Goal: Task Accomplishment & Management: Manage account settings

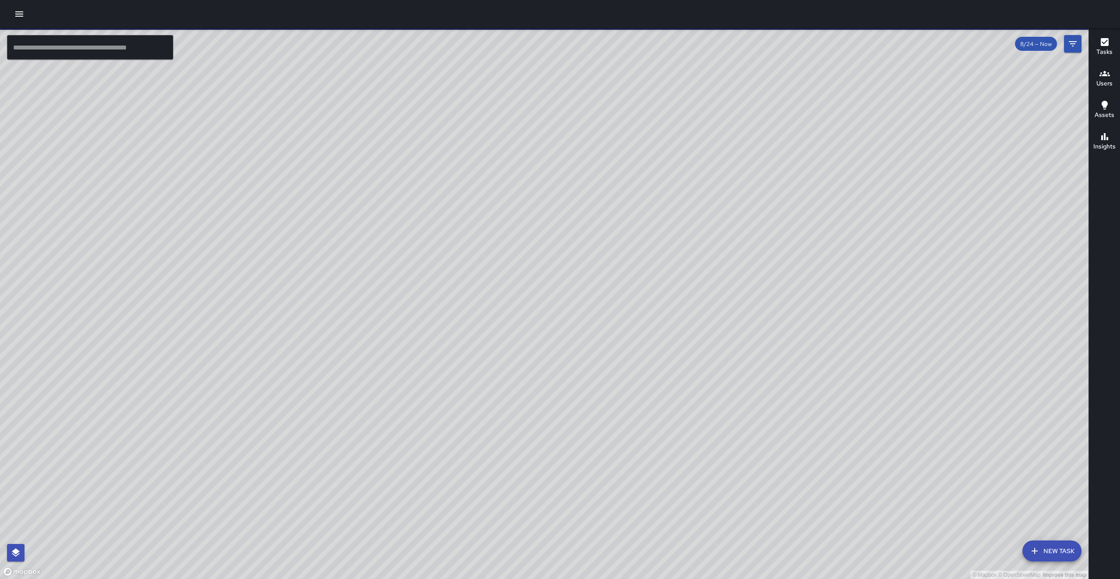
drag, startPoint x: 698, startPoint y: 357, endPoint x: 702, endPoint y: 363, distance: 7.9
click at [702, 363] on div "© Mapbox © OpenStreetMap Improve this map" at bounding box center [544, 303] width 1089 height 551
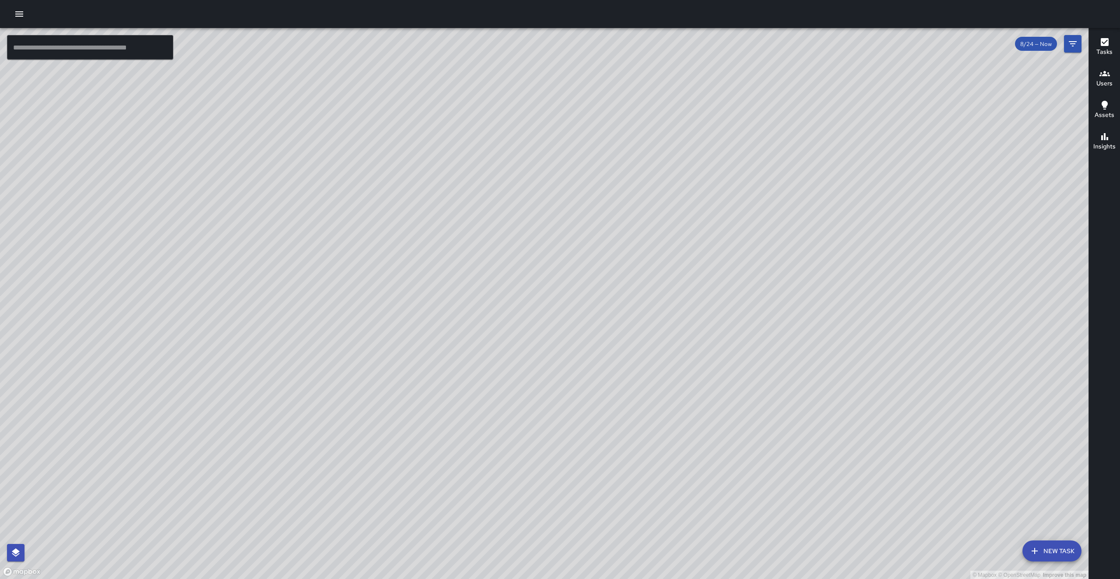
click at [1050, 548] on button "New Task" at bounding box center [1052, 550] width 59 height 21
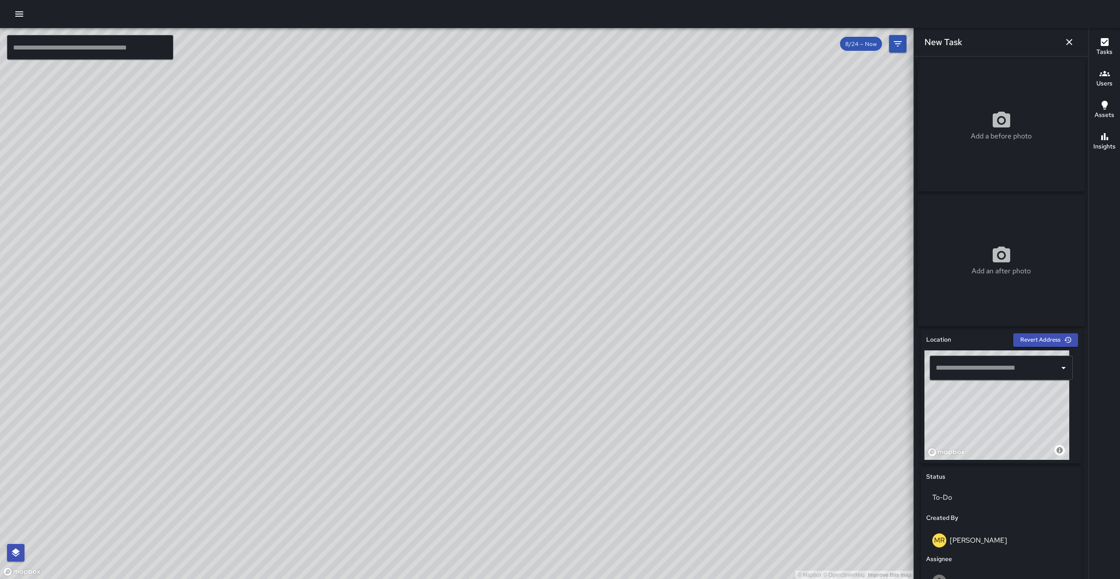
click at [955, 376] on input "text" at bounding box center [995, 367] width 122 height 17
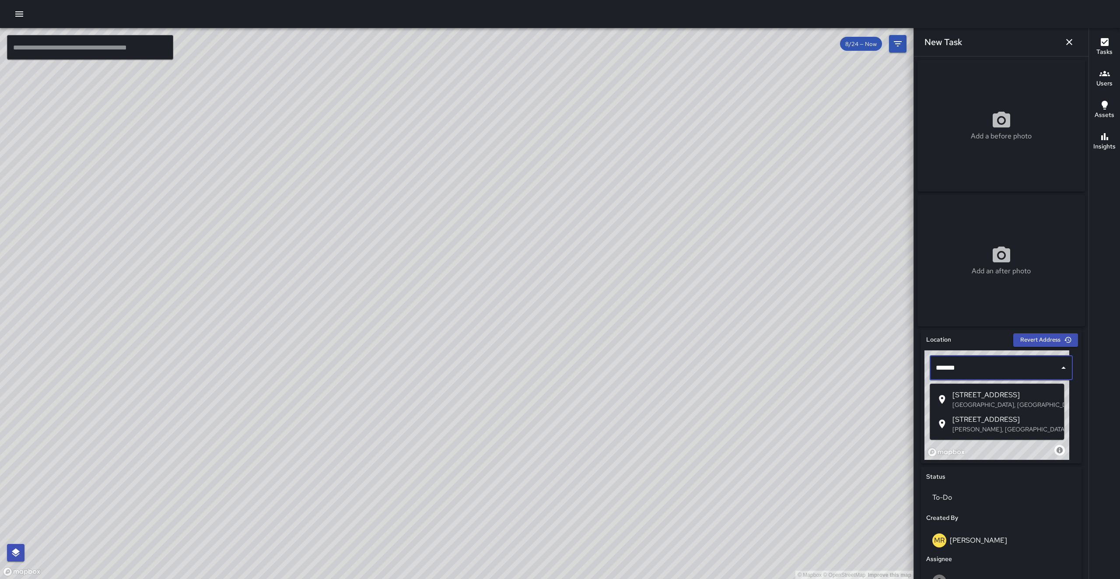
click at [980, 404] on p "[GEOGRAPHIC_DATA], [GEOGRAPHIC_DATA], [GEOGRAPHIC_DATA]" at bounding box center [1005, 404] width 105 height 9
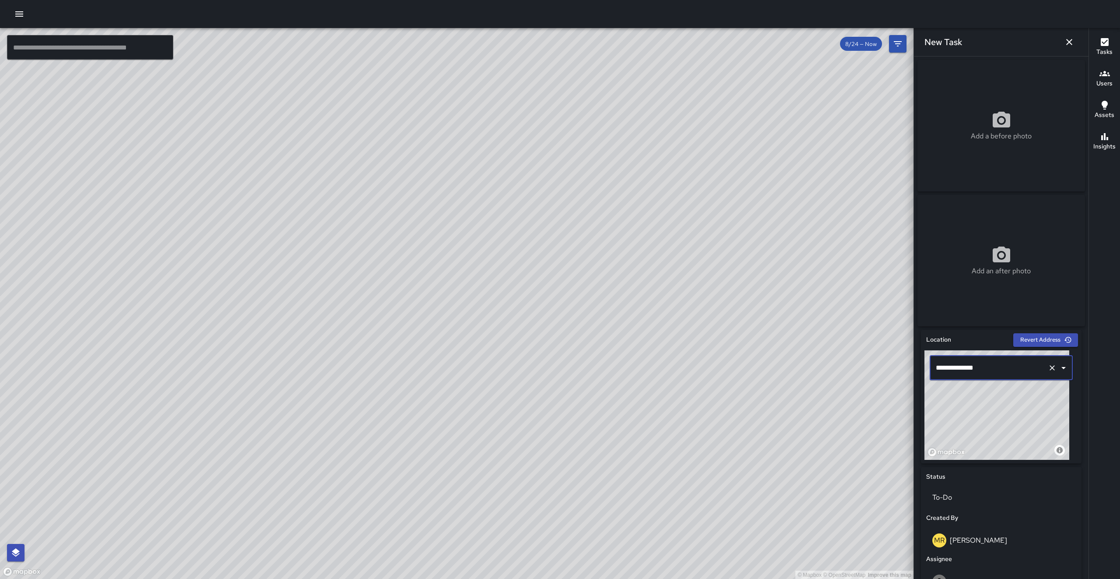
click at [948, 370] on input "**********" at bounding box center [989, 367] width 111 height 17
type input "**********"
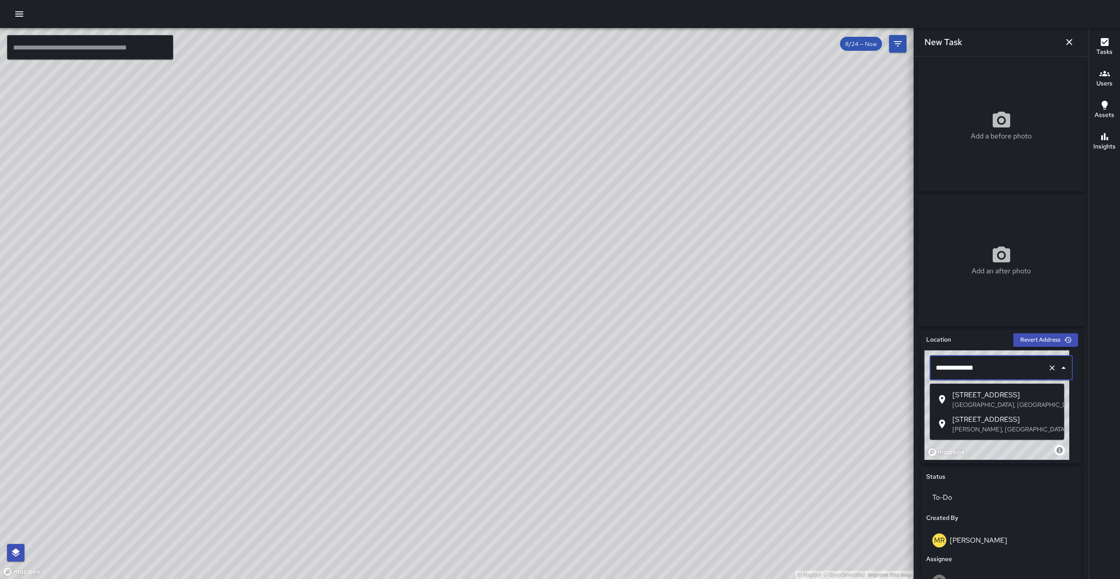
click at [988, 397] on span "[STREET_ADDRESS]" at bounding box center [1005, 395] width 105 height 11
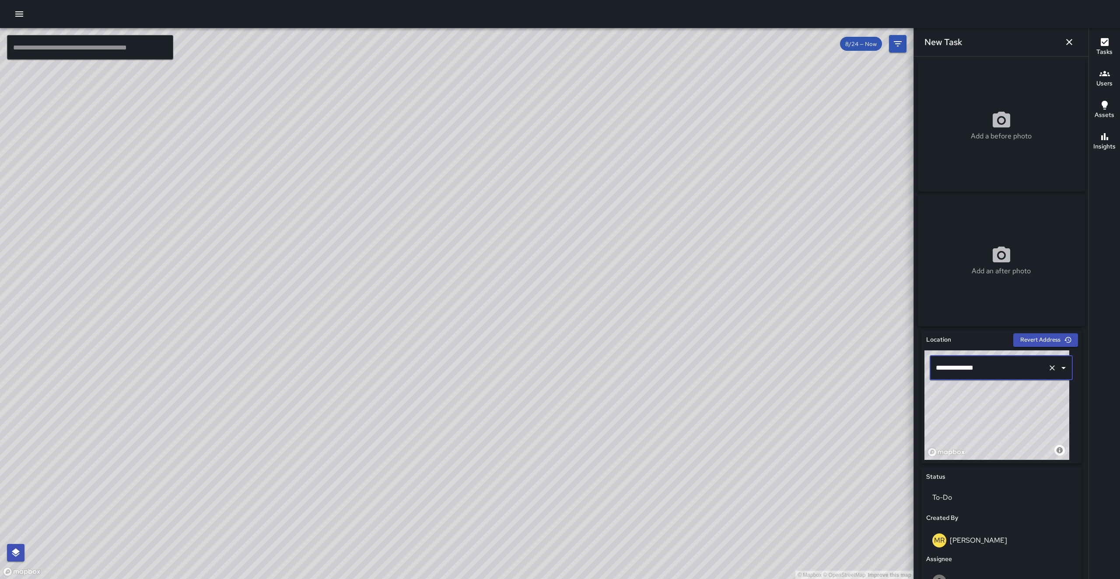
click at [1073, 42] on icon "button" at bounding box center [1069, 42] width 11 height 11
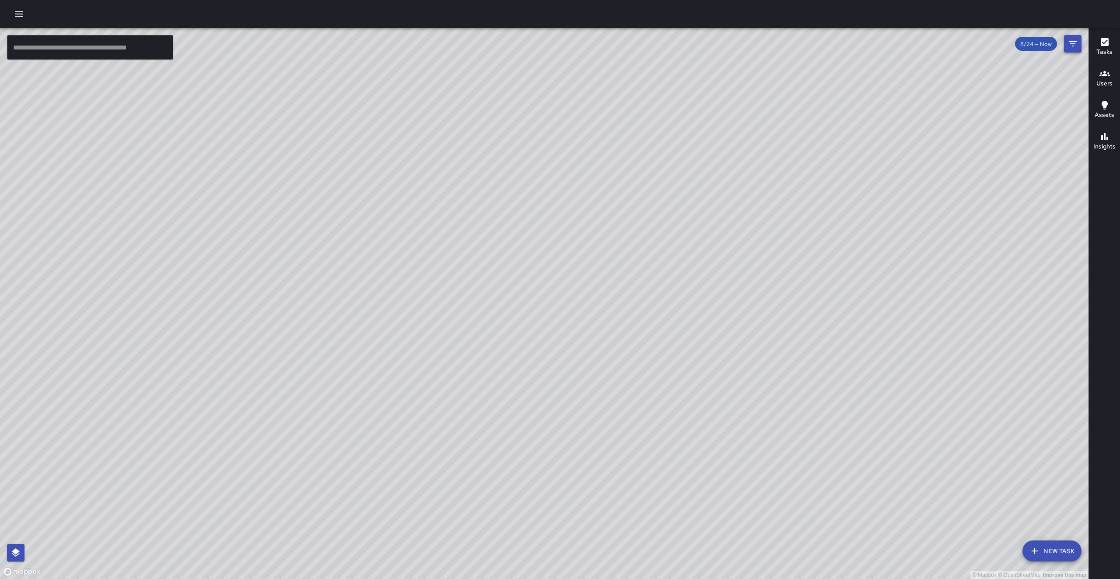
click at [1074, 41] on icon "Filters" at bounding box center [1073, 43] width 8 height 5
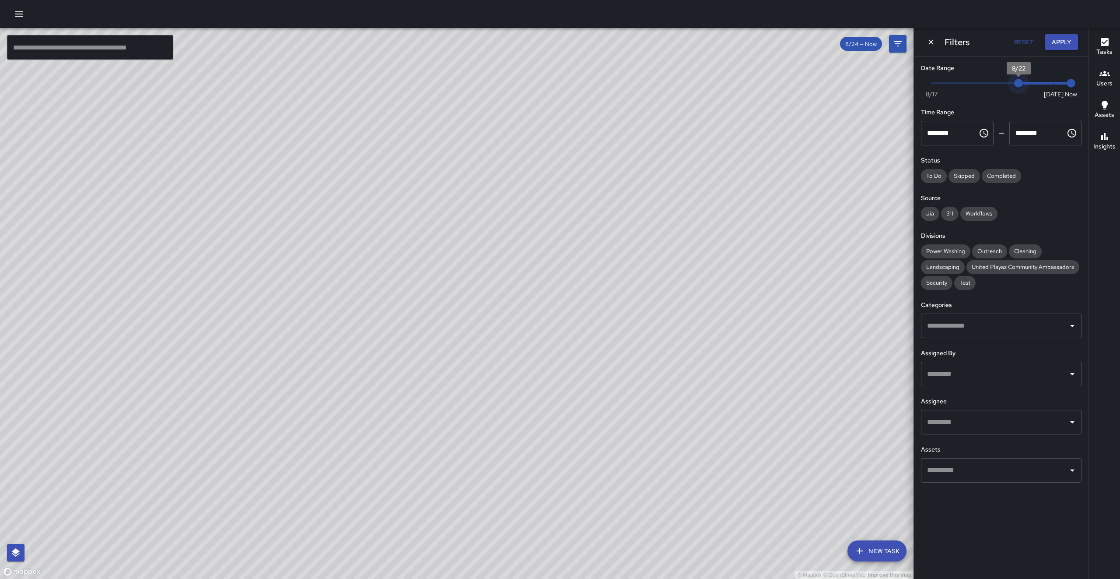
drag, startPoint x: 1052, startPoint y: 82, endPoint x: 1022, endPoint y: 86, distance: 29.5
click at [1022, 86] on span "8/22" at bounding box center [1019, 83] width 9 height 9
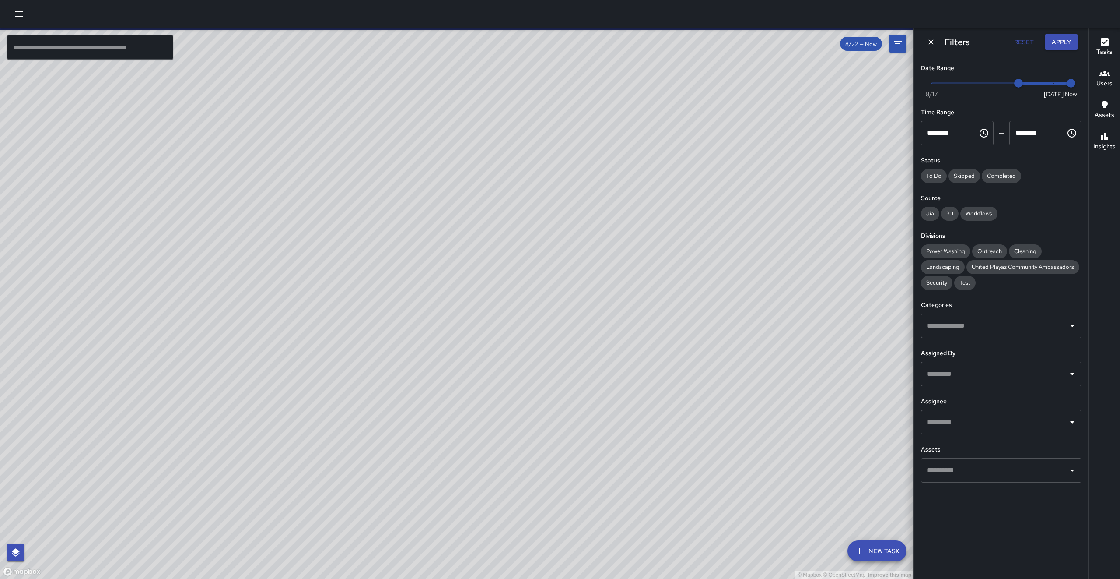
drag, startPoint x: 307, startPoint y: 468, endPoint x: 508, endPoint y: 417, distance: 206.8
click at [508, 417] on div "© Mapbox © OpenStreetMap Improve this map" at bounding box center [457, 303] width 914 height 551
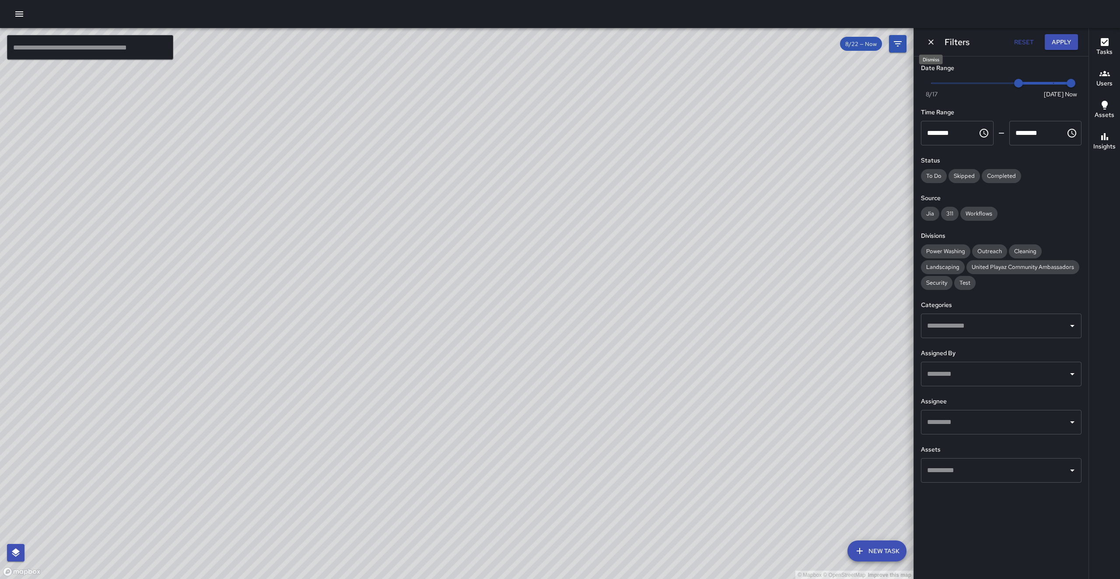
click at [931, 45] on icon "Dismiss" at bounding box center [931, 42] width 9 height 9
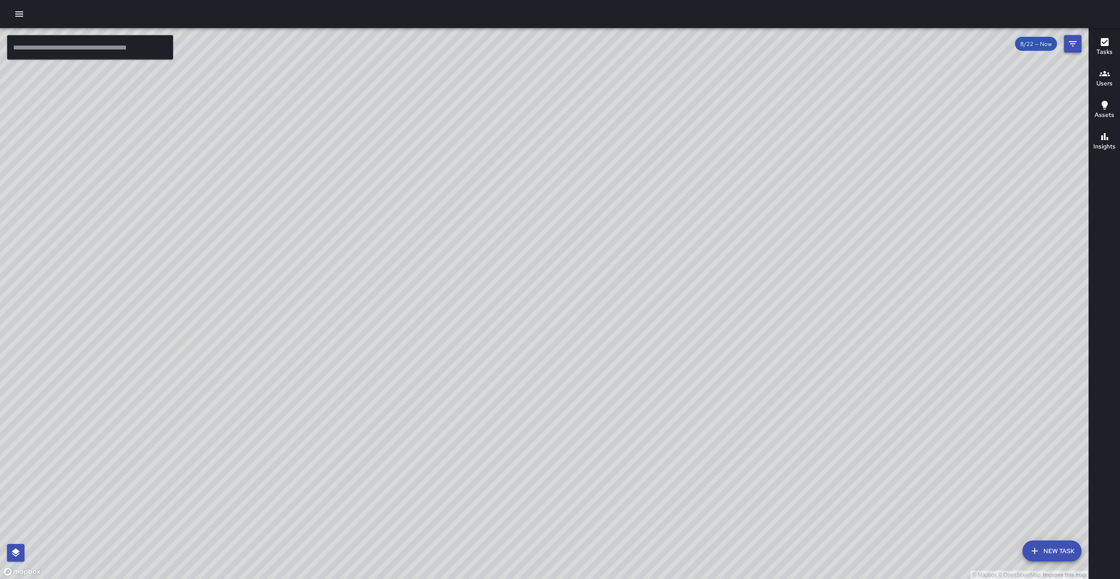
click at [1077, 46] on icon "Filters" at bounding box center [1073, 44] width 11 height 11
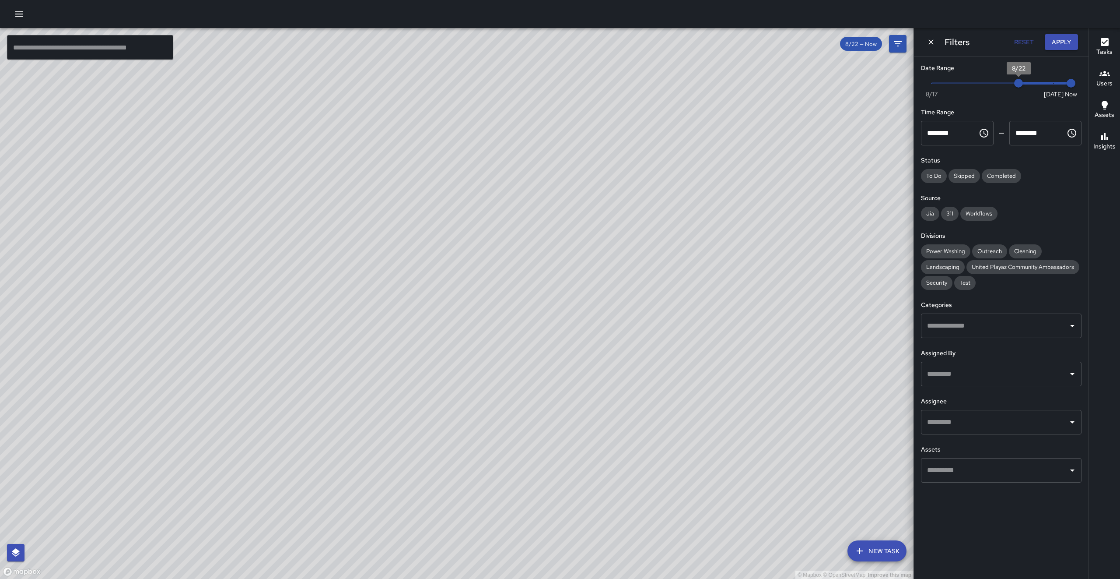
type input "*"
drag, startPoint x: 1029, startPoint y: 86, endPoint x: 1090, endPoint y: 74, distance: 62.0
click at [1090, 74] on div "© Mapbox © OpenStreetMap Improve this map ​ New Task 8/22 — Now Map Layers Task…" at bounding box center [560, 303] width 1120 height 551
click at [926, 42] on button "Dismiss" at bounding box center [931, 41] width 13 height 13
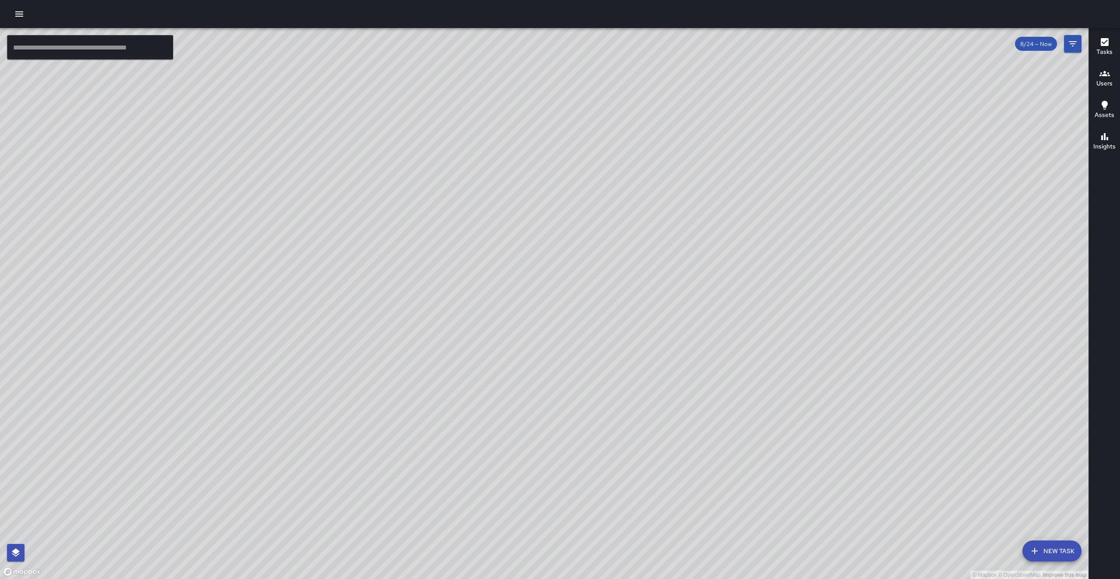
drag, startPoint x: 881, startPoint y: 417, endPoint x: 685, endPoint y: 408, distance: 195.4
click at [628, 407] on div "© Mapbox © OpenStreetMap Improve this map" at bounding box center [544, 303] width 1089 height 551
click at [1057, 548] on button "New Task" at bounding box center [1052, 550] width 59 height 21
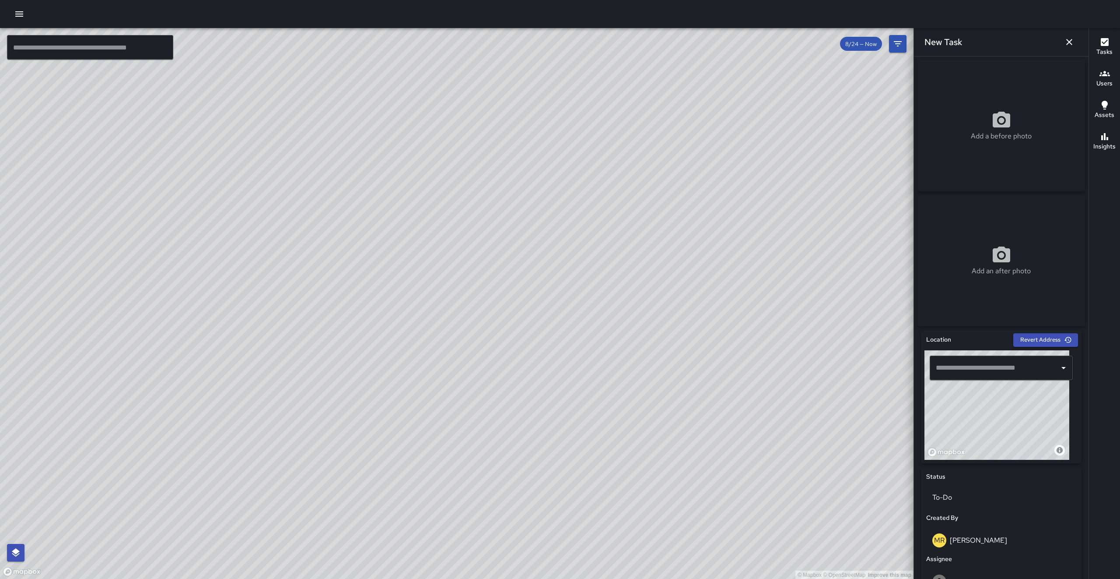
click at [985, 365] on input "text" at bounding box center [995, 367] width 122 height 17
paste input "**********"
type input "**********"
drag, startPoint x: 967, startPoint y: 366, endPoint x: 929, endPoint y: 361, distance: 38.0
click at [929, 361] on div "**********" at bounding box center [1002, 367] width 154 height 35
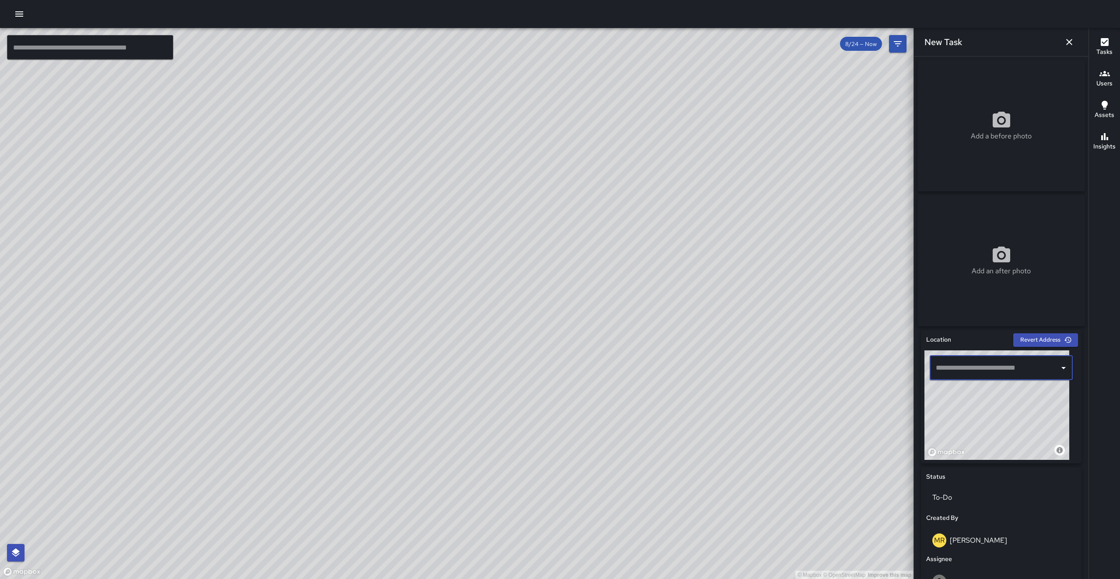
click at [994, 368] on input "text" at bounding box center [995, 367] width 122 height 17
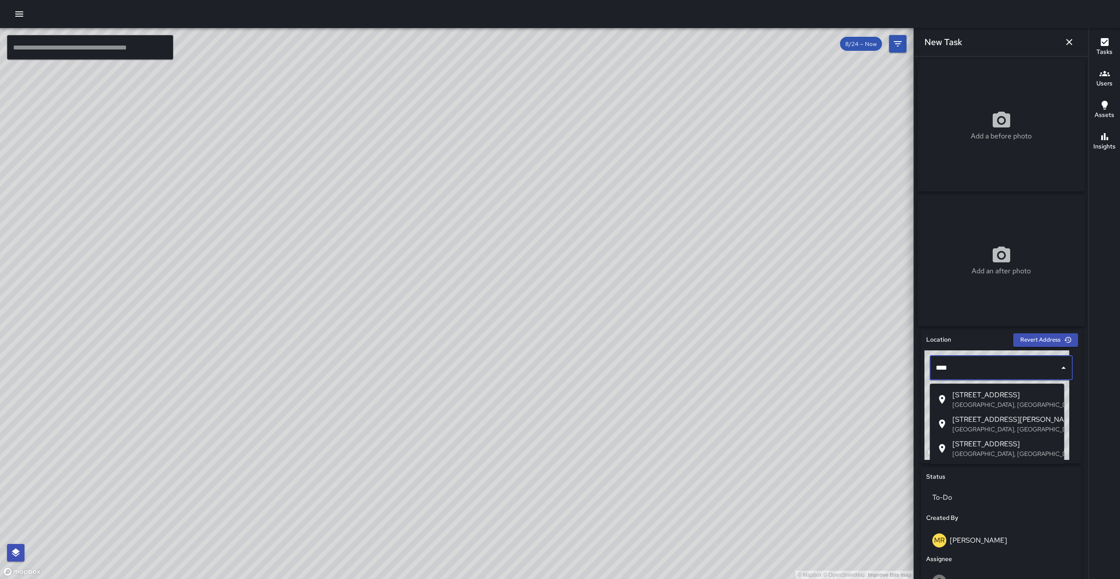
click at [1015, 400] on p "[GEOGRAPHIC_DATA], [GEOGRAPHIC_DATA], [GEOGRAPHIC_DATA]" at bounding box center [1005, 404] width 105 height 9
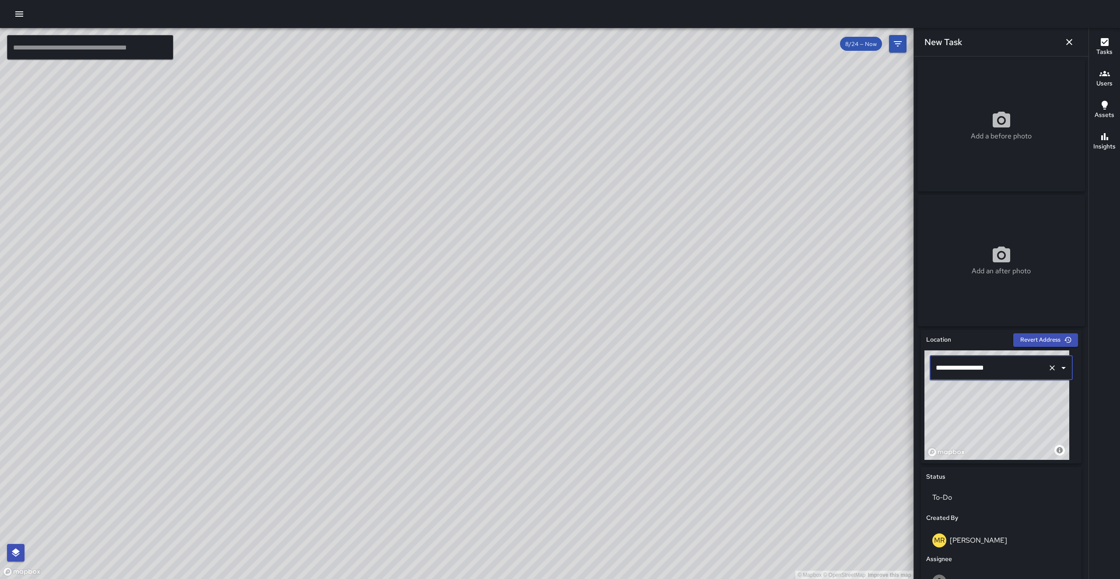
type input "**********"
click at [1014, 421] on div "© Mapbox © OpenStreetMap Improve this map" at bounding box center [997, 404] width 145 height 109
drag, startPoint x: 1015, startPoint y: 422, endPoint x: 1020, endPoint y: 428, distance: 6.8
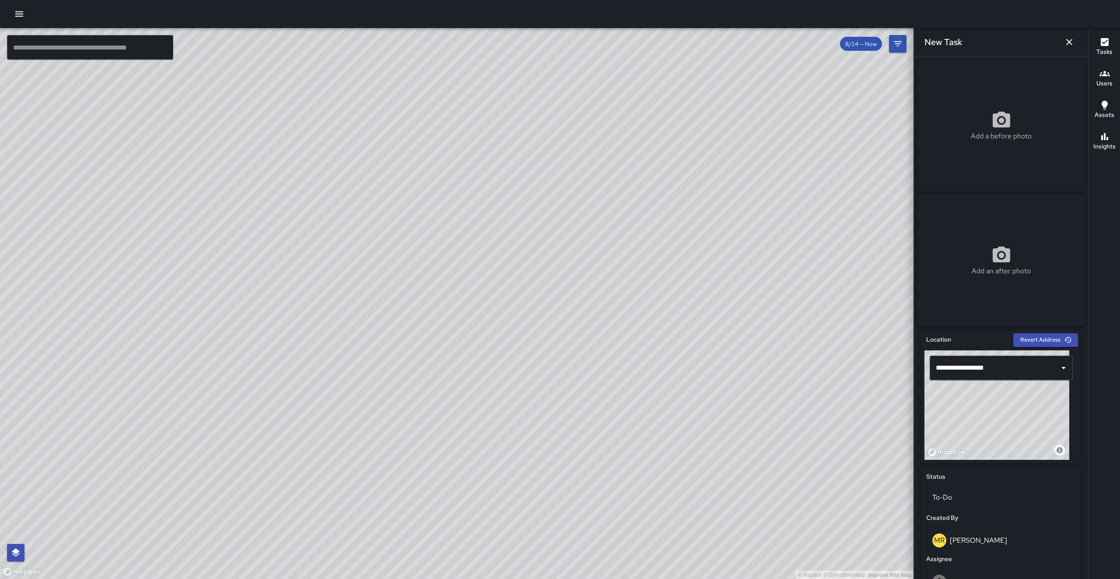
click at [1020, 428] on div "© Mapbox © OpenStreetMap Improve this map" at bounding box center [997, 404] width 145 height 109
drag, startPoint x: 1020, startPoint y: 427, endPoint x: 1032, endPoint y: 439, distance: 17.3
click at [1032, 439] on div "© Mapbox © OpenStreetMap Improve this map" at bounding box center [997, 404] width 145 height 109
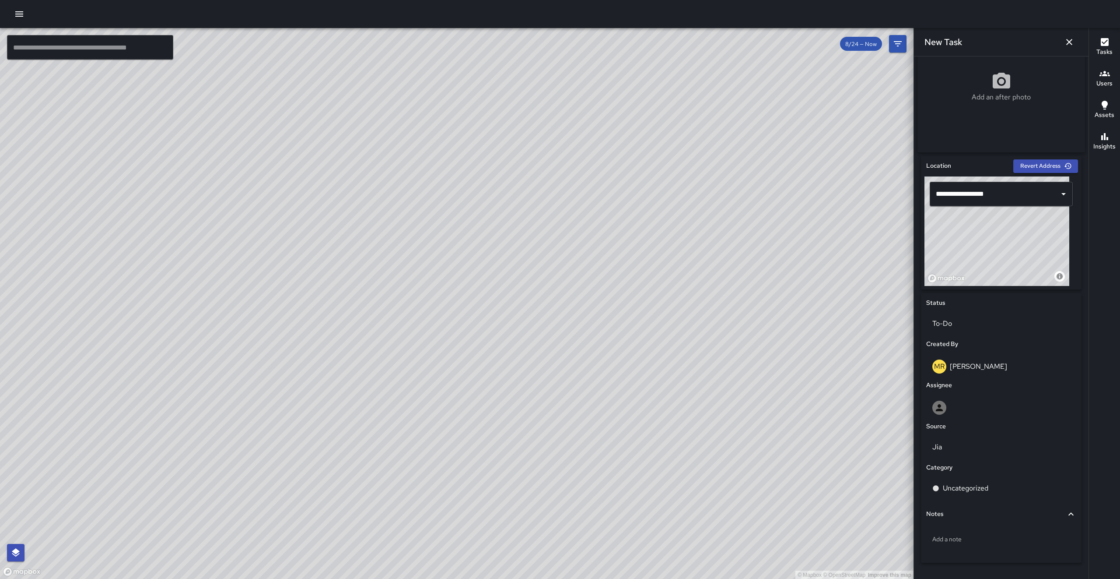
scroll to position [201, 0]
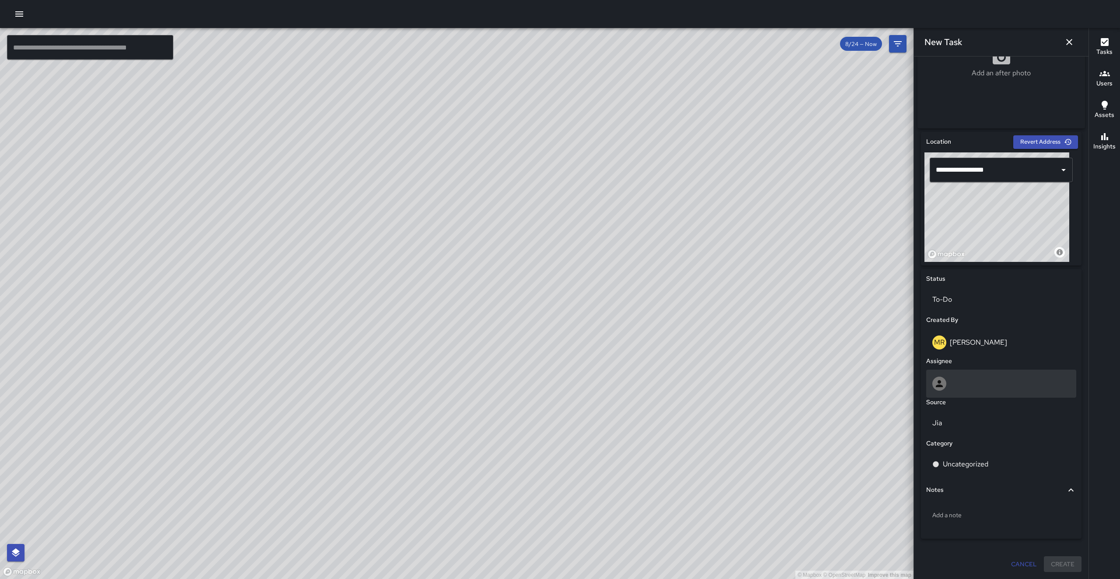
click at [1010, 391] on div at bounding box center [1002, 383] width 150 height 28
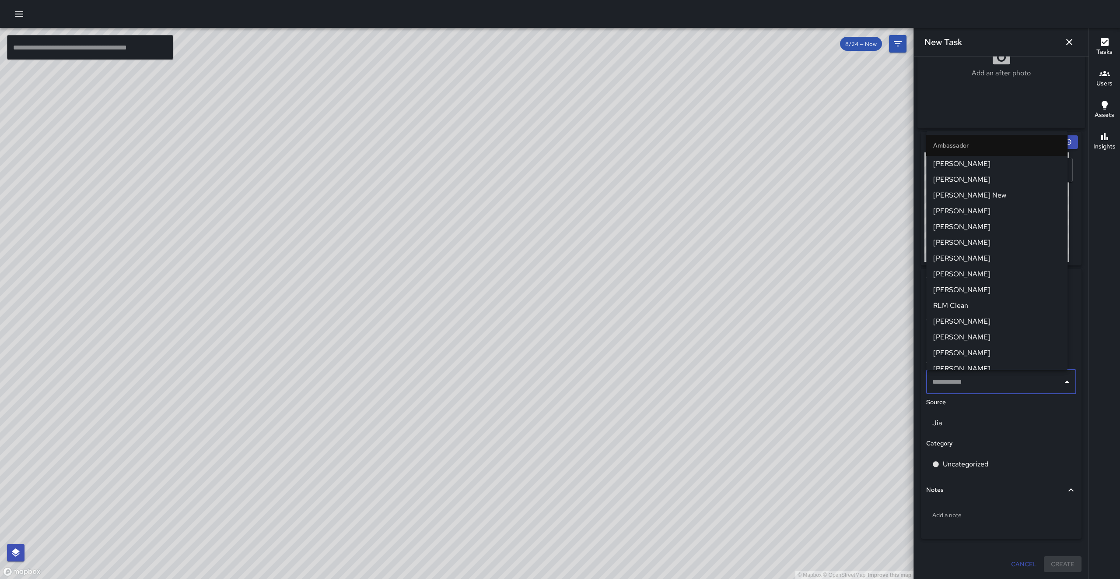
type input "*"
type input "**"
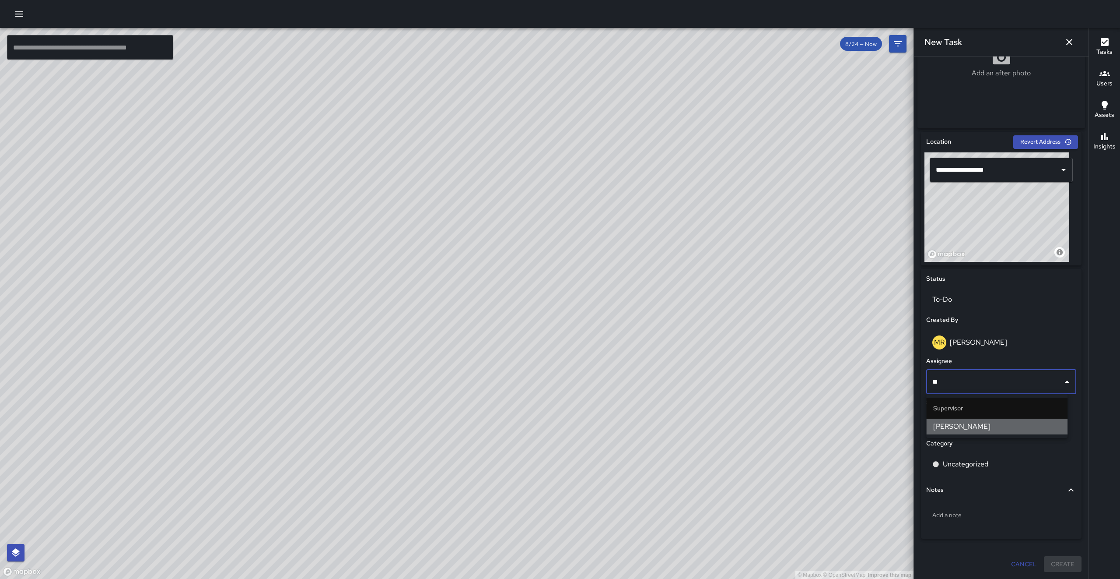
click at [976, 431] on span "[PERSON_NAME]" at bounding box center [997, 426] width 127 height 11
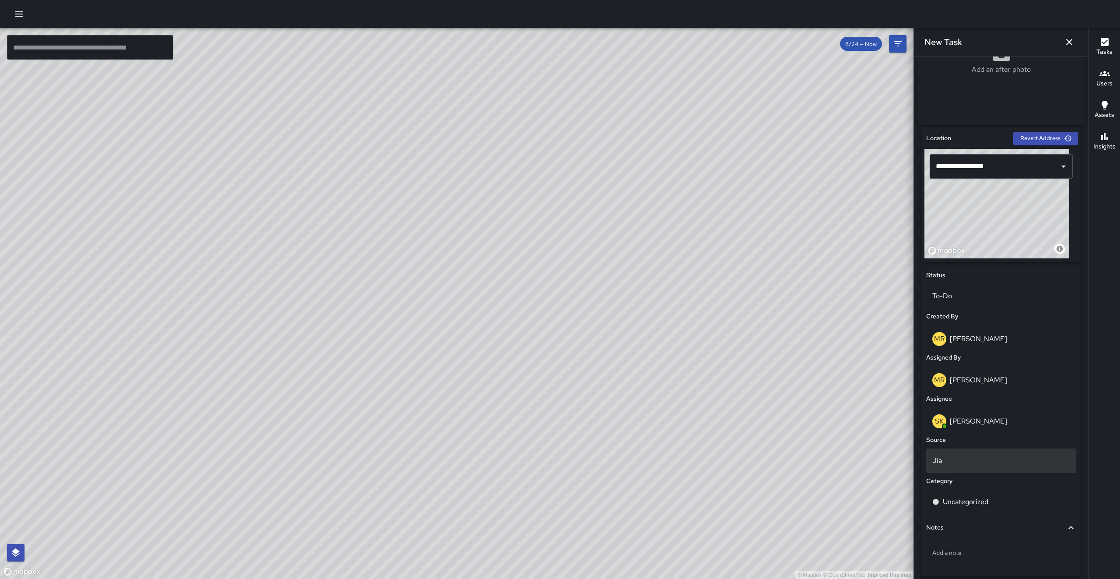
click at [957, 466] on p "Jia" at bounding box center [1002, 460] width 138 height 11
click at [945, 519] on li "Email" at bounding box center [997, 513] width 141 height 16
click at [947, 512] on div "Uncategorized" at bounding box center [1002, 501] width 150 height 25
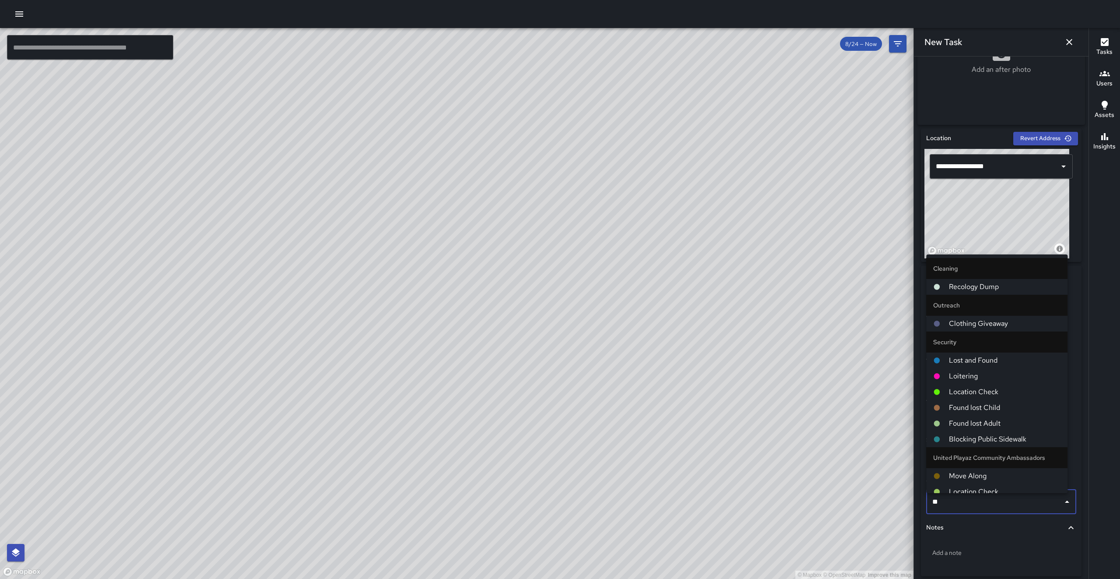
type input "***"
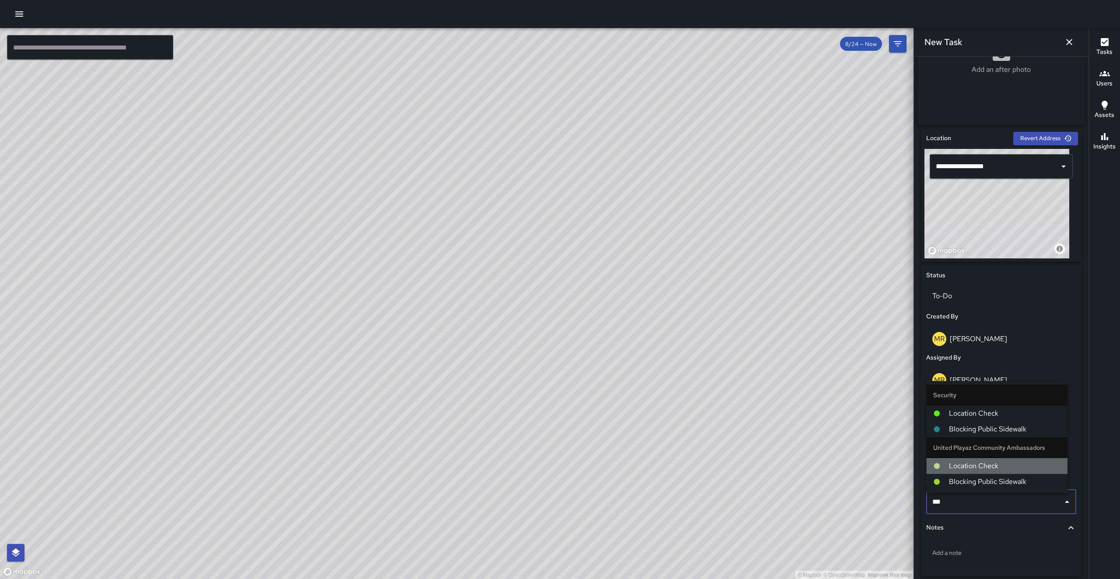
click at [978, 462] on span "Location Check" at bounding box center [1005, 465] width 112 height 11
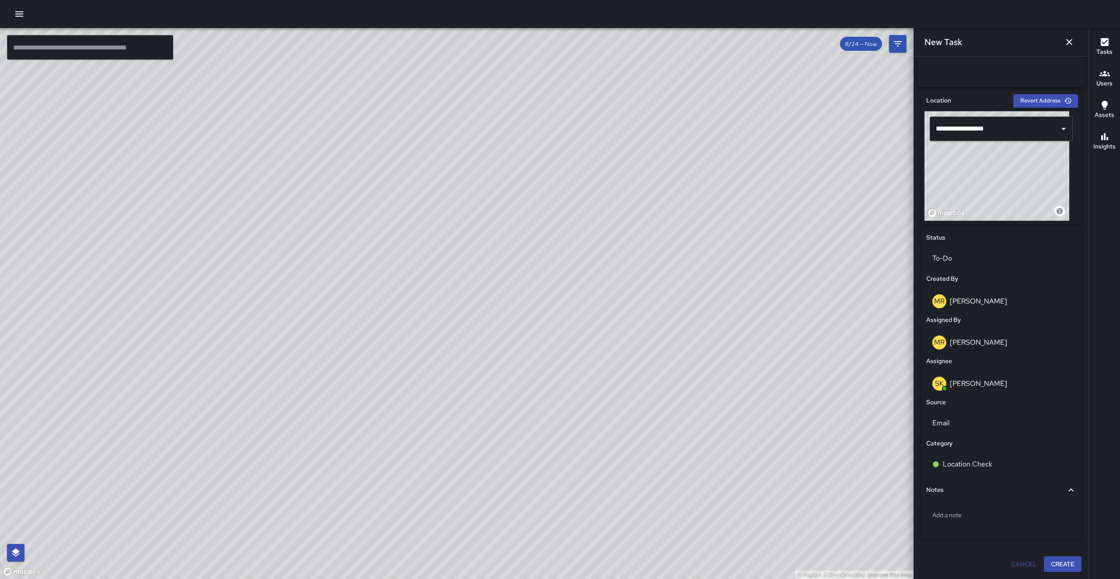
scroll to position [242, 0]
click at [953, 515] on p "Add a note" at bounding box center [1002, 514] width 138 height 9
type textarea "**********"
click at [972, 567] on div at bounding box center [962, 564] width 83 height 16
click at [1050, 559] on button "Create" at bounding box center [1063, 564] width 38 height 16
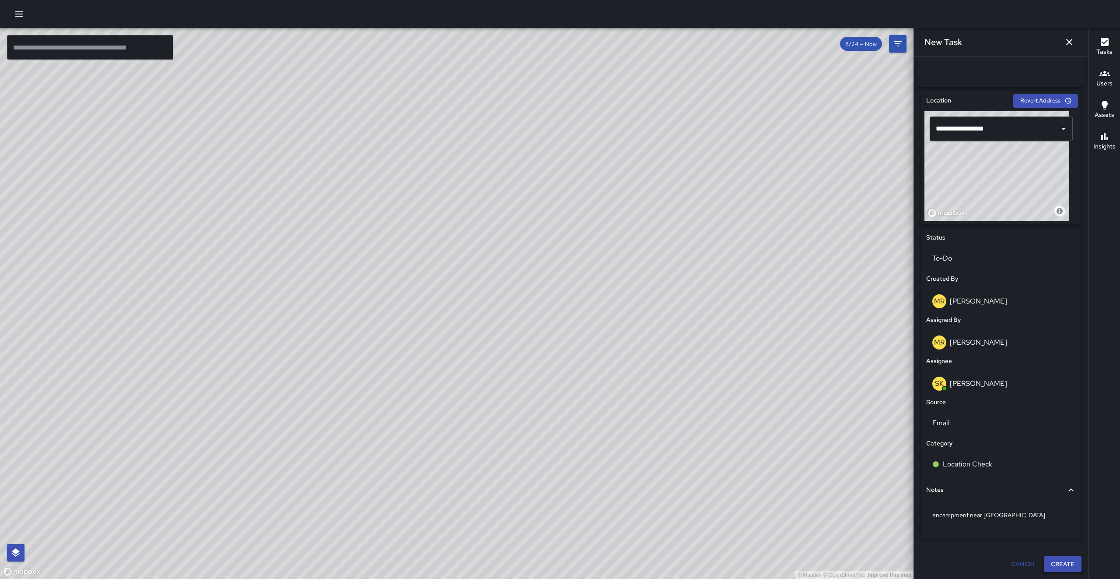
click at [1050, 559] on div "Cancel Create" at bounding box center [1001, 564] width 161 height 16
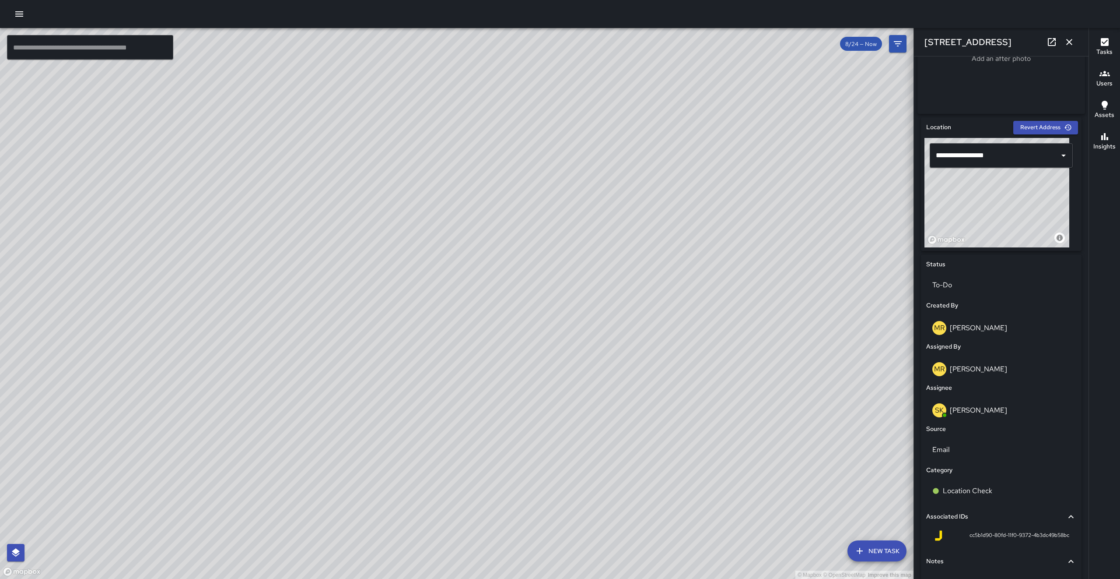
scroll to position [246, 0]
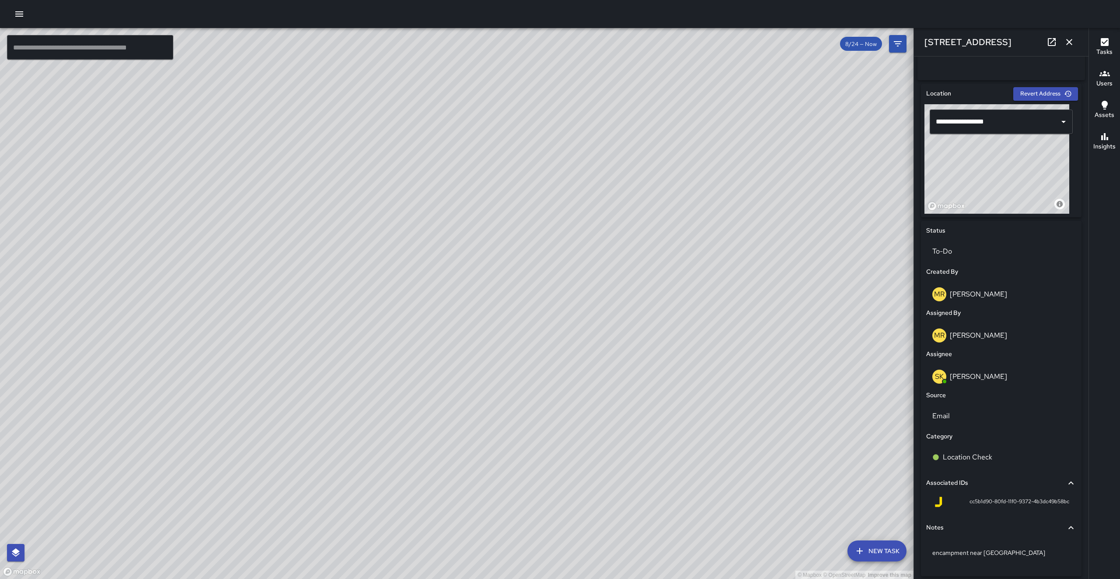
drag, startPoint x: 476, startPoint y: 231, endPoint x: 488, endPoint y: 306, distance: 76.6
click at [488, 306] on div "© Mapbox © OpenStreetMap Improve this map" at bounding box center [457, 303] width 914 height 551
click at [491, 328] on div "© Mapbox © OpenStreetMap Improve this map" at bounding box center [457, 303] width 914 height 551
drag, startPoint x: 993, startPoint y: 183, endPoint x: 997, endPoint y: 187, distance: 5.6
click at [997, 187] on div "© Mapbox © OpenStreetMap Improve this map" at bounding box center [997, 158] width 145 height 109
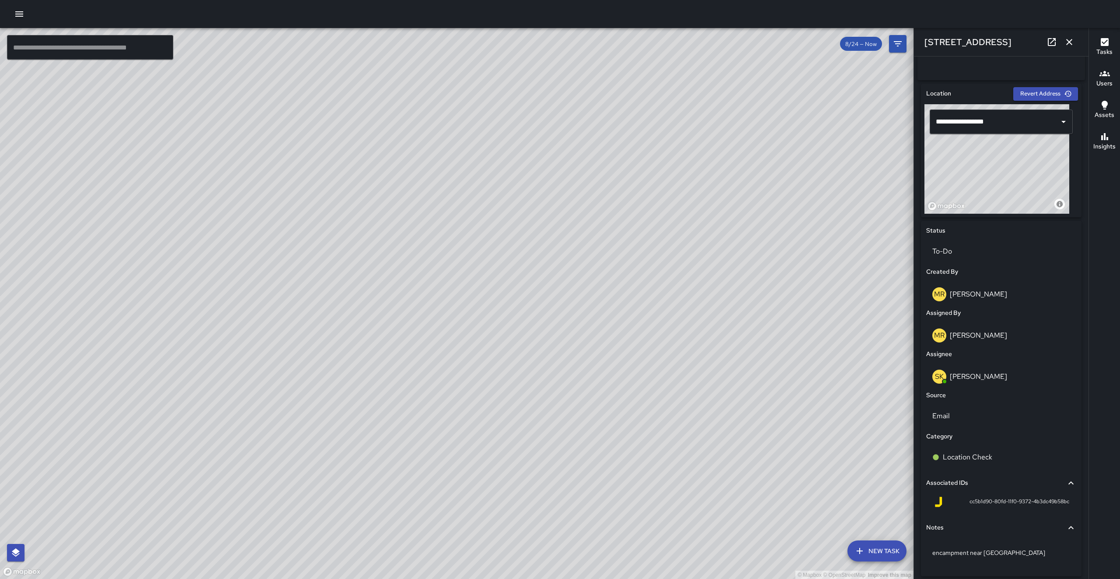
click at [997, 187] on div "© Mapbox © OpenStreetMap Improve this map" at bounding box center [997, 158] width 145 height 109
drag, startPoint x: 996, startPoint y: 179, endPoint x: 1004, endPoint y: 191, distance: 14.0
click at [1003, 191] on div "© Mapbox © OpenStreetMap Improve this map" at bounding box center [997, 158] width 145 height 109
drag, startPoint x: 1004, startPoint y: 191, endPoint x: 1009, endPoint y: 195, distance: 6.9
click at [1009, 195] on div "© Mapbox © OpenStreetMap Improve this map" at bounding box center [997, 158] width 145 height 109
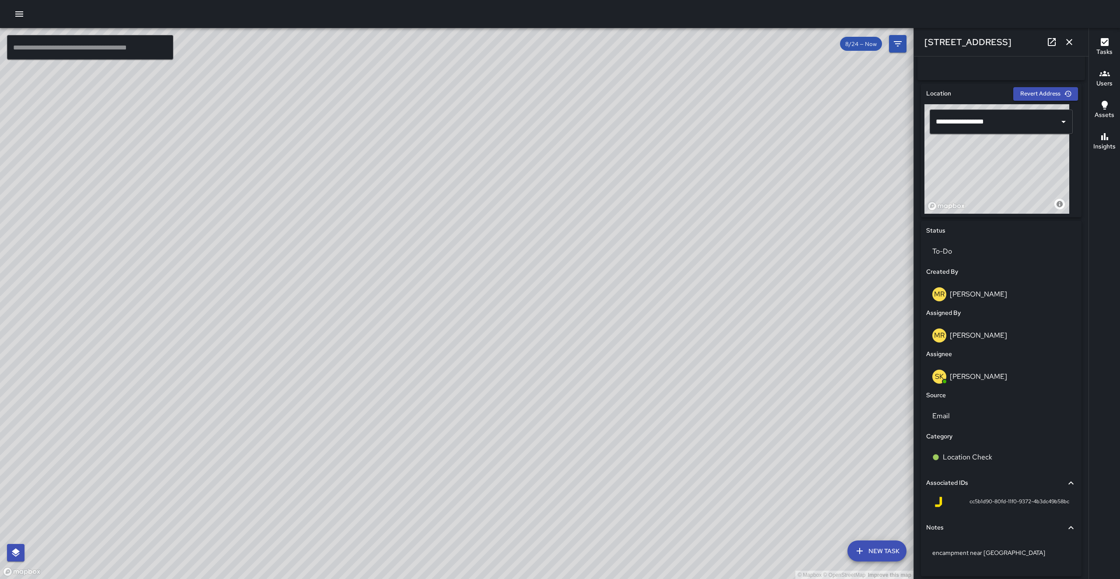
click at [1005, 184] on div "© Mapbox © OpenStreetMap Improve this map" at bounding box center [997, 158] width 145 height 109
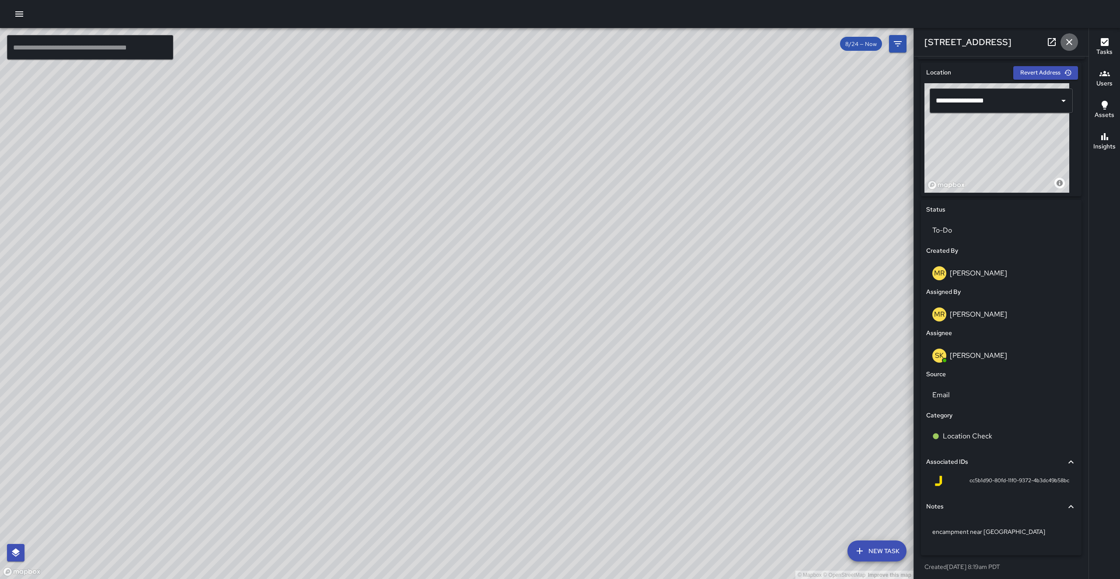
click at [1068, 40] on icon "button" at bounding box center [1070, 42] width 6 height 6
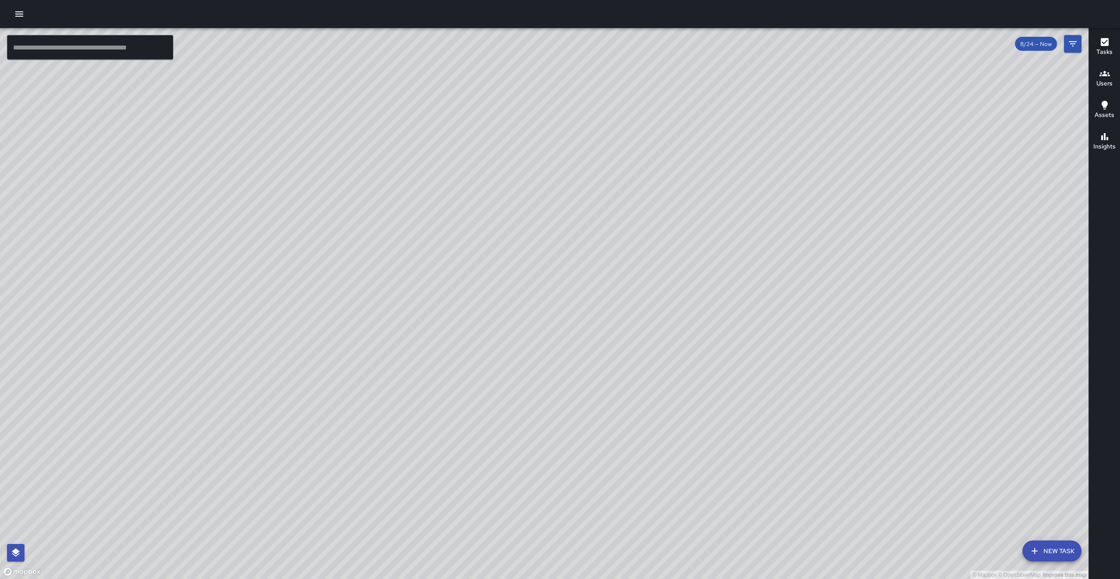
drag, startPoint x: 746, startPoint y: 371, endPoint x: 590, endPoint y: 449, distance: 174.8
click at [590, 449] on div "© Mapbox © OpenStreetMap Improve this map" at bounding box center [544, 303] width 1089 height 551
drag, startPoint x: 673, startPoint y: 459, endPoint x: 630, endPoint y: 432, distance: 50.8
click at [639, 437] on div "© Mapbox © OpenStreetMap Improve this map" at bounding box center [544, 303] width 1089 height 551
drag, startPoint x: 630, startPoint y: 432, endPoint x: 627, endPoint y: 428, distance: 5.3
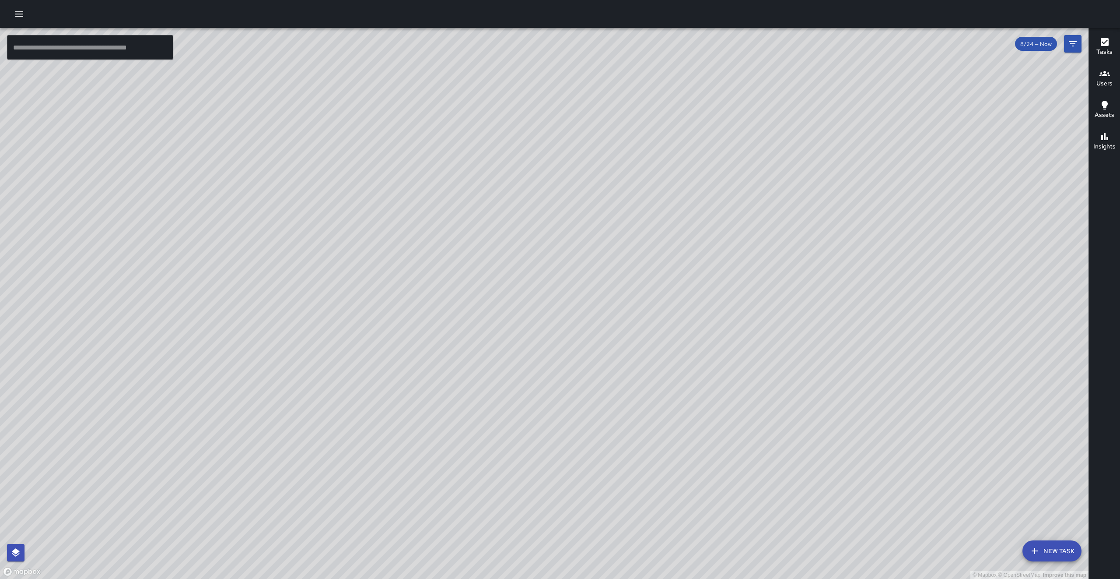
click at [627, 429] on div "© Mapbox © OpenStreetMap Improve this map" at bounding box center [544, 303] width 1089 height 551
drag, startPoint x: 601, startPoint y: 440, endPoint x: 642, endPoint y: 372, distance: 79.2
click at [619, 410] on div "© Mapbox © OpenStreetMap Improve this map" at bounding box center [544, 303] width 1089 height 551
click at [645, 369] on div "© Mapbox © OpenStreetMap Improve this map" at bounding box center [544, 303] width 1089 height 551
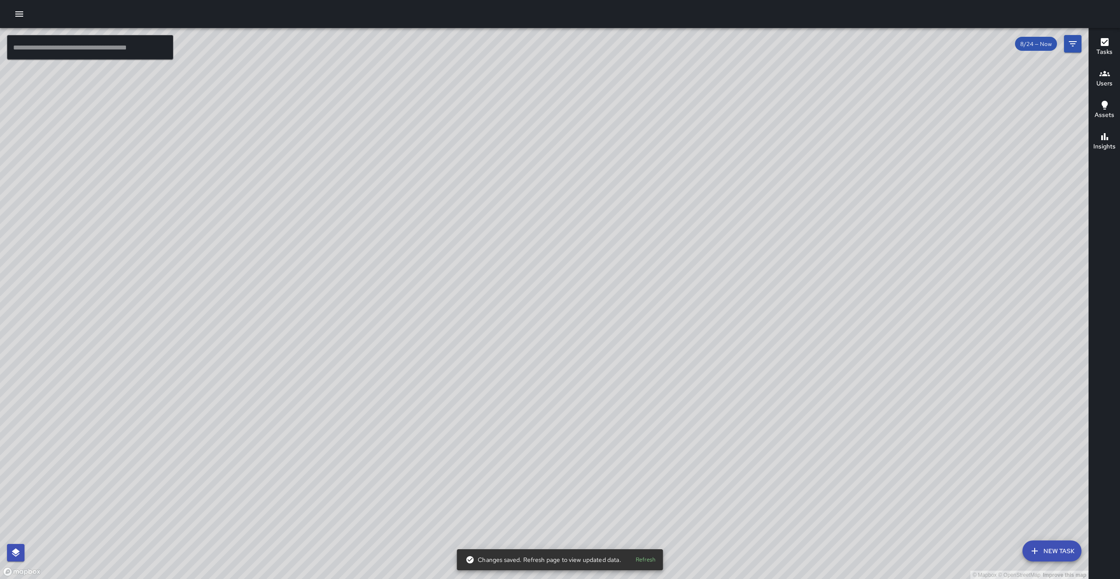
click at [645, 369] on div "© Mapbox © OpenStreetMap Improve this map" at bounding box center [544, 303] width 1089 height 551
drag, startPoint x: 334, startPoint y: 424, endPoint x: 611, endPoint y: 312, distance: 299.2
click at [611, 312] on div "© Mapbox © OpenStreetMap Improve this map" at bounding box center [544, 303] width 1089 height 551
drag, startPoint x: 551, startPoint y: 425, endPoint x: 540, endPoint y: 418, distance: 14.2
click at [540, 418] on div "© Mapbox © OpenStreetMap Improve this map" at bounding box center [544, 303] width 1089 height 551
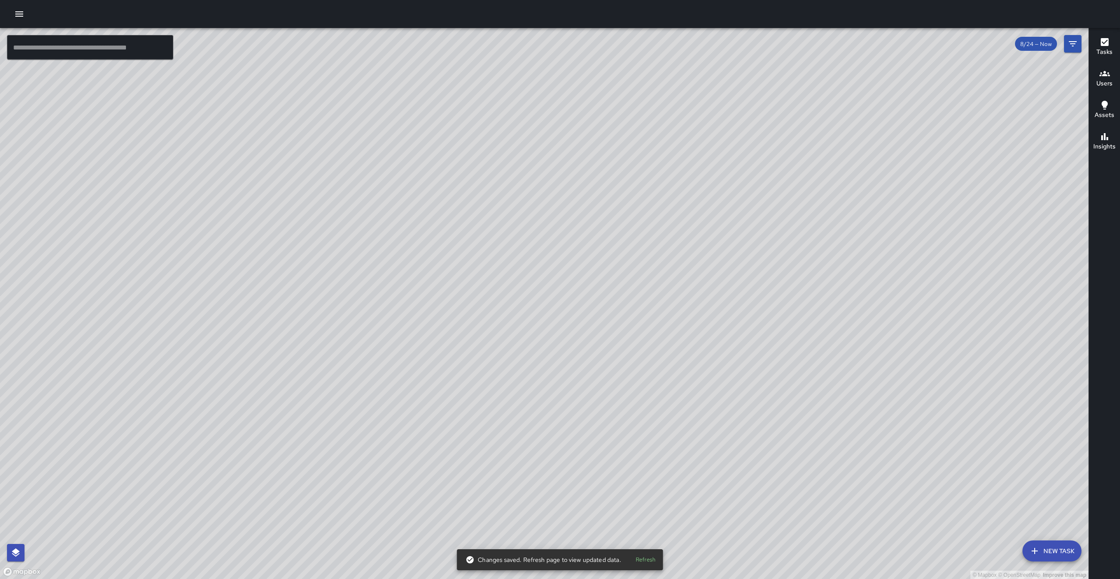
click at [540, 418] on div "© Mapbox © OpenStreetMap Improve this map" at bounding box center [544, 303] width 1089 height 551
drag, startPoint x: 779, startPoint y: 299, endPoint x: 779, endPoint y: 351, distance: 51.6
click at [779, 351] on div "© Mapbox © OpenStreetMap Improve this map" at bounding box center [544, 303] width 1089 height 551
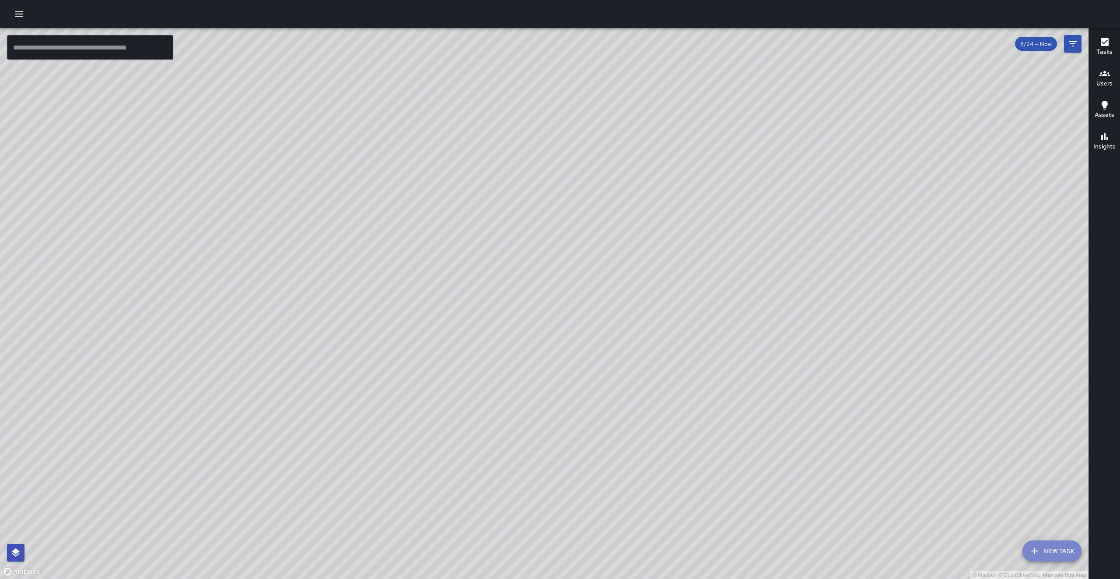
click at [1046, 541] on button "New Task" at bounding box center [1052, 550] width 59 height 21
click at [1046, 541] on div "© Mapbox © OpenStreetMap Improve this map" at bounding box center [544, 303] width 1089 height 551
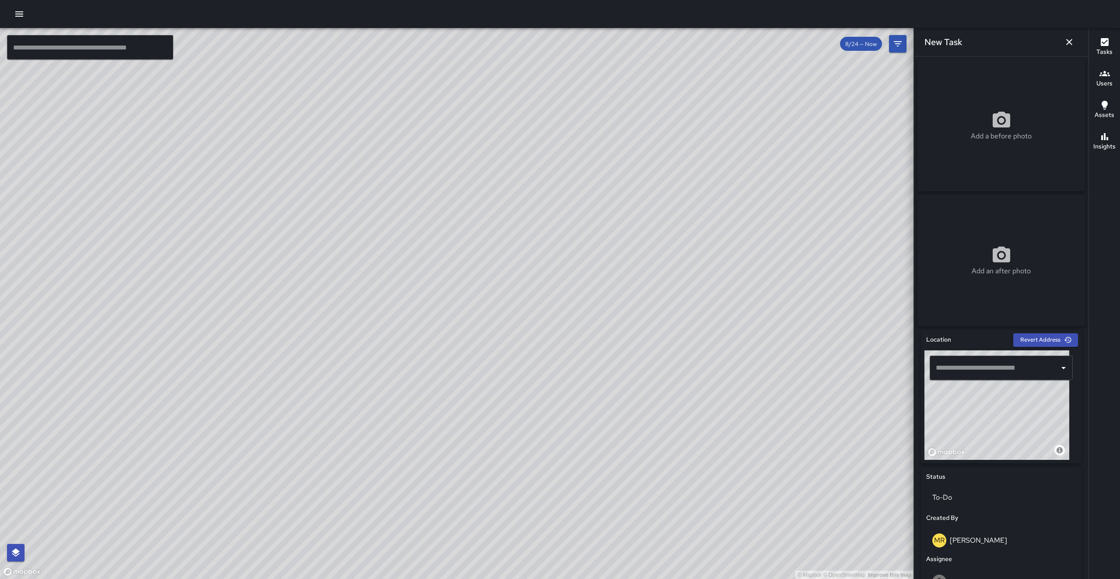
drag, startPoint x: 1011, startPoint y: 453, endPoint x: 1018, endPoint y: 453, distance: 7.0
click at [1018, 453] on div "© Mapbox © OpenStreetMap Improve this map" at bounding box center [997, 404] width 145 height 109
click at [963, 430] on div "© Mapbox © OpenStreetMap Improve this map" at bounding box center [997, 404] width 145 height 109
drag, startPoint x: 964, startPoint y: 434, endPoint x: 973, endPoint y: 439, distance: 10.4
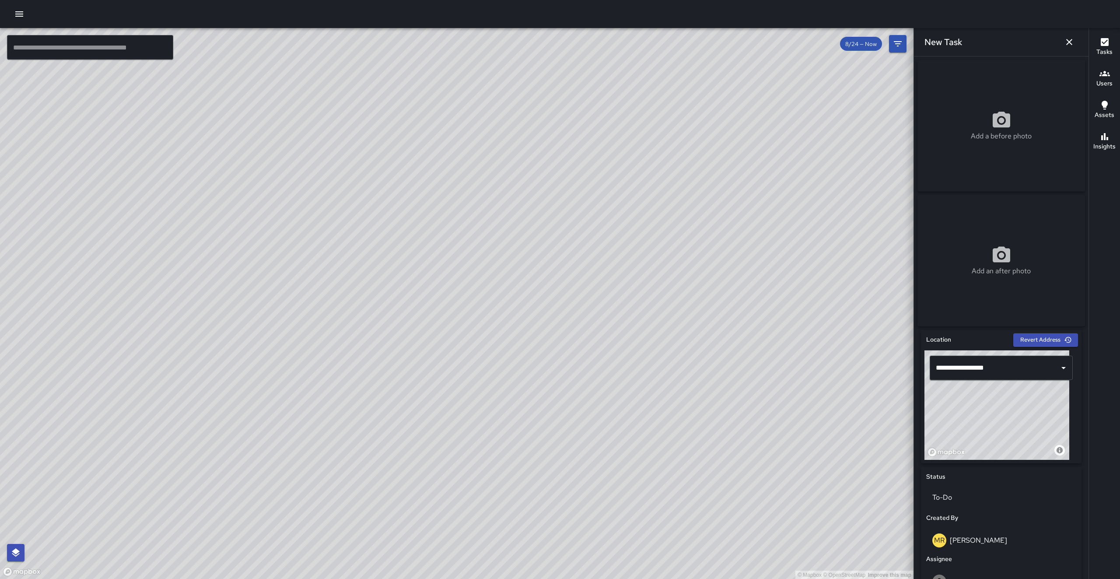
click at [973, 441] on div "© Mapbox © OpenStreetMap Improve this map" at bounding box center [997, 404] width 145 height 109
drag, startPoint x: 972, startPoint y: 414, endPoint x: 1005, endPoint y: 439, distance: 42.2
click at [1005, 439] on div "© Mapbox © OpenStreetMap Improve this map" at bounding box center [997, 404] width 145 height 109
drag, startPoint x: 982, startPoint y: 416, endPoint x: 994, endPoint y: 459, distance: 44.7
click at [994, 458] on div "© Mapbox © OpenStreetMap Improve this map" at bounding box center [997, 404] width 145 height 109
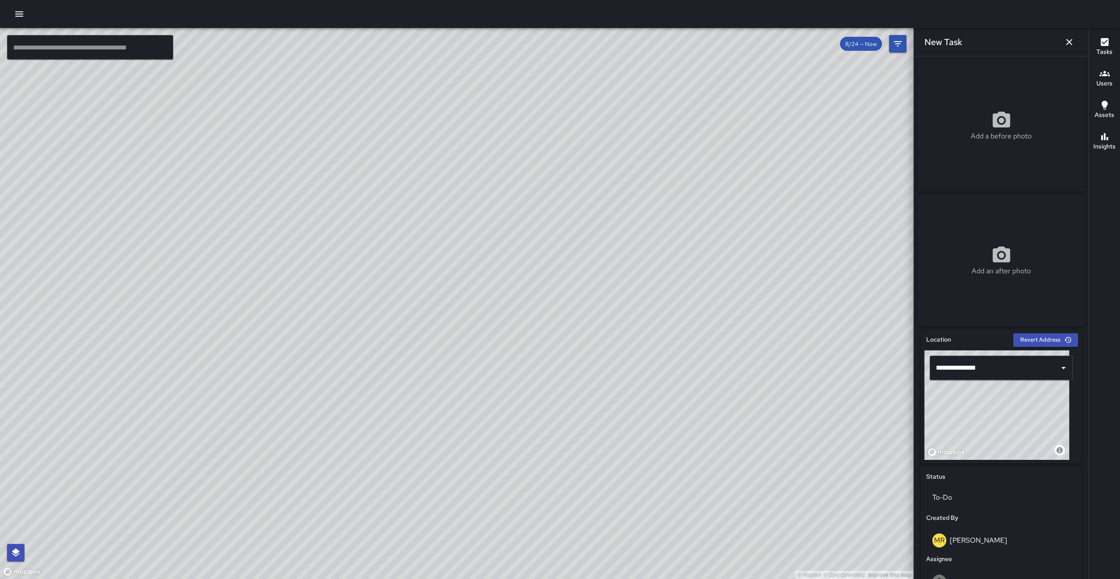
drag, startPoint x: 994, startPoint y: 459, endPoint x: 982, endPoint y: 429, distance: 32.4
click at [995, 460] on div "© Mapbox © OpenStreetMap Improve this map" at bounding box center [997, 404] width 145 height 109
drag, startPoint x: 996, startPoint y: 424, endPoint x: 1009, endPoint y: 433, distance: 16.3
click at [1008, 433] on div "© Mapbox © OpenStreetMap Improve this map" at bounding box center [997, 404] width 145 height 109
drag, startPoint x: 1022, startPoint y: 432, endPoint x: 1030, endPoint y: 431, distance: 8.4
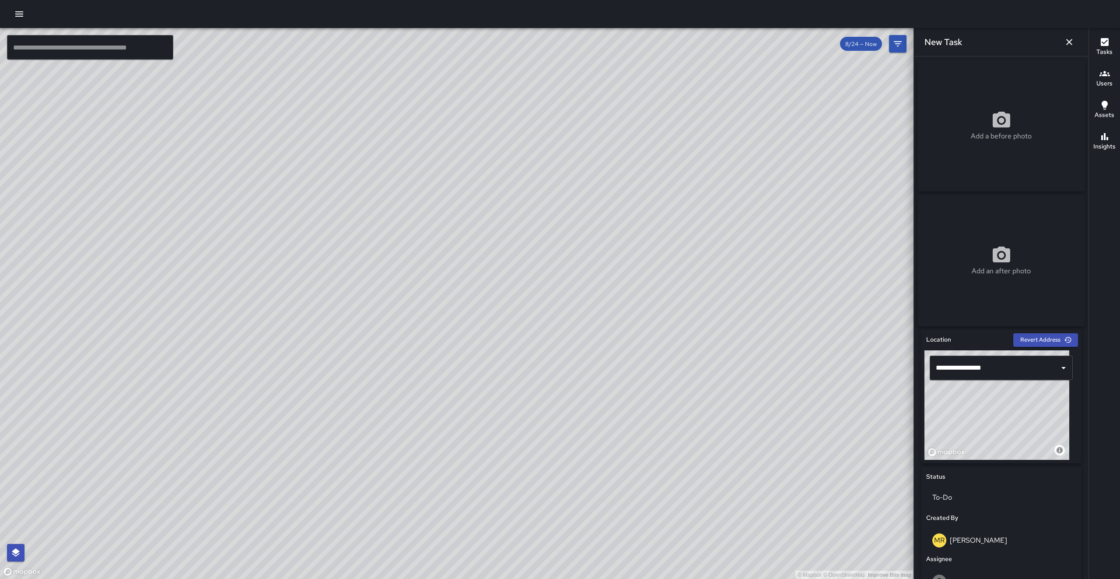
click at [1030, 431] on div "© Mapbox © OpenStreetMap Improve this map" at bounding box center [997, 404] width 145 height 109
drag, startPoint x: 993, startPoint y: 434, endPoint x: 997, endPoint y: 439, distance: 6.3
click at [997, 439] on div "© Mapbox © OpenStreetMap Improve this map" at bounding box center [997, 404] width 145 height 109
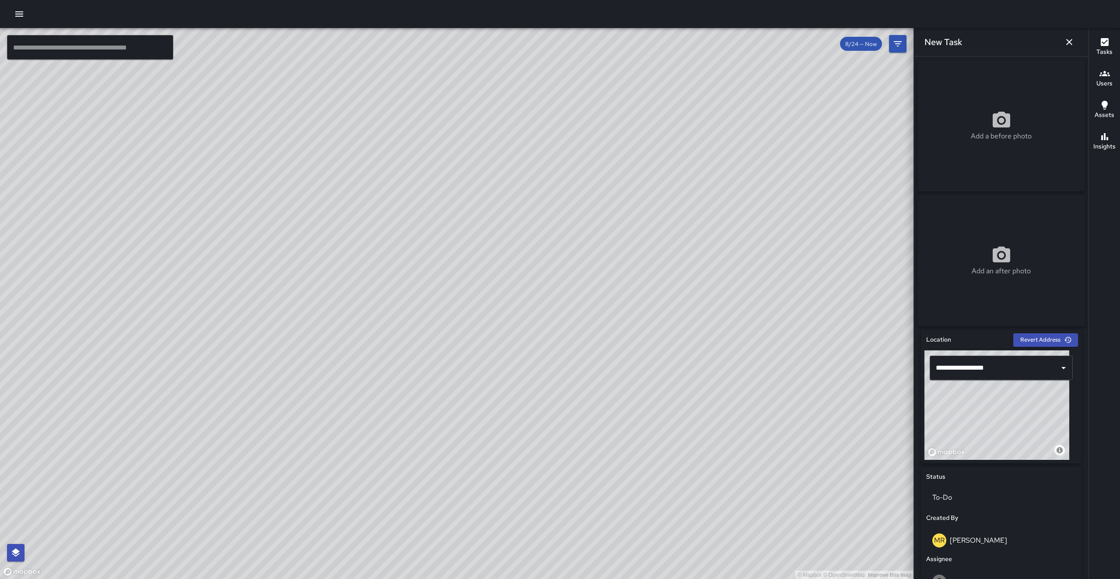
type input "**********"
drag, startPoint x: 997, startPoint y: 439, endPoint x: 992, endPoint y: 432, distance: 9.2
click at [992, 432] on div "© Mapbox © OpenStreetMap Improve this map" at bounding box center [997, 404] width 145 height 109
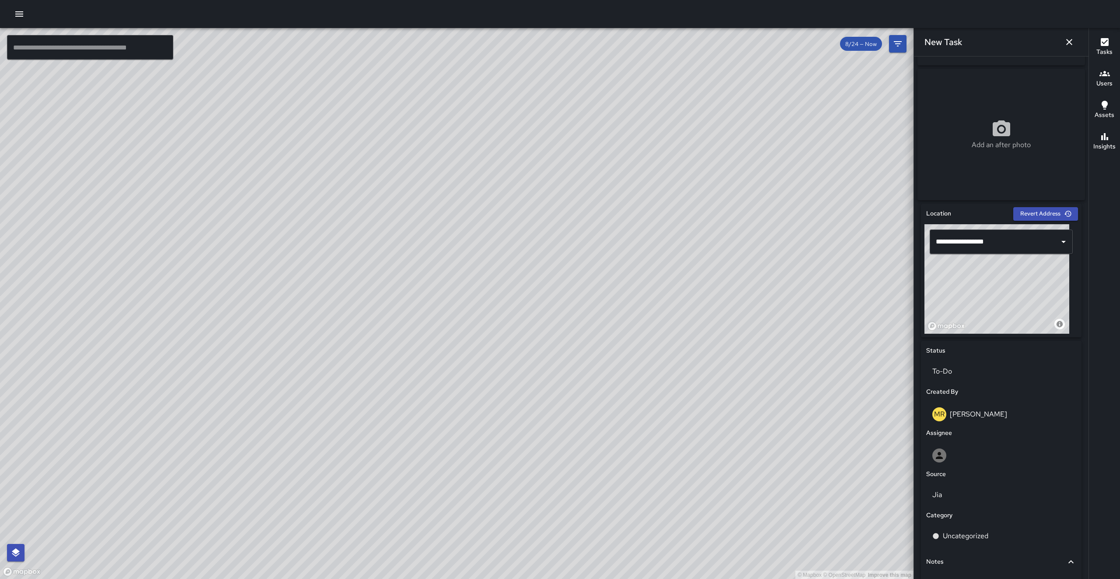
scroll to position [201, 0]
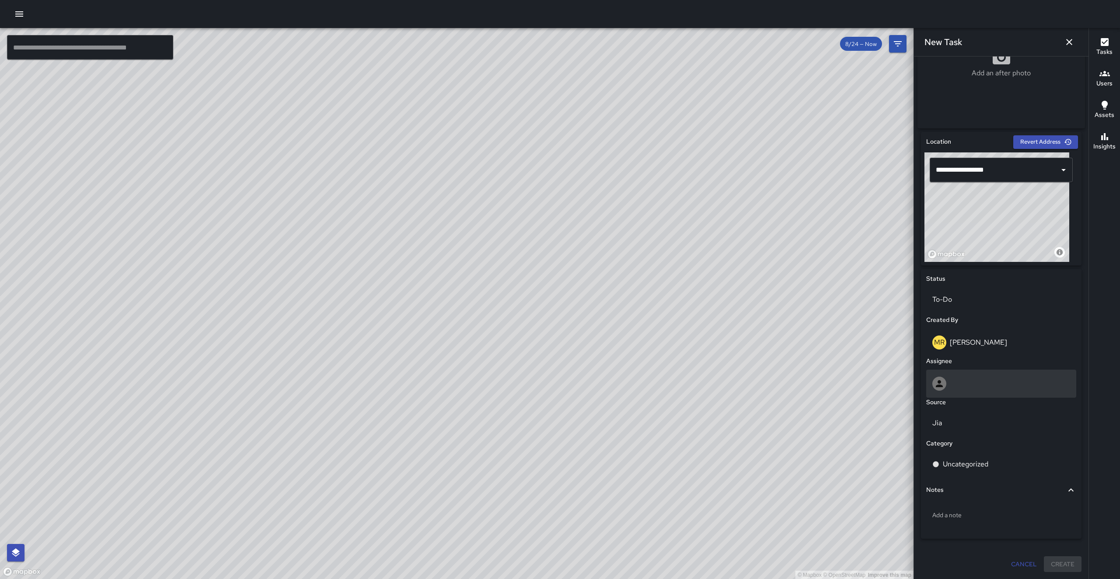
click at [1004, 395] on div at bounding box center [1002, 383] width 150 height 28
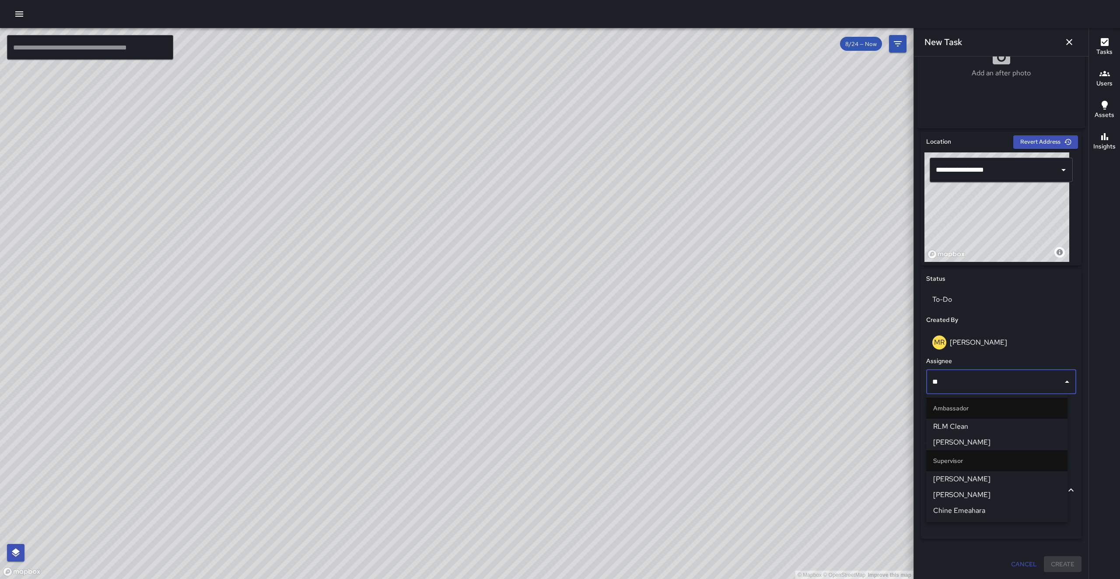
type input "***"
click at [978, 477] on span "[PERSON_NAME]" at bounding box center [997, 479] width 127 height 11
click at [978, 437] on div "Jia" at bounding box center [1002, 423] width 154 height 28
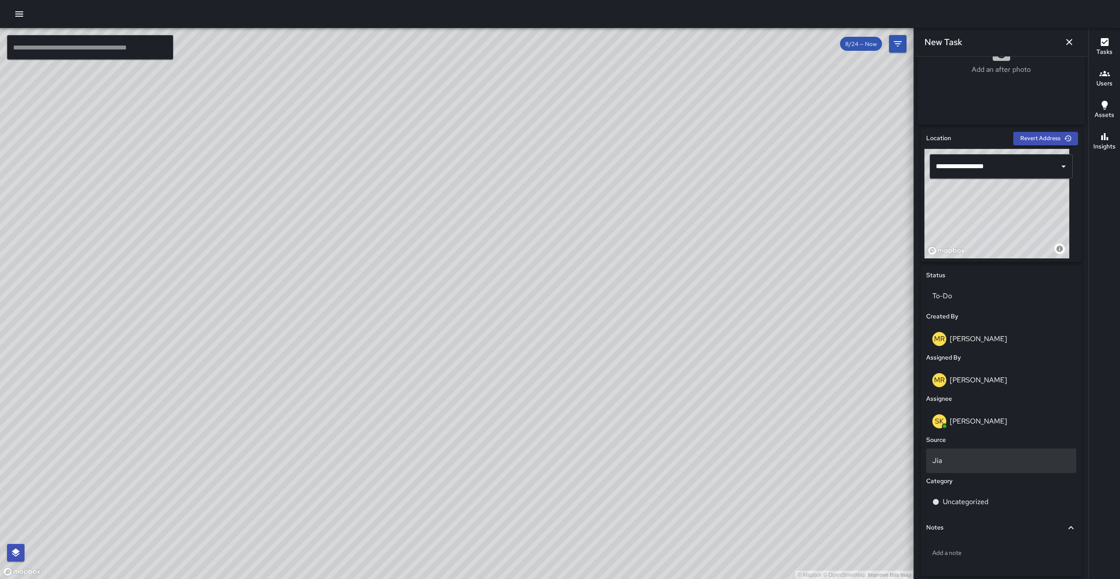
click at [970, 463] on p "Jia" at bounding box center [1002, 460] width 138 height 11
click at [972, 518] on li "Email" at bounding box center [997, 513] width 141 height 16
click at [971, 510] on div "Uncategorized" at bounding box center [1002, 501] width 150 height 25
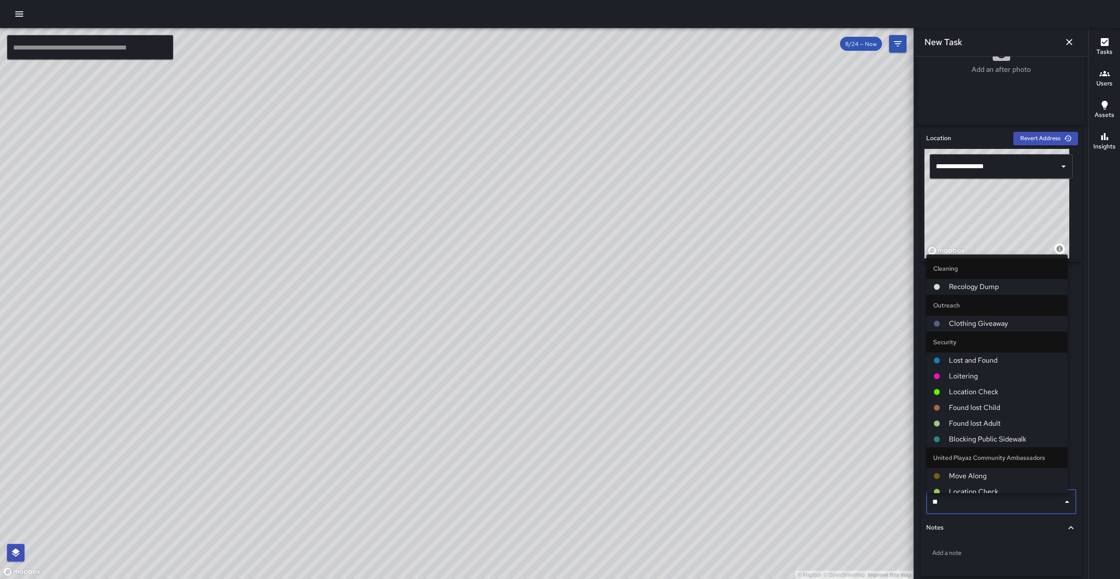
type input "***"
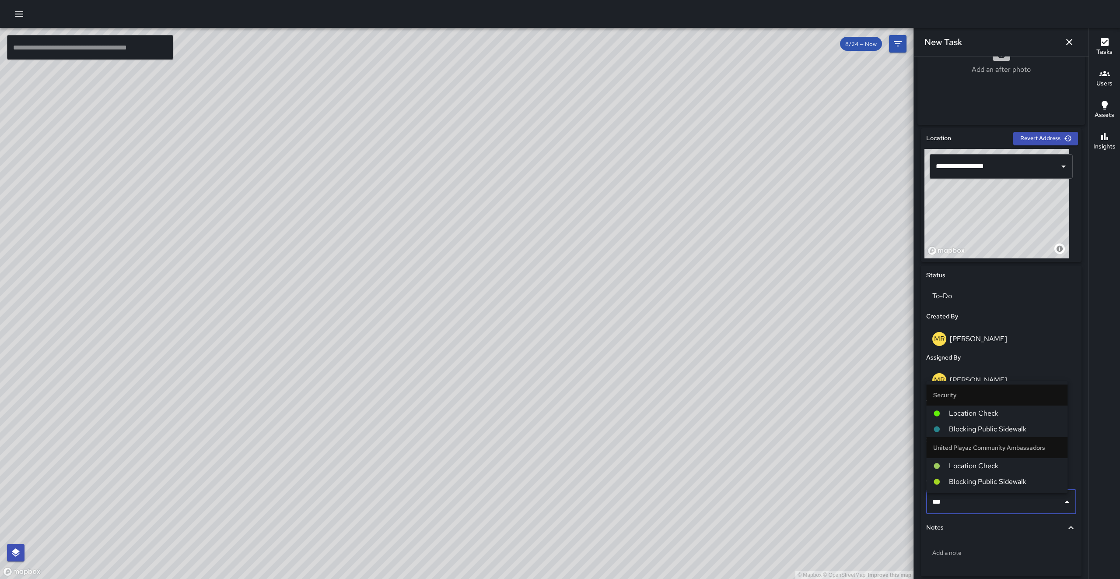
click at [968, 414] on span "Location Check" at bounding box center [1005, 413] width 112 height 11
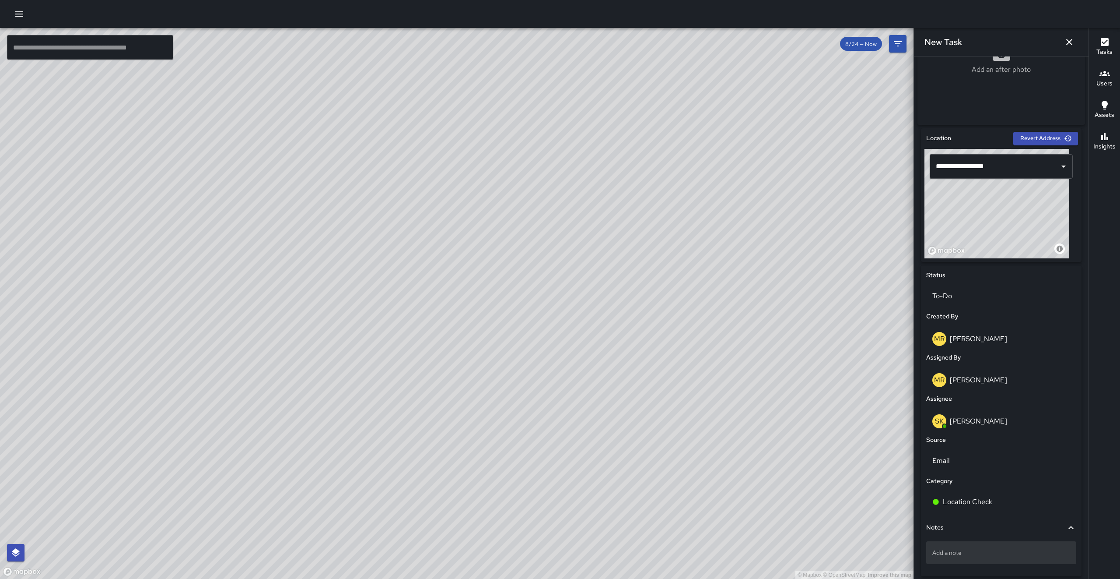
click at [969, 553] on p "Add a note" at bounding box center [1002, 552] width 138 height 9
click at [945, 557] on textarea "**********" at bounding box center [997, 552] width 129 height 9
click at [947, 555] on textarea "**********" at bounding box center [997, 552] width 129 height 9
type textarea "**********"
drag, startPoint x: 969, startPoint y: 571, endPoint x: 926, endPoint y: 553, distance: 46.9
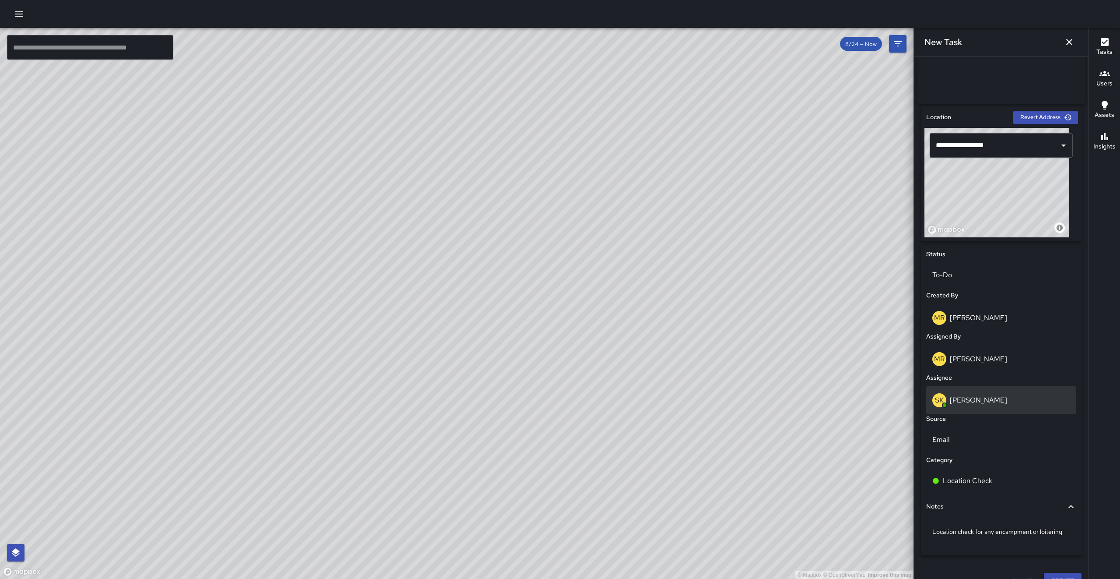
scroll to position [251, 0]
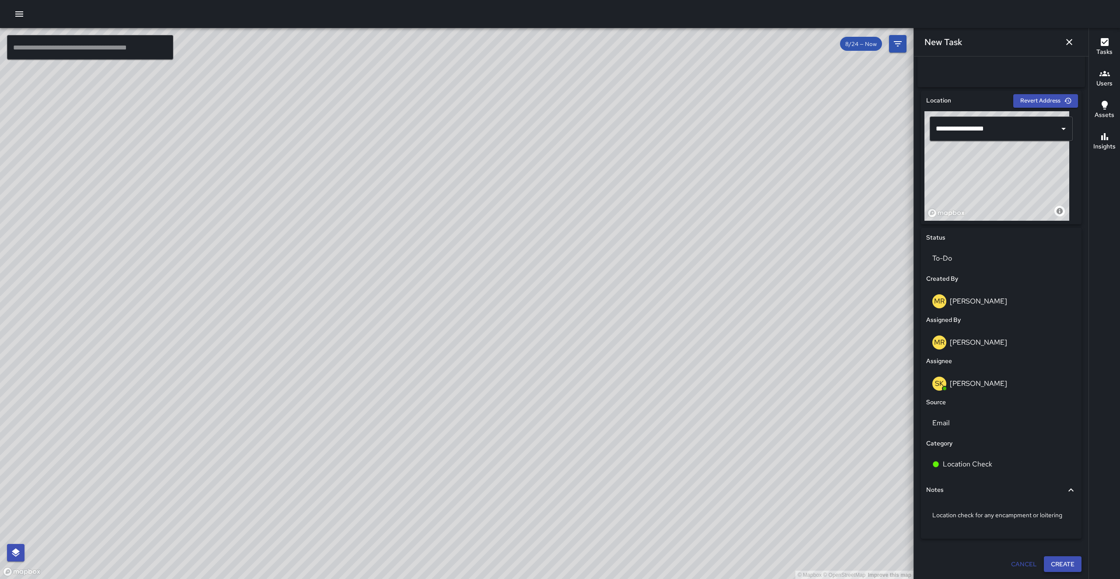
click at [1061, 565] on button "Create" at bounding box center [1063, 564] width 38 height 16
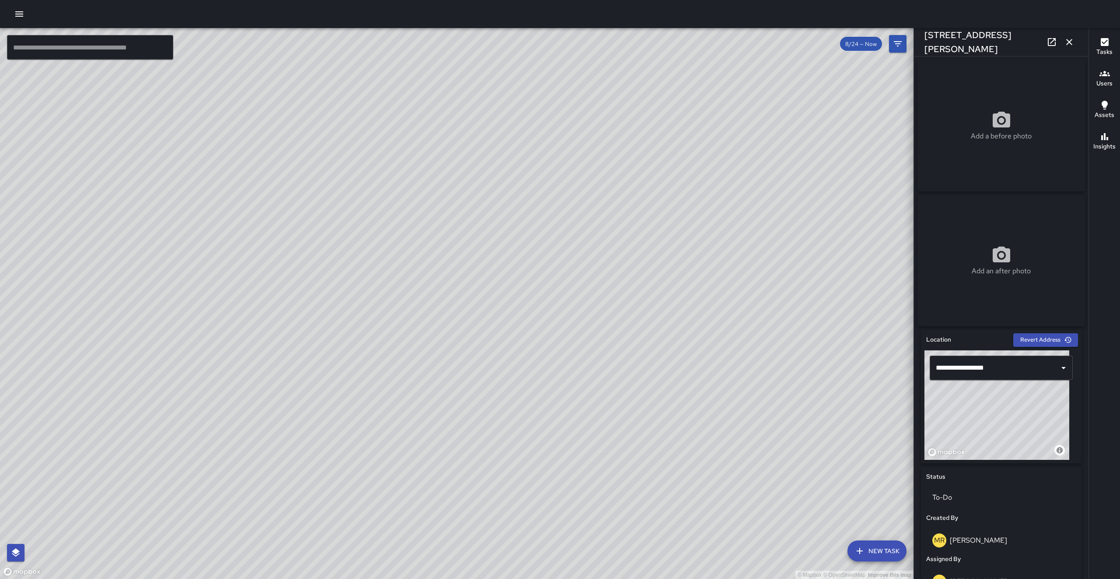
click at [1066, 40] on icon "button" at bounding box center [1069, 42] width 11 height 11
click at [907, 40] on button "Filters" at bounding box center [898, 44] width 18 height 18
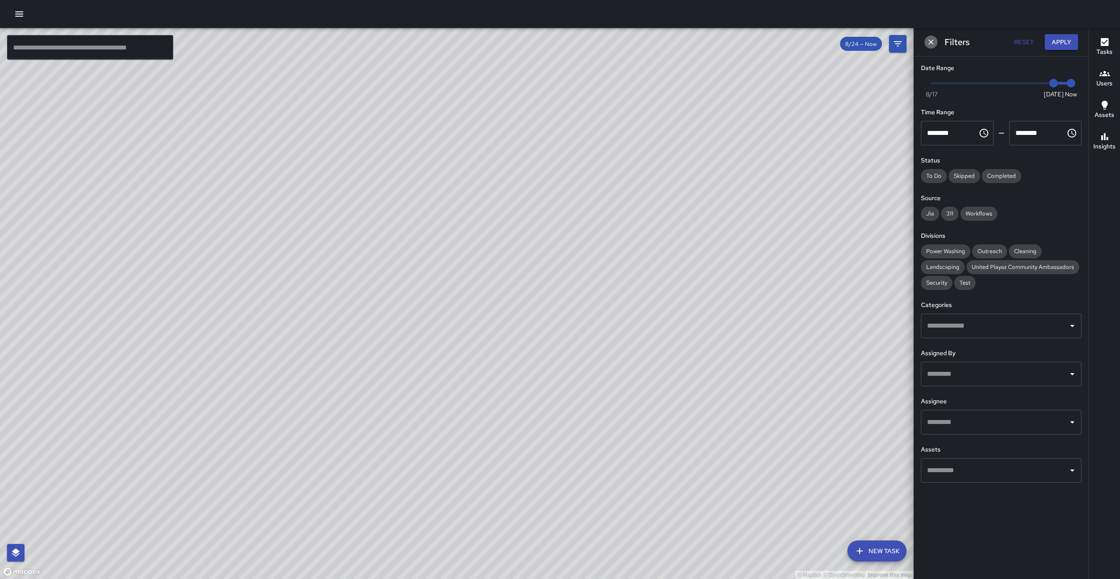
click at [932, 41] on icon "Dismiss" at bounding box center [931, 42] width 9 height 9
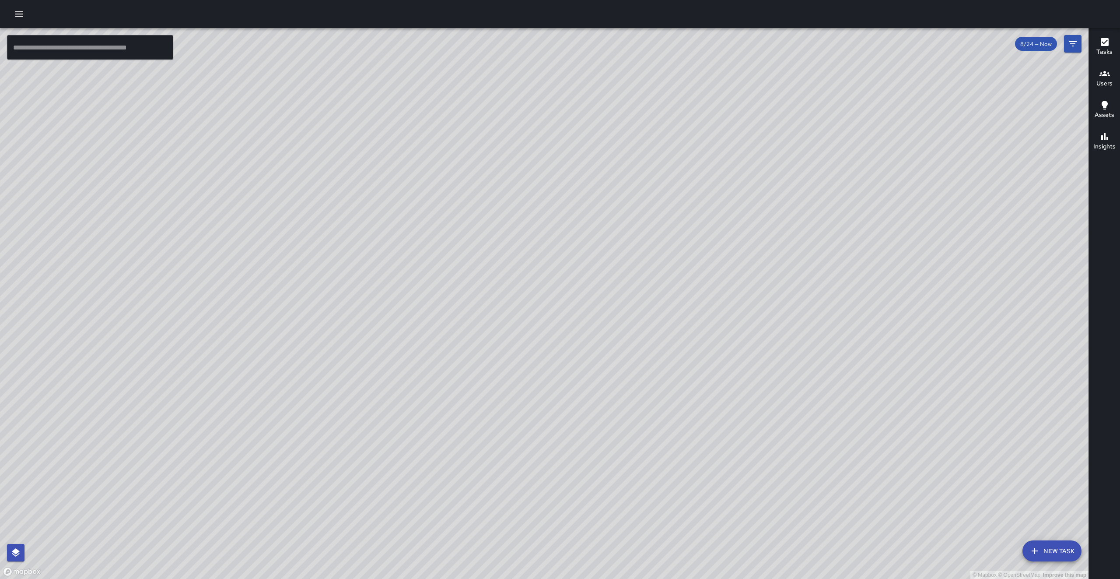
click at [1055, 545] on button "New Task" at bounding box center [1052, 550] width 59 height 21
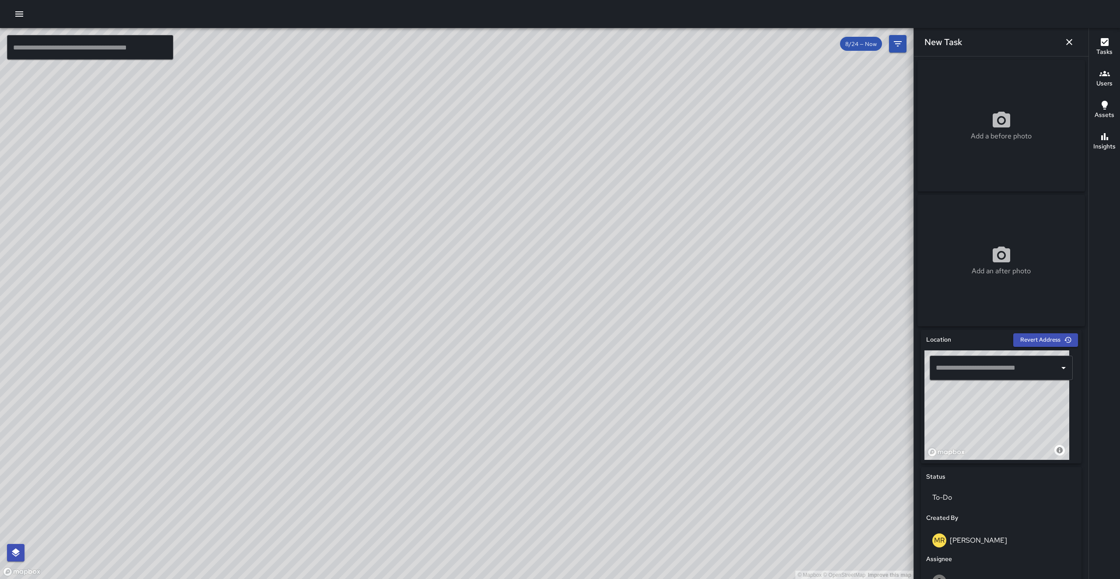
drag, startPoint x: 985, startPoint y: 425, endPoint x: 999, endPoint y: 442, distance: 21.1
click at [1001, 443] on div "© Mapbox © OpenStreetMap Improve this map" at bounding box center [997, 404] width 145 height 109
drag, startPoint x: 955, startPoint y: 419, endPoint x: 1009, endPoint y: 430, distance: 54.9
click at [1009, 430] on div "© Mapbox © OpenStreetMap Improve this map" at bounding box center [997, 404] width 145 height 109
drag, startPoint x: 1004, startPoint y: 431, endPoint x: 978, endPoint y: 382, distance: 55.2
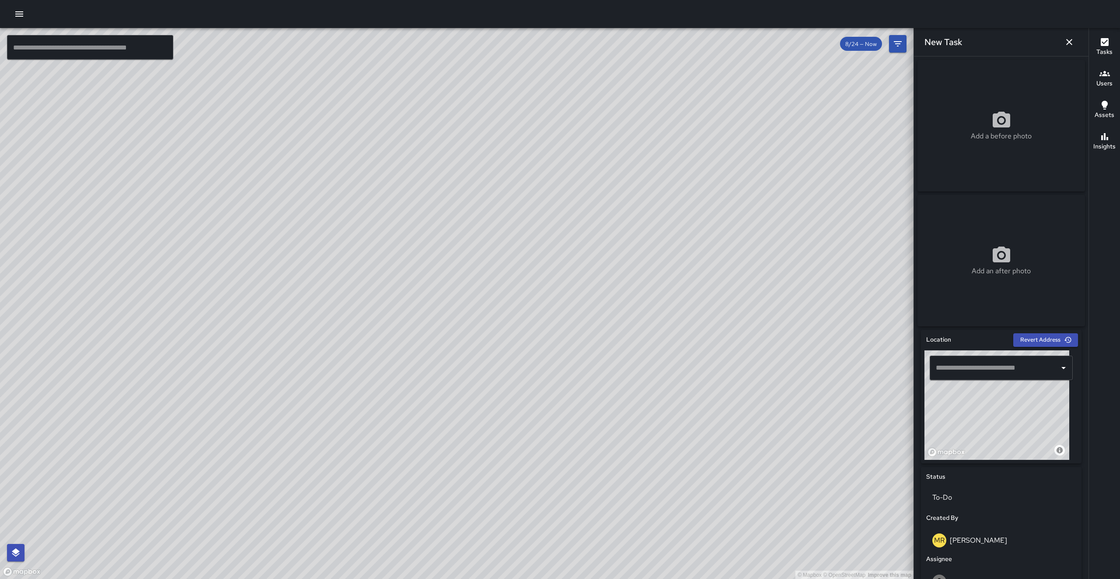
click at [978, 380] on div "© Mapbox © OpenStreetMap Improve this map ​" at bounding box center [1002, 404] width 154 height 109
drag, startPoint x: 982, startPoint y: 413, endPoint x: 978, endPoint y: 440, distance: 27.4
click at [978, 440] on div "© Mapbox © OpenStreetMap Improve this map" at bounding box center [997, 404] width 145 height 109
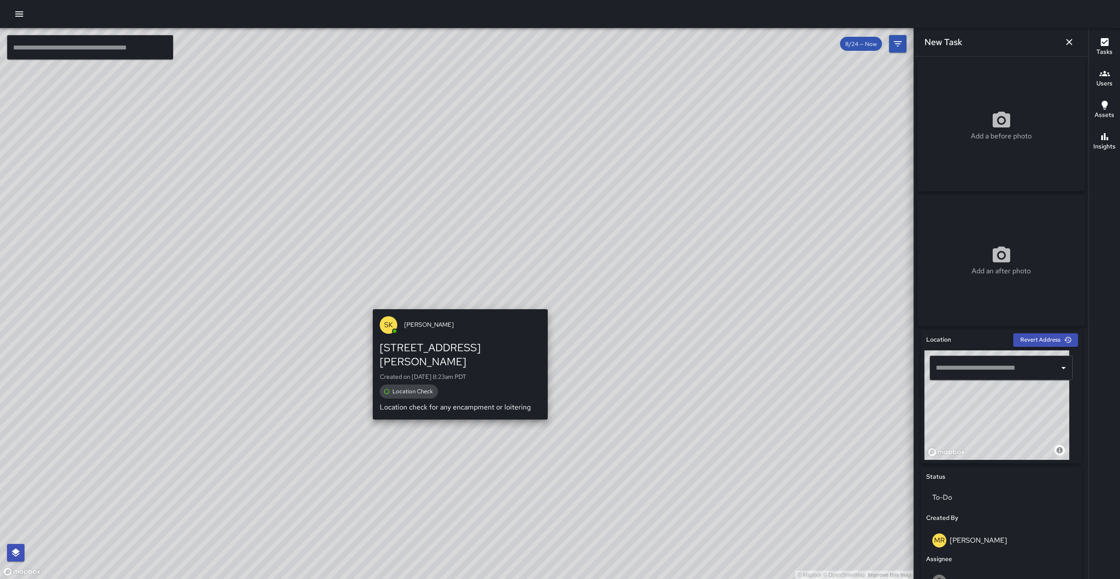
click at [456, 304] on div "© Mapbox © OpenStreetMap Improve this map SK [PERSON_NAME] [STREET_ADDRESS][PER…" at bounding box center [457, 303] width 914 height 551
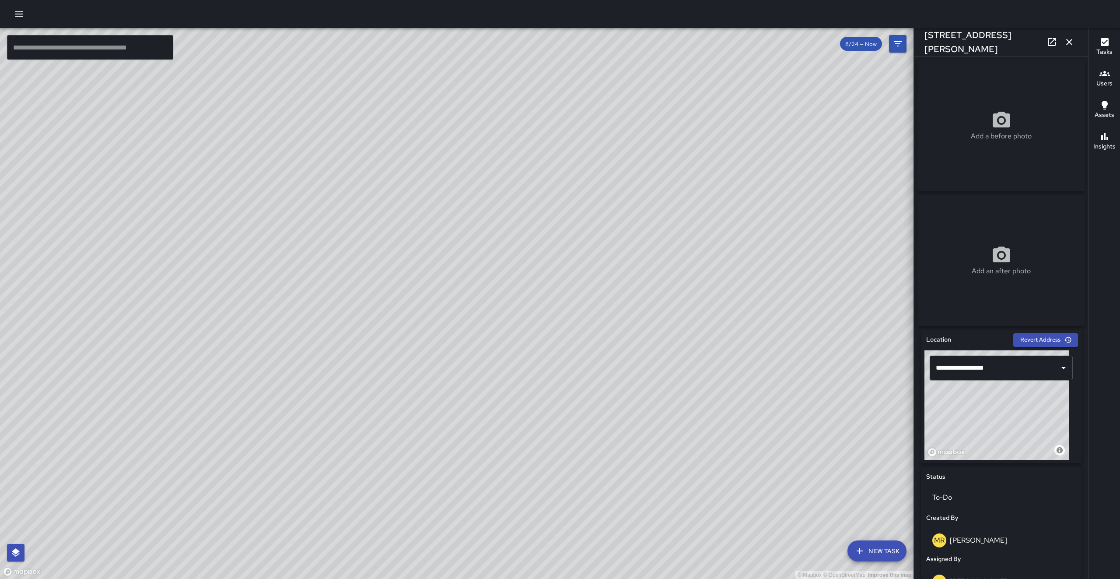
click at [456, 304] on div "© Mapbox © OpenStreetMap Improve this map" at bounding box center [457, 303] width 914 height 551
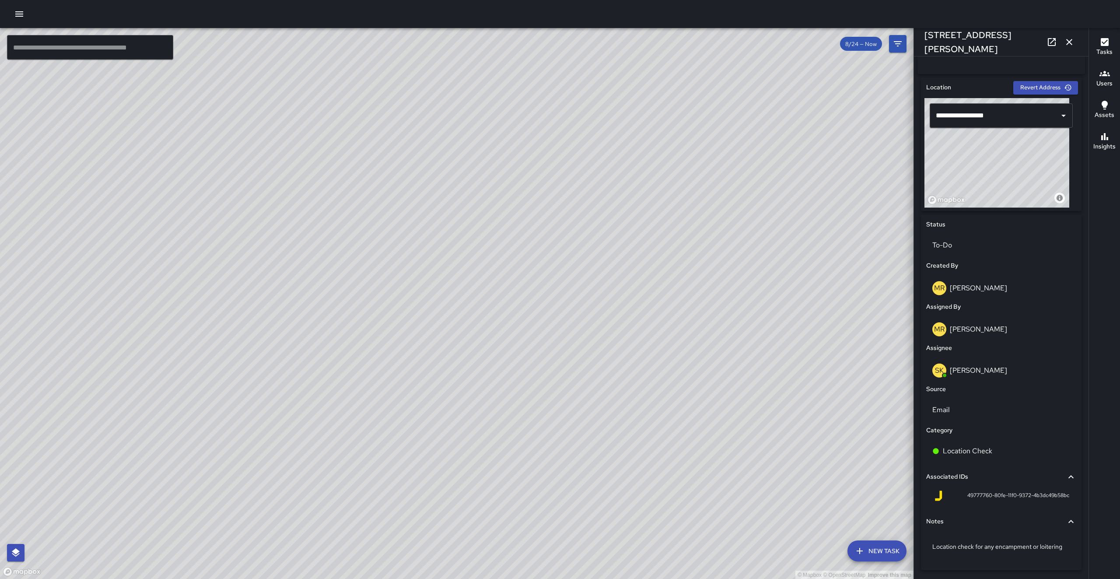
scroll to position [273, 0]
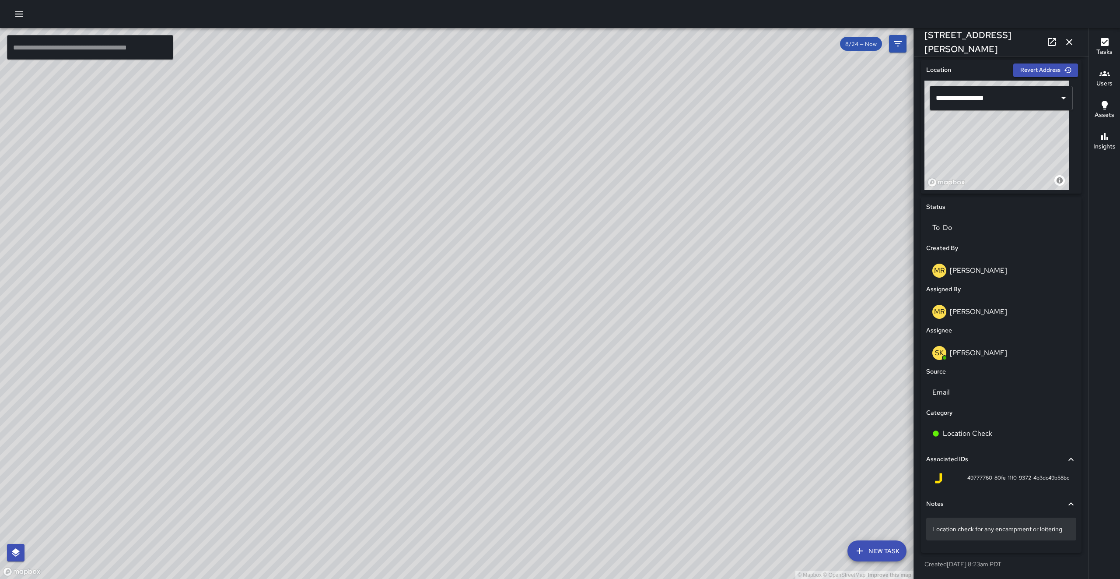
drag, startPoint x: 1036, startPoint y: 538, endPoint x: 1036, endPoint y: 533, distance: 5.3
click at [1036, 533] on p "Location check for any encampment or loitering" at bounding box center [1002, 528] width 138 height 9
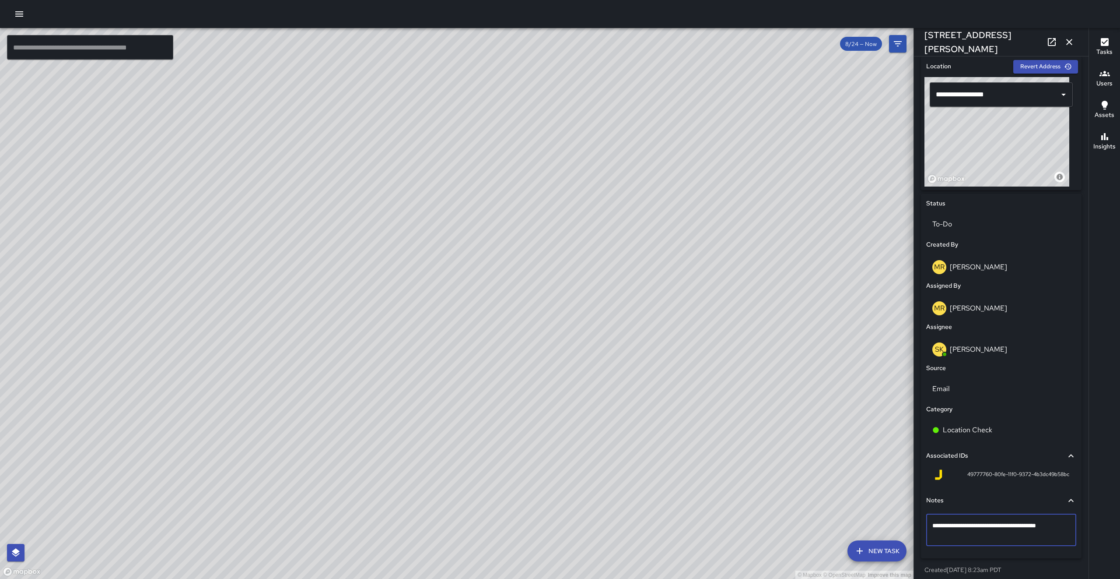
drag, startPoint x: 1039, startPoint y: 538, endPoint x: 1035, endPoint y: 530, distance: 9.0
click at [1035, 530] on textarea "**********" at bounding box center [997, 530] width 129 height 18
type textarea "**********"
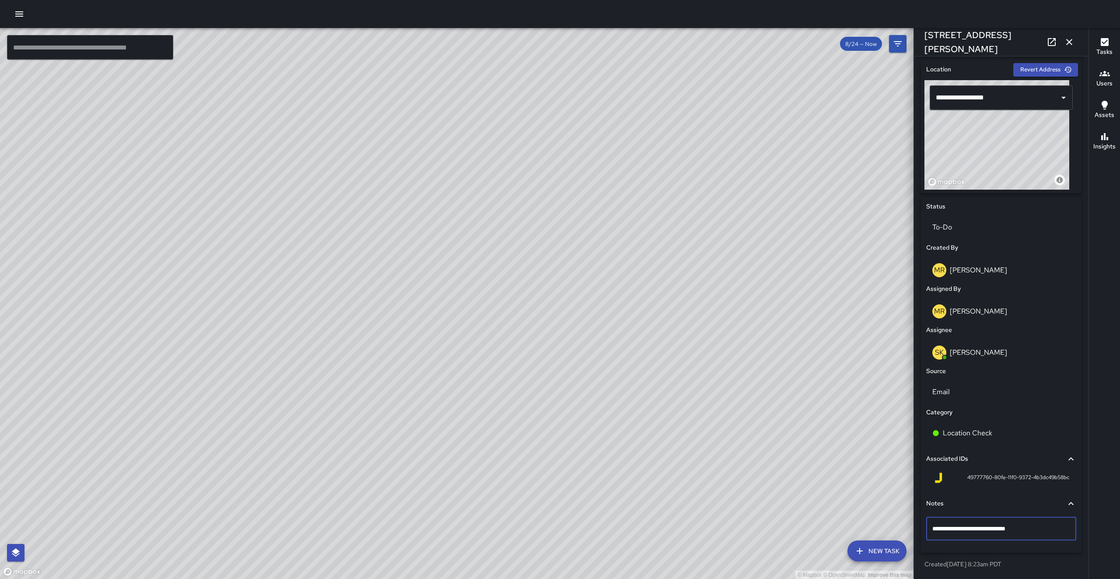
click at [806, 455] on div "© Mapbox © OpenStreetMap Improve this map" at bounding box center [457, 303] width 914 height 551
click at [1065, 38] on icon "button" at bounding box center [1069, 42] width 11 height 11
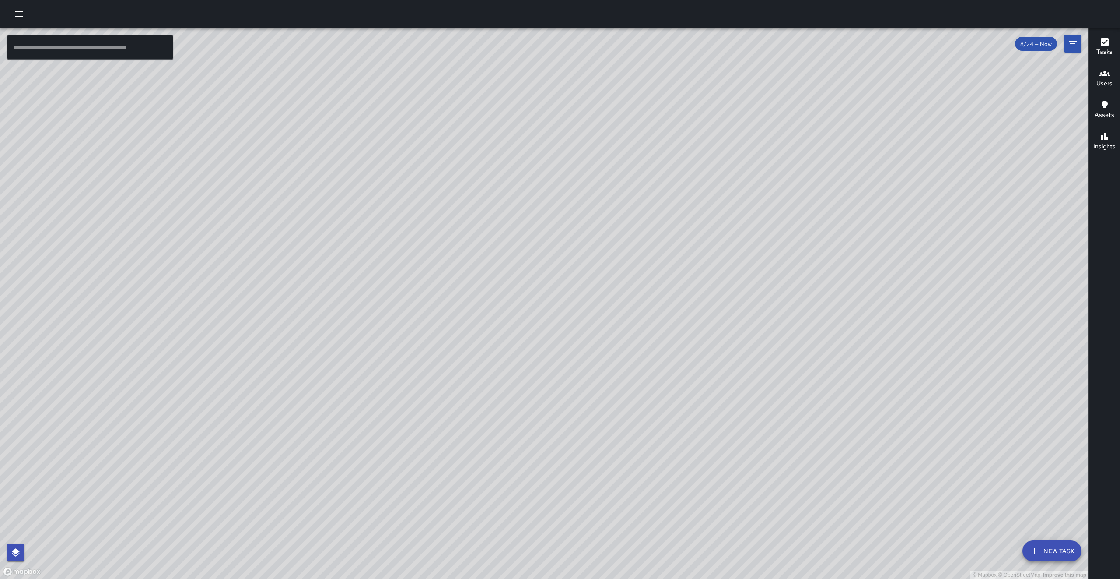
drag, startPoint x: 755, startPoint y: 106, endPoint x: 727, endPoint y: 274, distance: 169.6
click at [727, 274] on div "© Mapbox © OpenStreetMap Improve this map" at bounding box center [544, 303] width 1089 height 551
click at [726, 274] on div "© Mapbox © OpenStreetMap Improve this map" at bounding box center [544, 303] width 1089 height 551
click at [1053, 554] on button "New Task" at bounding box center [1052, 550] width 59 height 21
click at [1053, 554] on div "© Mapbox © OpenStreetMap Improve this map" at bounding box center [544, 303] width 1089 height 551
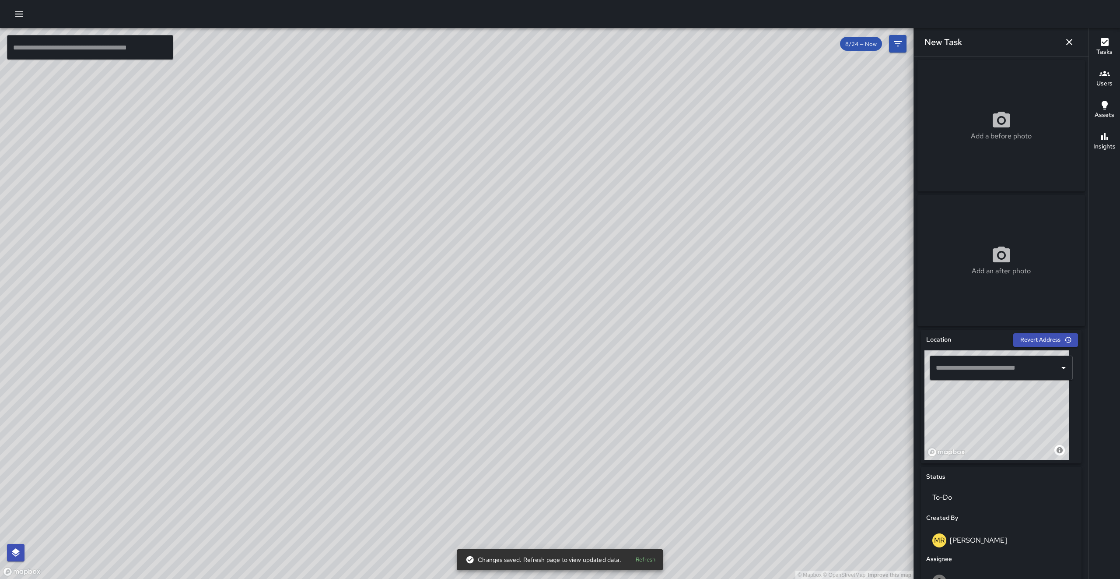
drag, startPoint x: 979, startPoint y: 432, endPoint x: 1008, endPoint y: 454, distance: 35.6
click at [1008, 454] on div "© Mapbox © OpenStreetMap Improve this map" at bounding box center [997, 404] width 145 height 109
drag, startPoint x: 990, startPoint y: 428, endPoint x: 1023, endPoint y: 432, distance: 32.5
click at [1023, 432] on div "© Mapbox © OpenStreetMap Improve this map" at bounding box center [997, 404] width 145 height 109
drag, startPoint x: 1008, startPoint y: 427, endPoint x: 1015, endPoint y: 432, distance: 7.8
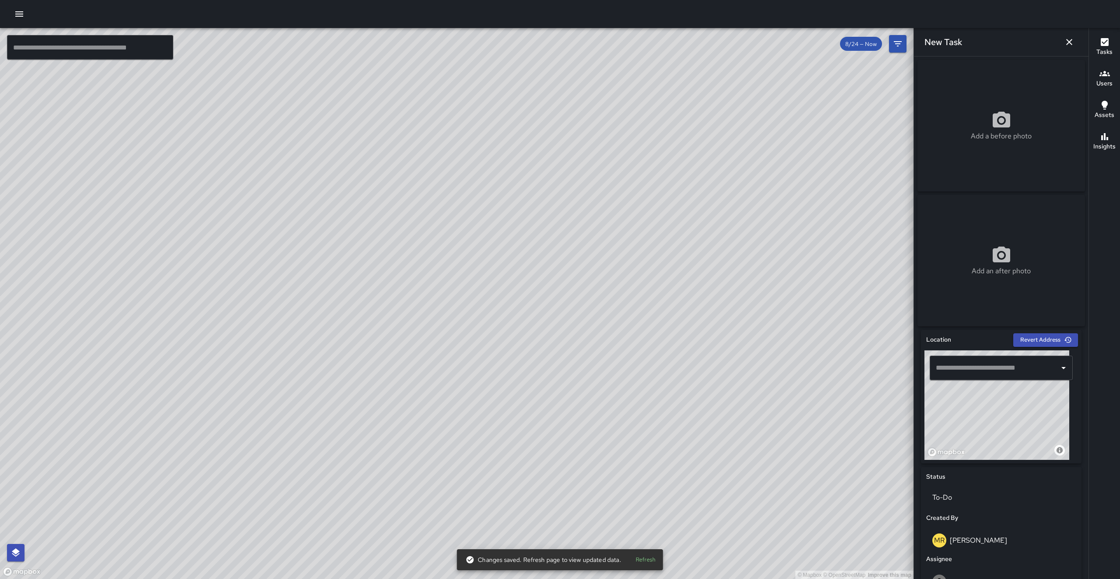
click at [1014, 432] on div "© Mapbox © OpenStreetMap Improve this map" at bounding box center [997, 404] width 145 height 109
click at [1015, 432] on div "© Mapbox © OpenStreetMap Improve this map" at bounding box center [997, 404] width 145 height 109
drag, startPoint x: 1034, startPoint y: 442, endPoint x: 1038, endPoint y: 446, distance: 5.9
click at [1038, 445] on div "© Mapbox © OpenStreetMap Improve this map" at bounding box center [997, 404] width 145 height 109
click at [1040, 446] on div "© Mapbox © OpenStreetMap Improve this map" at bounding box center [997, 404] width 145 height 109
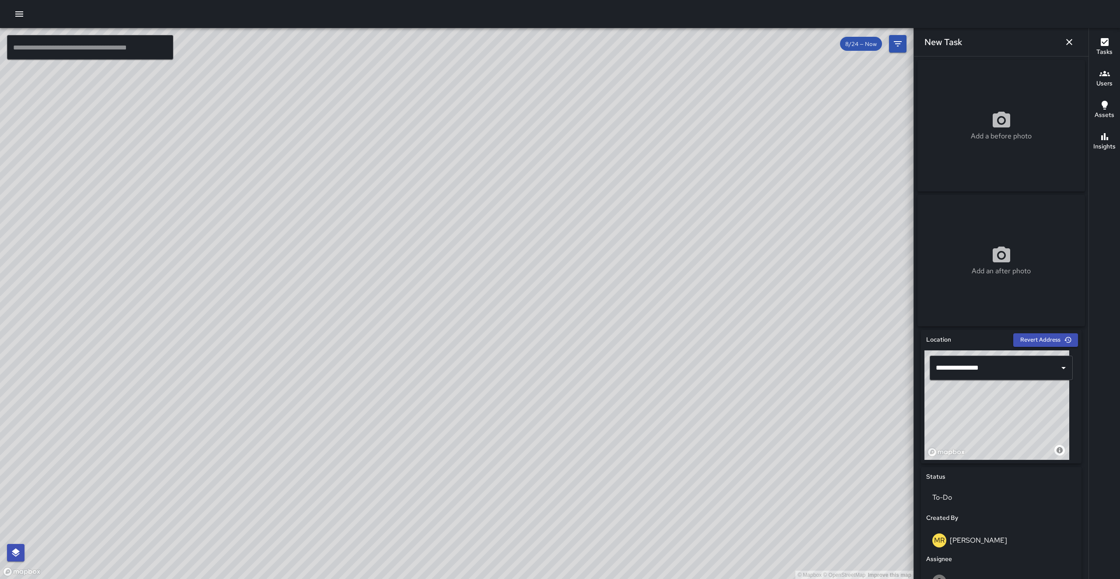
click at [1041, 446] on div "© Mapbox © OpenStreetMap Improve this map" at bounding box center [997, 404] width 145 height 109
click at [1043, 444] on div "© Mapbox © OpenStreetMap Improve this map" at bounding box center [997, 404] width 145 height 109
drag, startPoint x: 1043, startPoint y: 444, endPoint x: 1049, endPoint y: 437, distance: 9.6
click at [1049, 437] on div "© Mapbox © OpenStreetMap Improve this map" at bounding box center [997, 404] width 145 height 109
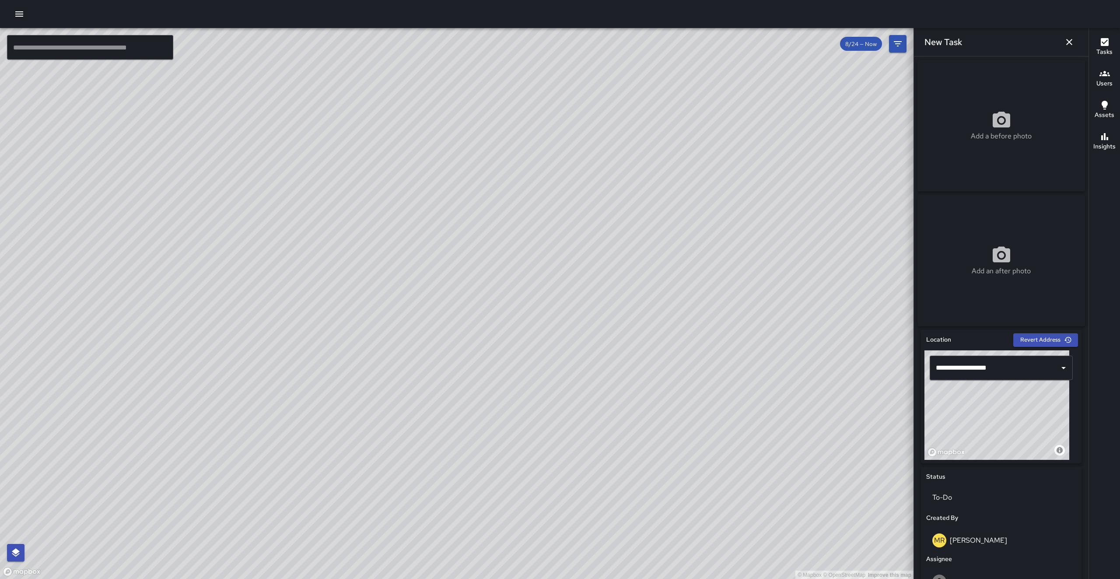
type input "**********"
click at [1068, 47] on icon "button" at bounding box center [1069, 42] width 11 height 11
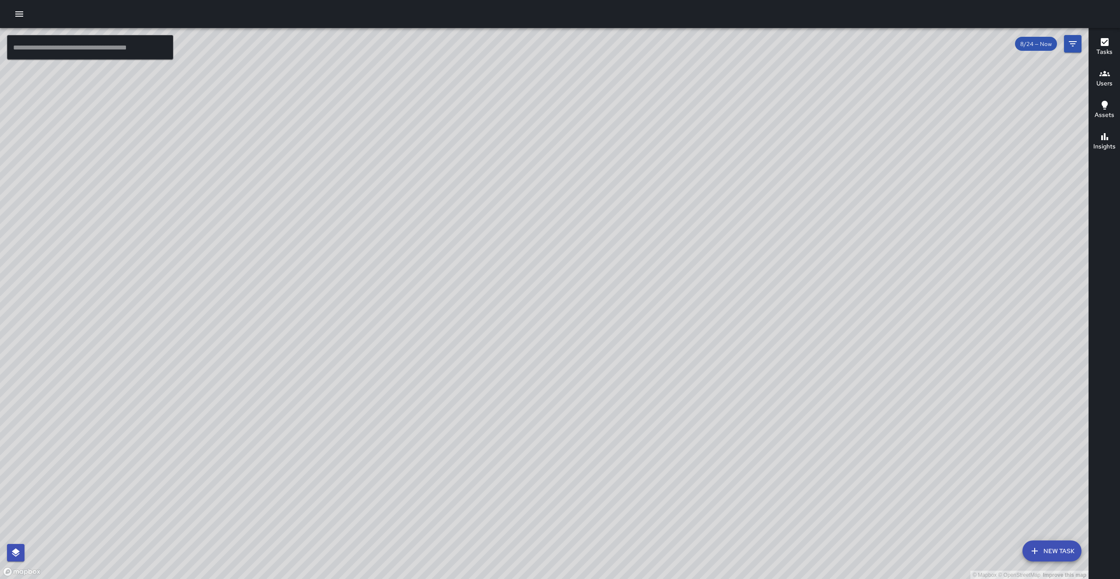
drag, startPoint x: 722, startPoint y: 262, endPoint x: 639, endPoint y: 337, distance: 111.9
click at [640, 335] on div "© Mapbox © OpenStreetMap Improve this map" at bounding box center [544, 303] width 1089 height 551
click at [635, 343] on div "© Mapbox © OpenStreetMap Improve this map" at bounding box center [544, 303] width 1089 height 551
drag, startPoint x: 692, startPoint y: 287, endPoint x: 565, endPoint y: 419, distance: 182.9
click at [552, 431] on div "© Mapbox © OpenStreetMap Improve this map" at bounding box center [544, 303] width 1089 height 551
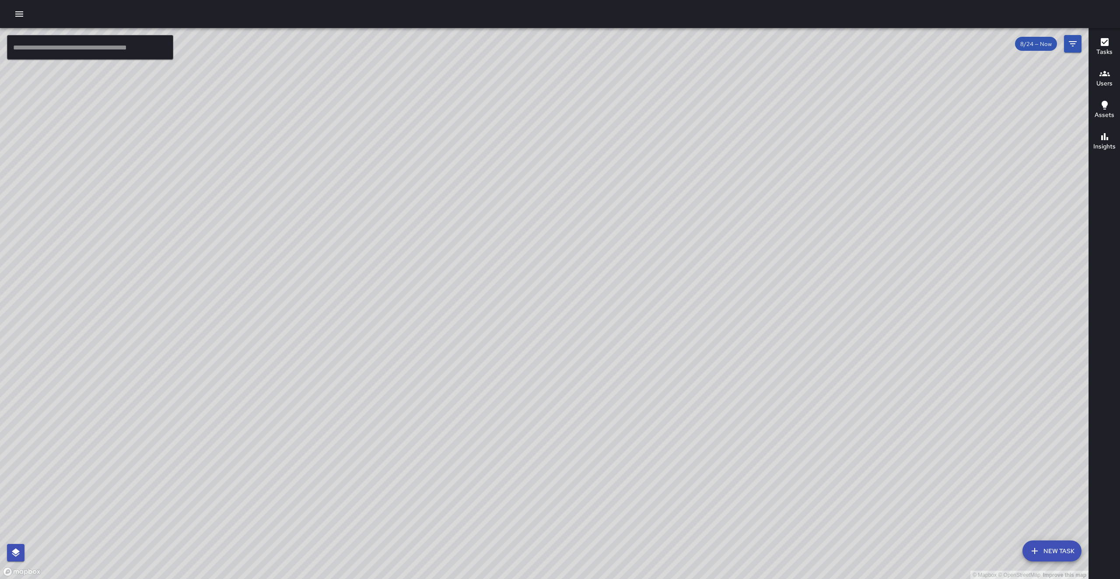
drag, startPoint x: 565, startPoint y: 419, endPoint x: 571, endPoint y: 413, distance: 8.4
click at [567, 417] on div "© Mapbox © OpenStreetMap Improve this map" at bounding box center [544, 303] width 1089 height 551
drag, startPoint x: 571, startPoint y: 413, endPoint x: 763, endPoint y: 245, distance: 255.3
click at [763, 246] on div "© Mapbox © OpenStreetMap Improve this map" at bounding box center [544, 303] width 1089 height 551
click at [1078, 48] on icon "Filters" at bounding box center [1073, 44] width 11 height 11
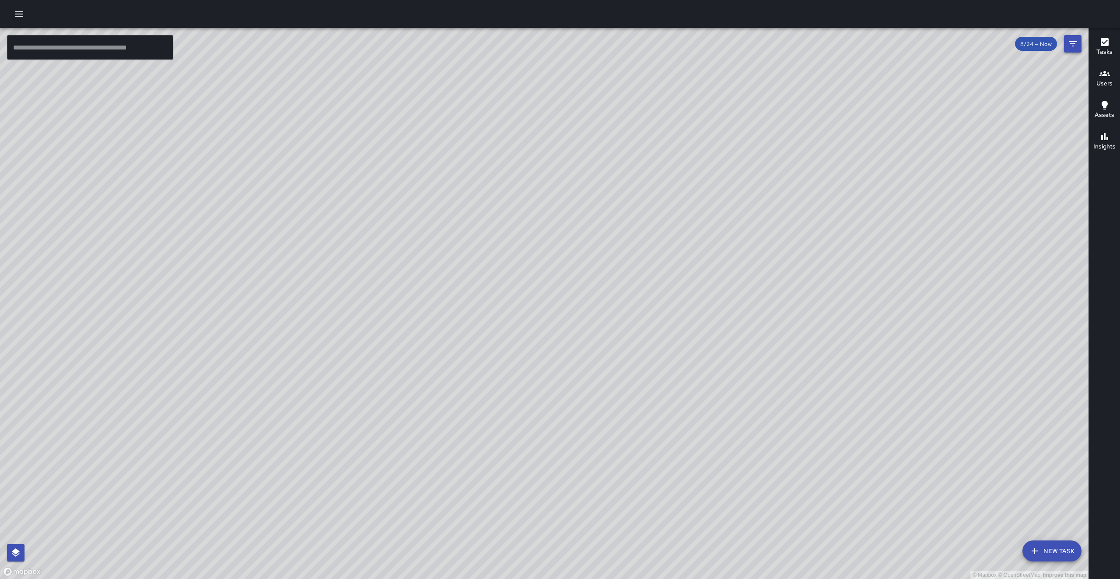
click at [1078, 48] on div "© Mapbox © OpenStreetMap Improve this map RD [PERSON_NAME] Supervisor Tasks 0 /…" at bounding box center [560, 303] width 1120 height 551
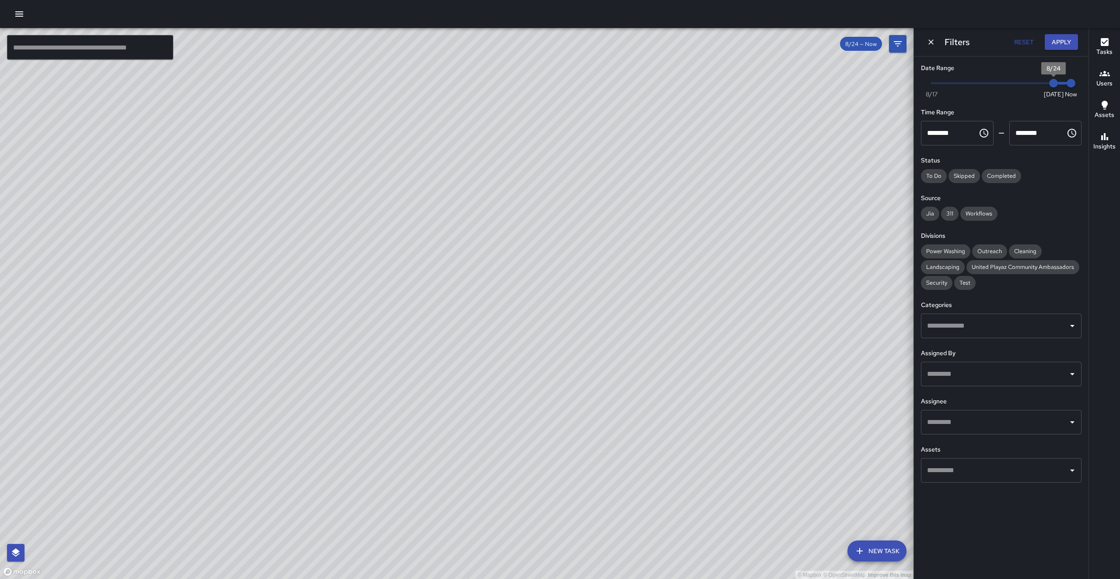
click at [1050, 88] on span "8/24" at bounding box center [1054, 83] width 9 height 9
type input "*"
drag, startPoint x: 1046, startPoint y: 88, endPoint x: 962, endPoint y: 85, distance: 84.5
click at [962, 85] on span "8/19" at bounding box center [966, 83] width 9 height 9
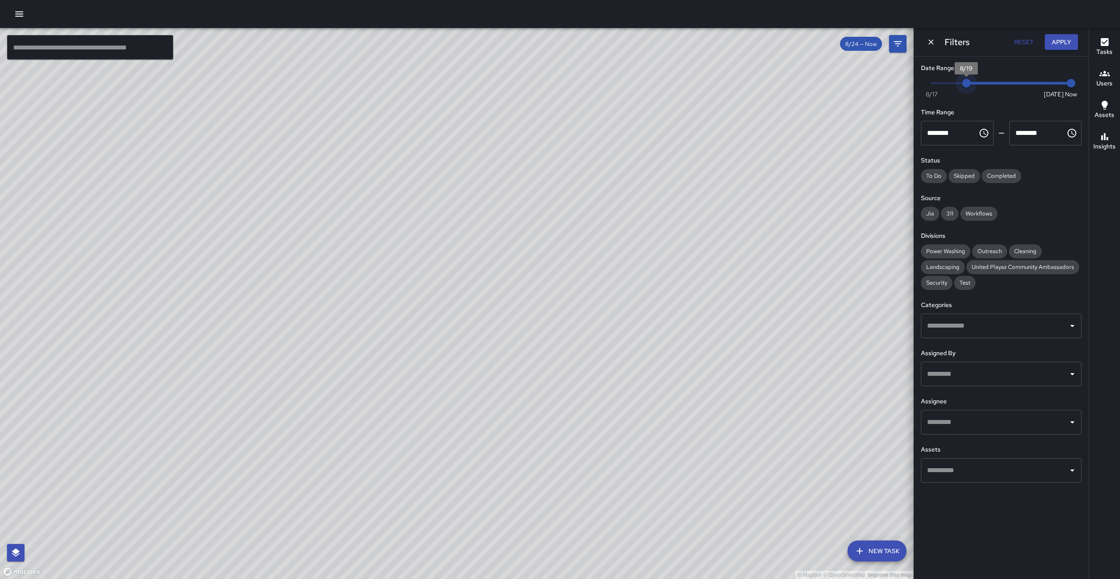
click at [962, 85] on span "8/19" at bounding box center [966, 83] width 9 height 9
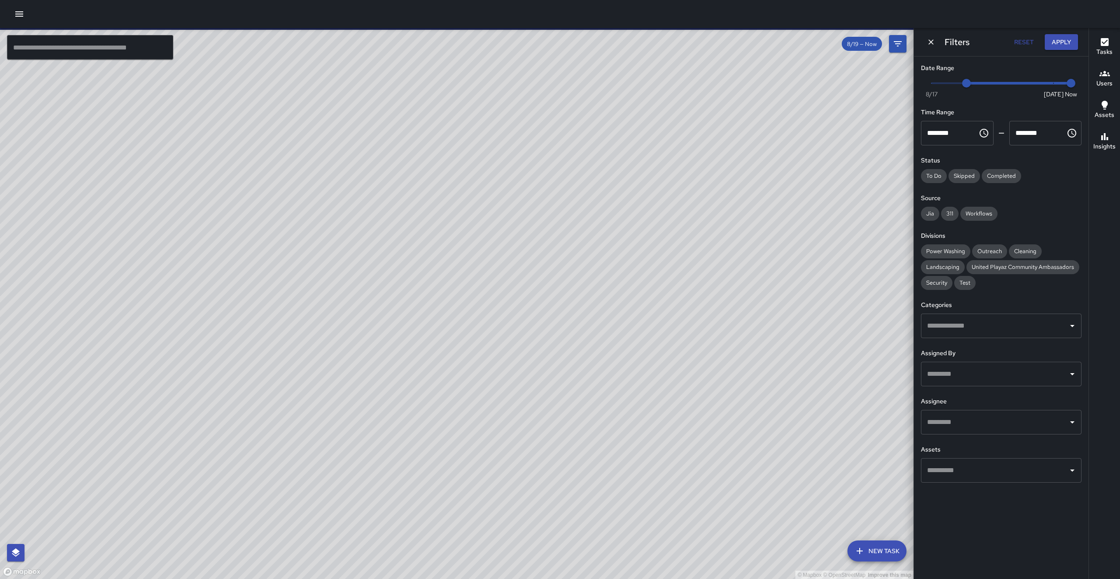
click at [548, 374] on div "© Mapbox © OpenStreetMap Improve this map" at bounding box center [457, 303] width 914 height 551
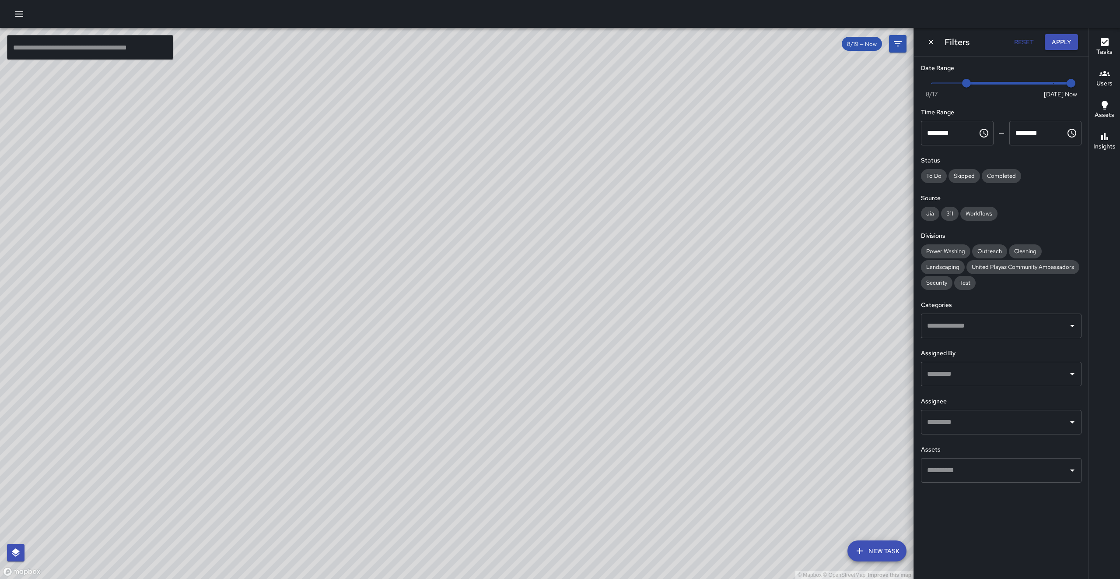
drag, startPoint x: 836, startPoint y: 423, endPoint x: 646, endPoint y: 407, distance: 191.5
click at [646, 407] on div "© Mapbox © OpenStreetMap Improve this map" at bounding box center [457, 303] width 914 height 551
drag, startPoint x: 587, startPoint y: 322, endPoint x: 533, endPoint y: 410, distance: 103.4
click at [533, 410] on div "© Mapbox © OpenStreetMap Improve this map" at bounding box center [457, 303] width 914 height 551
drag, startPoint x: 562, startPoint y: 212, endPoint x: 531, endPoint y: 366, distance: 157.5
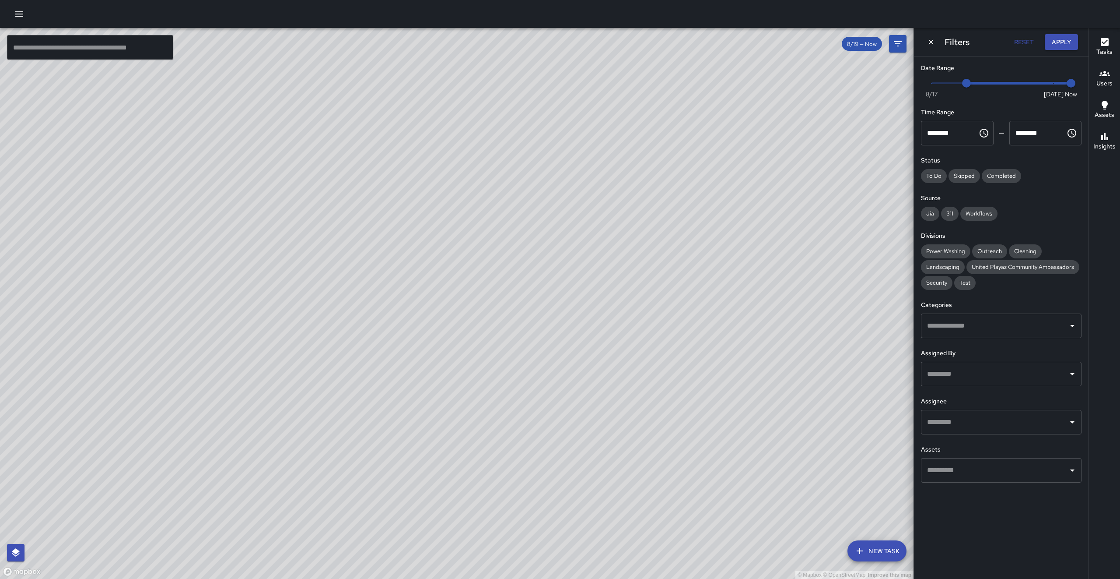
click at [531, 366] on div "© Mapbox © OpenStreetMap Improve this map" at bounding box center [457, 303] width 914 height 551
click at [920, 284] on div "Date Range Now [DATE] [DATE] 8:26 am Time Range ******** ​ ******** ​ Status To…" at bounding box center [1001, 272] width 175 height 433
click at [934, 284] on span "Security" at bounding box center [937, 282] width 32 height 7
drag, startPoint x: 563, startPoint y: 361, endPoint x: 525, endPoint y: 373, distance: 40.0
click at [550, 370] on div "© Mapbox © OpenStreetMap Improve this map" at bounding box center [457, 303] width 914 height 551
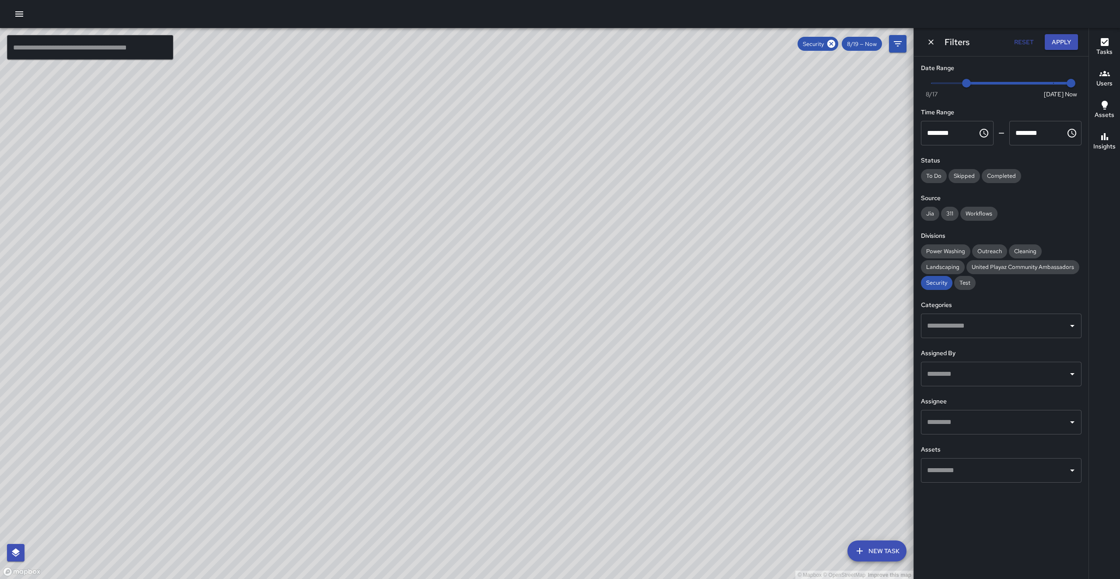
click at [525, 373] on div "© Mapbox © OpenStreetMap Improve this map" at bounding box center [457, 303] width 914 height 551
click at [930, 46] on icon "Dismiss" at bounding box center [931, 42] width 9 height 9
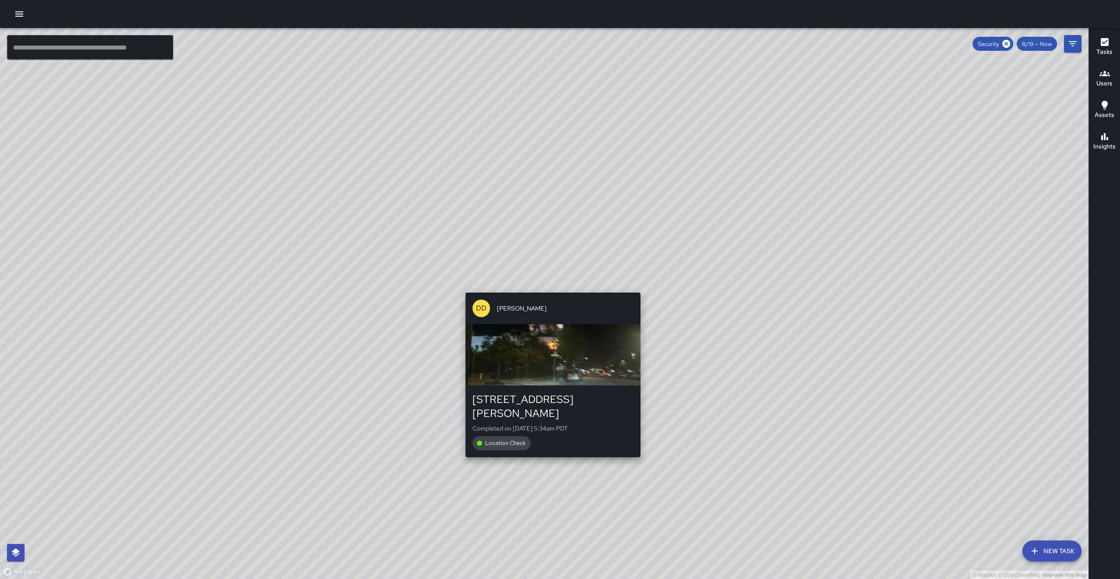
click at [635, 282] on div "© Mapbox © OpenStreetMap Improve this map [GEOGRAPHIC_DATA][PERSON_NAME] [STREE…" at bounding box center [544, 303] width 1089 height 551
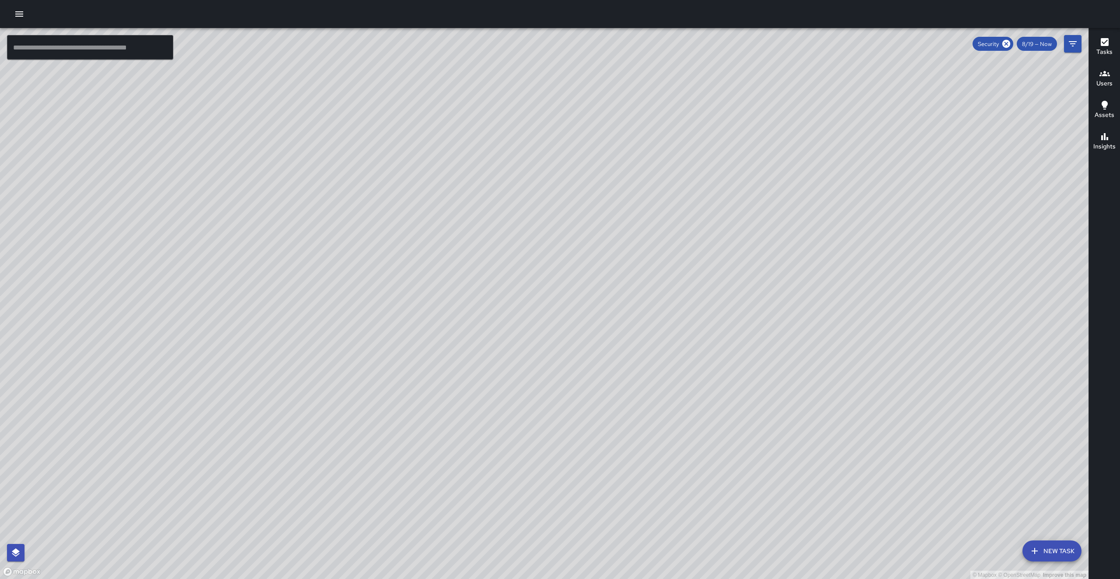
drag, startPoint x: 654, startPoint y: 214, endPoint x: 580, endPoint y: 242, distance: 79.1
click at [580, 242] on div "© Mapbox © OpenStreetMap Improve this map" at bounding box center [544, 303] width 1089 height 551
click at [1048, 547] on button "New Task" at bounding box center [1052, 550] width 59 height 21
click at [1048, 547] on div "© Mapbox © OpenStreetMap Improve this map ​ New Task Security 8/19 — Now Map La…" at bounding box center [544, 303] width 1089 height 551
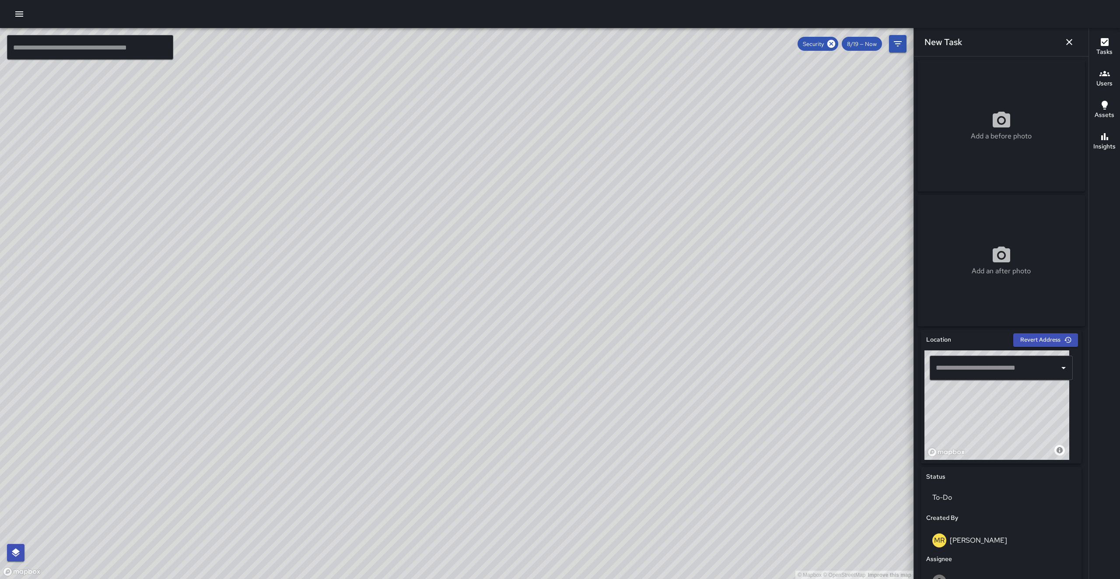
drag, startPoint x: 1001, startPoint y: 416, endPoint x: 1001, endPoint y: 453, distance: 37.6
click at [1002, 452] on div "© Mapbox © OpenStreetMap Improve this map" at bounding box center [997, 404] width 145 height 109
click at [1001, 454] on div "© Mapbox © OpenStreetMap Improve this map" at bounding box center [997, 404] width 145 height 109
drag, startPoint x: 1001, startPoint y: 405, endPoint x: 1004, endPoint y: 463, distance: 58.3
click at [1004, 463] on div "**********" at bounding box center [1001, 396] width 161 height 133
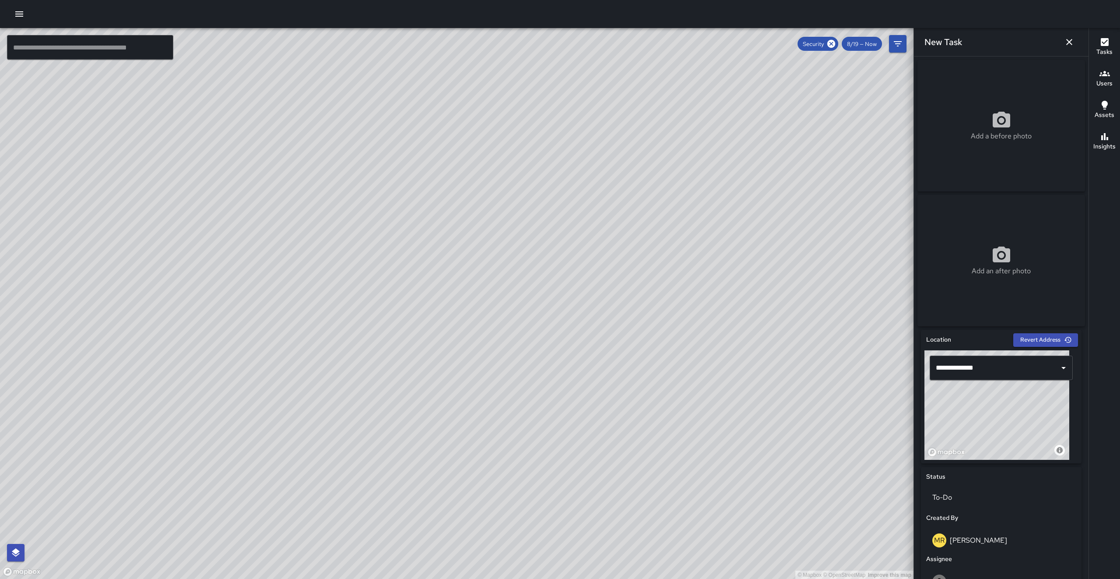
drag, startPoint x: 1004, startPoint y: 463, endPoint x: 1011, endPoint y: 474, distance: 12.3
click at [1011, 474] on div "**********" at bounding box center [1001, 538] width 161 height 417
drag, startPoint x: 1001, startPoint y: 422, endPoint x: 1004, endPoint y: 432, distance: 10.7
click at [1004, 432] on div "© Mapbox © OpenStreetMap Improve this map" at bounding box center [997, 404] width 145 height 109
drag, startPoint x: 1004, startPoint y: 430, endPoint x: 1033, endPoint y: 412, distance: 34.4
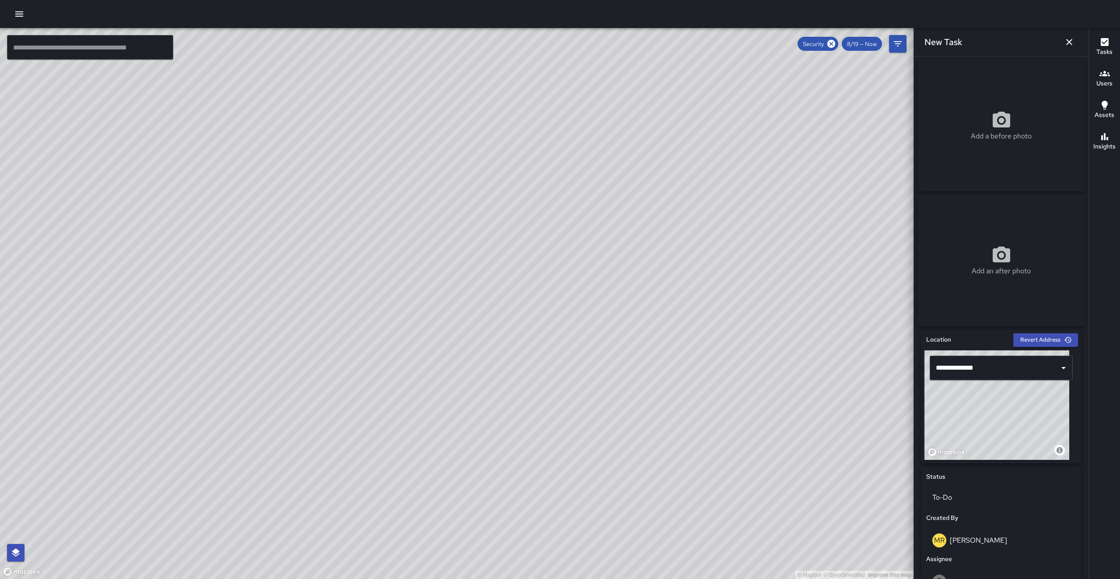
click at [1033, 412] on div "© Mapbox © OpenStreetMap Improve this map" at bounding box center [997, 404] width 145 height 109
drag, startPoint x: 1019, startPoint y: 424, endPoint x: 1010, endPoint y: 427, distance: 9.3
click at [1011, 427] on div "© Mapbox © OpenStreetMap Improve this map" at bounding box center [997, 404] width 145 height 109
click at [1008, 428] on div "© Mapbox © OpenStreetMap Improve this map" at bounding box center [997, 404] width 145 height 109
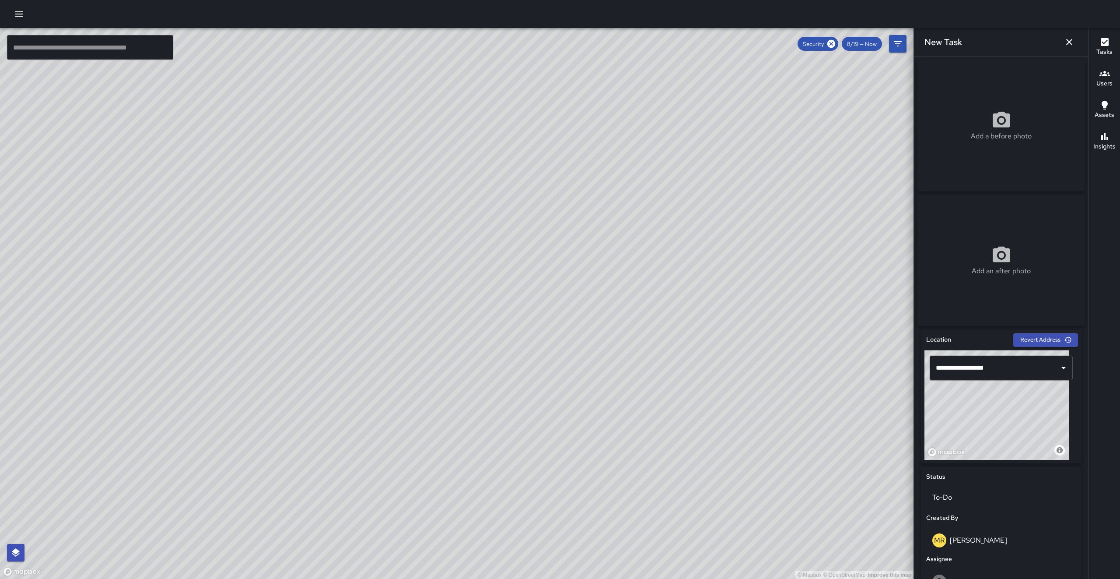
drag, startPoint x: 1008, startPoint y: 425, endPoint x: 1028, endPoint y: 416, distance: 21.3
click at [1028, 416] on div "© Mapbox © OpenStreetMap Improve this map" at bounding box center [997, 404] width 145 height 109
type input "**********"
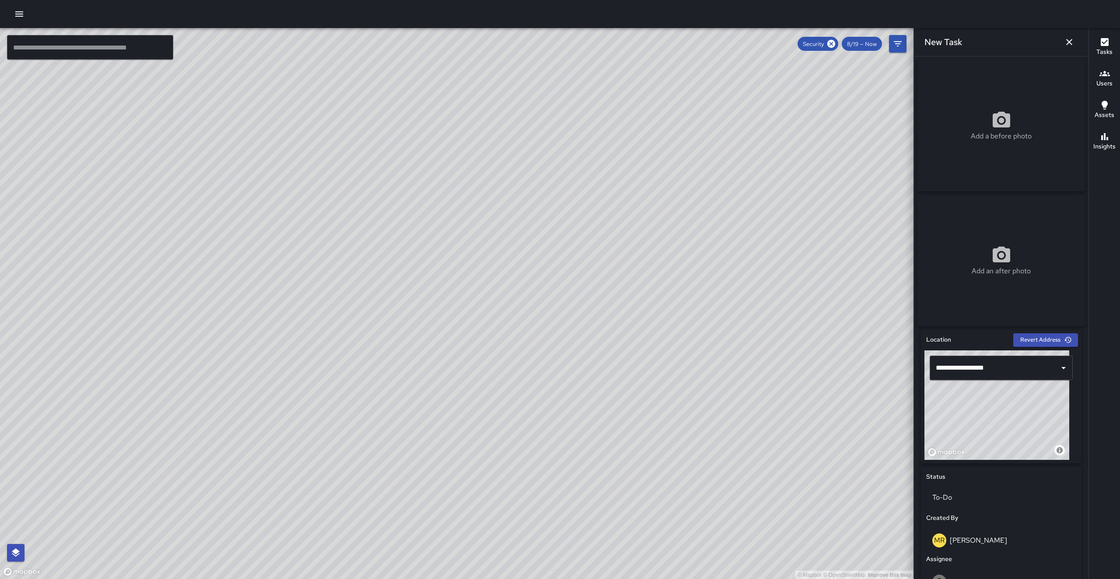
drag, startPoint x: 1022, startPoint y: 417, endPoint x: 1008, endPoint y: 428, distance: 17.7
click at [1009, 428] on div "© Mapbox © OpenStreetMap Improve this map" at bounding box center [997, 404] width 145 height 109
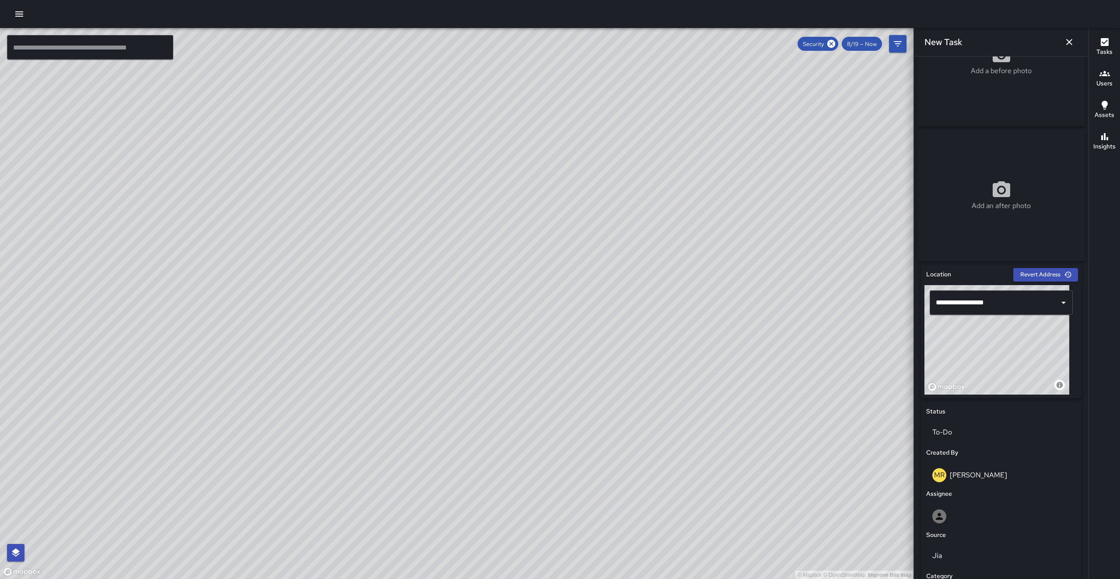
scroll to position [201, 0]
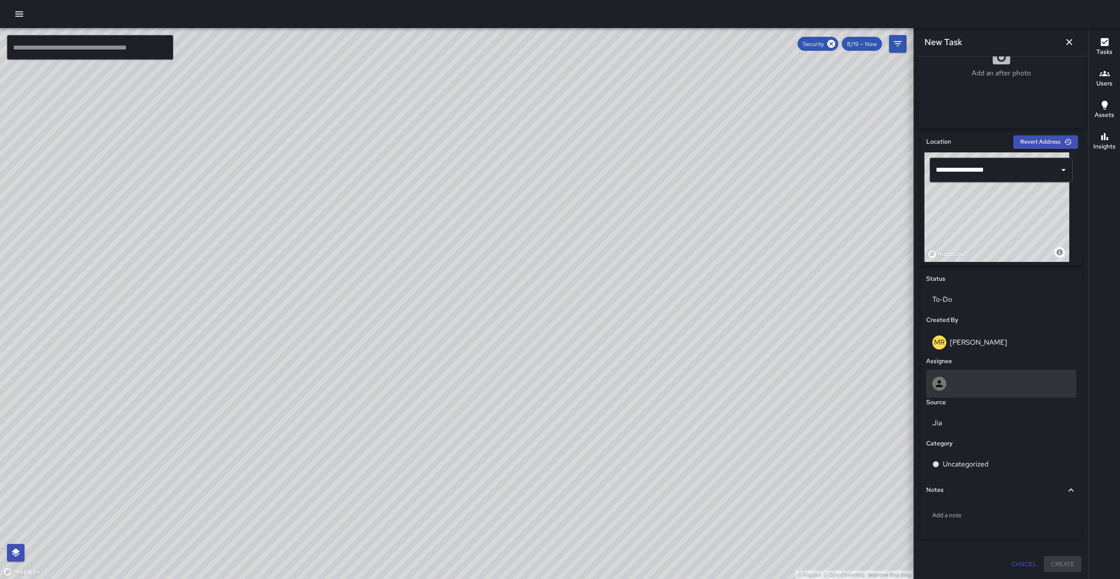
click at [968, 395] on div at bounding box center [1002, 383] width 150 height 28
click at [968, 395] on div at bounding box center [1002, 382] width 154 height 28
click at [969, 381] on div at bounding box center [1002, 383] width 138 height 14
type input "****"
click at [976, 424] on span "[PERSON_NAME]" at bounding box center [997, 426] width 127 height 11
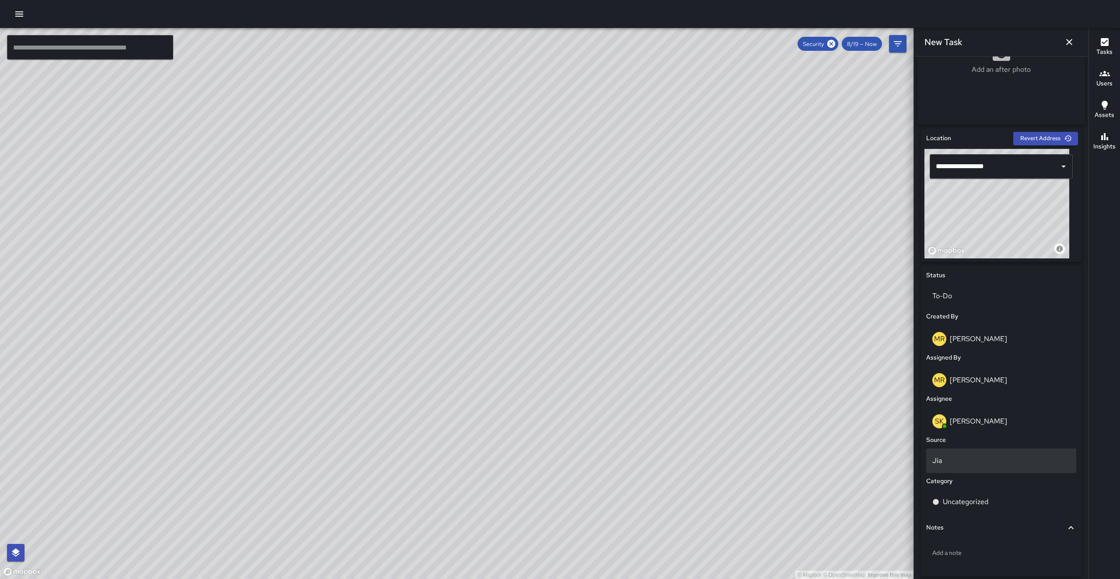
click at [976, 463] on p "Jia" at bounding box center [1002, 460] width 138 height 11
click at [973, 513] on li "Email" at bounding box center [997, 513] width 141 height 16
click at [973, 511] on div "Uncategorized" at bounding box center [1002, 501] width 150 height 25
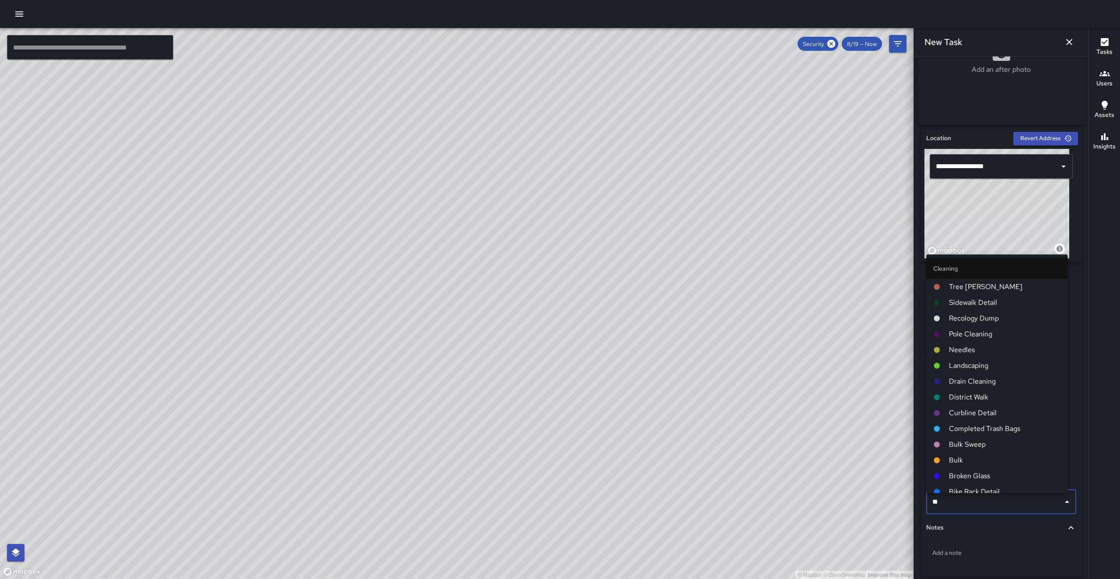
type input "***"
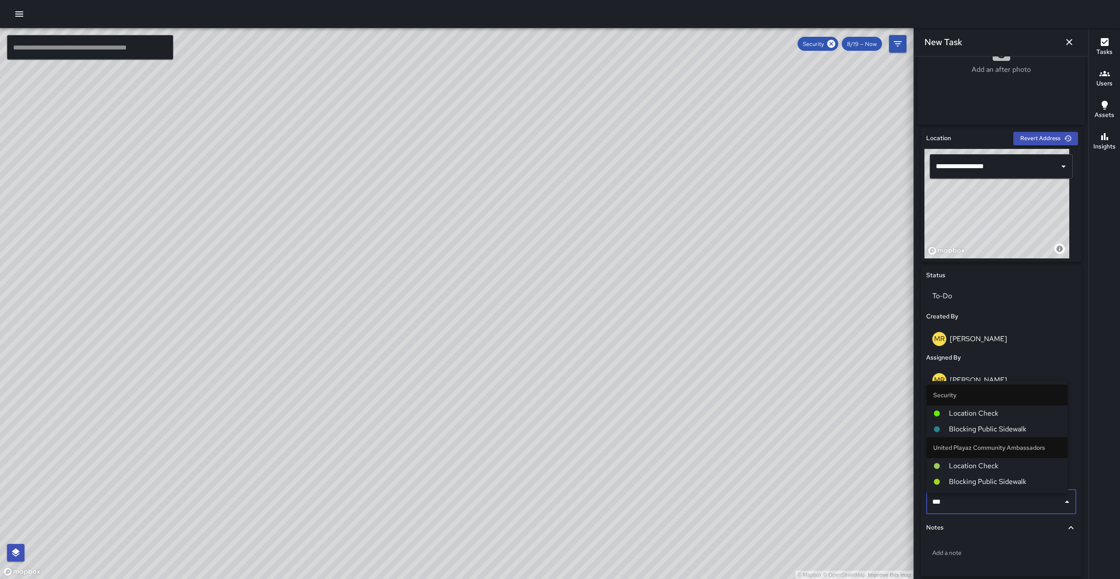
click at [992, 416] on span "Location Check" at bounding box center [1005, 413] width 112 height 11
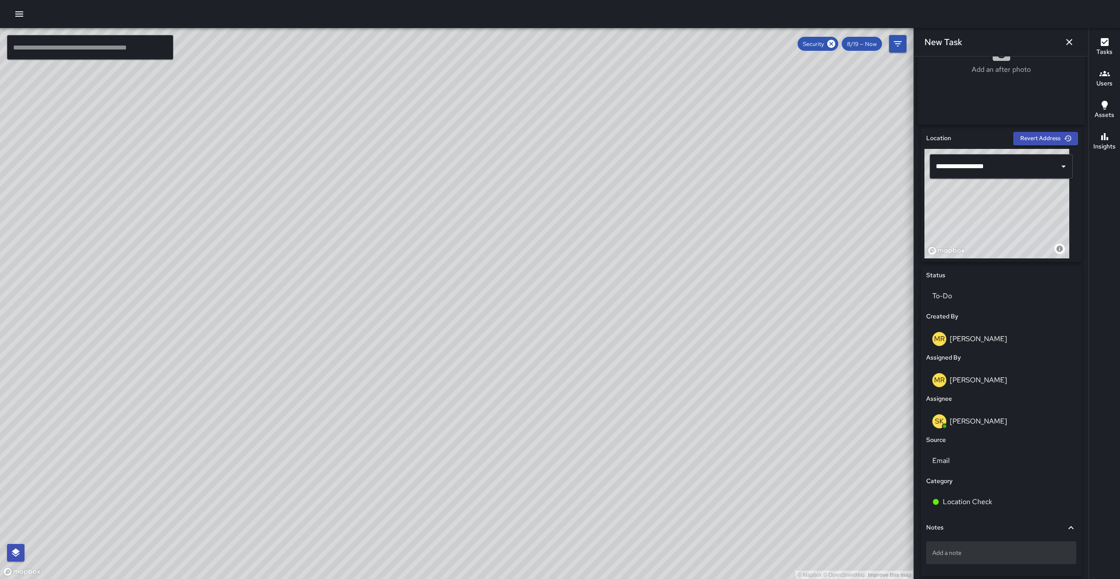
click at [973, 546] on div "Add a note" at bounding box center [1002, 552] width 150 height 23
drag, startPoint x: 956, startPoint y: 556, endPoint x: 977, endPoint y: 559, distance: 21.7
click at [956, 556] on textarea "**********" at bounding box center [997, 552] width 129 height 9
click at [938, 557] on textarea "**********" at bounding box center [997, 552] width 129 height 9
type textarea "**********"
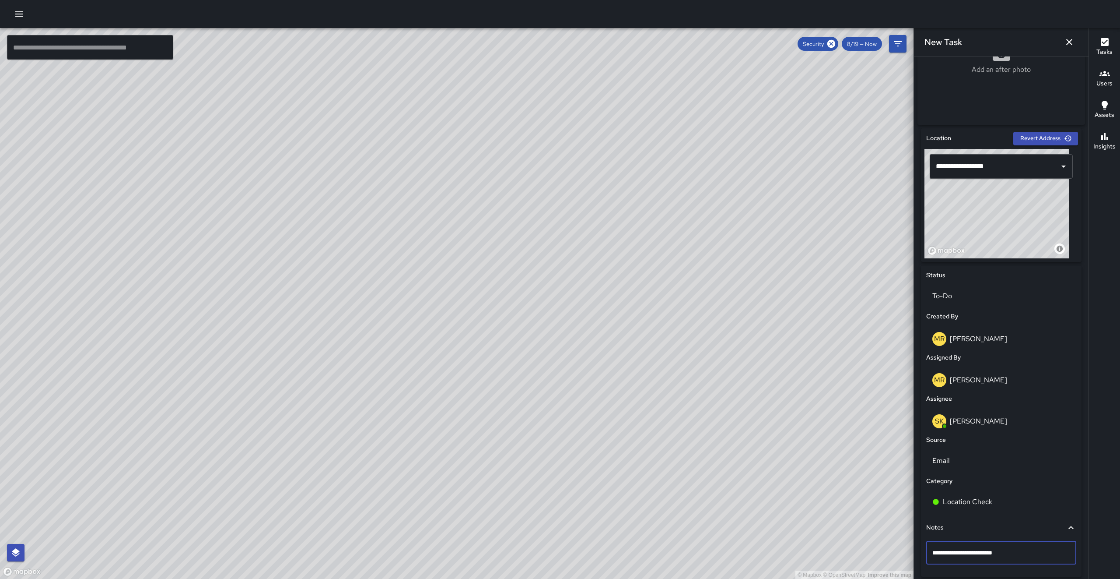
click at [1024, 552] on textarea "**********" at bounding box center [997, 552] width 129 height 9
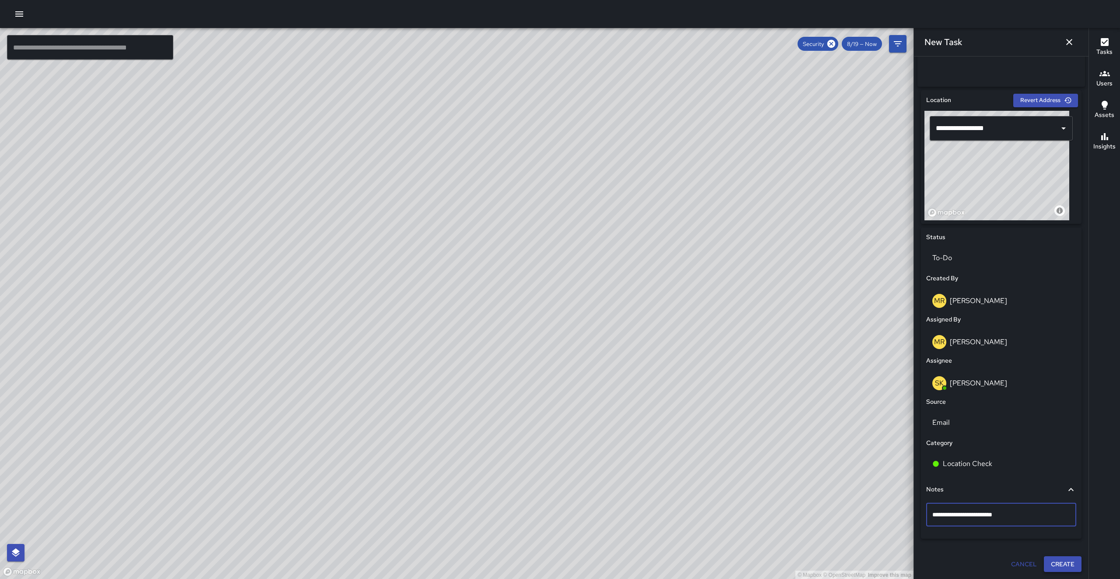
click at [1047, 564] on button "Create" at bounding box center [1063, 564] width 38 height 16
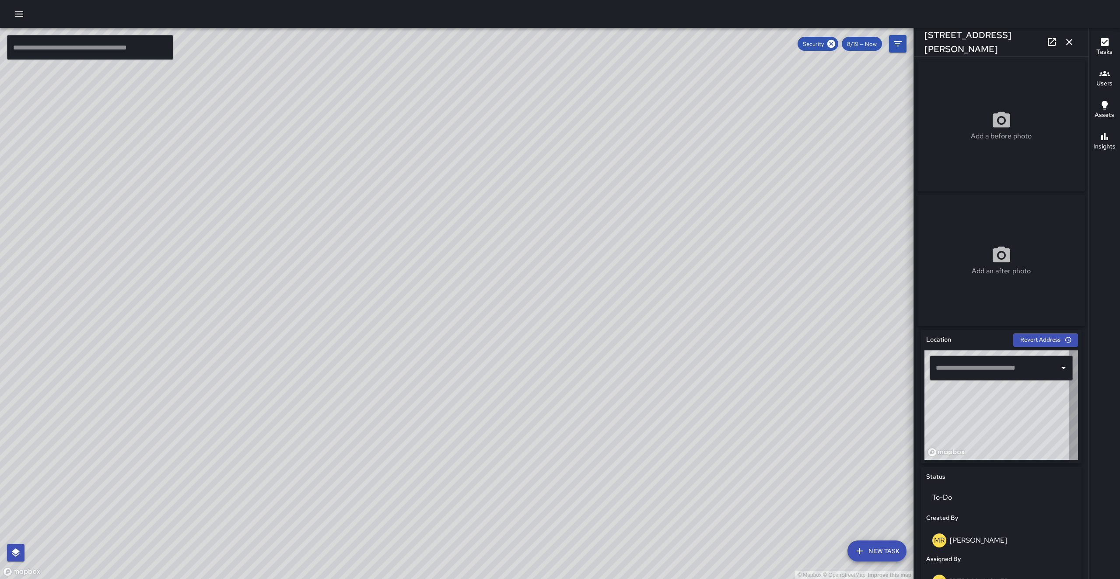
type input "**********"
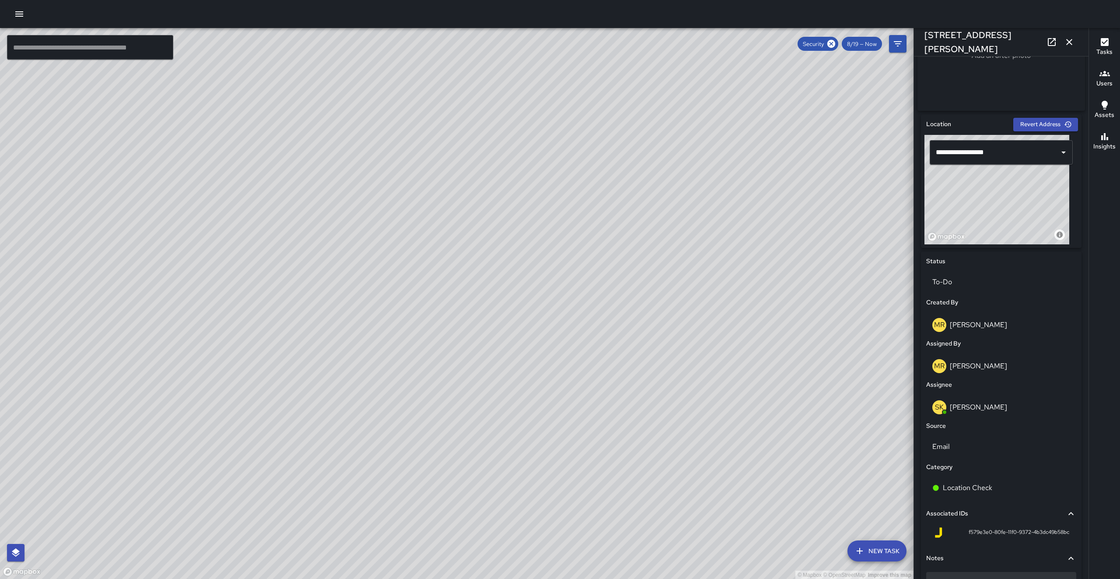
scroll to position [272, 0]
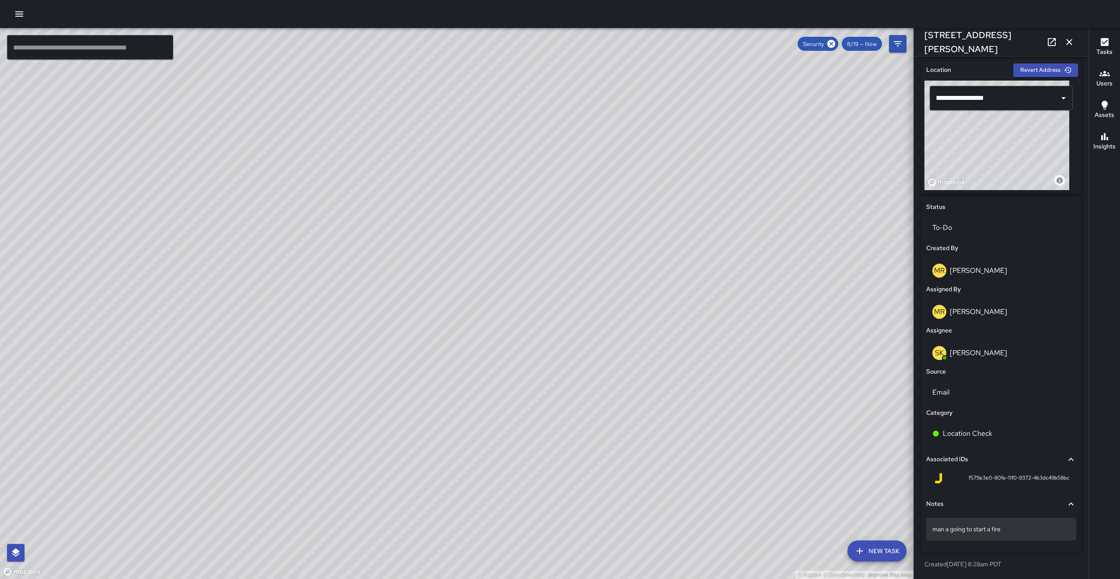
click at [1046, 534] on div "man a going to start a fire" at bounding box center [1002, 528] width 150 height 23
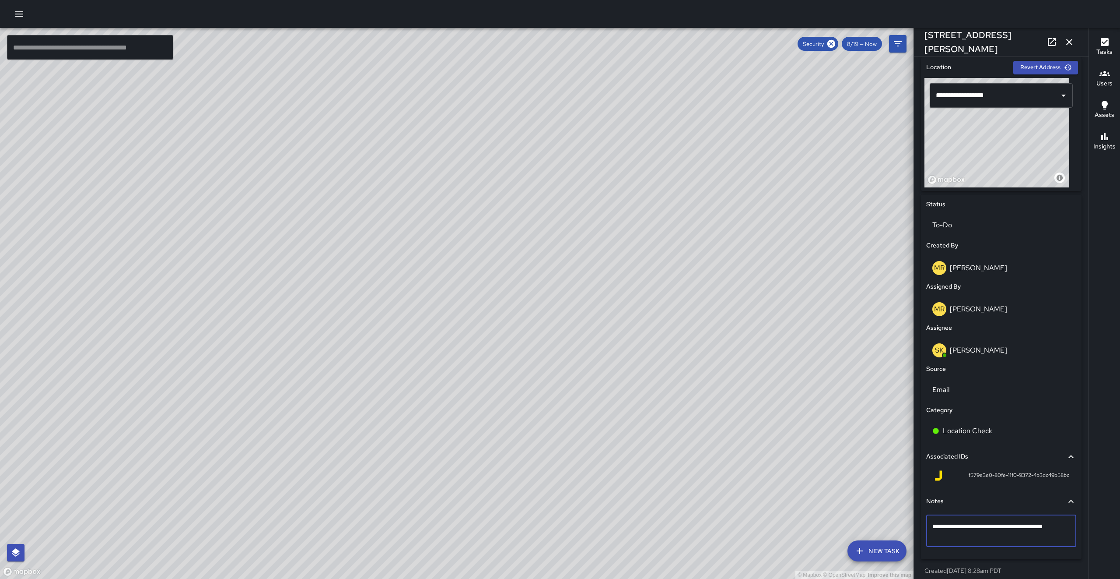
click at [1052, 539] on textarea "**********" at bounding box center [997, 531] width 129 height 18
drag, startPoint x: 1031, startPoint y: 539, endPoint x: 1020, endPoint y: 529, distance: 15.2
click at [1021, 529] on textarea "**********" at bounding box center [997, 531] width 129 height 18
drag, startPoint x: 1020, startPoint y: 529, endPoint x: 1053, endPoint y: 533, distance: 33.1
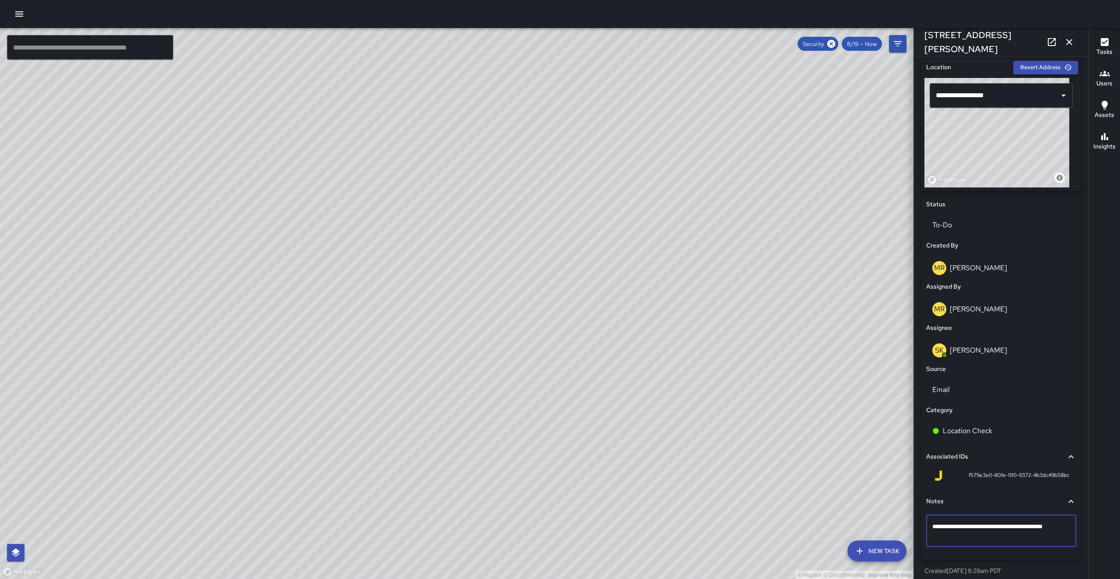
click at [1019, 529] on textarea "**********" at bounding box center [997, 531] width 129 height 18
click at [1014, 539] on textarea "**********" at bounding box center [997, 531] width 129 height 18
drag, startPoint x: 1019, startPoint y: 541, endPoint x: 1018, endPoint y: 530, distance: 10.5
type textarea "**********"
click at [821, 388] on div "© Mapbox © OpenStreetMap Improve this map" at bounding box center [457, 303] width 914 height 551
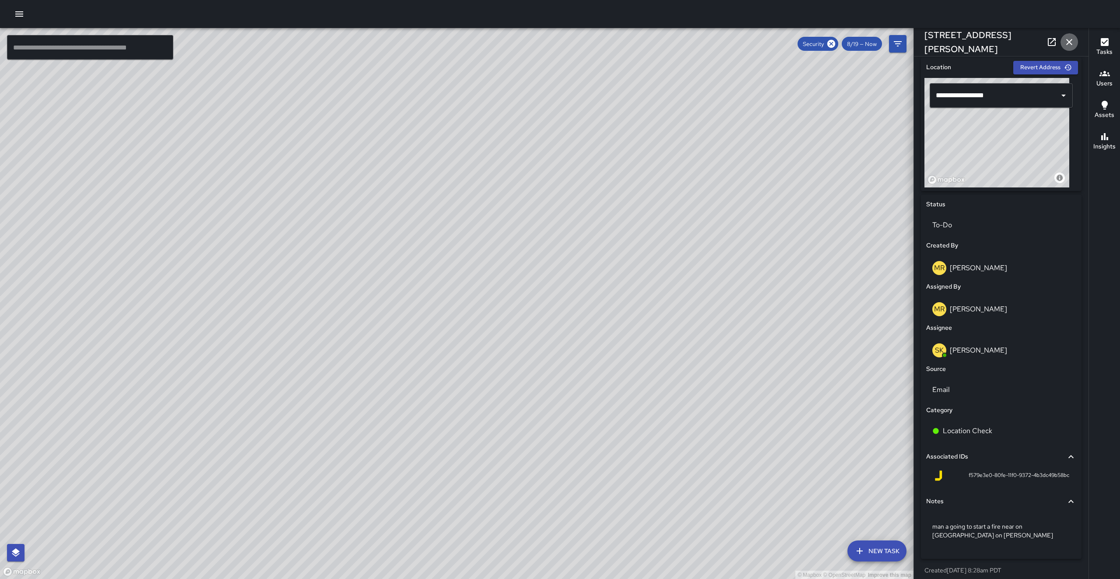
click at [1070, 38] on icon "button" at bounding box center [1069, 42] width 11 height 11
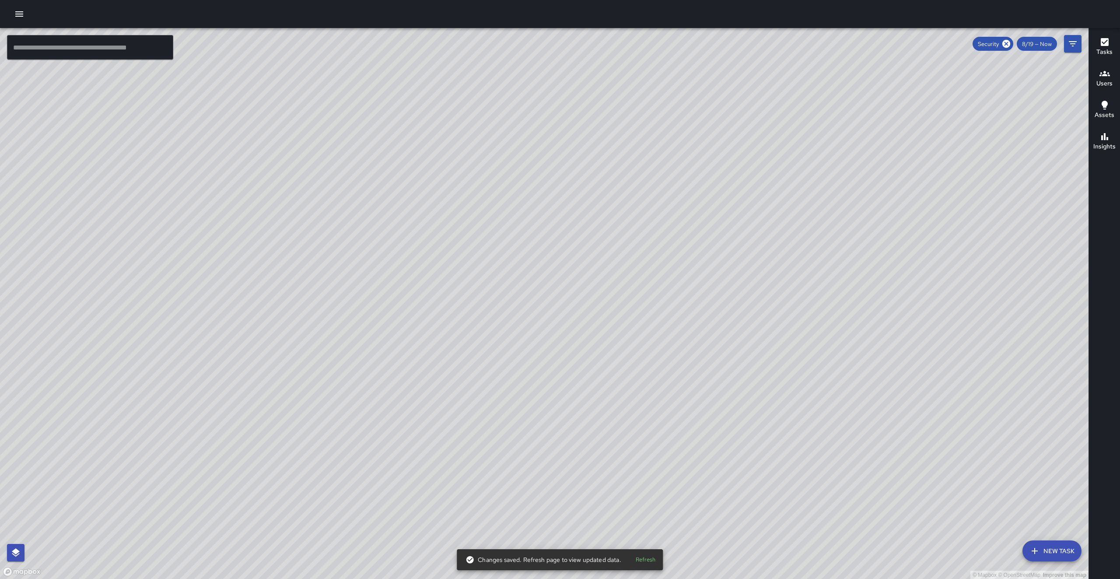
click at [1007, 46] on icon at bounding box center [1007, 44] width 8 height 8
click at [1076, 43] on icon "Filters" at bounding box center [1073, 44] width 11 height 11
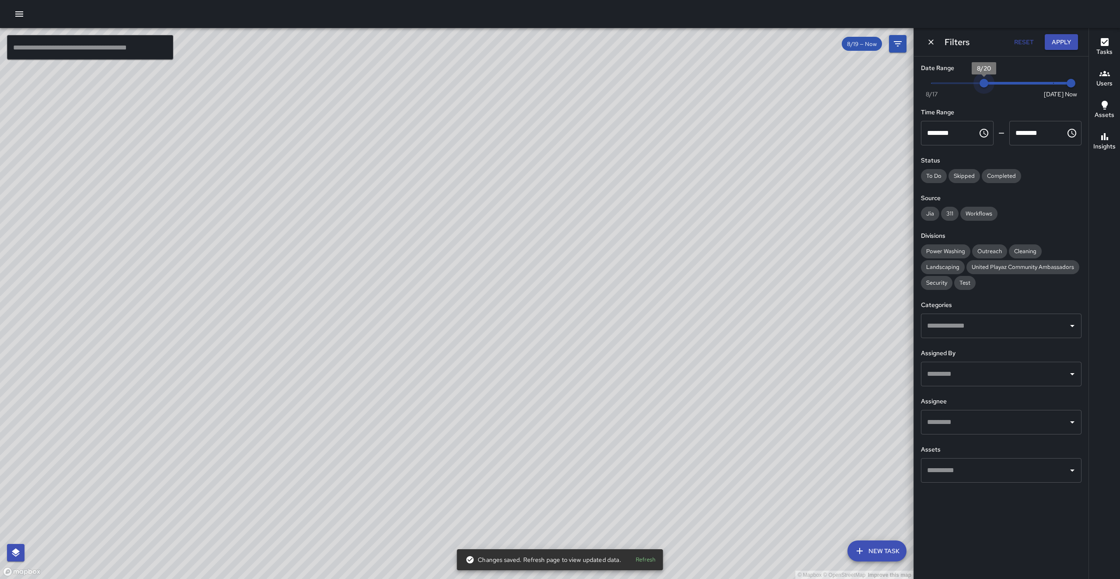
type input "*"
drag, startPoint x: 979, startPoint y: 79, endPoint x: 1073, endPoint y: 80, distance: 94.5
click at [1073, 80] on div "Now [DATE] [DATE] 8:29 am" at bounding box center [1001, 89] width 161 height 24
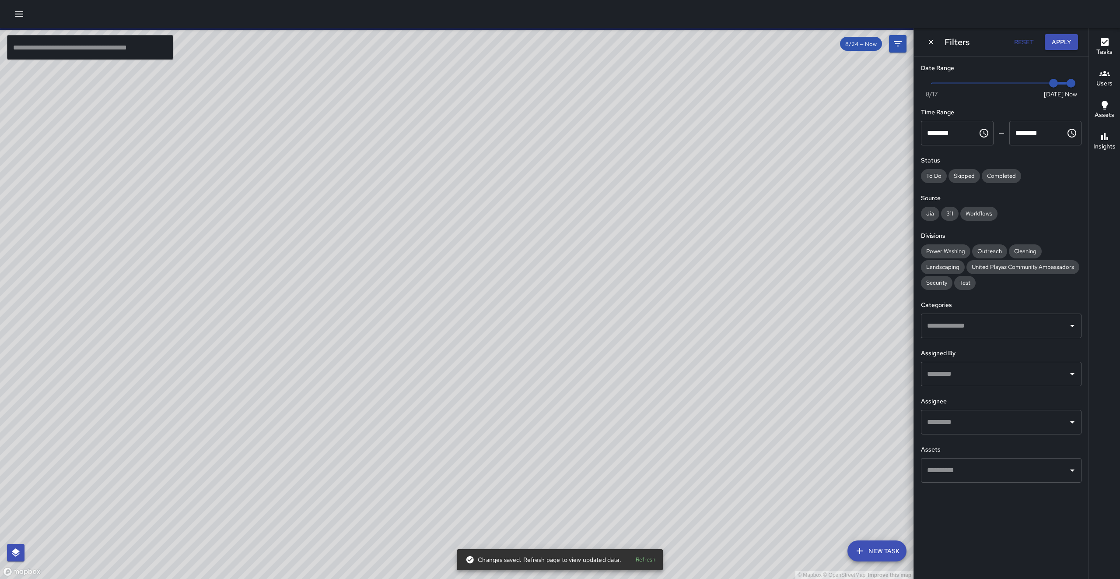
click at [935, 40] on icon "Dismiss" at bounding box center [931, 42] width 9 height 9
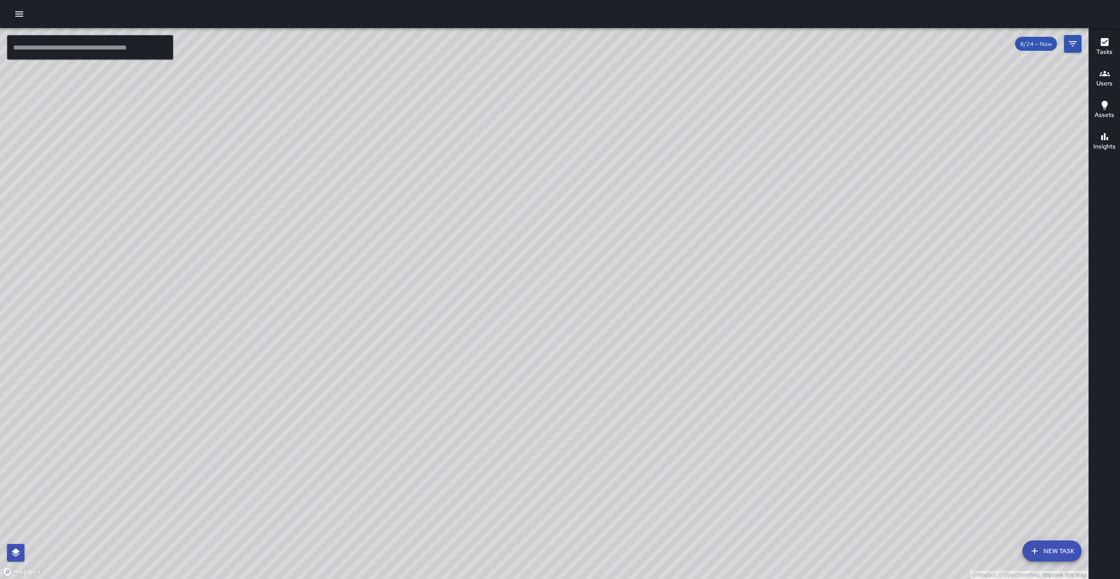
click at [526, 332] on div "© Mapbox © OpenStreetMap Improve this map [GEOGRAPHIC_DATA][PERSON_NAME] [STREE…" at bounding box center [544, 303] width 1089 height 551
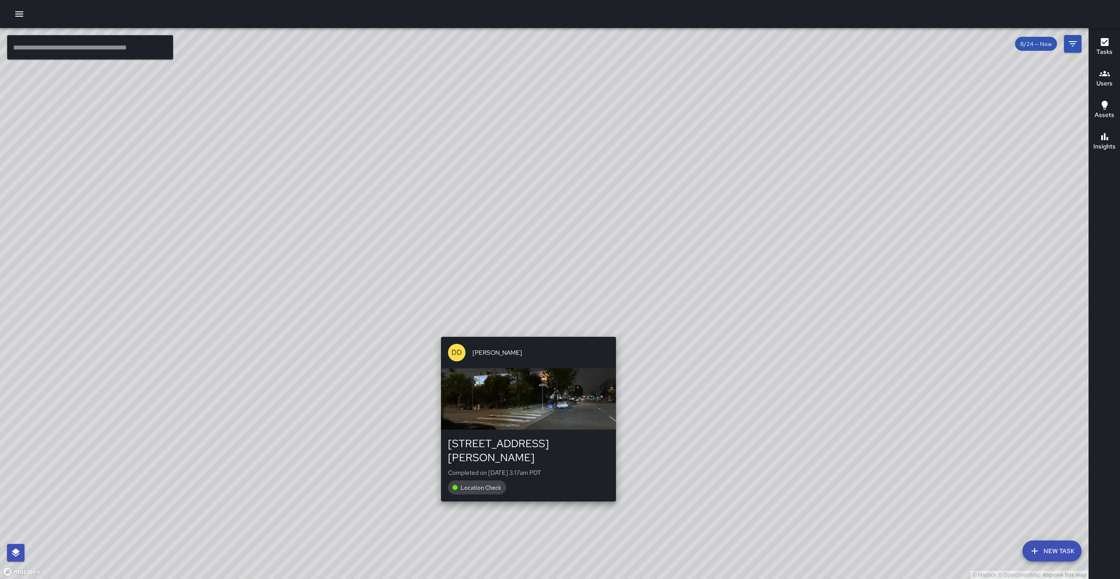
click at [526, 332] on div "© Mapbox © OpenStreetMap Improve this map [GEOGRAPHIC_DATA][PERSON_NAME] [STREE…" at bounding box center [544, 303] width 1089 height 551
click at [529, 329] on div "© Mapbox © OpenStreetMap Improve this map [GEOGRAPHIC_DATA][PERSON_NAME] [STREE…" at bounding box center [544, 303] width 1089 height 551
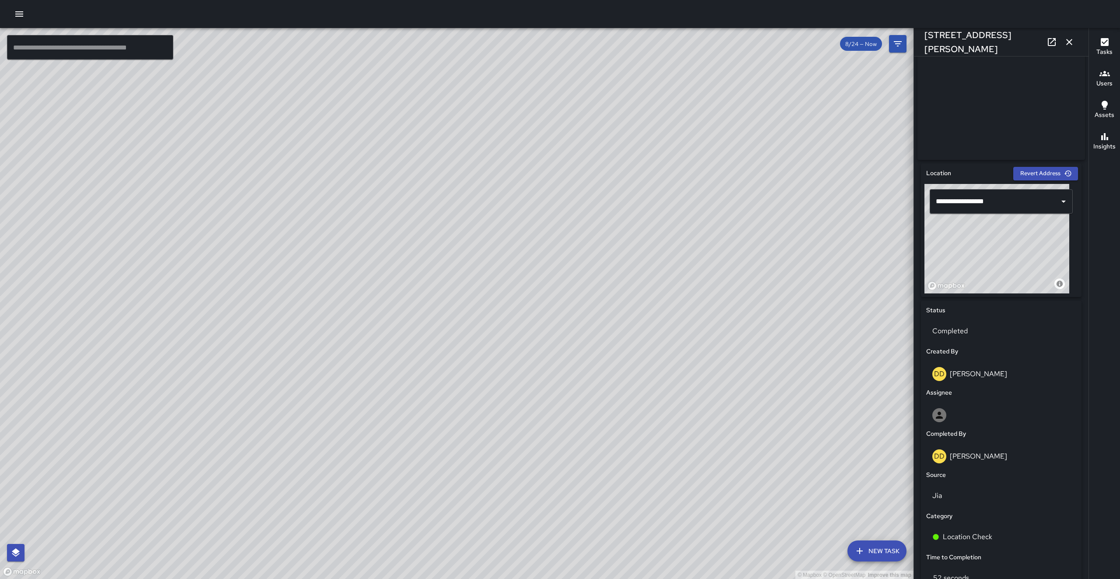
scroll to position [0, 0]
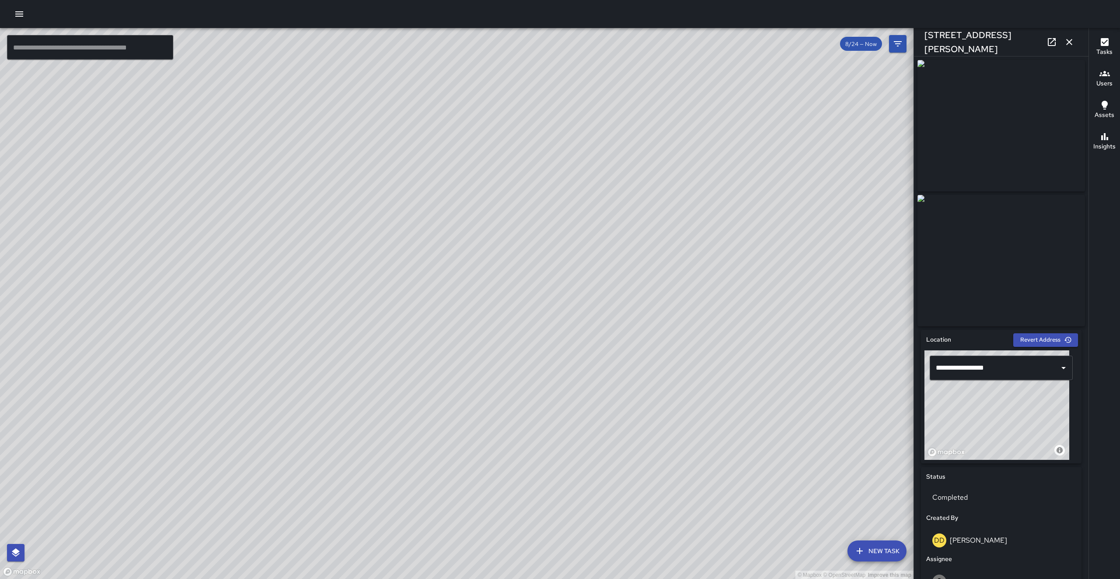
click at [1064, 43] on button "button" at bounding box center [1070, 42] width 18 height 18
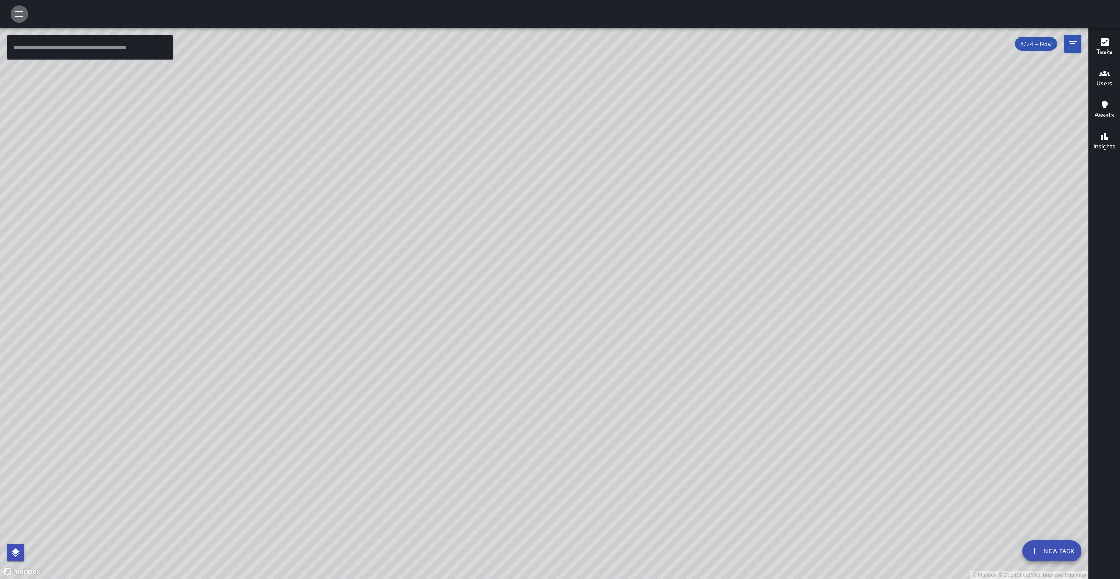
click at [23, 14] on icon "button" at bounding box center [19, 14] width 11 height 11
click at [22, 21] on button "button" at bounding box center [20, 14] width 18 height 18
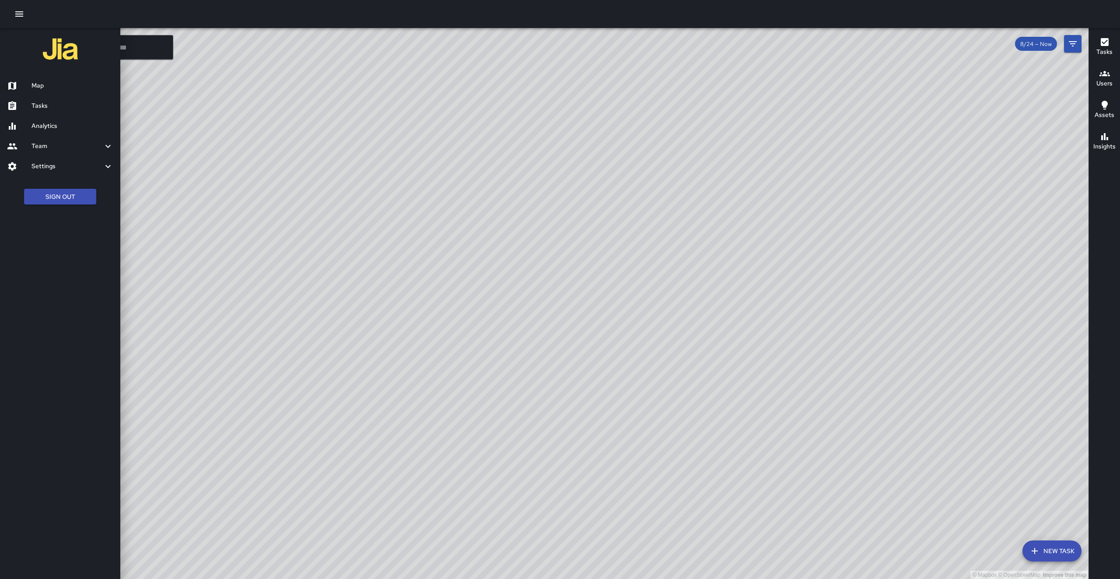
click at [49, 107] on h6 "Tasks" at bounding box center [73, 106] width 82 height 10
click at [49, 107] on div "© Mapbox © OpenStreetMap Improve this map ​ New Task 8/24 — Now Map Layers Task…" at bounding box center [560, 289] width 1120 height 579
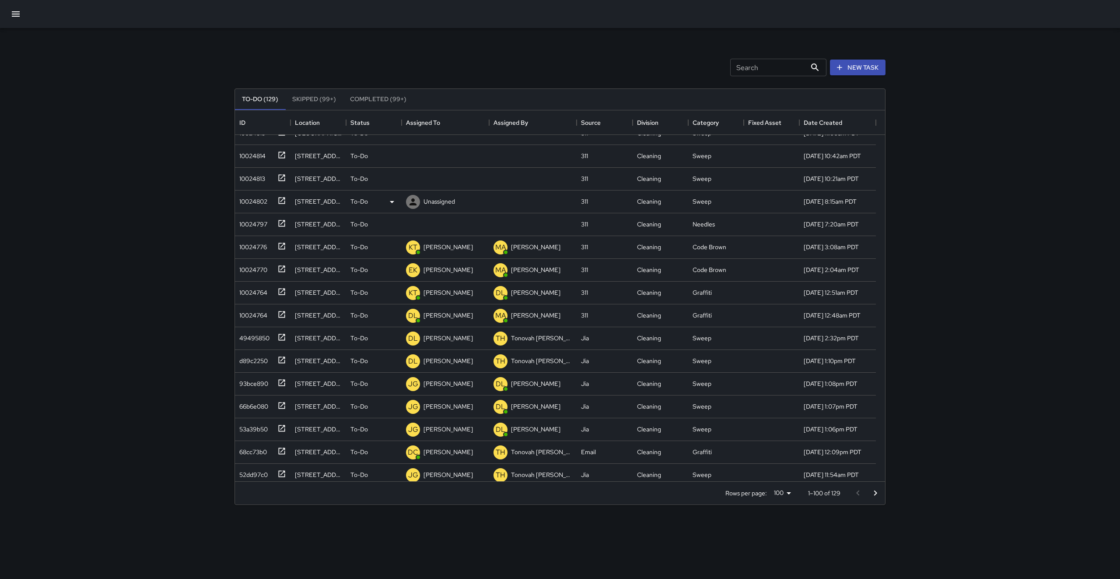
scroll to position [692, 0]
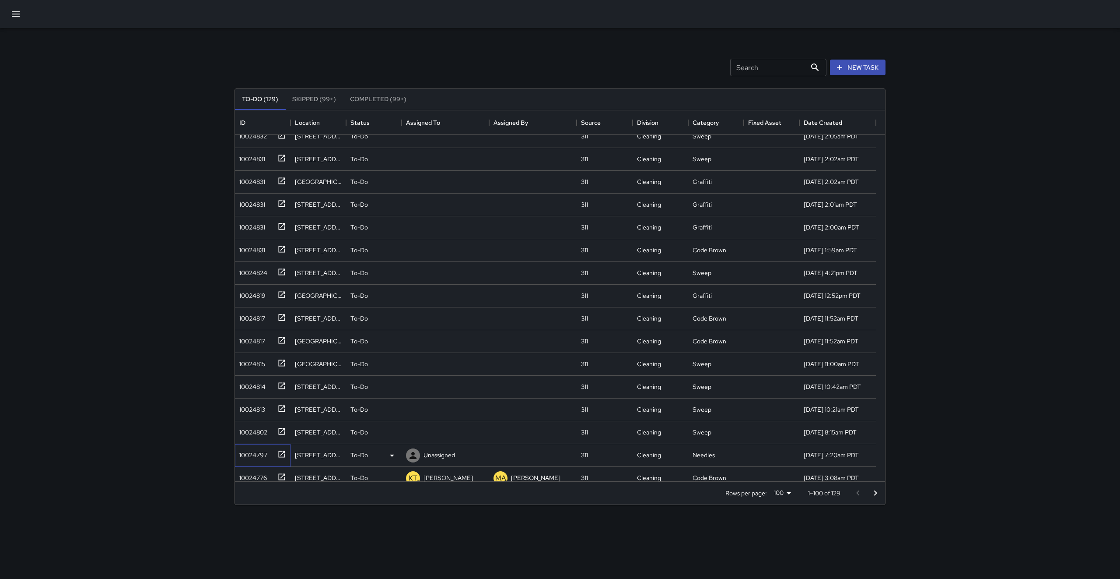
click at [242, 449] on div "10024797" at bounding box center [252, 453] width 32 height 12
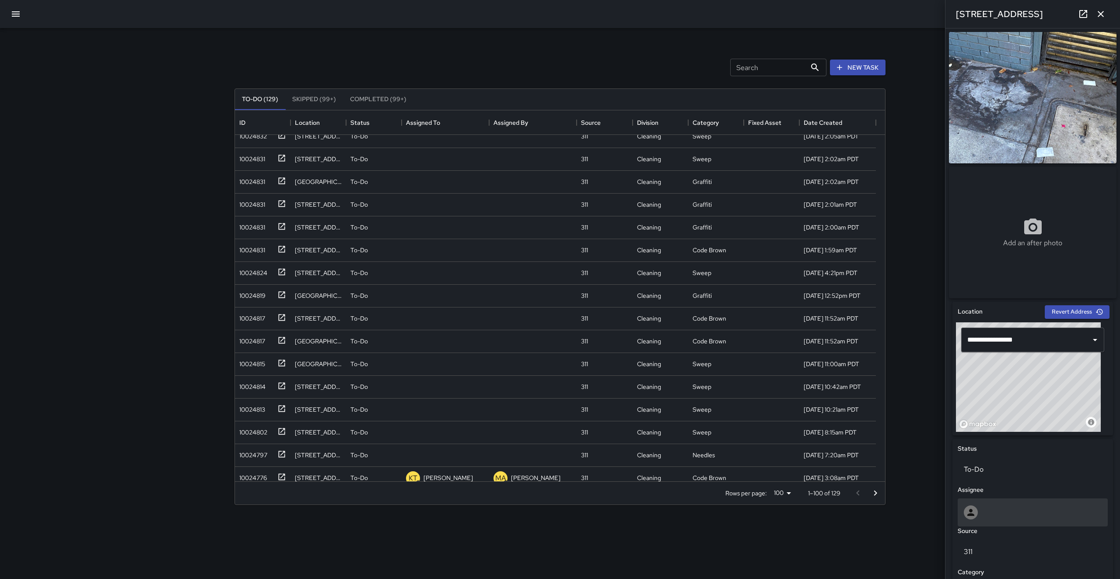
click at [990, 523] on div at bounding box center [1033, 512] width 150 height 28
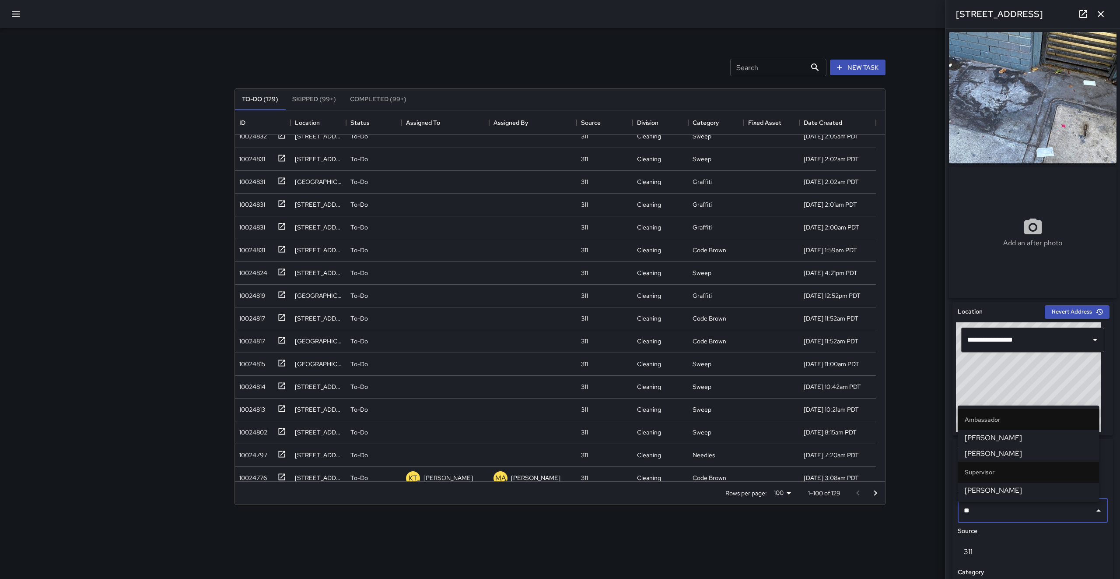
type input "***"
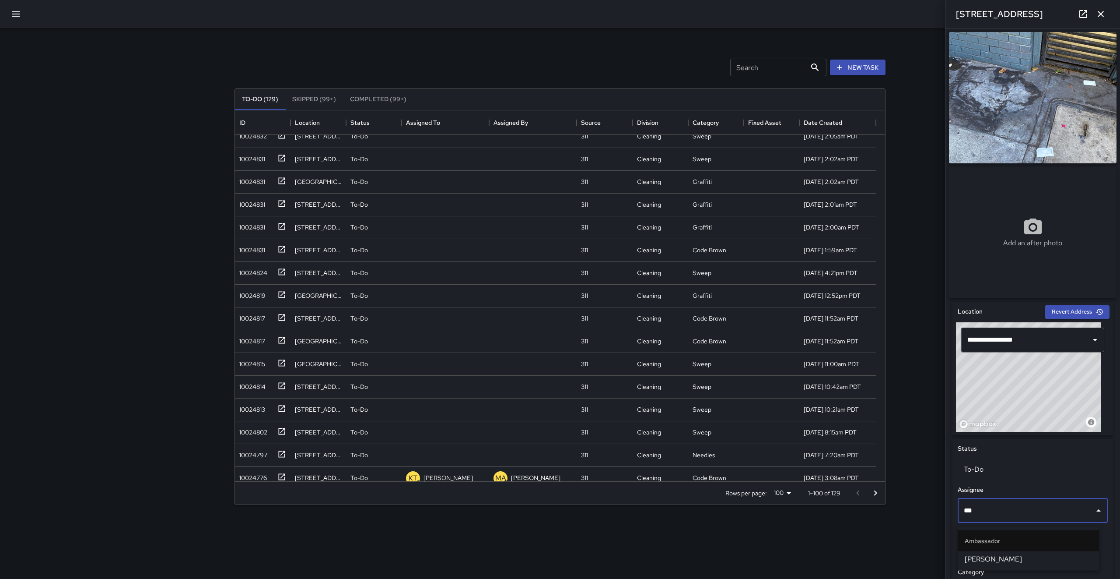
click at [994, 562] on span "[PERSON_NAME]" at bounding box center [1028, 559] width 127 height 11
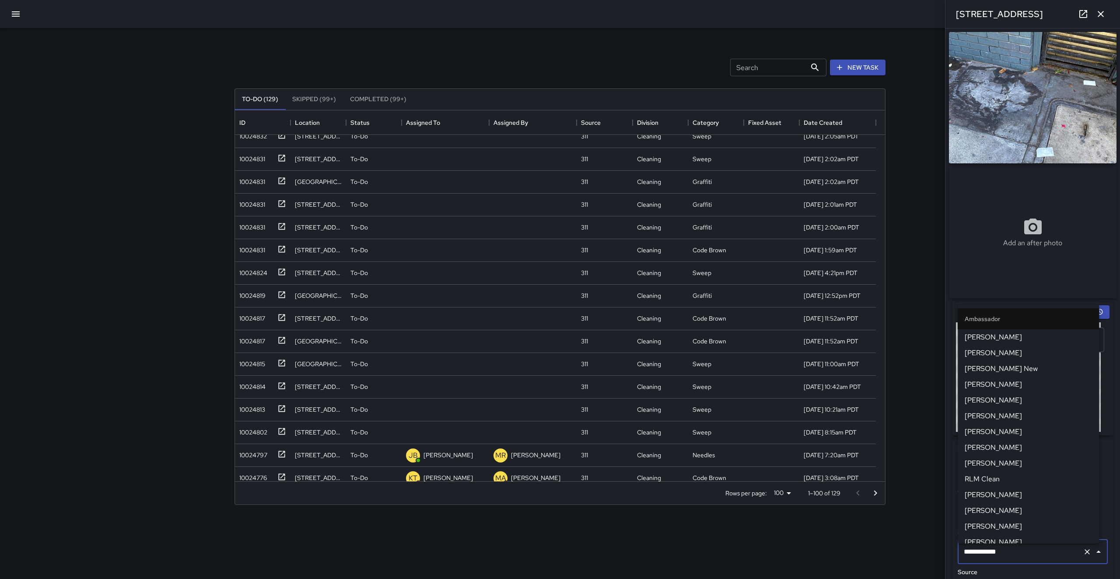
scroll to position [38, 0]
click at [250, 431] on div "10024802" at bounding box center [252, 430] width 32 height 12
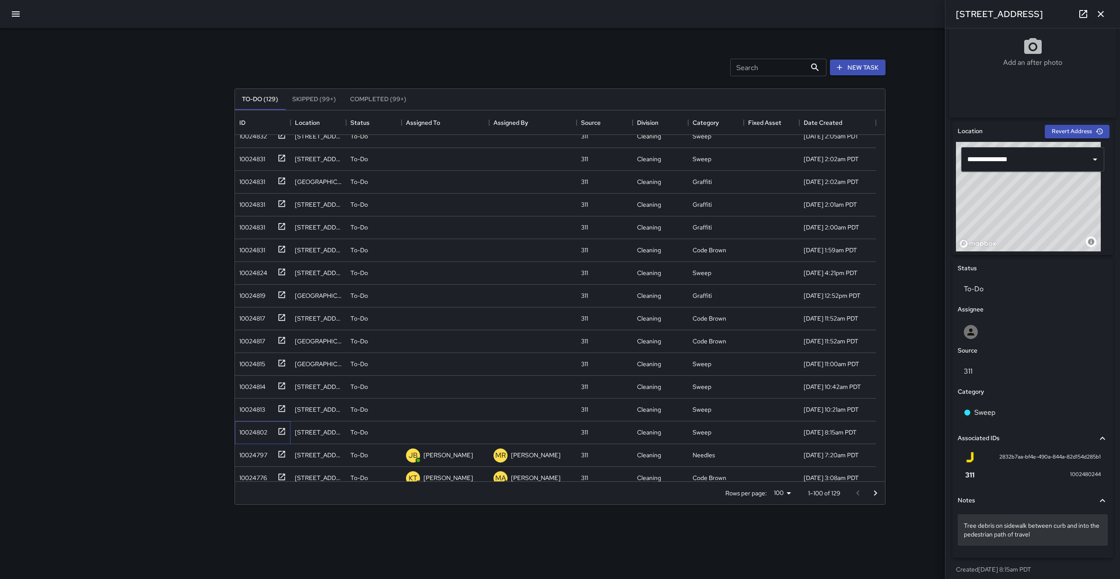
scroll to position [188, 0]
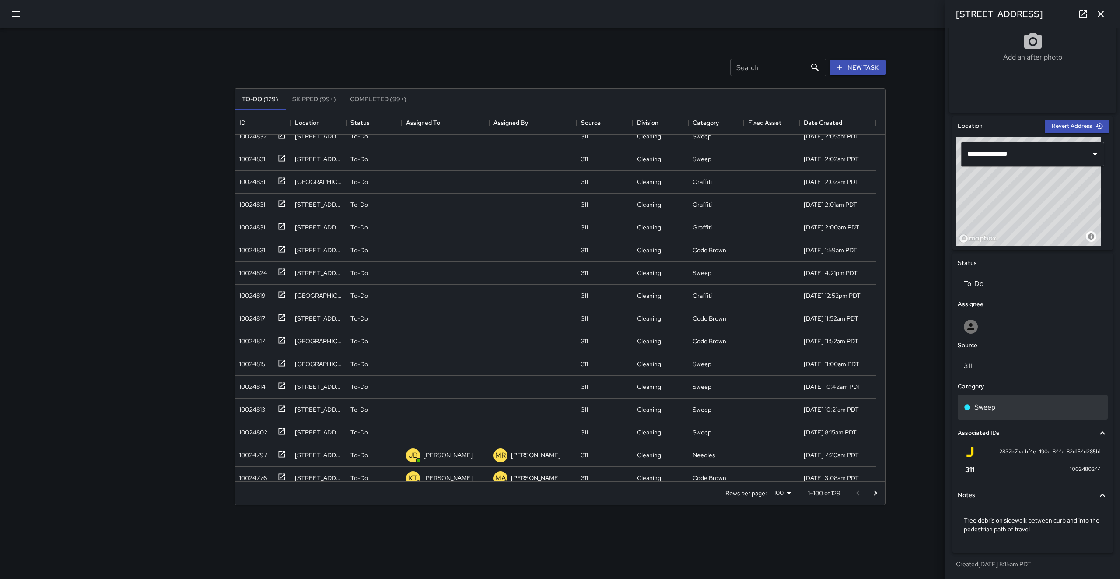
click at [1011, 397] on div "Sweep" at bounding box center [1033, 407] width 150 height 25
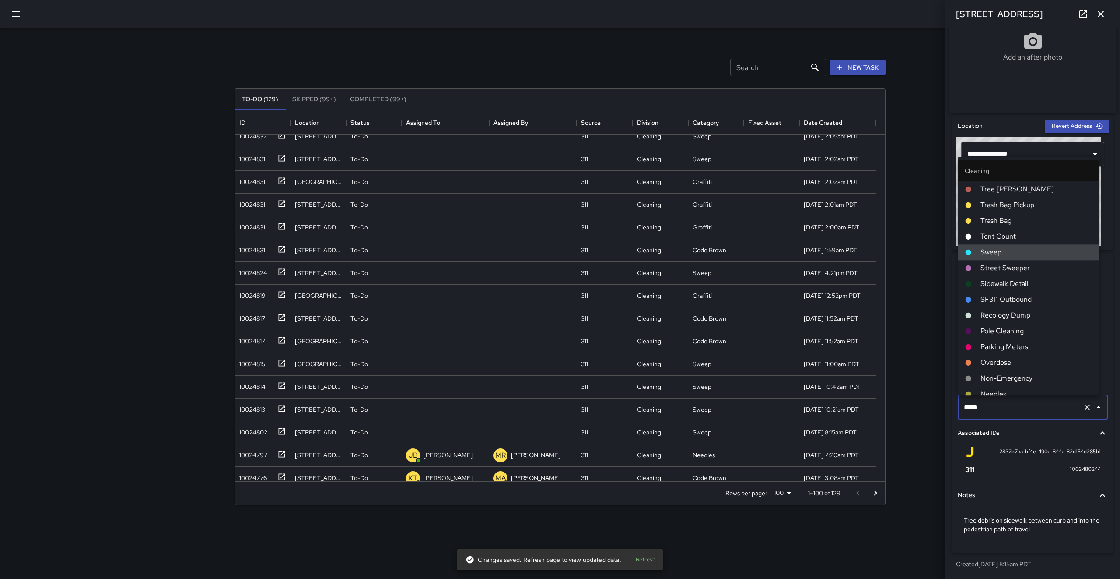
drag, startPoint x: 1010, startPoint y: 405, endPoint x: 953, endPoint y: 407, distance: 56.9
click at [953, 407] on div "Status To-Do Assignee Source 311 Category ***** ​ Associated IDs 2832b7aa-bf4e-…" at bounding box center [1033, 402] width 161 height 299
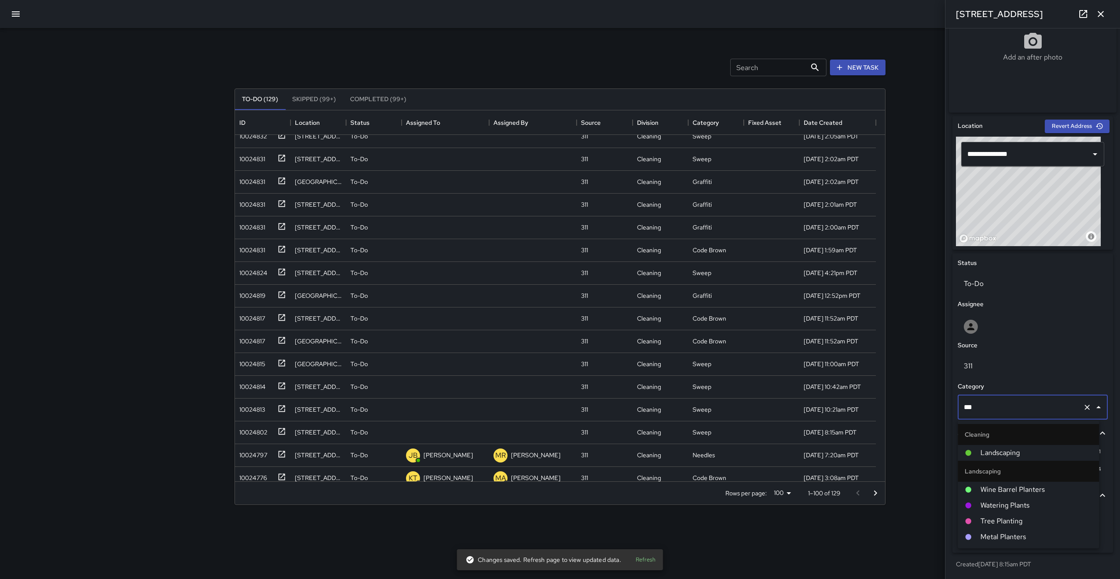
type input "****"
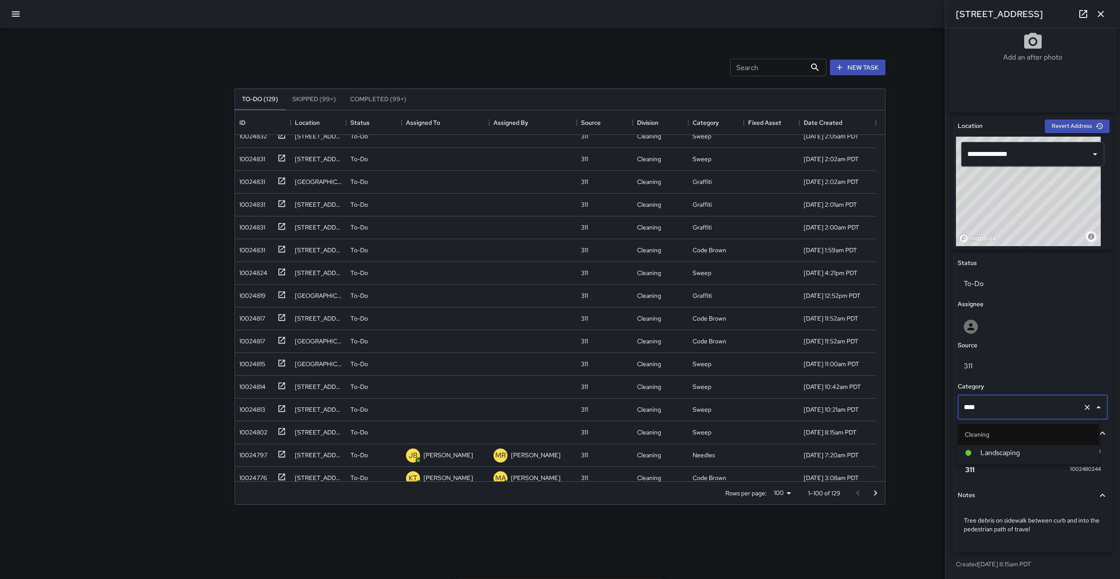
click at [1011, 450] on span "Landscaping" at bounding box center [1037, 452] width 112 height 11
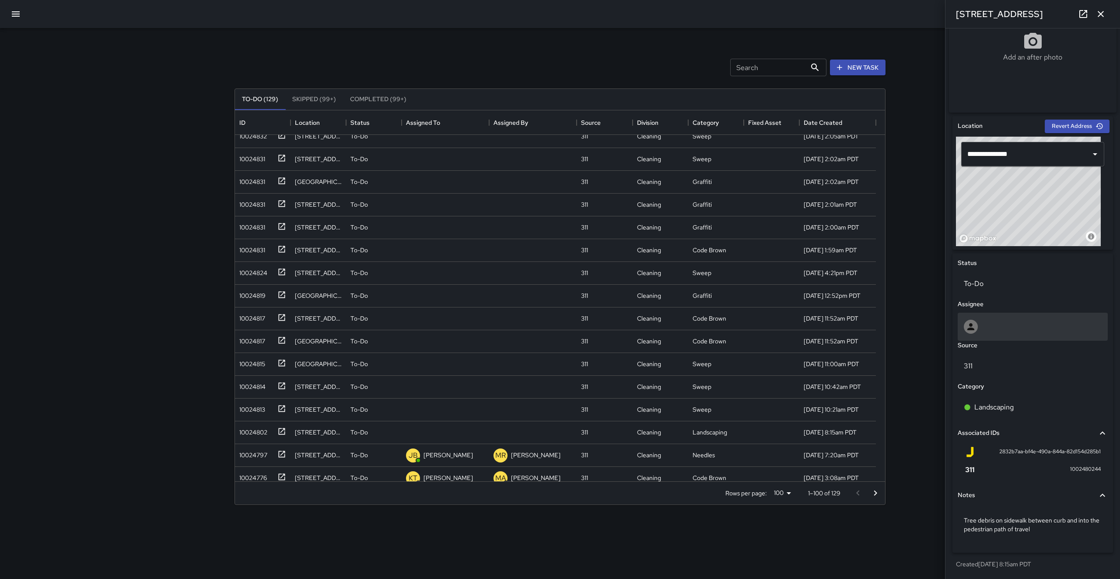
click at [1009, 317] on div at bounding box center [1033, 326] width 150 height 28
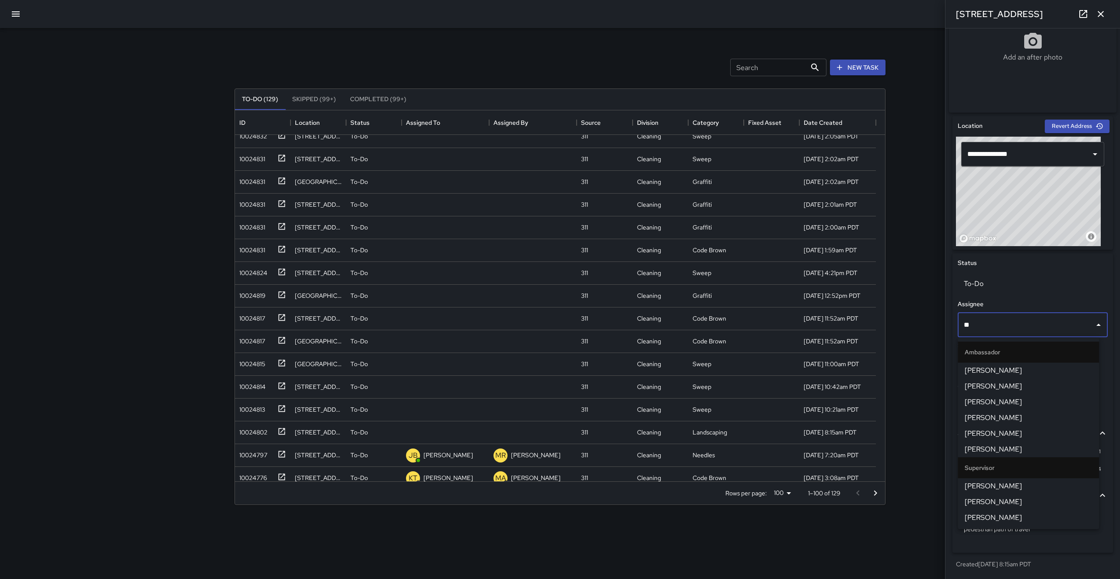
type input "***"
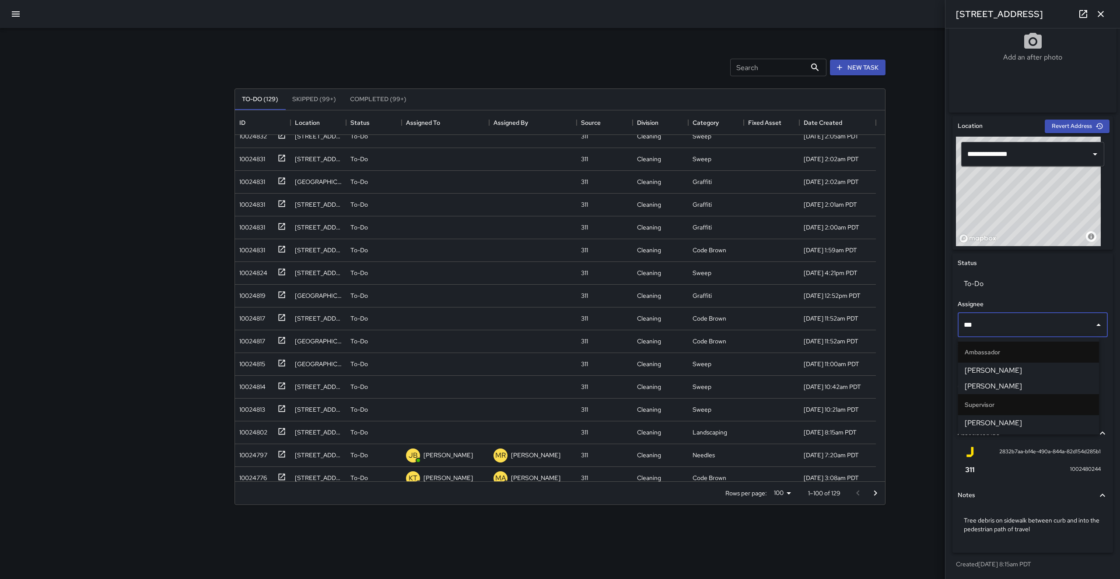
click at [1000, 418] on span "[PERSON_NAME]" at bounding box center [1028, 423] width 127 height 11
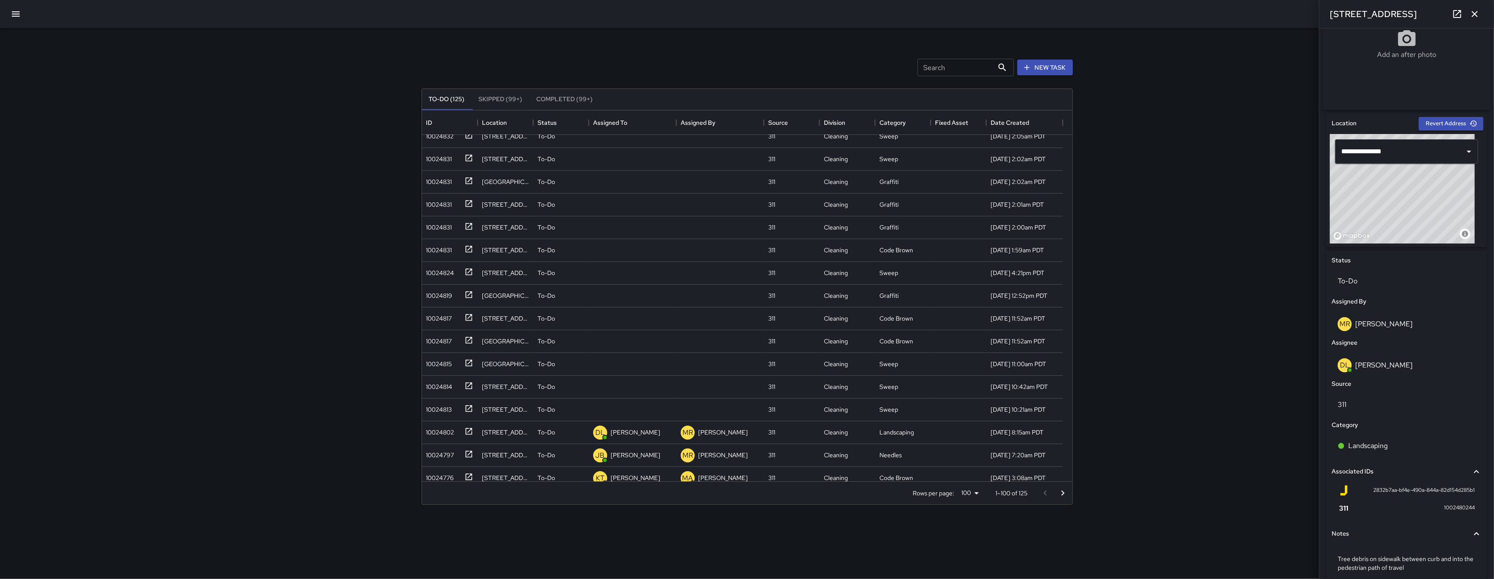
scroll to position [579, 0]
click at [458, 407] on div "10024813" at bounding box center [448, 407] width 50 height 14
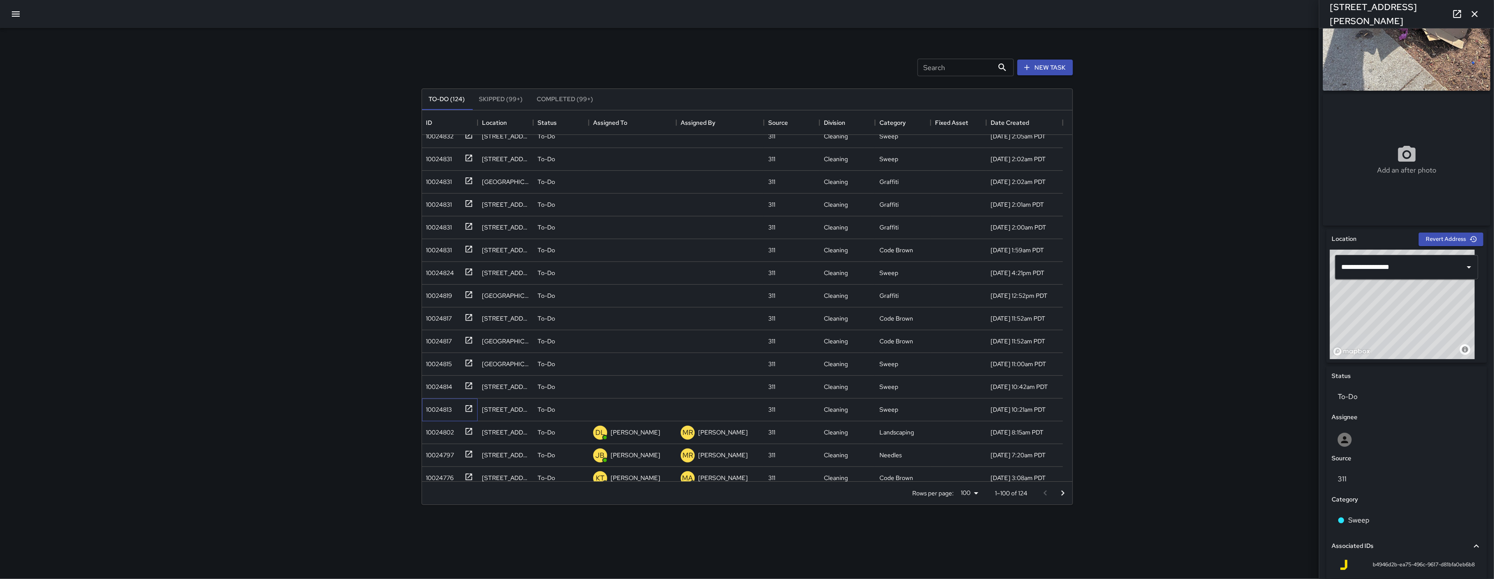
scroll to position [74, 0]
click at [1120, 435] on div at bounding box center [1407, 438] width 138 height 14
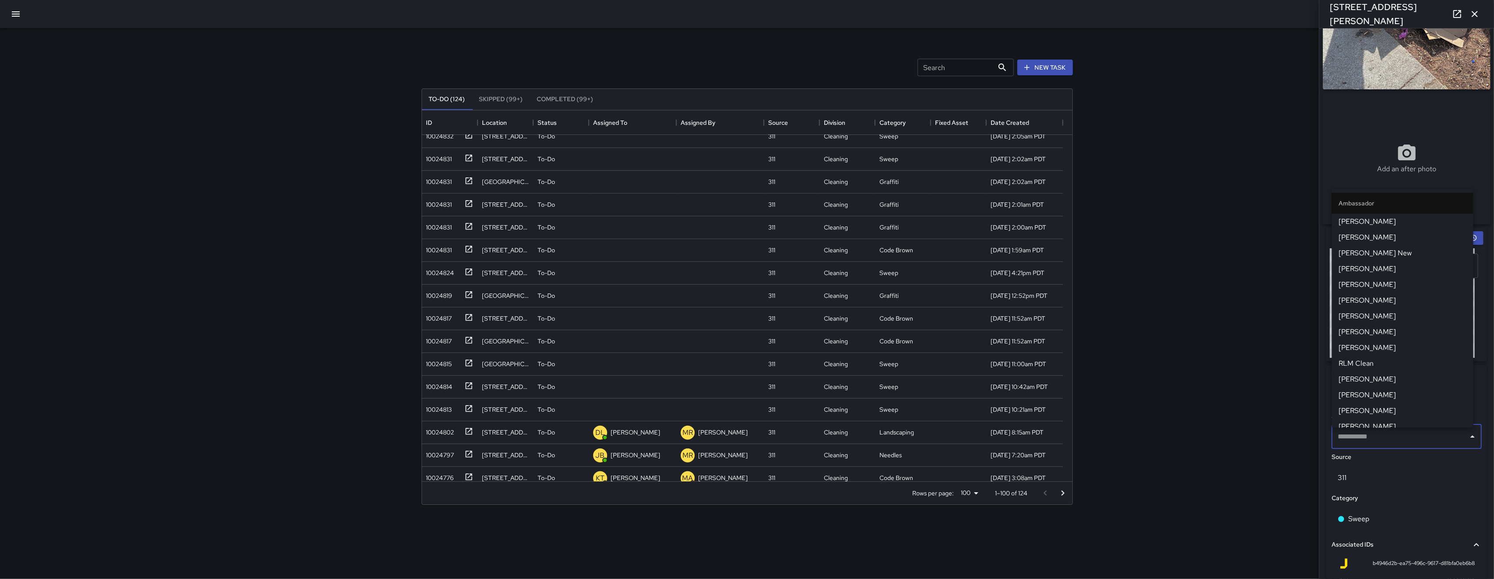
click at [1120, 435] on input "text" at bounding box center [1399, 436] width 129 height 17
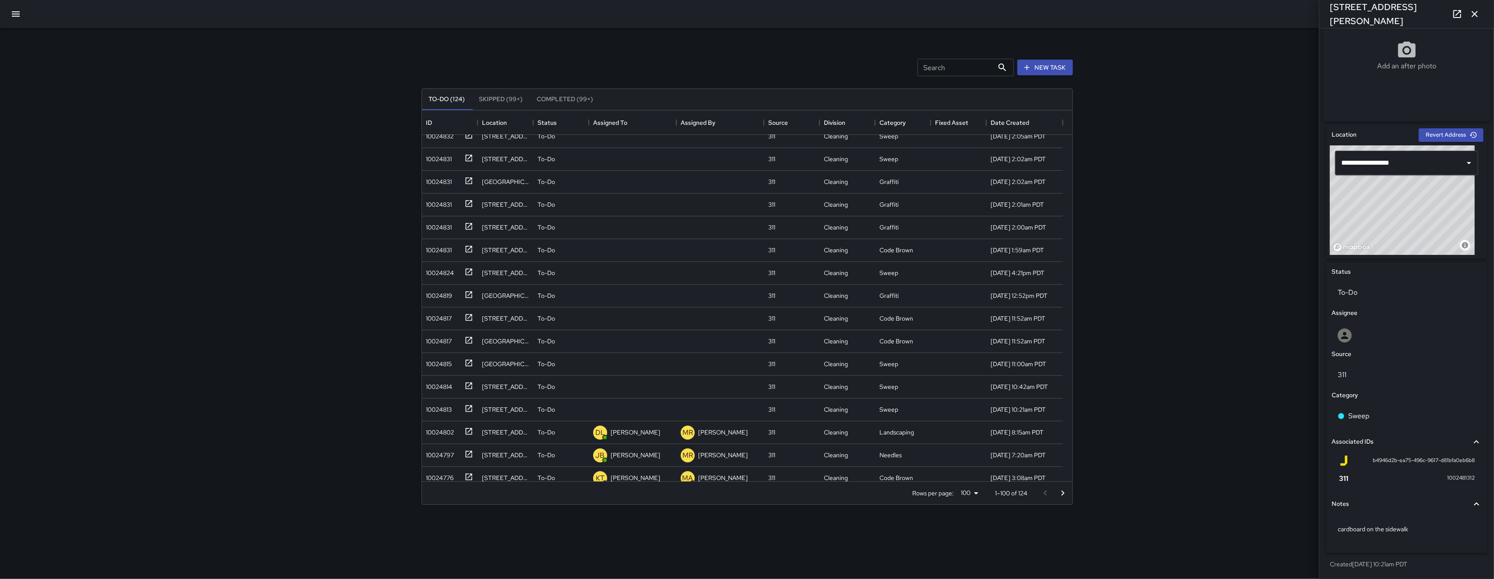
scroll to position [179, 0]
click at [1120, 530] on p "cardboard on the sidewalk" at bounding box center [1407, 528] width 138 height 9
click at [1120, 528] on textarea "**********" at bounding box center [1402, 528] width 129 height 9
click at [1120, 527] on textarea "**********" at bounding box center [1402, 528] width 129 height 9
type textarea "**********"
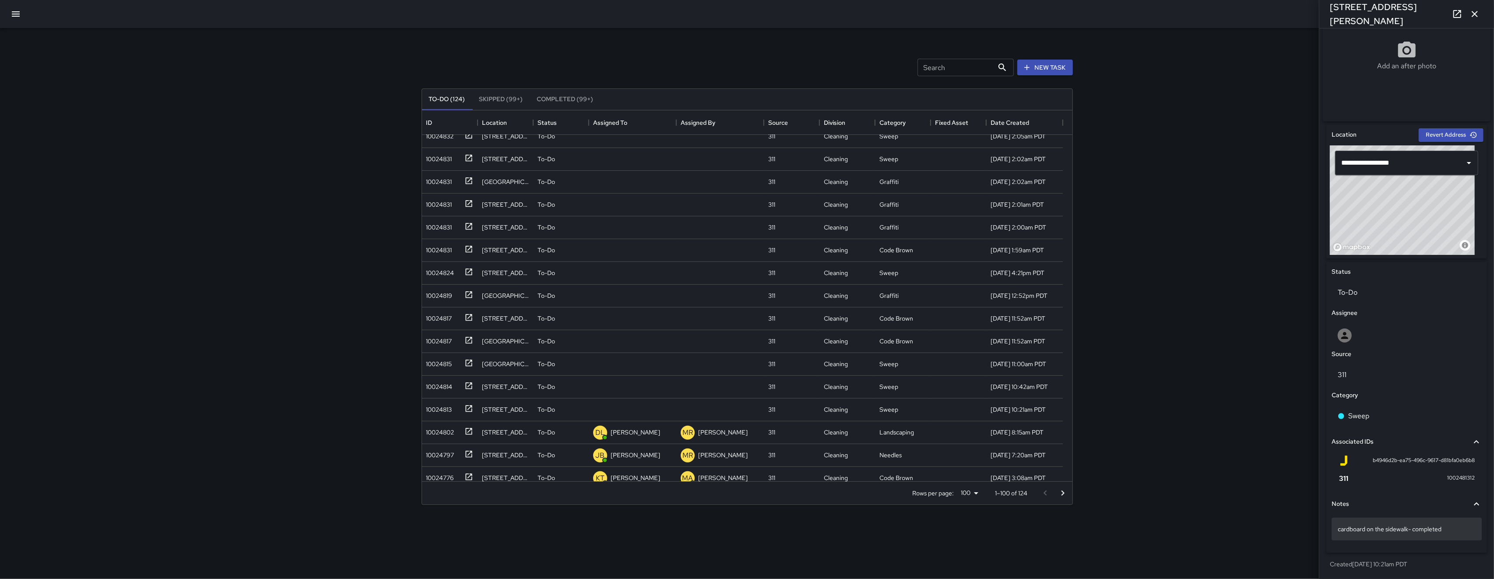
click at [1120, 526] on p "cardboard on the sidewalk- completed" at bounding box center [1407, 528] width 138 height 9
click at [1120, 538] on textarea "**********" at bounding box center [1402, 535] width 129 height 26
type textarea "**********"
click at [1120, 295] on p "To-Do" at bounding box center [1407, 289] width 138 height 11
click at [1120, 327] on li "Skipped" at bounding box center [1402, 332] width 141 height 16
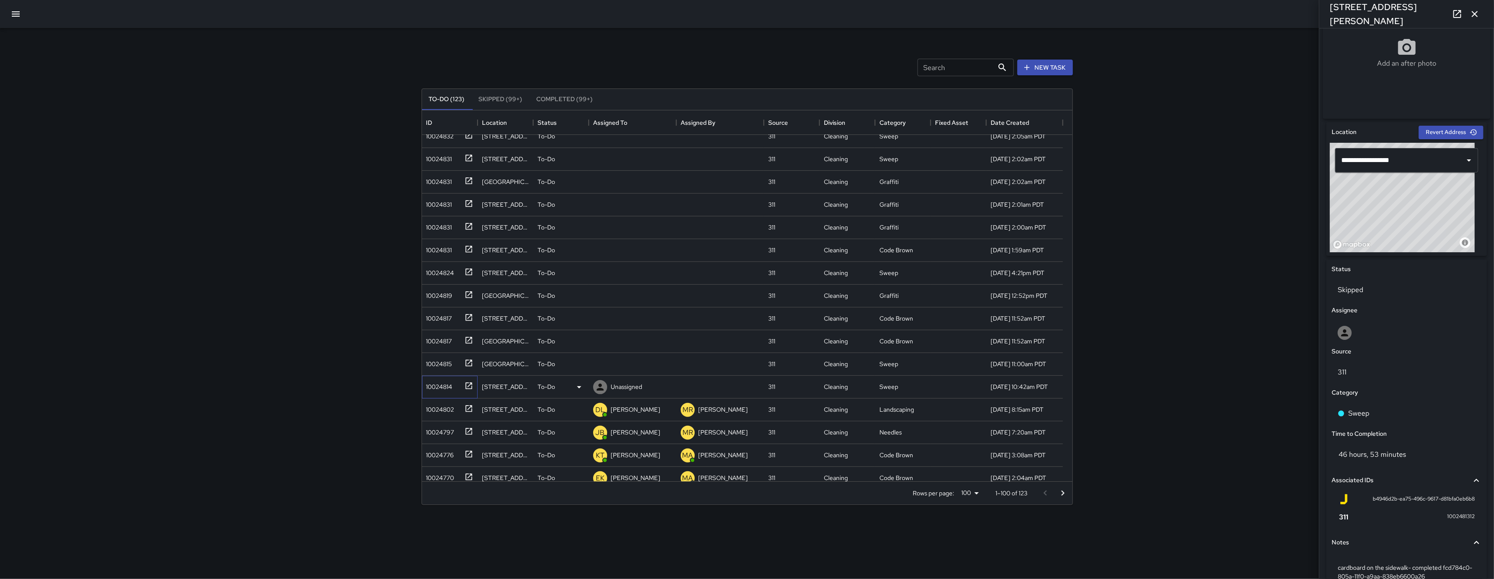
click at [437, 388] on div "10024814" at bounding box center [438, 385] width 30 height 12
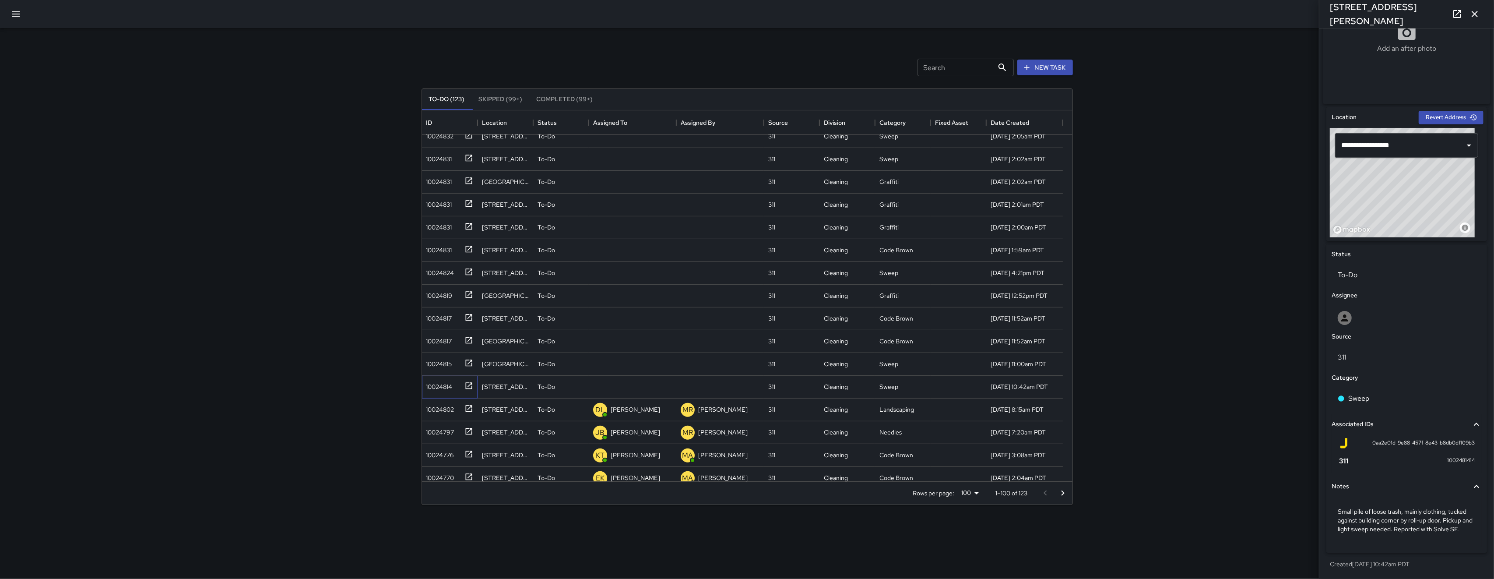
scroll to position [206, 0]
click at [1120, 530] on p "Small pile of loose trash, mainly clothing, tucked against building corner by r…" at bounding box center [1407, 520] width 138 height 26
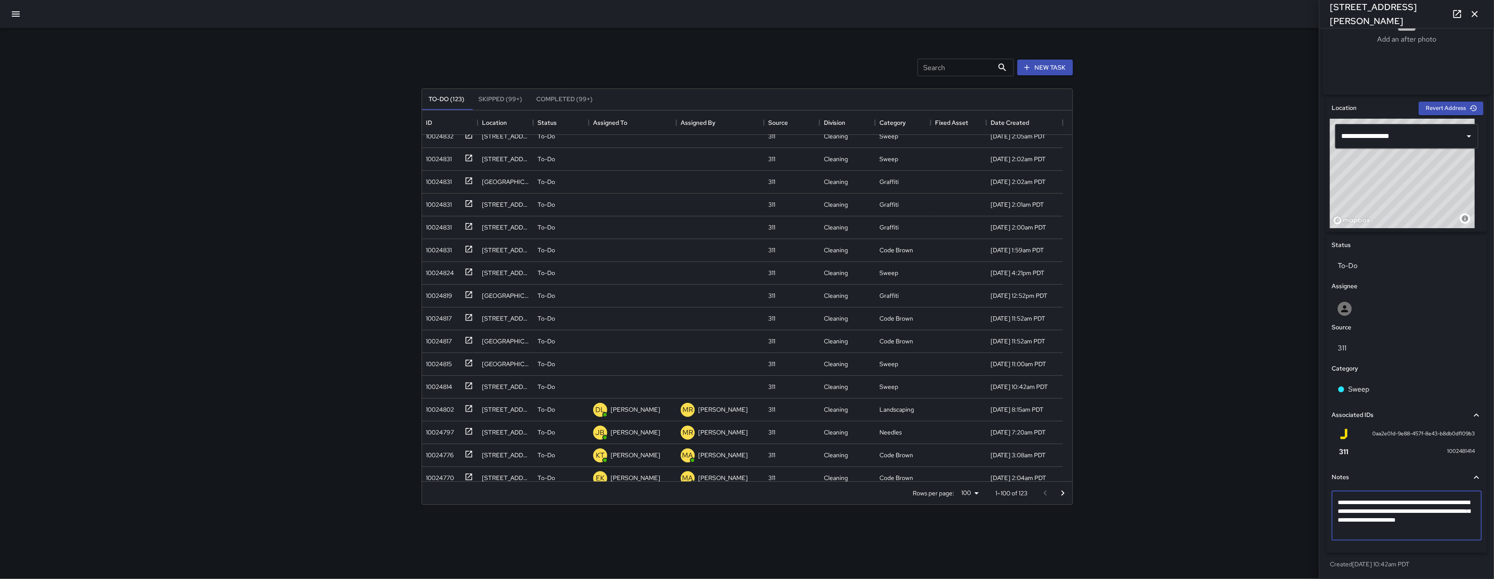
scroll to position [189, 0]
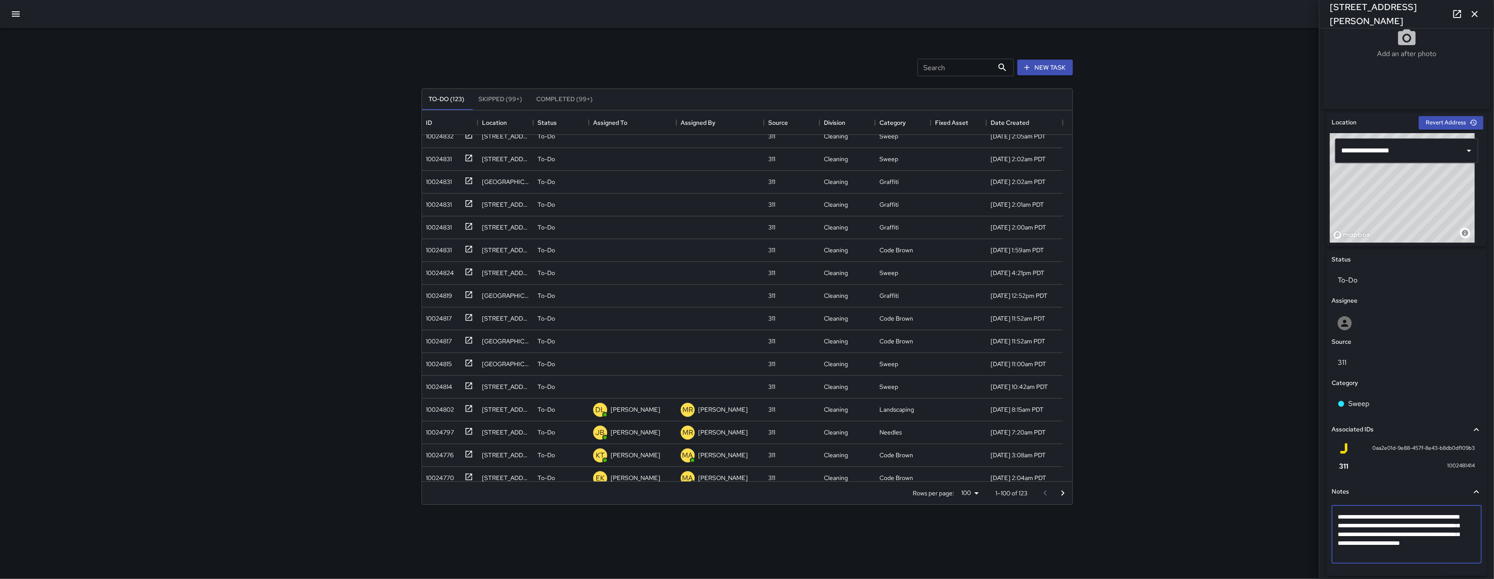
click at [1120, 546] on textarea "**********" at bounding box center [1402, 534] width 129 height 44
click at [1120, 548] on textarea "**********" at bounding box center [1402, 534] width 129 height 44
click at [1120, 547] on textarea "**********" at bounding box center [1402, 534] width 129 height 44
type textarea "**********"
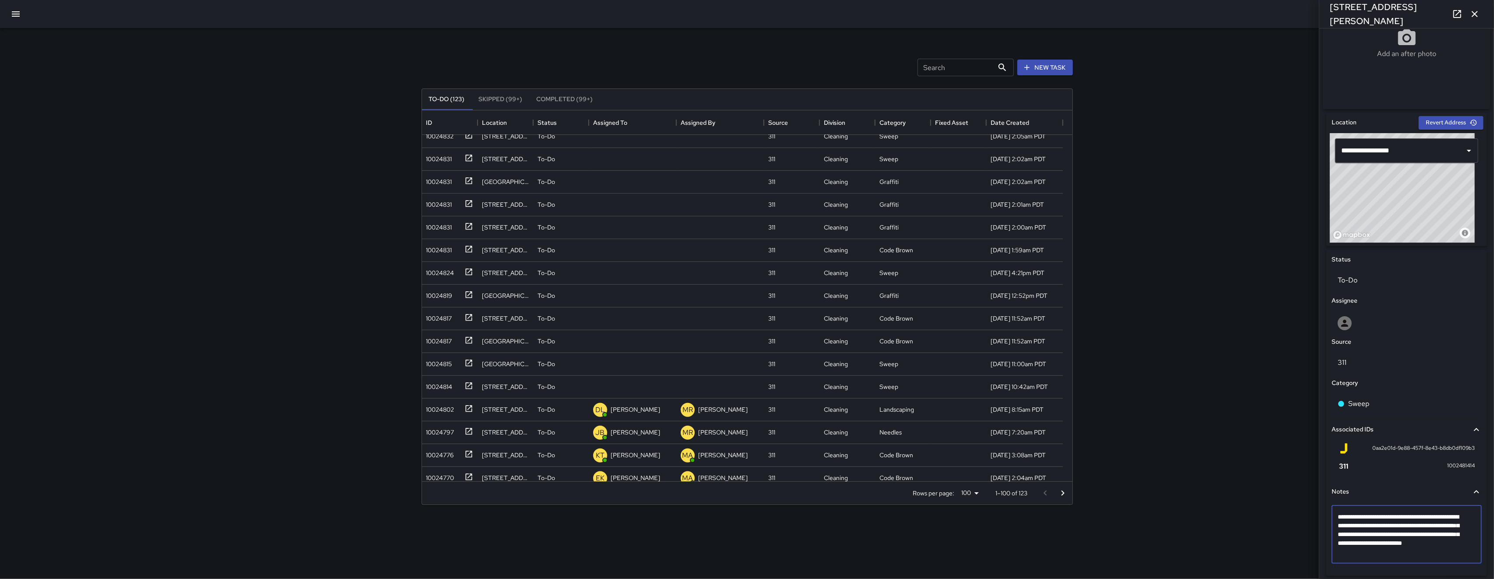
click at [1120, 556] on textarea "**********" at bounding box center [1402, 534] width 129 height 44
click at [1120, 280] on p "To-Do" at bounding box center [1407, 280] width 138 height 11
click at [1120, 278] on body "Search Search New Task To-Do (123) Skipped (99+) Completed (99+) ID Location St…" at bounding box center [747, 289] width 1494 height 579
click at [1120, 318] on li "Skipped" at bounding box center [1402, 323] width 141 height 16
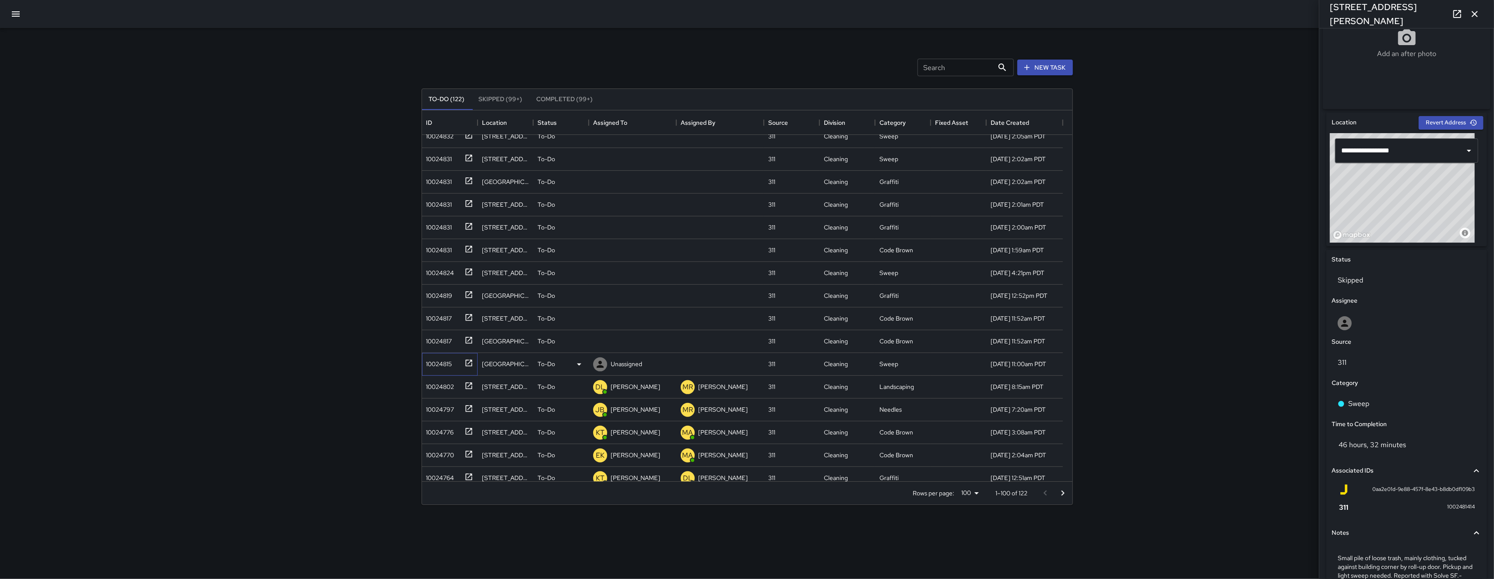
click at [454, 360] on div "10024815" at bounding box center [448, 362] width 50 height 14
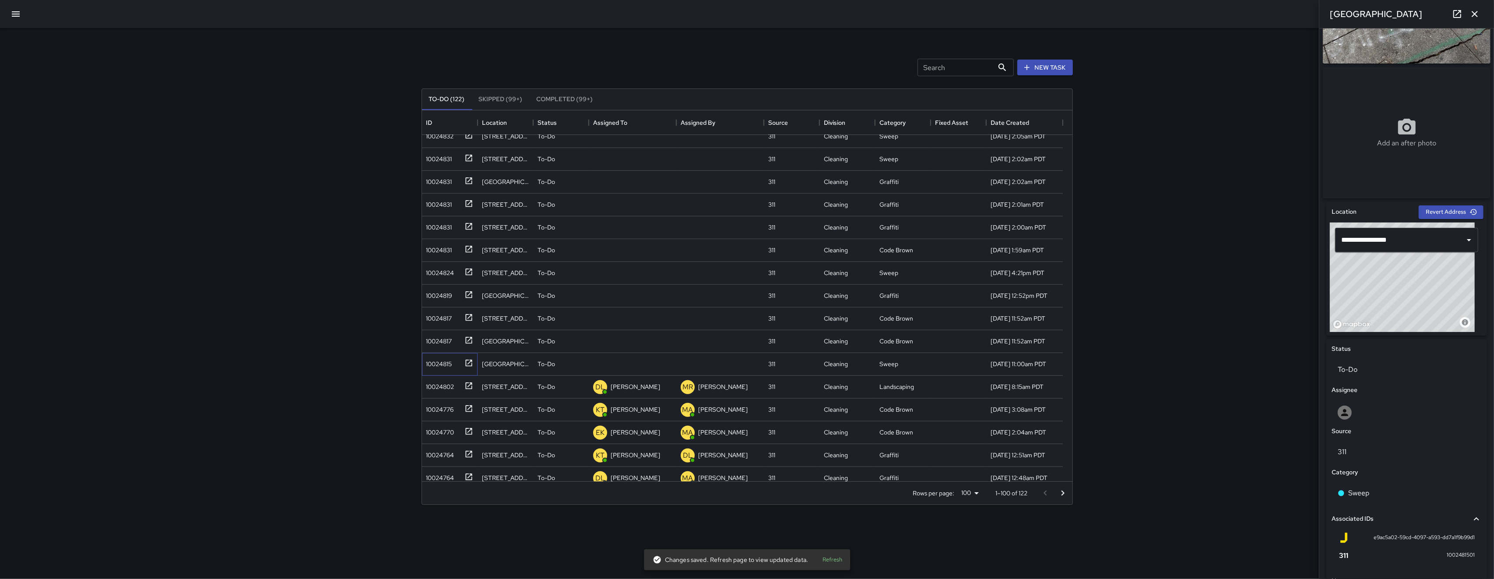
scroll to position [188, 0]
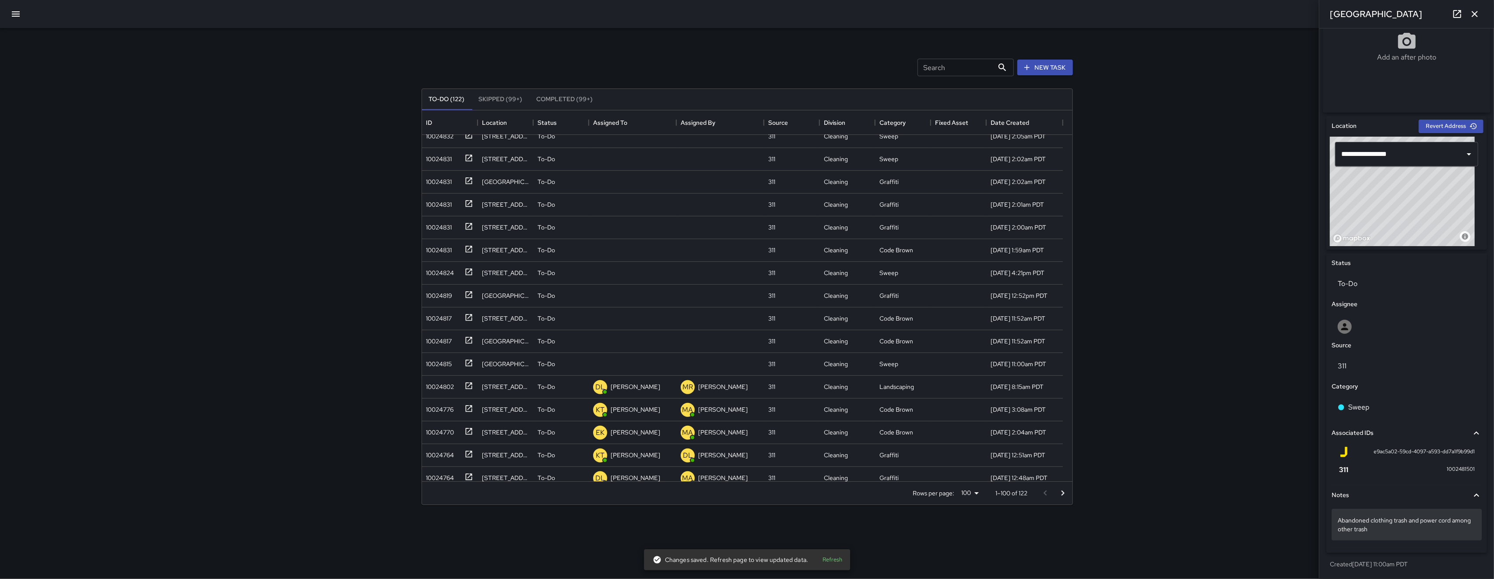
click at [1120, 529] on p "Abandoned clothing trash and power cord among other trash" at bounding box center [1407, 525] width 138 height 18
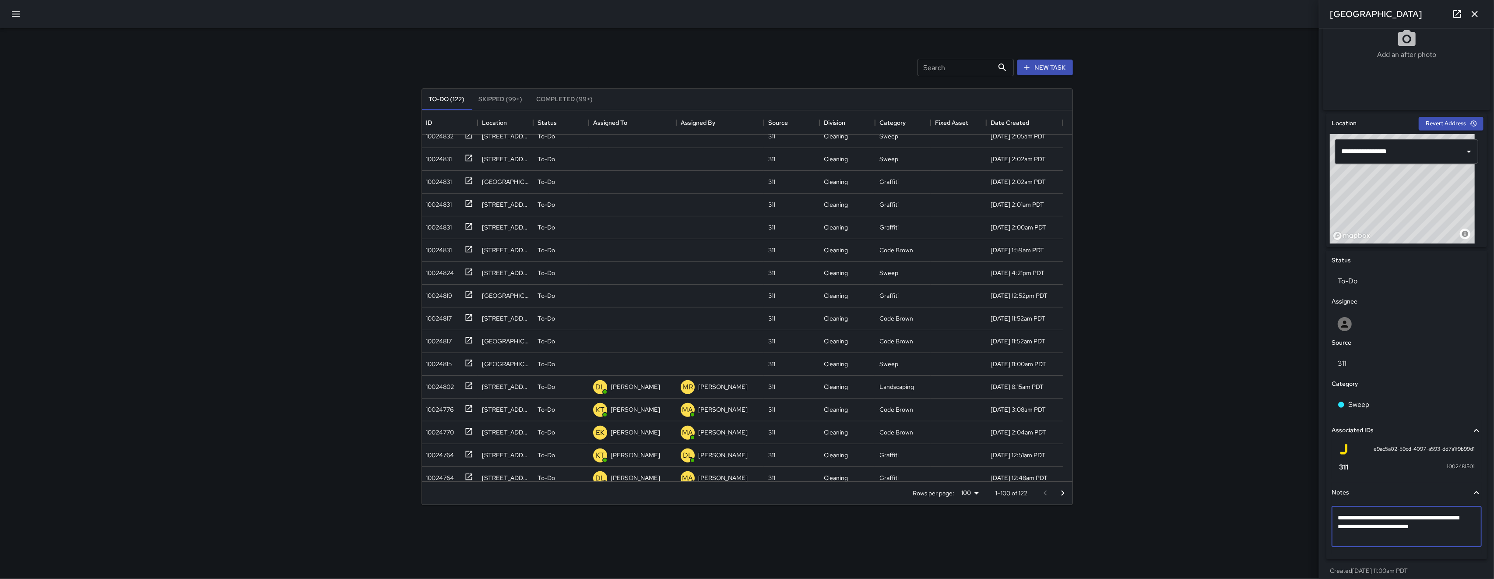
click at [1120, 530] on textarea "**********" at bounding box center [1402, 526] width 129 height 26
click at [1120, 528] on textarea "**********" at bounding box center [1402, 526] width 129 height 26
click at [1120, 530] on textarea "**********" at bounding box center [1402, 526] width 129 height 26
type textarea "**********"
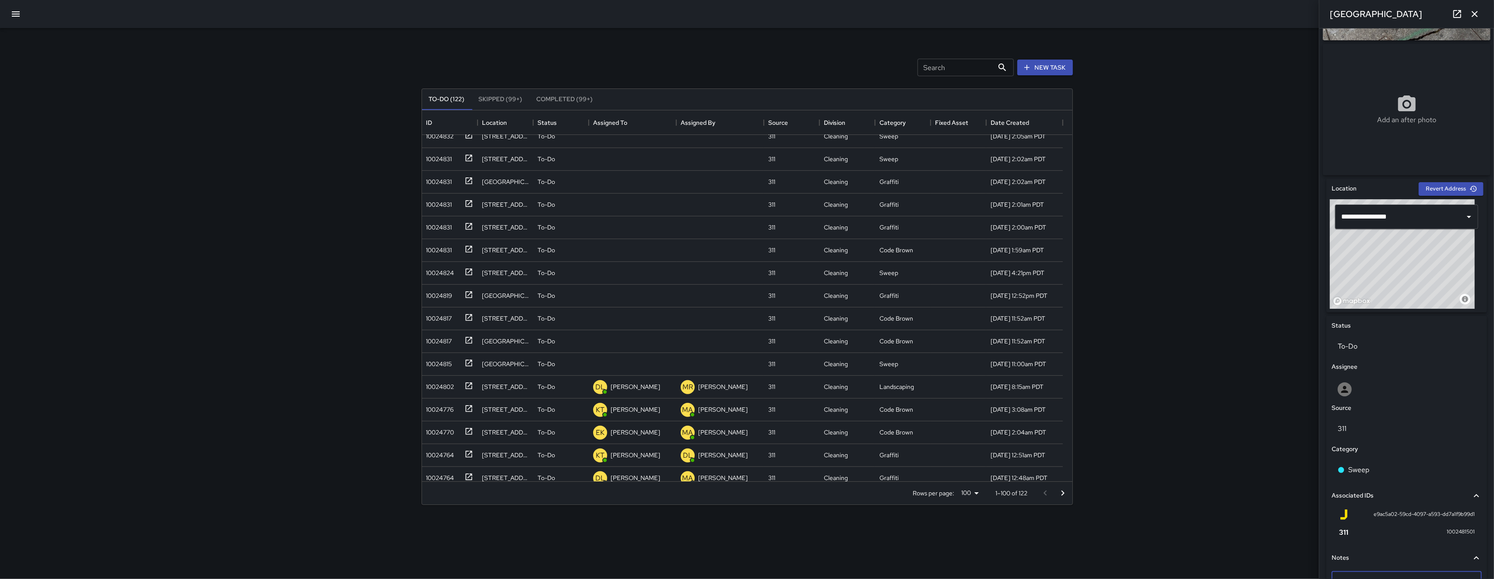
scroll to position [0, 0]
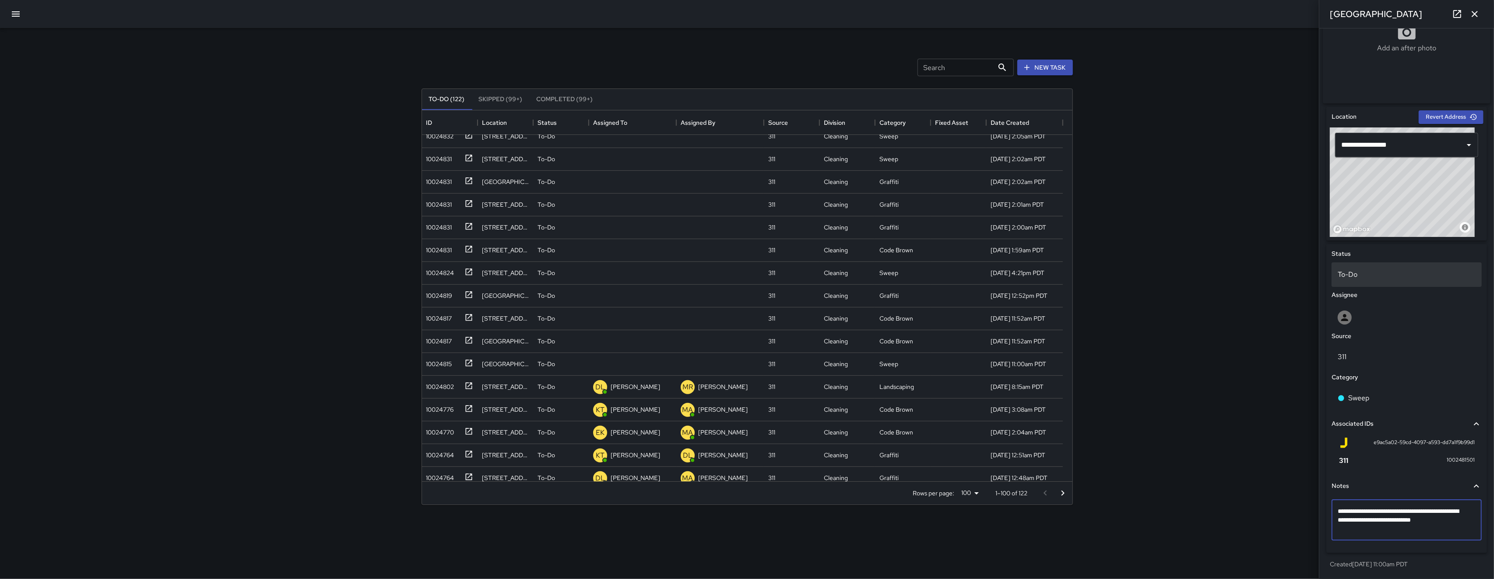
click at [1120, 268] on div "To-Do" at bounding box center [1406, 274] width 150 height 25
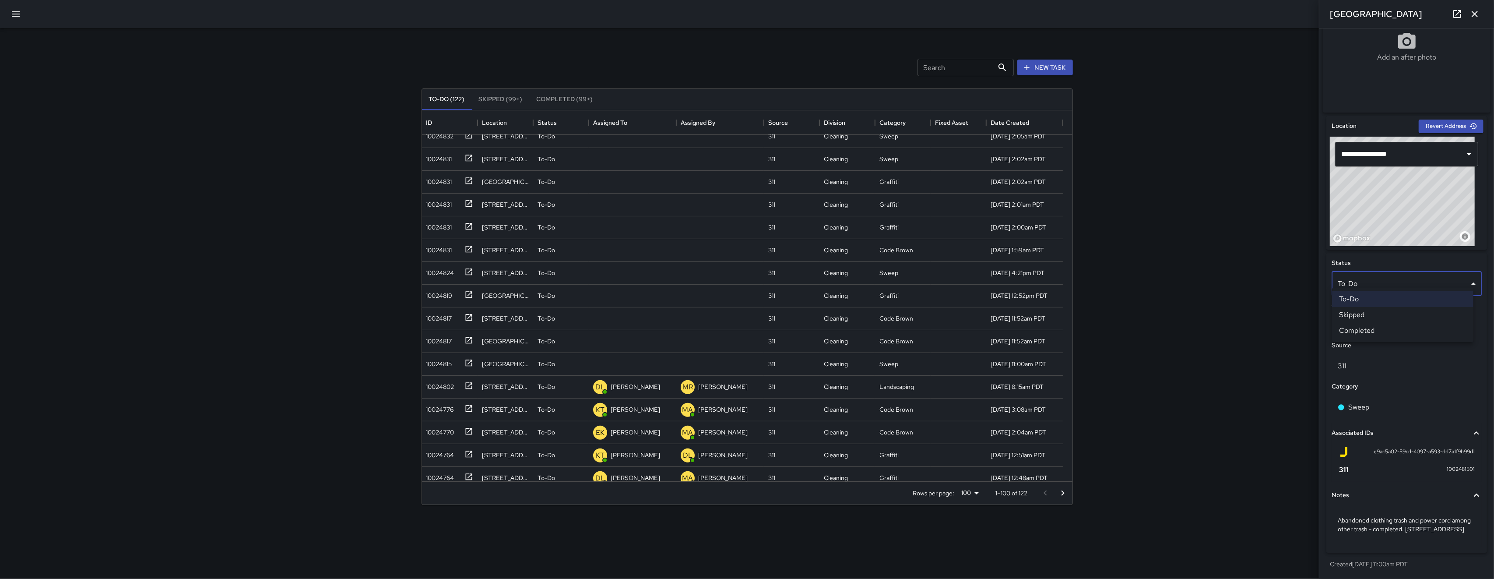
scroll to position [197, 0]
click at [1120, 311] on li "Skipped" at bounding box center [1402, 315] width 141 height 16
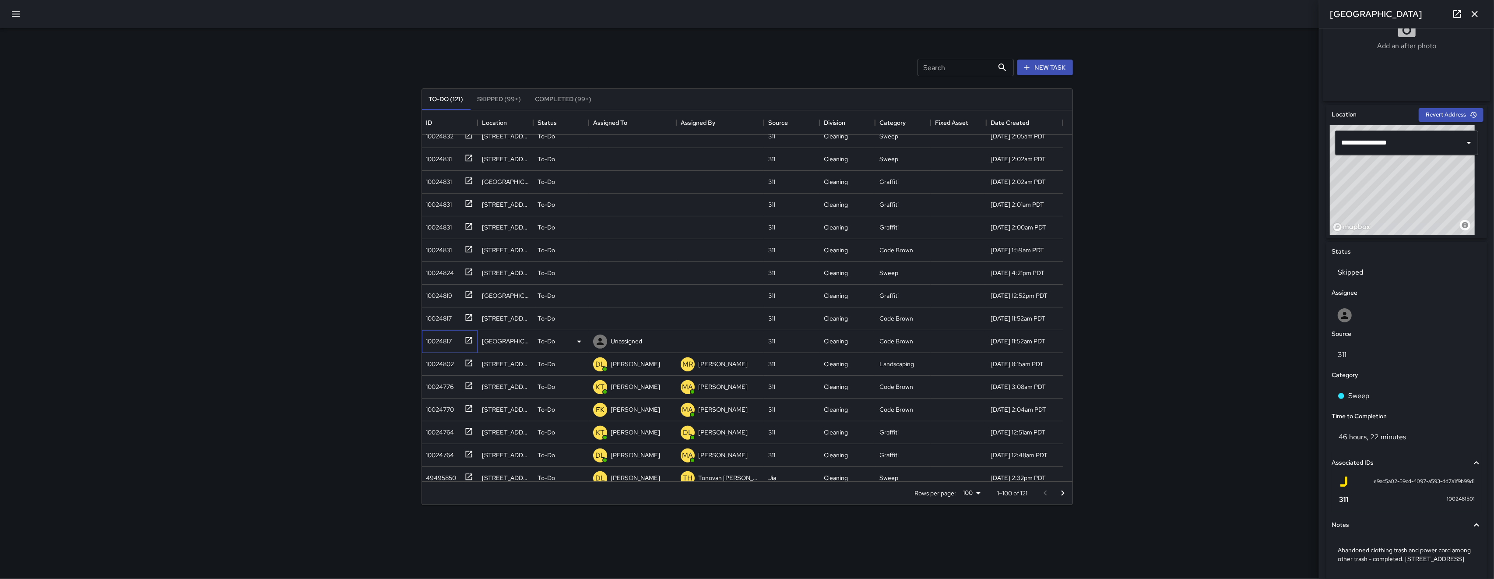
click at [439, 341] on div "10024817" at bounding box center [437, 339] width 29 height 12
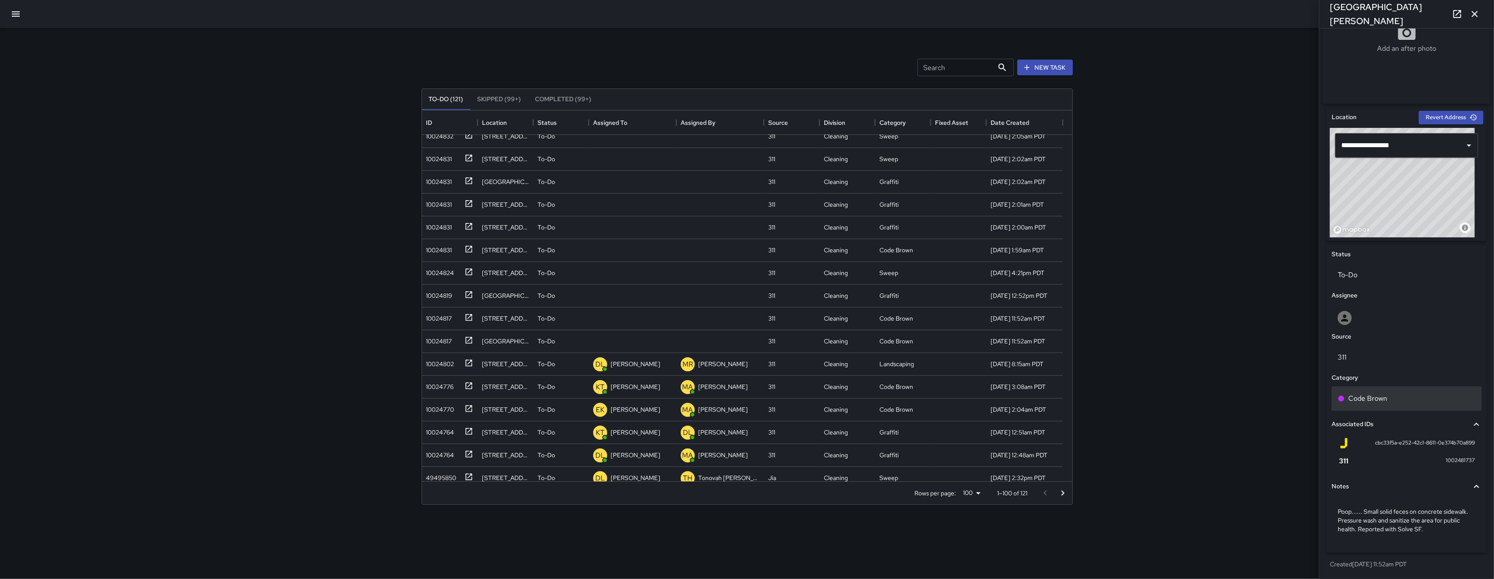
click at [1120, 397] on div "Code Brown" at bounding box center [1407, 398] width 138 height 11
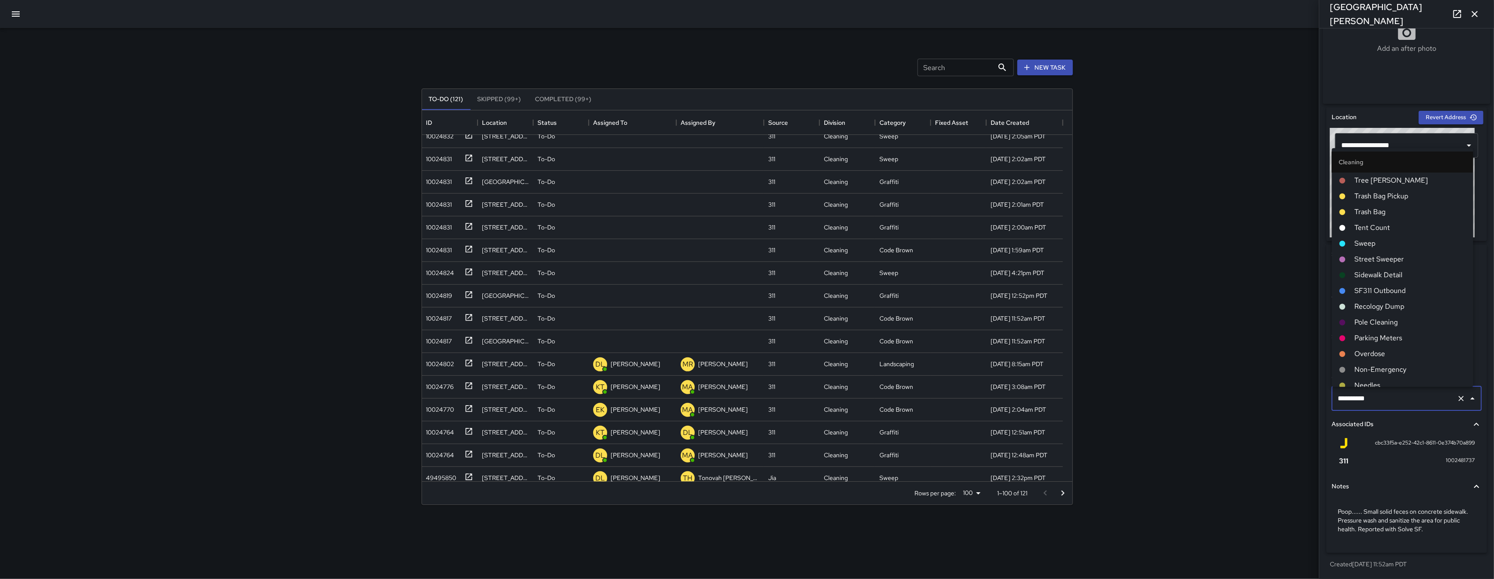
scroll to position [211, 0]
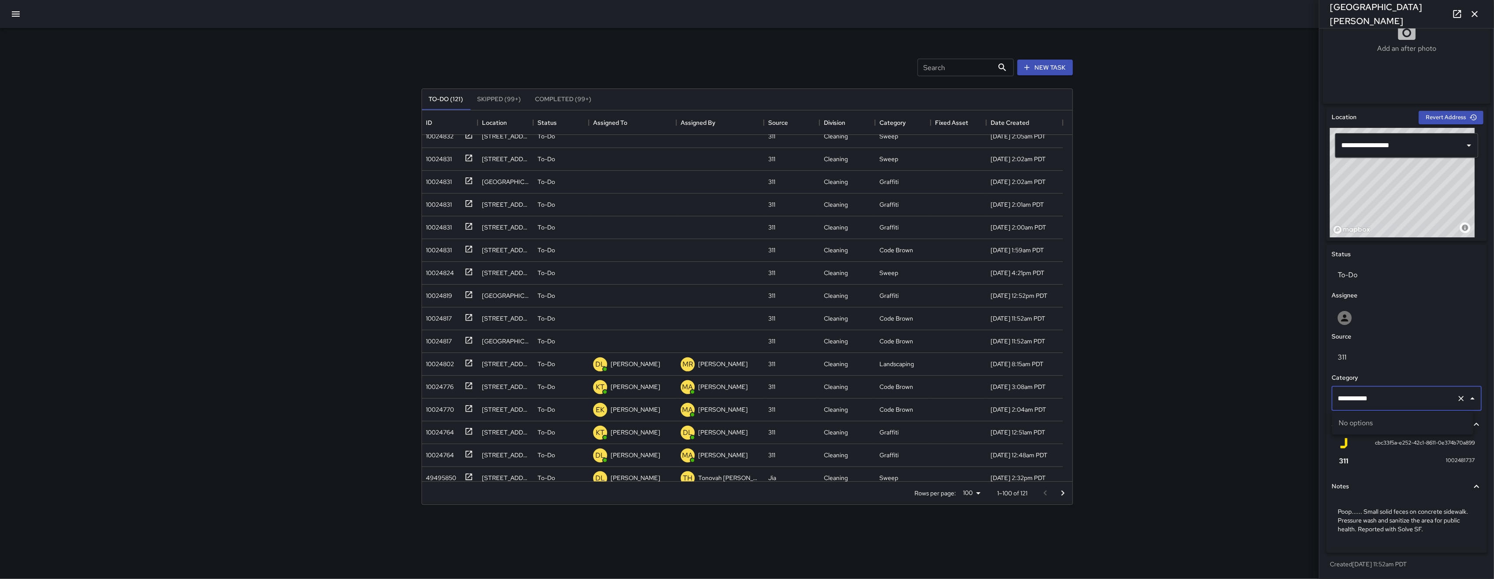
type input "**********"
click at [1120, 476] on span "Code Brown" at bounding box center [1411, 480] width 112 height 11
click at [435, 315] on div "10024817" at bounding box center [437, 316] width 29 height 12
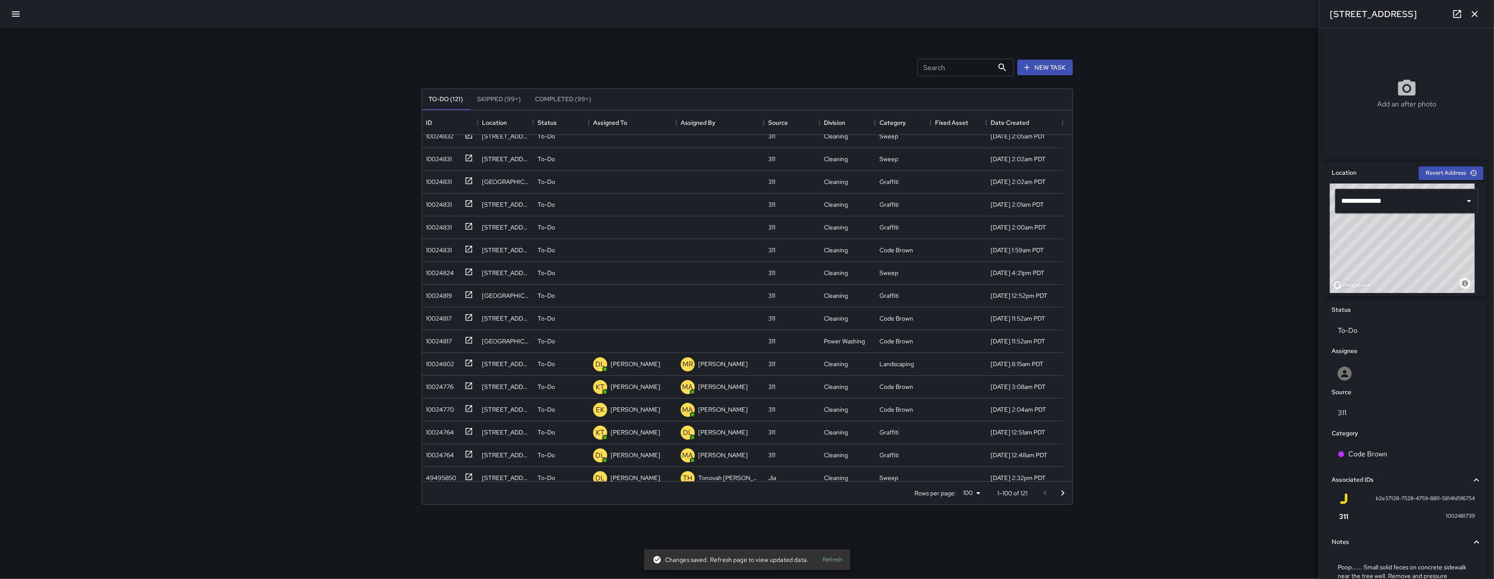
scroll to position [206, 0]
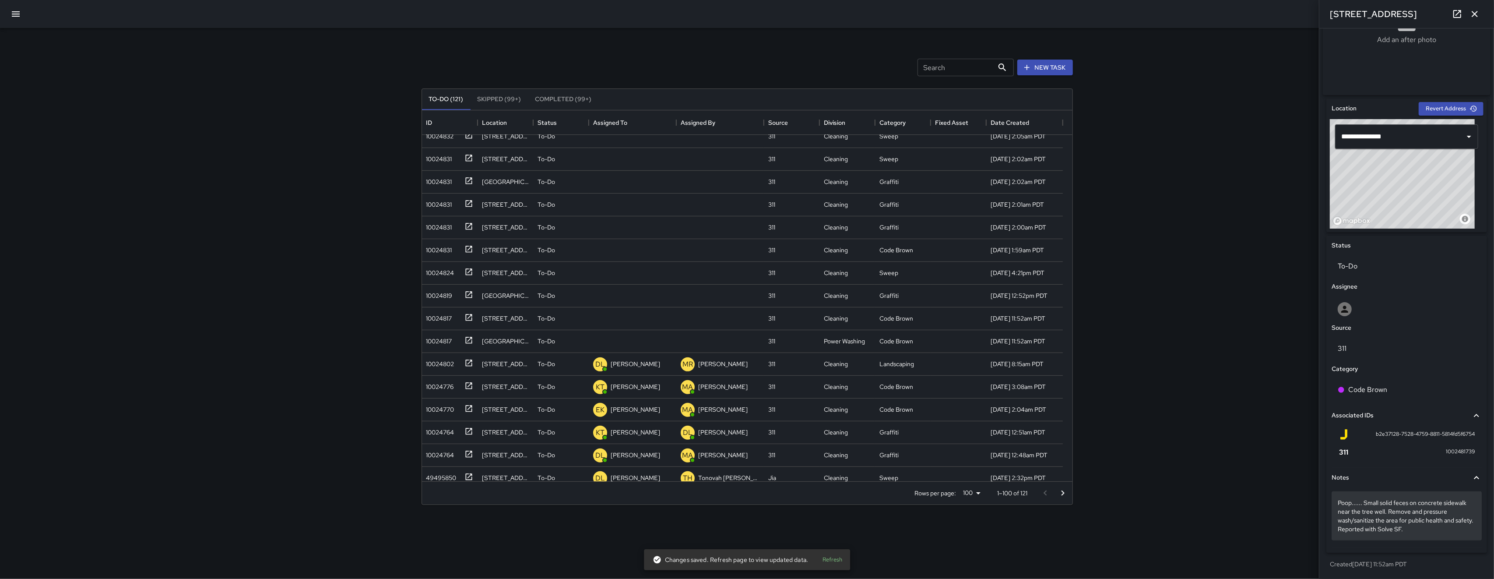
click at [1120, 533] on p "Poop...... Small solid feces on concrete sidewalk near the tree well. Remove an…" at bounding box center [1407, 515] width 138 height 35
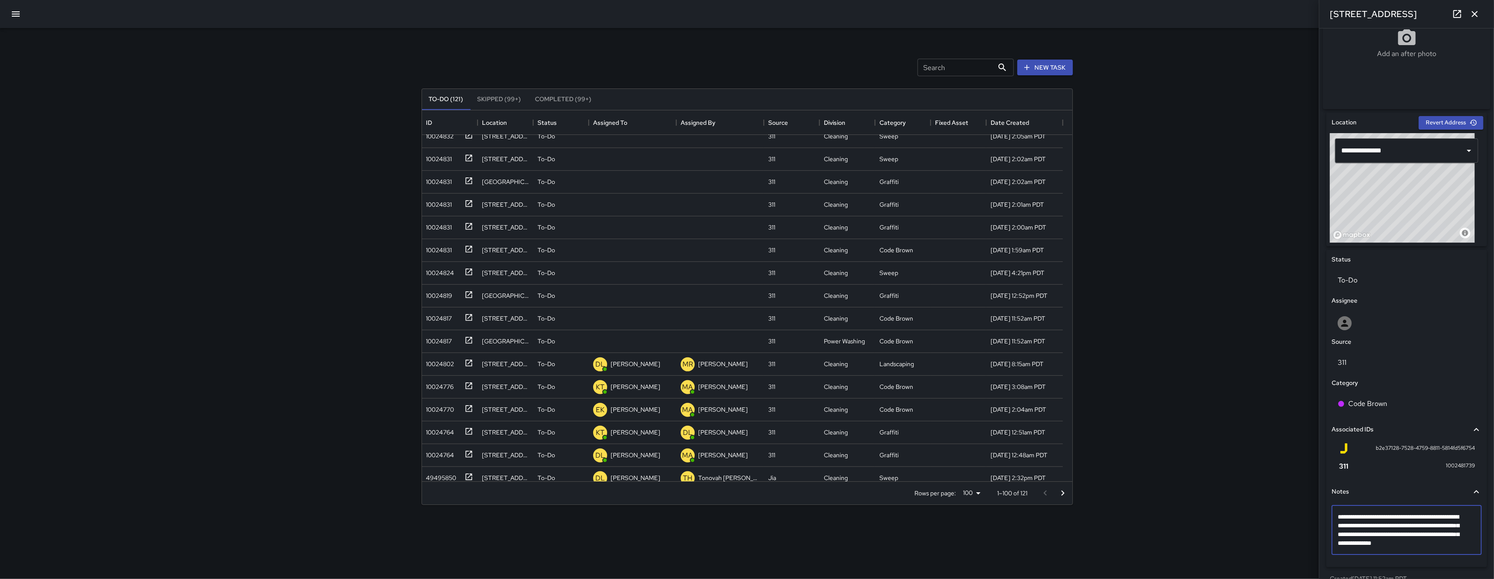
type textarea "**********"
click at [1120, 277] on div "To-Do" at bounding box center [1406, 280] width 150 height 25
click at [1120, 321] on li "Skipped" at bounding box center [1402, 323] width 141 height 16
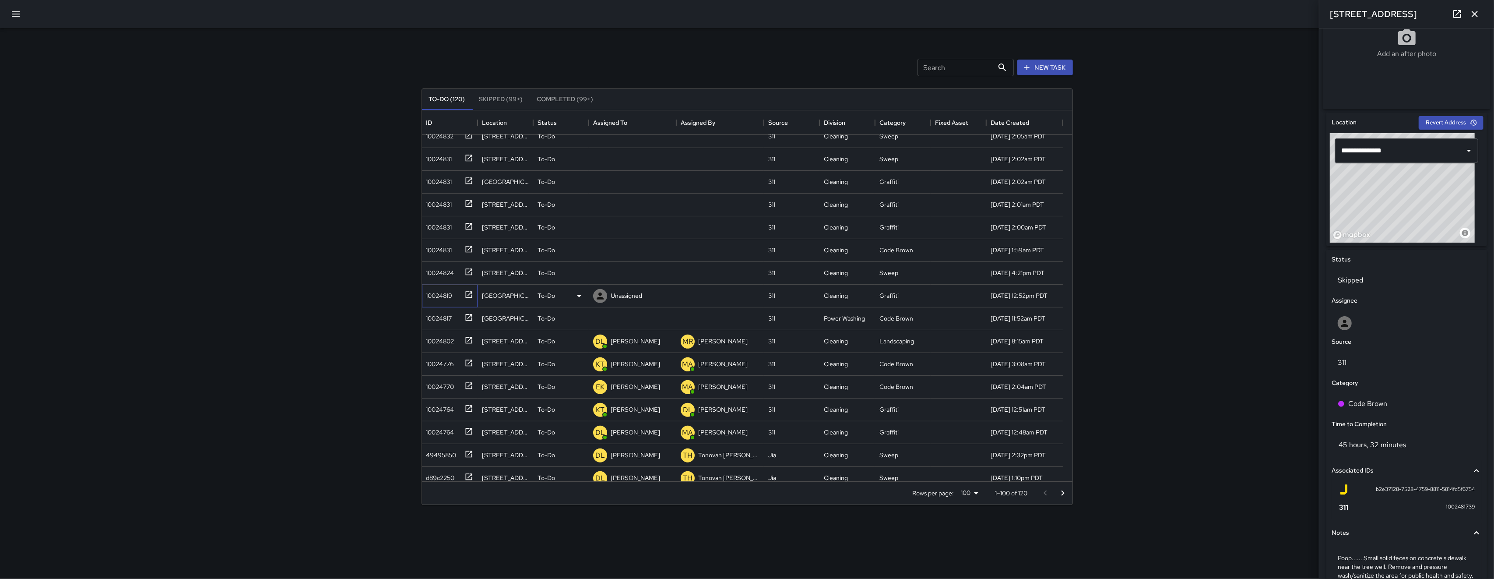
click at [441, 294] on div "10024819" at bounding box center [438, 294] width 30 height 12
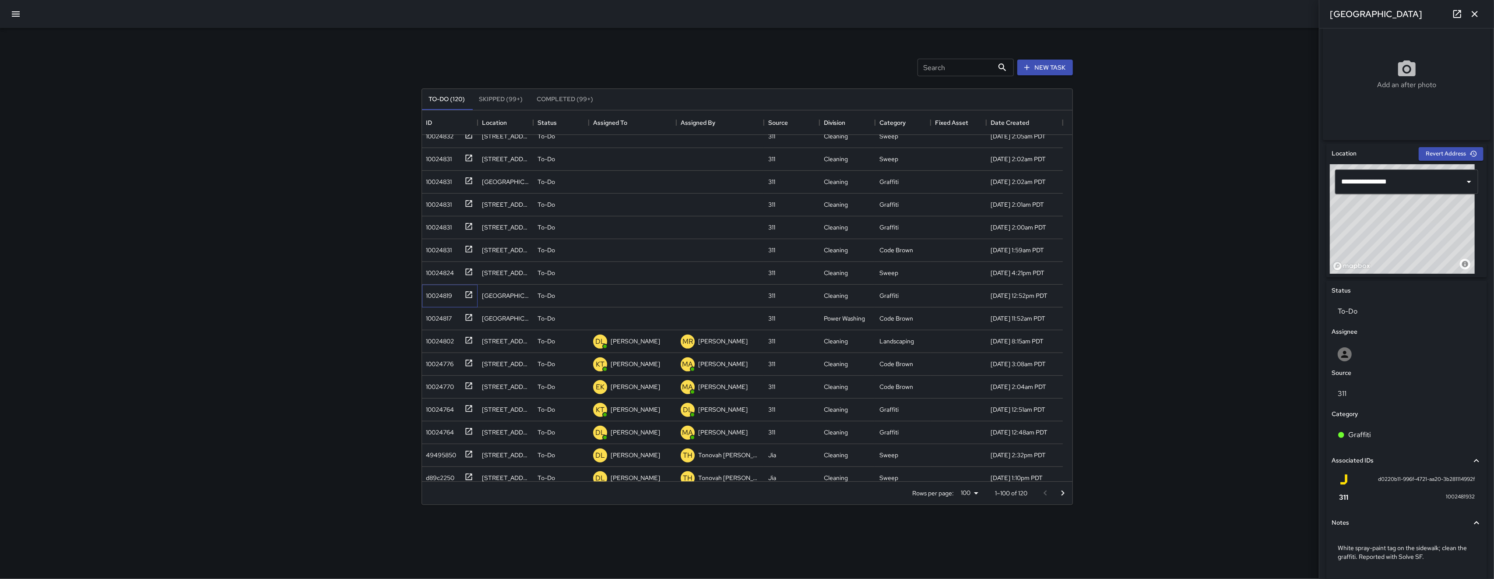
scroll to position [188, 0]
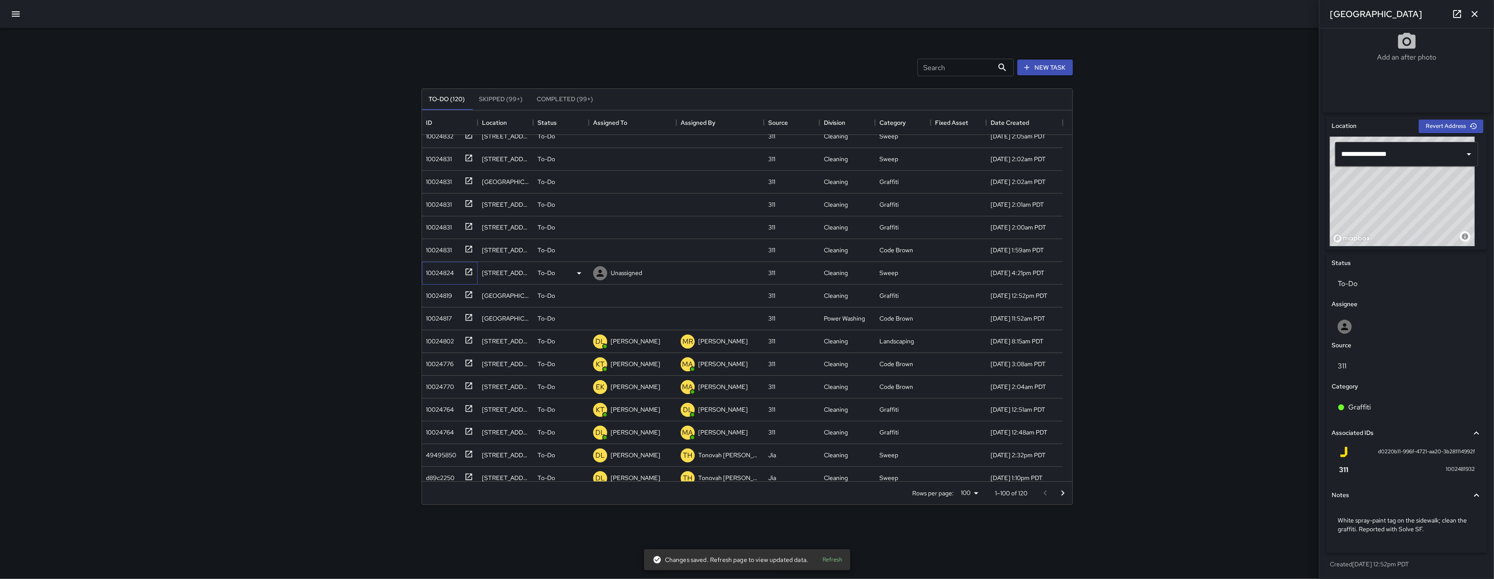
click at [440, 270] on div "10024824" at bounding box center [439, 271] width 32 height 12
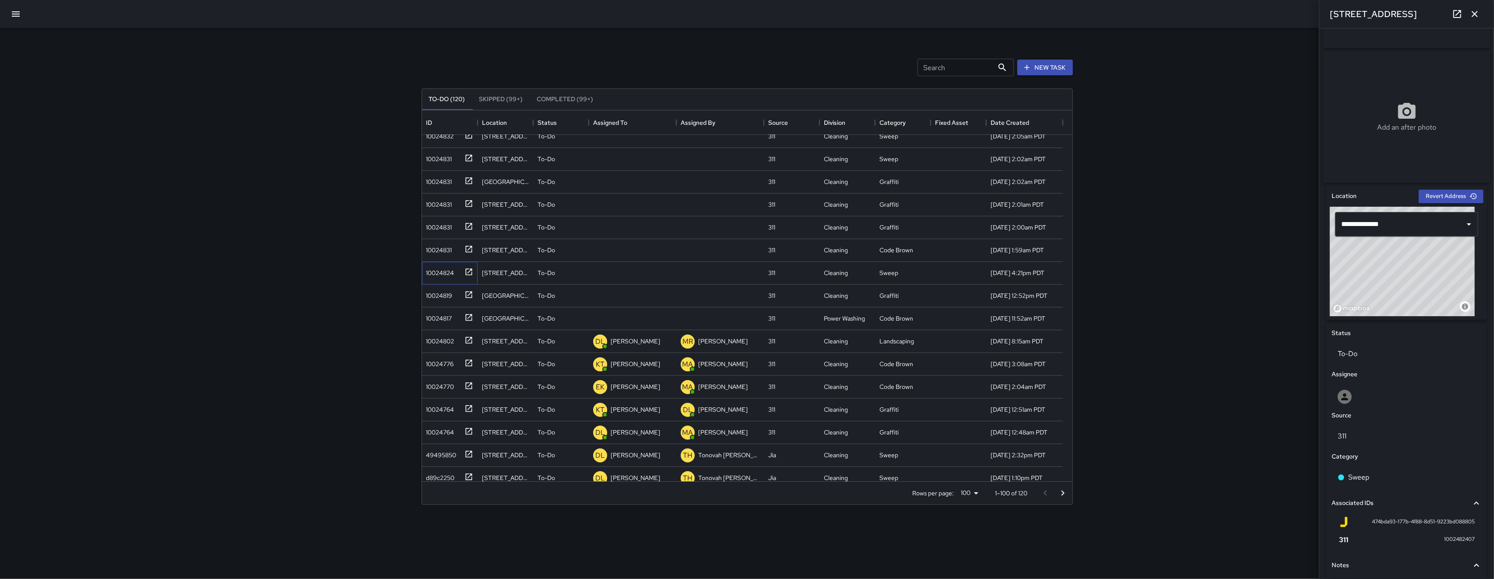
scroll to position [206, 0]
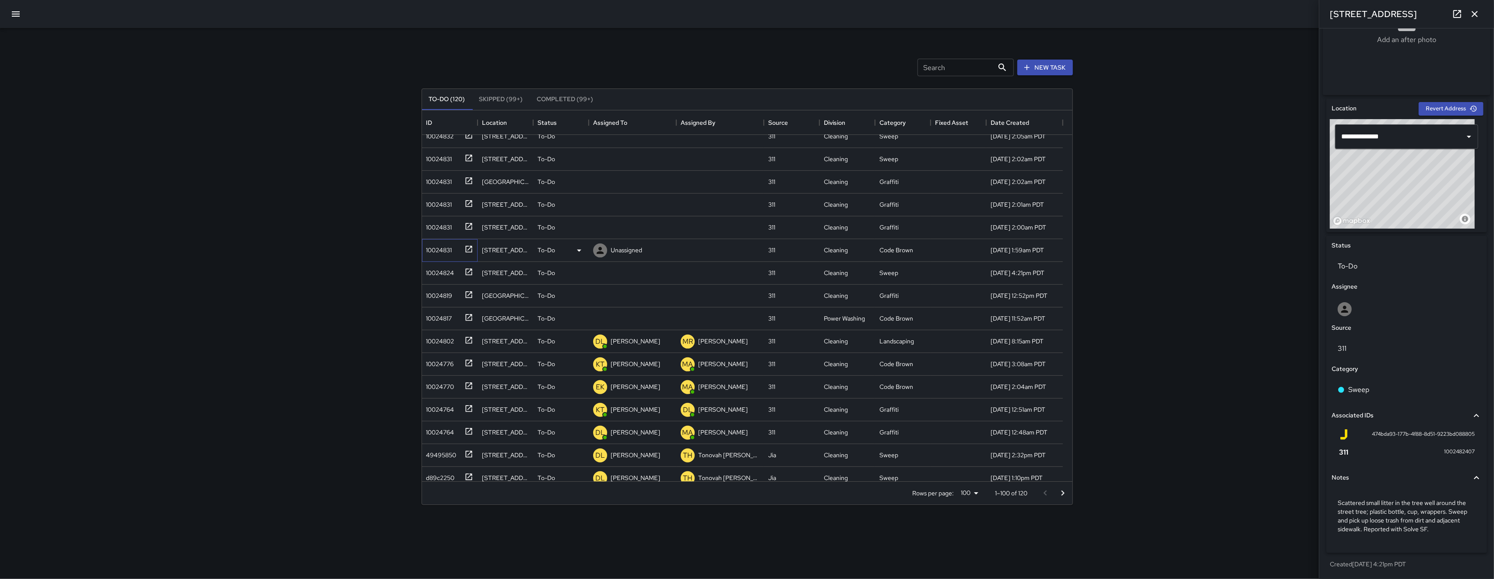
click at [442, 251] on div "10024831" at bounding box center [437, 248] width 29 height 12
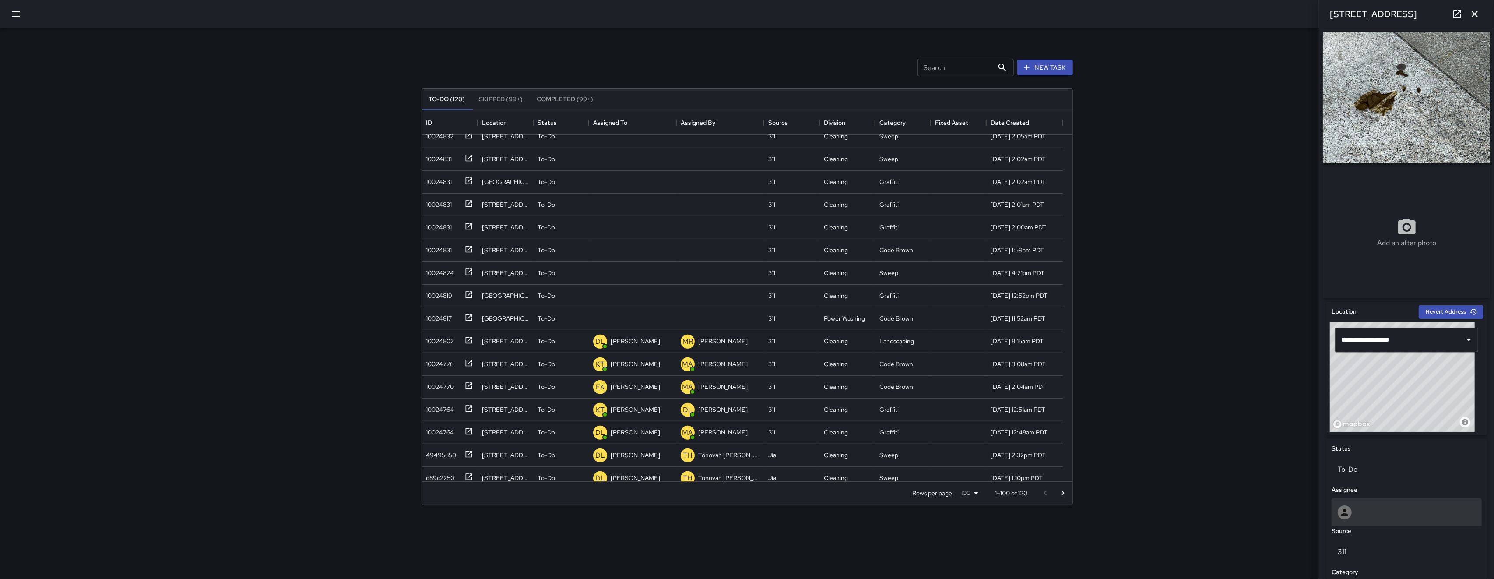
click at [1120, 513] on div at bounding box center [1407, 512] width 138 height 14
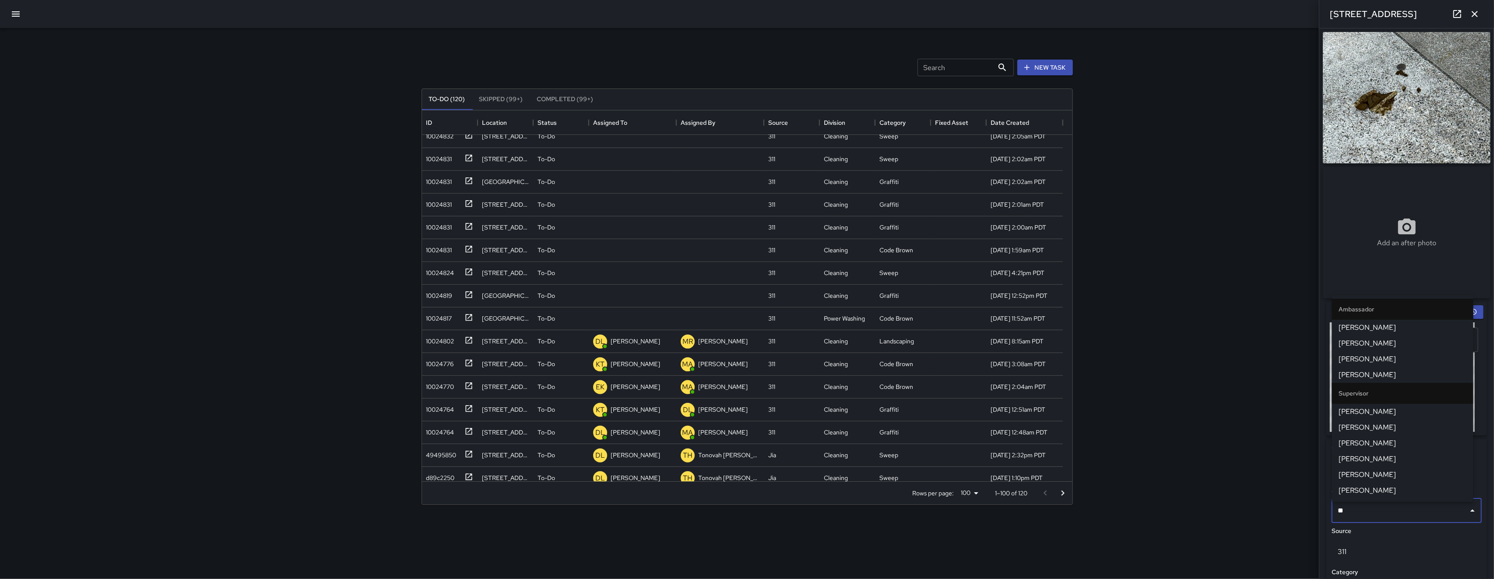
type input "***"
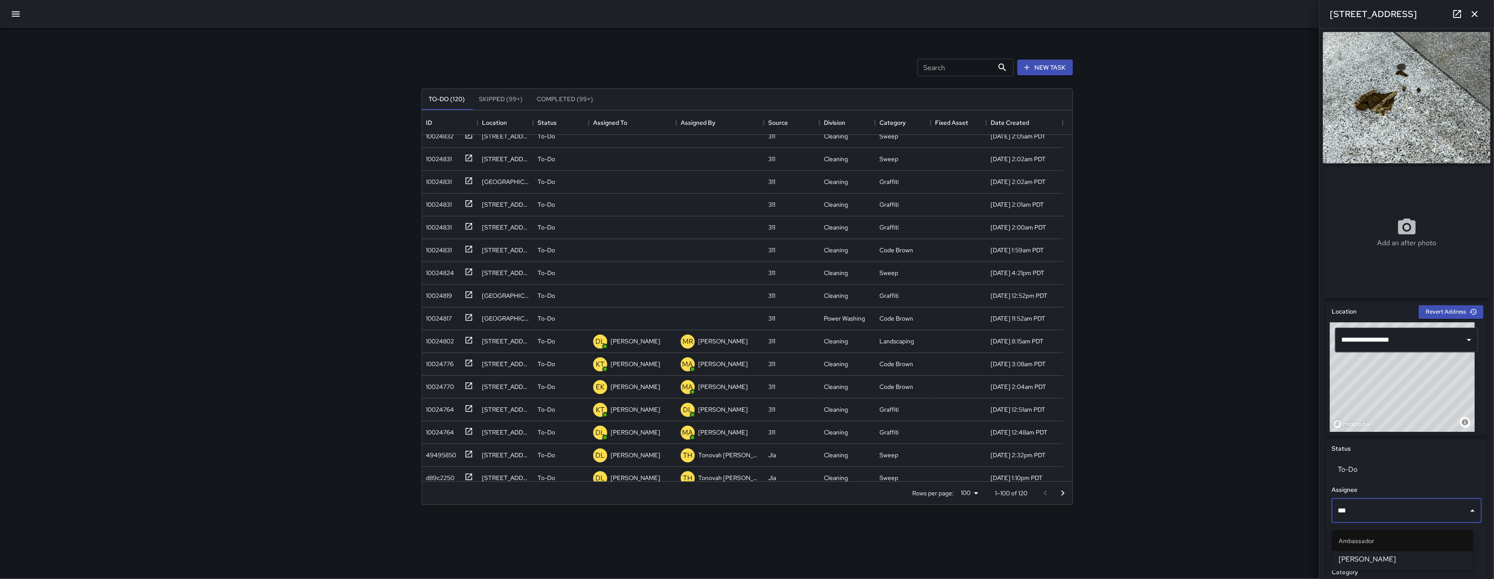
click at [1120, 562] on span "[PERSON_NAME]" at bounding box center [1402, 559] width 127 height 11
click at [435, 223] on div "10024831" at bounding box center [437, 225] width 29 height 12
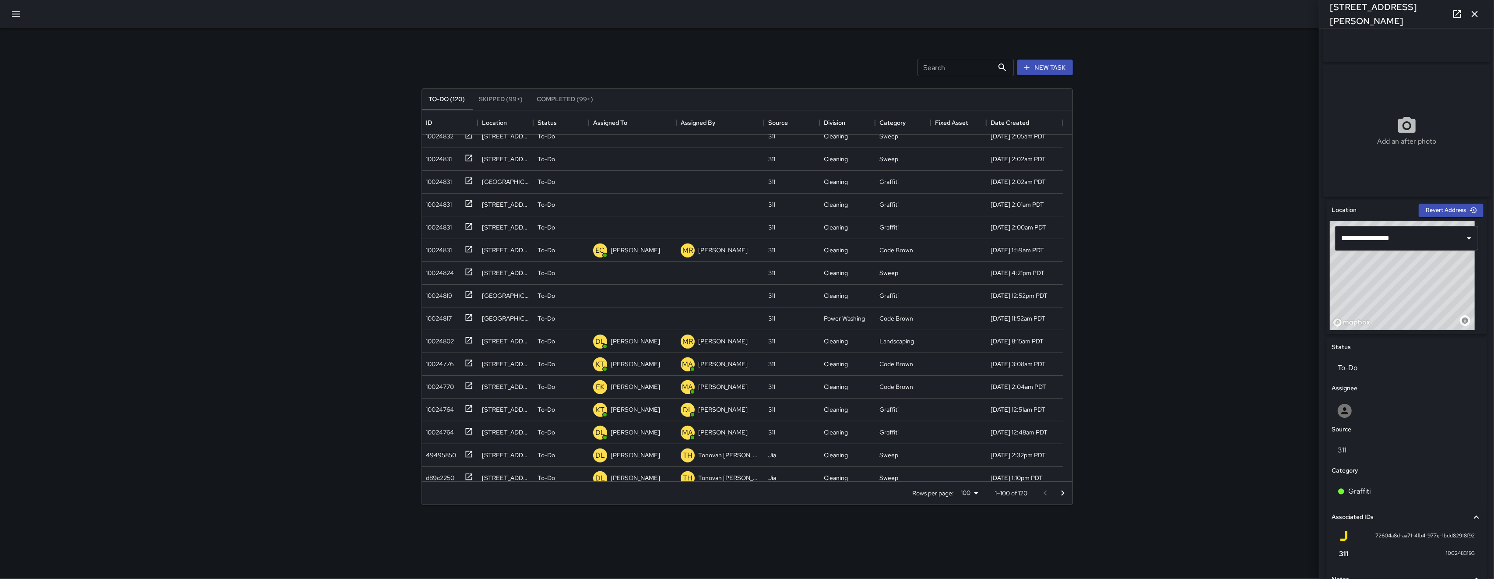
scroll to position [188, 0]
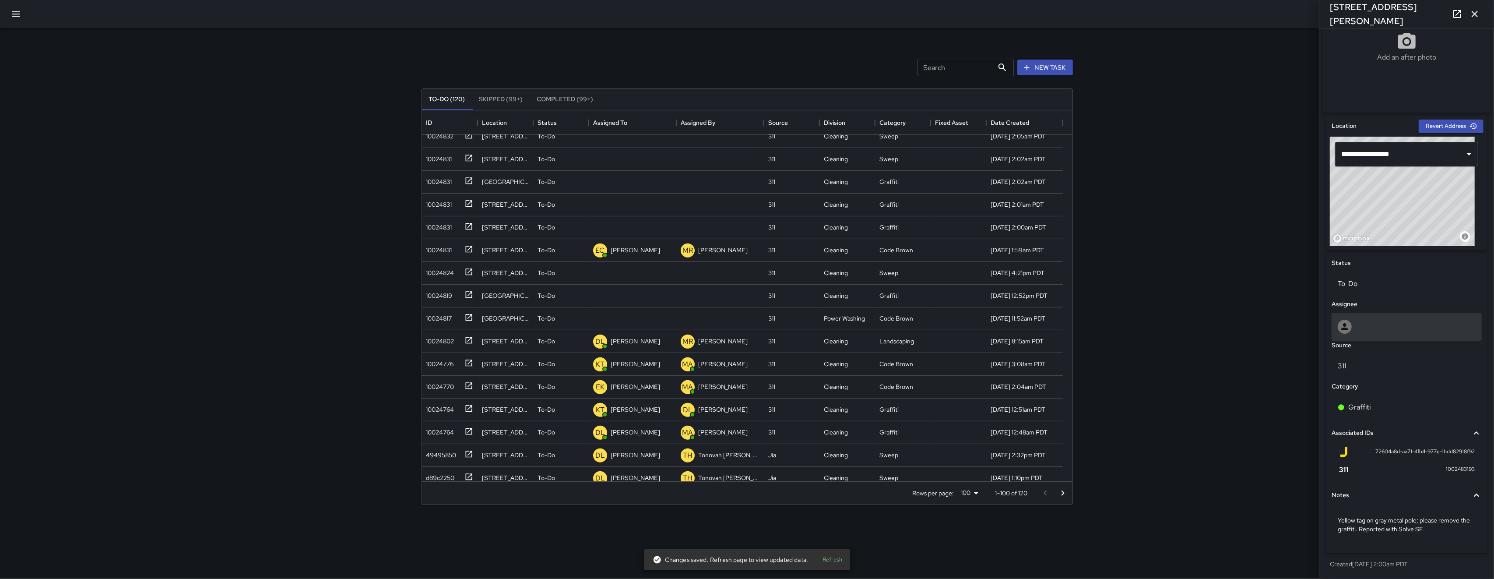
click at [1120, 317] on div at bounding box center [1406, 326] width 150 height 28
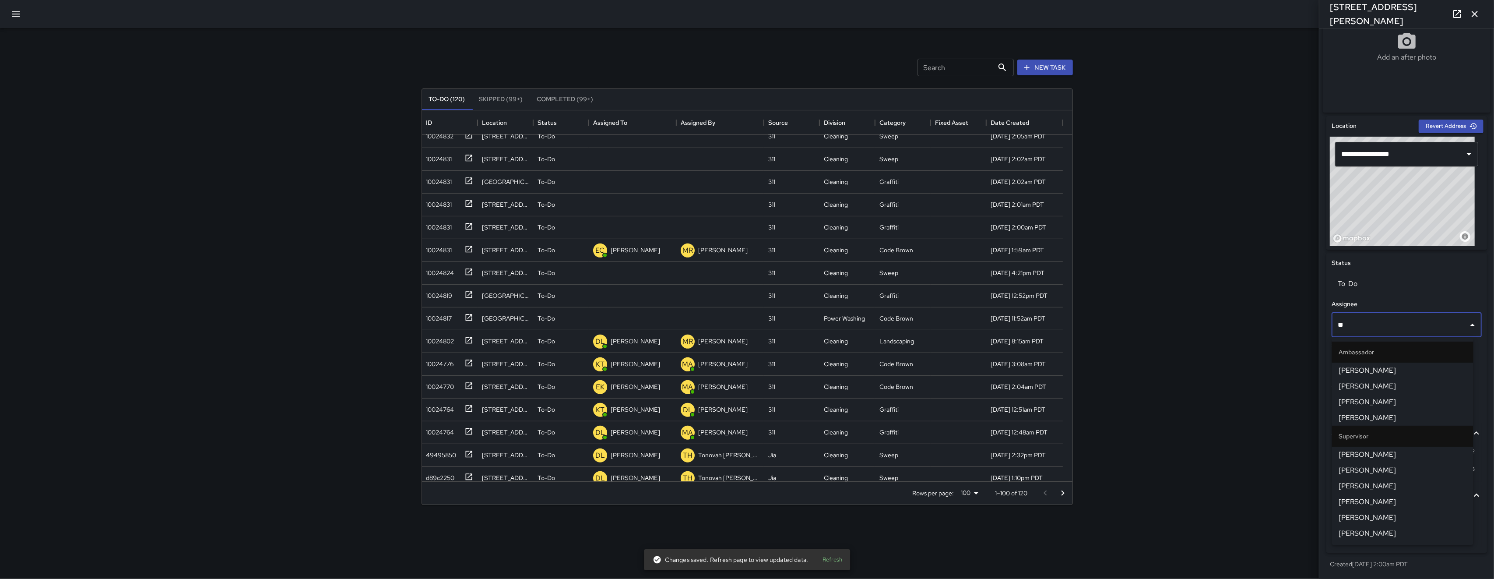
type input "***"
click at [1120, 371] on span "[PERSON_NAME]" at bounding box center [1402, 370] width 127 height 11
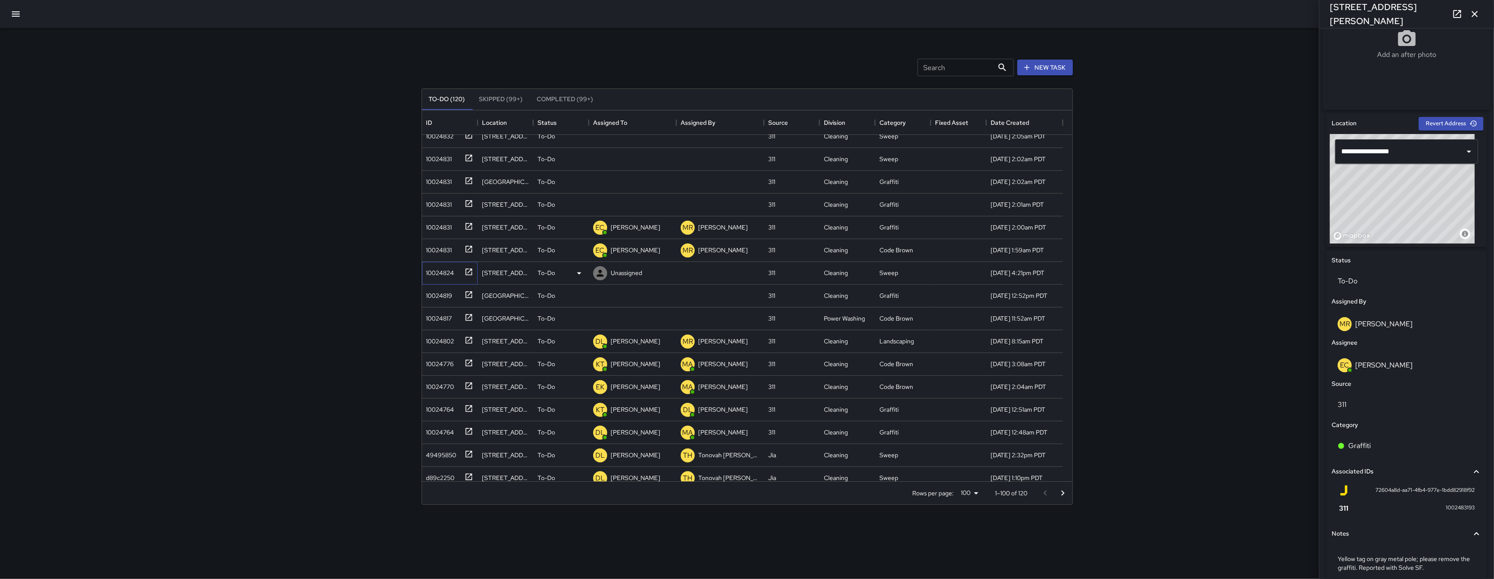
click at [431, 273] on div "10024824" at bounding box center [439, 271] width 32 height 12
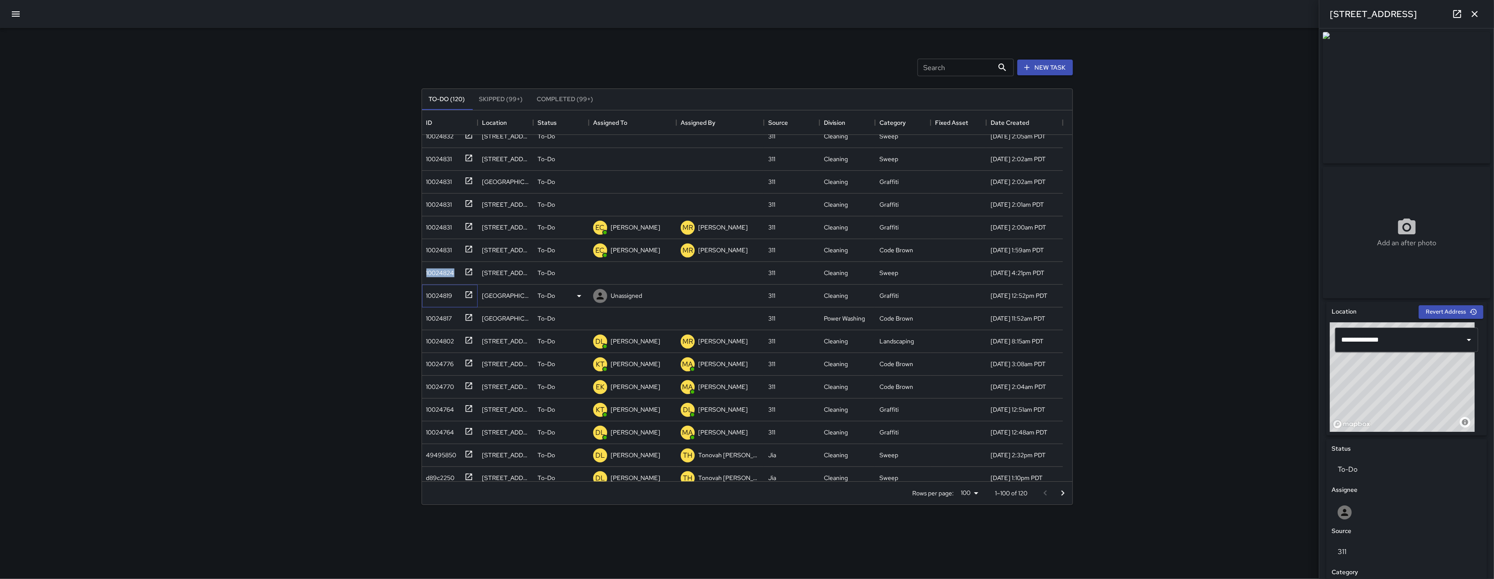
click at [434, 293] on div "10024819" at bounding box center [438, 294] width 30 height 12
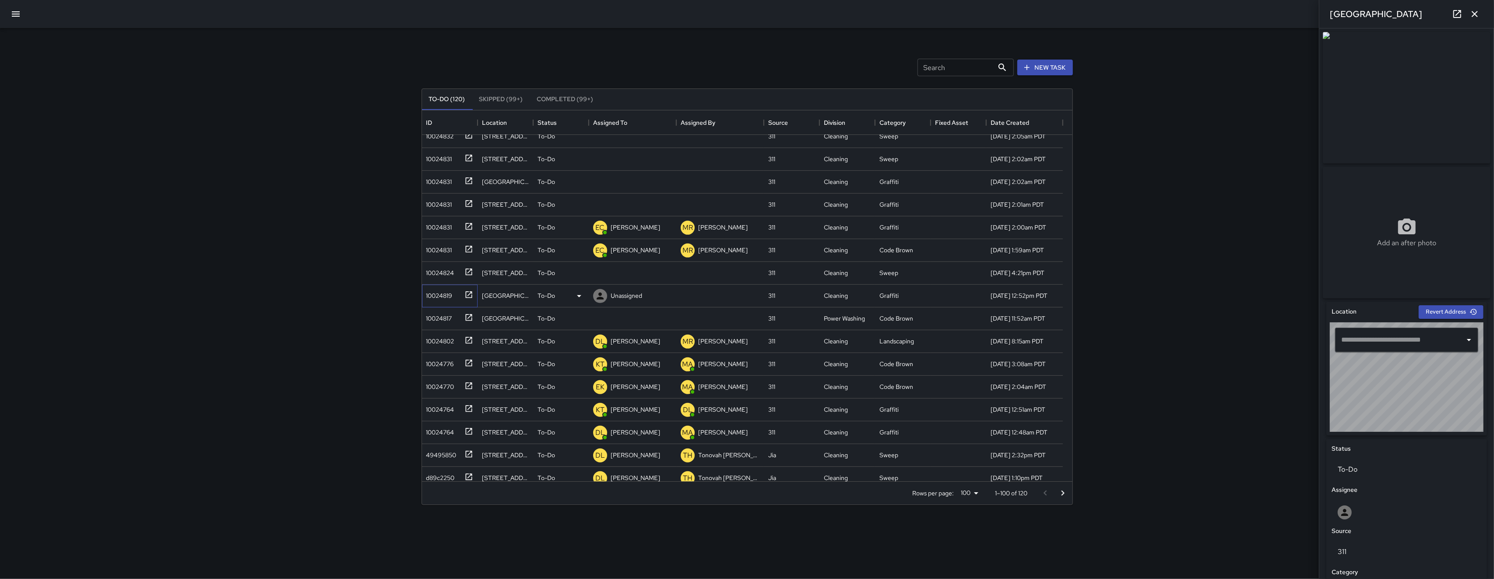
type input "**********"
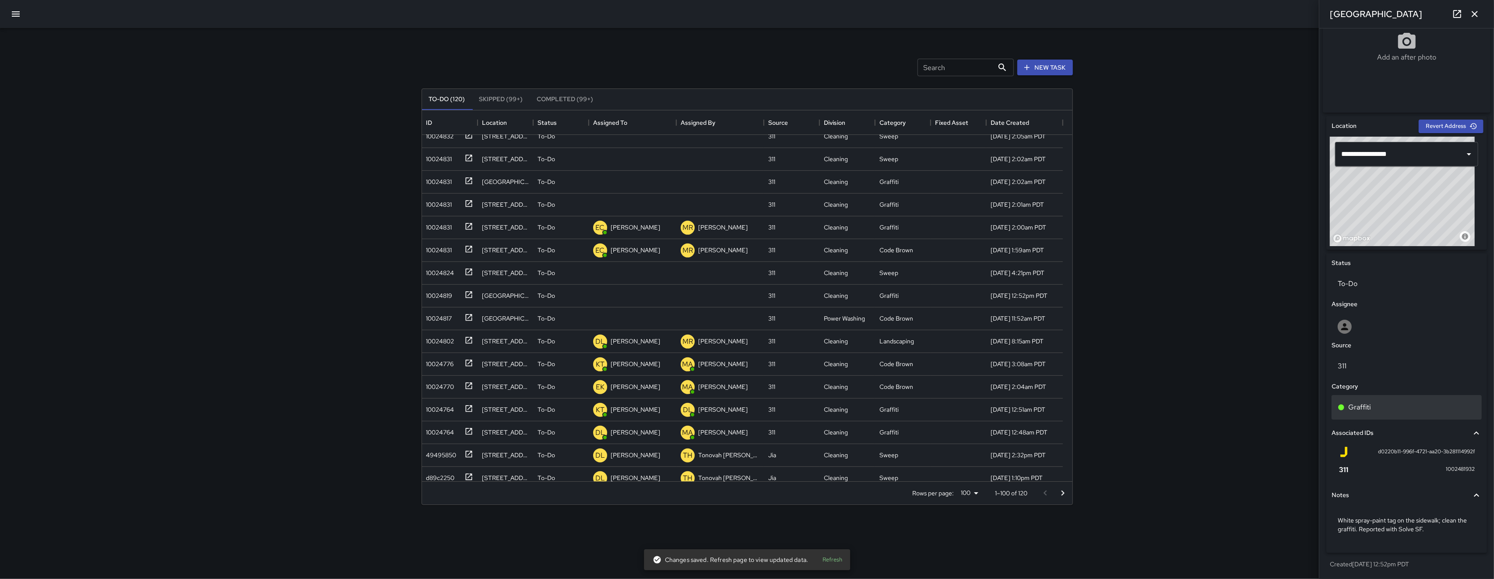
click at [1120, 403] on div "Graffiti" at bounding box center [1407, 407] width 138 height 11
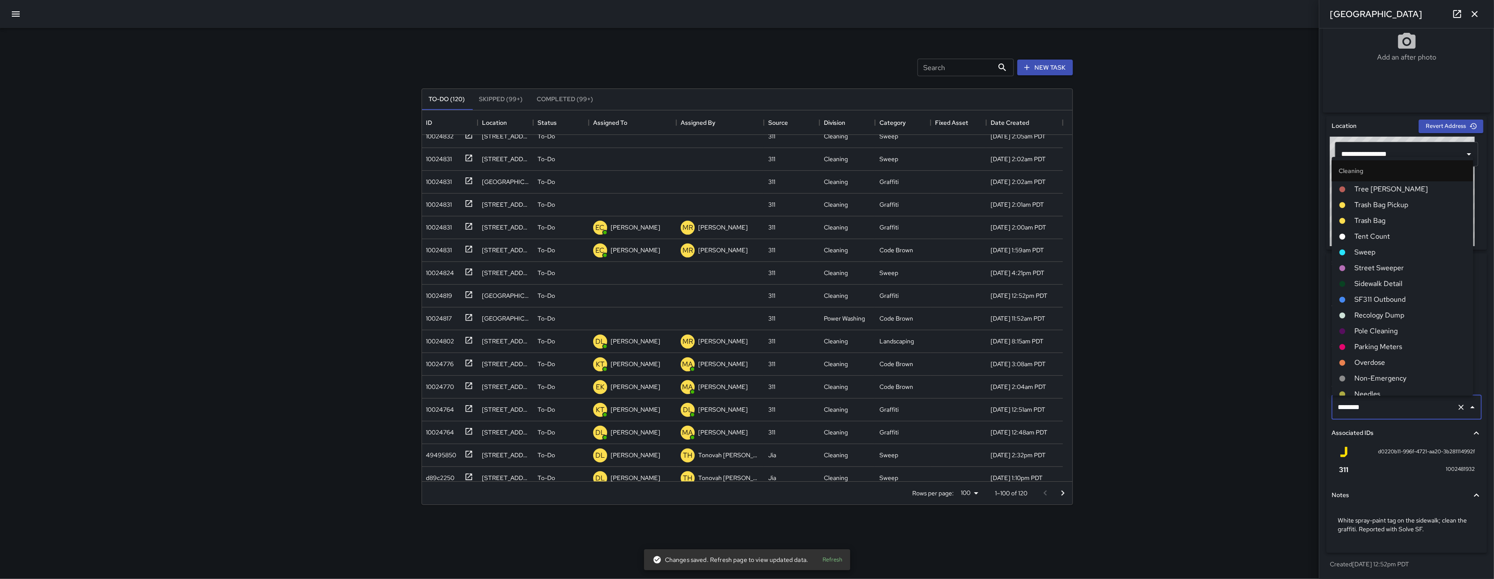
scroll to position [101, 0]
type input "********"
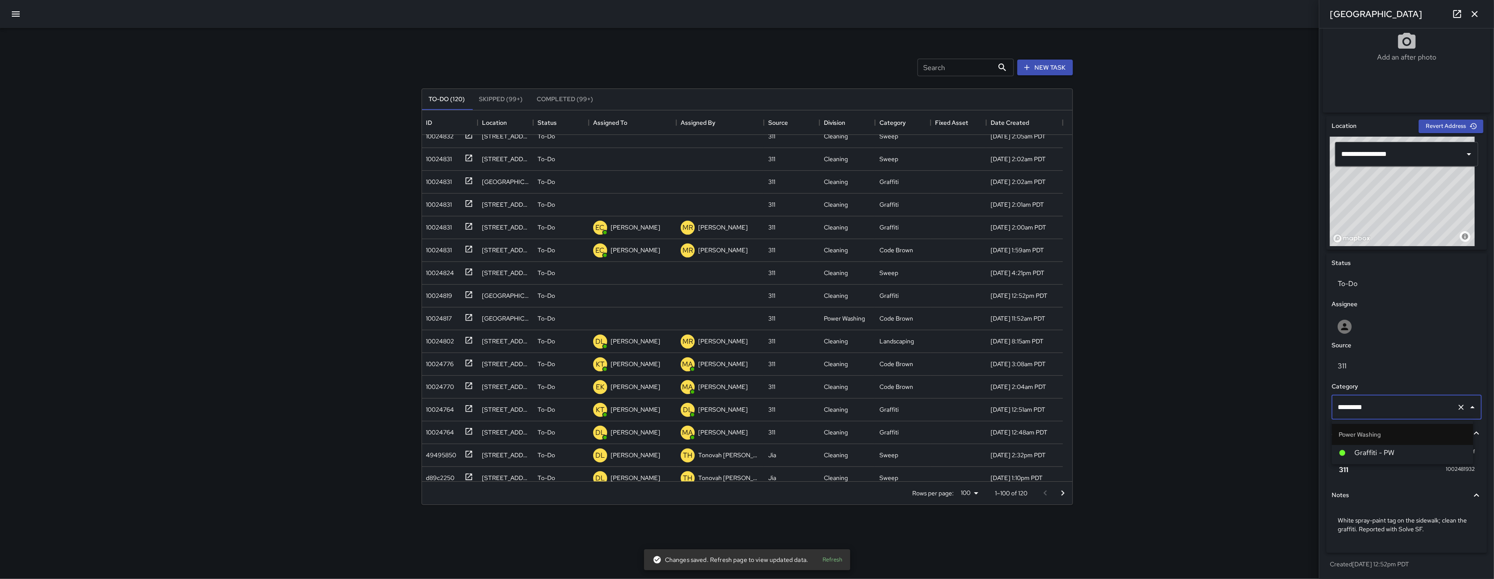
scroll to position [0, 0]
click at [1120, 452] on span "Graffiti - PW" at bounding box center [1411, 452] width 112 height 11
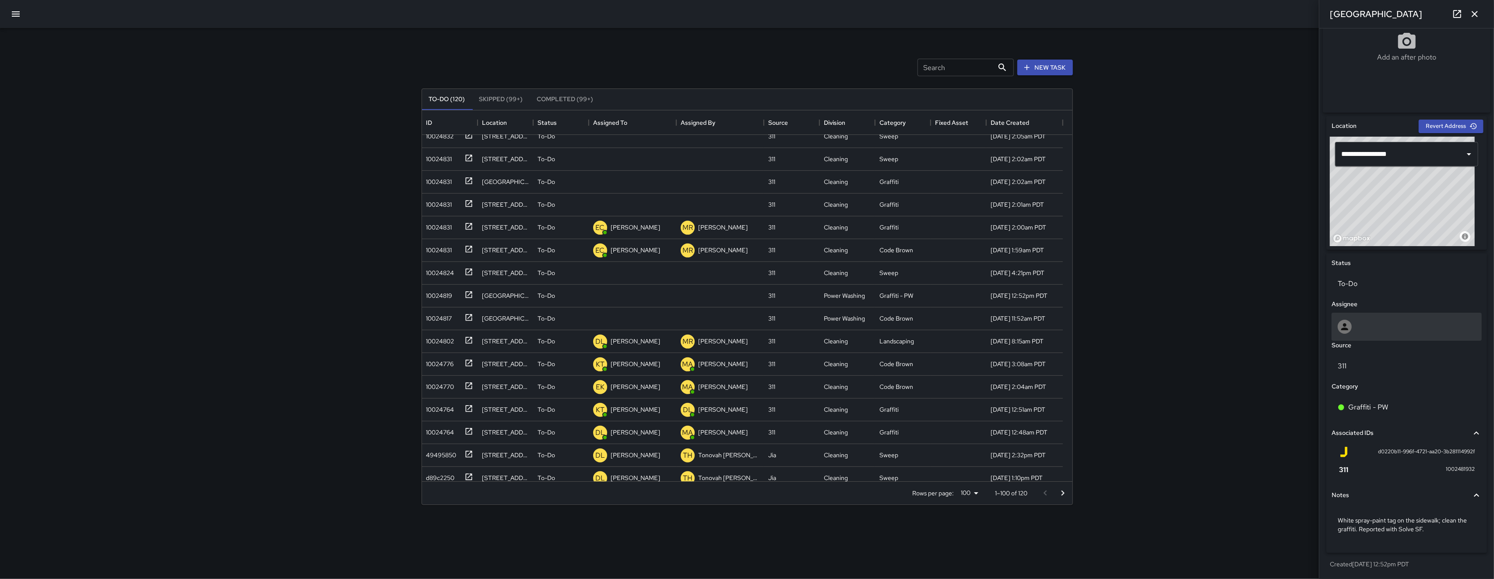
click at [1120, 323] on div at bounding box center [1407, 326] width 138 height 14
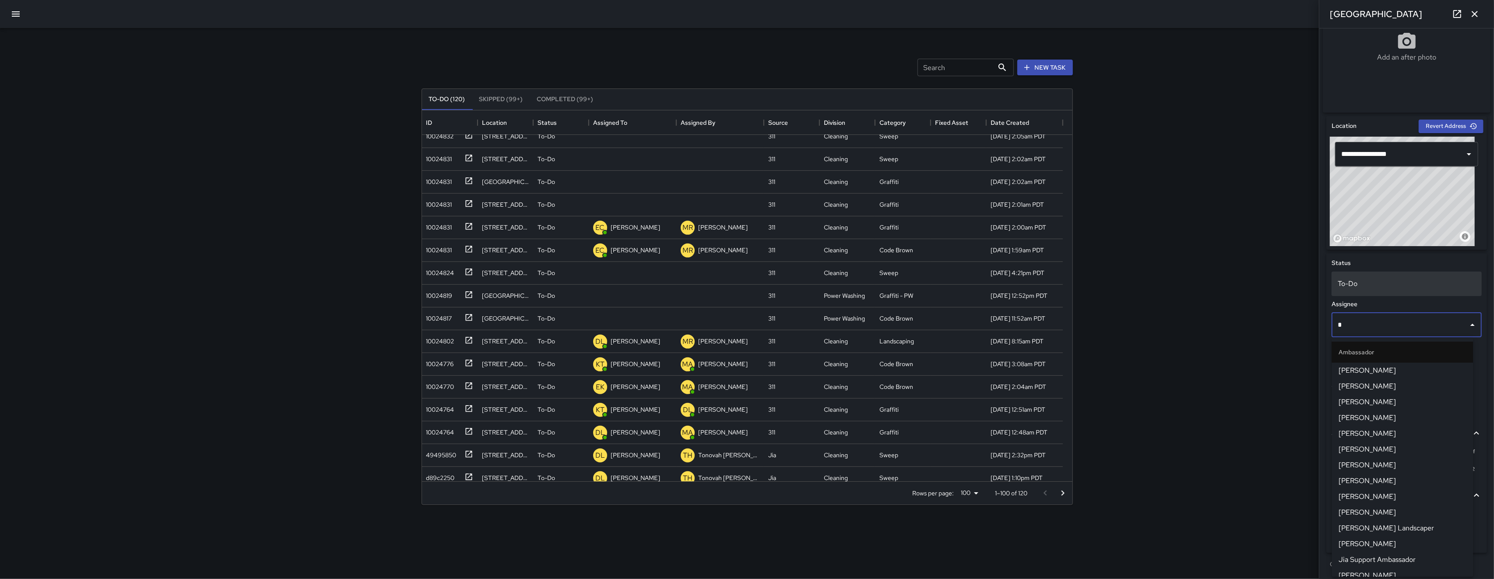
type input "**"
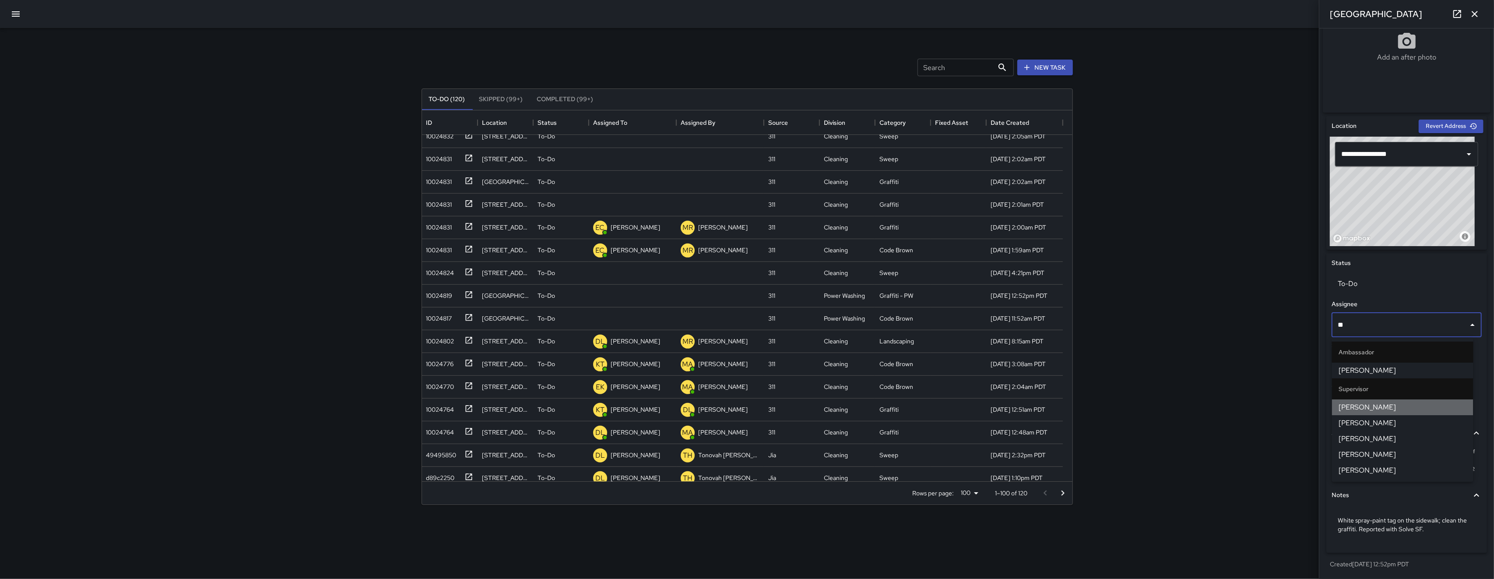
click at [1120, 410] on span "[PERSON_NAME]" at bounding box center [1402, 407] width 127 height 11
click at [1120, 371] on p "311" at bounding box center [1407, 366] width 138 height 11
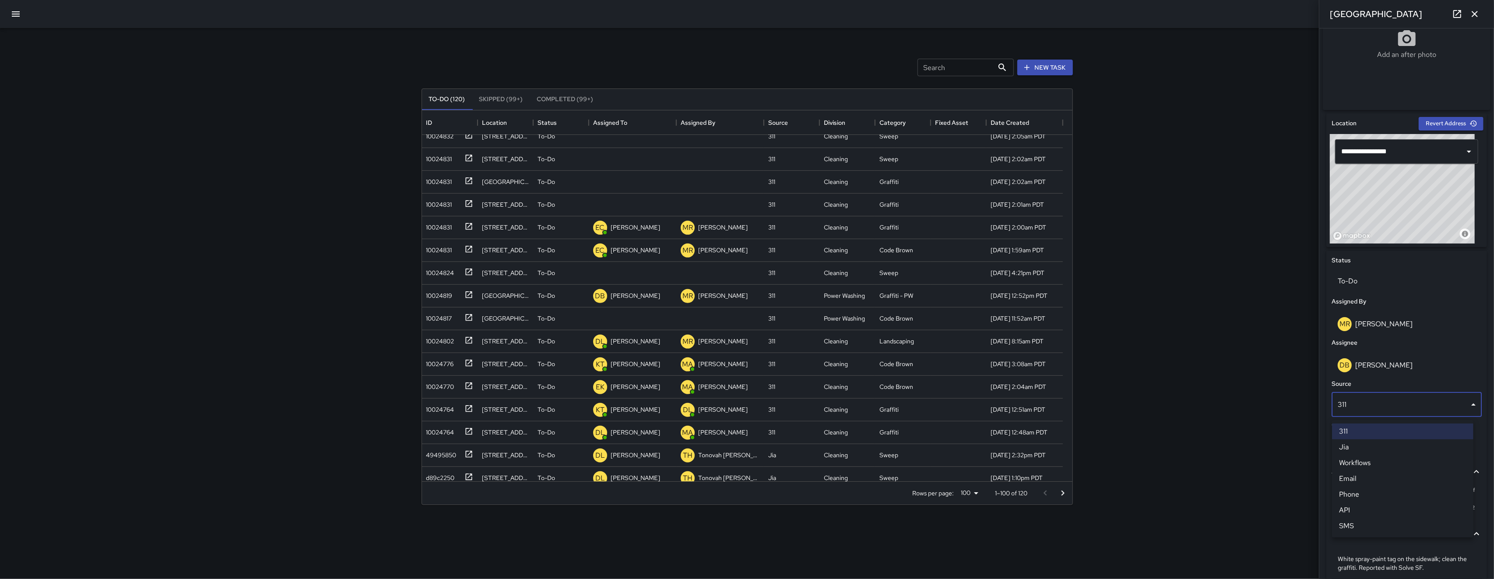
click at [439, 315] on div at bounding box center [747, 289] width 1494 height 579
click at [439, 318] on div "10024817" at bounding box center [437, 316] width 29 height 12
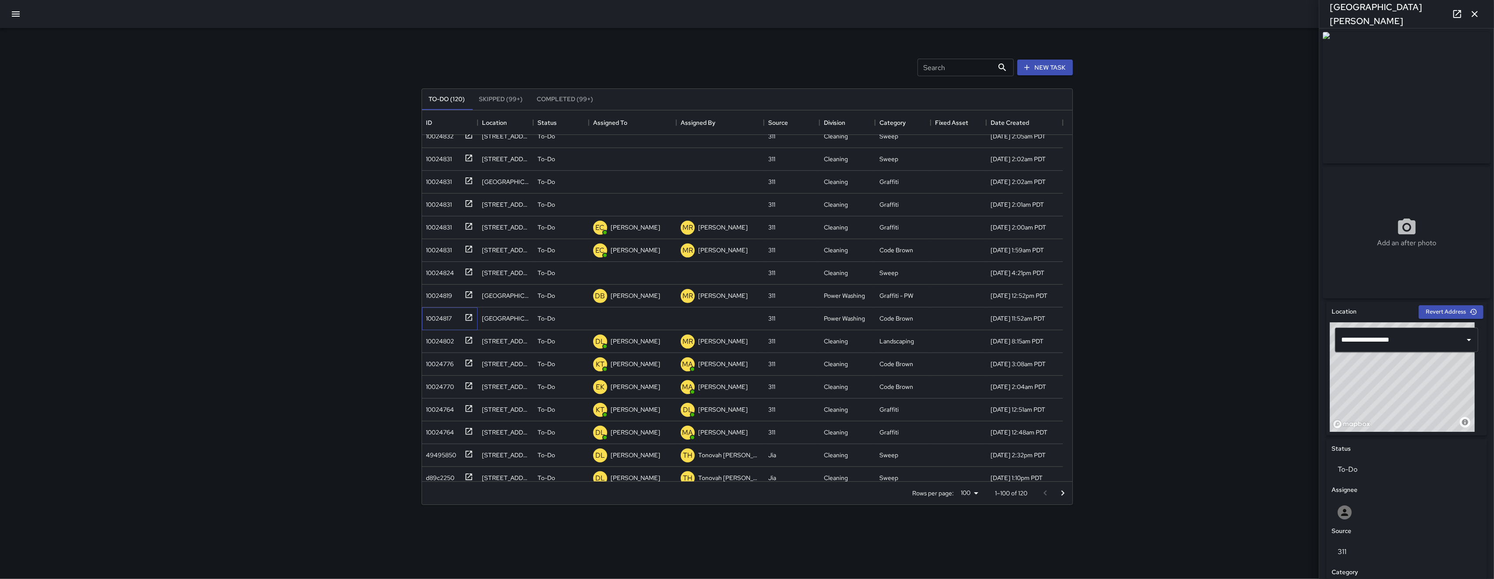
scroll to position [22, 0]
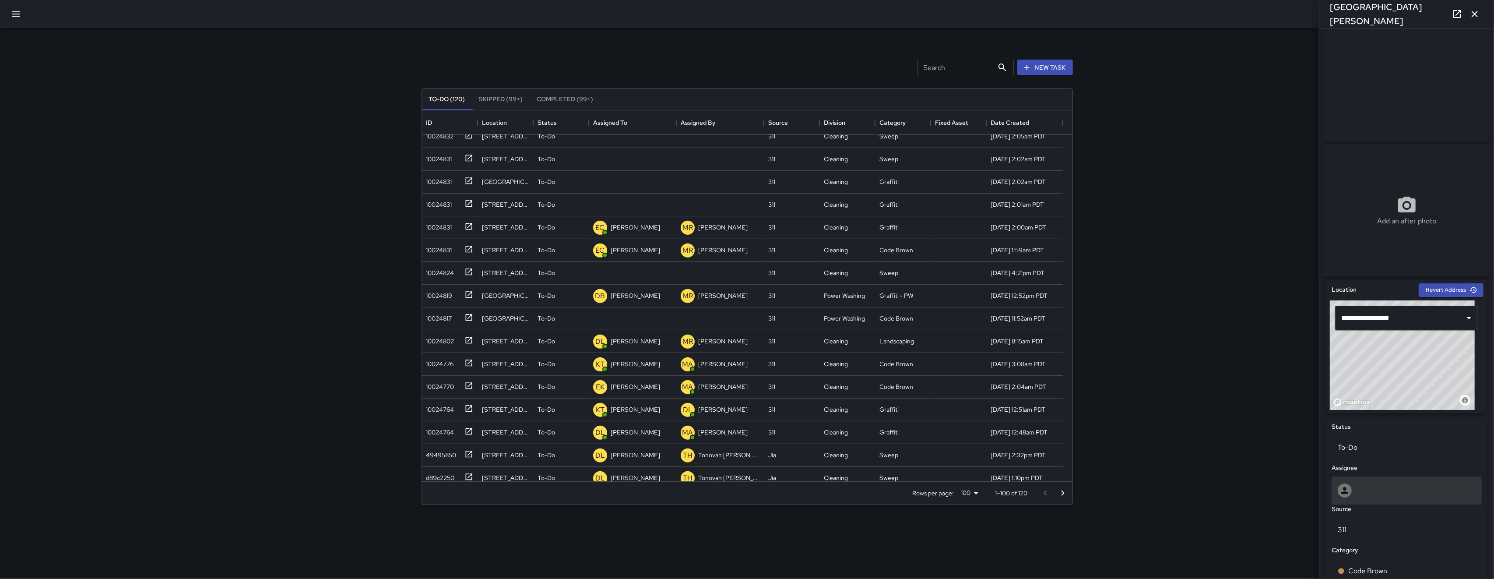
click at [1120, 497] on div at bounding box center [1407, 490] width 138 height 14
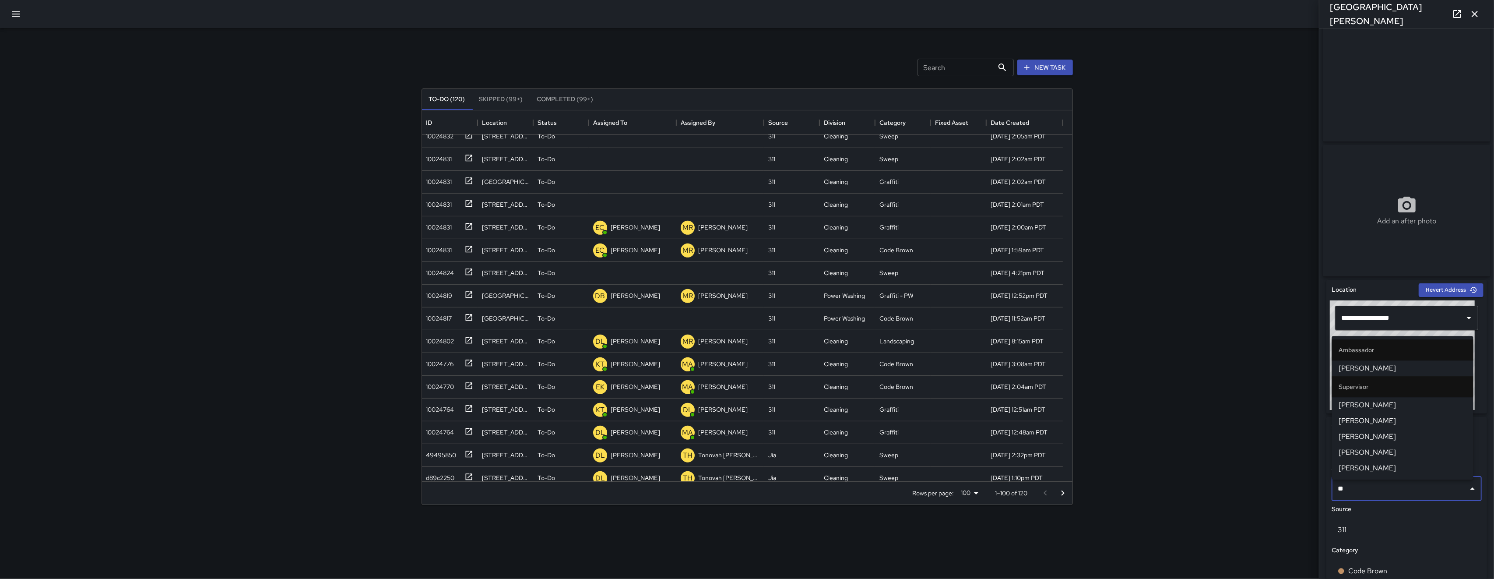
type input "***"
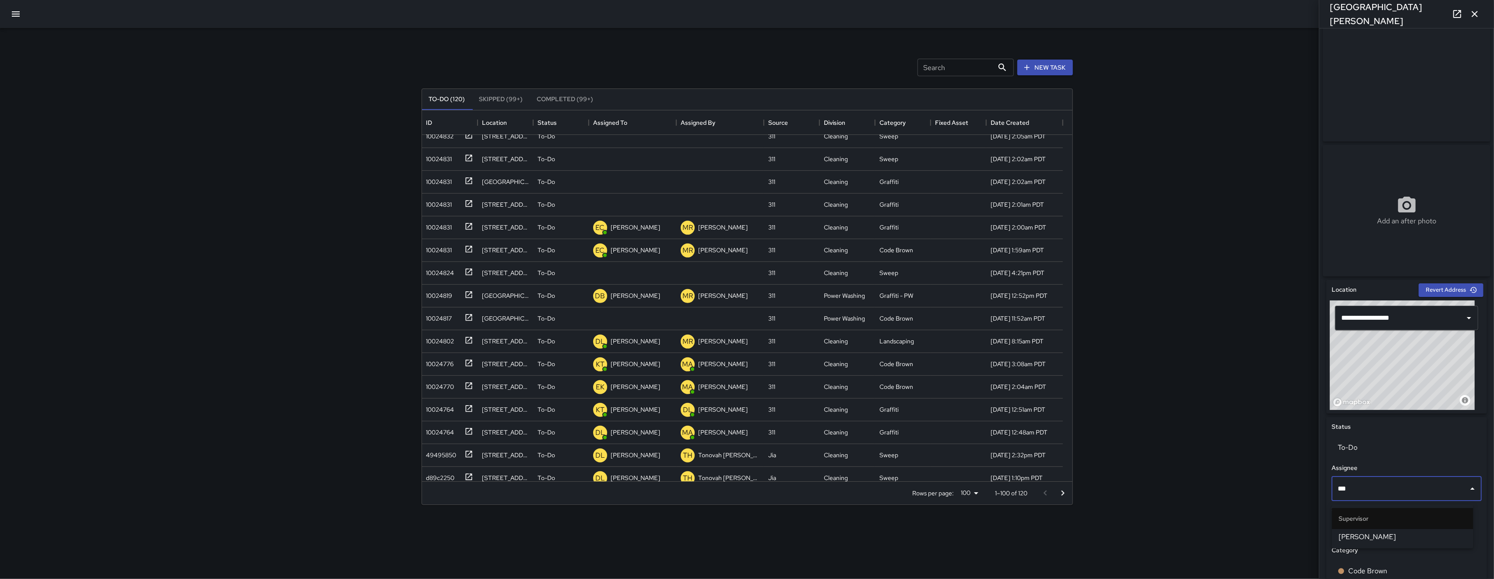
click at [1120, 537] on span "[PERSON_NAME]" at bounding box center [1402, 536] width 127 height 11
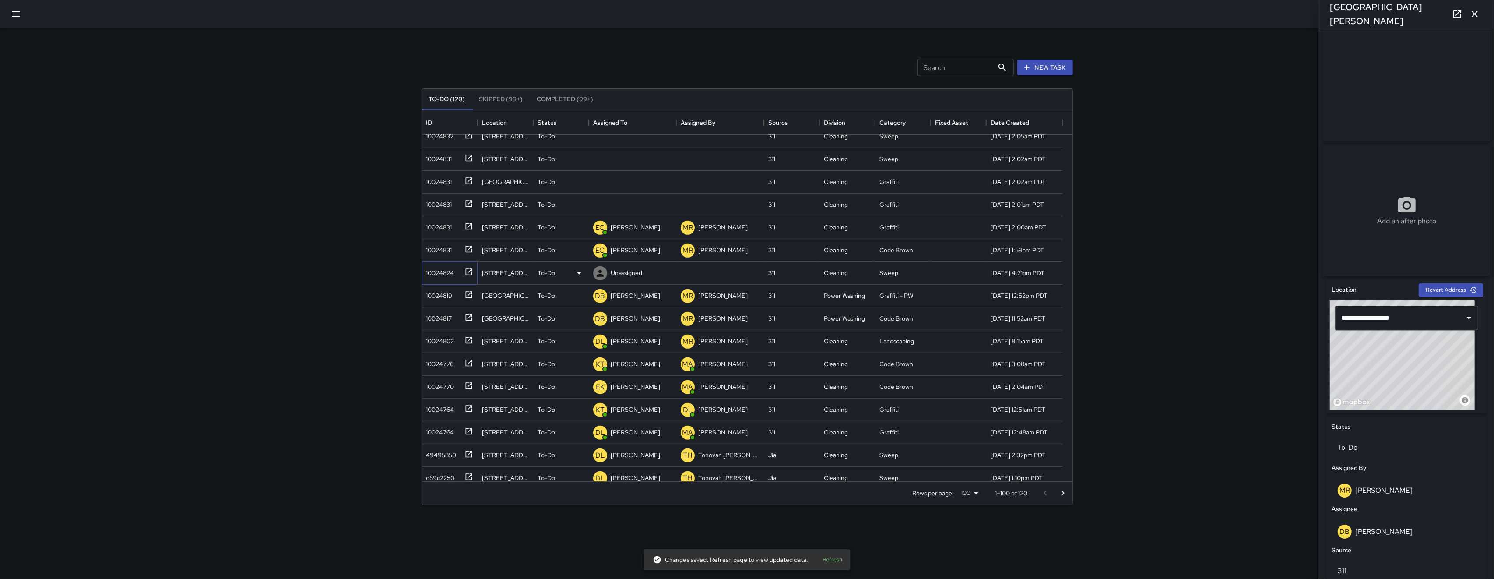
click at [433, 274] on div "10024824" at bounding box center [439, 271] width 32 height 12
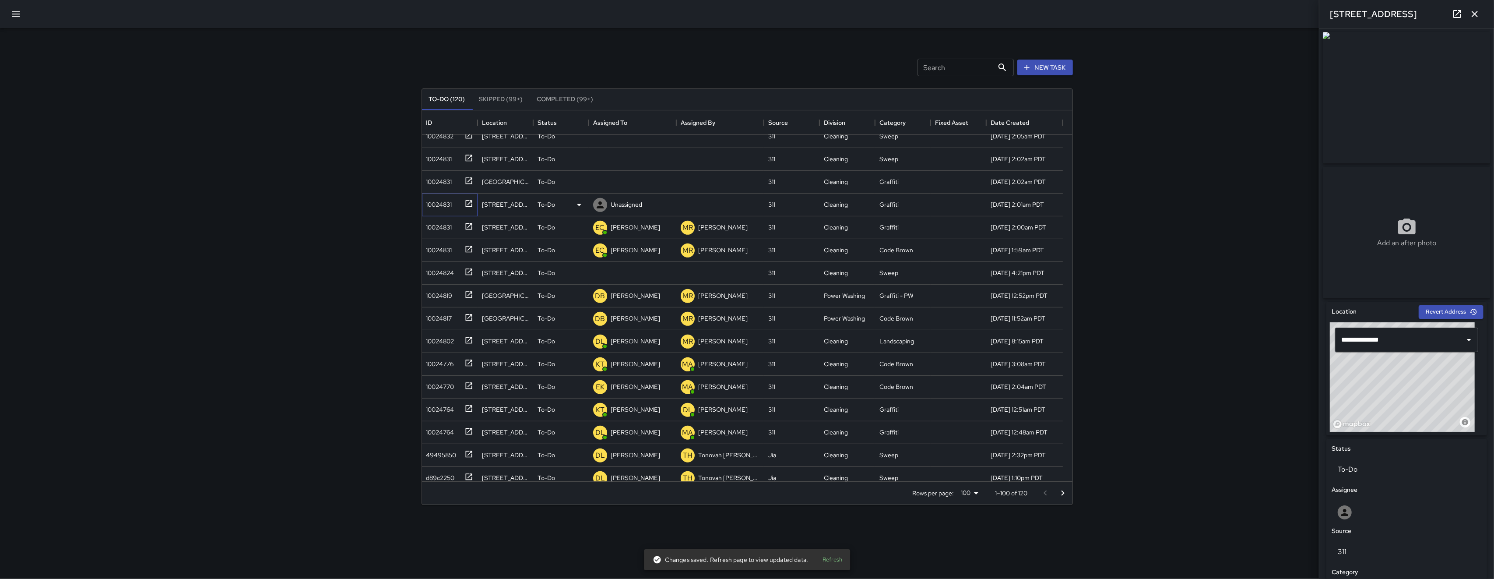
click at [450, 197] on div "10024831" at bounding box center [437, 203] width 29 height 12
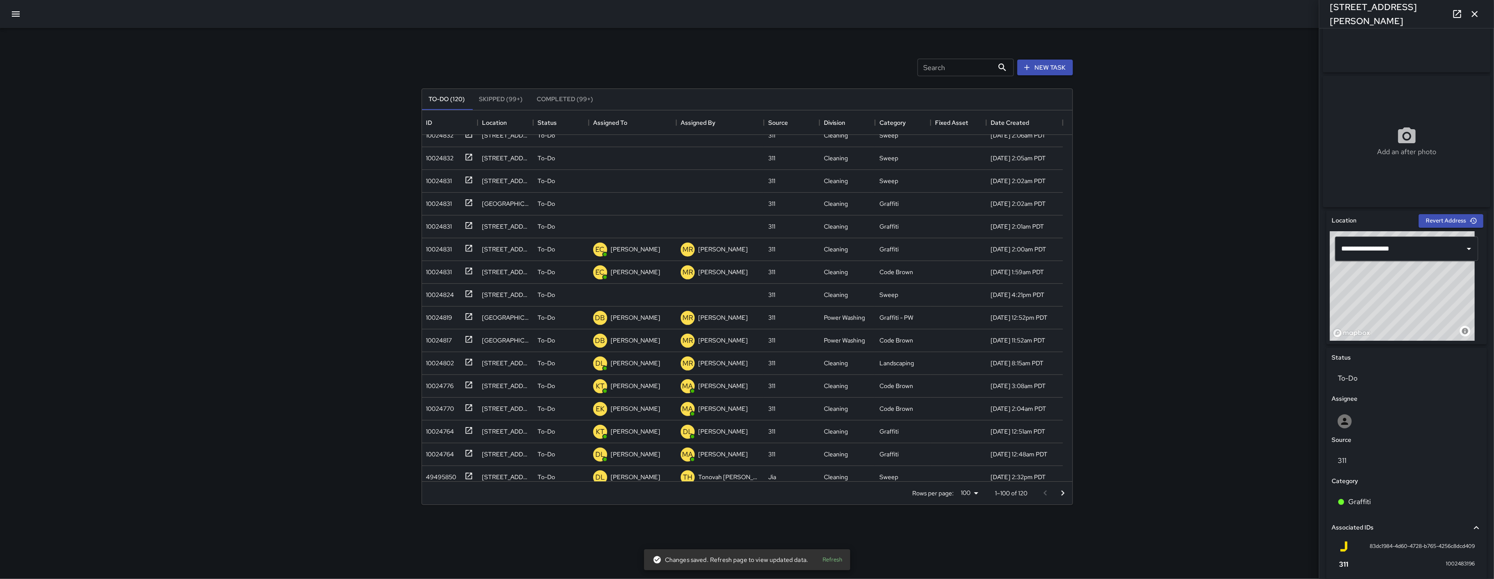
scroll to position [188, 0]
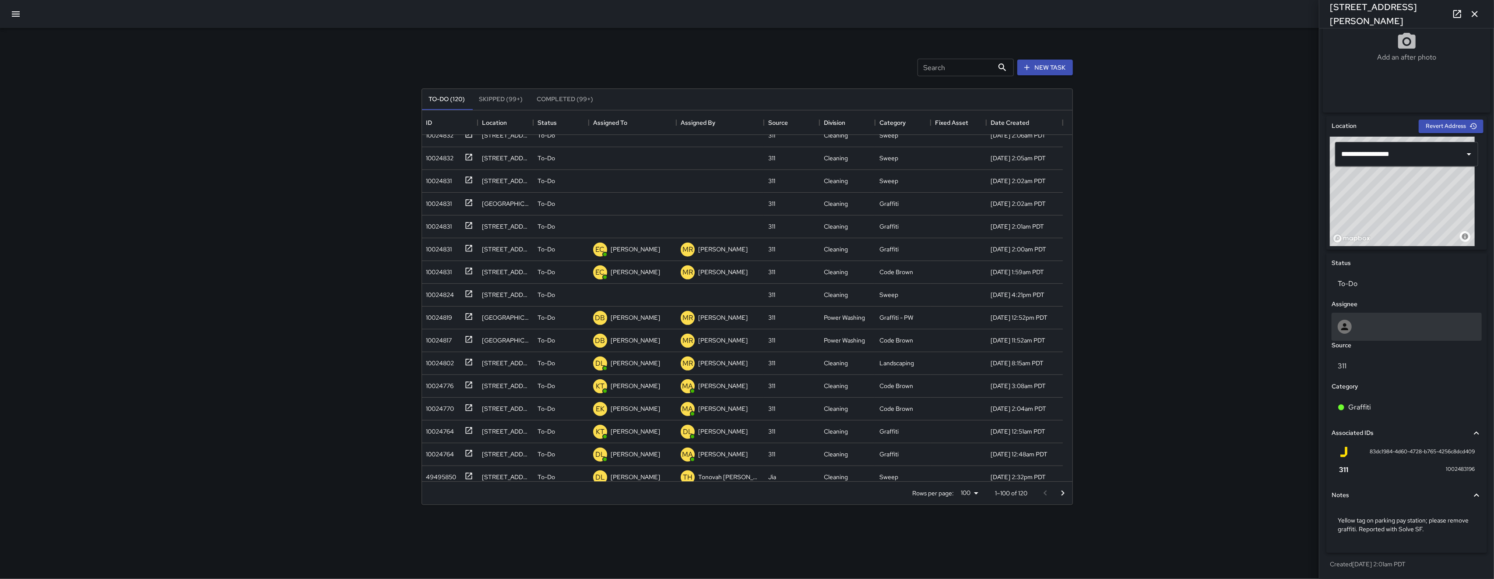
click at [1120, 332] on div at bounding box center [1407, 326] width 138 height 14
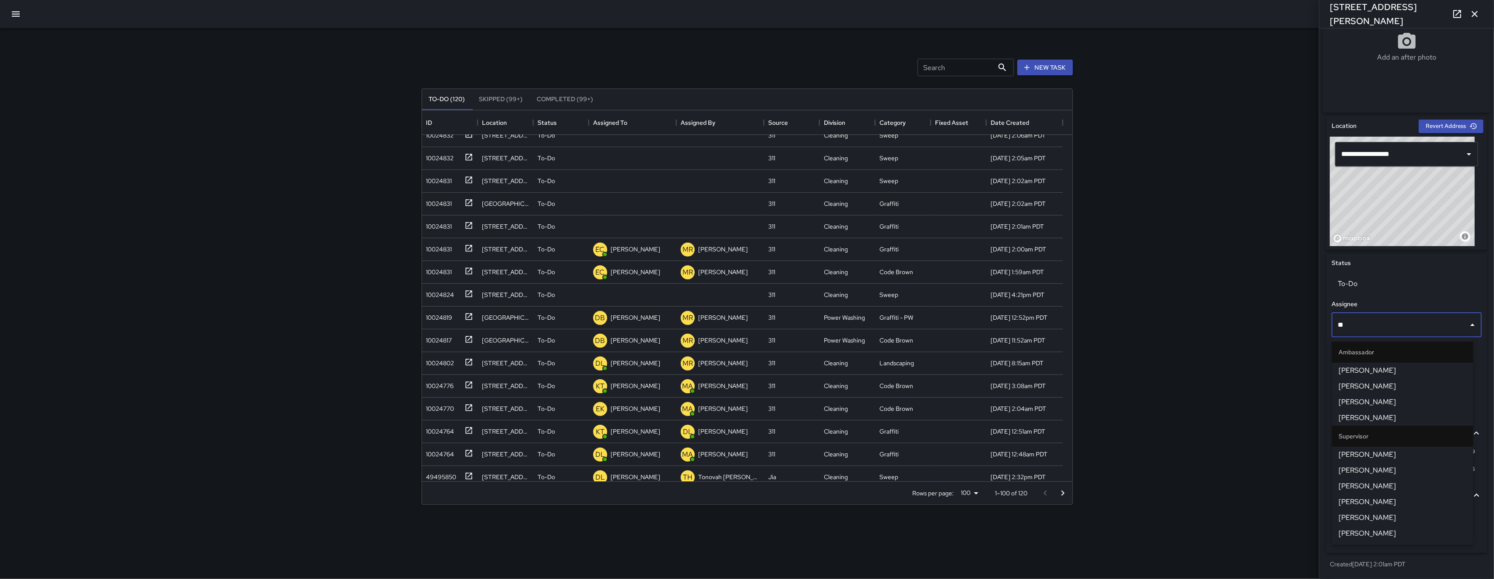
type input "***"
click at [1120, 370] on span "[PERSON_NAME]" at bounding box center [1402, 370] width 127 height 11
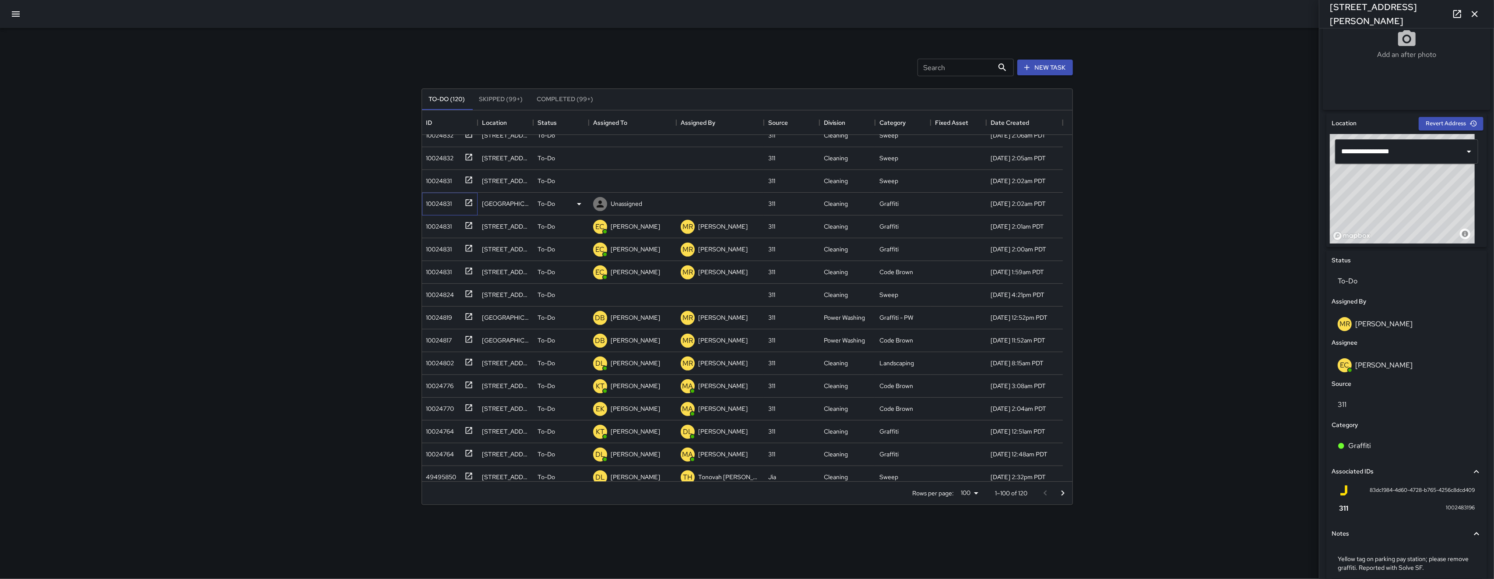
click at [444, 209] on div "10024831" at bounding box center [448, 202] width 50 height 14
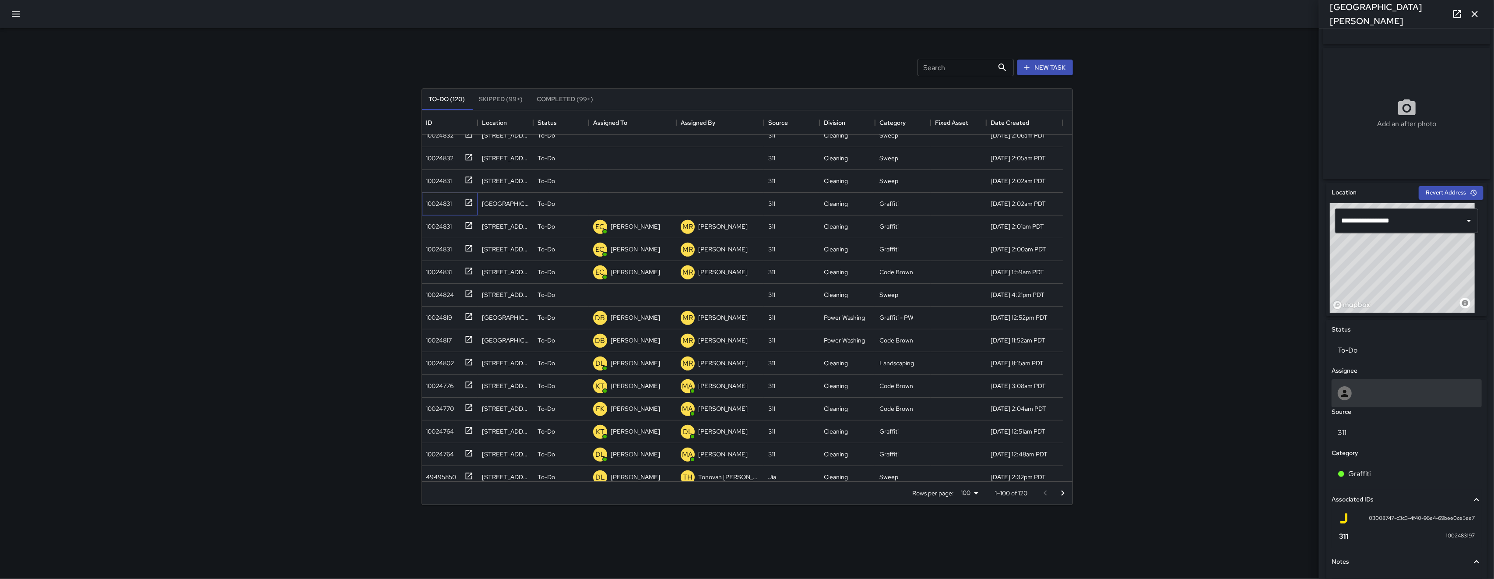
scroll to position [197, 0]
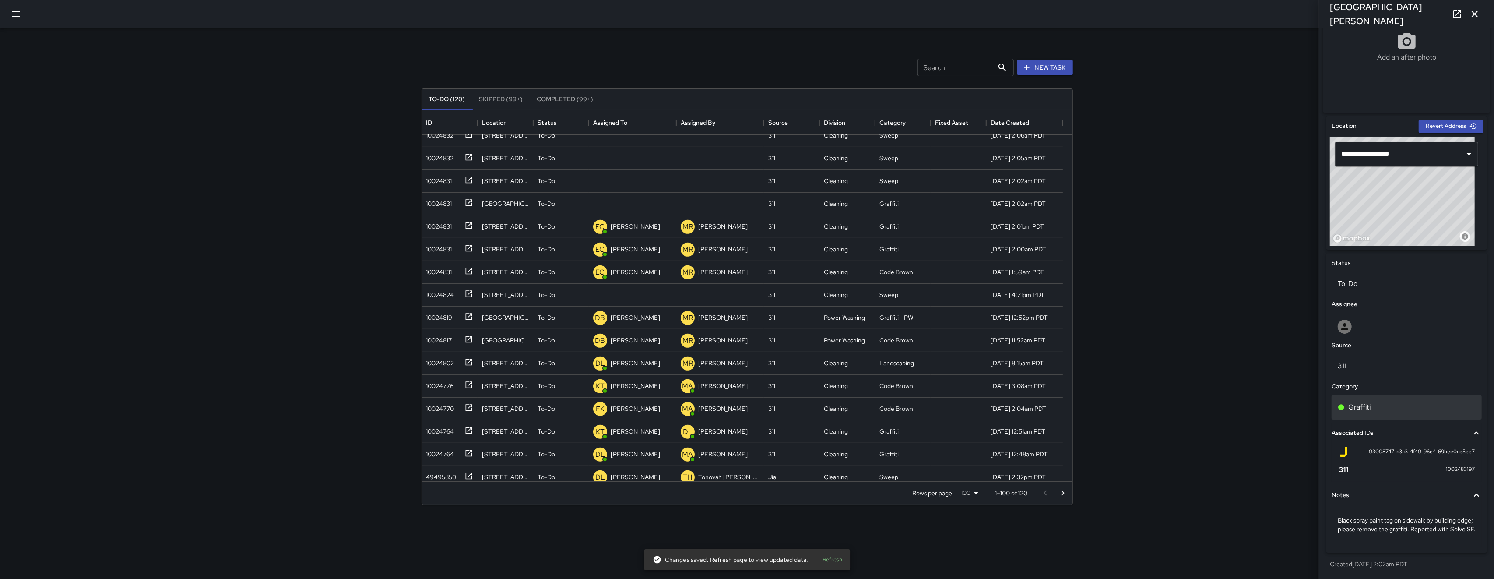
click at [1120, 395] on div "Graffiti" at bounding box center [1406, 407] width 150 height 25
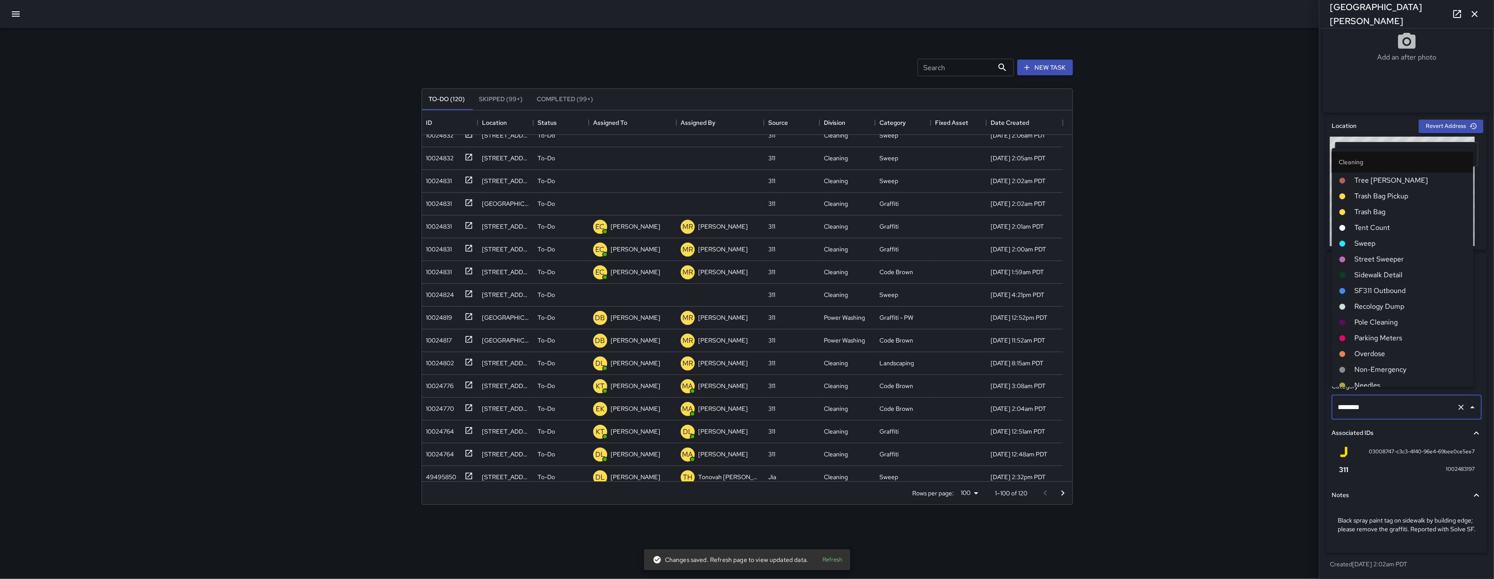
scroll to position [101, 0]
type input "********"
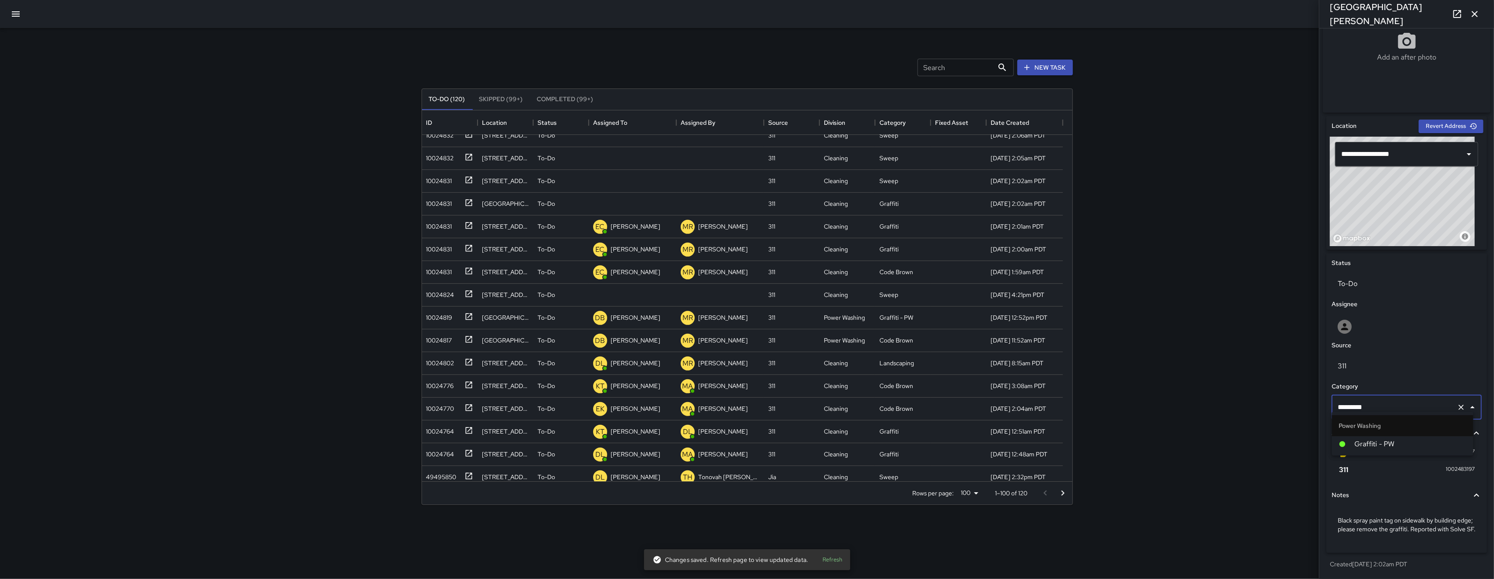
scroll to position [0, 0]
click at [1120, 442] on span "Graffiti - PW" at bounding box center [1411, 444] width 112 height 11
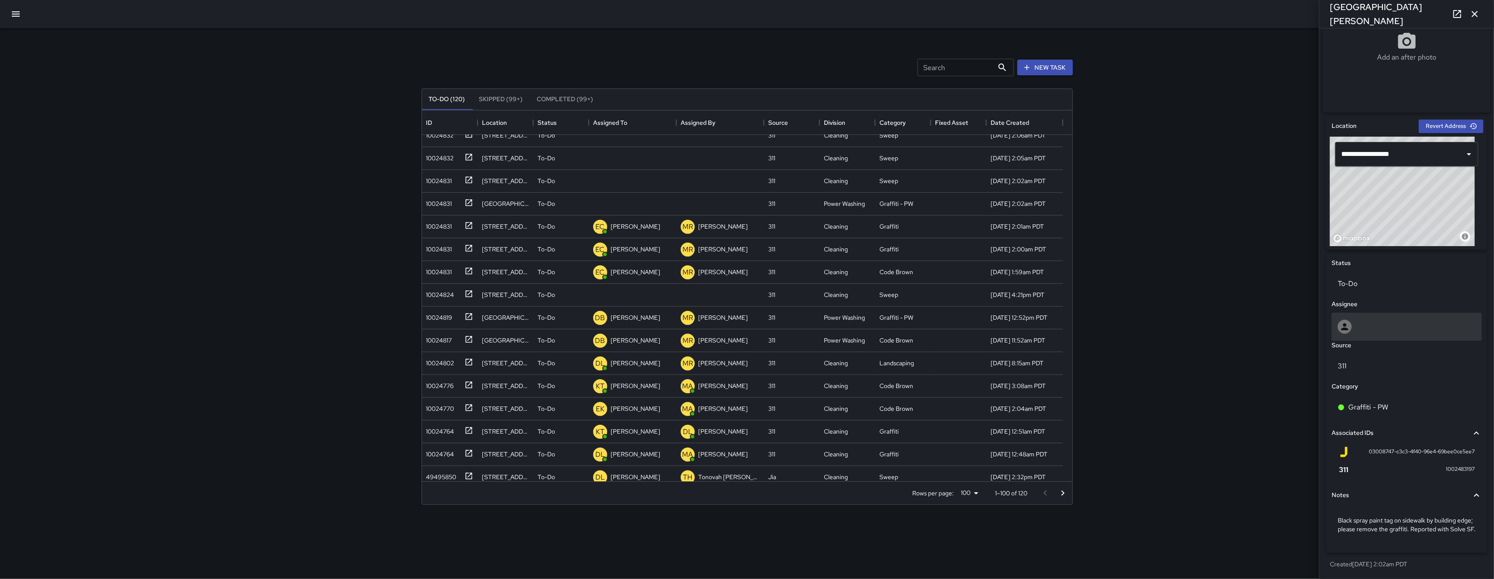
click at [1120, 326] on div at bounding box center [1406, 326] width 150 height 28
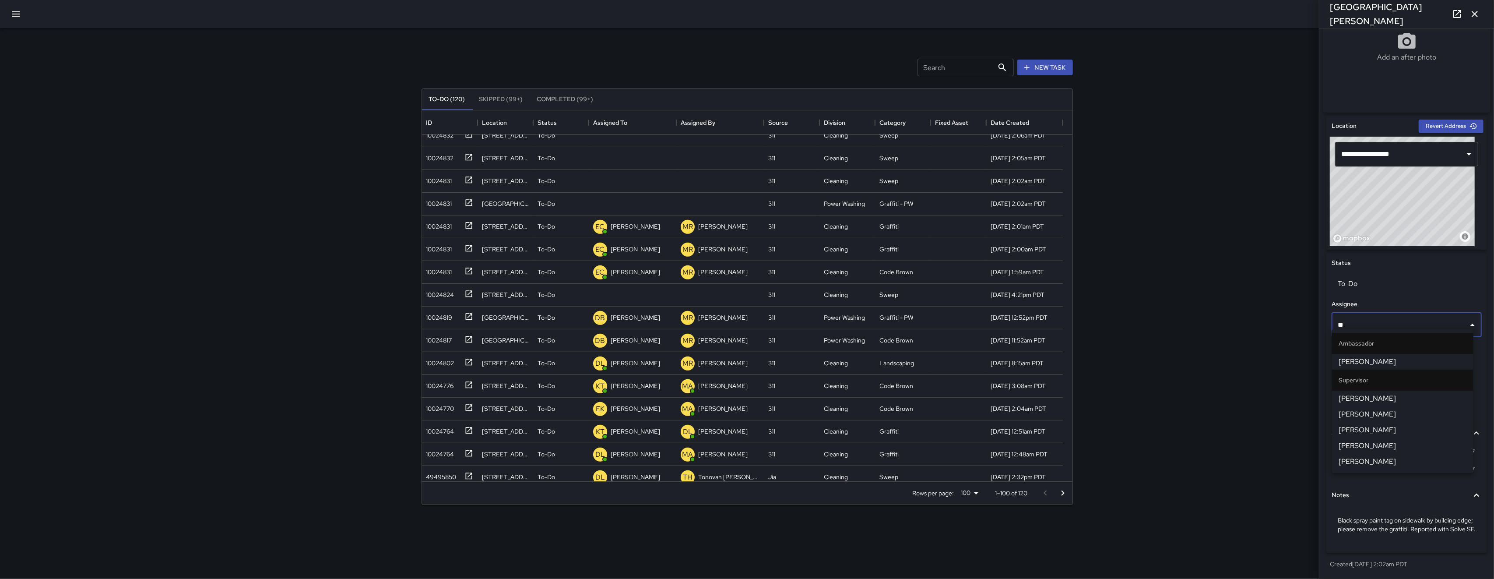
type input "***"
click at [1120, 361] on span "[PERSON_NAME]" at bounding box center [1402, 361] width 127 height 11
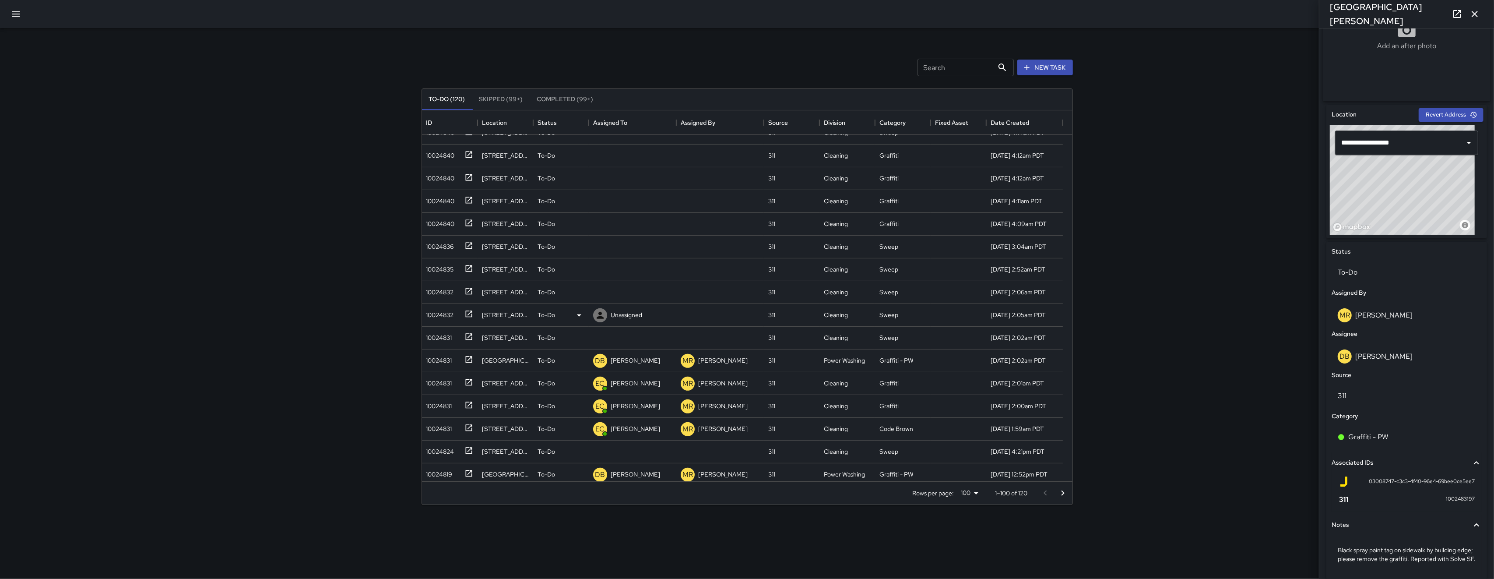
scroll to position [414, 0]
click at [432, 351] on div "10024831" at bounding box center [448, 345] width 50 height 14
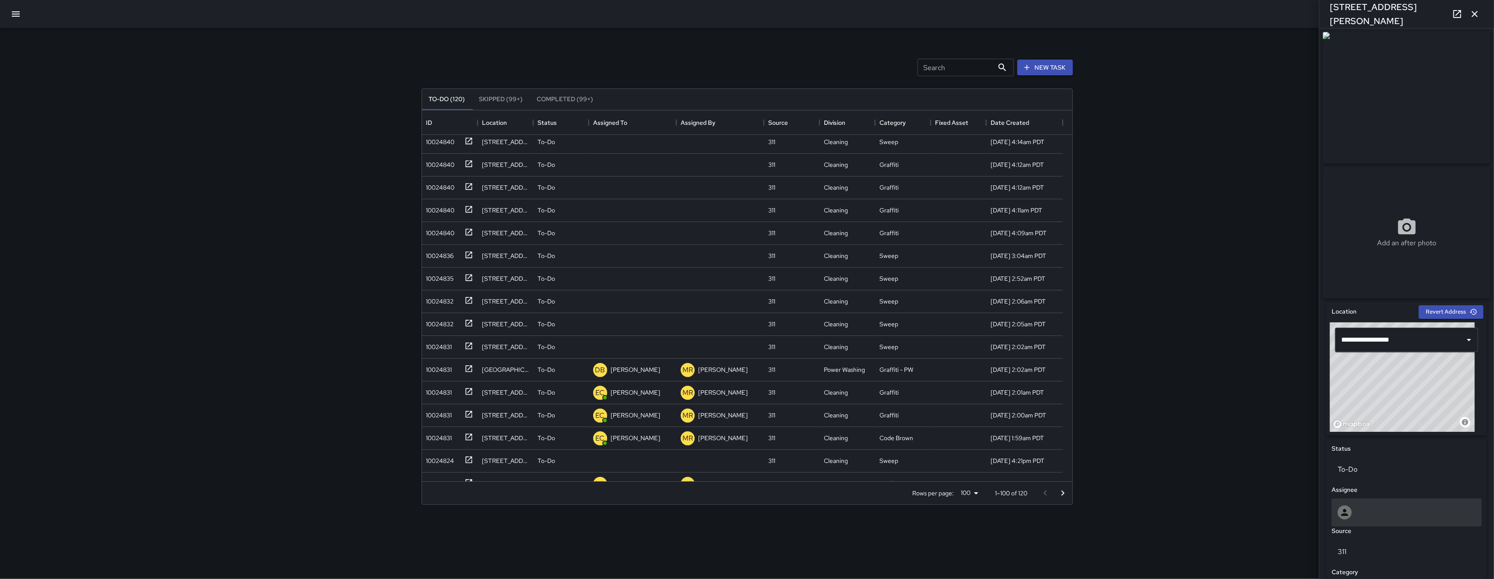
click at [1120, 511] on div at bounding box center [1407, 512] width 138 height 14
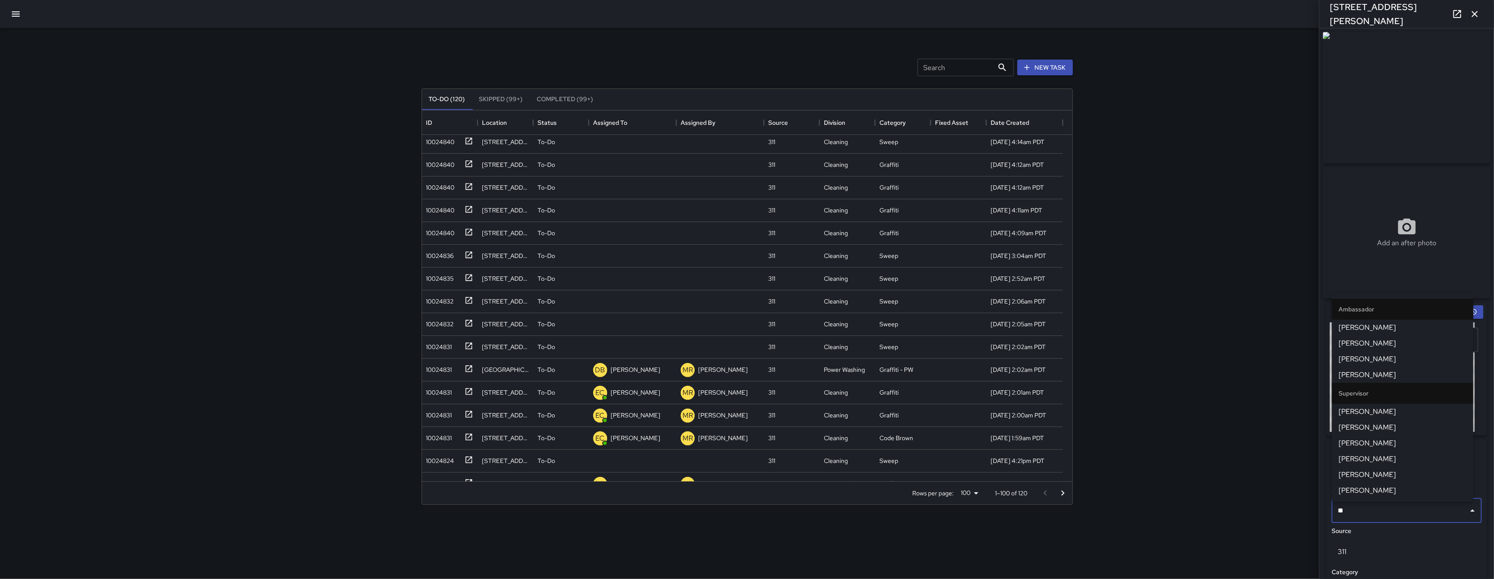
type input "***"
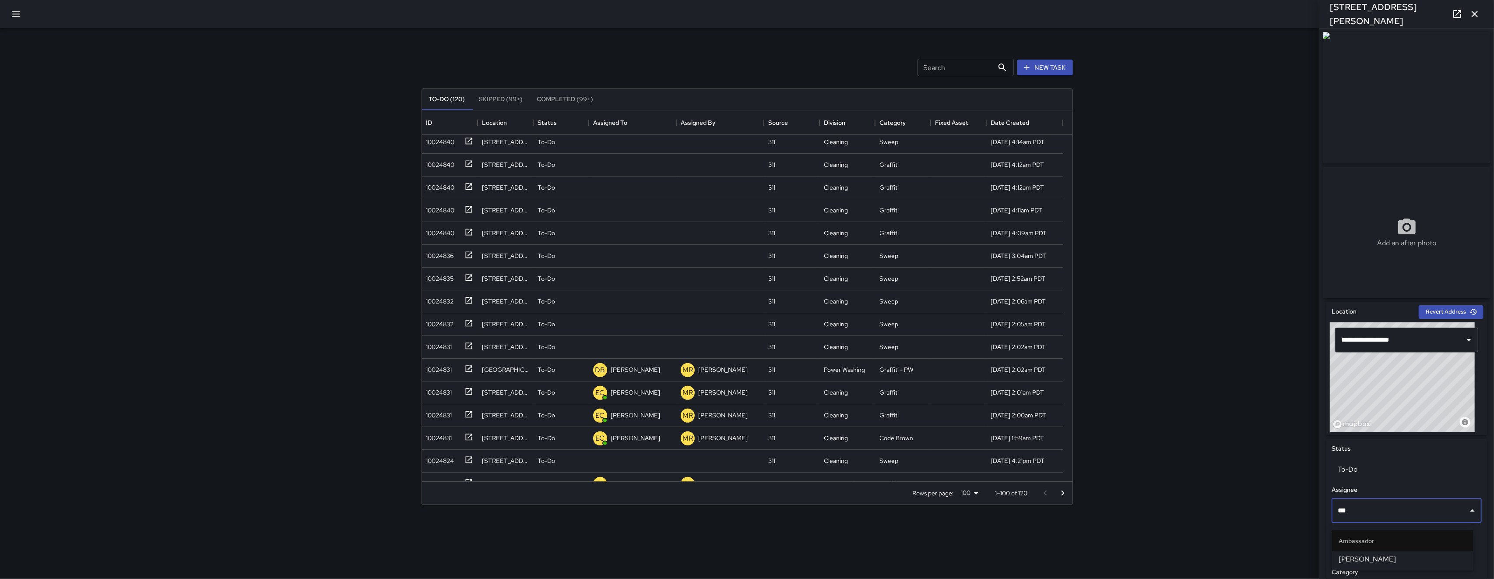
click at [1120, 560] on span "[PERSON_NAME]" at bounding box center [1402, 559] width 127 height 11
click at [424, 321] on div "10024832" at bounding box center [438, 322] width 31 height 12
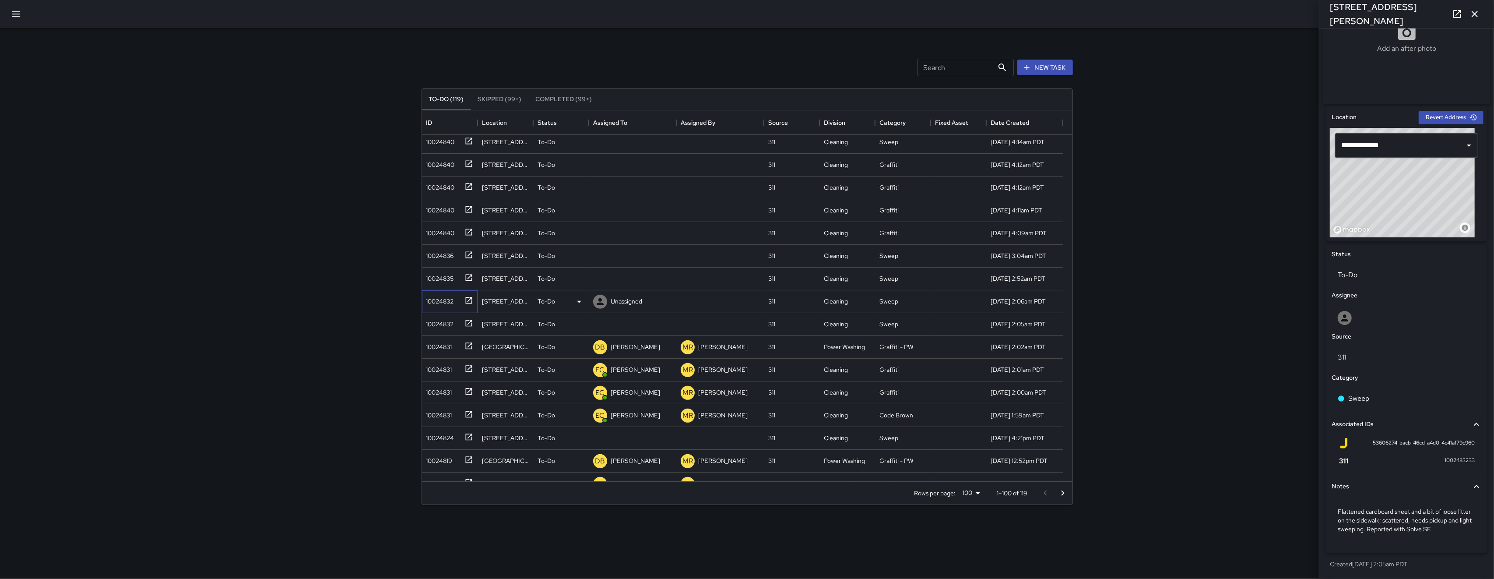
click at [445, 302] on div "10024832" at bounding box center [438, 299] width 31 height 12
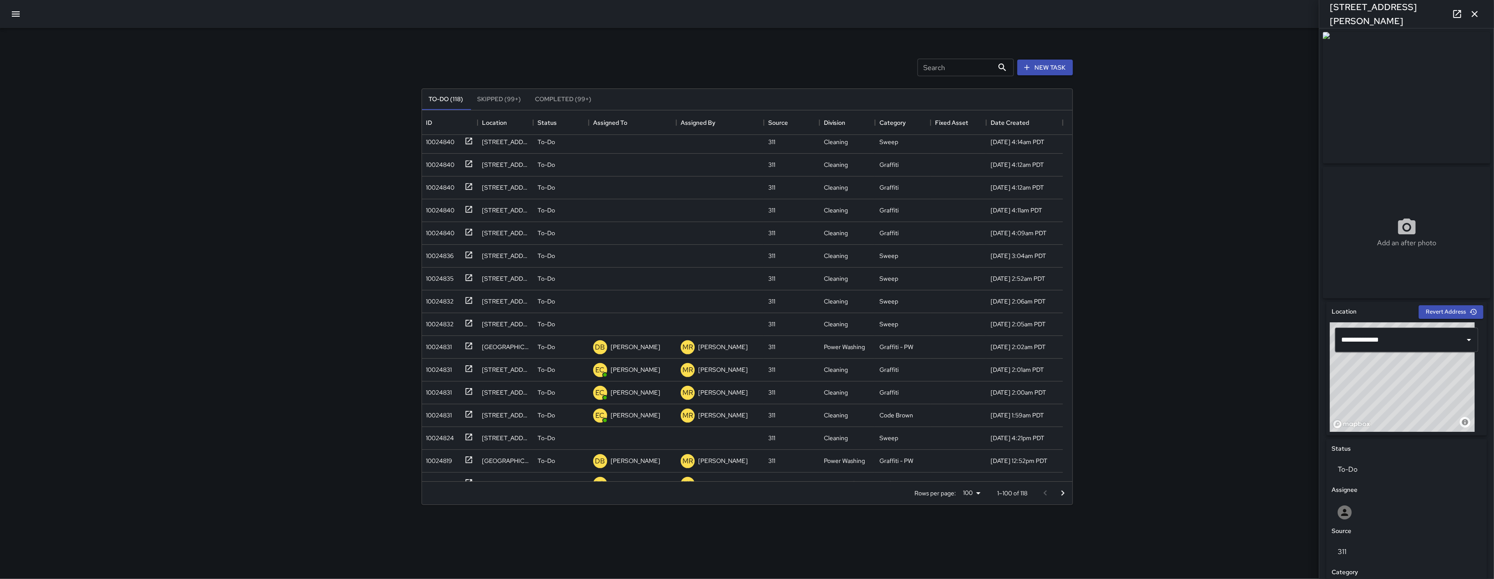
scroll to position [206, 0]
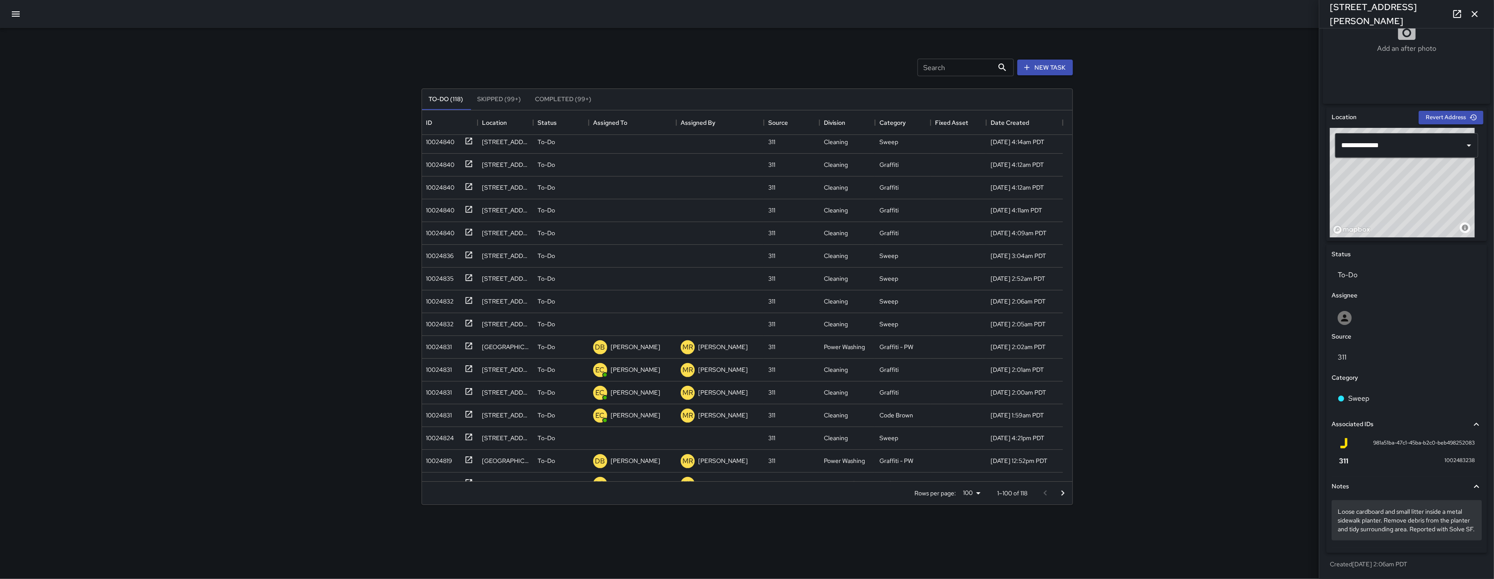
click at [1120, 537] on div "Loose cardboard and small litter inside a metal sidewalk planter. Remove debris…" at bounding box center [1406, 520] width 150 height 40
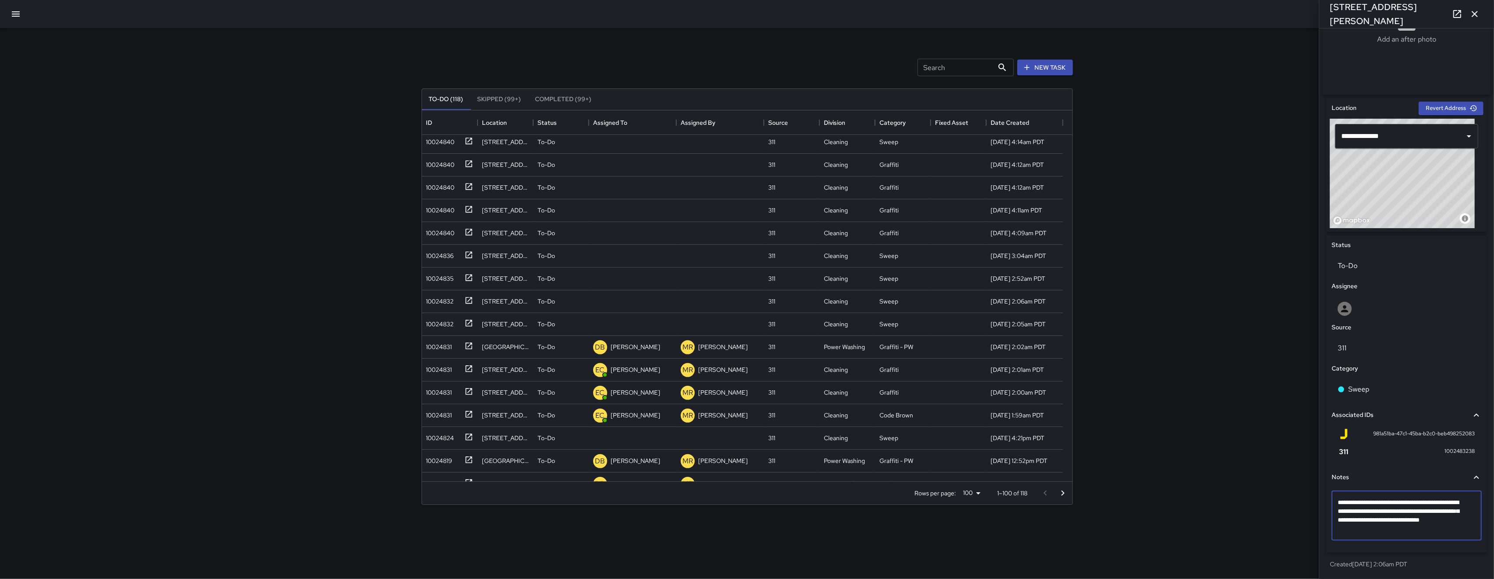
scroll to position [189, 0]
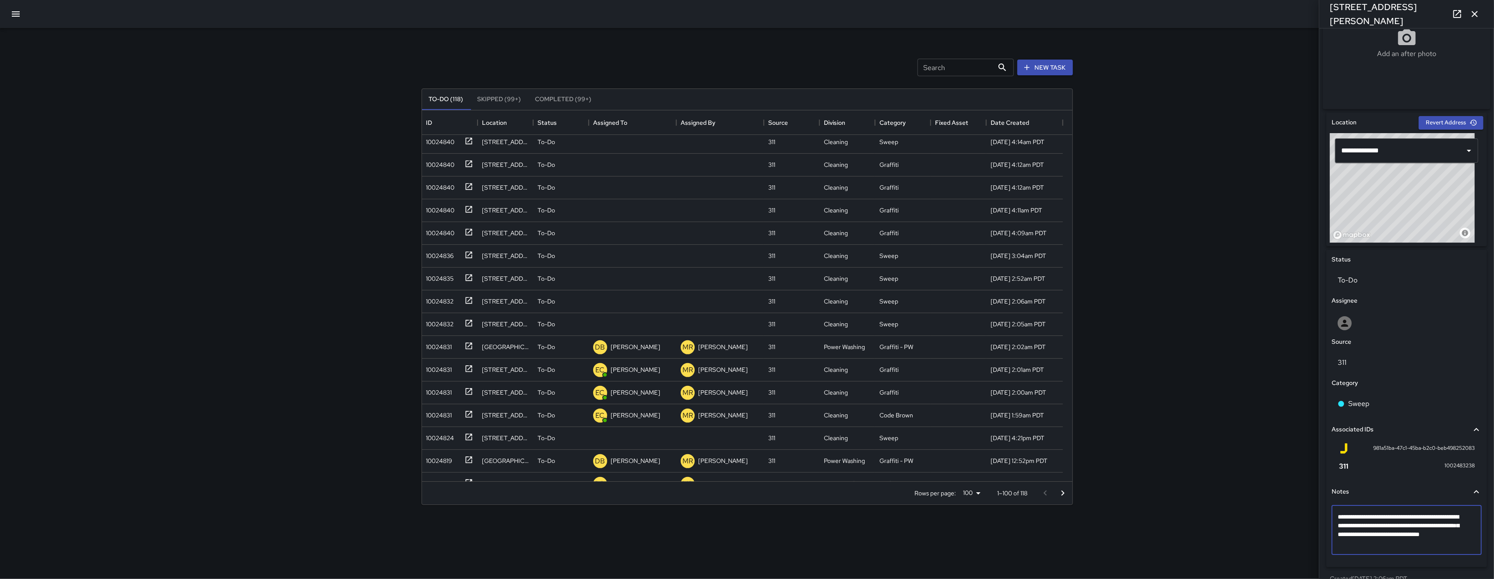
click at [1120, 543] on textarea "**********" at bounding box center [1402, 529] width 129 height 35
click at [1120, 544] on textarea "**********" at bounding box center [1402, 529] width 129 height 35
click at [1120, 548] on textarea "**********" at bounding box center [1402, 534] width 129 height 44
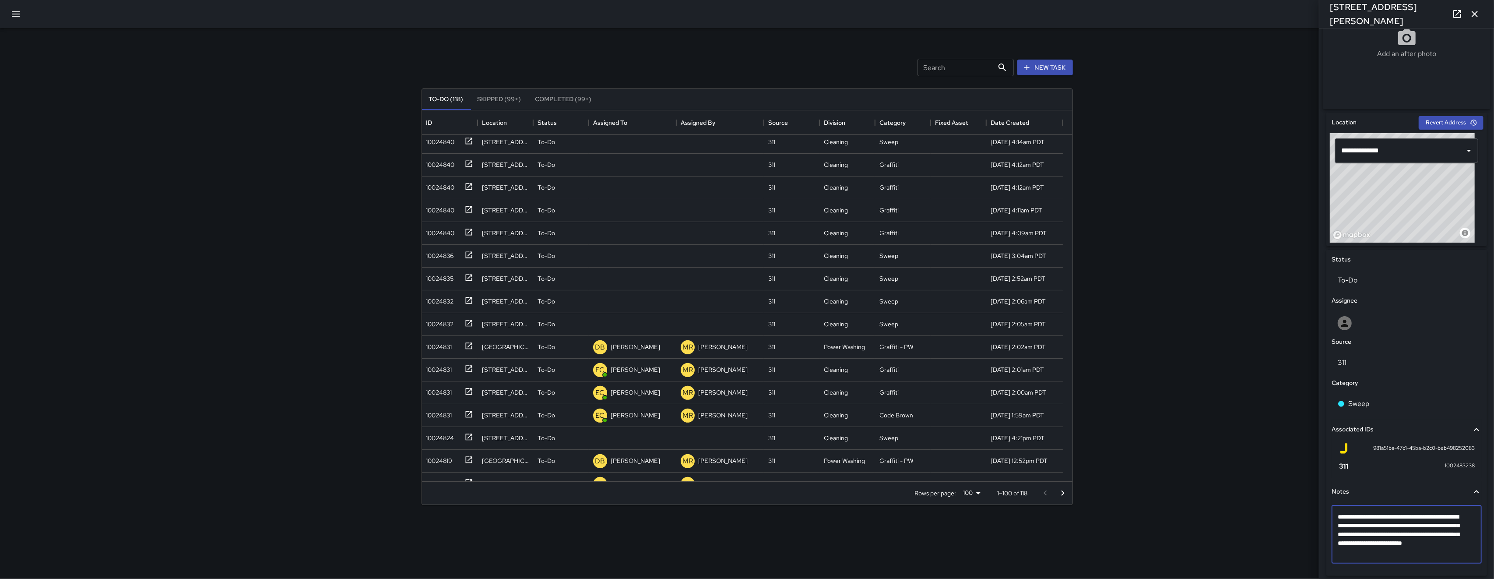
click at [1120, 553] on textarea "**********" at bounding box center [1402, 534] width 129 height 44
click at [1120, 545] on textarea "**********" at bounding box center [1402, 534] width 129 height 44
type textarea "**********"
click at [1120, 278] on p "To-Do" at bounding box center [1407, 280] width 138 height 11
click at [1120, 317] on li "Skipped" at bounding box center [1402, 323] width 141 height 16
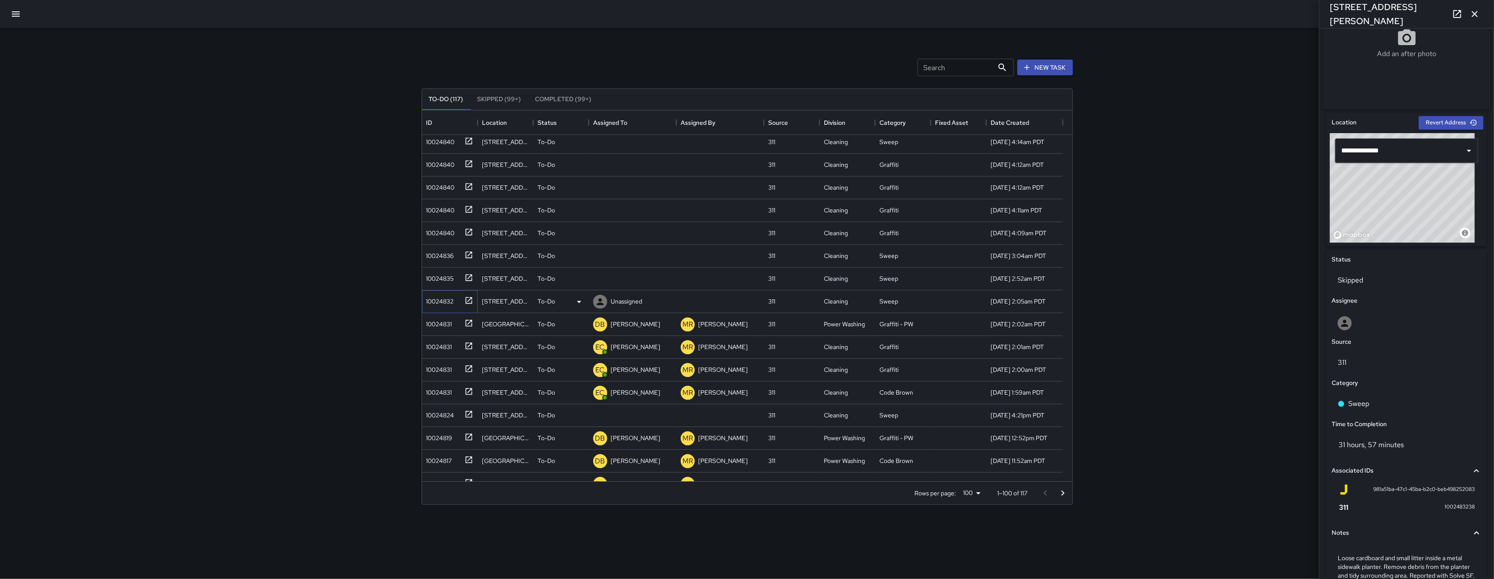
click at [430, 305] on div "10024832" at bounding box center [438, 299] width 31 height 12
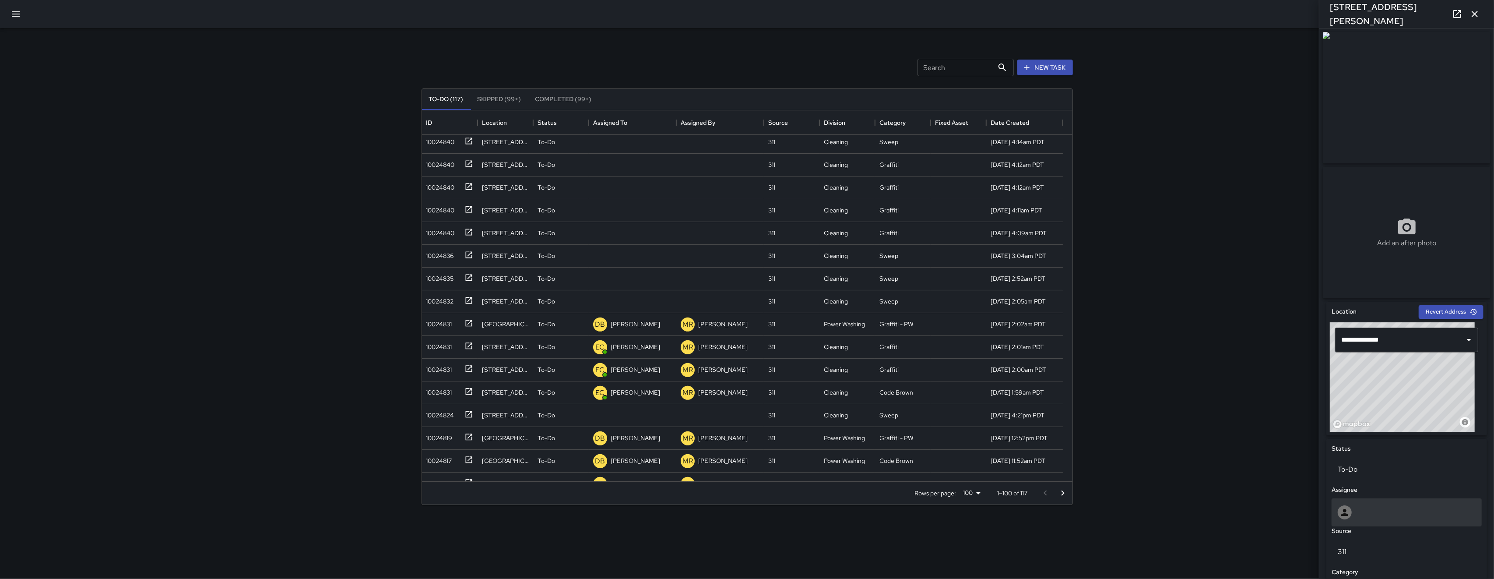
click at [1120, 523] on div at bounding box center [1406, 512] width 150 height 28
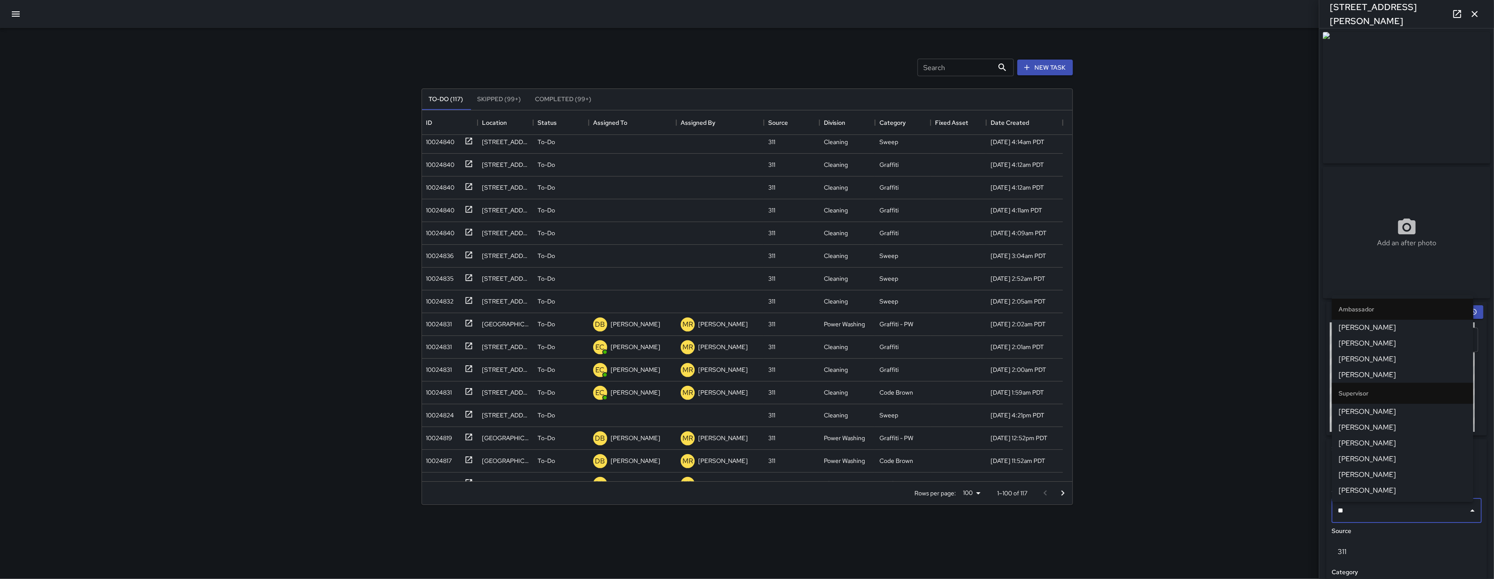
type input "***"
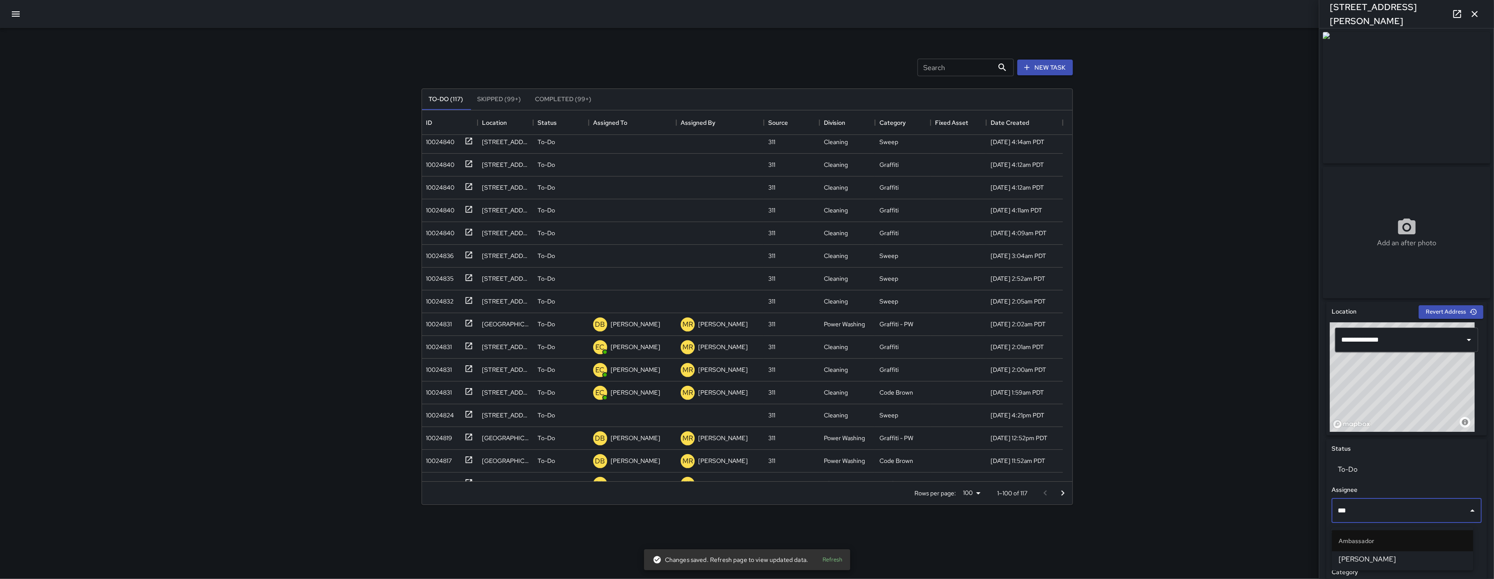
click at [1120, 552] on li "[PERSON_NAME]" at bounding box center [1402, 559] width 141 height 16
click at [449, 281] on div "10024835" at bounding box center [438, 276] width 31 height 12
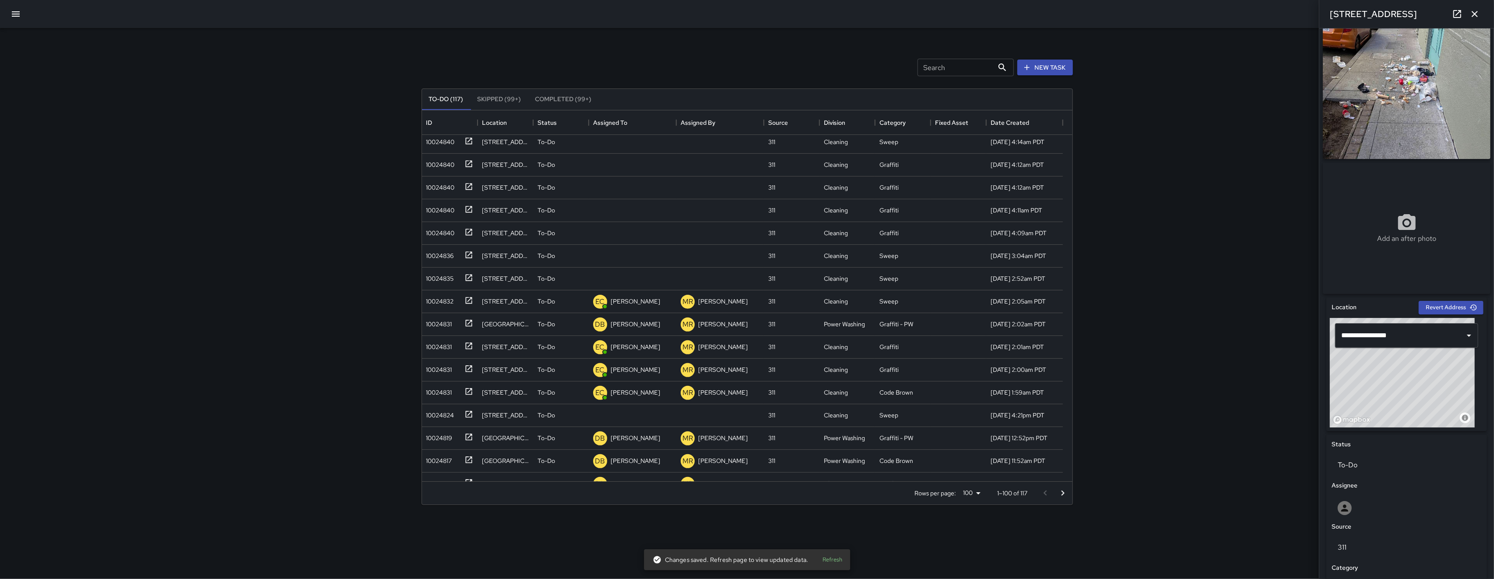
scroll to position [0, 0]
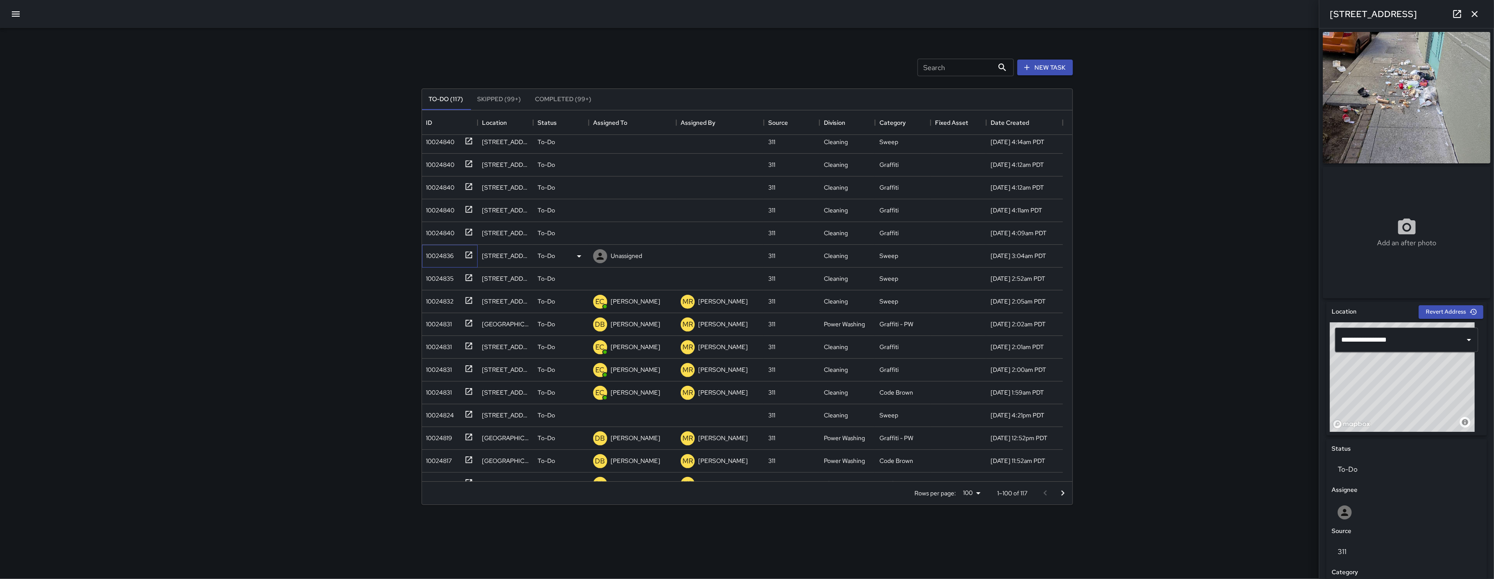
click at [440, 255] on div "10024836" at bounding box center [438, 254] width 31 height 12
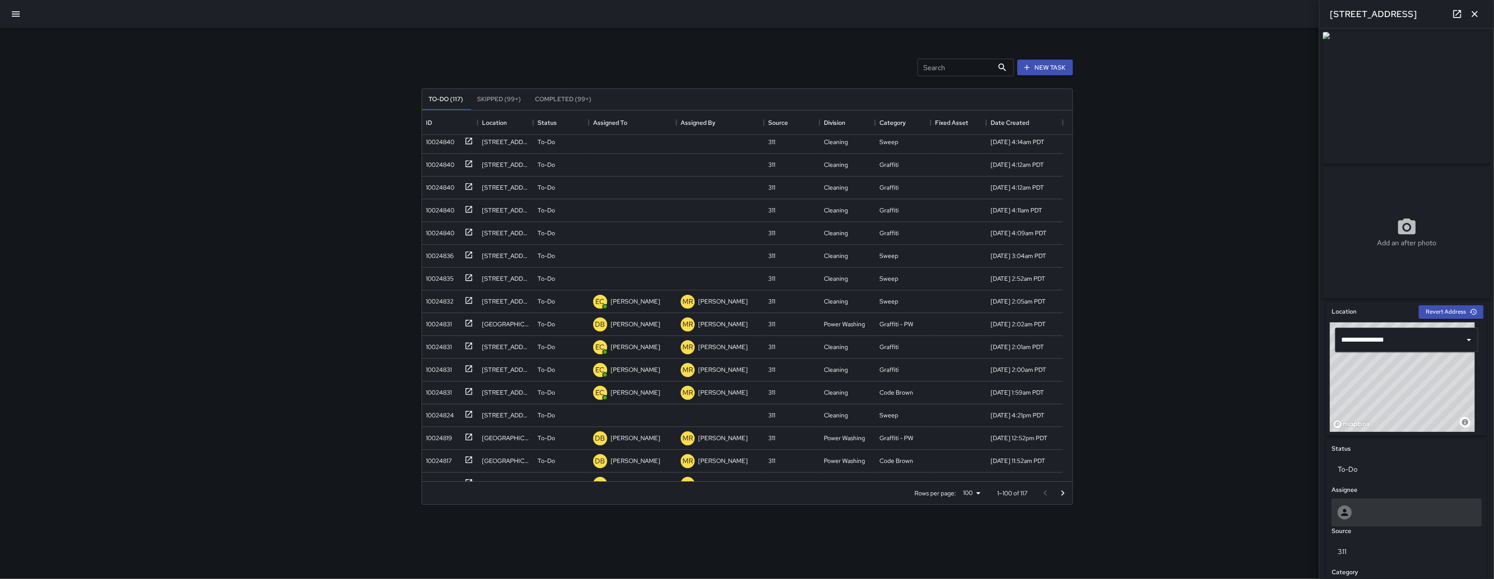
click at [1120, 519] on div at bounding box center [1345, 512] width 14 height 14
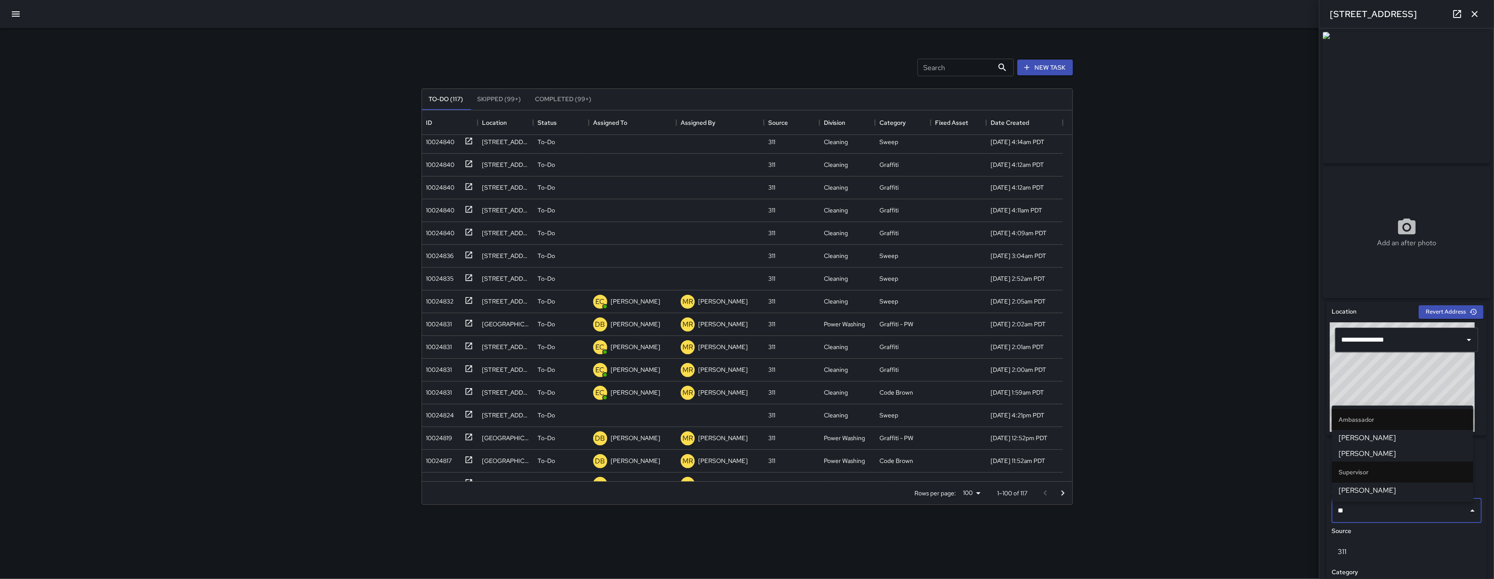
type input "***"
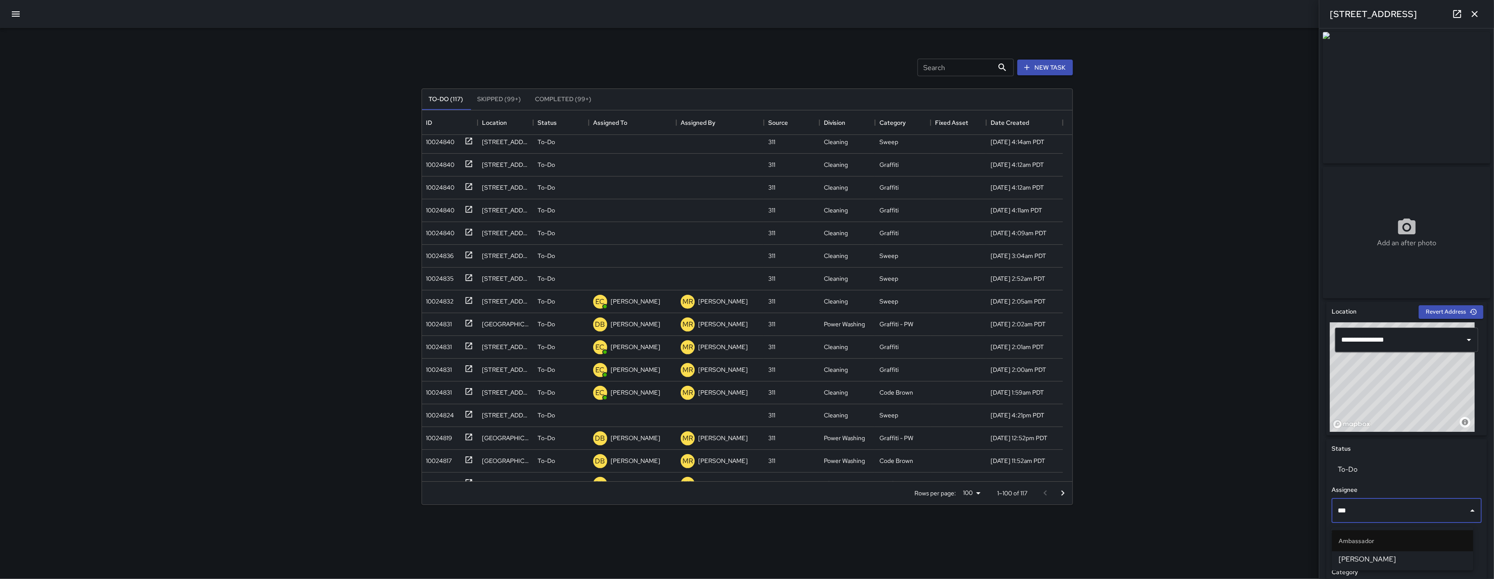
click at [1120, 552] on li "[PERSON_NAME]" at bounding box center [1402, 559] width 141 height 16
click at [451, 229] on div "10024840" at bounding box center [439, 231] width 32 height 12
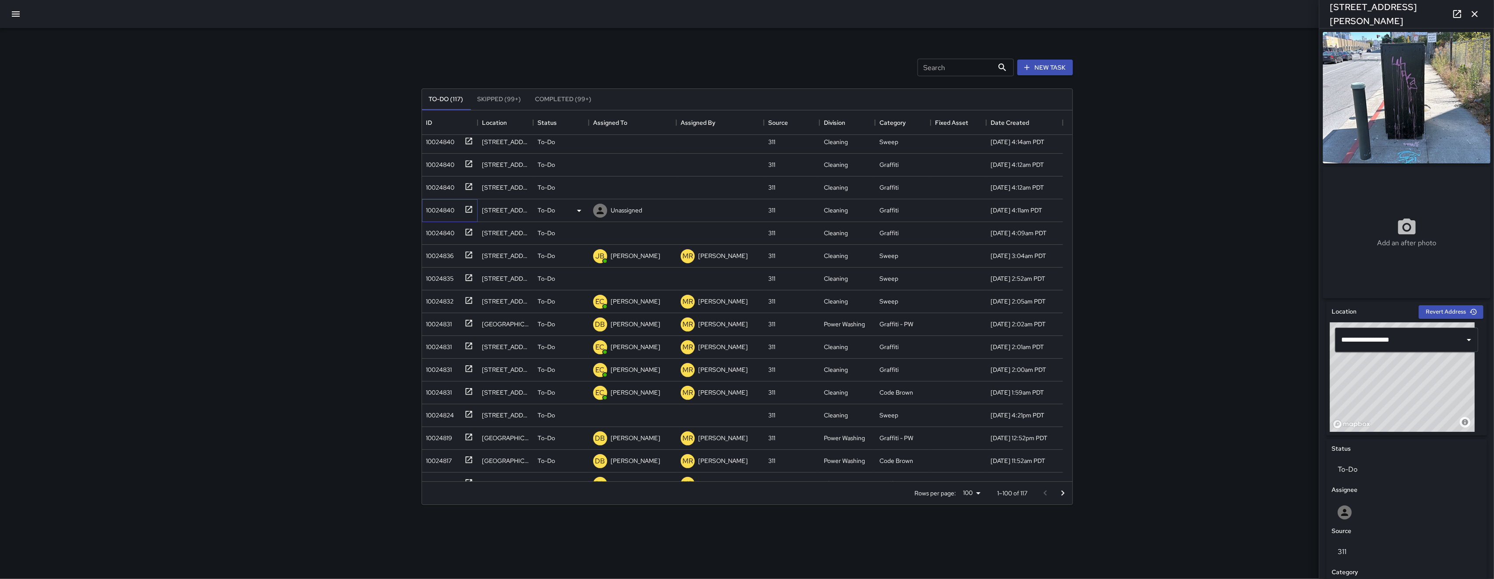
click at [446, 207] on div "10024840" at bounding box center [439, 208] width 32 height 12
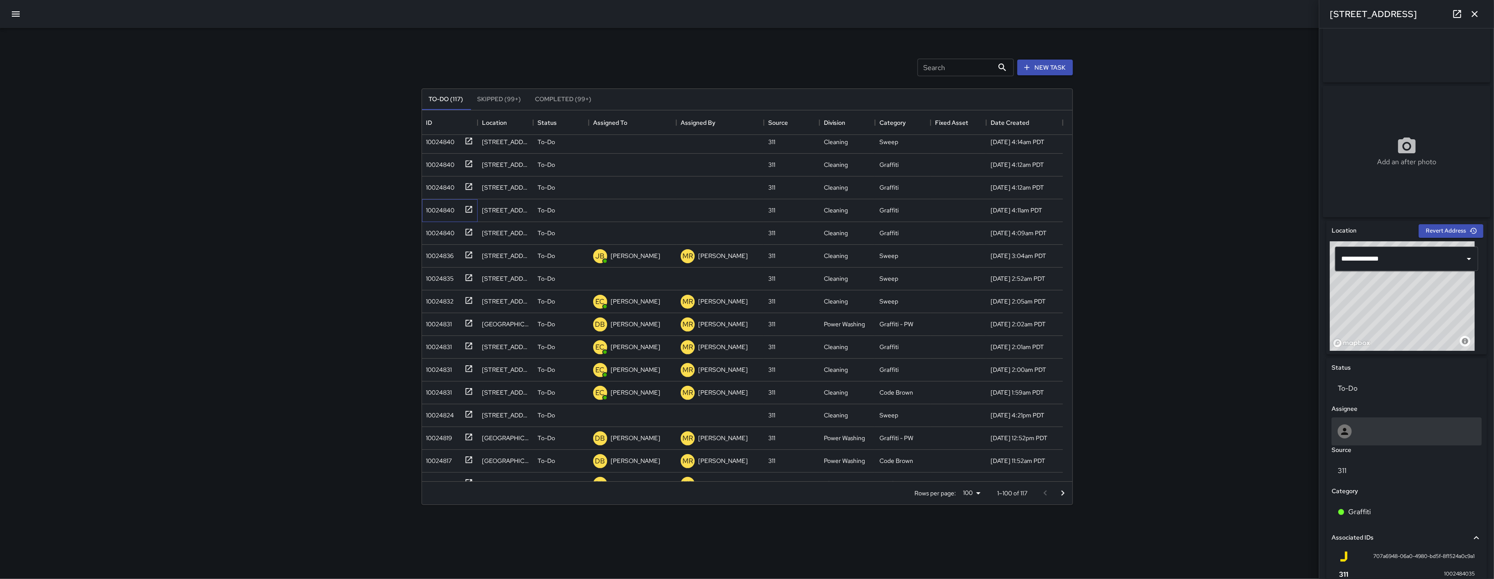
scroll to position [197, 0]
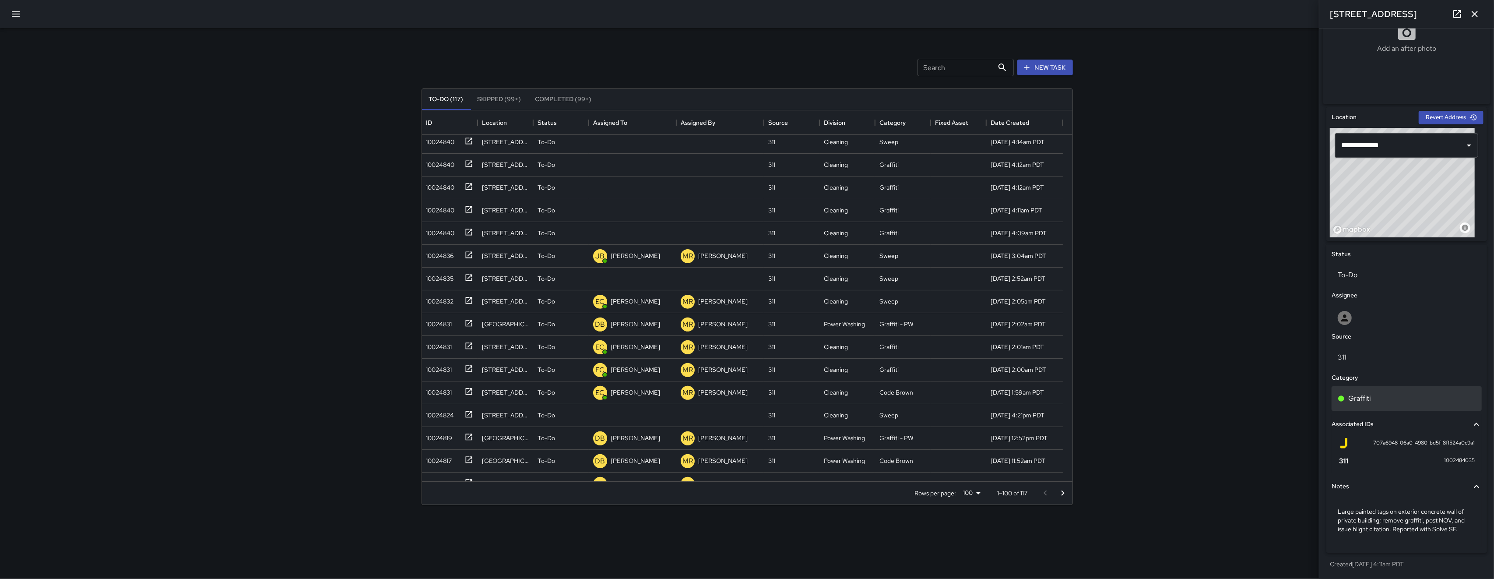
click at [1120, 395] on div "Graffiti" at bounding box center [1407, 398] width 138 height 11
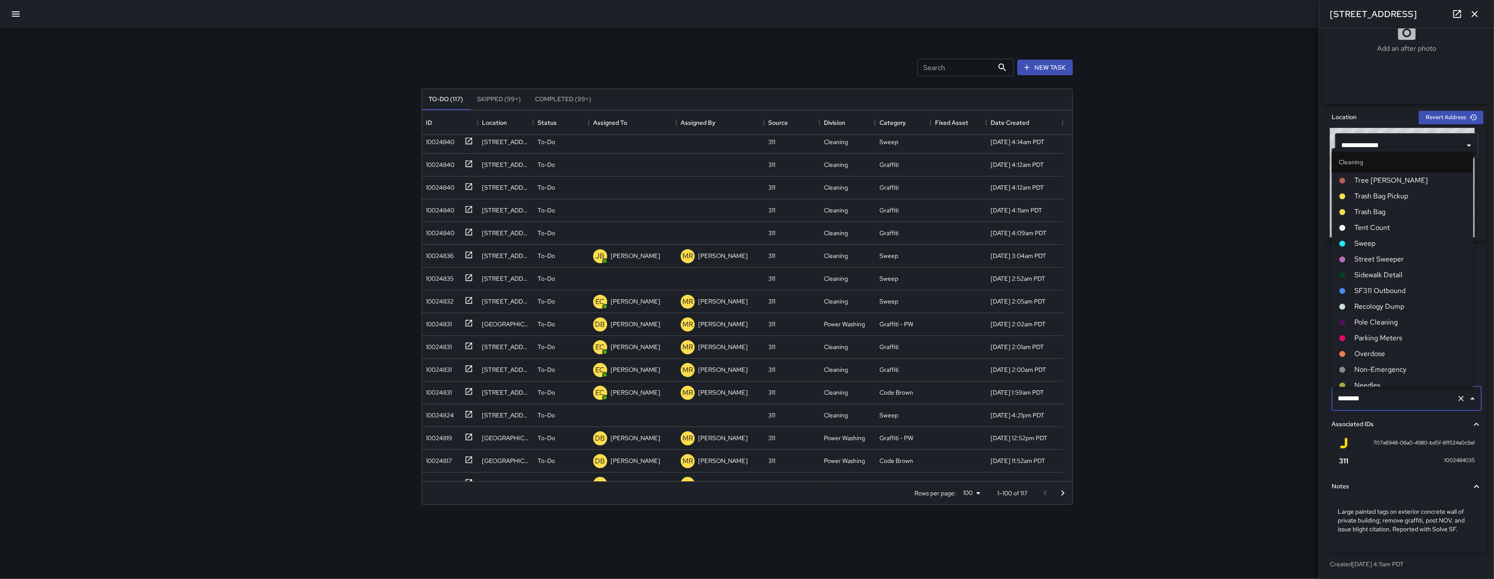
scroll to position [101, 0]
type input "********"
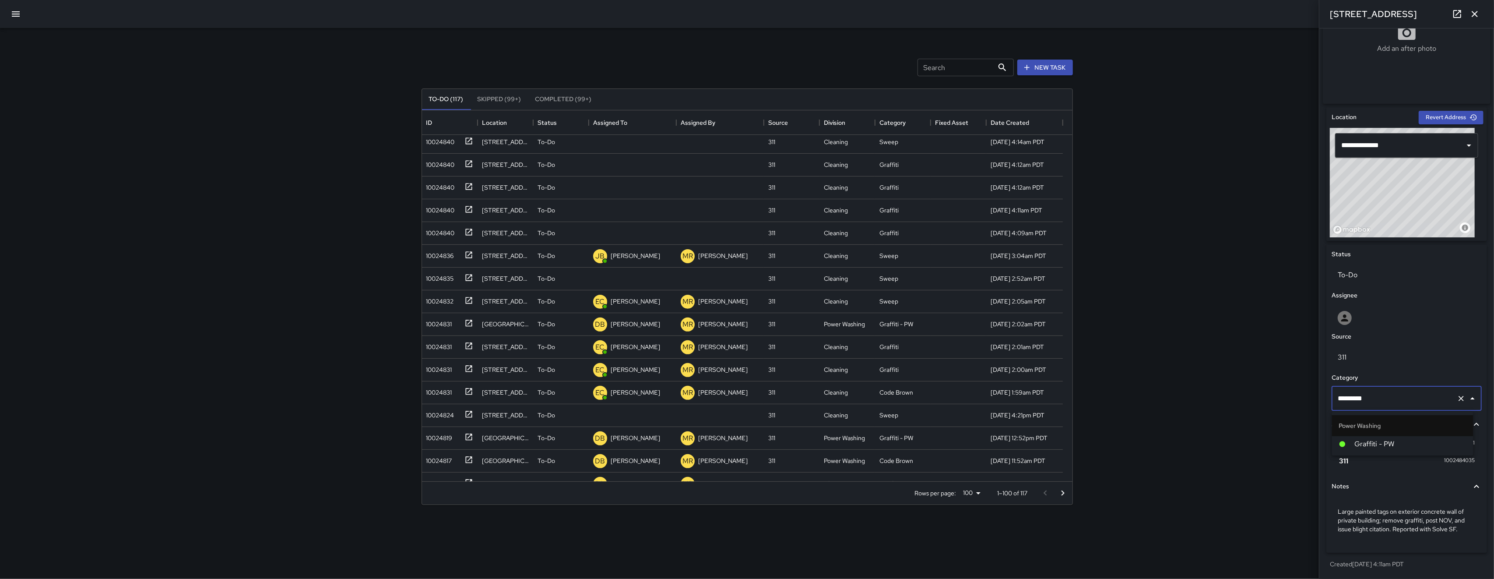
click at [1120, 442] on span "Graffiti - PW" at bounding box center [1411, 444] width 112 height 11
click at [1120, 310] on div at bounding box center [1406, 318] width 150 height 28
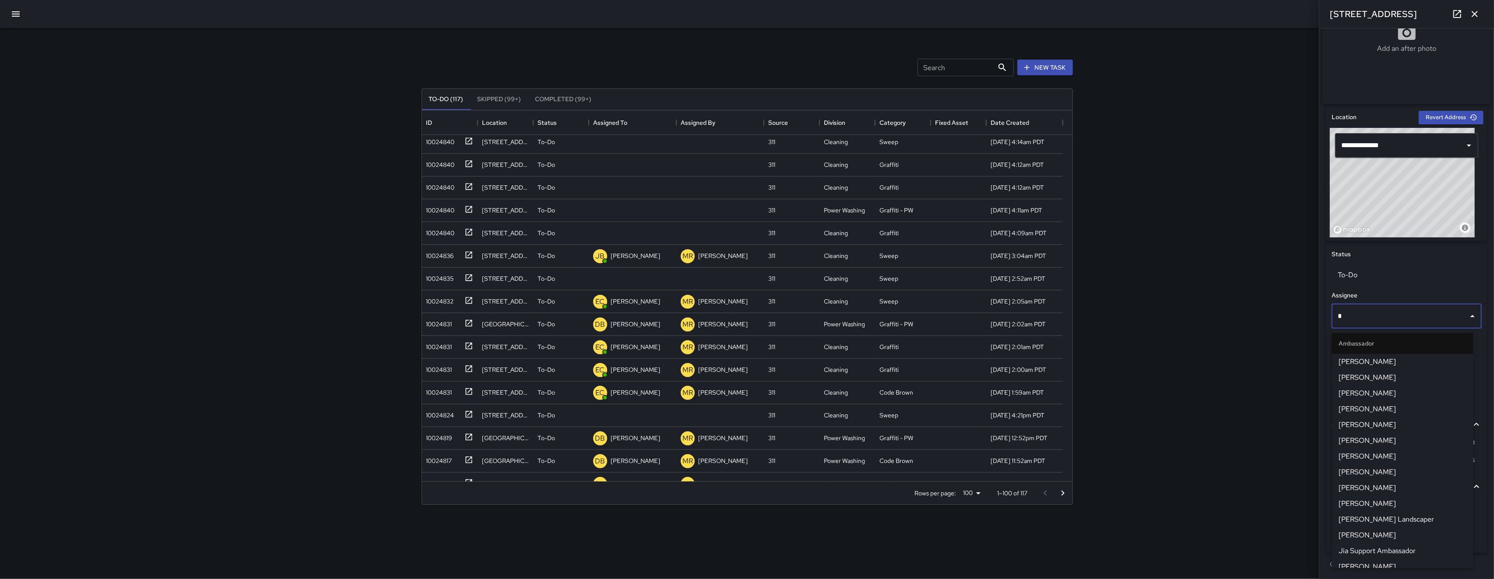
type input "**"
click at [1120, 400] on span "[PERSON_NAME]" at bounding box center [1402, 398] width 127 height 11
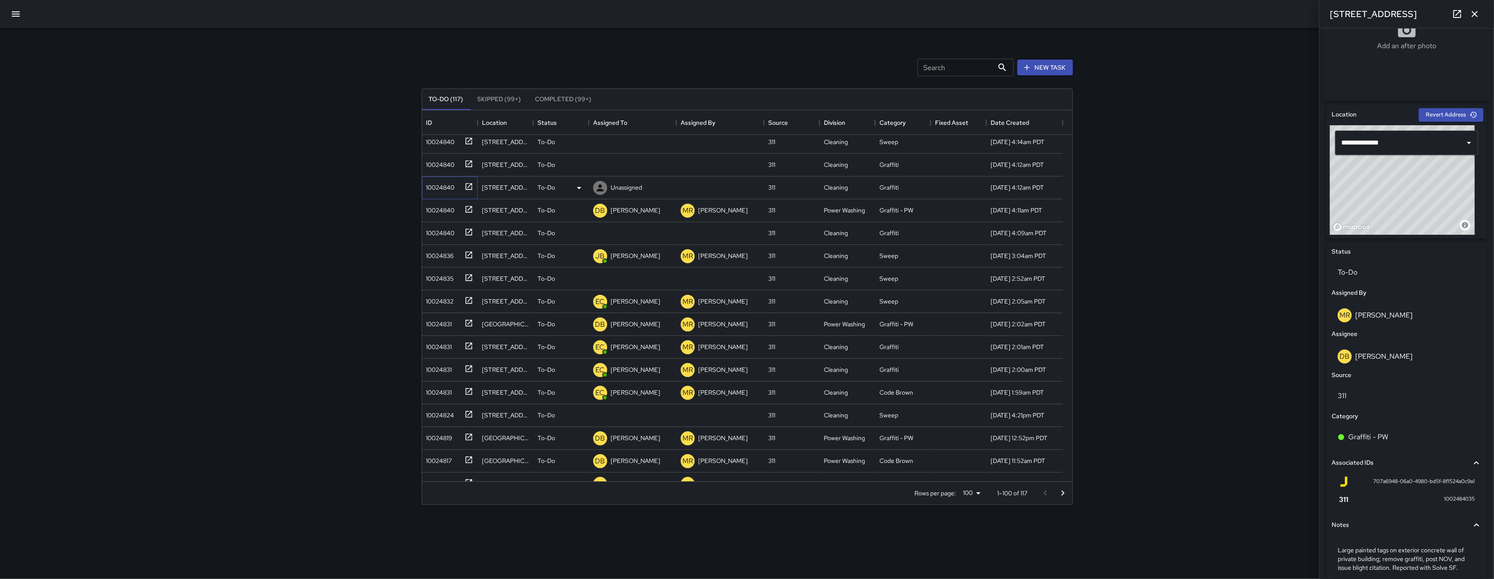
click at [432, 187] on div "10024840" at bounding box center [439, 185] width 32 height 12
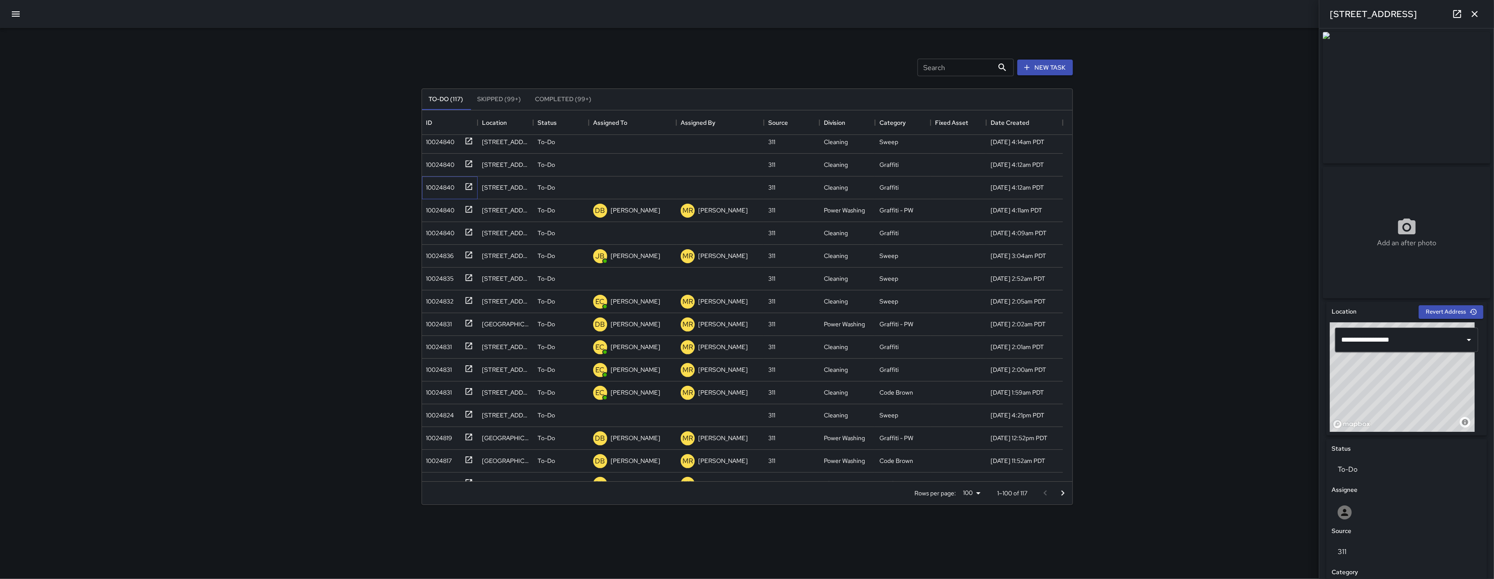
scroll to position [206, 0]
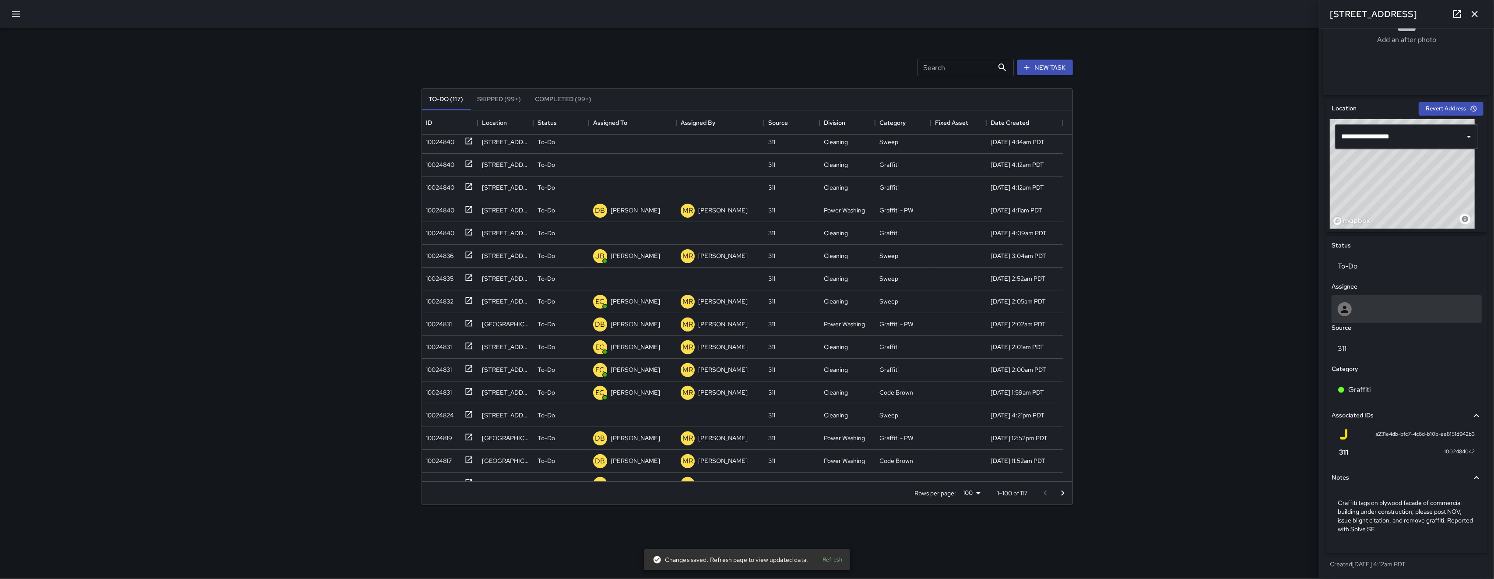
click at [1120, 314] on div at bounding box center [1407, 309] width 138 height 14
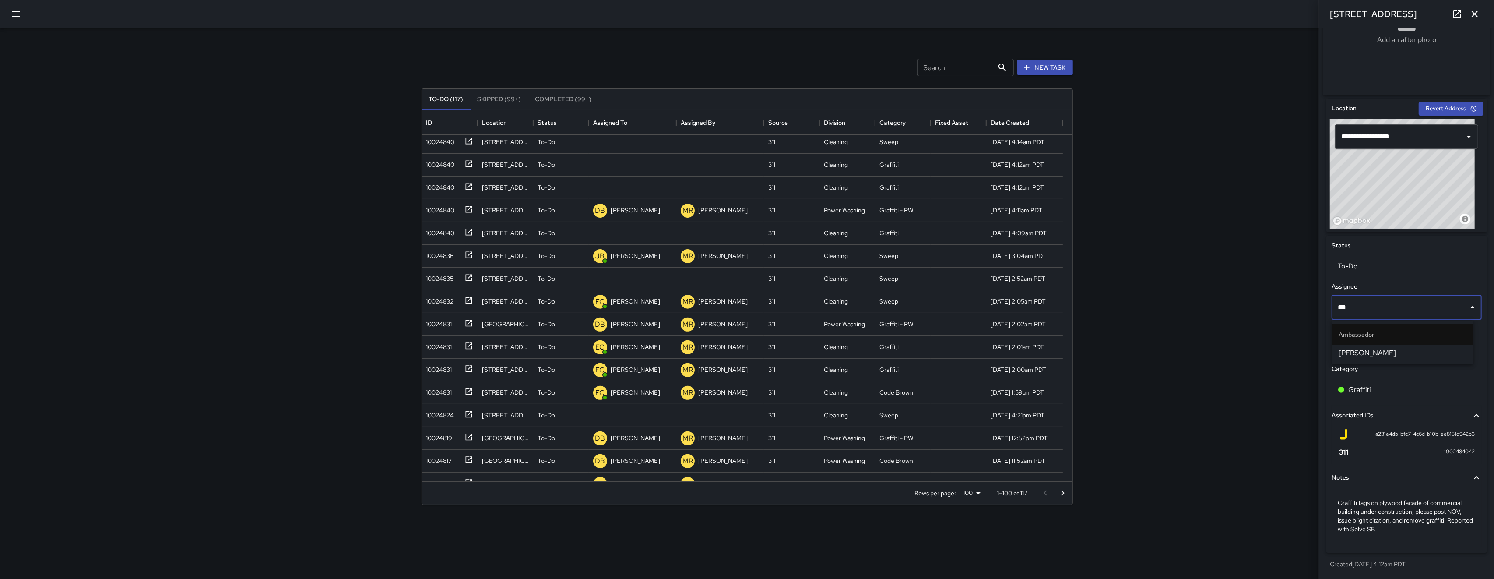
type input "****"
click at [1120, 354] on span "[PERSON_NAME]" at bounding box center [1402, 353] width 127 height 11
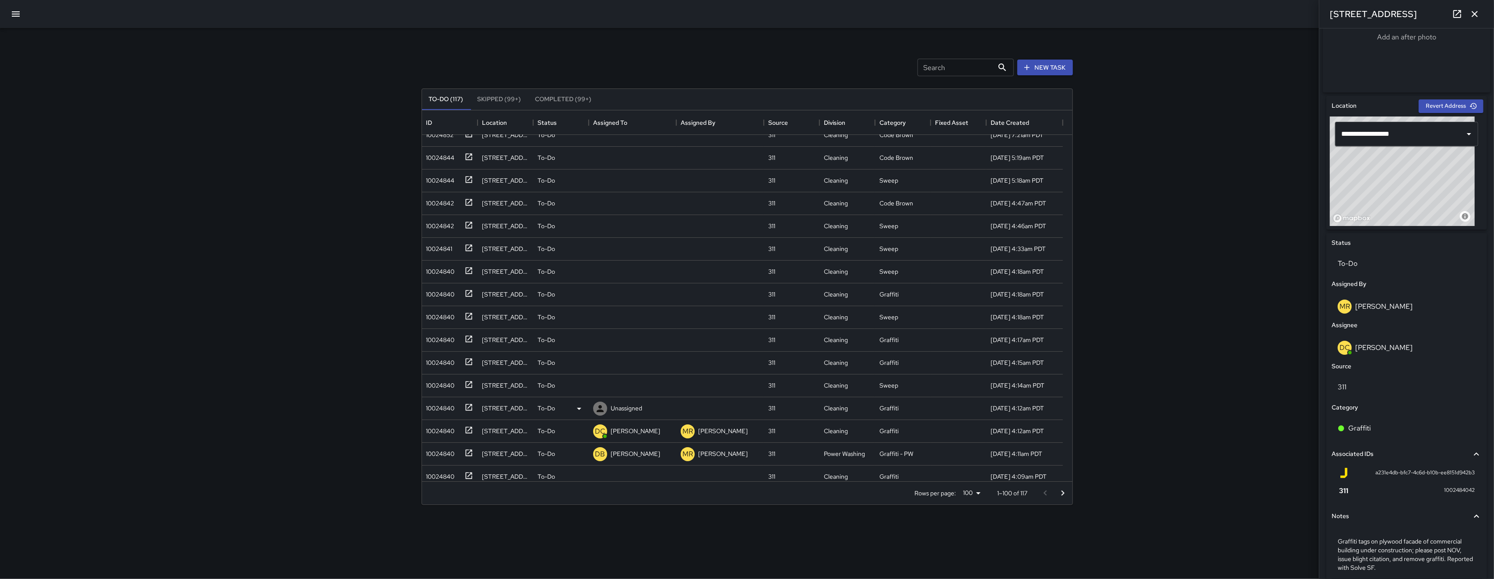
scroll to position [147, 0]
click at [448, 407] on div "10024840" at bounding box center [439, 406] width 32 height 12
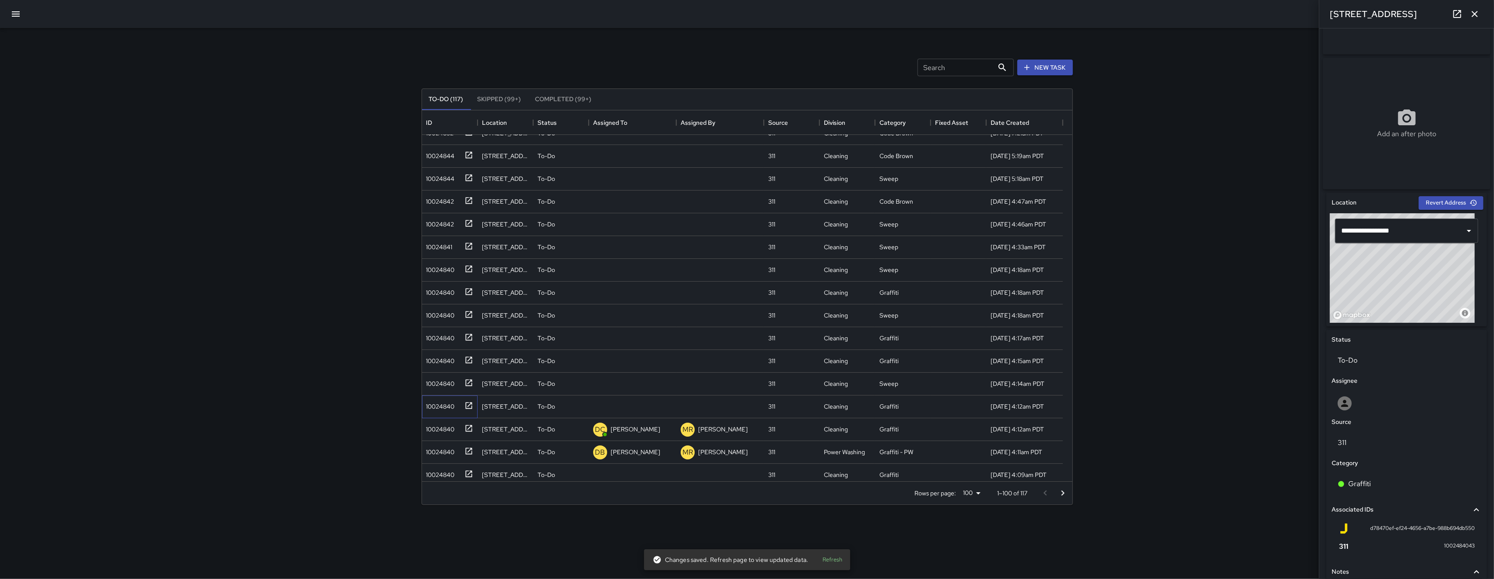
scroll to position [206, 0]
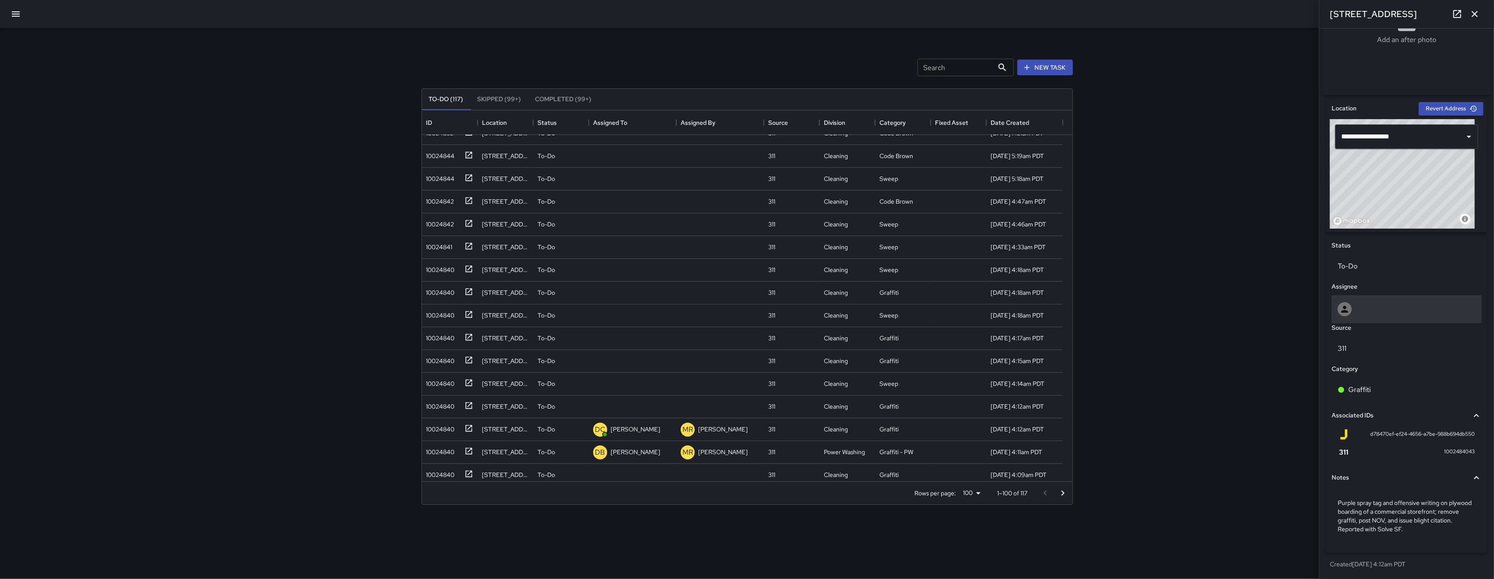
click at [1120, 305] on div at bounding box center [1407, 309] width 138 height 14
type input "****"
click at [1120, 351] on span "[PERSON_NAME]" at bounding box center [1402, 353] width 127 height 11
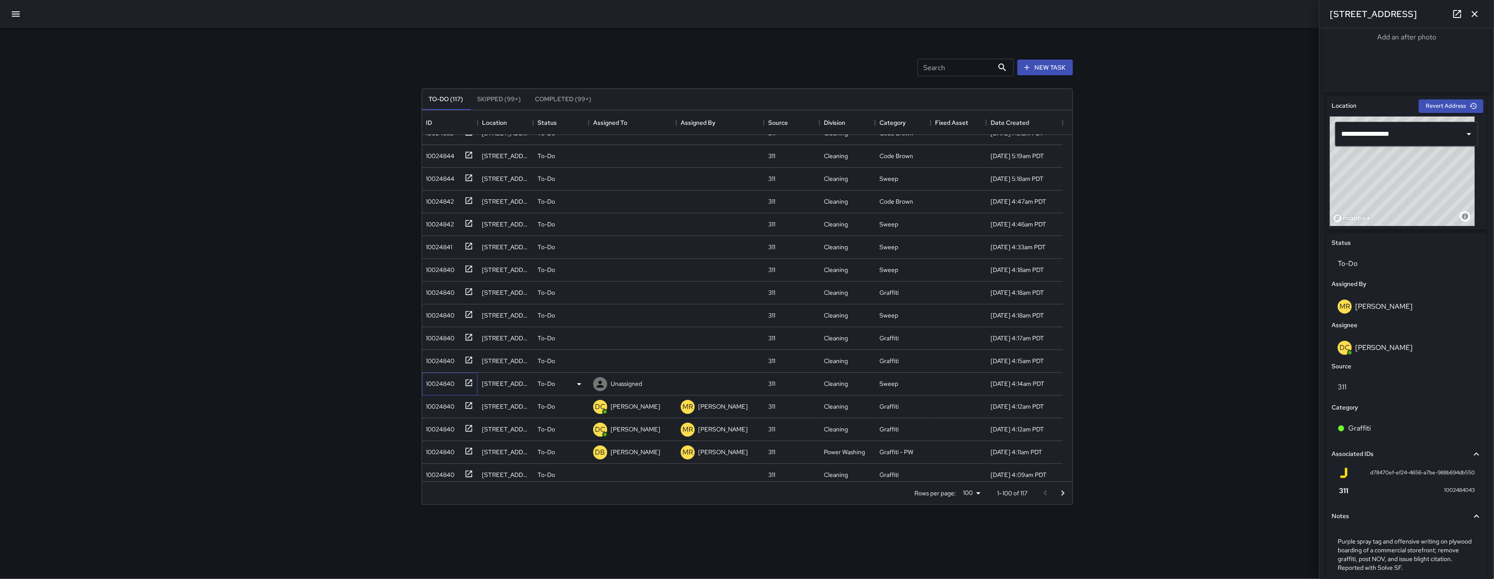
click at [450, 383] on div "10024840" at bounding box center [439, 382] width 32 height 12
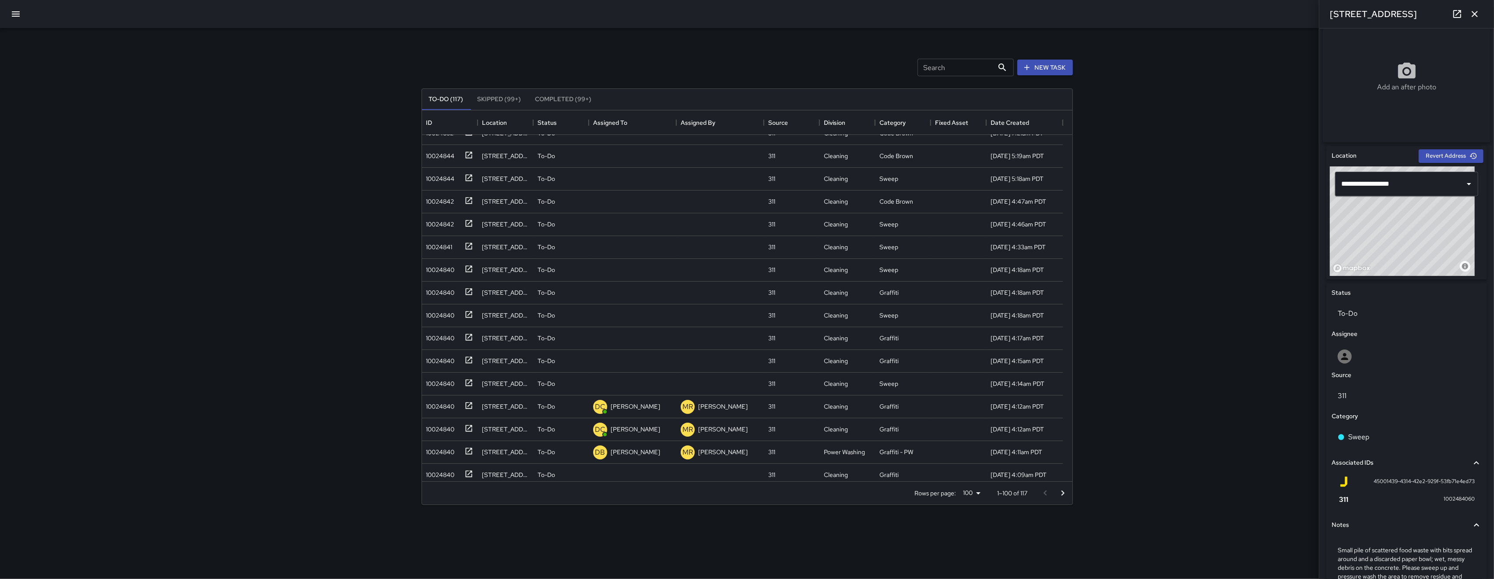
scroll to position [142, 0]
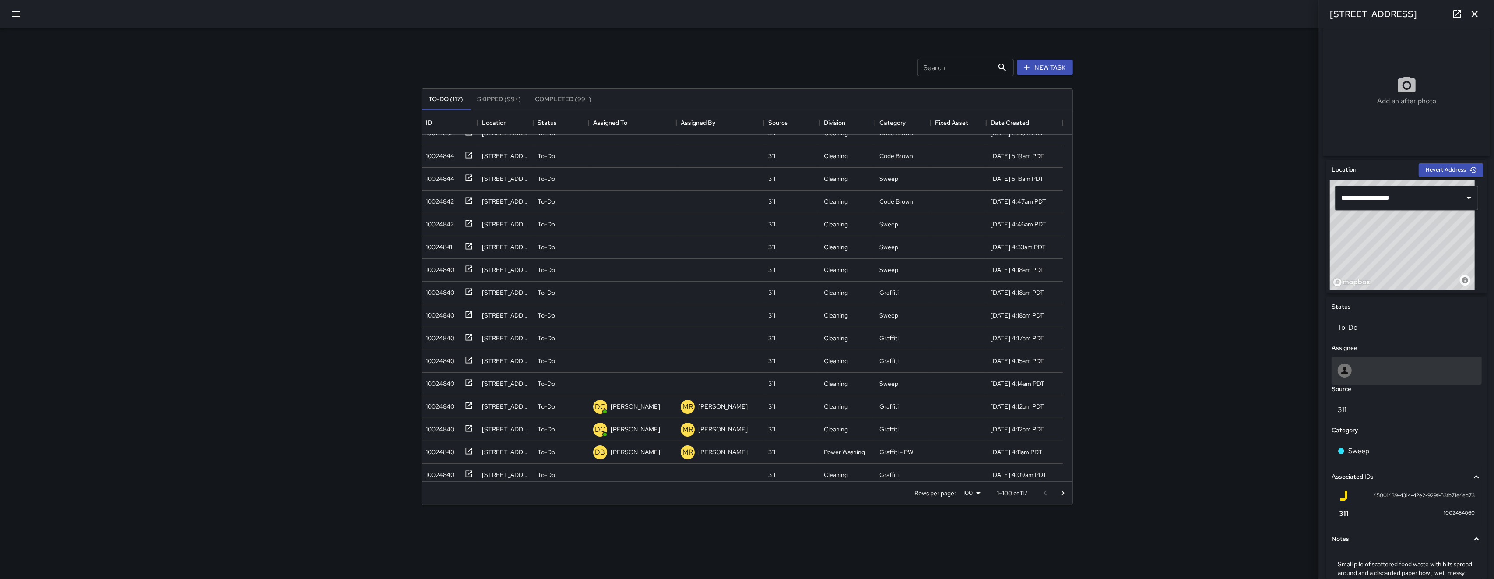
click at [1120, 377] on div at bounding box center [1407, 370] width 138 height 14
type input "*"
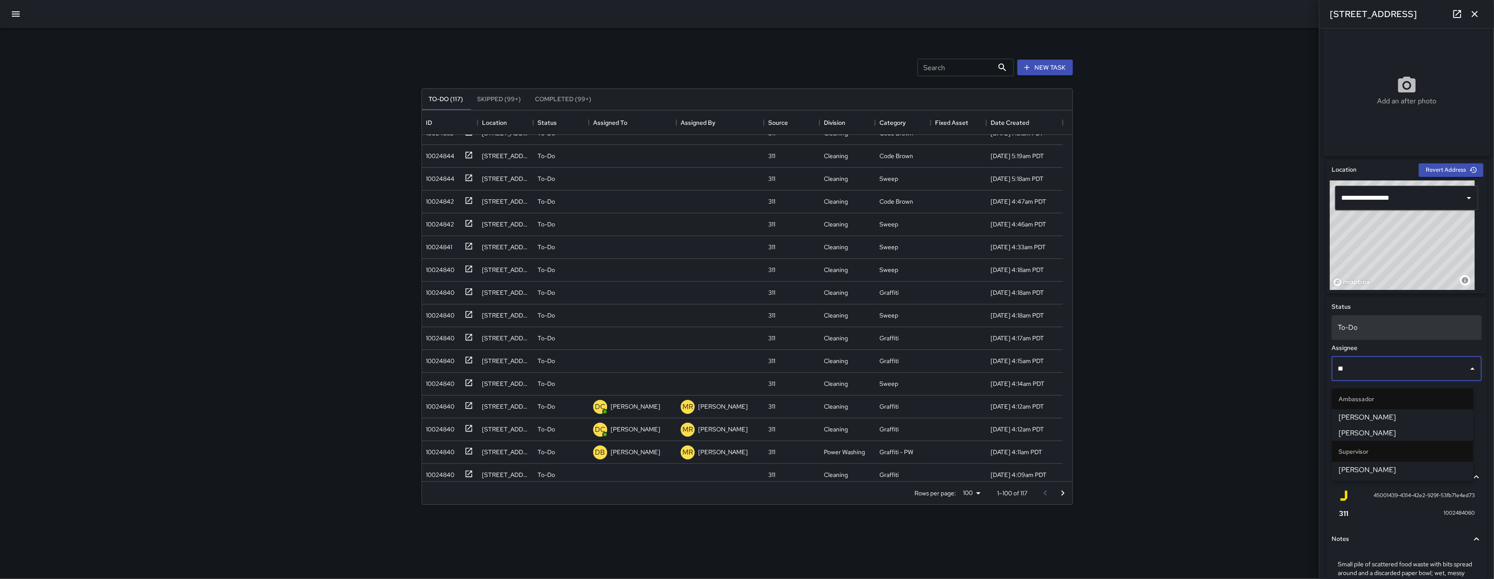
type input "***"
click at [1120, 408] on li "Ambassador" at bounding box center [1402, 398] width 141 height 21
click at [1120, 421] on span "[PERSON_NAME]" at bounding box center [1402, 417] width 127 height 11
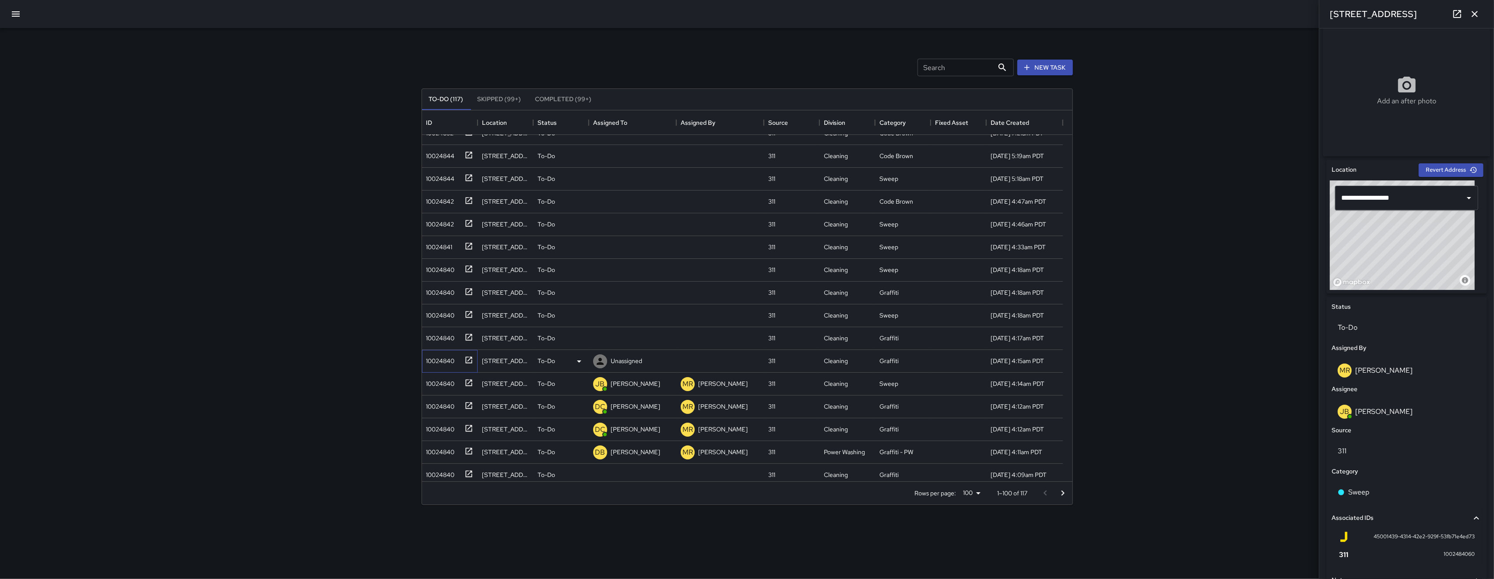
click at [456, 365] on div "10024840" at bounding box center [448, 359] width 50 height 14
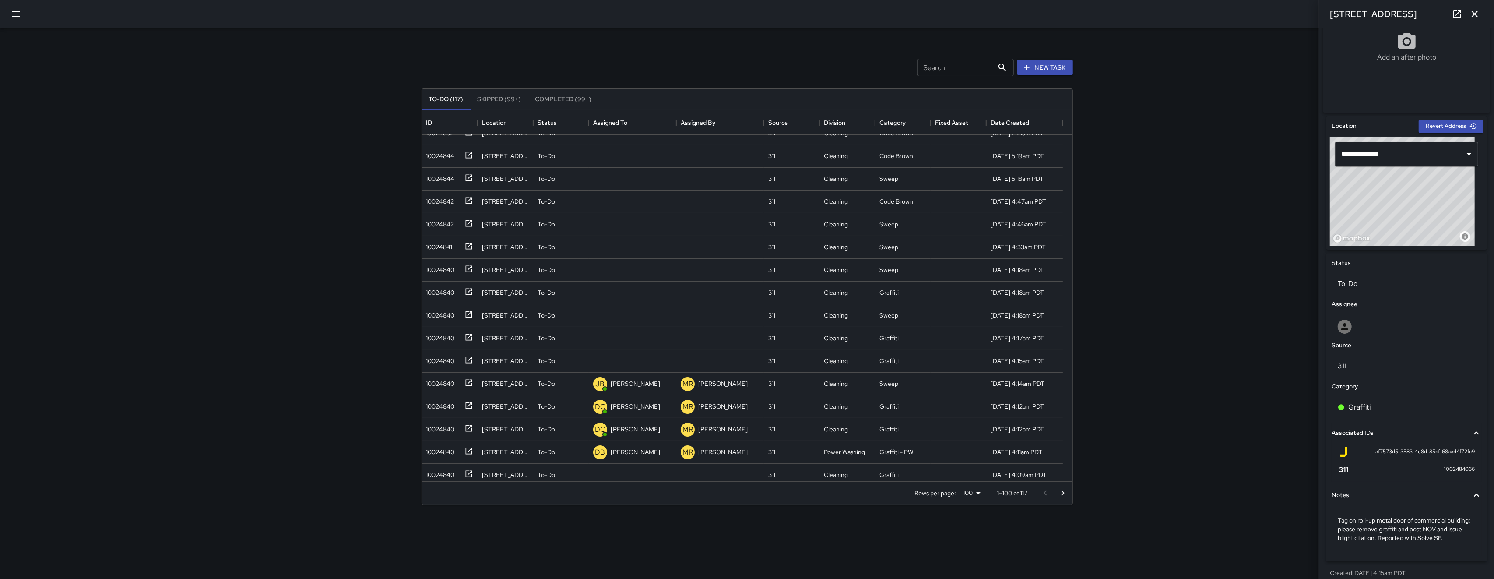
scroll to position [206, 0]
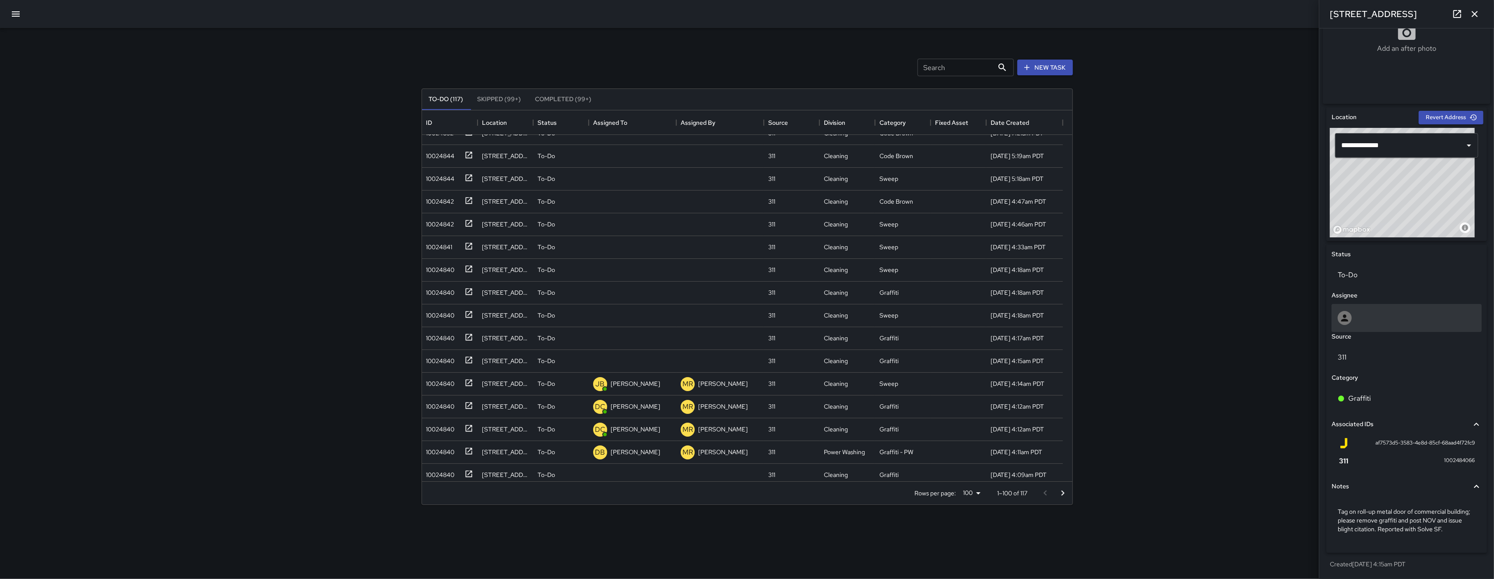
click at [1120, 311] on div at bounding box center [1407, 318] width 138 height 14
type input "***"
click at [1120, 348] on span "[PERSON_NAME]" at bounding box center [1402, 353] width 127 height 11
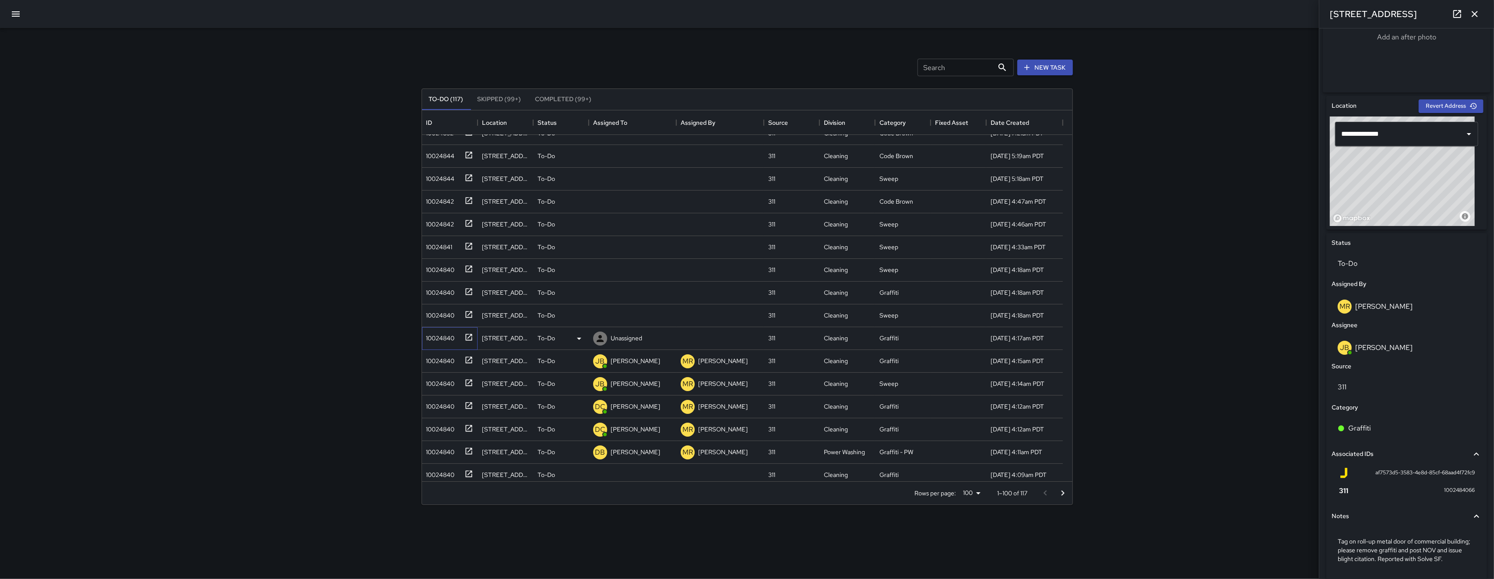
click at [455, 343] on div "10024840" at bounding box center [448, 336] width 50 height 14
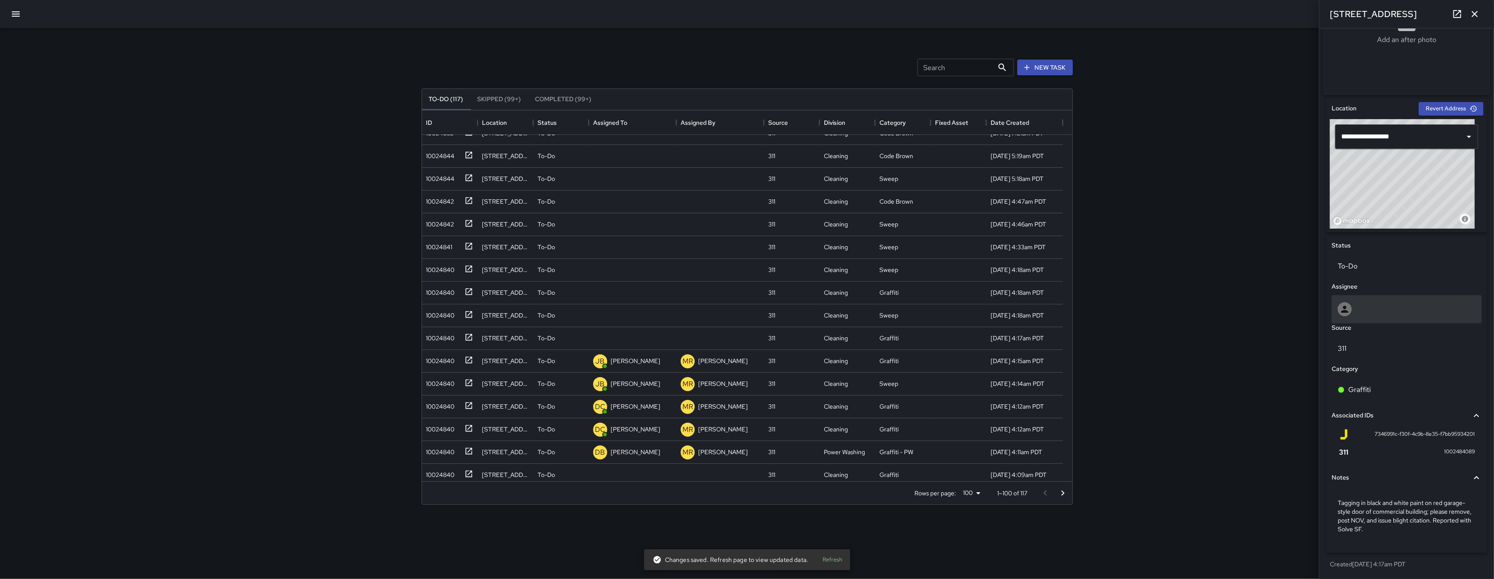
click at [1120, 305] on icon at bounding box center [1344, 309] width 11 height 11
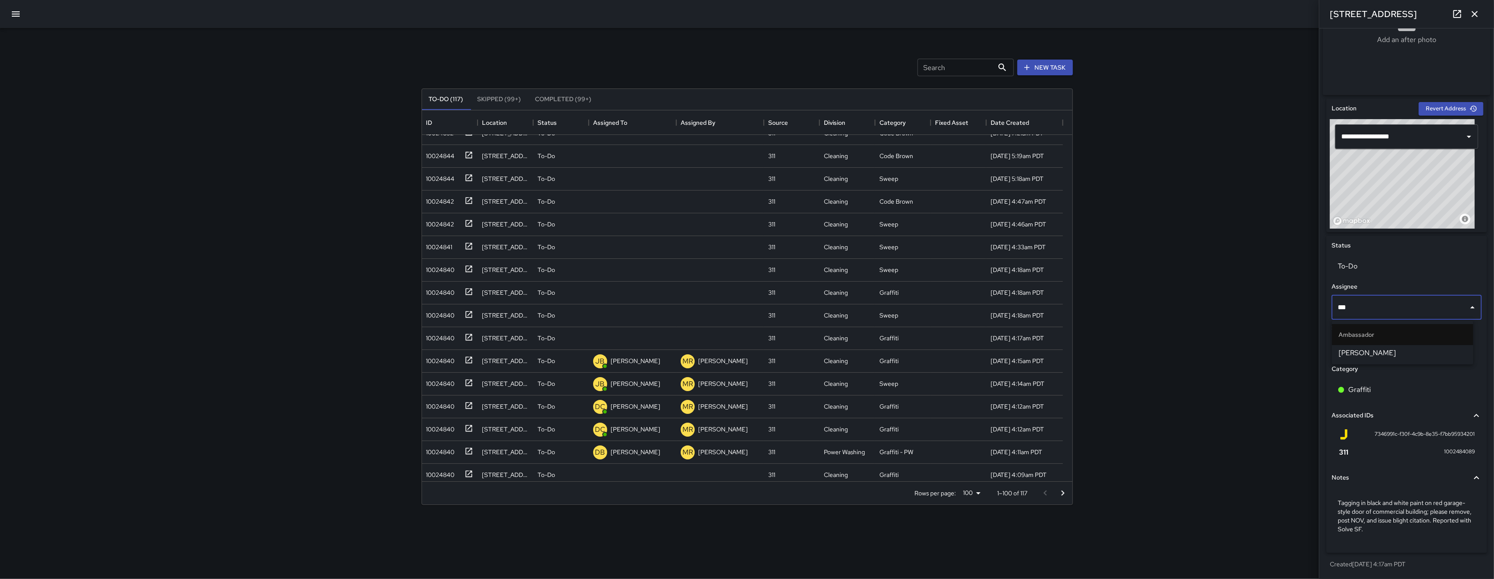
type input "****"
click at [1120, 353] on span "[PERSON_NAME]" at bounding box center [1402, 353] width 127 height 11
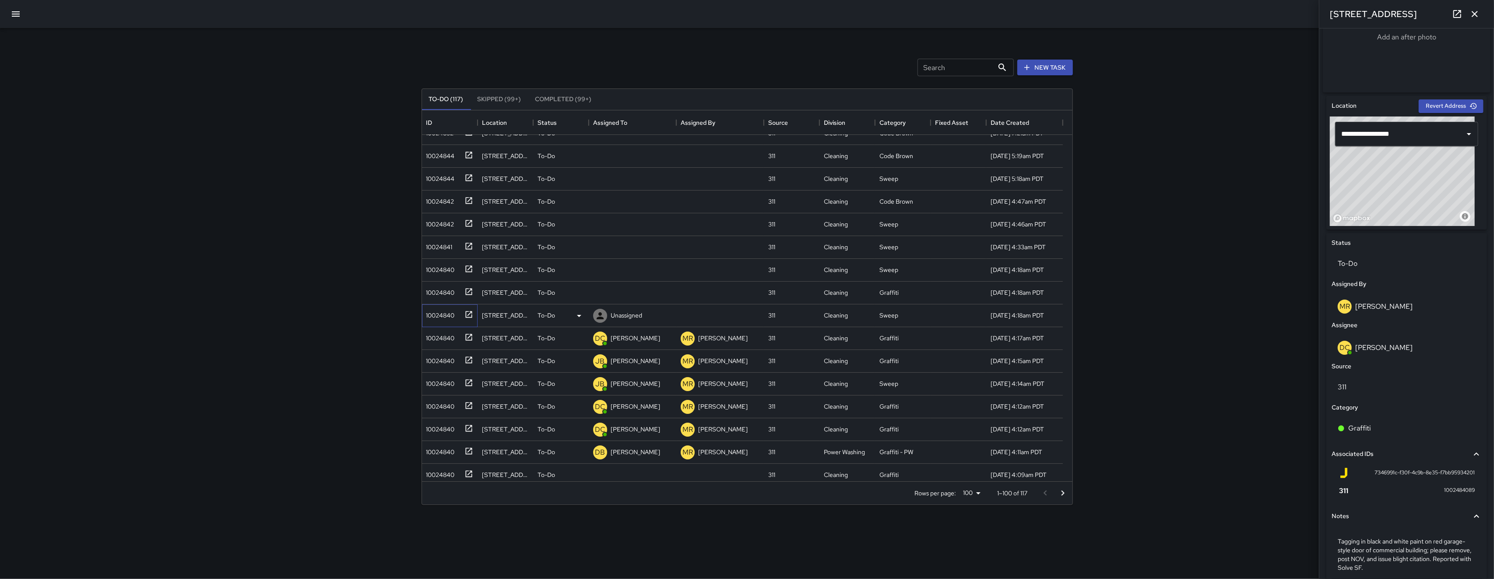
click at [444, 320] on div "10024840" at bounding box center [448, 313] width 50 height 14
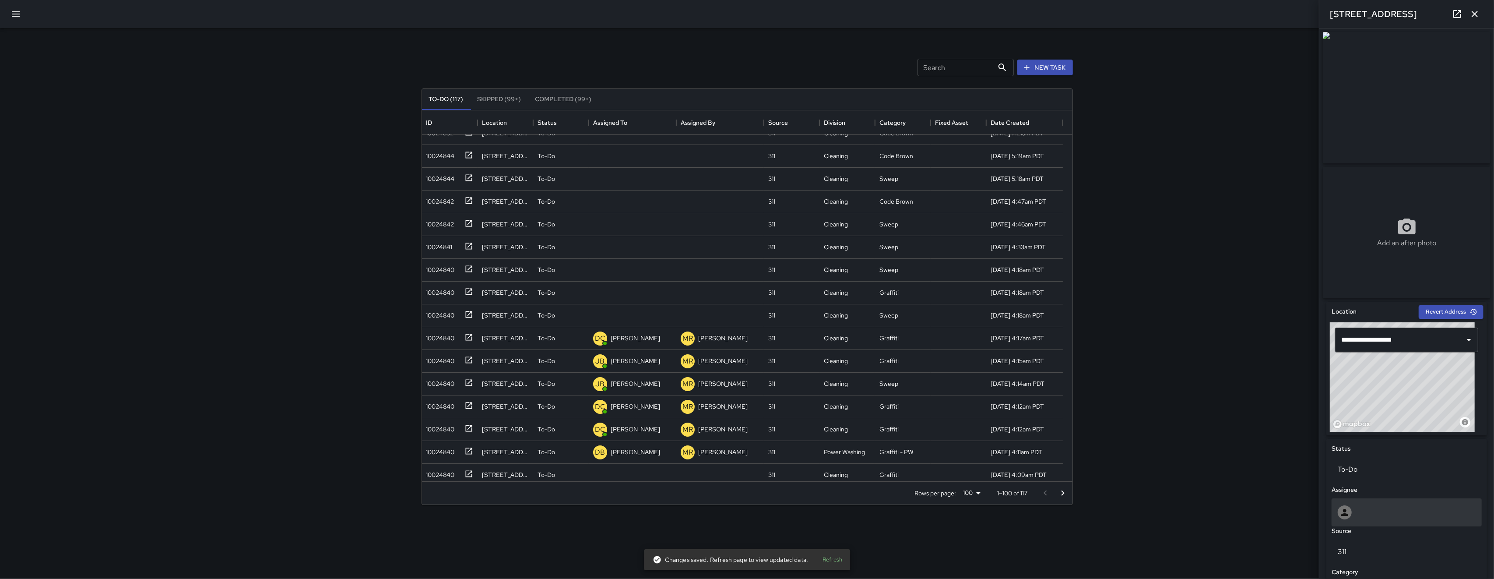
click at [1120, 519] on div at bounding box center [1407, 512] width 138 height 14
type input "*****"
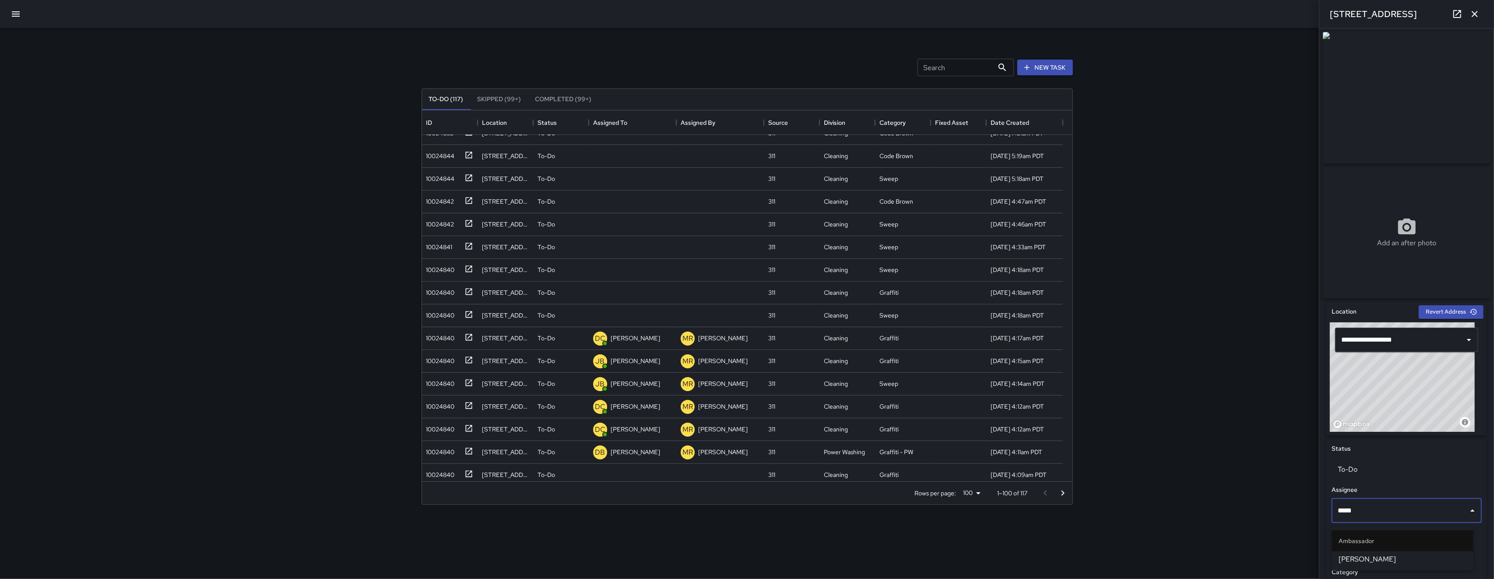
click at [1120, 556] on span "[PERSON_NAME]" at bounding box center [1402, 559] width 127 height 11
click at [450, 292] on div "10024840" at bounding box center [439, 290] width 32 height 12
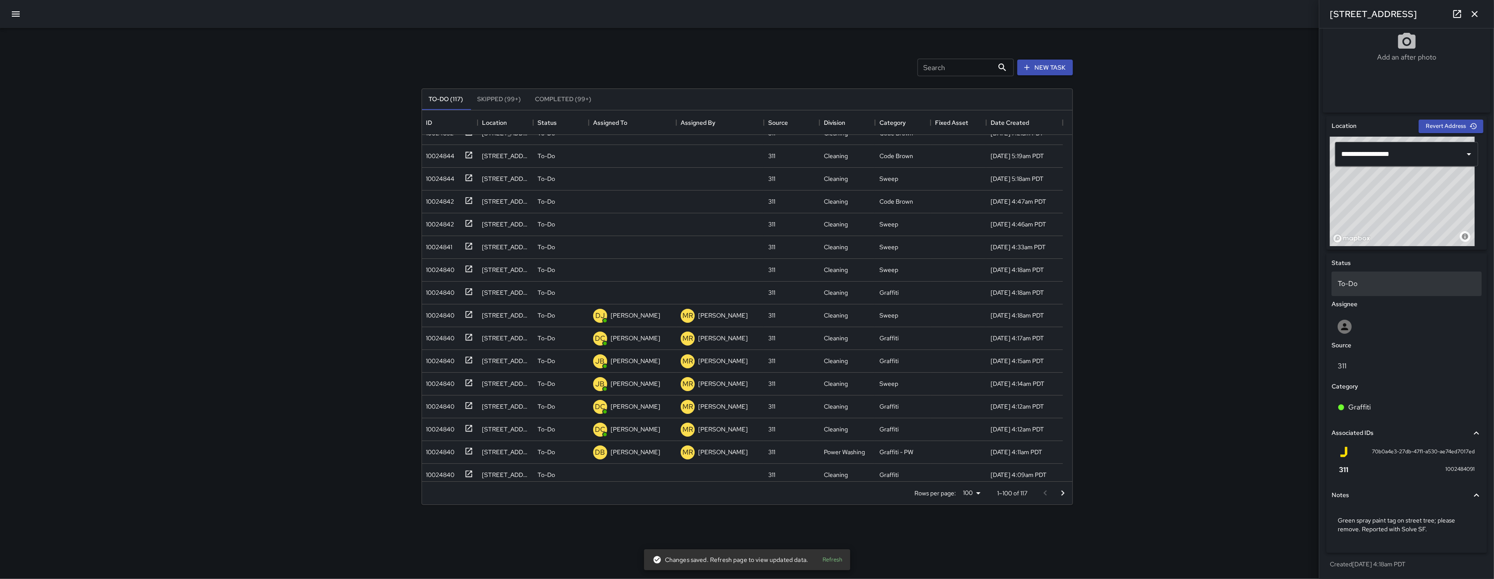
click at [1120, 294] on div "To-Do" at bounding box center [1406, 283] width 150 height 25
click at [1120, 284] on body "Search Search New Task To-Do (117) Skipped (99+) Completed (99+) ID Location St…" at bounding box center [747, 289] width 1494 height 579
click at [1120, 295] on body "Search Search New Task To-Do (117) Skipped (99+) Completed (99+) ID Location St…" at bounding box center [747, 289] width 1494 height 579
click at [1120, 323] on li "Skipped" at bounding box center [1402, 324] width 141 height 16
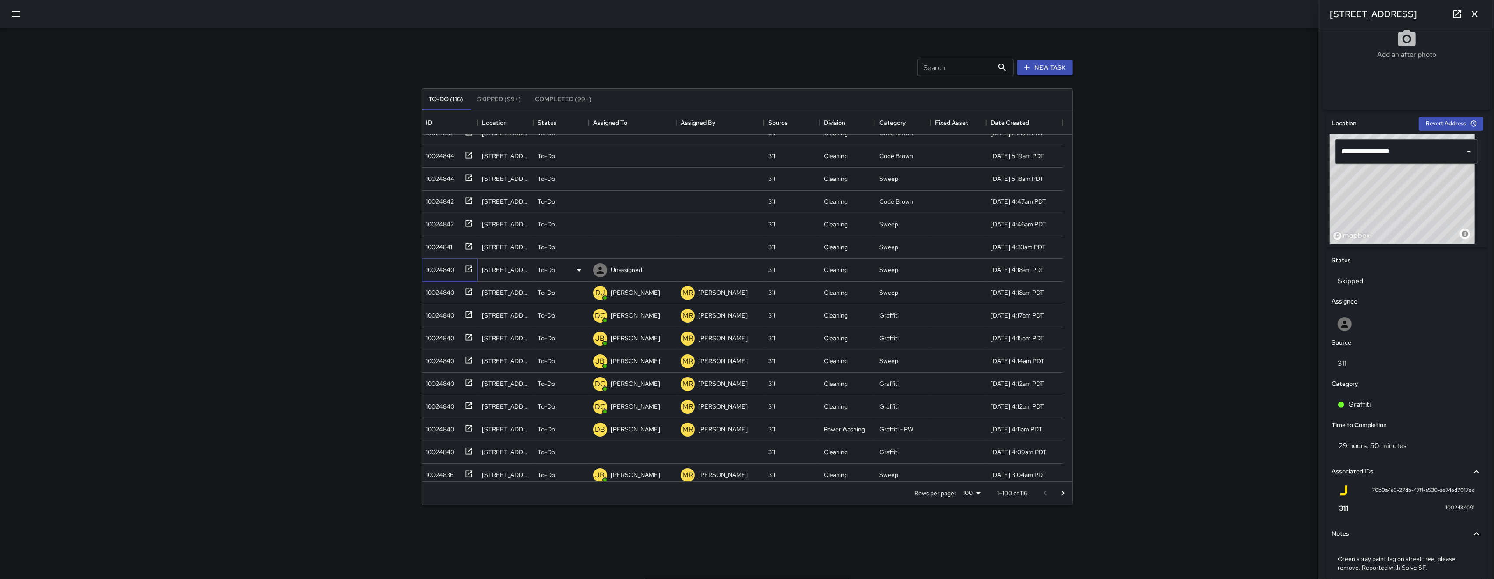
click at [450, 277] on div "10024840" at bounding box center [450, 270] width 56 height 23
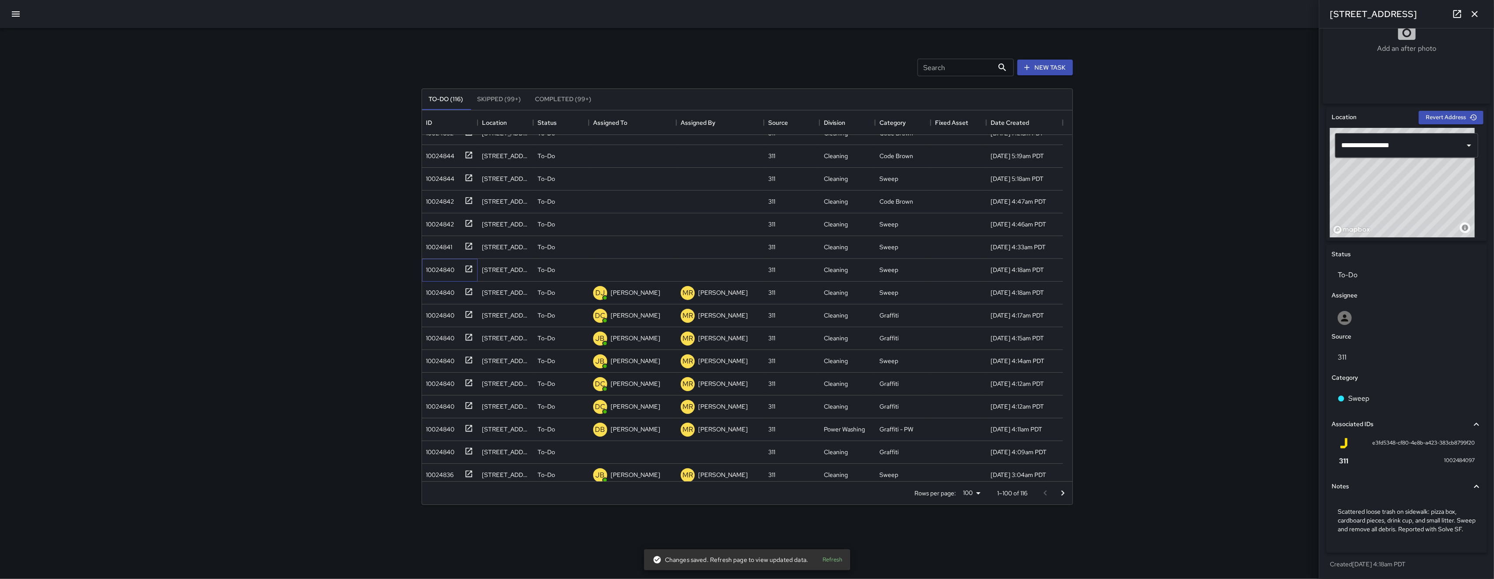
scroll to position [206, 0]
click at [435, 294] on div "10024840" at bounding box center [439, 290] width 32 height 12
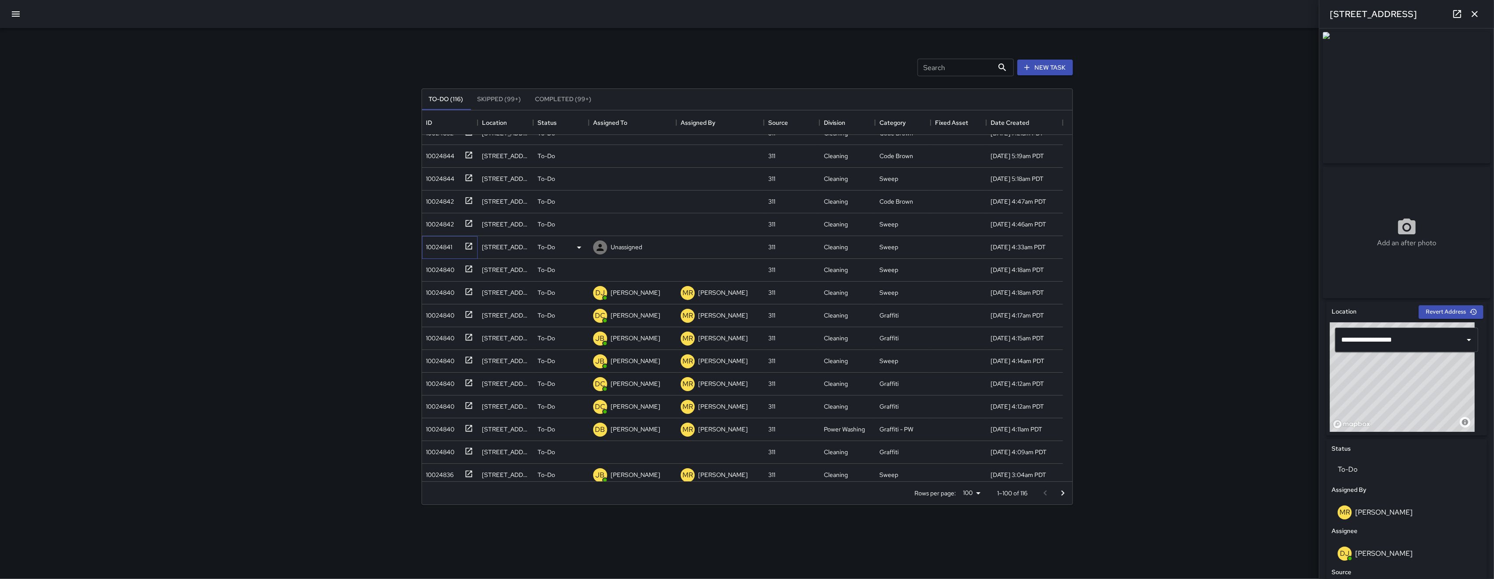
click at [440, 256] on div "10024841" at bounding box center [450, 247] width 56 height 23
click at [441, 283] on div "10024840" at bounding box center [450, 292] width 56 height 23
click at [445, 269] on div "10024840" at bounding box center [439, 268] width 32 height 12
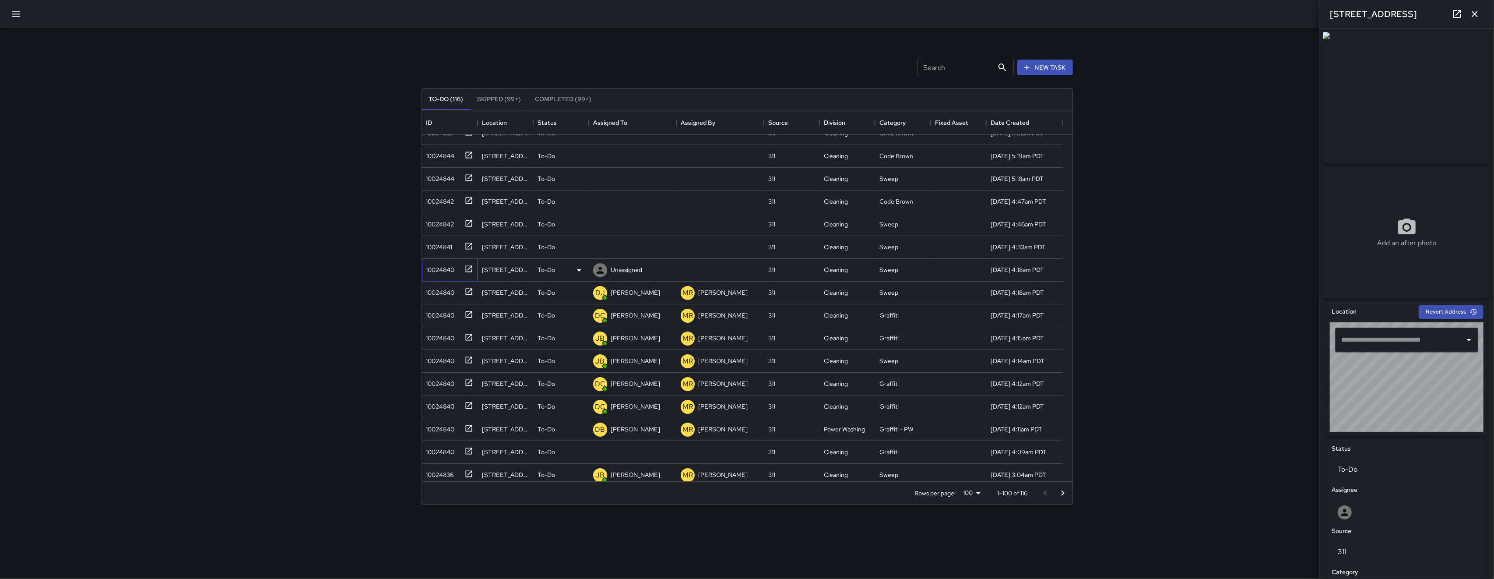
type input "**********"
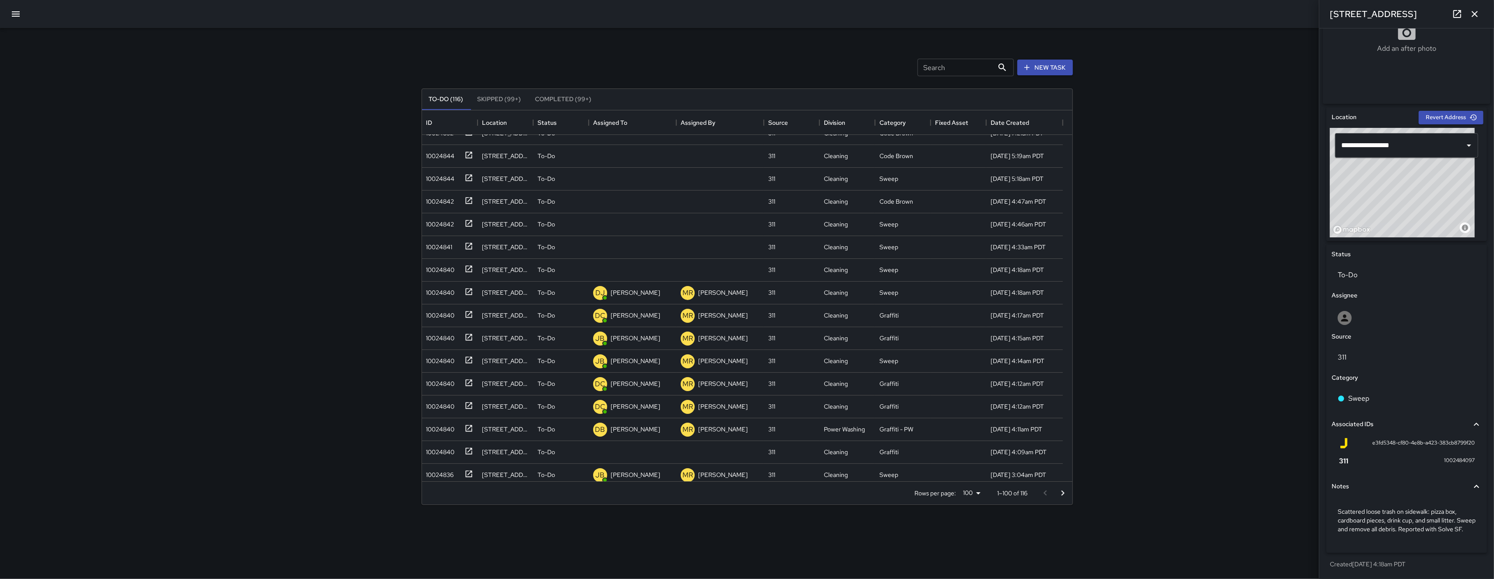
click at [1120, 289] on div "Assignee" at bounding box center [1407, 295] width 154 height 13
click at [1120, 311] on div at bounding box center [1407, 318] width 138 height 14
type input "*****"
click at [1120, 356] on span "[PERSON_NAME]" at bounding box center [1402, 353] width 127 height 11
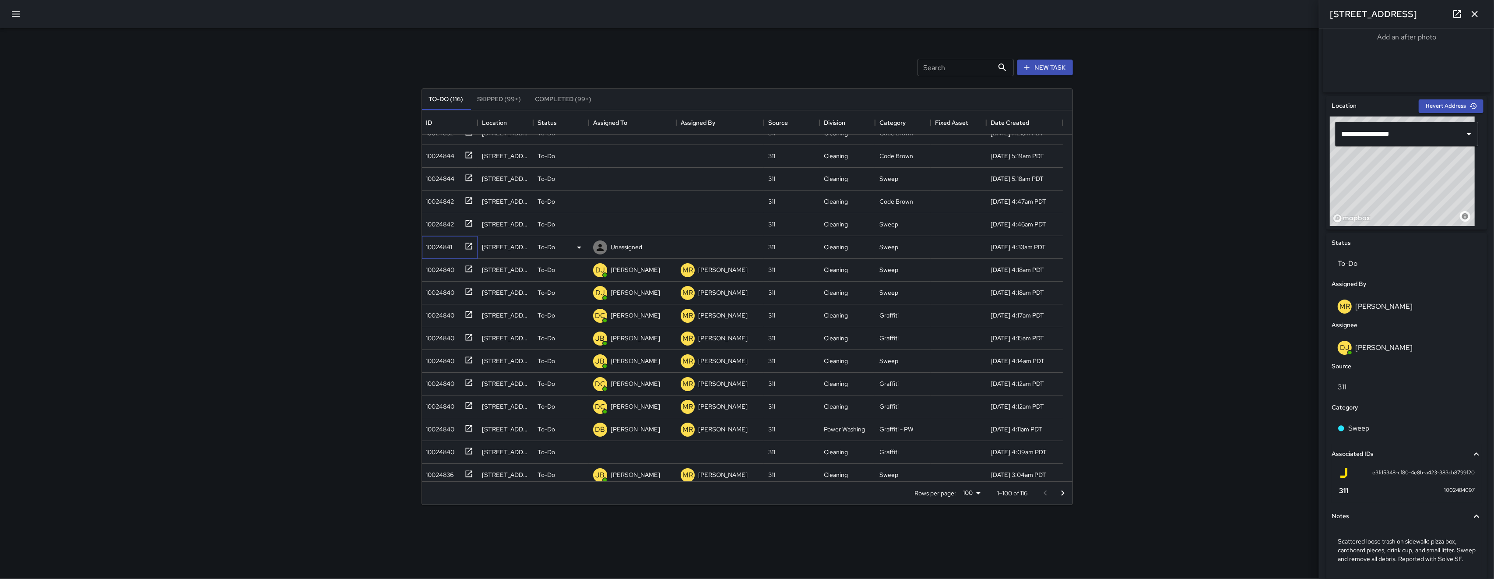
click at [439, 246] on div "10024841" at bounding box center [438, 245] width 30 height 12
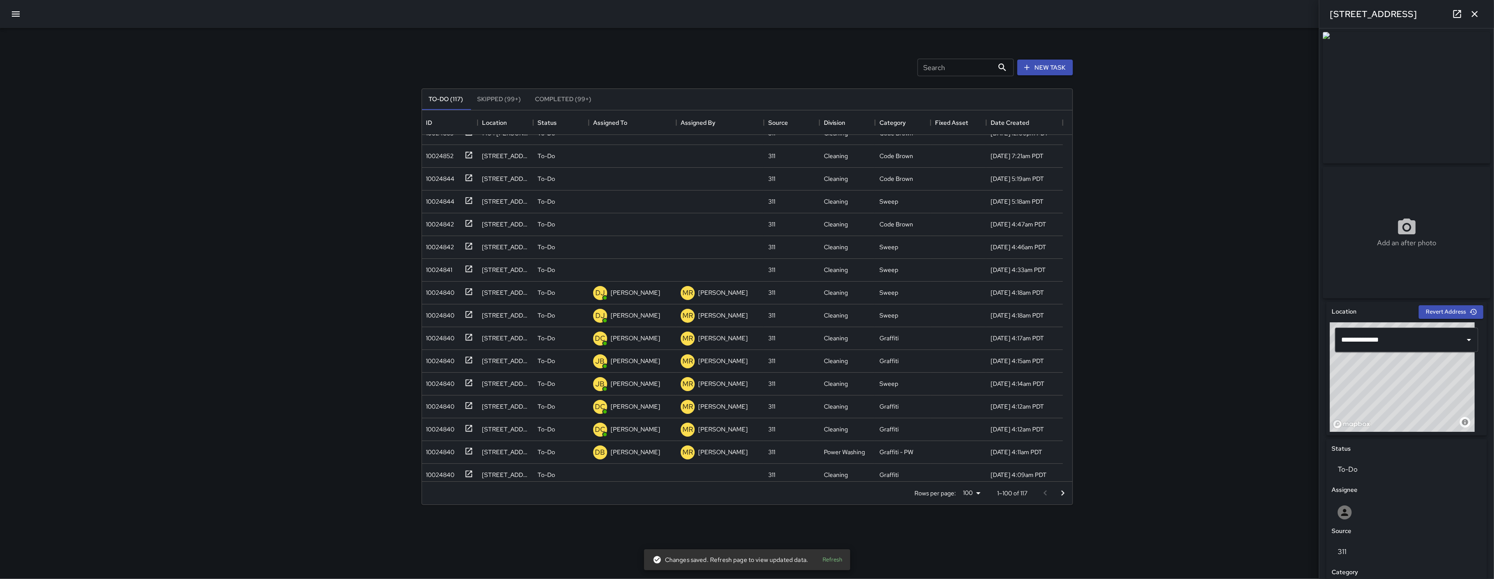
scroll to position [172, 0]
click at [1120, 504] on div at bounding box center [1406, 512] width 150 height 28
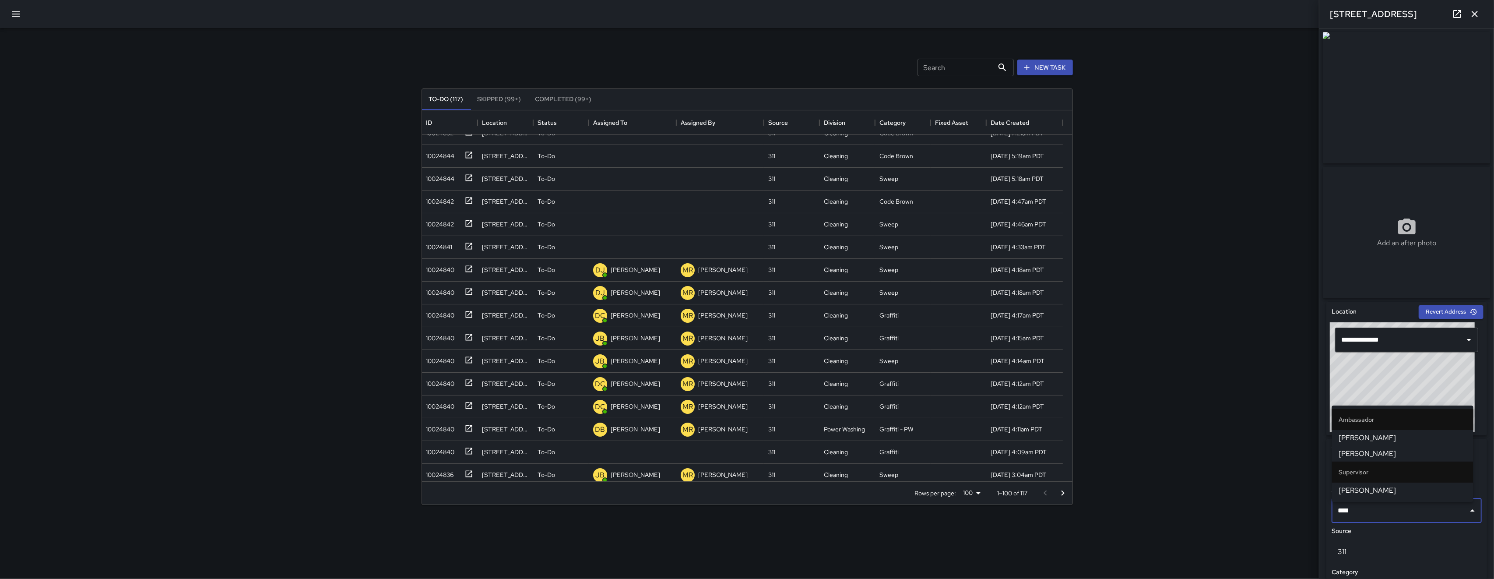
type input "*****"
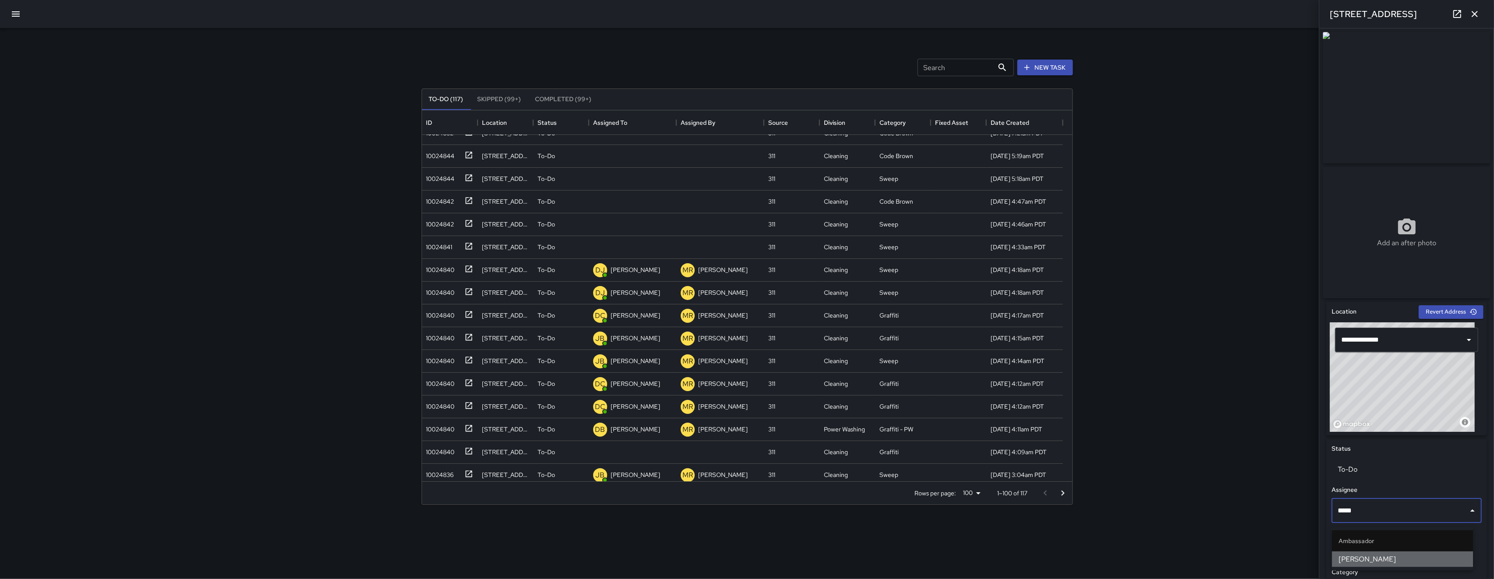
click at [1120, 560] on span "[PERSON_NAME]" at bounding box center [1402, 559] width 127 height 11
click at [449, 221] on div "10024842" at bounding box center [439, 222] width 32 height 12
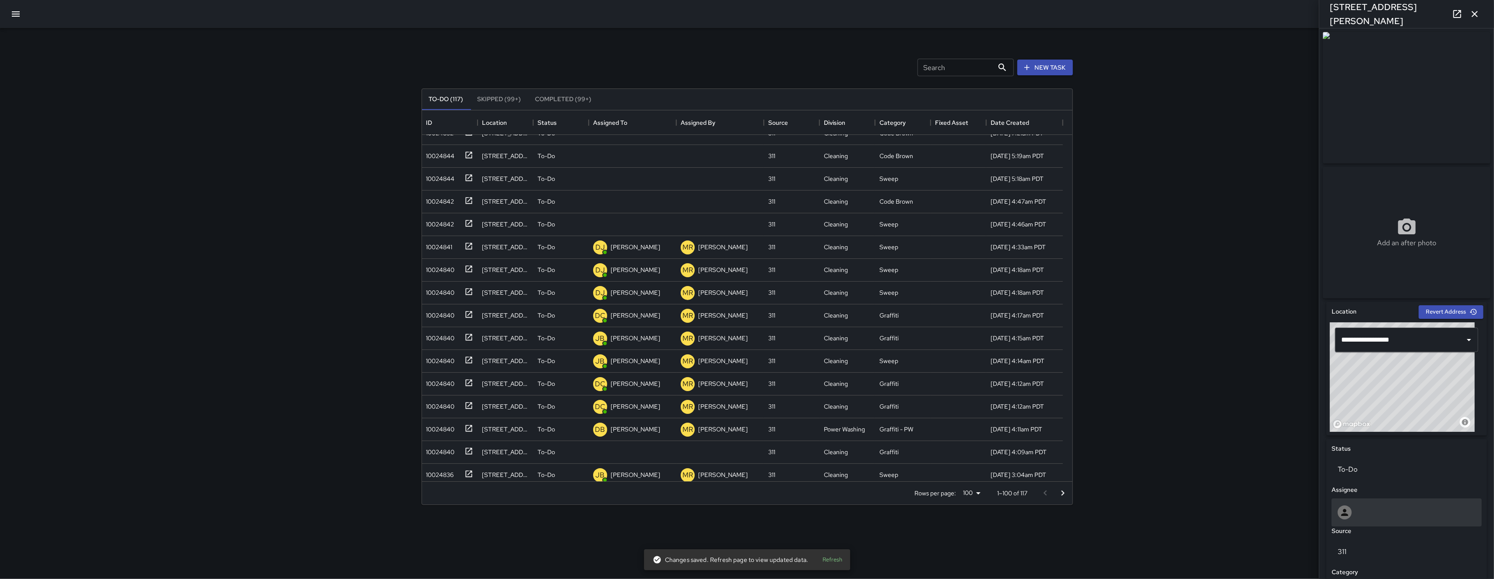
click at [1120, 509] on div at bounding box center [1407, 512] width 138 height 14
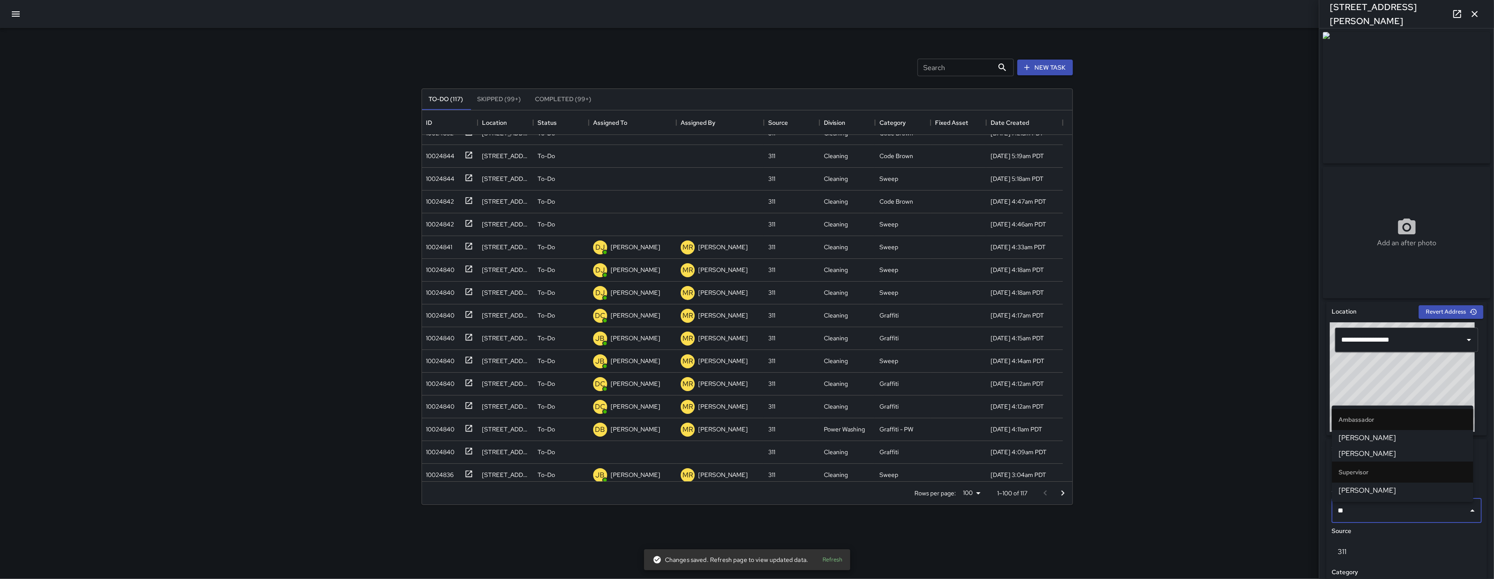
type input "***"
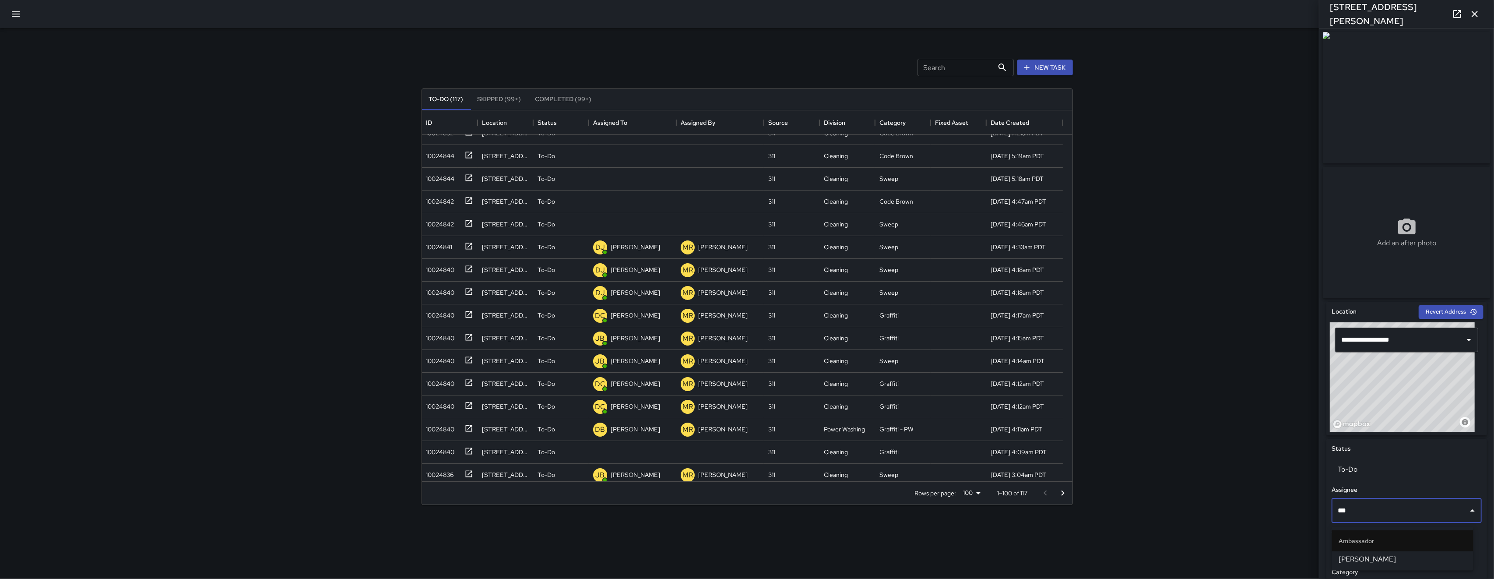
click at [1120, 555] on span "[PERSON_NAME]" at bounding box center [1402, 559] width 127 height 11
click at [441, 206] on div "10024842" at bounding box center [439, 199] width 32 height 12
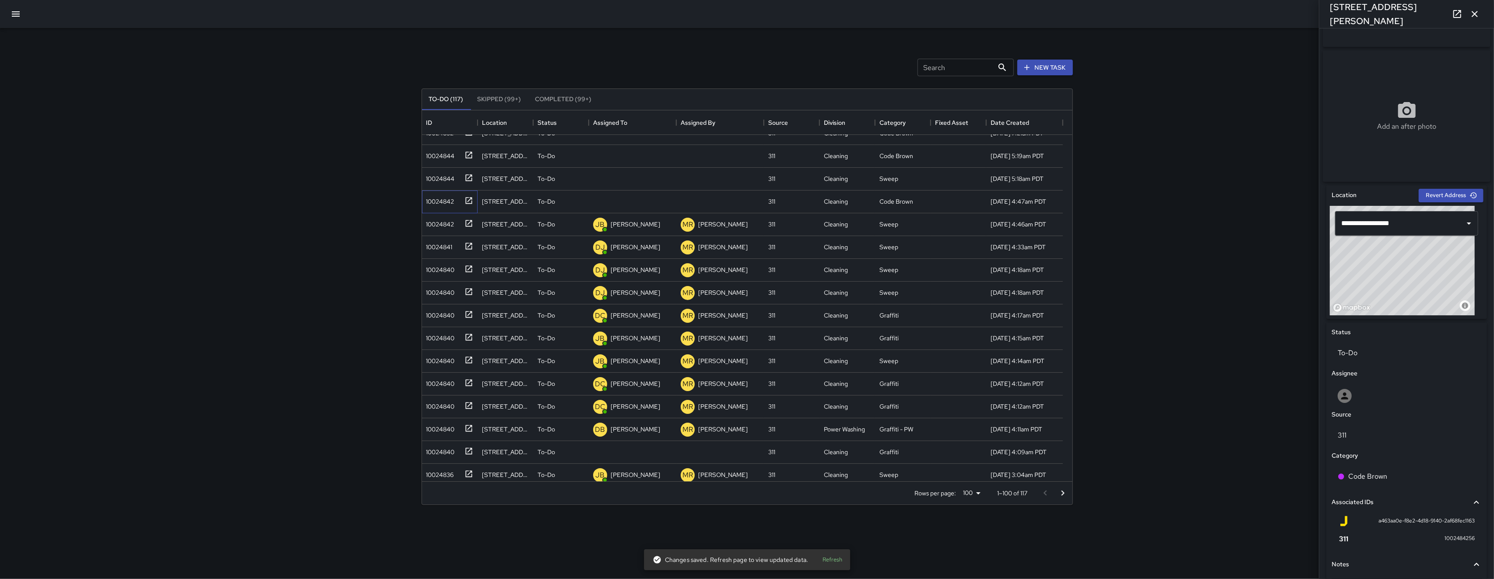
scroll to position [214, 0]
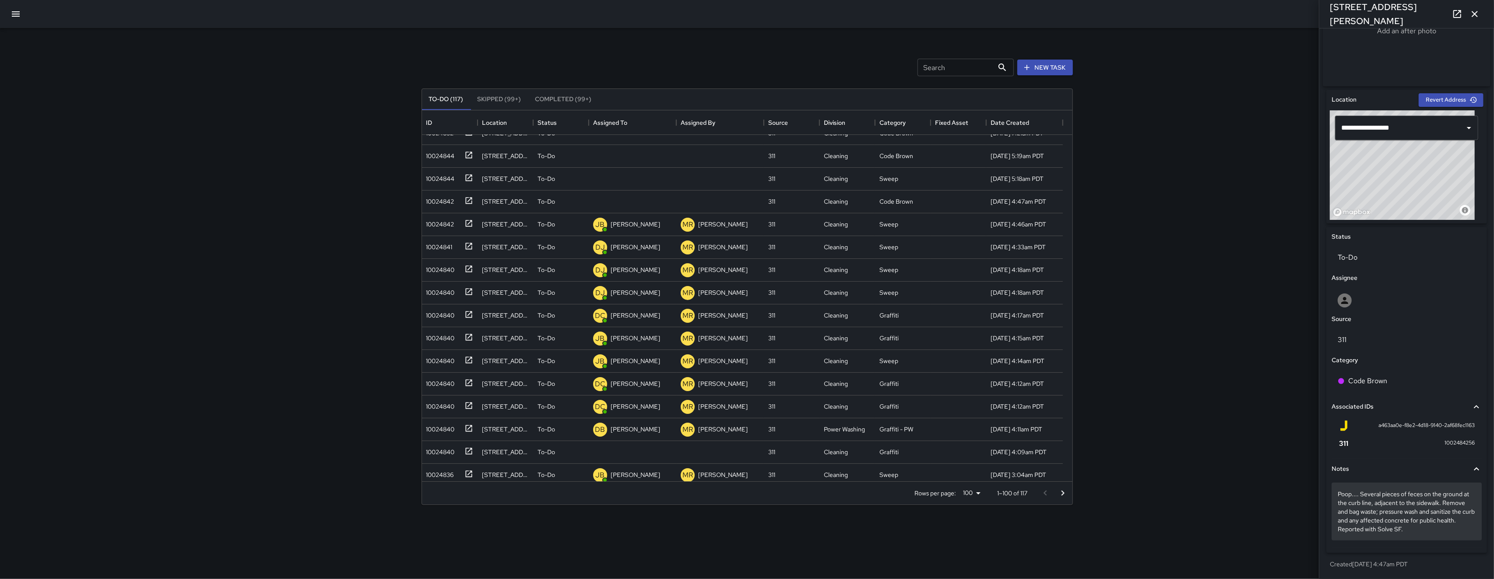
click at [1120, 530] on p "Poop.... Several pieces of feces on the ground at the curb line, adjacent to th…" at bounding box center [1407, 511] width 138 height 44
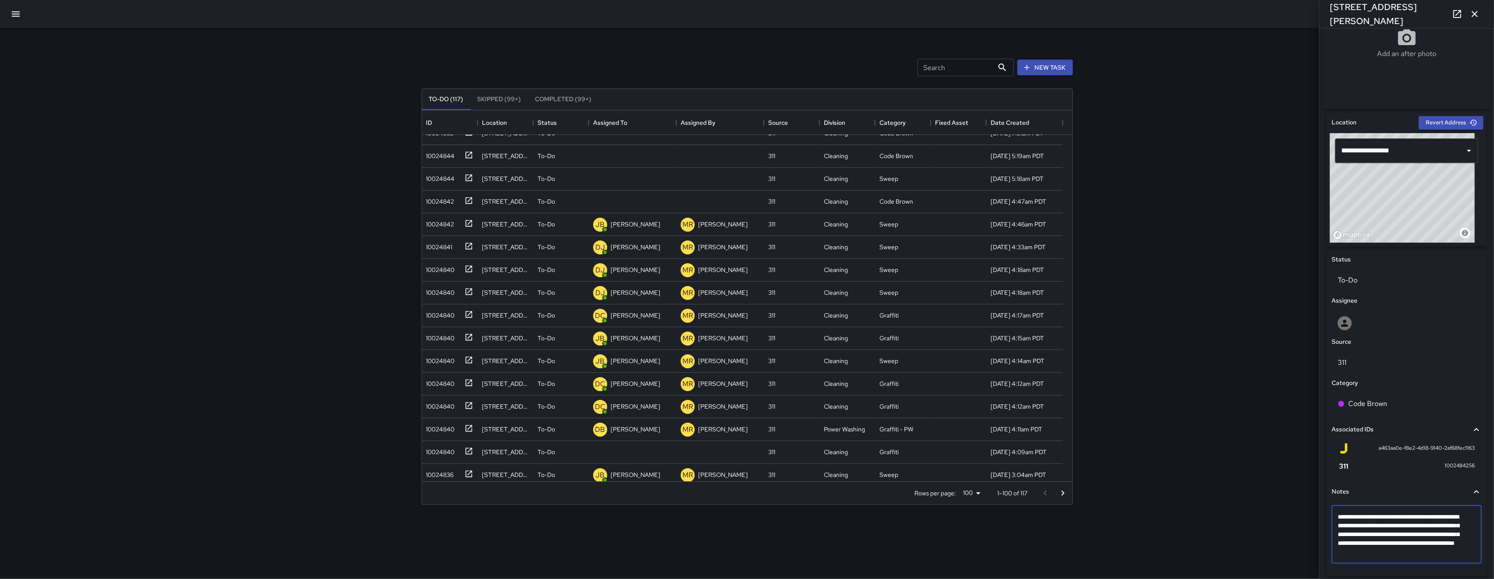
scroll to position [195, 0]
type textarea "**********"
click at [1120, 277] on div "To-Do" at bounding box center [1406, 280] width 150 height 25
click at [1120, 324] on li "Skipped" at bounding box center [1402, 323] width 141 height 16
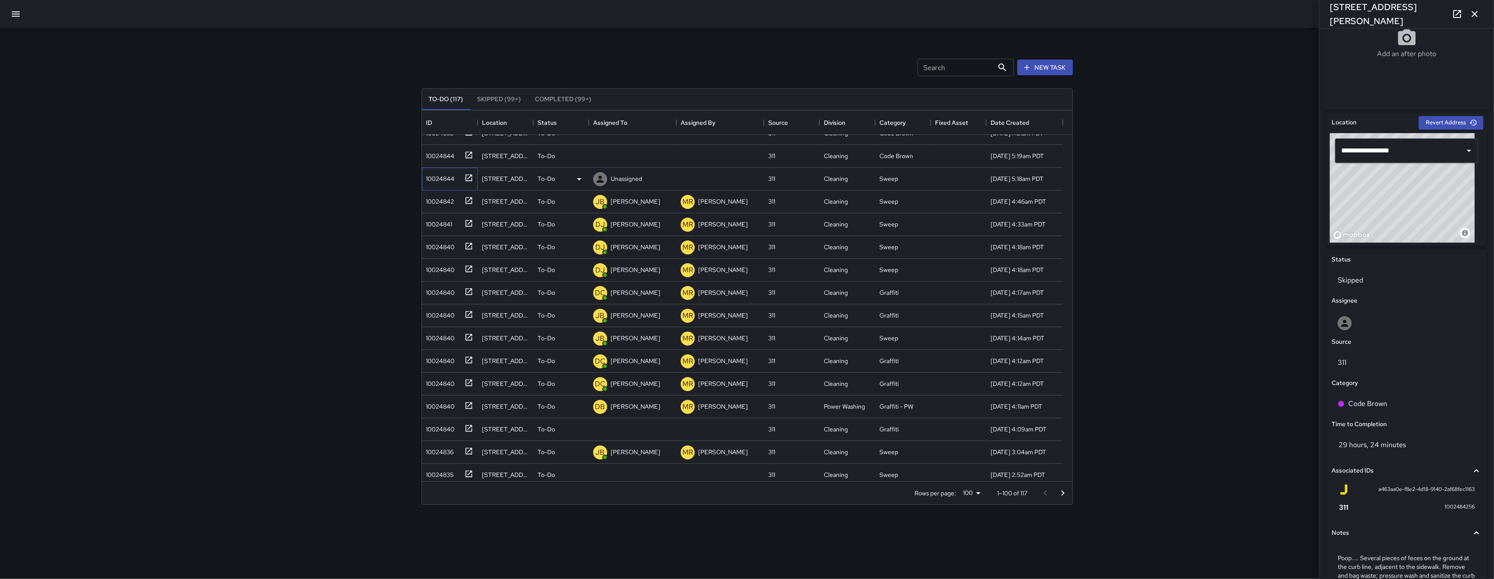
click at [432, 175] on div "10024844" at bounding box center [439, 177] width 32 height 12
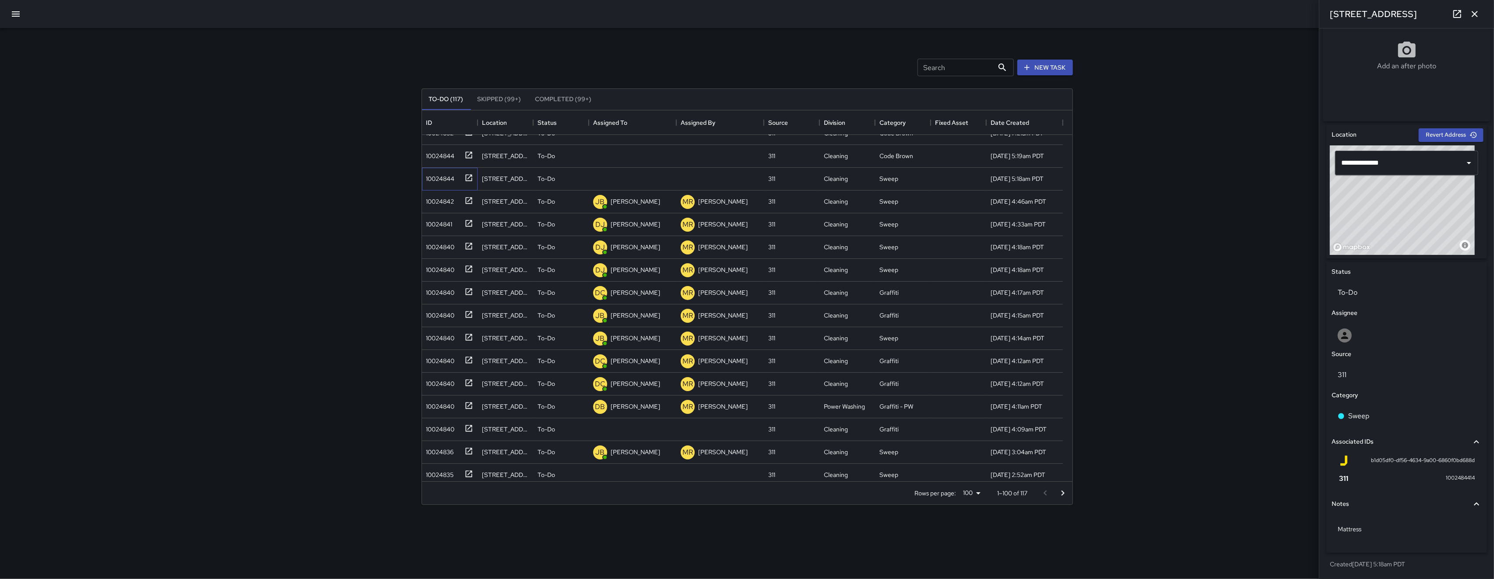
scroll to position [179, 0]
click at [1120, 412] on div "Sweep" at bounding box center [1407, 416] width 138 height 11
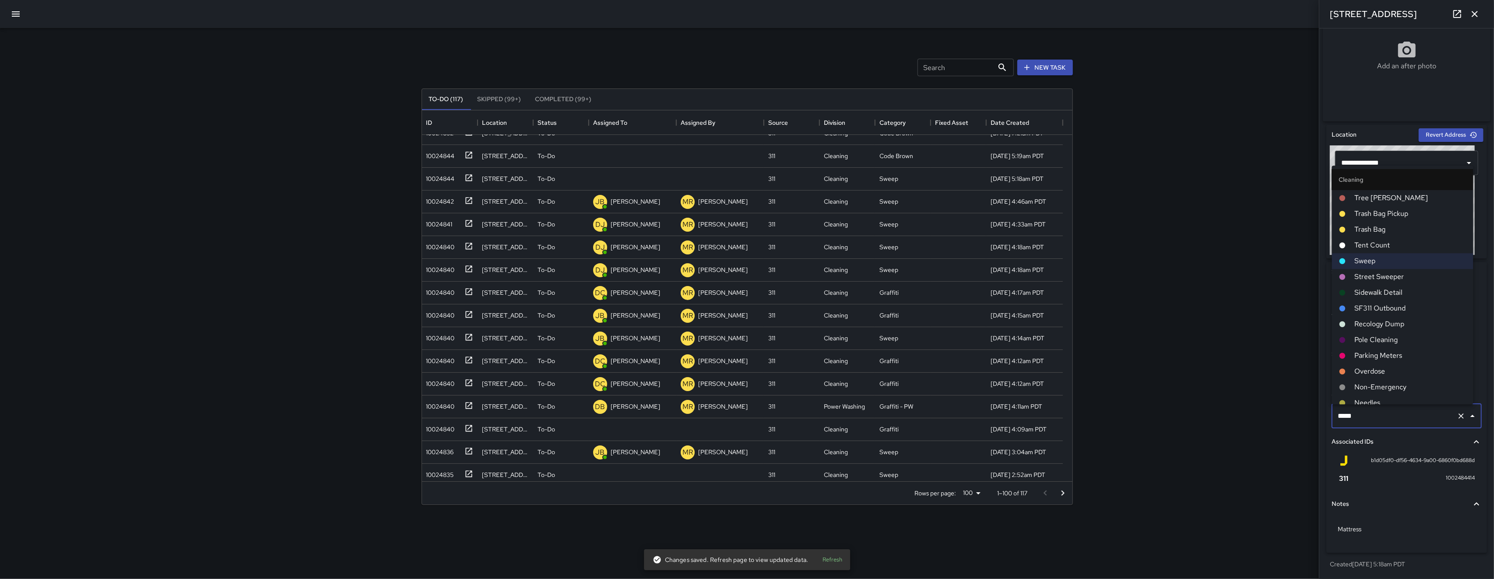
click at [1120, 413] on input "*****" at bounding box center [1394, 415] width 118 height 17
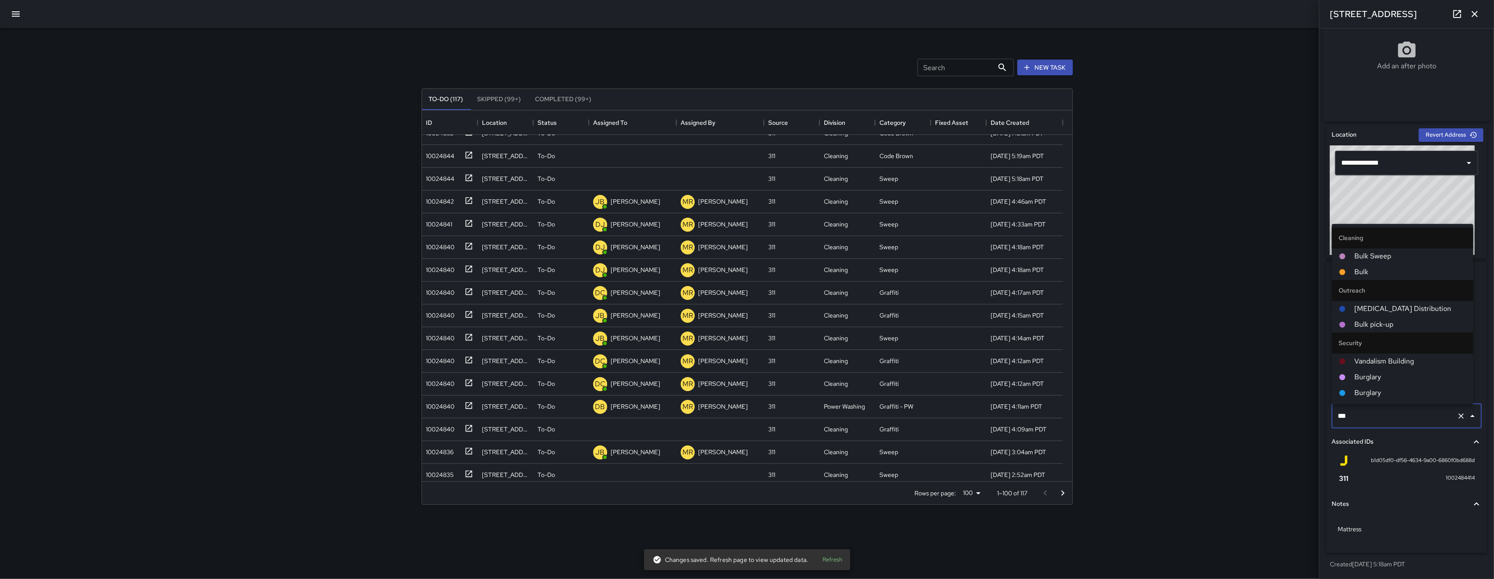
type input "****"
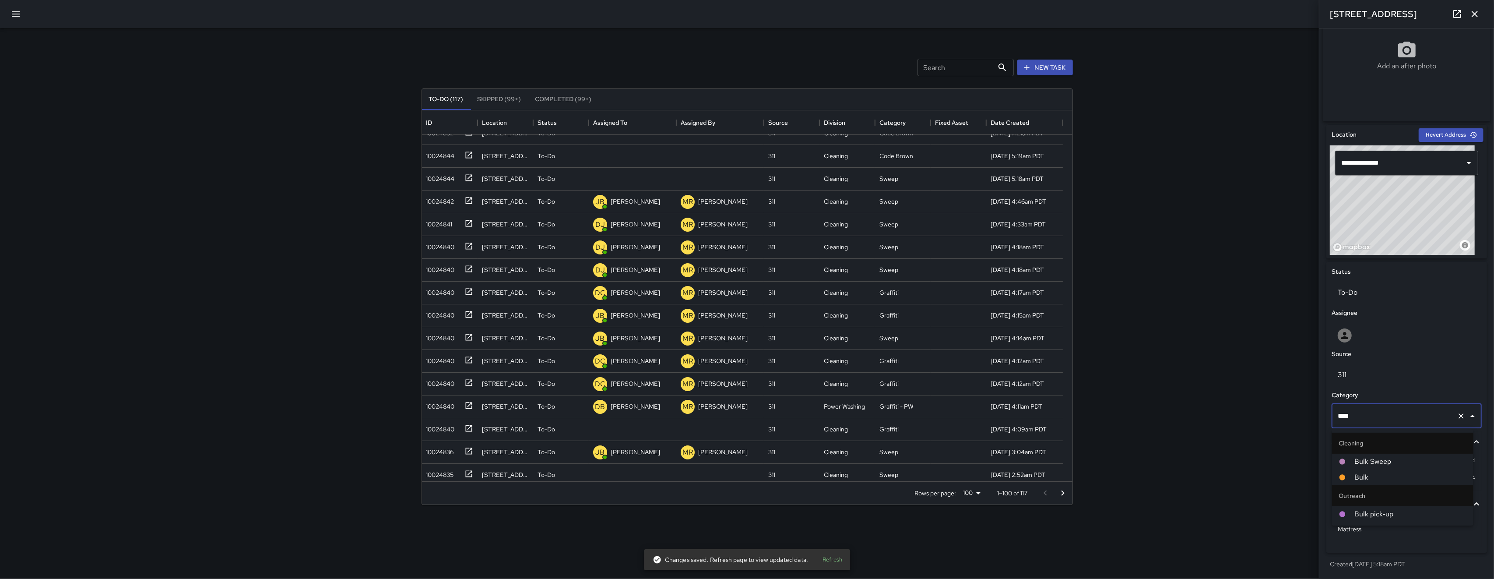
click at [1120, 479] on span "Bulk" at bounding box center [1411, 477] width 112 height 11
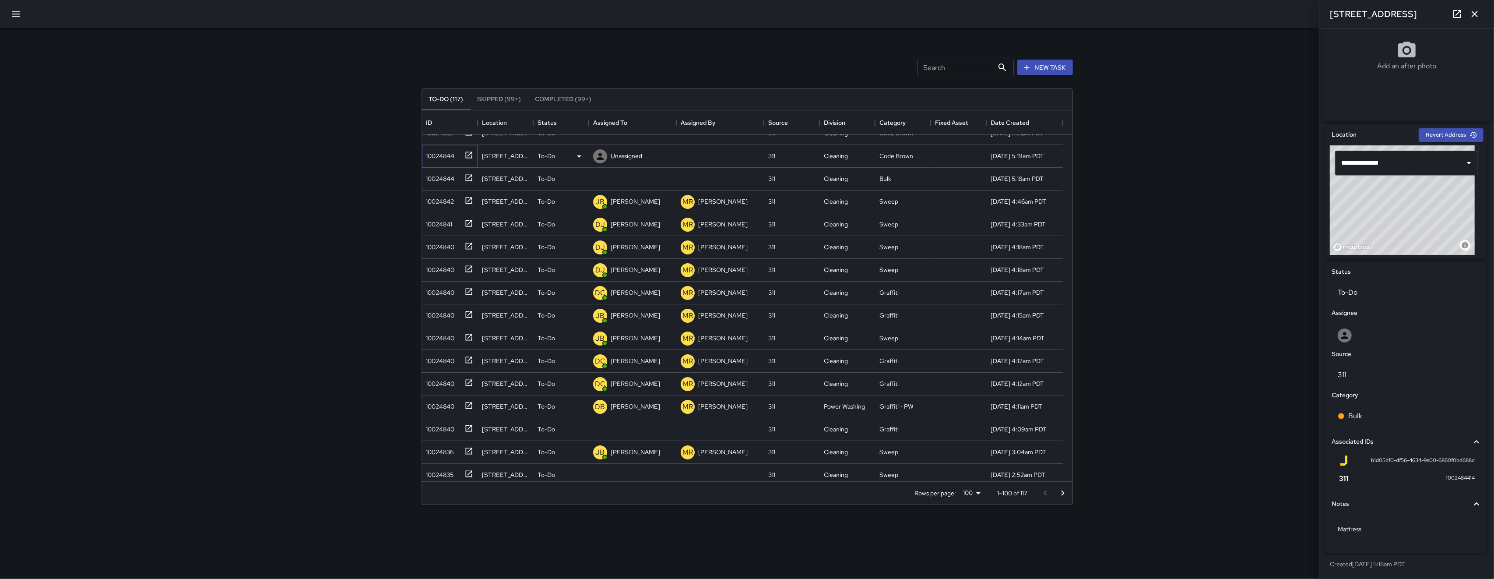
click at [442, 155] on div "10024844" at bounding box center [439, 154] width 32 height 12
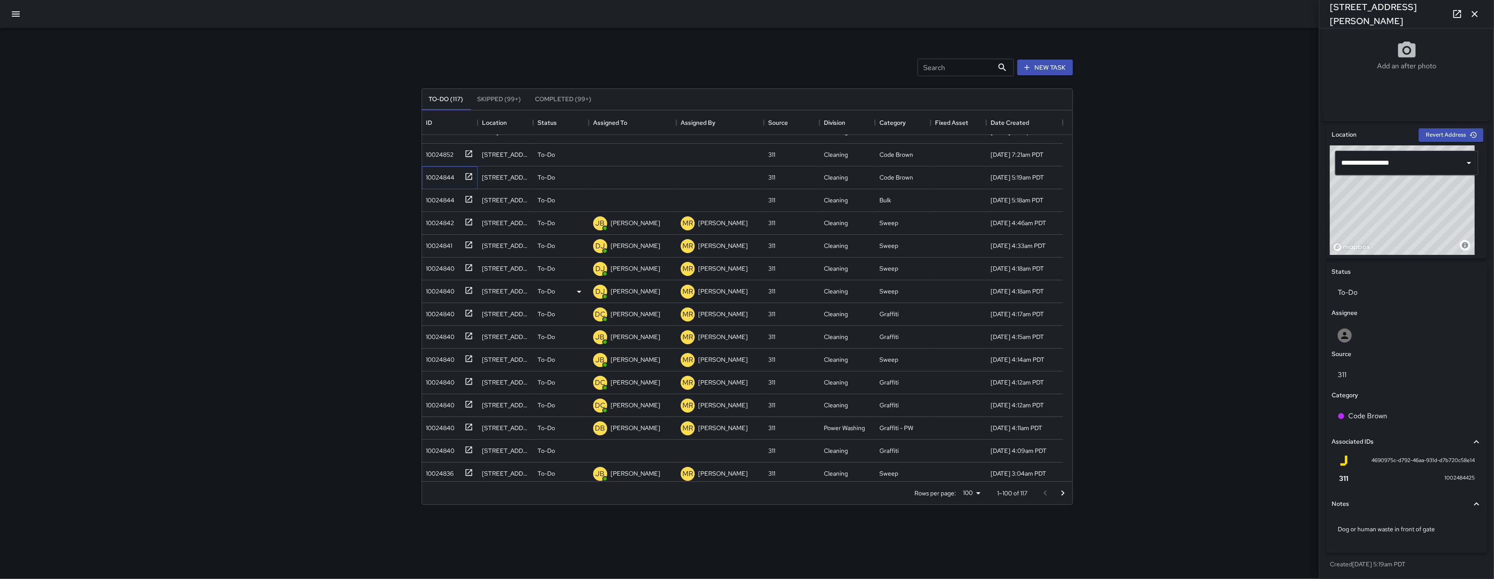
scroll to position [11, 0]
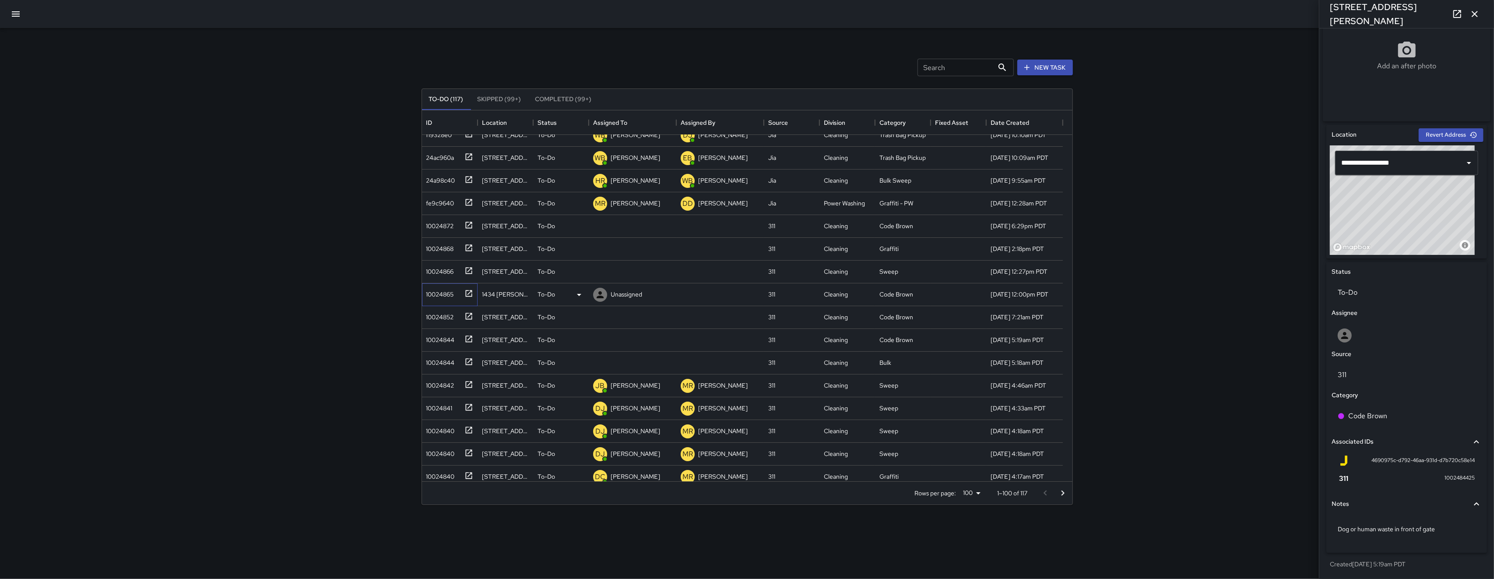
click at [443, 302] on div "10024865" at bounding box center [450, 294] width 56 height 23
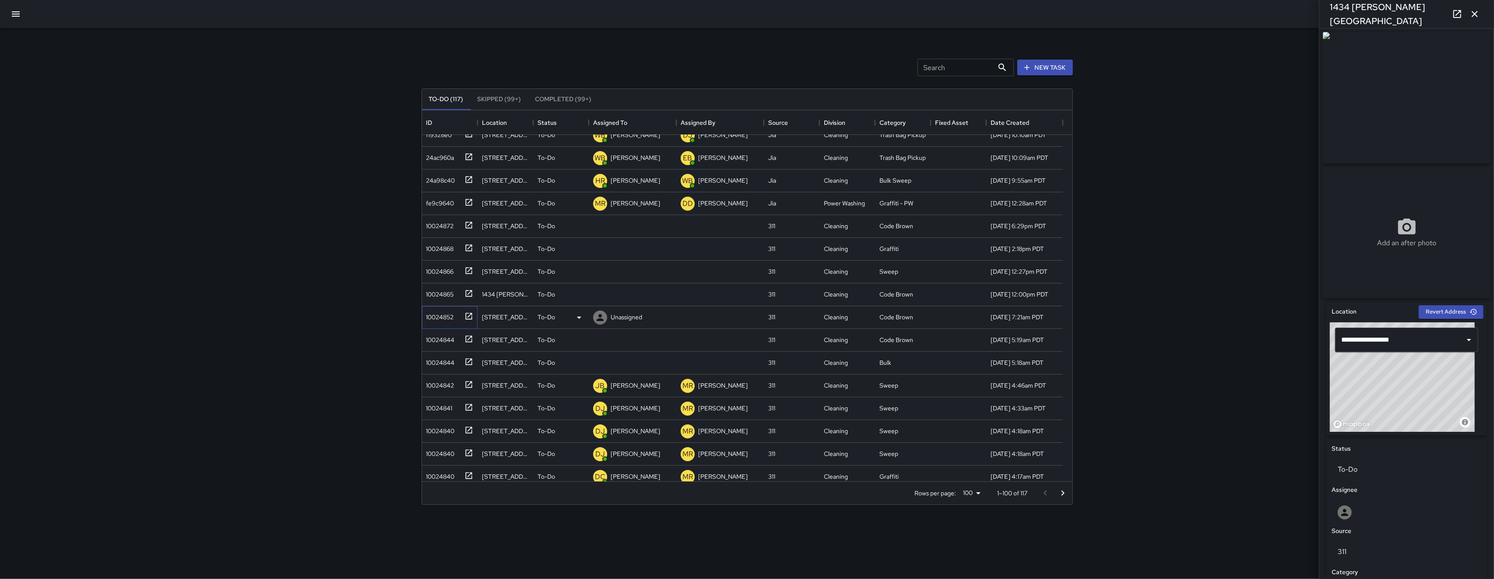
click at [442, 319] on div "10024852" at bounding box center [438, 315] width 31 height 12
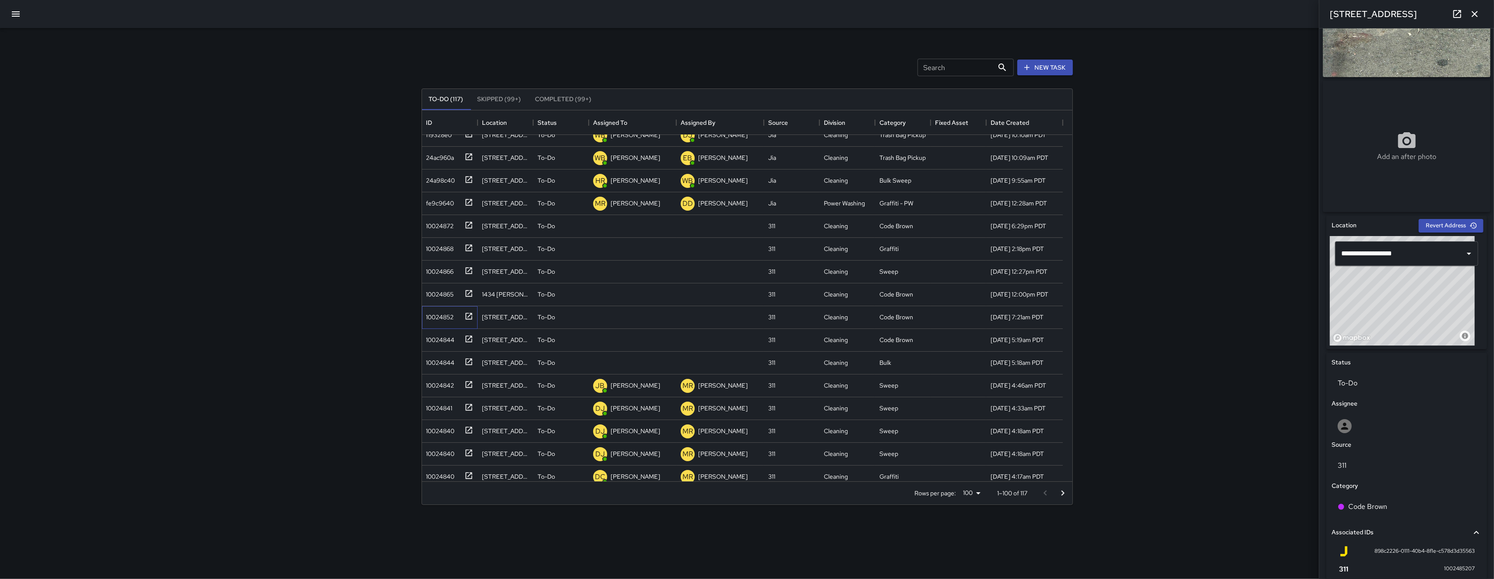
scroll to position [179, 0]
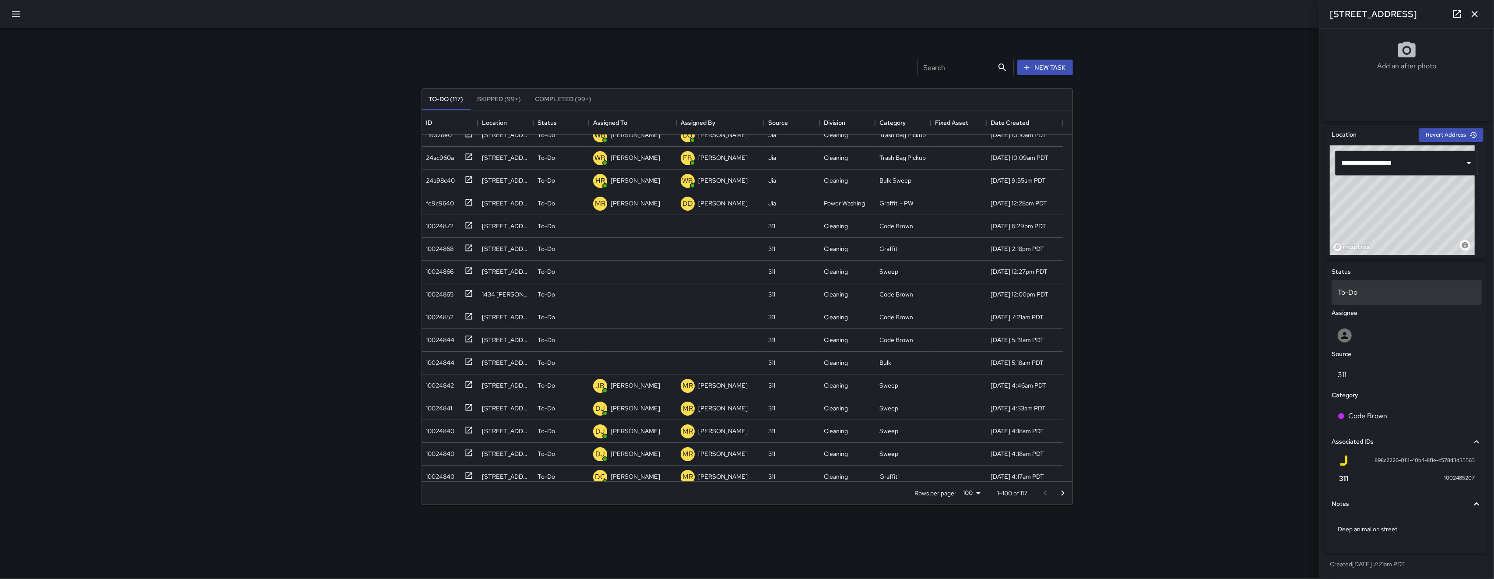
click at [1120, 294] on p "To-Do" at bounding box center [1407, 292] width 138 height 11
click at [1120, 289] on body "Search Search New Task To-Do (117) Skipped (99+) Completed (99+) ID Location St…" at bounding box center [747, 289] width 1494 height 579
click at [1120, 326] on li "Skipped" at bounding box center [1402, 332] width 141 height 16
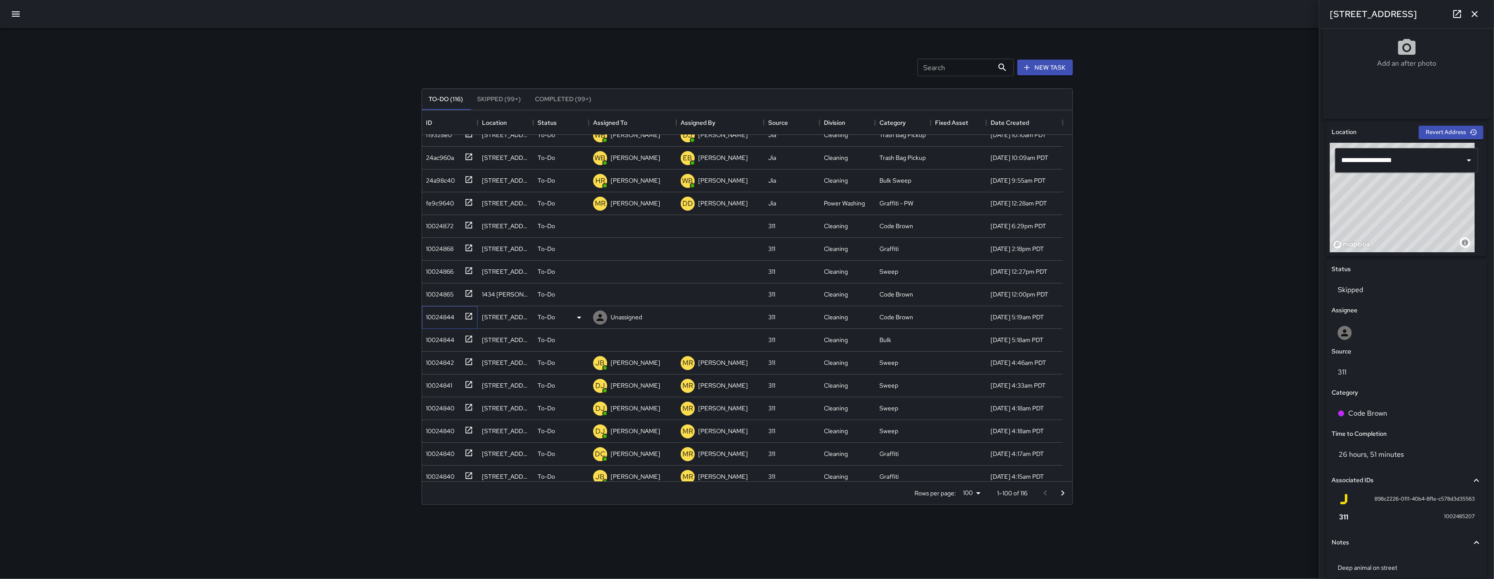
click at [443, 318] on div "10024844" at bounding box center [439, 315] width 32 height 12
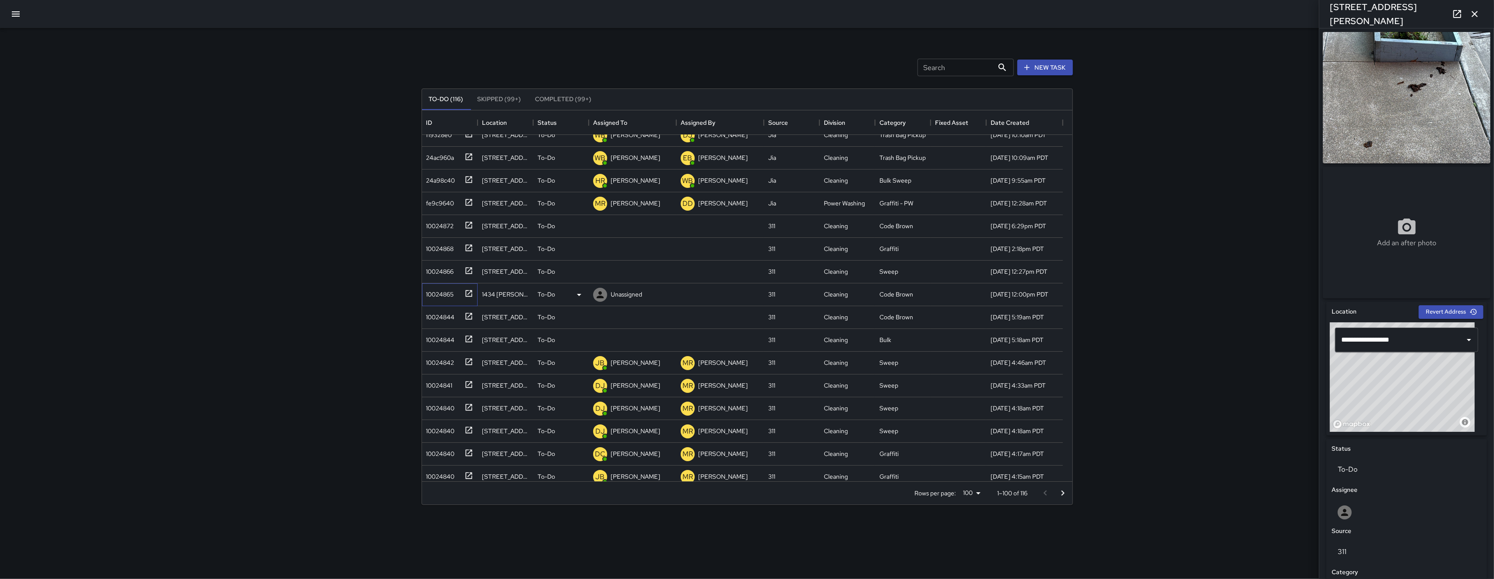
click at [437, 293] on div "10024865" at bounding box center [438, 292] width 31 height 12
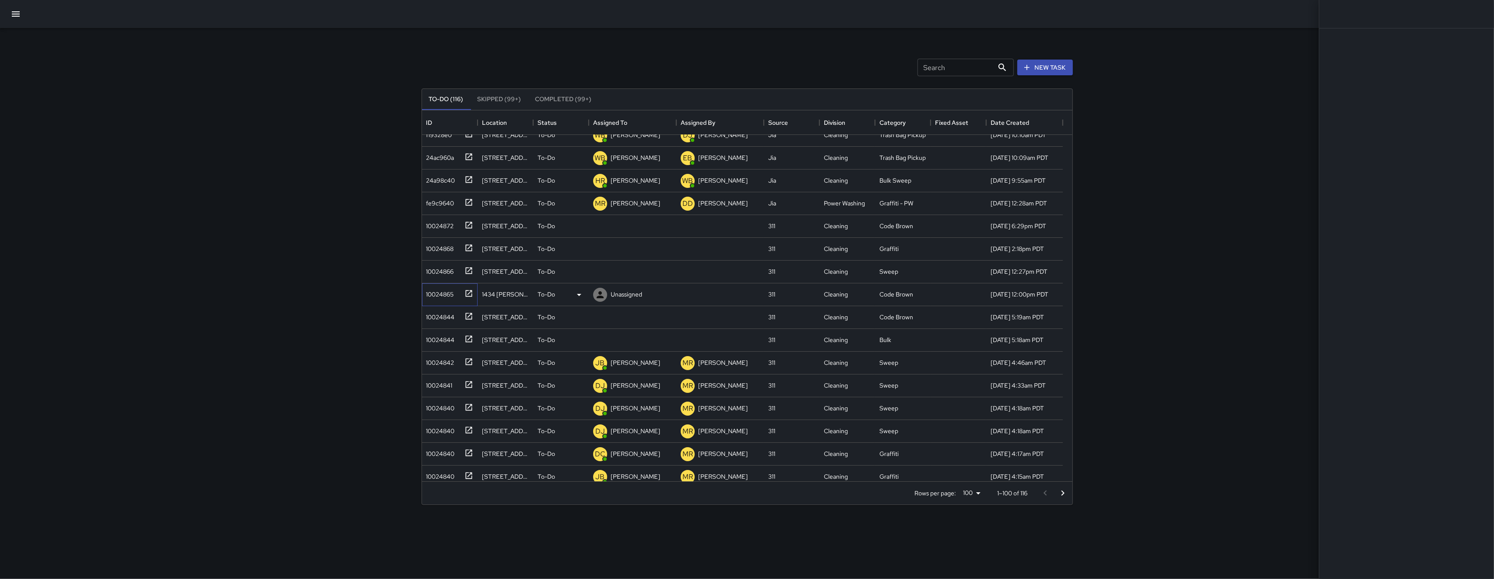
scroll to position [9, 0]
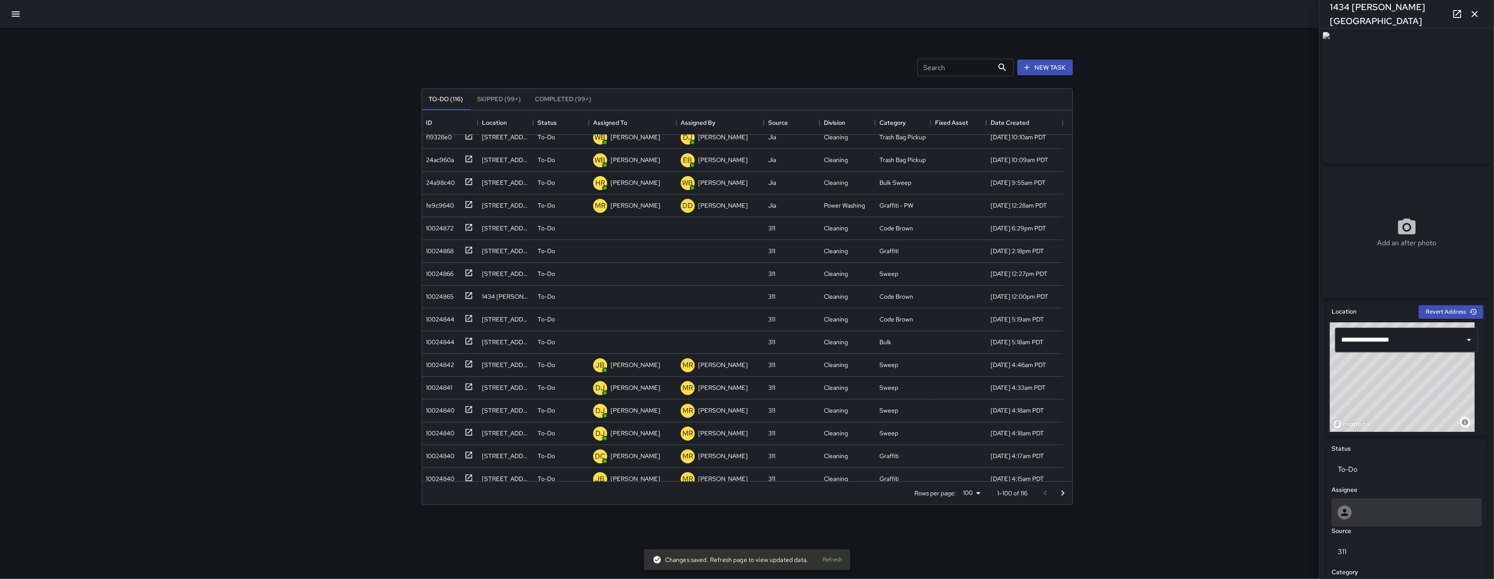
click at [1120, 515] on icon at bounding box center [1344, 512] width 11 height 11
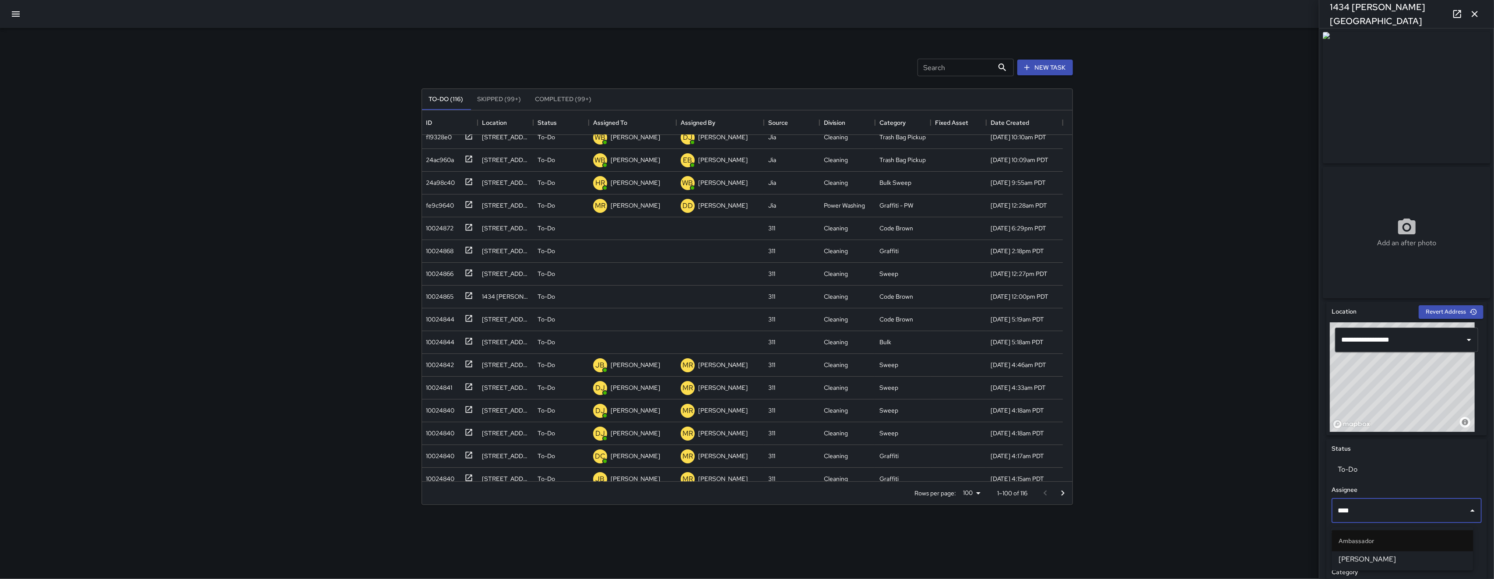
type input "****"
click at [1120, 555] on span "[PERSON_NAME]" at bounding box center [1402, 559] width 127 height 11
click at [435, 280] on div "10024866" at bounding box center [450, 274] width 56 height 23
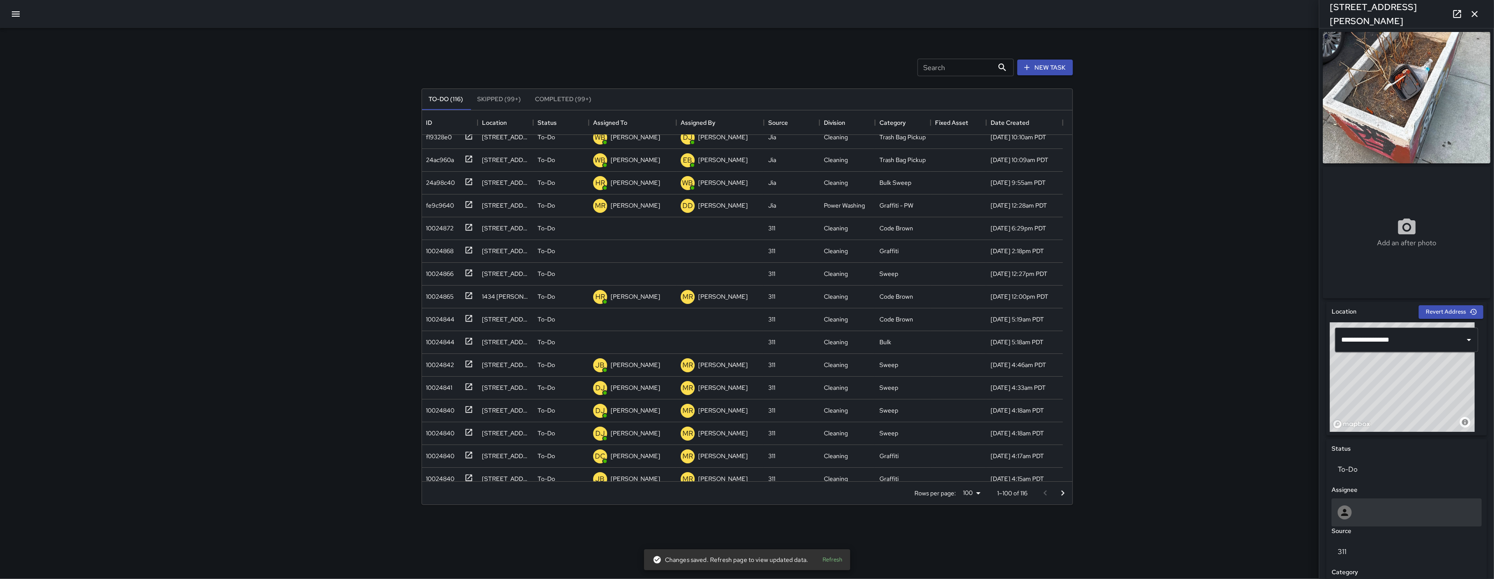
click at [1120, 509] on div at bounding box center [1407, 512] width 138 height 14
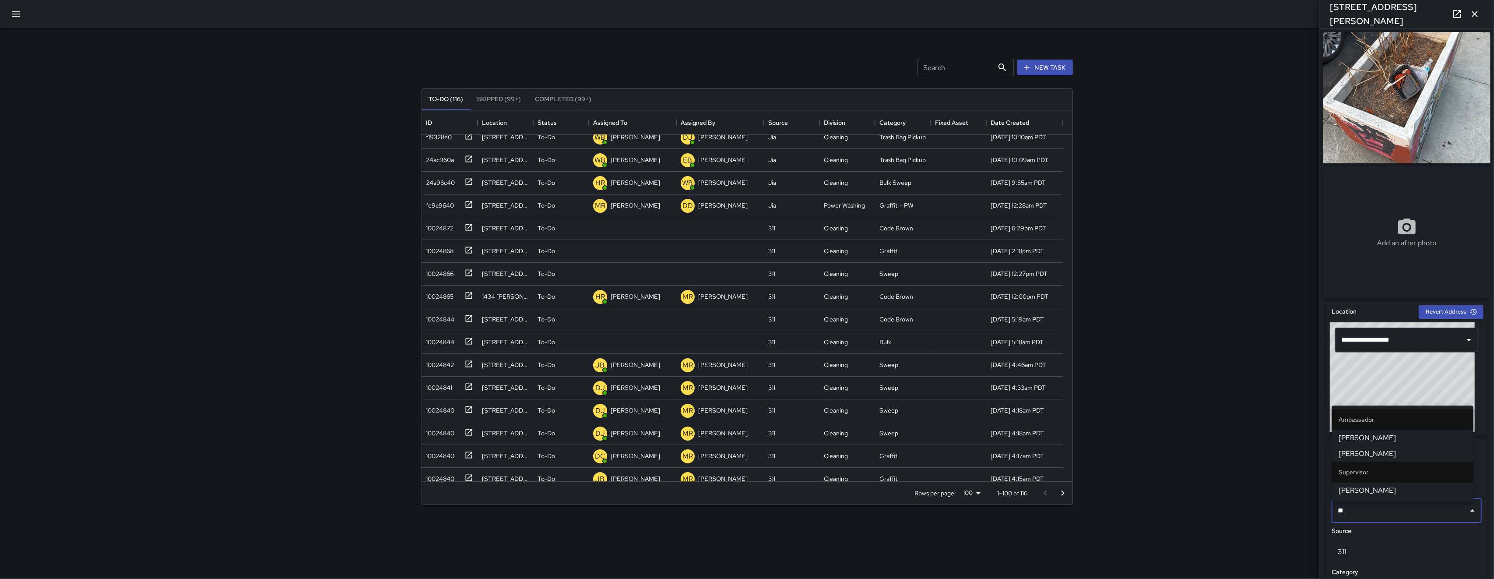
type input "***"
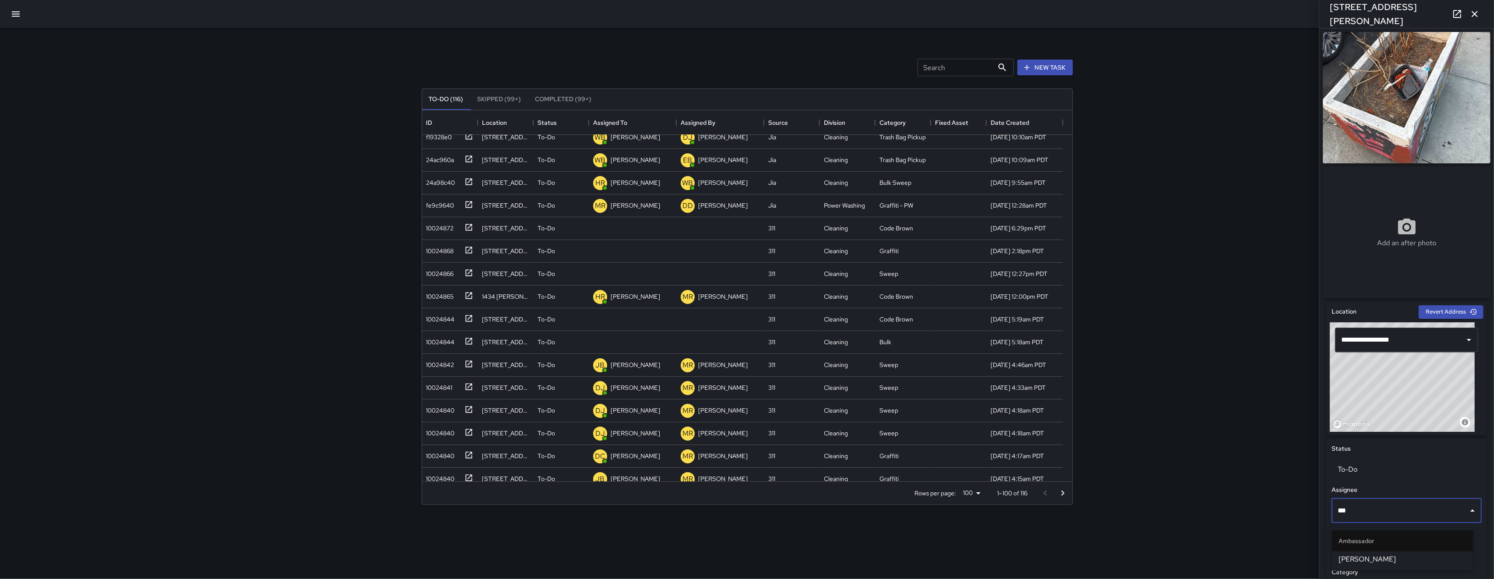
click at [1120, 556] on span "[PERSON_NAME]" at bounding box center [1402, 559] width 127 height 11
click at [453, 247] on div "10024868" at bounding box center [438, 249] width 31 height 12
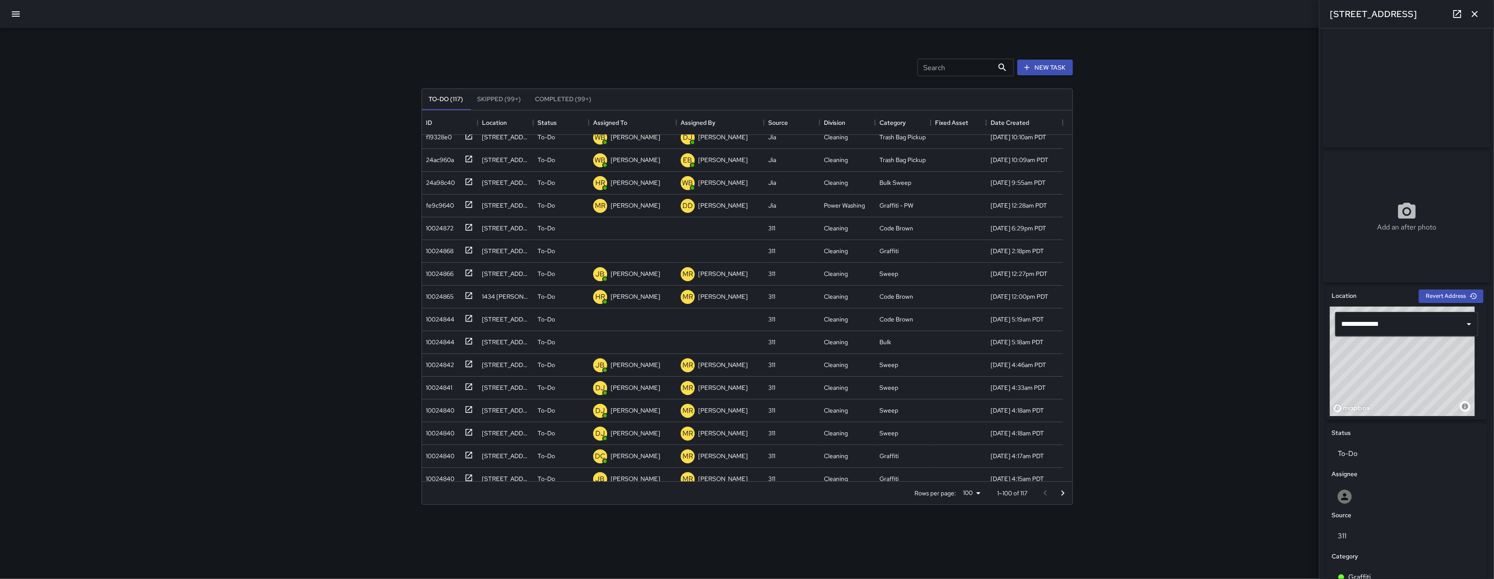
scroll to position [188, 0]
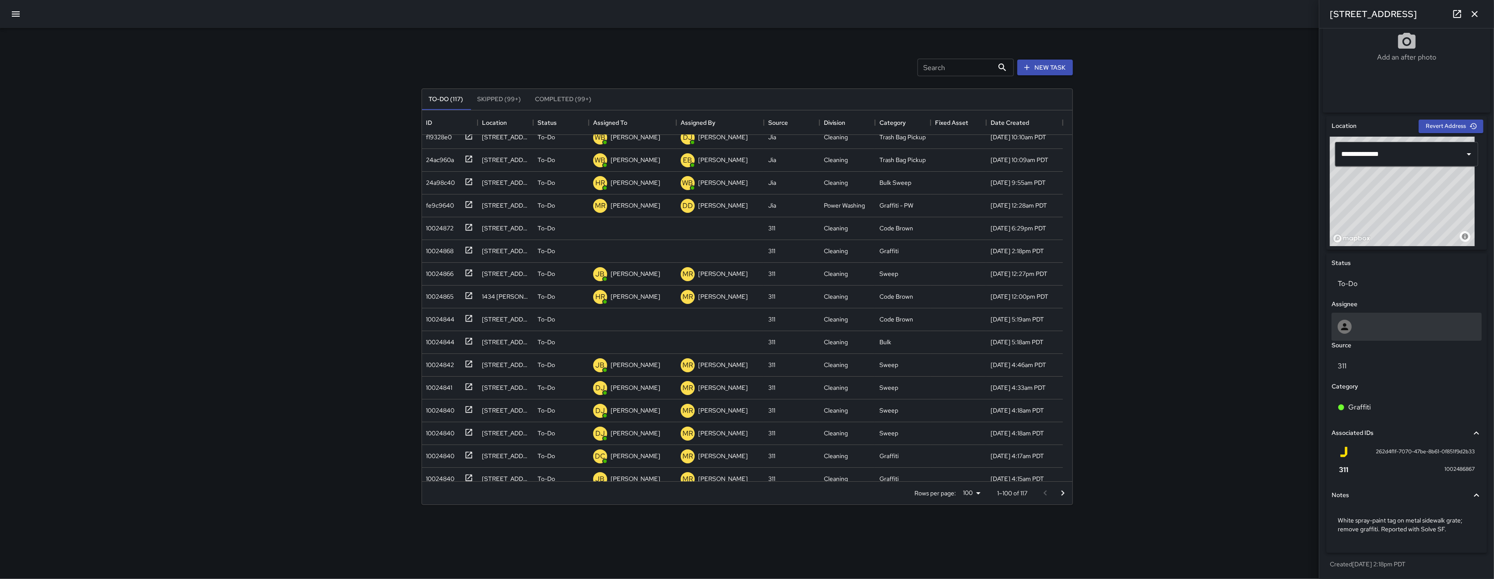
click at [1120, 323] on div at bounding box center [1407, 326] width 138 height 14
type input "*****"
click at [1120, 370] on span "[PERSON_NAME]" at bounding box center [1402, 370] width 127 height 11
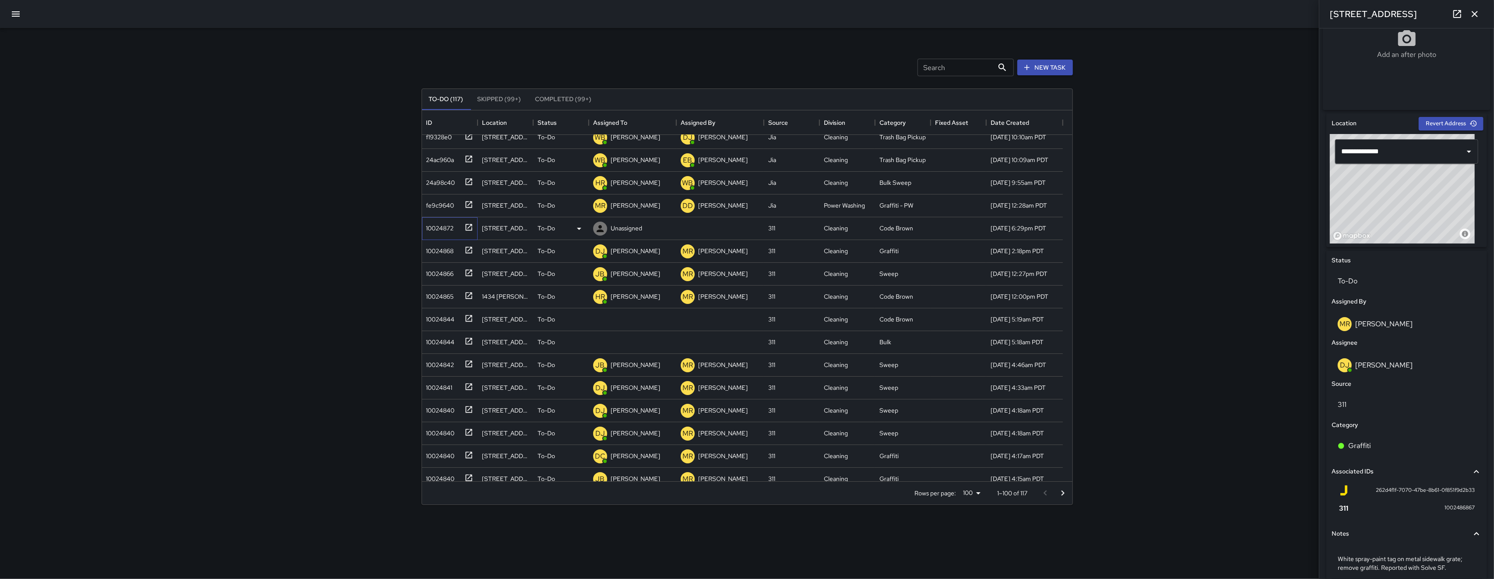
click at [450, 234] on div "10024872" at bounding box center [450, 228] width 56 height 23
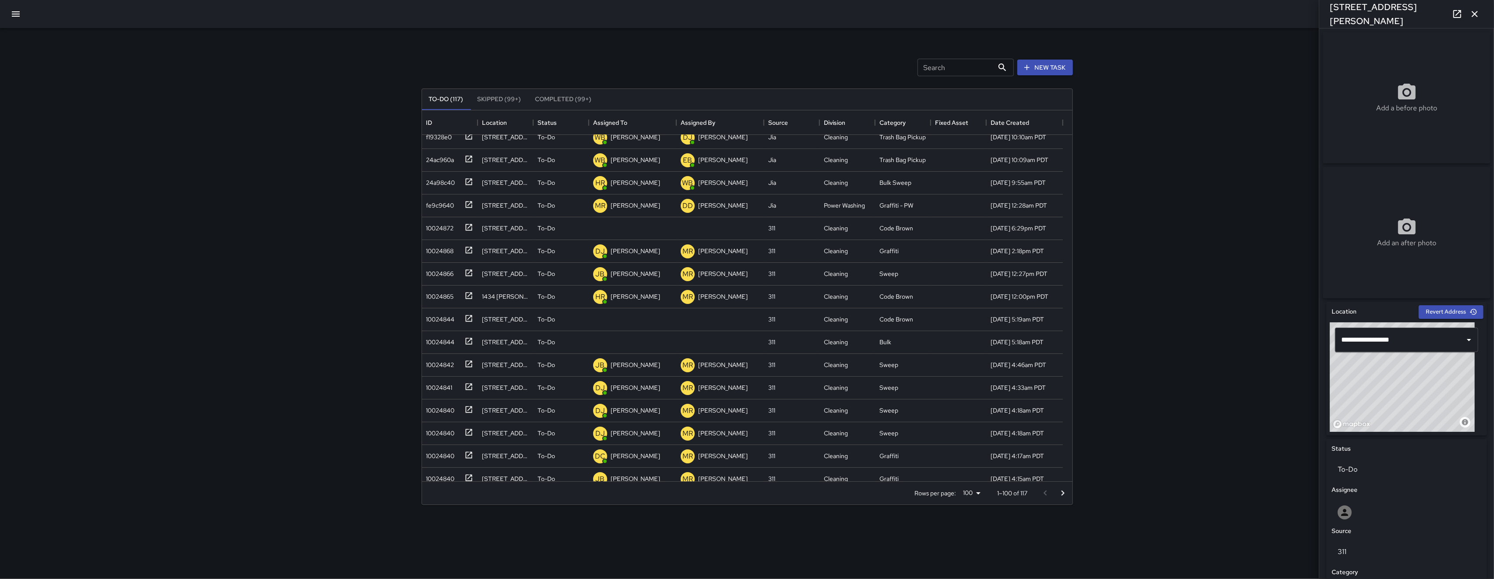
click at [1120, 11] on icon "button" at bounding box center [1474, 14] width 11 height 11
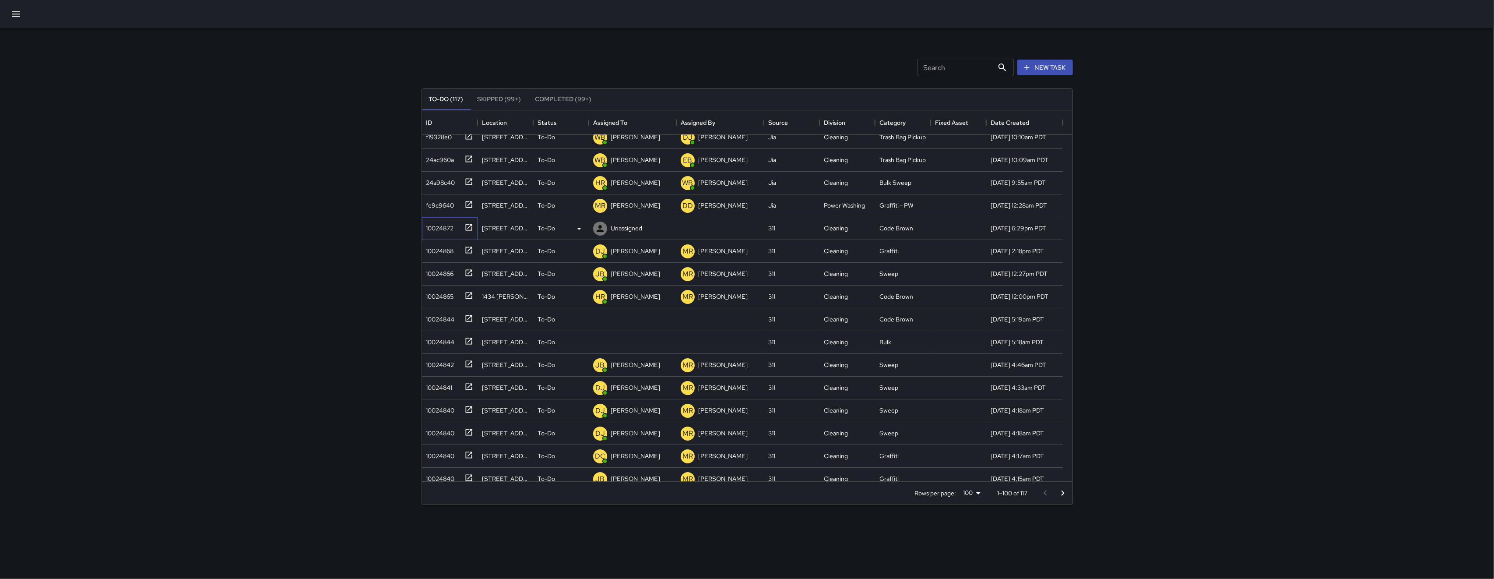
click at [445, 228] on div "10024872" at bounding box center [438, 226] width 31 height 12
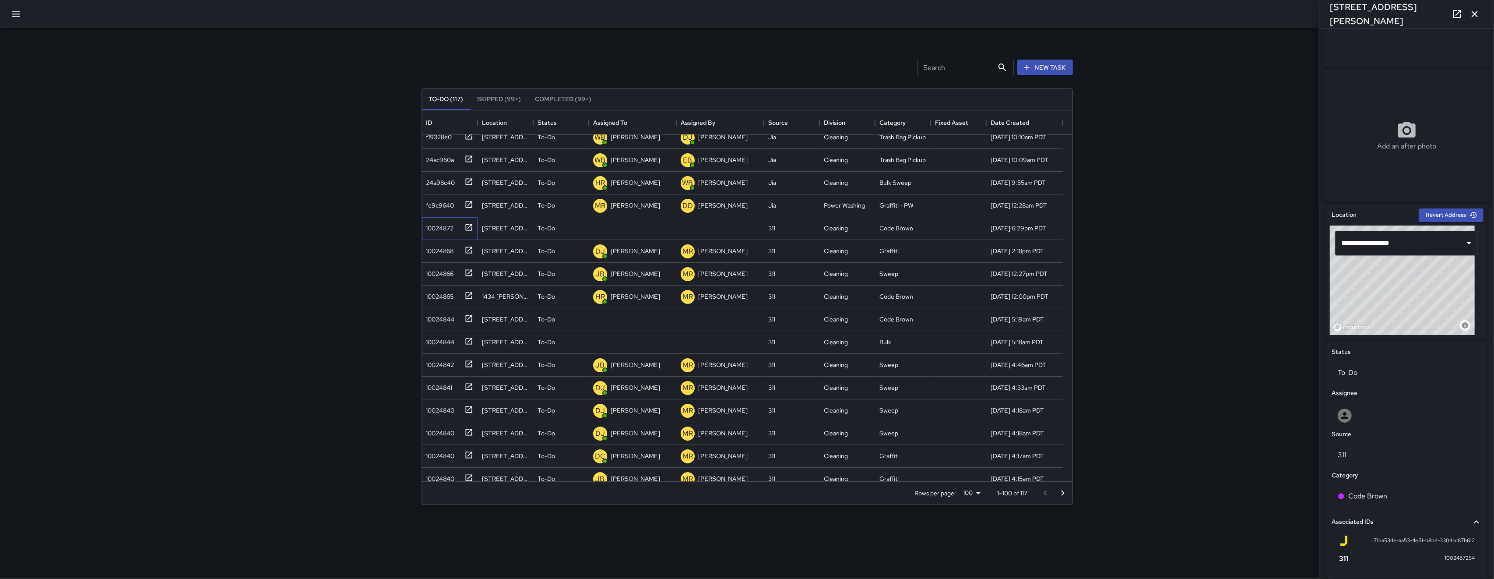
scroll to position [100, 0]
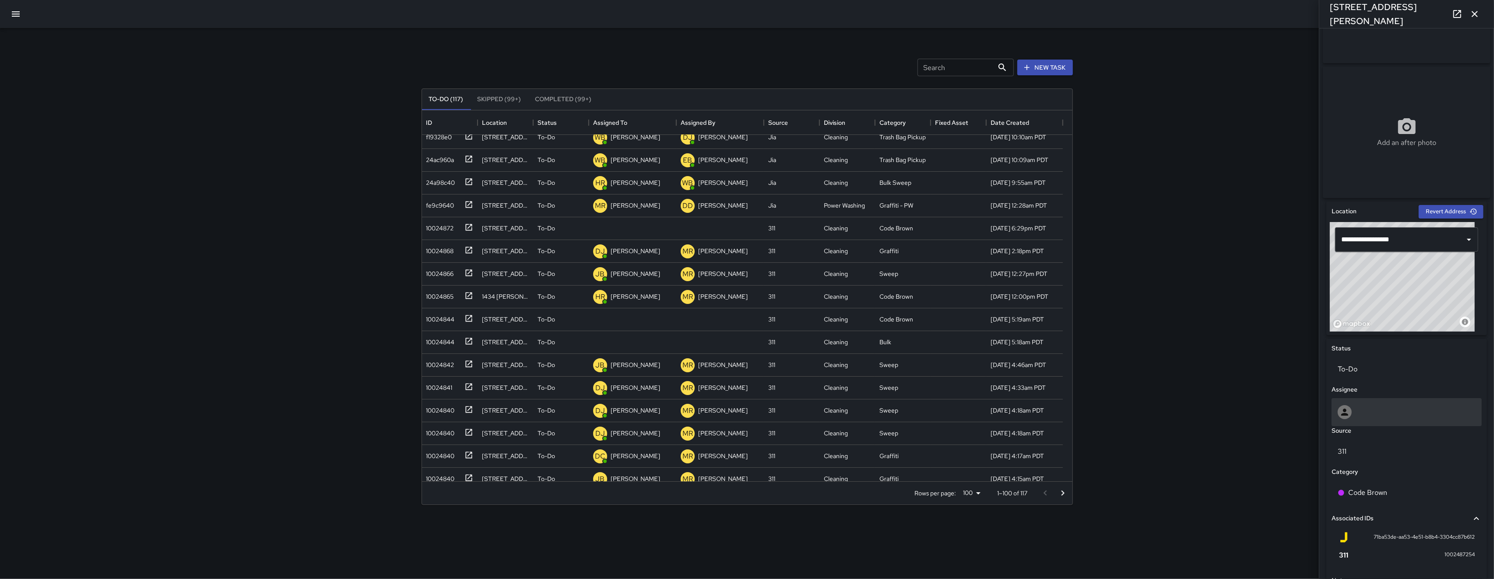
click at [1120, 405] on div at bounding box center [1406, 412] width 150 height 28
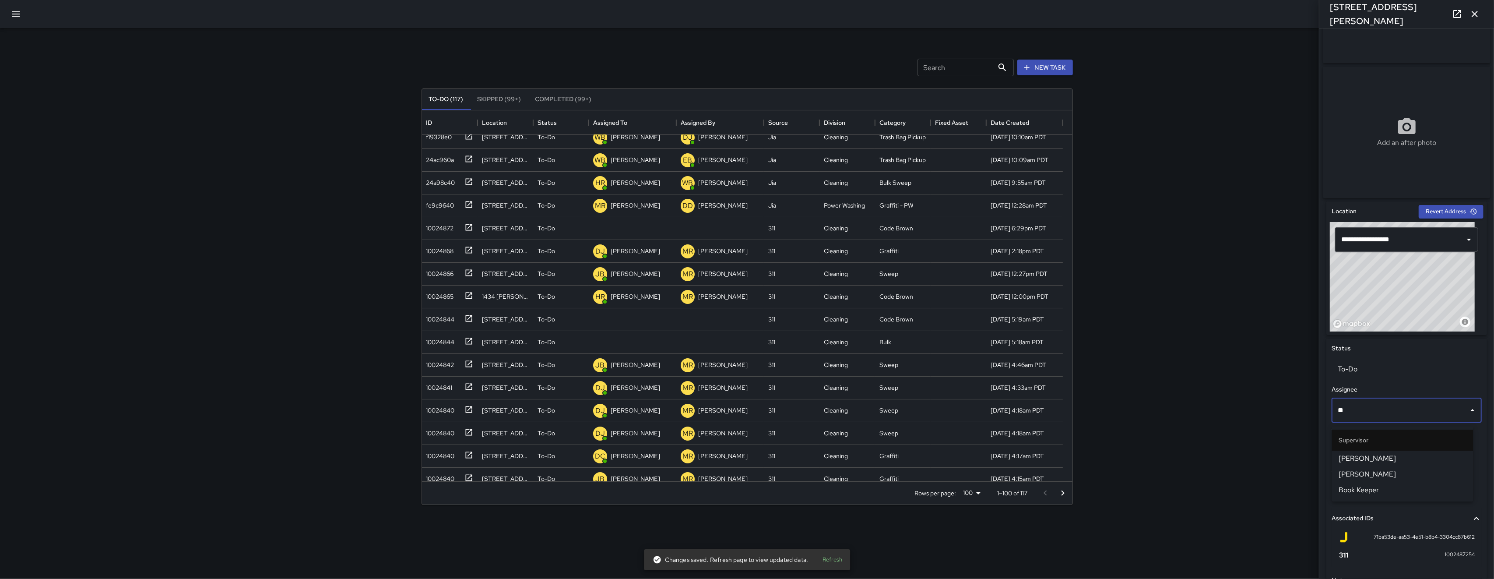
type input "***"
click at [1120, 454] on span "[PERSON_NAME]" at bounding box center [1402, 458] width 127 height 11
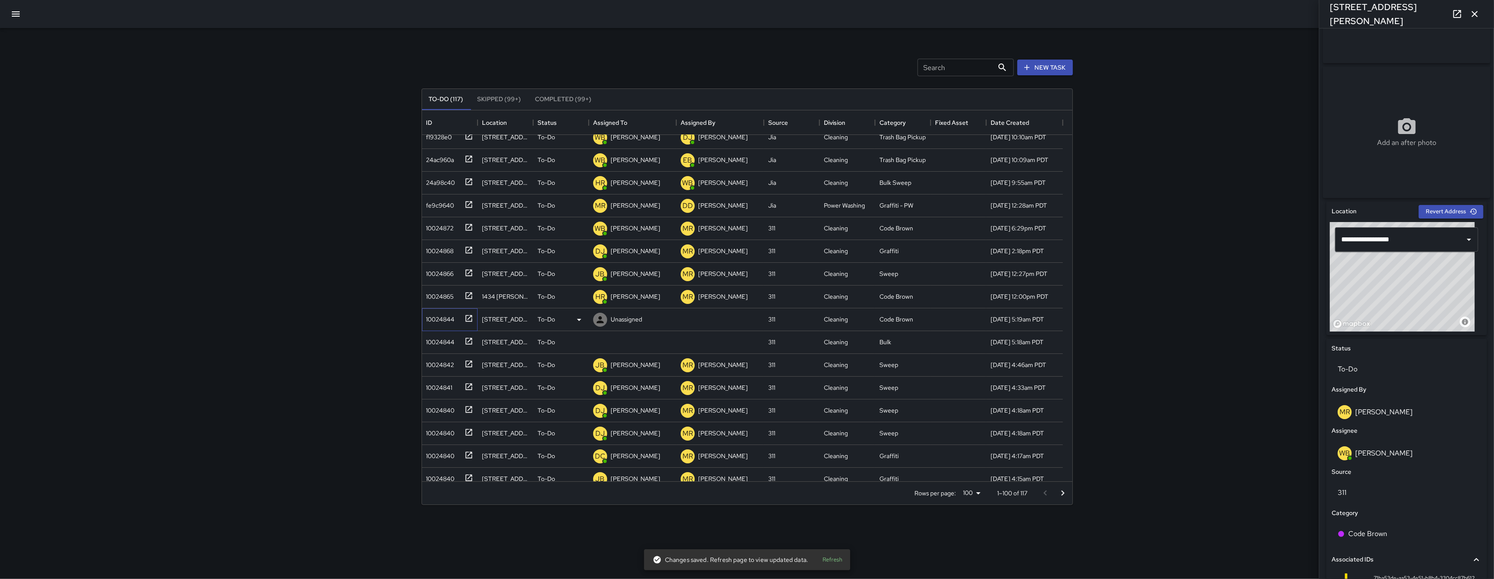
click at [445, 319] on div "10024844" at bounding box center [439, 317] width 32 height 12
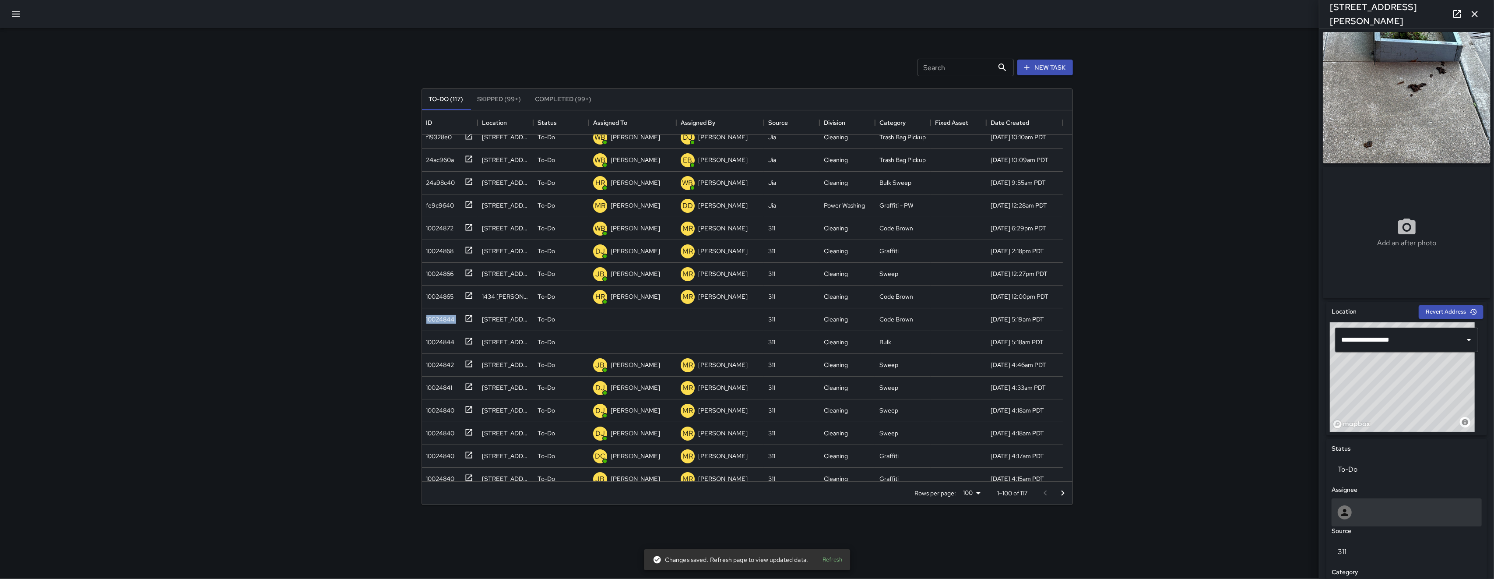
click at [1120, 506] on div at bounding box center [1406, 512] width 150 height 28
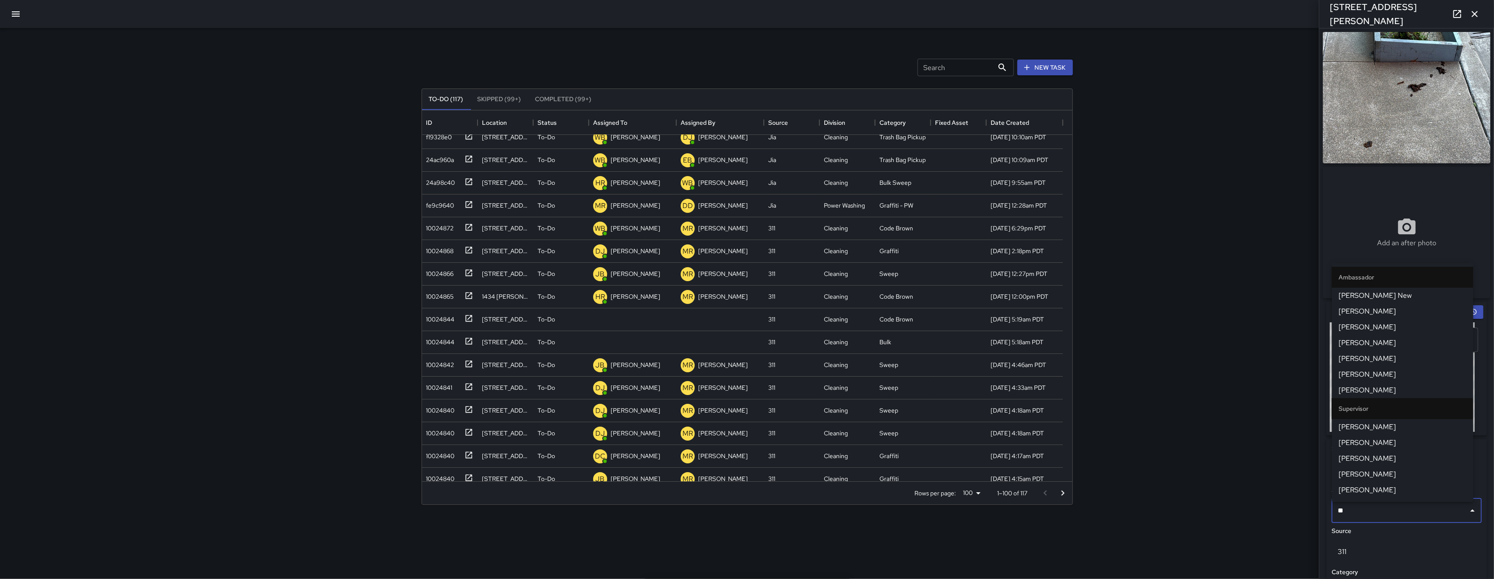
type input "***"
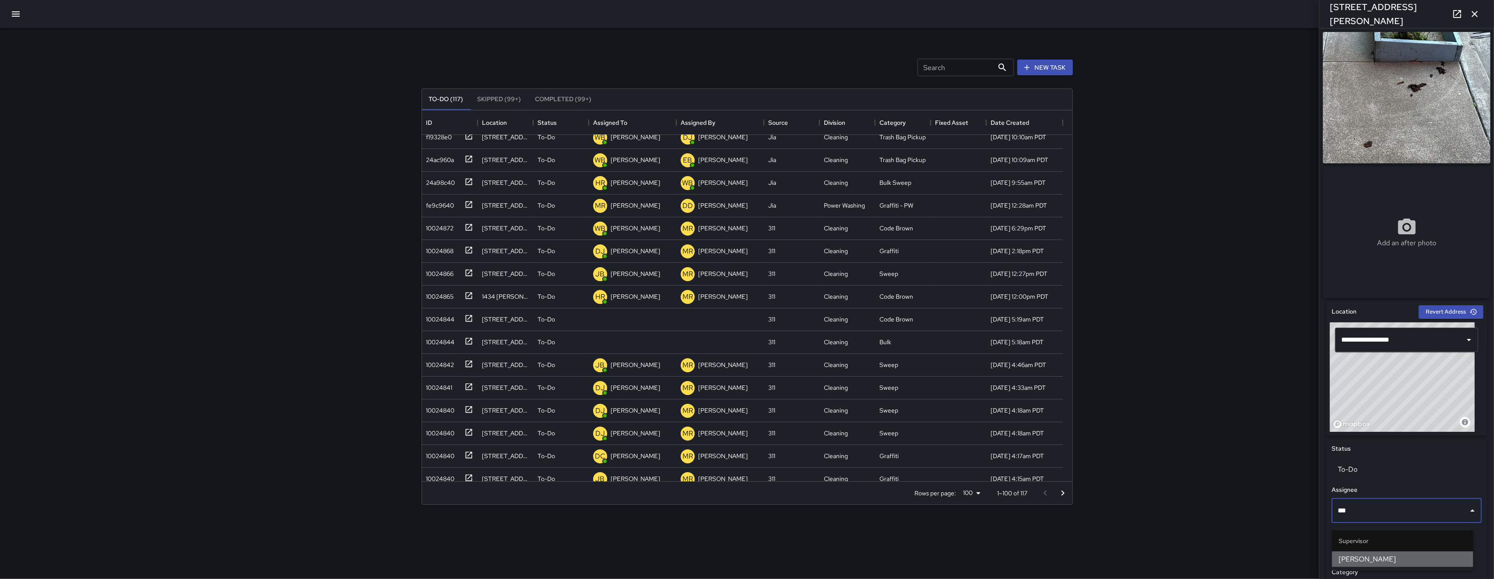
click at [1120, 559] on span "[PERSON_NAME]" at bounding box center [1402, 559] width 127 height 11
click at [449, 341] on div "10024844" at bounding box center [439, 340] width 32 height 12
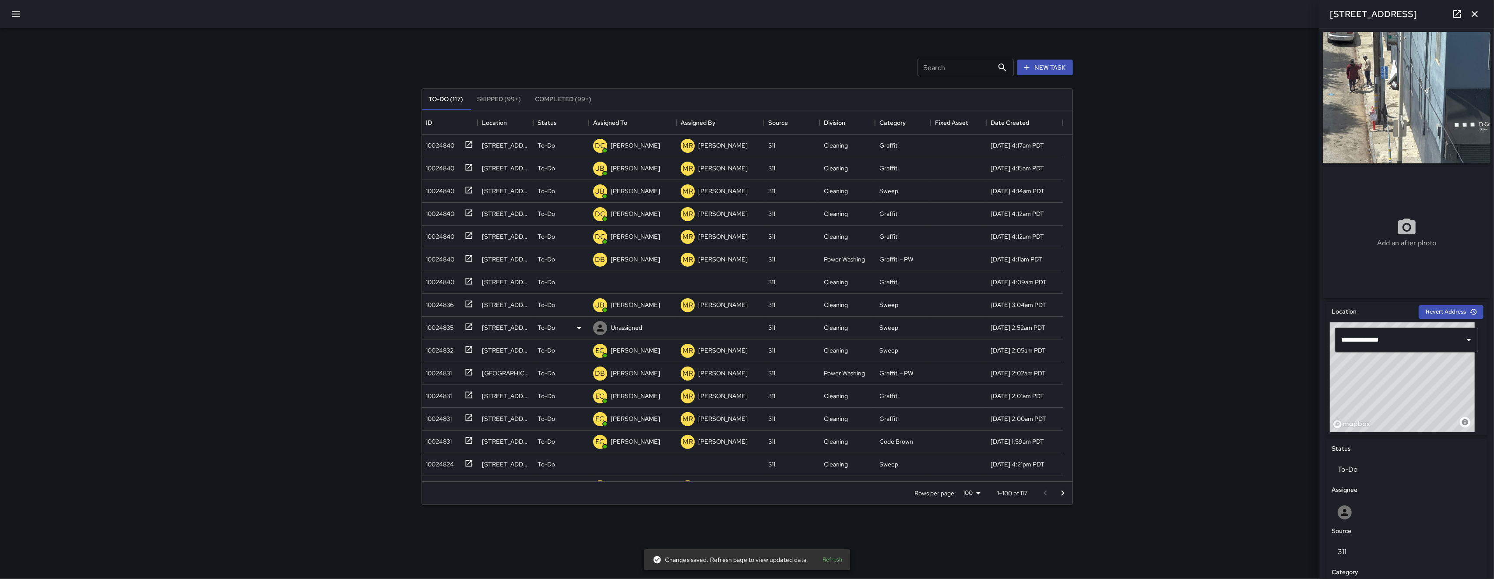
scroll to position [342, 0]
click at [439, 327] on div "10024835" at bounding box center [438, 325] width 31 height 12
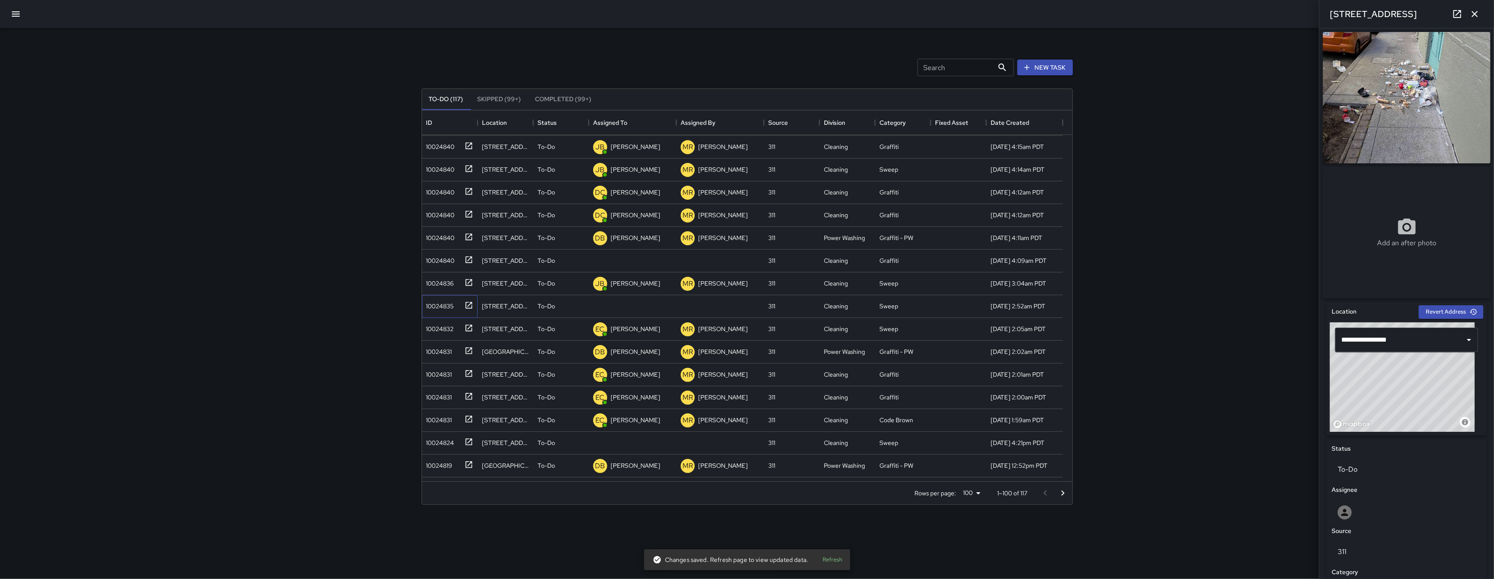
scroll to position [365, 0]
click at [1120, 519] on div at bounding box center [1407, 512] width 138 height 14
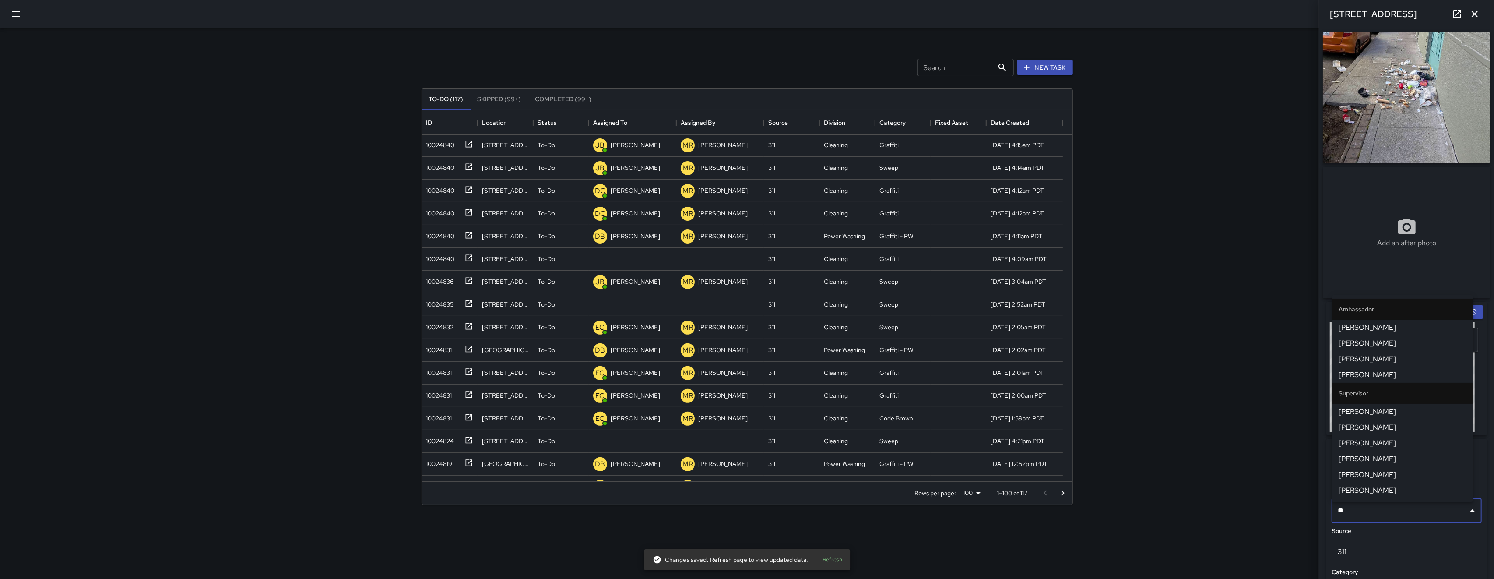
type input "***"
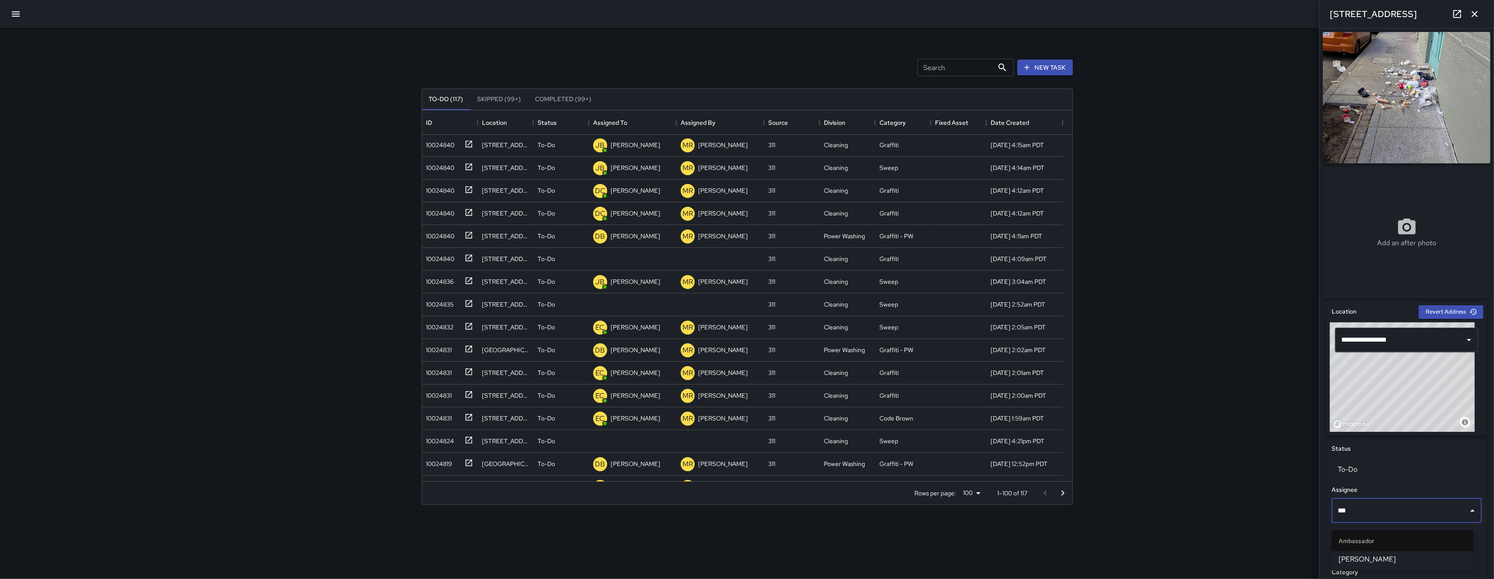
click at [1120, 556] on span "[PERSON_NAME]" at bounding box center [1402, 559] width 127 height 11
click at [457, 442] on div "10024824" at bounding box center [448, 439] width 50 height 14
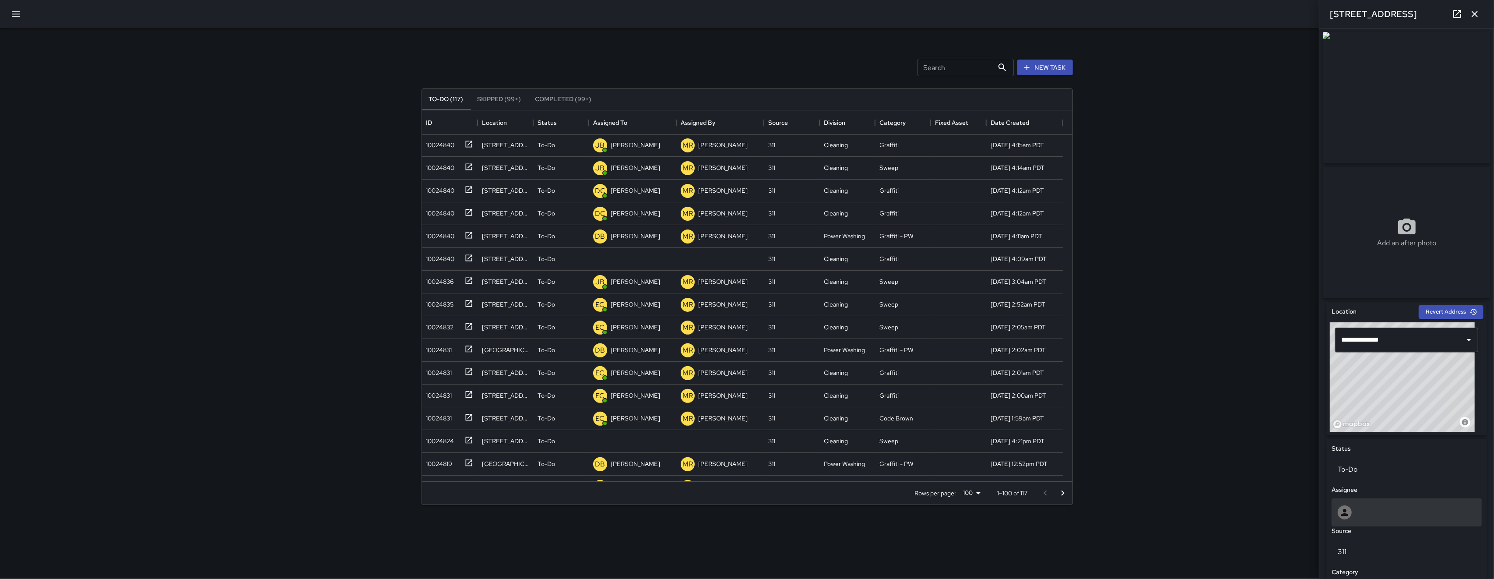
click at [1120, 511] on div at bounding box center [1407, 512] width 138 height 14
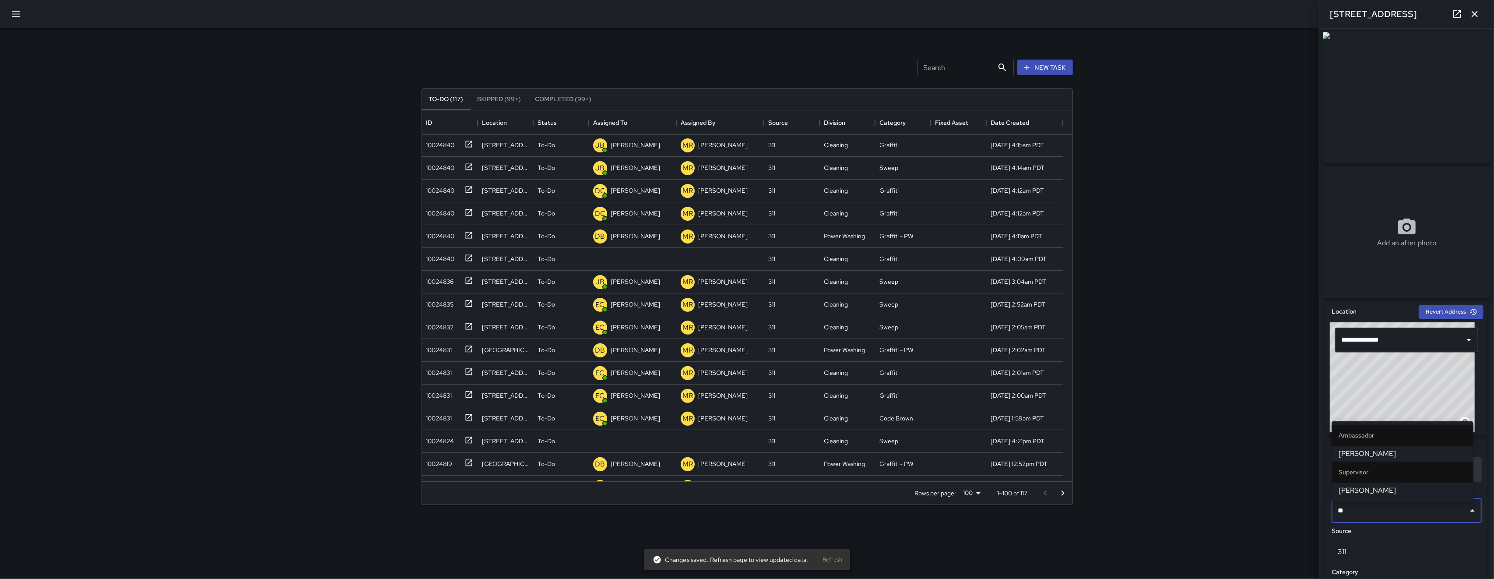
type input "*"
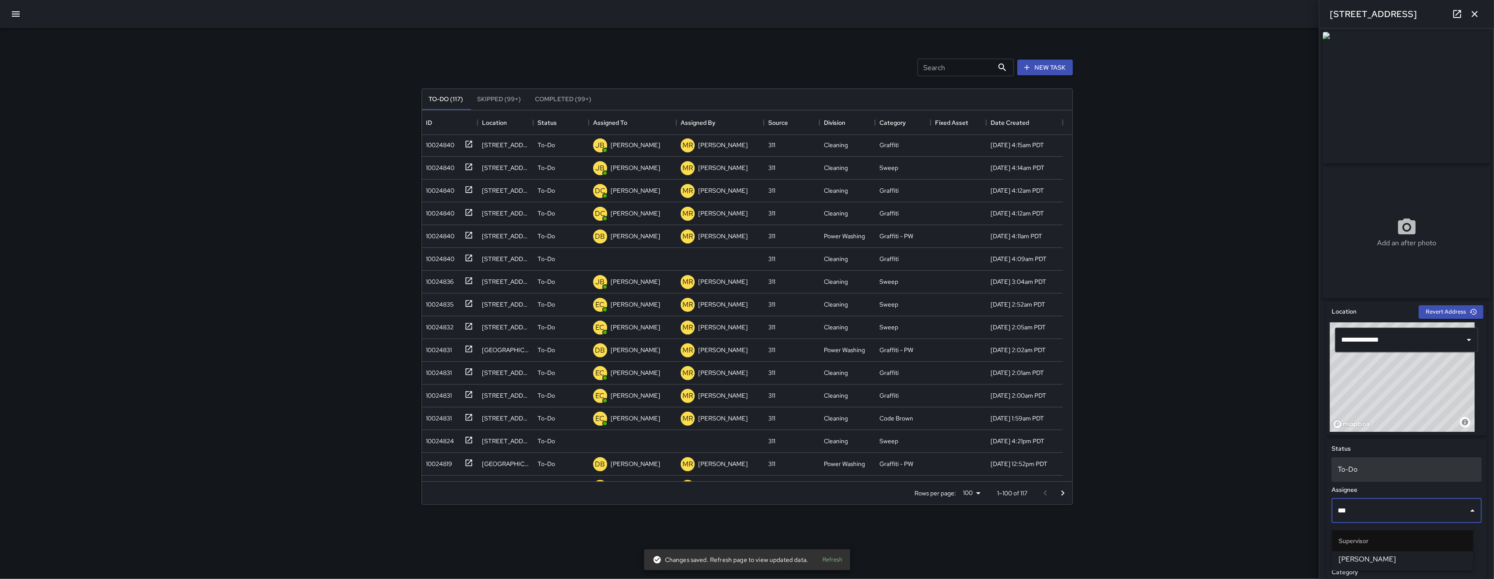
type input "****"
click at [1120, 564] on span "[PERSON_NAME]" at bounding box center [1402, 559] width 127 height 11
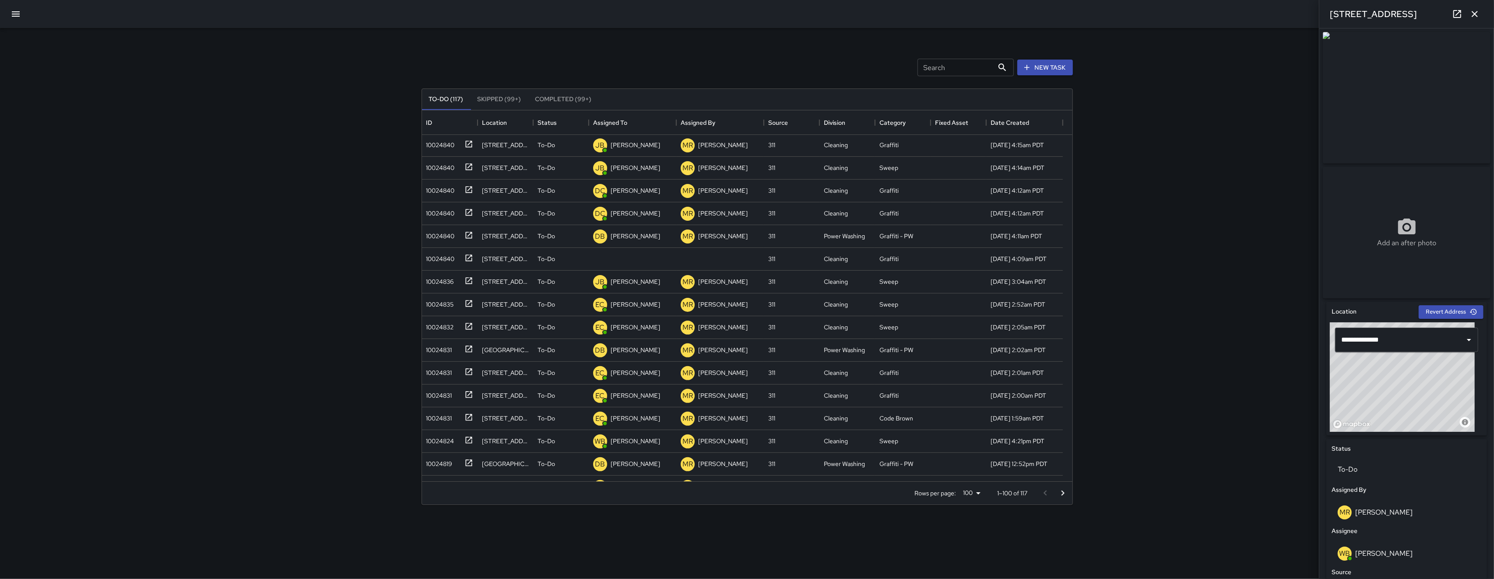
click at [1120, 9] on icon "button" at bounding box center [1474, 14] width 11 height 11
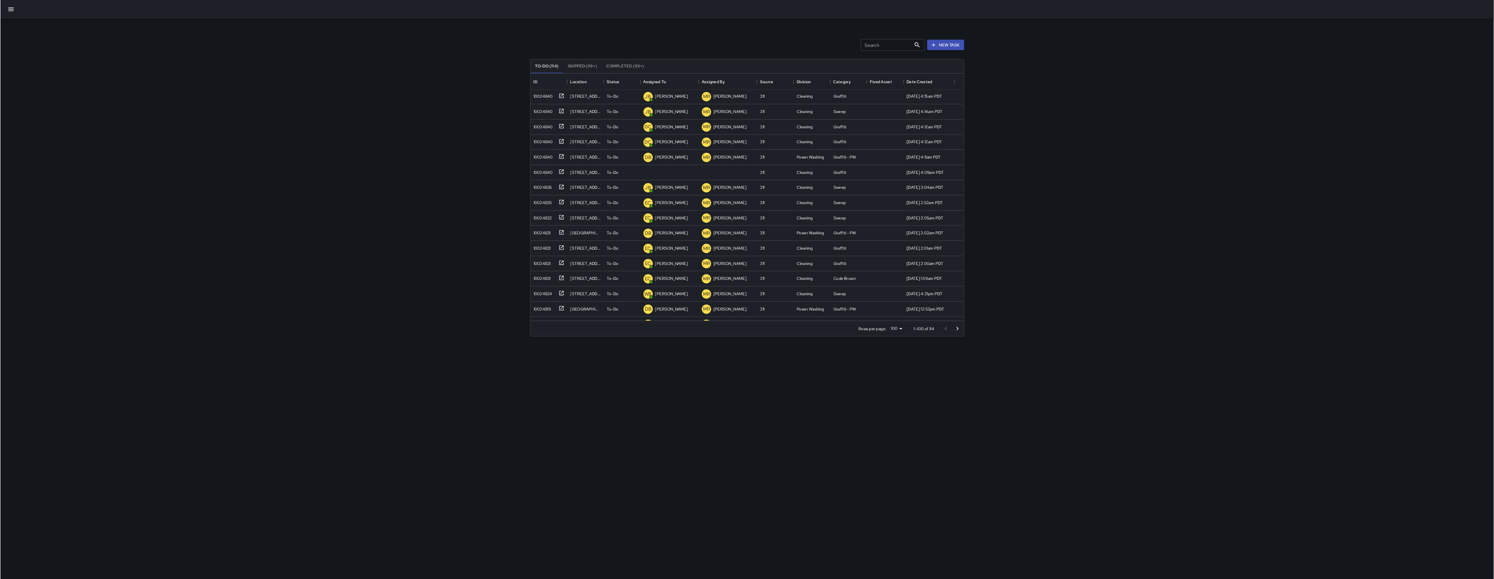
scroll to position [274, 0]
click at [10, 20] on button "button" at bounding box center [15, 14] width 21 height 21
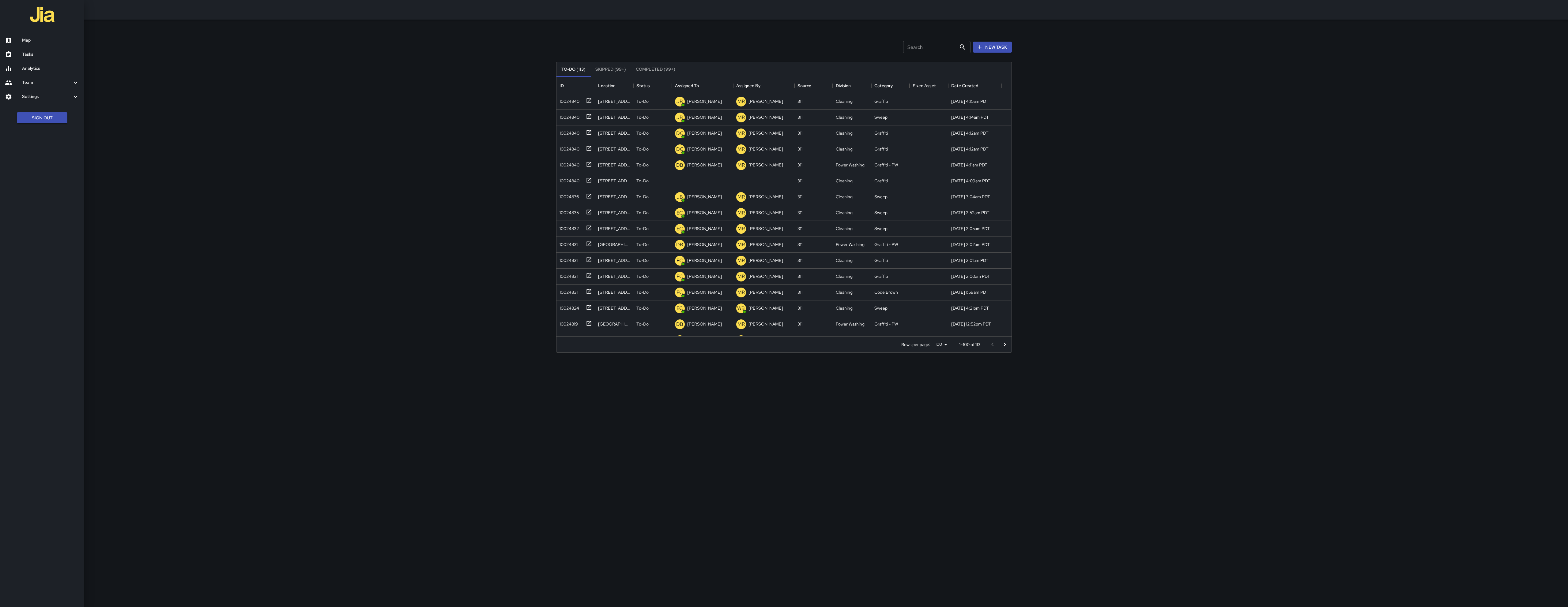
click at [47, 44] on link "Map" at bounding box center [42, 41] width 84 height 14
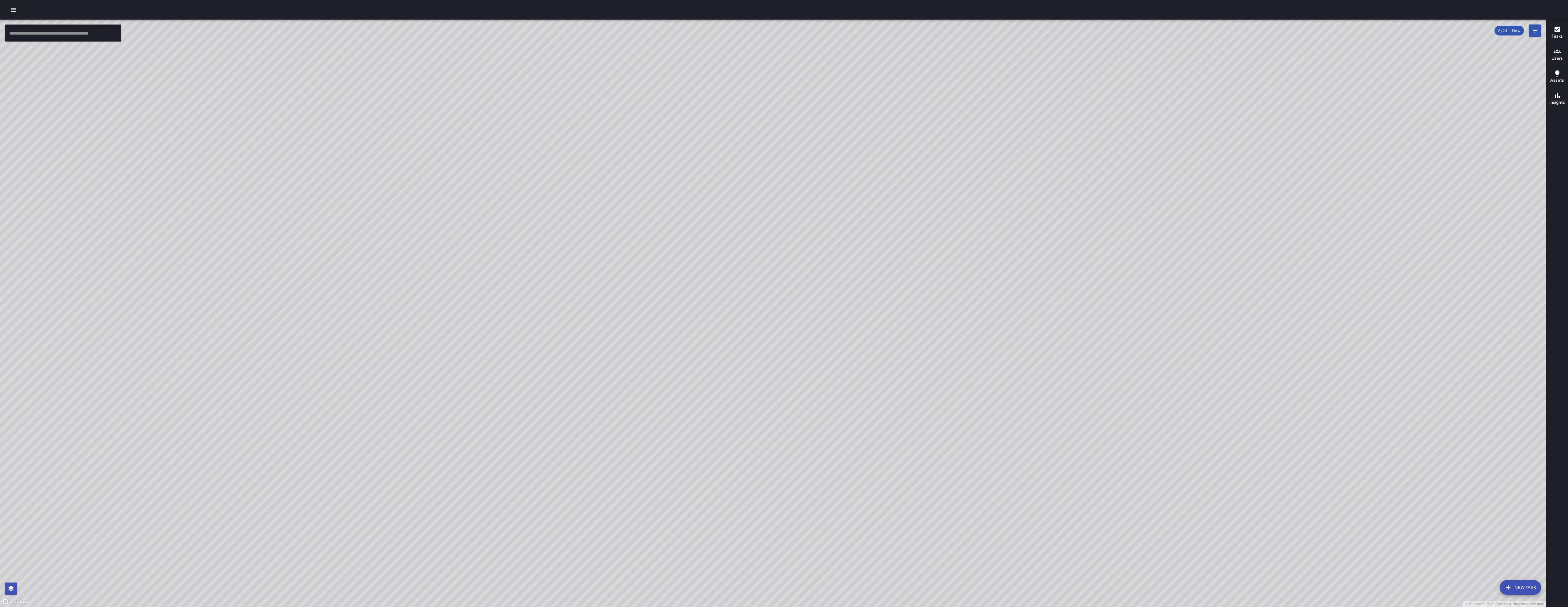
drag, startPoint x: 711, startPoint y: 269, endPoint x: 730, endPoint y: 309, distance: 44.3
click at [730, 308] on div "© Mapbox © OpenStreetMap Improve this map" at bounding box center [772, 313] width 1546 height 587
drag, startPoint x: 813, startPoint y: 392, endPoint x: 846, endPoint y: 340, distance: 61.6
click at [784, 348] on div "© Mapbox © OpenStreetMap Improve this map" at bounding box center [772, 313] width 1546 height 587
click at [784, 333] on div "© Mapbox © OpenStreetMap Improve this map" at bounding box center [772, 313] width 1546 height 587
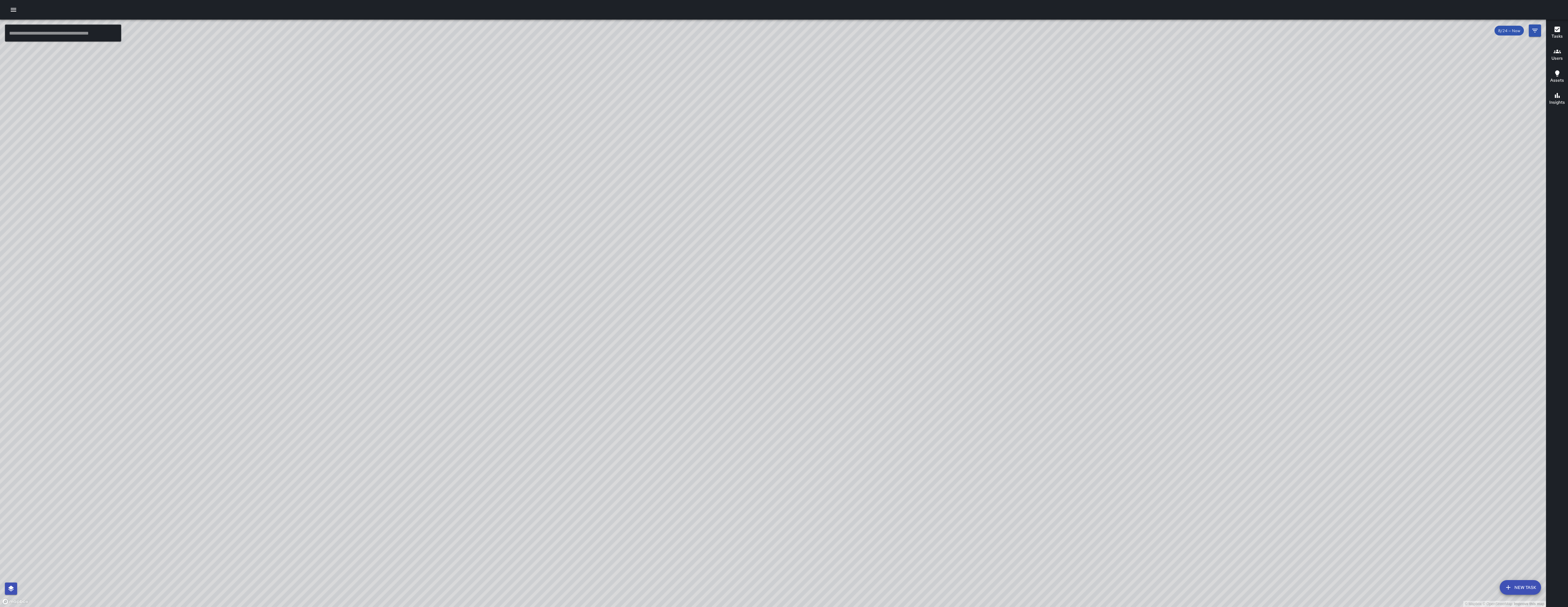
drag, startPoint x: 853, startPoint y: 323, endPoint x: 882, endPoint y: 274, distance: 56.9
click at [784, 317] on div "© Mapbox © OpenStreetMap Improve this map" at bounding box center [772, 313] width 1546 height 587
drag, startPoint x: 882, startPoint y: 274, endPoint x: 908, endPoint y: 248, distance: 36.8
click at [784, 258] on div "© Mapbox © OpenStreetMap Improve this map" at bounding box center [772, 313] width 1546 height 587
drag, startPoint x: 803, startPoint y: 467, endPoint x: 768, endPoint y: 506, distance: 52.4
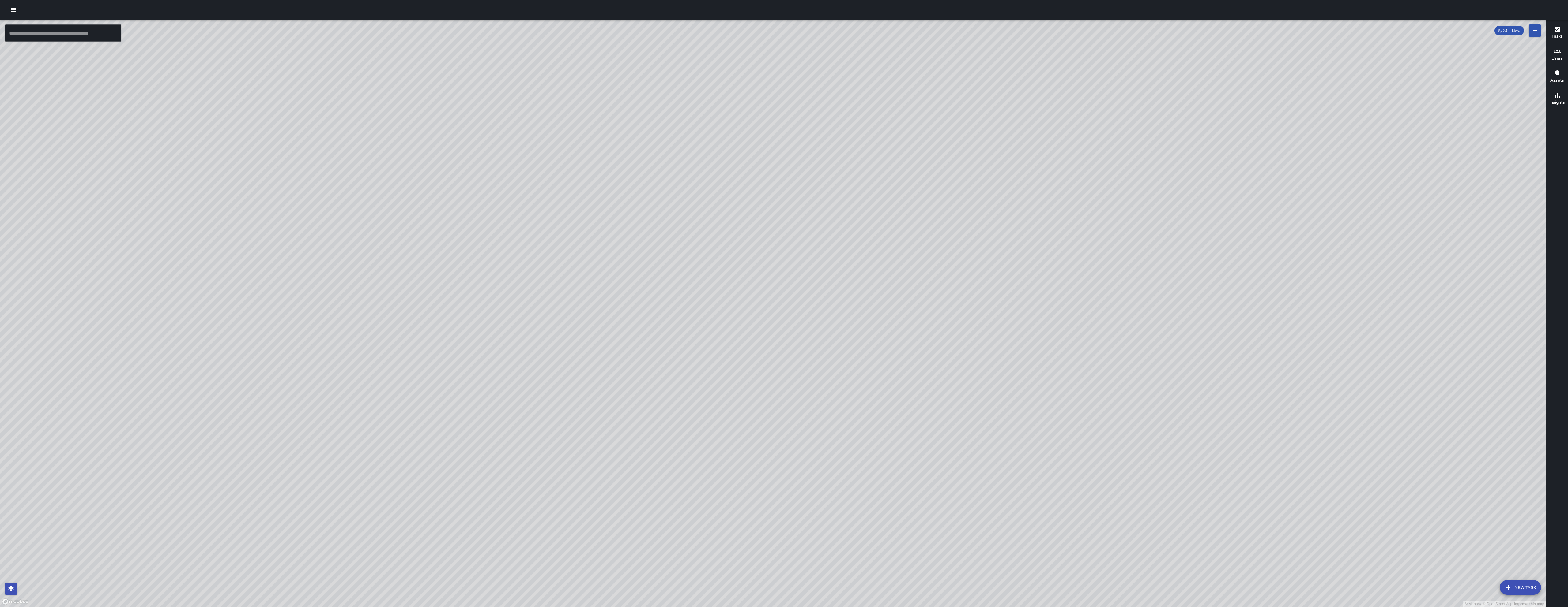
click at [768, 404] on div "© Mapbox © OpenStreetMap Improve this map" at bounding box center [772, 313] width 1546 height 587
drag, startPoint x: 768, startPoint y: 506, endPoint x: 772, endPoint y: 492, distance: 14.6
click at [771, 404] on div "© Mapbox © OpenStreetMap Improve this map" at bounding box center [772, 313] width 1546 height 587
drag, startPoint x: 809, startPoint y: 359, endPoint x: 814, endPoint y: 347, distance: 13.0
click at [784, 347] on div "© Mapbox © OpenStreetMap Improve this map" at bounding box center [772, 313] width 1546 height 587
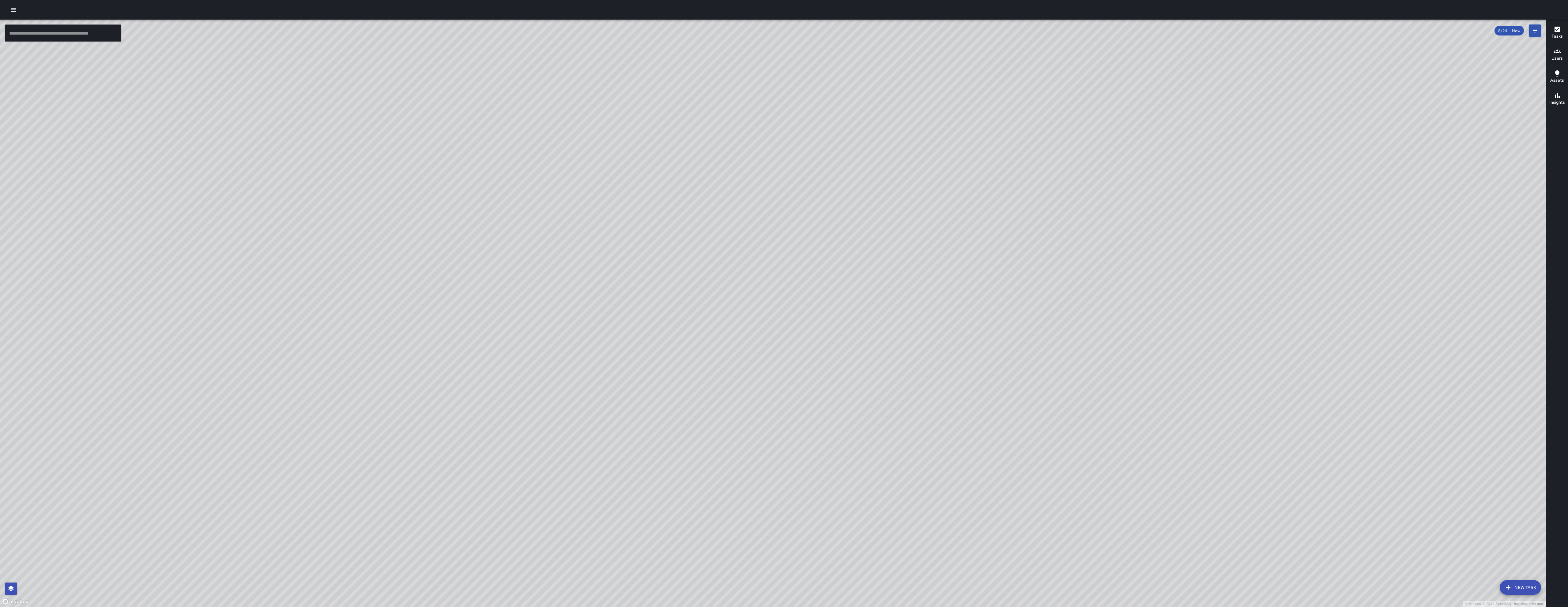
drag, startPoint x: 686, startPoint y: 279, endPoint x: 660, endPoint y: 323, distance: 51.1
click at [681, 287] on div "© Mapbox © OpenStreetMap Improve this map" at bounding box center [772, 313] width 1546 height 587
click at [660, 323] on div "© Mapbox © OpenStreetMap Improve this map" at bounding box center [772, 313] width 1546 height 587
drag, startPoint x: 693, startPoint y: 416, endPoint x: 686, endPoint y: 422, distance: 9.2
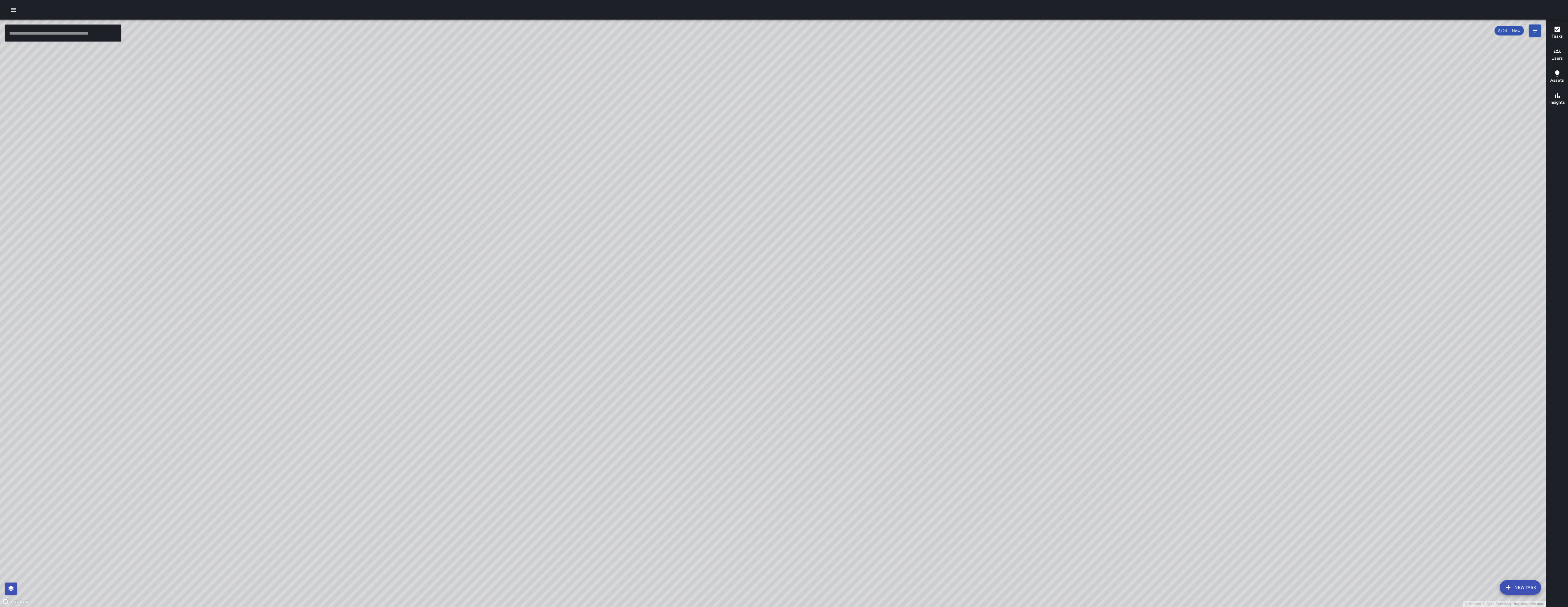
click at [687, 404] on div "© Mapbox © OpenStreetMap Improve this map" at bounding box center [772, 313] width 1546 height 587
drag, startPoint x: 868, startPoint y: 378, endPoint x: 846, endPoint y: 339, distance: 44.8
click at [784, 339] on div "© Mapbox © OpenStreetMap Improve this map" at bounding box center [772, 313] width 1546 height 587
drag, startPoint x: 833, startPoint y: 356, endPoint x: 770, endPoint y: 273, distance: 104.2
click at [770, 273] on div "© Mapbox © OpenStreetMap Improve this map" at bounding box center [772, 313] width 1546 height 587
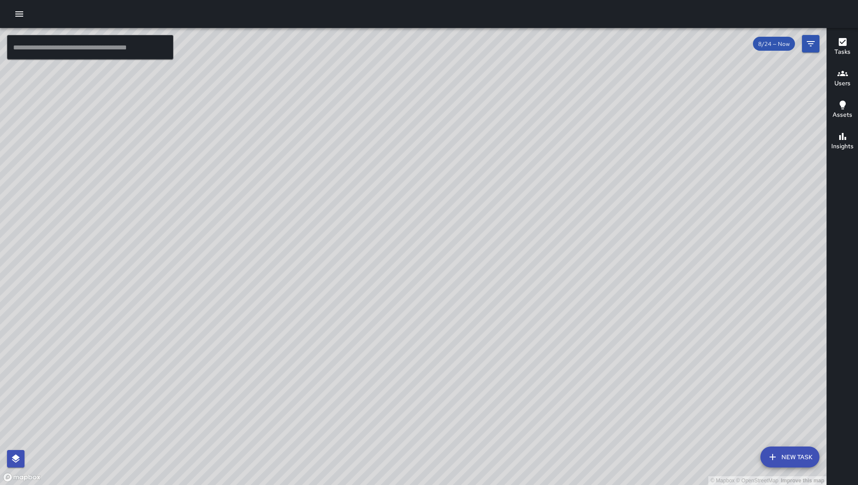
drag, startPoint x: 354, startPoint y: 270, endPoint x: 438, endPoint y: 427, distance: 177.6
click at [423, 400] on div "© Mapbox © OpenStreetMap Improve this map" at bounding box center [413, 256] width 826 height 457
click at [438, 428] on div "© Mapbox © OpenStreetMap Improve this map" at bounding box center [413, 256] width 826 height 457
drag, startPoint x: 489, startPoint y: 218, endPoint x: 561, endPoint y: 323, distance: 126.9
click at [561, 323] on div "© Mapbox © OpenStreetMap Improve this map" at bounding box center [413, 256] width 826 height 457
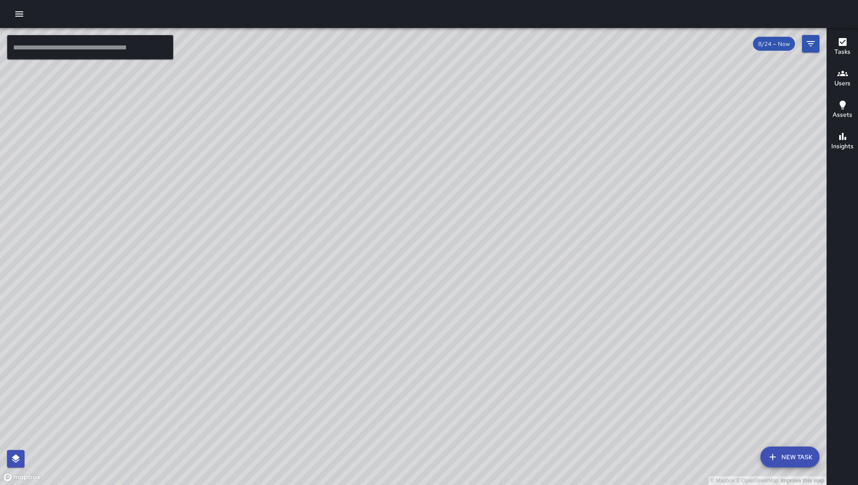
drag, startPoint x: 486, startPoint y: 269, endPoint x: 494, endPoint y: 279, distance: 12.5
click at [494, 278] on div "© Mapbox © OpenStreetMap Improve this map" at bounding box center [413, 256] width 826 height 457
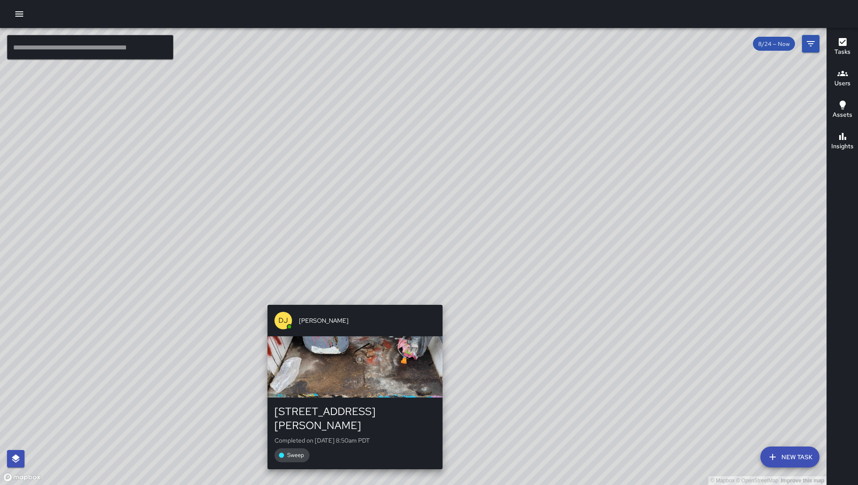
click at [350, 310] on div "DJ Davis Jones" at bounding box center [354, 321] width 175 height 32
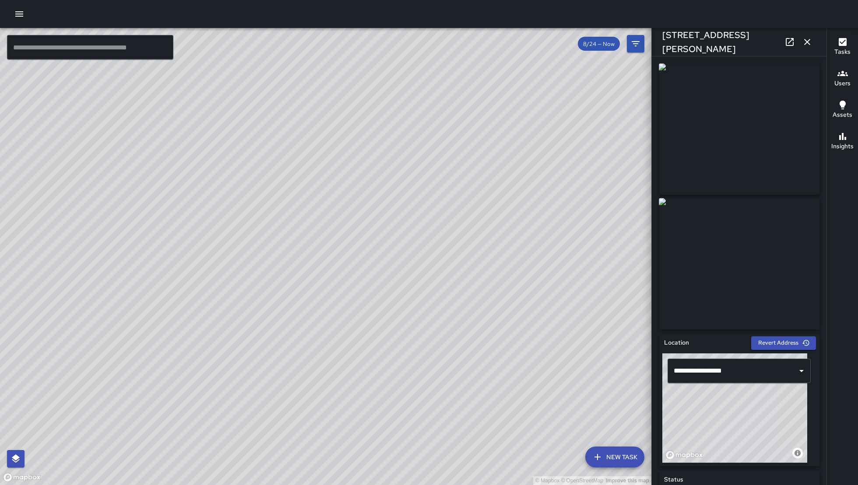
drag, startPoint x: 186, startPoint y: 387, endPoint x: 375, endPoint y: 362, distance: 190.2
click at [375, 362] on div "© Mapbox © OpenStreetMap Improve this map" at bounding box center [325, 256] width 651 height 457
click at [805, 39] on icon "button" at bounding box center [807, 42] width 11 height 11
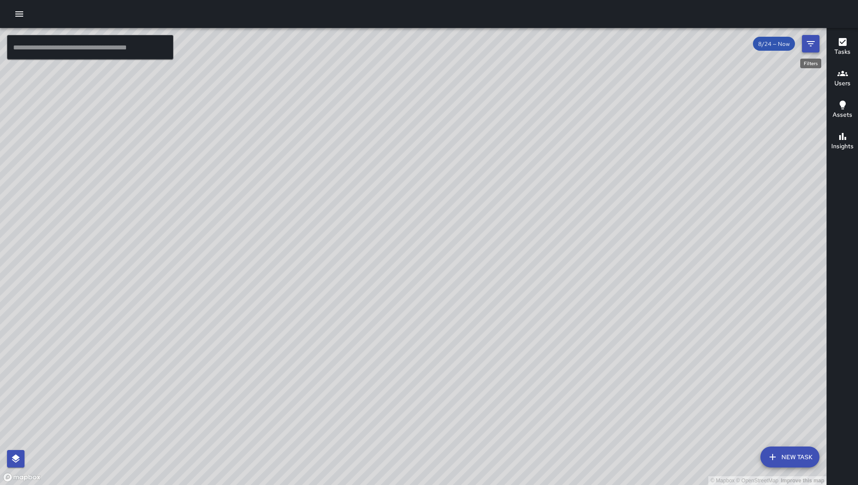
click at [810, 41] on icon "Filters" at bounding box center [811, 43] width 8 height 5
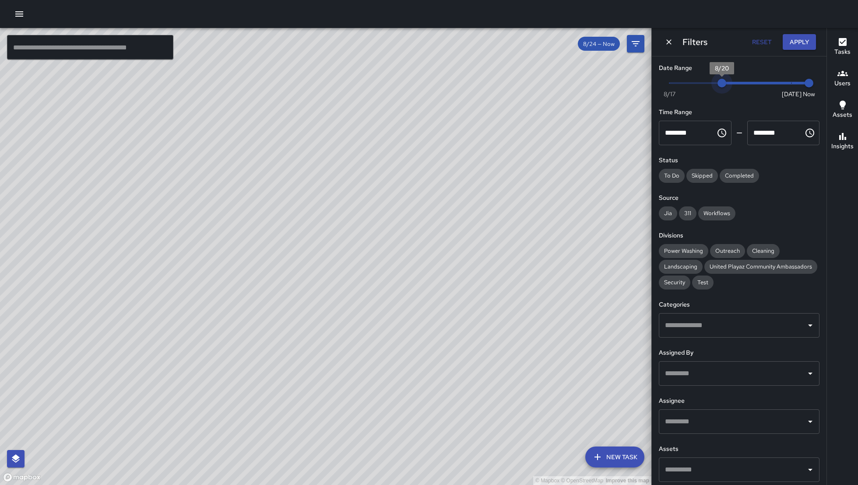
drag, startPoint x: 776, startPoint y: 81, endPoint x: 723, endPoint y: 81, distance: 53.0
click at [723, 81] on span "8/20" at bounding box center [721, 83] width 9 height 9
drag, startPoint x: 723, startPoint y: 81, endPoint x: 729, endPoint y: 84, distance: 7.2
click at [735, 84] on span "8/21" at bounding box center [739, 83] width 9 height 9
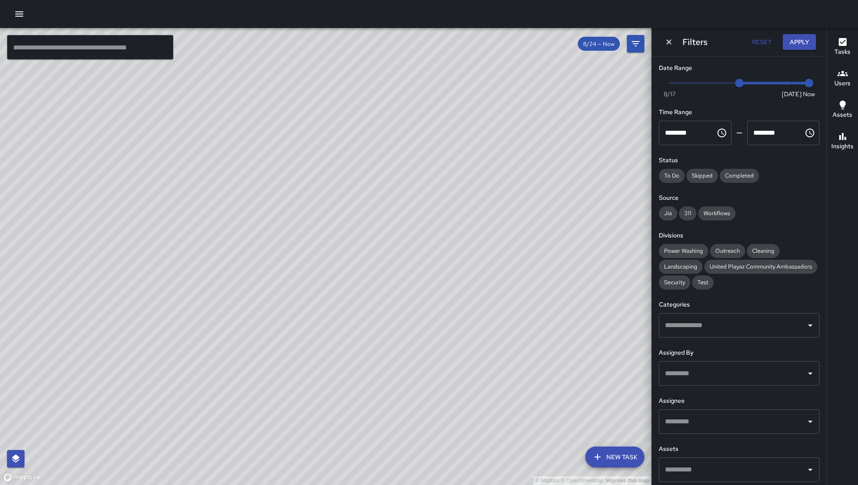
scroll to position [19, 0]
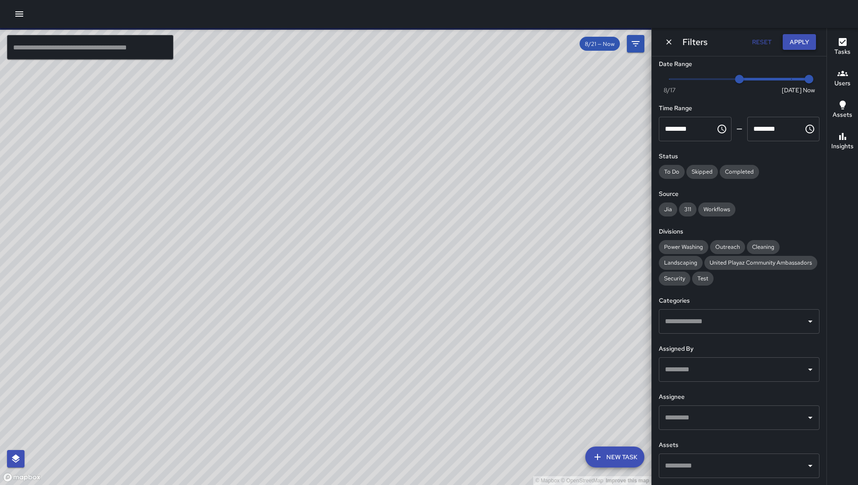
click at [799, 36] on button "Apply" at bounding box center [799, 42] width 33 height 16
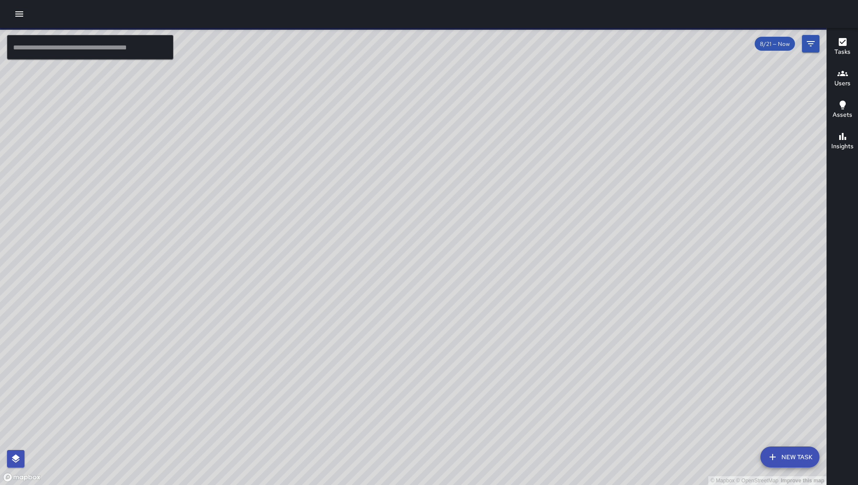
drag, startPoint x: 455, startPoint y: 393, endPoint x: 506, endPoint y: 320, distance: 89.2
click at [484, 351] on div "© Mapbox © OpenStreetMap Improve this map" at bounding box center [413, 256] width 826 height 457
click at [505, 320] on div "© Mapbox © OpenStreetMap Improve this map" at bounding box center [413, 256] width 826 height 457
click at [506, 319] on div "© Mapbox © OpenStreetMap Improve this map" at bounding box center [413, 256] width 826 height 457
click at [340, 315] on div "© Mapbox © OpenStreetMap Improve this map KM Ken McCarter 1331 Howard Street Co…" at bounding box center [413, 256] width 826 height 457
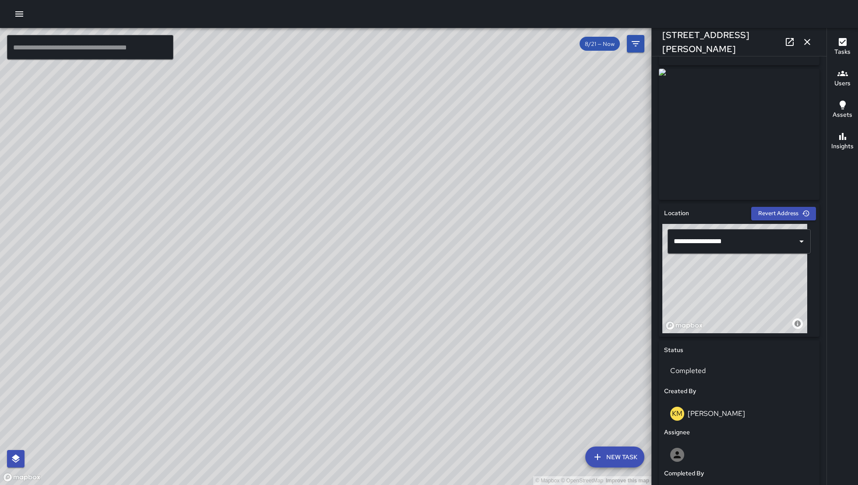
scroll to position [358, 0]
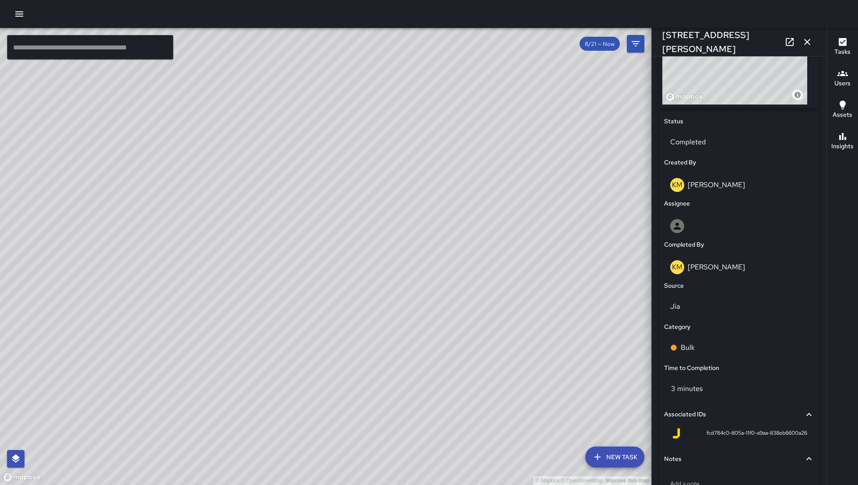
click at [706, 435] on span "fcd784c0-805a-11f0-a9aa-838eb6600a26" at bounding box center [756, 433] width 101 height 9
drag, startPoint x: 695, startPoint y: 433, endPoint x: 800, endPoint y: 435, distance: 105.5
click at [800, 435] on div "fcd784c0-805a-11f0-a9aa-838eb6600a26" at bounding box center [739, 435] width 150 height 21
copy span "fcd784c0-805a-11f0-a9aa-838eb6600a26"
click at [423, 358] on div "© Mapbox © OpenStreetMap Improve this map" at bounding box center [325, 256] width 651 height 457
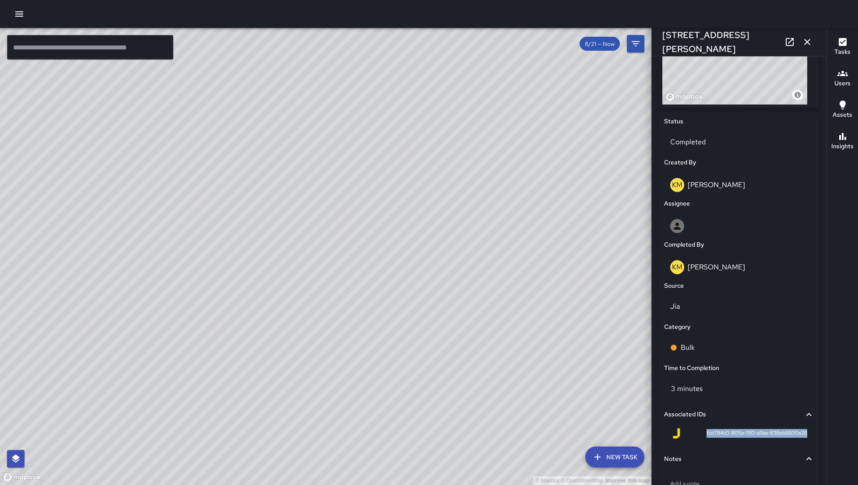
click at [485, 242] on div "© Mapbox © OpenStreetMap Improve this map" at bounding box center [325, 256] width 651 height 457
drag, startPoint x: 477, startPoint y: 281, endPoint x: 457, endPoint y: 397, distance: 118.0
click at [462, 363] on div "© Mapbox © OpenStreetMap Improve this map" at bounding box center [325, 256] width 651 height 457
drag, startPoint x: 457, startPoint y: 397, endPoint x: 441, endPoint y: 471, distance: 75.4
click at [449, 434] on div "© Mapbox © OpenStreetMap Improve this map" at bounding box center [325, 256] width 651 height 457
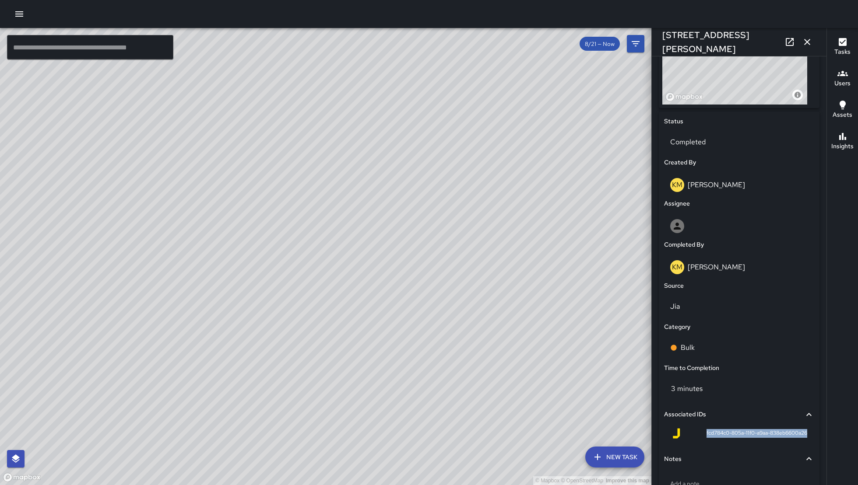
click at [440, 485] on div "© Mapbox © OpenStreetMap Improve this map" at bounding box center [325, 256] width 651 height 457
drag, startPoint x: 457, startPoint y: 334, endPoint x: 455, endPoint y: 450, distance: 116.0
click at [455, 449] on div "© Mapbox © OpenStreetMap Improve this map" at bounding box center [325, 256] width 651 height 457
click at [455, 450] on div "© Mapbox © OpenStreetMap Improve this map" at bounding box center [325, 256] width 651 height 457
click at [454, 452] on div "© Mapbox © OpenStreetMap Improve this map" at bounding box center [325, 256] width 651 height 457
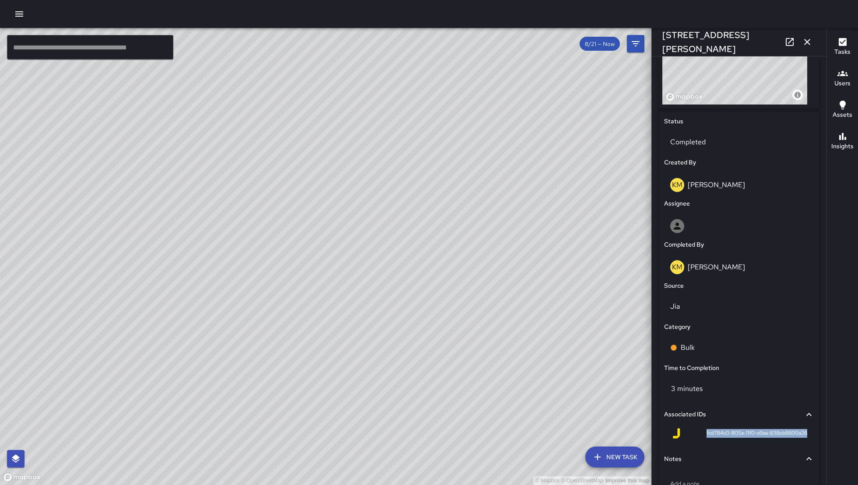
drag, startPoint x: 446, startPoint y: 384, endPoint x: 439, endPoint y: 416, distance: 32.8
click at [441, 410] on div "© Mapbox © OpenStreetMap Improve this map" at bounding box center [325, 256] width 651 height 457
click at [439, 416] on div "© Mapbox © OpenStreetMap Improve this map" at bounding box center [325, 256] width 651 height 457
drag, startPoint x: 422, startPoint y: 335, endPoint x: 419, endPoint y: 463, distance: 128.7
click at [423, 430] on div "© Mapbox © OpenStreetMap Improve this map" at bounding box center [325, 256] width 651 height 457
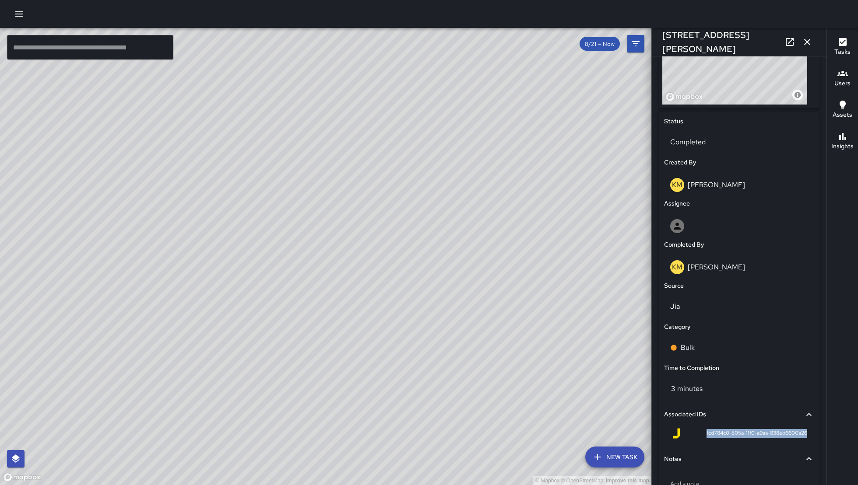
click at [419, 467] on div "© Mapbox © OpenStreetMap Improve this map" at bounding box center [325, 256] width 651 height 457
click at [466, 153] on div "© Mapbox © OpenStreetMap Improve this map" at bounding box center [325, 256] width 651 height 457
click at [446, 185] on div "© Mapbox © OpenStreetMap Improve this map" at bounding box center [325, 256] width 651 height 457
click at [439, 195] on div "© Mapbox © OpenStreetMap Improve this map" at bounding box center [325, 256] width 651 height 457
drag, startPoint x: 428, startPoint y: 222, endPoint x: 425, endPoint y: 232, distance: 10.7
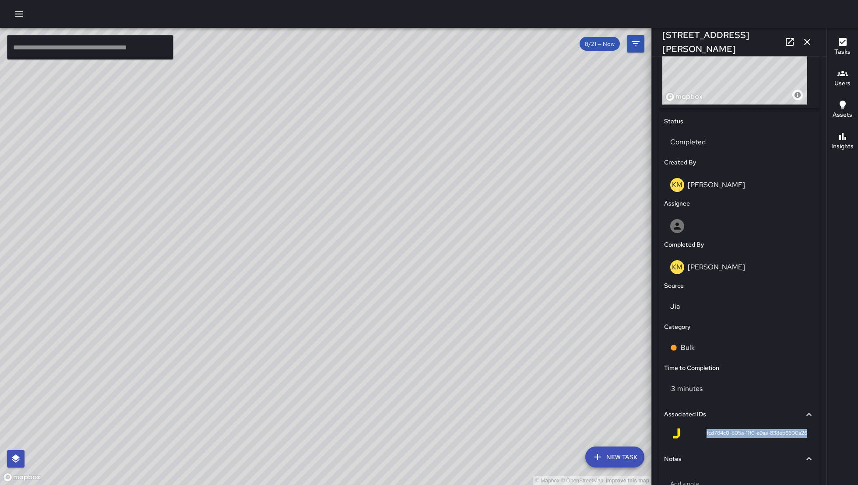
click at [425, 232] on div "© Mapbox © OpenStreetMap Improve this map" at bounding box center [325, 256] width 651 height 457
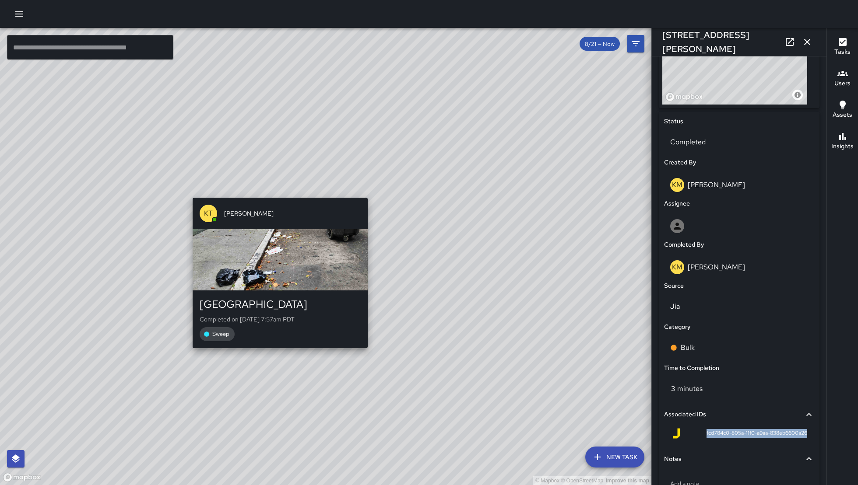
click at [271, 200] on div "KT Katherine Treminio" at bounding box center [280, 214] width 175 height 32
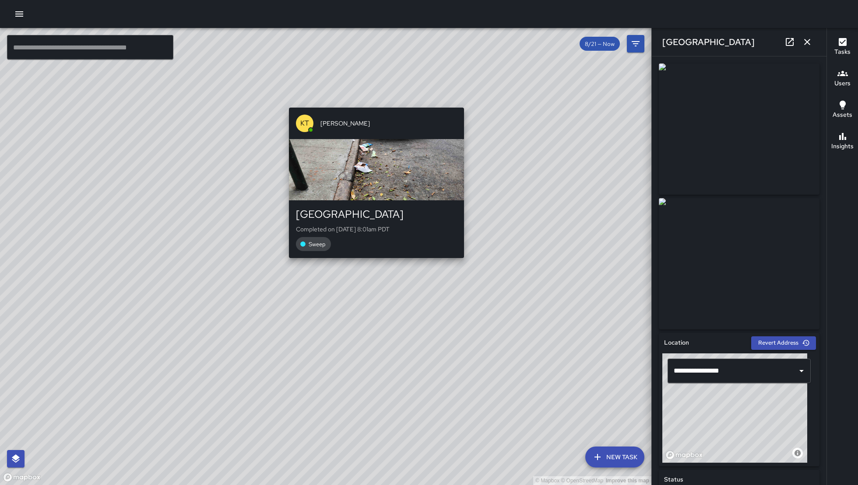
click at [372, 108] on div "KT Katherine Treminio" at bounding box center [376, 124] width 175 height 32
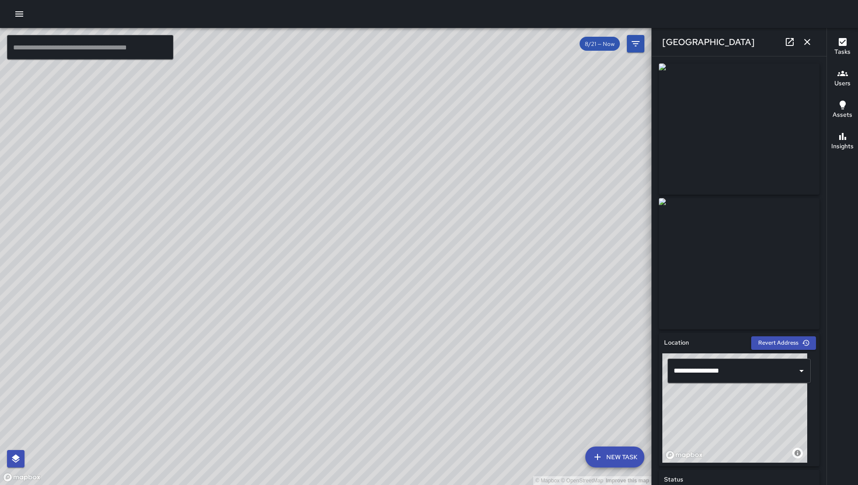
click at [361, 262] on div "© Mapbox © OpenStreetMap Improve this map KT Katherine Treminio 647a Minna Stre…" at bounding box center [325, 256] width 651 height 457
click at [742, 39] on div "[GEOGRAPHIC_DATA]" at bounding box center [739, 42] width 175 height 28
click at [724, 39] on div "[GEOGRAPHIC_DATA]" at bounding box center [739, 42] width 175 height 28
drag, startPoint x: 695, startPoint y: 39, endPoint x: 671, endPoint y: 39, distance: 24.5
click at [671, 39] on h6 "[GEOGRAPHIC_DATA]" at bounding box center [708, 42] width 92 height 14
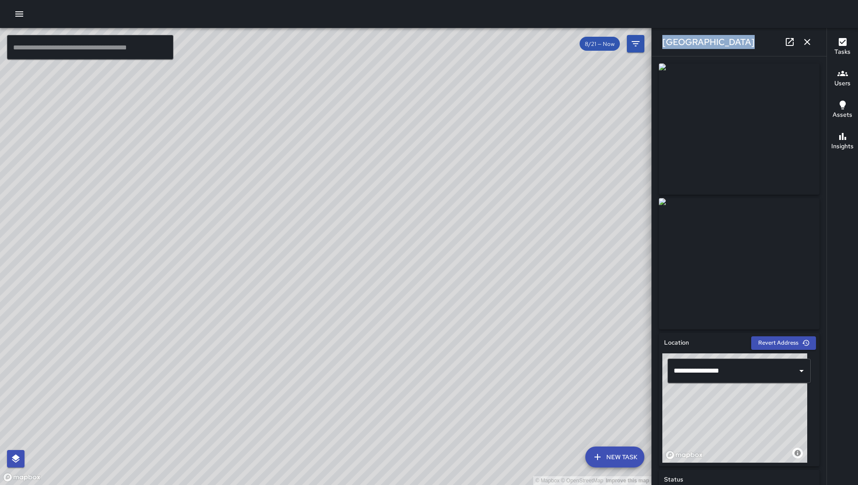
drag, startPoint x: 660, startPoint y: 42, endPoint x: 743, endPoint y: 44, distance: 83.2
click at [743, 44] on div "[GEOGRAPHIC_DATA]" at bounding box center [739, 42] width 175 height 28
copy h6 "[GEOGRAPHIC_DATA]"
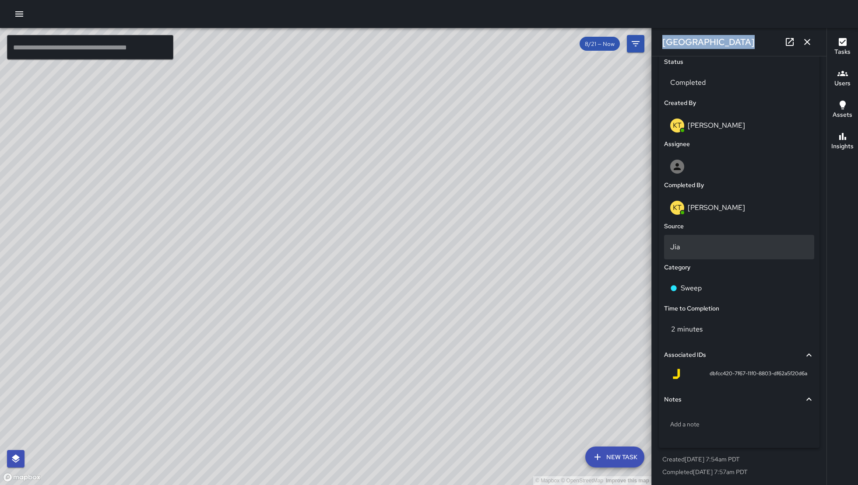
scroll to position [419, 0]
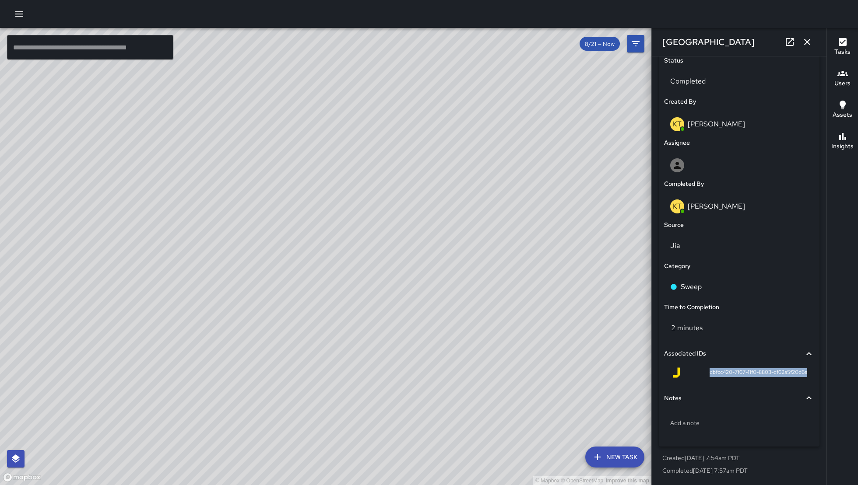
drag, startPoint x: 696, startPoint y: 372, endPoint x: 817, endPoint y: 377, distance: 121.3
click at [817, 377] on div "**********" at bounding box center [739, 270] width 175 height 429
click at [422, 138] on div "© Mapbox © OpenStreetMap Improve this map" at bounding box center [325, 256] width 651 height 457
drag, startPoint x: 299, startPoint y: 263, endPoint x: 379, endPoint y: 110, distance: 172.1
click at [335, 190] on div "© Mapbox © OpenStreetMap Improve this map" at bounding box center [325, 256] width 651 height 457
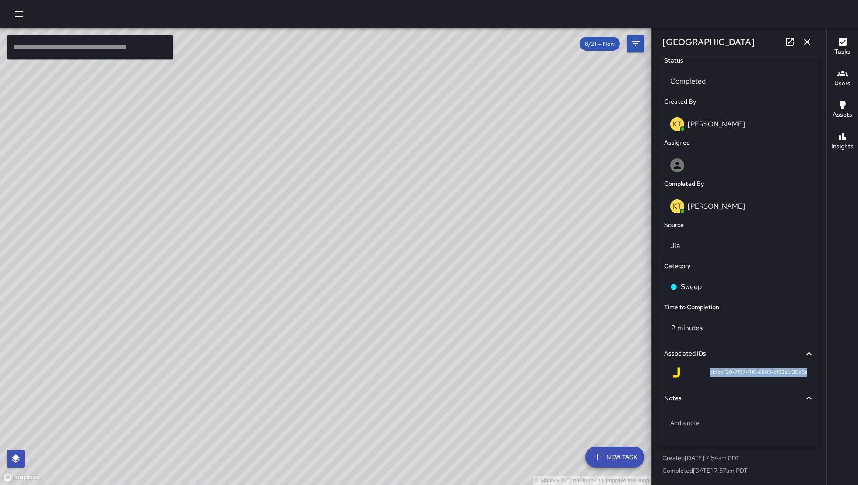
click at [372, 124] on div "© Mapbox © OpenStreetMap Improve this map" at bounding box center [325, 256] width 651 height 457
drag, startPoint x: 424, startPoint y: 346, endPoint x: 448, endPoint y: 320, distance: 35.0
click at [432, 335] on div "© Mapbox © OpenStreetMap Improve this map" at bounding box center [325, 256] width 651 height 457
drag, startPoint x: 374, startPoint y: 209, endPoint x: 415, endPoint y: 234, distance: 48.1
click at [414, 233] on div "© Mapbox © OpenStreetMap Improve this map" at bounding box center [325, 256] width 651 height 457
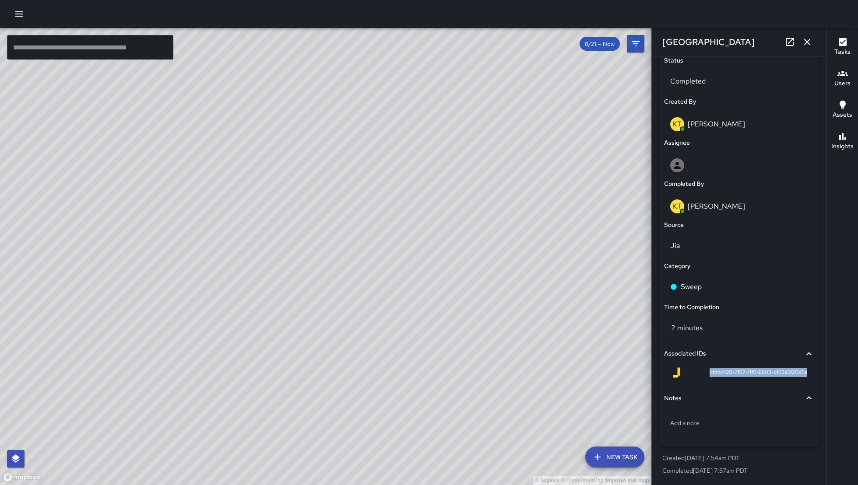
click at [416, 235] on div "© Mapbox © OpenStreetMap Improve this map" at bounding box center [325, 256] width 651 height 457
drag, startPoint x: 422, startPoint y: 248, endPoint x: 428, endPoint y: 284, distance: 36.4
click at [423, 250] on div "© Mapbox © OpenStreetMap Improve this map" at bounding box center [325, 256] width 651 height 457
click at [428, 284] on div "© Mapbox © OpenStreetMap Improve this map" at bounding box center [325, 256] width 651 height 457
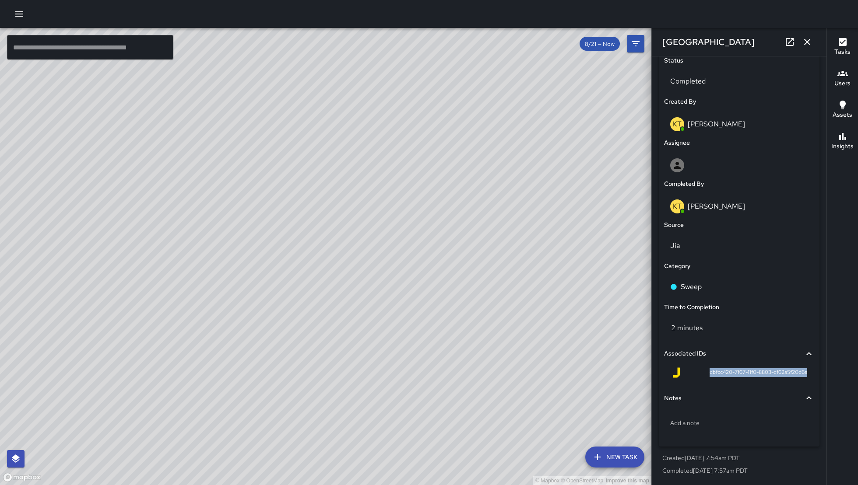
drag, startPoint x: 411, startPoint y: 461, endPoint x: 433, endPoint y: 353, distance: 110.2
click at [429, 355] on div "© Mapbox © OpenStreetMap Improve this map" at bounding box center [325, 256] width 651 height 457
drag, startPoint x: 433, startPoint y: 353, endPoint x: 405, endPoint y: 375, distance: 35.8
click at [440, 350] on div "© Mapbox © OpenStreetMap Improve this map" at bounding box center [325, 256] width 651 height 457
drag, startPoint x: 305, startPoint y: 390, endPoint x: 419, endPoint y: 277, distance: 160.6
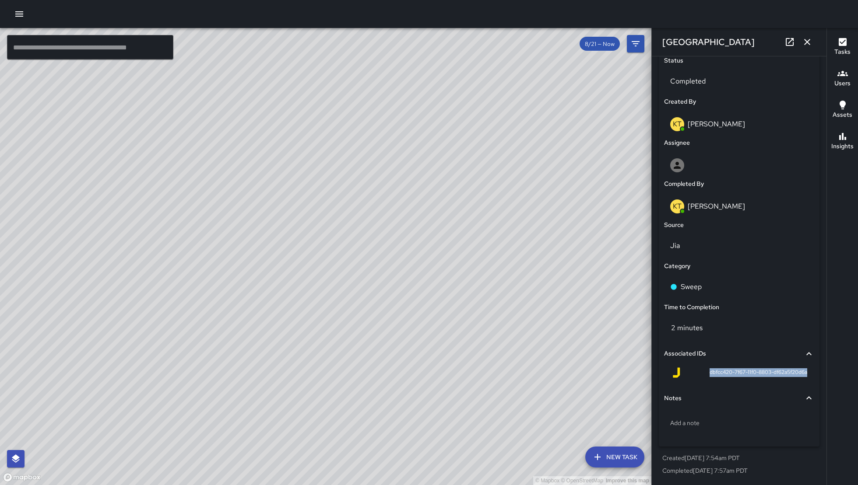
click at [415, 279] on div "© Mapbox © OpenStreetMap Improve this map" at bounding box center [325, 256] width 651 height 457
click at [396, 260] on div "© Mapbox © OpenStreetMap Improve this map" at bounding box center [325, 256] width 651 height 457
click at [345, 220] on div "© Mapbox © OpenStreetMap Improve this map" at bounding box center [325, 256] width 651 height 457
click at [340, 216] on div "© Mapbox © OpenStreetMap Improve this map" at bounding box center [325, 256] width 651 height 457
click at [348, 174] on div "© Mapbox © OpenStreetMap Improve this map" at bounding box center [325, 256] width 651 height 457
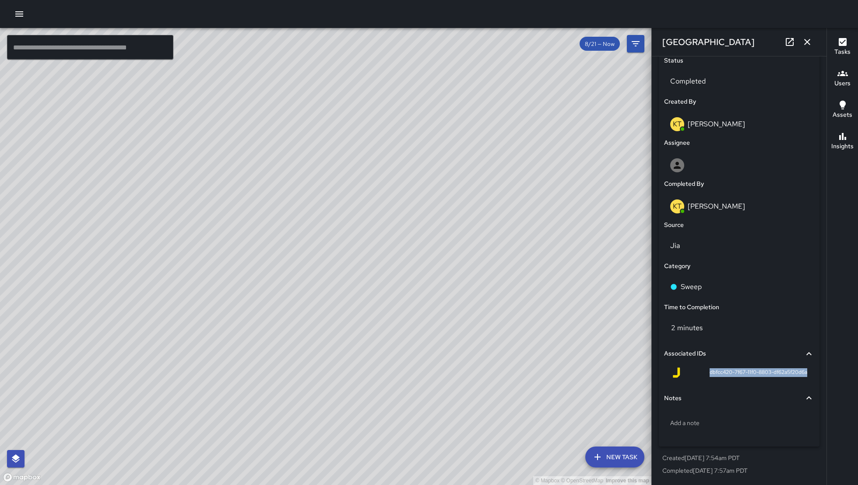
click at [474, 421] on div "© Mapbox © OpenStreetMap Improve this map DJ Davis Jones 240 10th Street Comple…" at bounding box center [325, 256] width 651 height 457
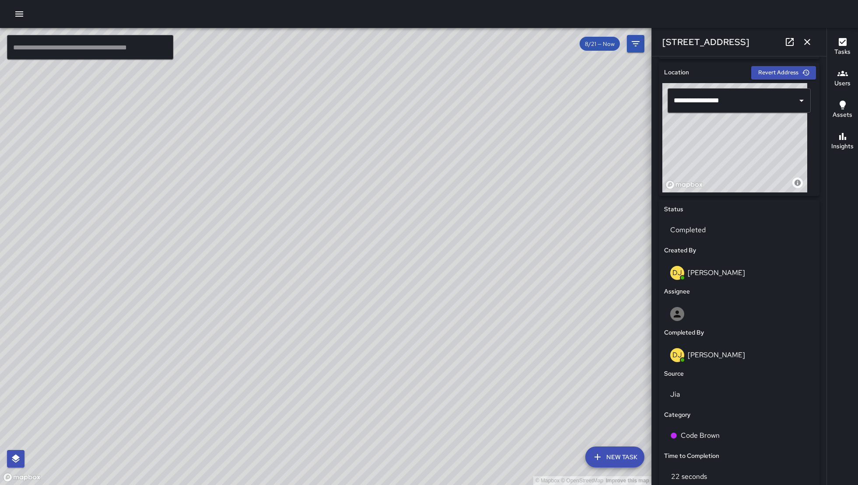
scroll to position [388, 0]
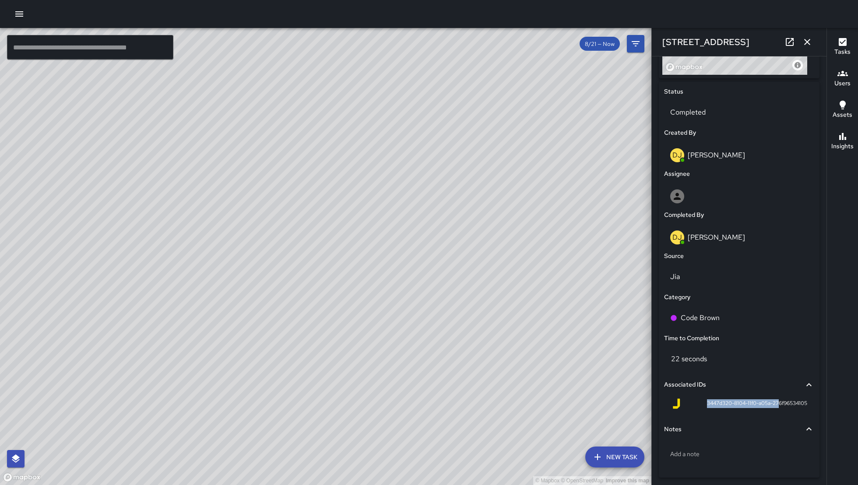
drag, startPoint x: 695, startPoint y: 404, endPoint x: 769, endPoint y: 406, distance: 74.0
click at [769, 406] on div "3447d320-8104-11f0-a05a-276f96534105" at bounding box center [739, 404] width 136 height 11
drag, startPoint x: 783, startPoint y: 406, endPoint x: 809, endPoint y: 406, distance: 26.3
click at [808, 406] on div "Status Completed Created By DJ Davis Jones Assignee Completed By DJ Davis Jones…" at bounding box center [739, 280] width 161 height 397
click at [805, 404] on div "3447d320-8104-11f0-a05a-276f96534105" at bounding box center [739, 405] width 150 height 21
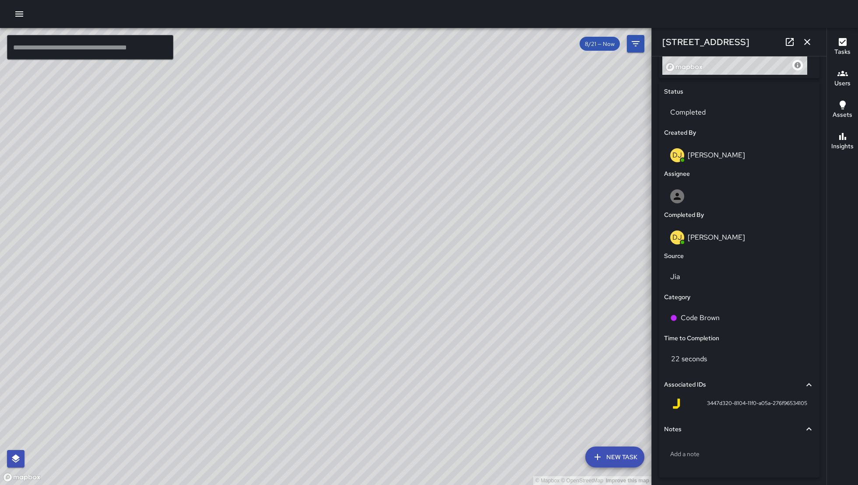
click at [802, 403] on div "3447d320-8104-11f0-a05a-276f96534105" at bounding box center [739, 405] width 150 height 21
drag, startPoint x: 802, startPoint y: 404, endPoint x: 677, endPoint y: 407, distance: 125.2
click at [677, 407] on div "3447d320-8104-11f0-a05a-276f96534105" at bounding box center [739, 405] width 150 height 21
copy span "3447d320-8104-11f0-a05a-276f96534105"
click at [452, 306] on div "© Mapbox © OpenStreetMap Improve this map" at bounding box center [325, 256] width 651 height 457
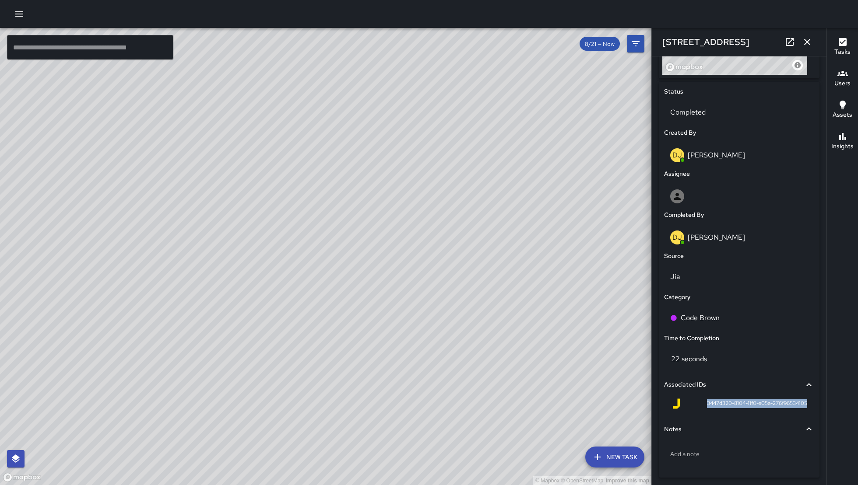
click at [452, 306] on div "© Mapbox © OpenStreetMap Improve this map" at bounding box center [325, 256] width 651 height 457
drag, startPoint x: 416, startPoint y: 317, endPoint x: 367, endPoint y: 362, distance: 66.6
click at [367, 362] on div "© Mapbox © OpenStreetMap Improve this map" at bounding box center [325, 256] width 651 height 457
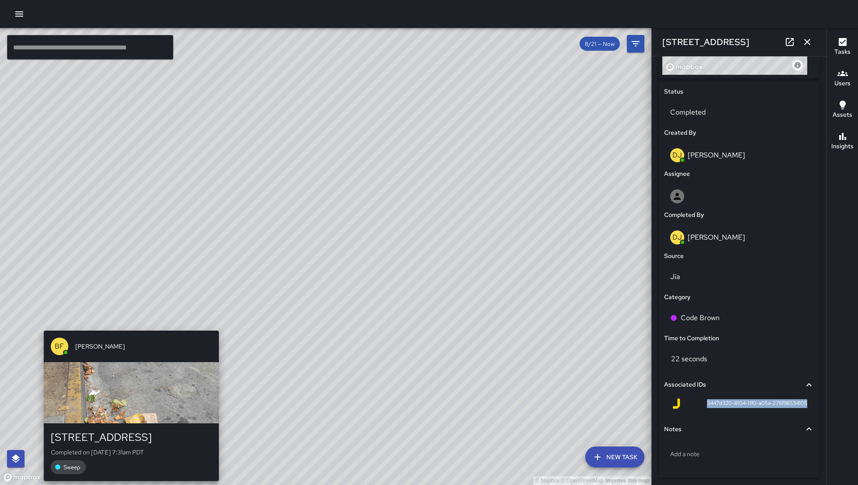
click at [121, 319] on div "© Mapbox © OpenStreetMap Improve this map BF Brenda Flores 316 6th Street Compl…" at bounding box center [325, 256] width 651 height 457
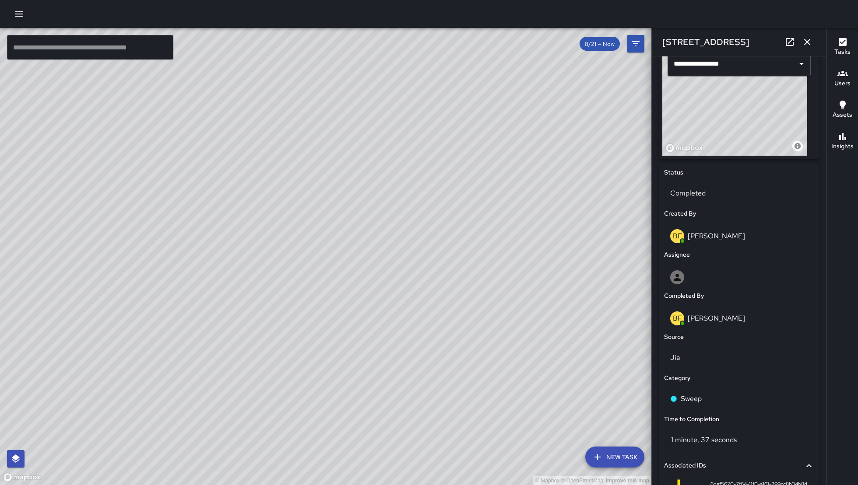
scroll to position [42, 0]
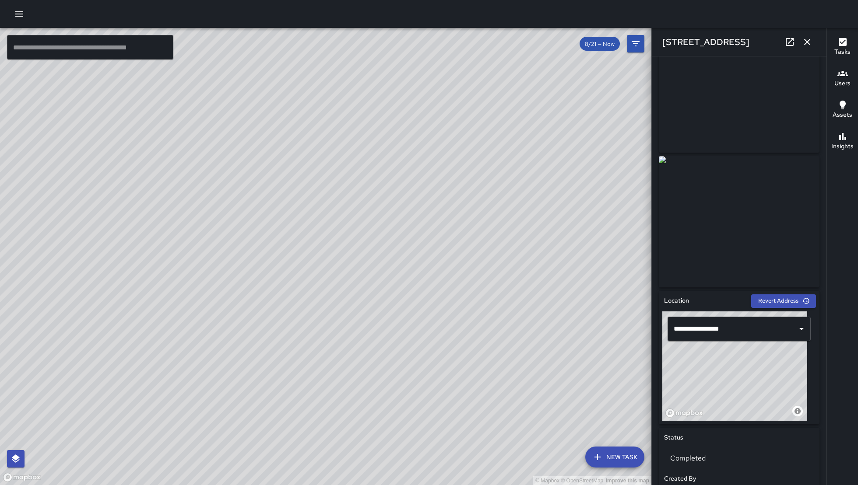
click at [313, 279] on div "BF Brenda Flores" at bounding box center [319, 288] width 175 height 32
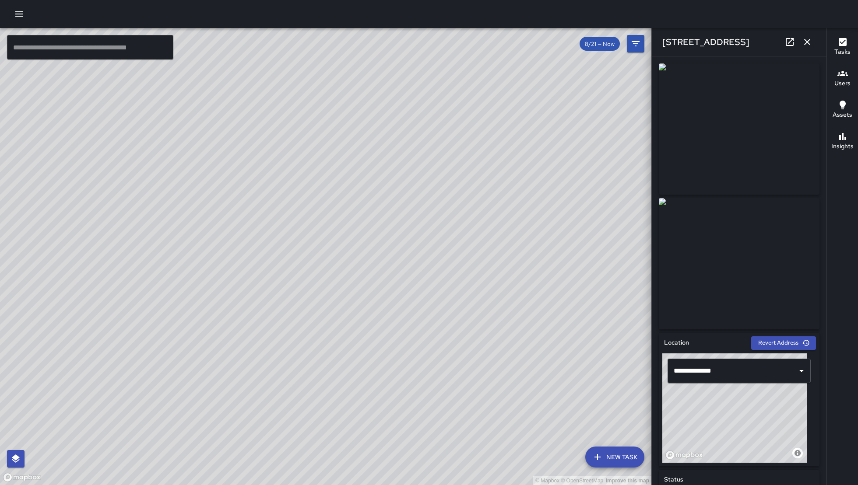
click at [309, 246] on div "© Mapbox © OpenStreetMap Improve this map BF Brenda Flores 1001 Folsom Street C…" at bounding box center [325, 256] width 651 height 457
click at [414, 315] on div "© Mapbox © OpenStreetMap Improve this map" at bounding box center [325, 256] width 651 height 457
click at [280, 403] on div "© Mapbox © OpenStreetMap Improve this map" at bounding box center [325, 256] width 651 height 457
drag, startPoint x: 291, startPoint y: 393, endPoint x: 444, endPoint y: 290, distance: 184.1
click at [442, 291] on div "© Mapbox © OpenStreetMap Improve this map" at bounding box center [325, 256] width 651 height 457
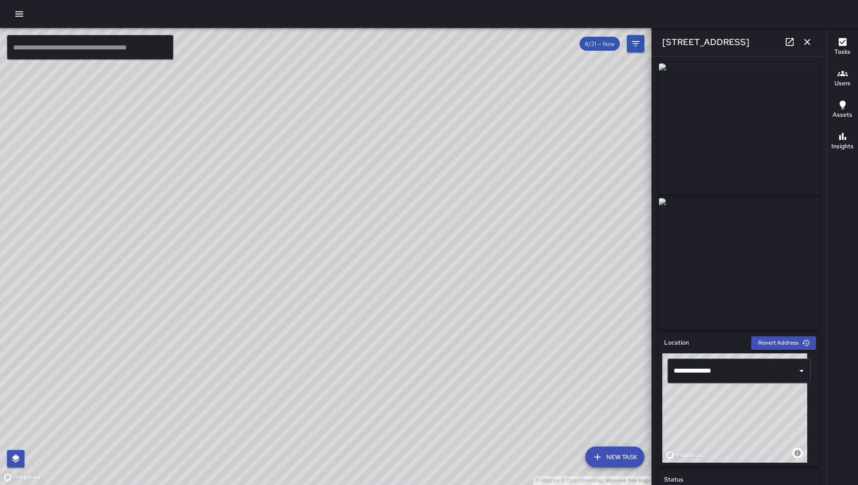
click at [445, 289] on div "© Mapbox © OpenStreetMap Improve this map" at bounding box center [325, 256] width 651 height 457
click at [305, 295] on div "© Mapbox © OpenStreetMap Improve this map" at bounding box center [325, 256] width 651 height 457
drag, startPoint x: 293, startPoint y: 289, endPoint x: 358, endPoint y: 305, distance: 66.7
click at [358, 305] on div "© Mapbox © OpenStreetMap Improve this map" at bounding box center [325, 256] width 651 height 457
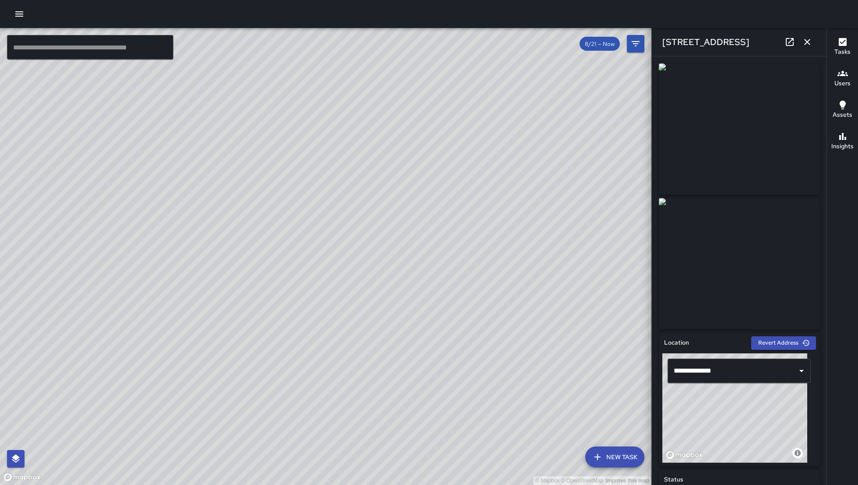
drag, startPoint x: 394, startPoint y: 350, endPoint x: 348, endPoint y: 324, distance: 53.1
click at [348, 324] on div "© Mapbox © OpenStreetMap Improve this map" at bounding box center [325, 256] width 651 height 457
click at [800, 42] on button "button" at bounding box center [807, 42] width 18 height 18
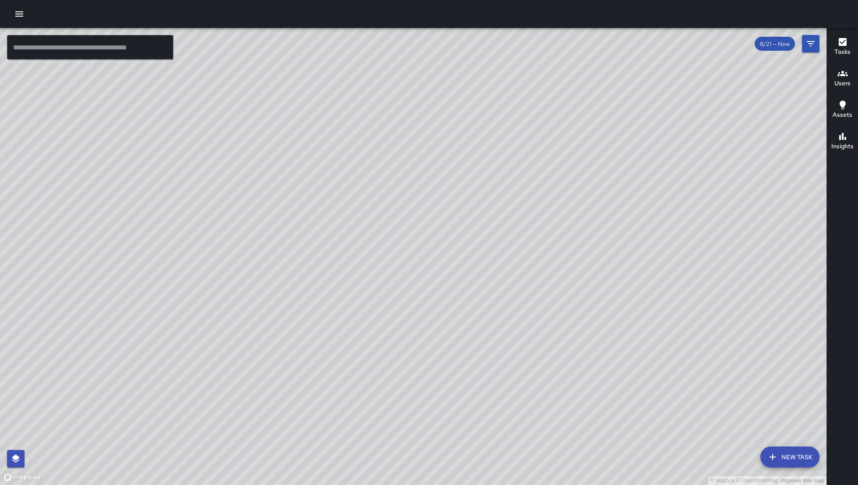
drag, startPoint x: 555, startPoint y: 357, endPoint x: 393, endPoint y: 313, distance: 167.7
click at [393, 313] on div "© Mapbox © OpenStreetMap Improve this map" at bounding box center [413, 256] width 826 height 457
click at [309, 314] on div "© Mapbox © OpenStreetMap Improve this map SK SEAN KELLEY 1 Brush Place Complete…" at bounding box center [413, 256] width 826 height 457
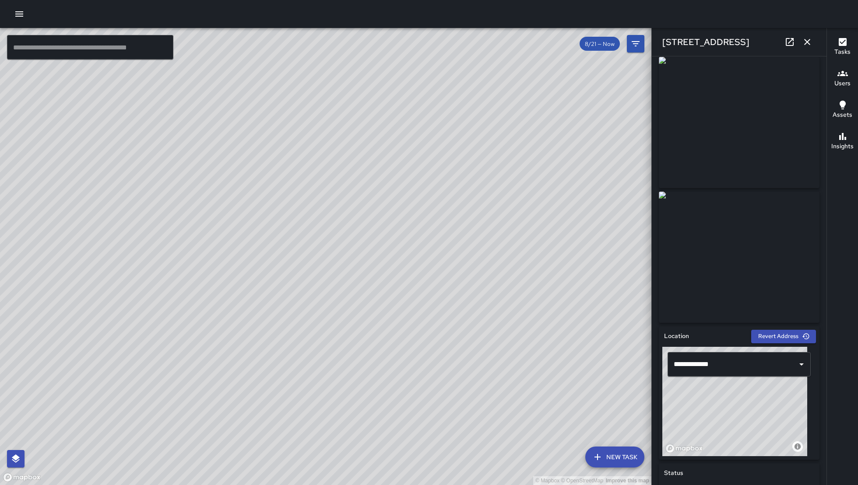
scroll to position [0, 0]
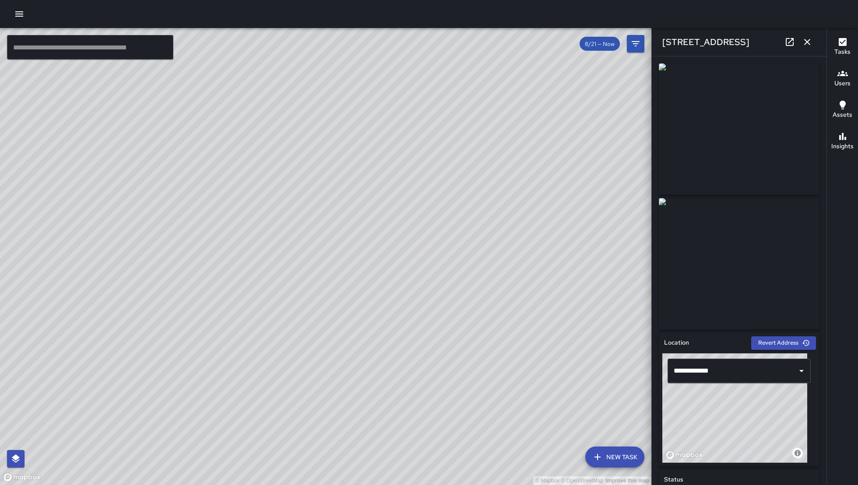
drag, startPoint x: 544, startPoint y: 308, endPoint x: 391, endPoint y: 399, distance: 178.0
click at [425, 376] on div "© Mapbox © OpenStreetMap Improve this map" at bounding box center [325, 256] width 651 height 457
click at [378, 407] on div "© Mapbox © OpenStreetMap Improve this map" at bounding box center [325, 256] width 651 height 457
drag, startPoint x: 393, startPoint y: 175, endPoint x: 388, endPoint y: 216, distance: 41.1
click at [387, 217] on div "© Mapbox © OpenStreetMap Improve this map" at bounding box center [325, 256] width 651 height 457
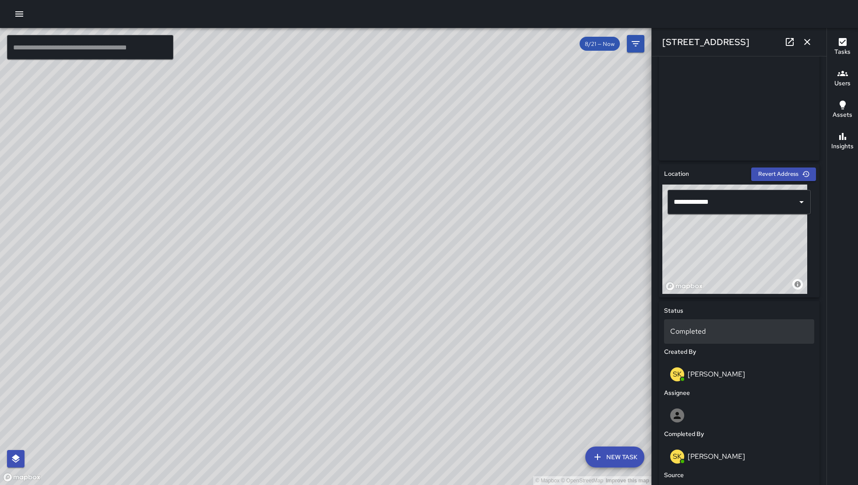
scroll to position [230, 0]
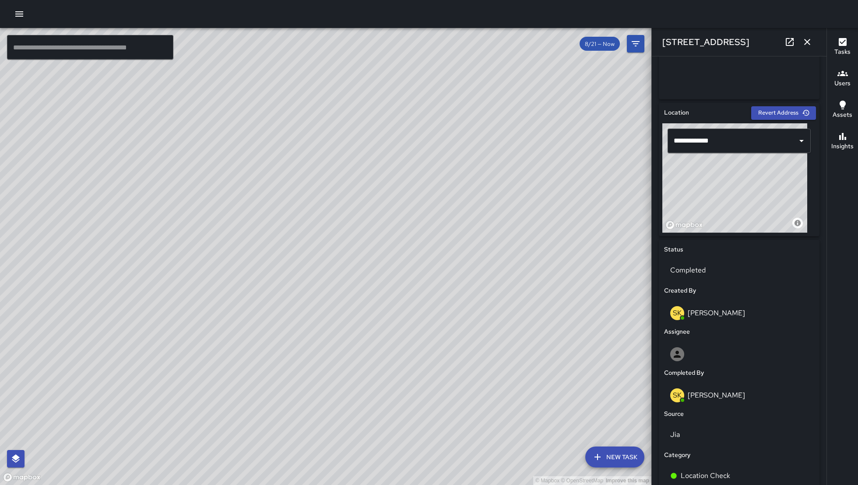
click at [804, 38] on icon "button" at bounding box center [807, 42] width 11 height 11
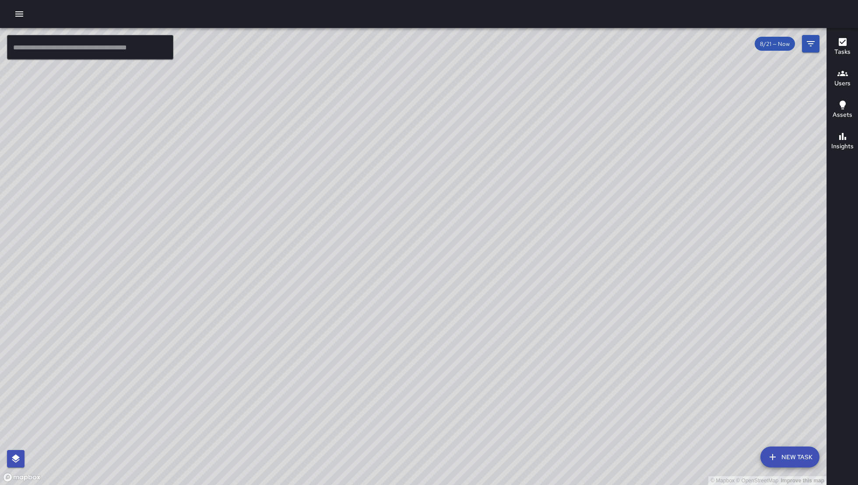
drag, startPoint x: 438, startPoint y: 66, endPoint x: 356, endPoint y: 201, distance: 158.5
click at [356, 201] on div "© Mapbox © OpenStreetMap Improve this map" at bounding box center [413, 256] width 826 height 457
drag, startPoint x: 360, startPoint y: 283, endPoint x: 360, endPoint y: 327, distance: 44.2
click at [360, 327] on div "© Mapbox © OpenStreetMap Improve this map" at bounding box center [413, 256] width 826 height 457
drag, startPoint x: 358, startPoint y: 214, endPoint x: 447, endPoint y: 298, distance: 122.9
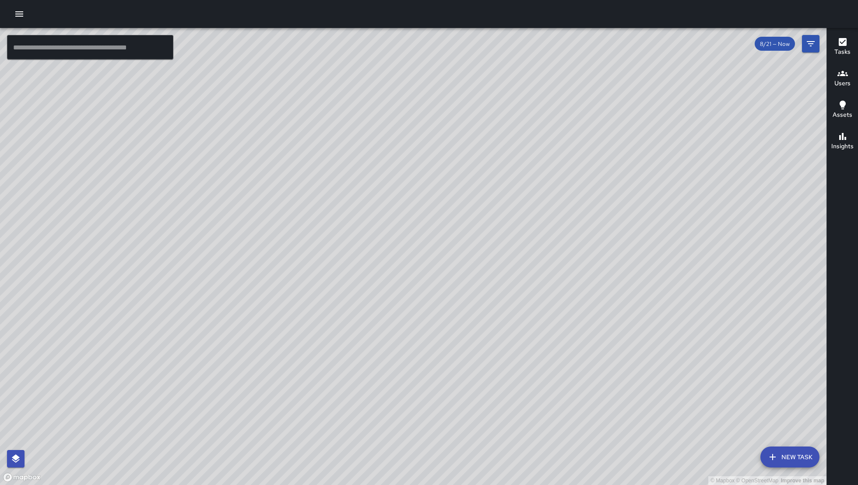
click at [447, 298] on div "© Mapbox © OpenStreetMap Improve this map" at bounding box center [413, 256] width 826 height 457
click at [446, 298] on div "© Mapbox © OpenStreetMap Improve this map" at bounding box center [413, 256] width 826 height 457
click at [812, 41] on icon "Filters" at bounding box center [810, 44] width 11 height 11
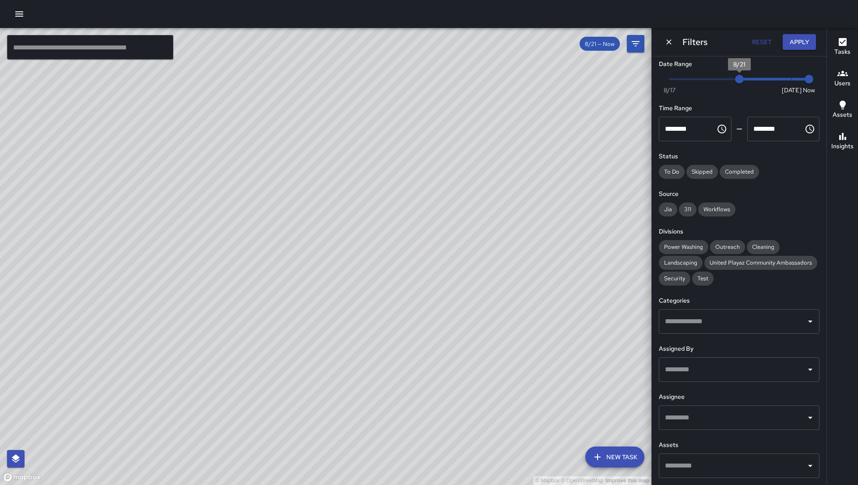
click at [739, 75] on span "8/21" at bounding box center [739, 79] width 9 height 9
click at [752, 75] on span "8/22" at bounding box center [756, 79] width 9 height 9
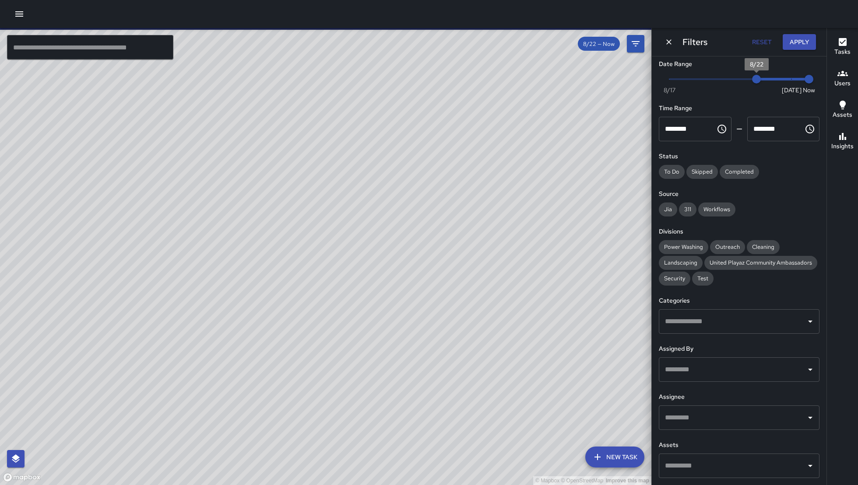
scroll to position [0, 0]
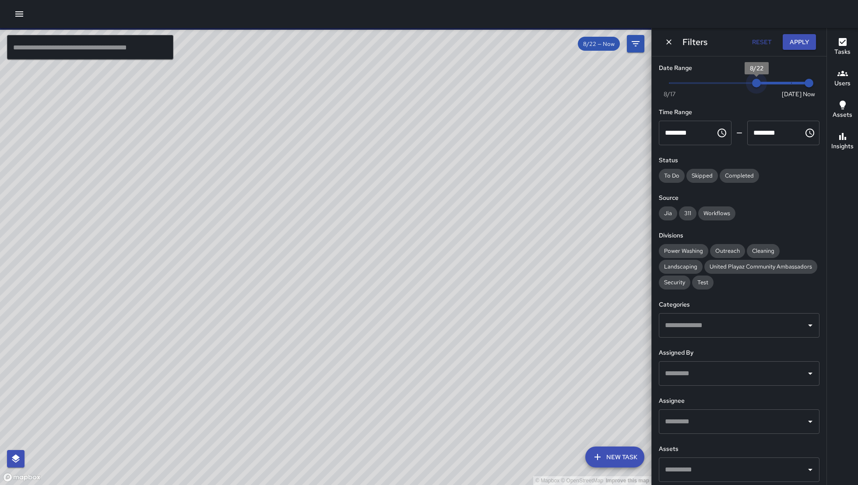
type input "*"
drag, startPoint x: 749, startPoint y: 81, endPoint x: 761, endPoint y: 81, distance: 12.3
click at [769, 81] on span "8/23" at bounding box center [773, 83] width 9 height 9
click at [824, 48] on div "Filters Reset Apply" at bounding box center [739, 42] width 175 height 28
click at [802, 32] on div "Filters Reset Apply" at bounding box center [739, 42] width 175 height 28
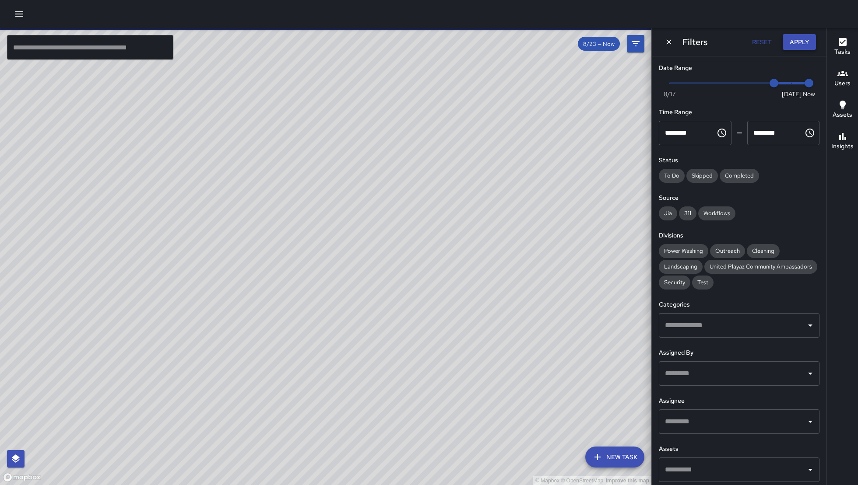
click at [803, 35] on button "Apply" at bounding box center [799, 42] width 33 height 16
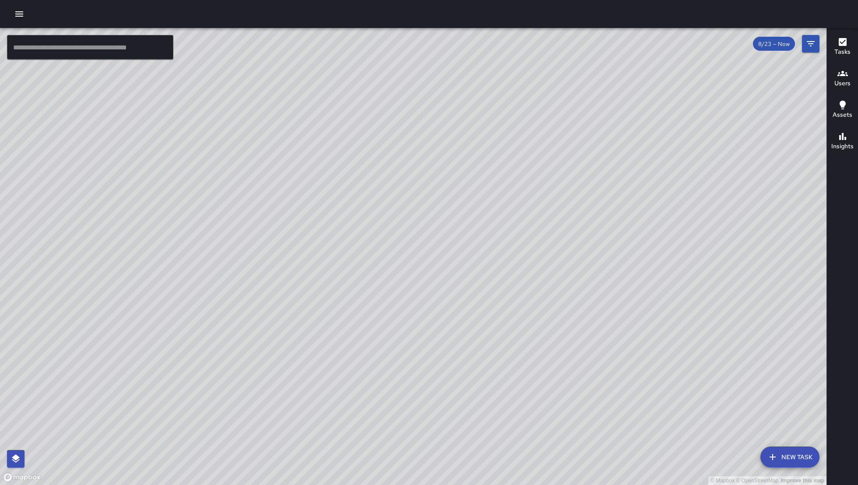
drag, startPoint x: 540, startPoint y: 309, endPoint x: 414, endPoint y: 223, distance: 152.1
click at [414, 223] on div "© Mapbox © OpenStreetMap Improve this map" at bounding box center [413, 256] width 826 height 457
click at [386, 225] on div "© Mapbox © OpenStreetMap Improve this map EC Enrique Cervantes 22 Russ Street C…" at bounding box center [413, 256] width 826 height 457
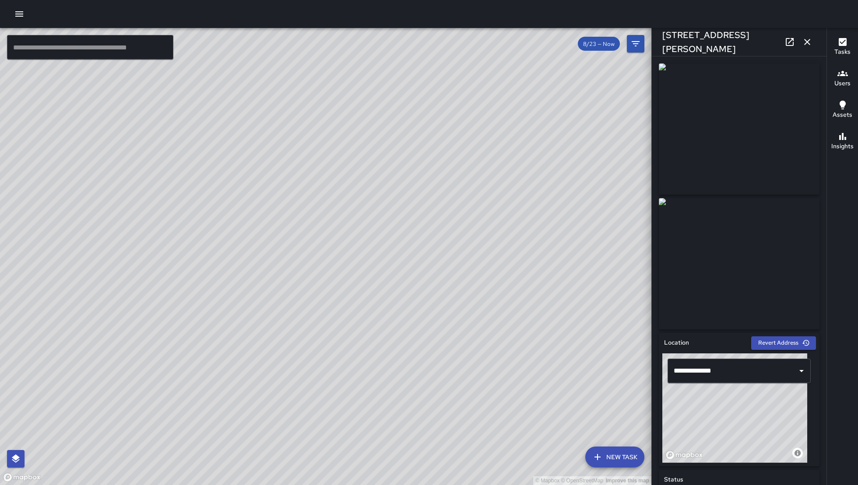
click at [807, 42] on icon "button" at bounding box center [807, 42] width 6 height 6
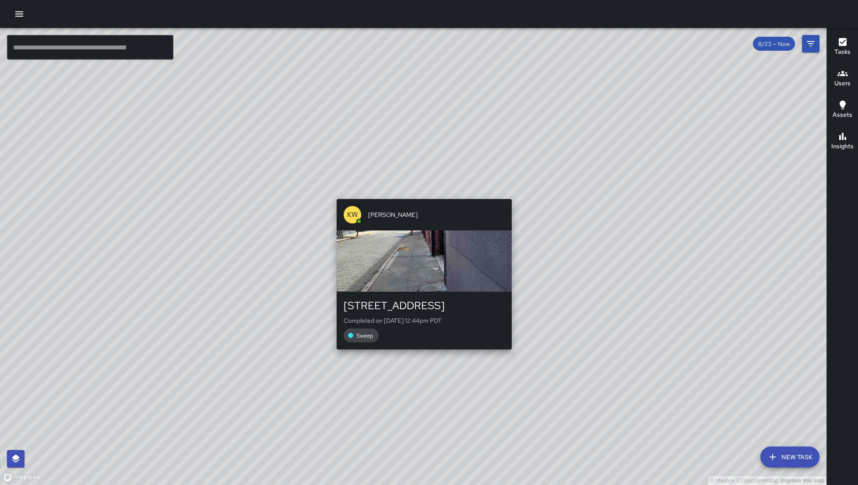
click at [425, 184] on div "© Mapbox © OpenStreetMap Improve this map KW Kenneth Ware 551 Minna Street Comp…" at bounding box center [413, 256] width 826 height 457
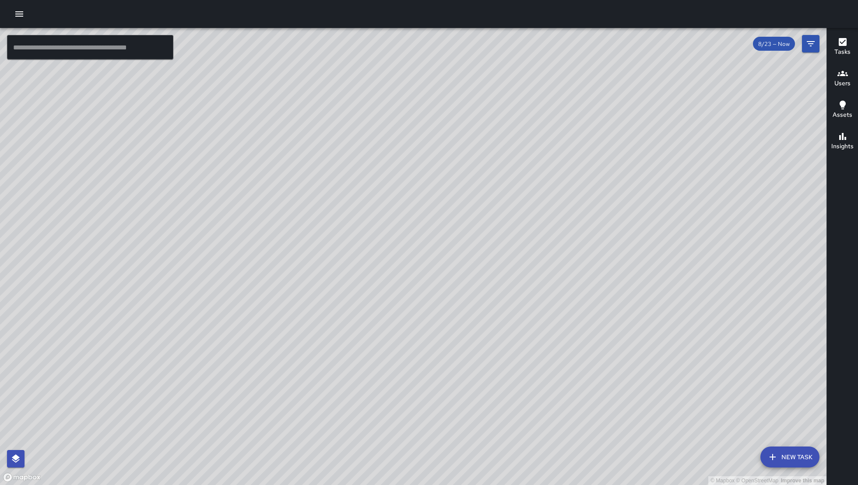
click at [411, 187] on div "© Mapbox © OpenStreetMap Improve this map KW Kenneth Ware 551 Minna Street Comp…" at bounding box center [413, 256] width 826 height 457
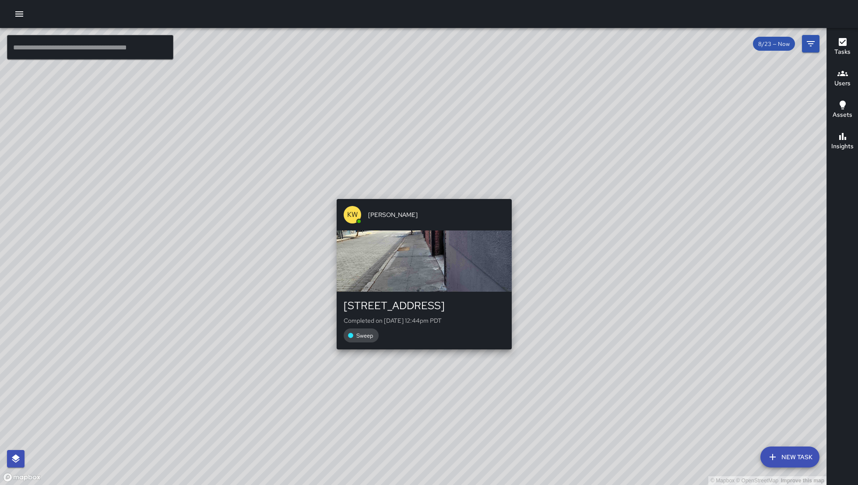
click at [411, 187] on div "© Mapbox © OpenStreetMap Improve this map KW Kenneth Ware 551 Minna Street Comp…" at bounding box center [413, 256] width 826 height 457
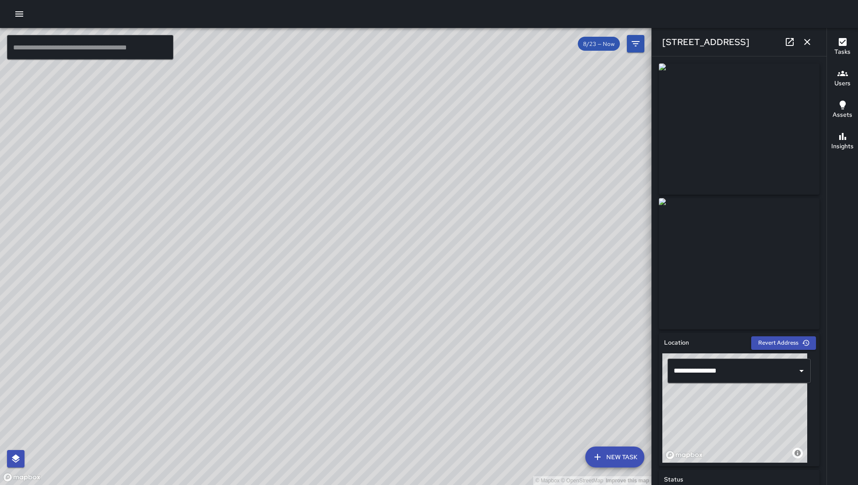
scroll to position [410, 0]
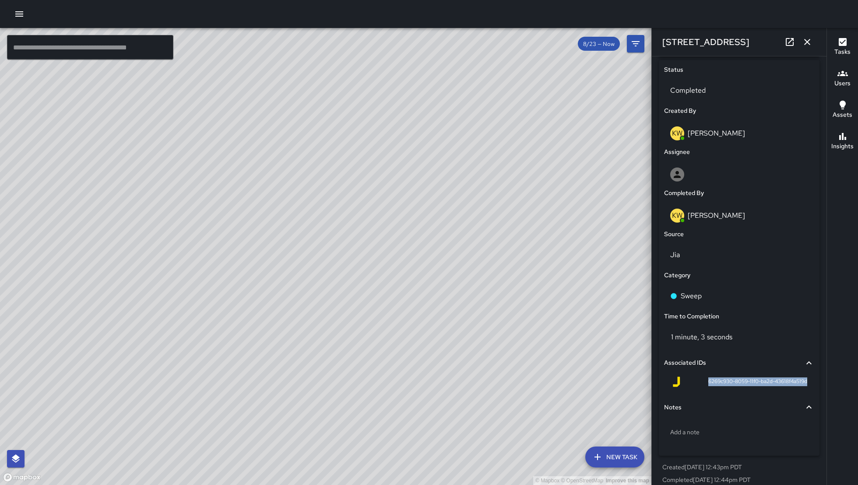
drag, startPoint x: 691, startPoint y: 384, endPoint x: 754, endPoint y: 389, distance: 62.8
click at [754, 389] on div "6269c930-8059-11f0-ba2d-43618f4a519d" at bounding box center [739, 383] width 150 height 21
copy span "6269c930-8059-11f0-ba2d-43618f4a519d"
click at [325, 315] on div "© Mapbox © OpenStreetMap Improve this map EC Enrique Cervantes 560 Natoma Stree…" at bounding box center [325, 256] width 651 height 457
click at [291, 277] on div "© Mapbox © OpenStreetMap Improve this map" at bounding box center [325, 256] width 651 height 457
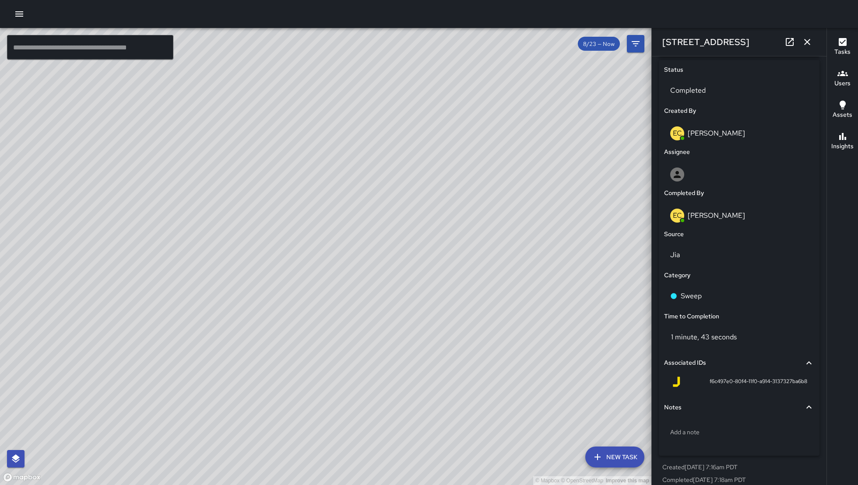
click at [365, 295] on div "© Mapbox © OpenStreetMap Improve this map" at bounding box center [325, 256] width 651 height 457
click at [357, 295] on div "© Mapbox © OpenStreetMap Improve this map" at bounding box center [325, 256] width 651 height 457
drag, startPoint x: 367, startPoint y: 289, endPoint x: 361, endPoint y: 283, distance: 8.4
click at [361, 283] on div "© Mapbox © OpenStreetMap Improve this map" at bounding box center [325, 256] width 651 height 457
click at [365, 349] on div "© Mapbox © OpenStreetMap Improve this map" at bounding box center [325, 256] width 651 height 457
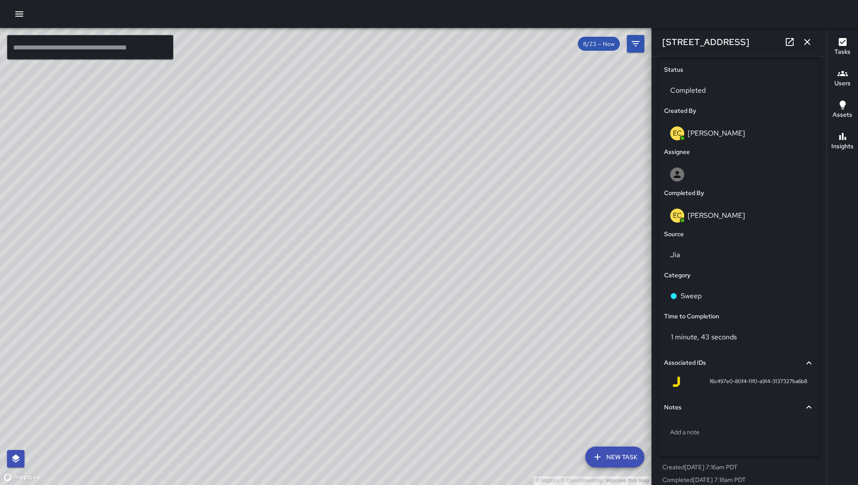
click at [264, 327] on div "© Mapbox © OpenStreetMap Improve this map EC Enrique Cervantes 599 Natoma Stree…" at bounding box center [325, 256] width 651 height 457
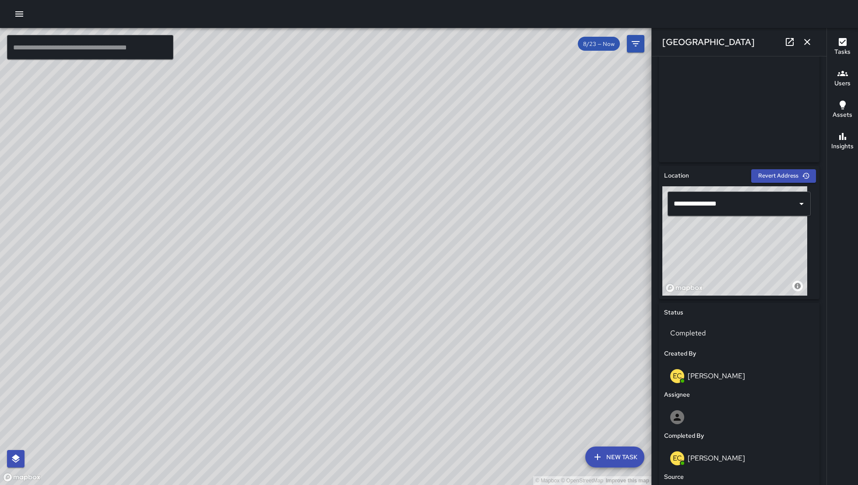
scroll to position [0, 0]
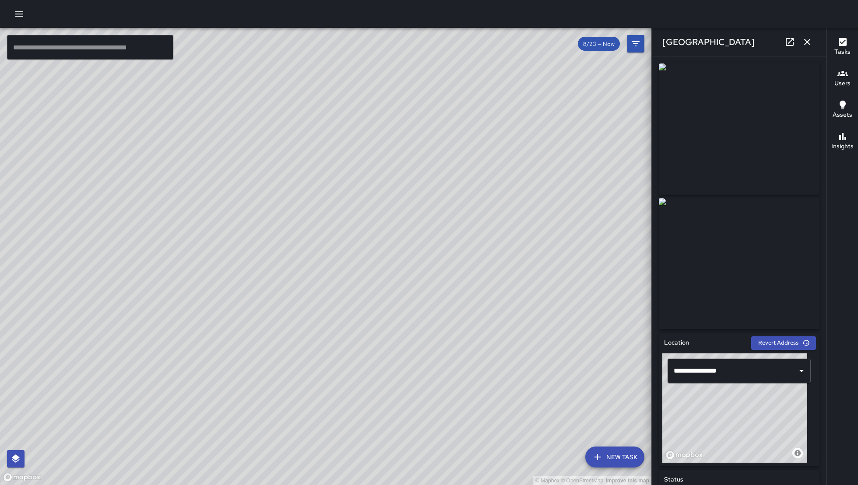
drag, startPoint x: 482, startPoint y: 289, endPoint x: 541, endPoint y: 201, distance: 105.7
click at [523, 228] on div "© Mapbox © OpenStreetMap Improve this map" at bounding box center [325, 256] width 651 height 457
click at [376, 287] on div "© Mapbox © OpenStreetMap Improve this map" at bounding box center [325, 256] width 651 height 457
click at [376, 285] on div "© Mapbox © OpenStreetMap Improve this map" at bounding box center [325, 256] width 651 height 457
drag, startPoint x: 369, startPoint y: 402, endPoint x: 358, endPoint y: 395, distance: 12.6
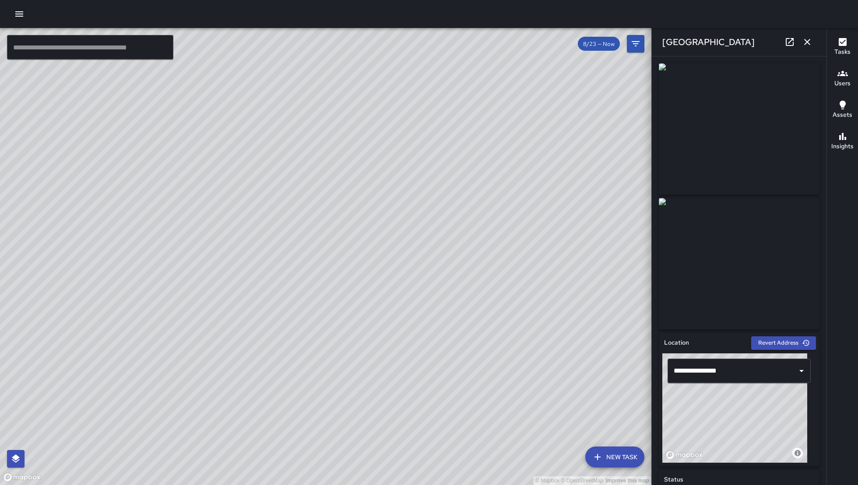
click at [362, 397] on div "© Mapbox © OpenStreetMap Improve this map" at bounding box center [325, 256] width 651 height 457
click at [358, 395] on div "© Mapbox © OpenStreetMap Improve this map" at bounding box center [325, 256] width 651 height 457
click at [459, 387] on div "© Mapbox © OpenStreetMap Improve this map" at bounding box center [325, 256] width 651 height 457
drag, startPoint x: 410, startPoint y: 354, endPoint x: 418, endPoint y: 355, distance: 7.6
click at [409, 352] on div "© Mapbox © OpenStreetMap Improve this map JB Joe Bankhead 1122 Folsom Street Co…" at bounding box center [325, 256] width 651 height 457
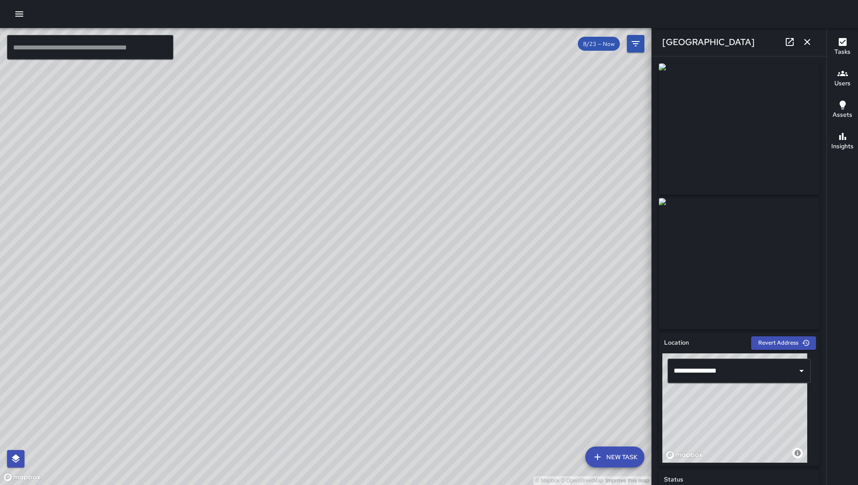
click at [342, 371] on div "© Mapbox © OpenStreetMap Improve this map" at bounding box center [325, 256] width 651 height 457
drag, startPoint x: 342, startPoint y: 370, endPoint x: 387, endPoint y: 330, distance: 60.5
click at [363, 347] on div "© Mapbox © OpenStreetMap Improve this map" at bounding box center [325, 256] width 651 height 457
click at [375, 321] on div "© Mapbox © OpenStreetMap Improve this map" at bounding box center [325, 256] width 651 height 457
click at [388, 387] on div "© Mapbox © OpenStreetMap Improve this map" at bounding box center [325, 256] width 651 height 457
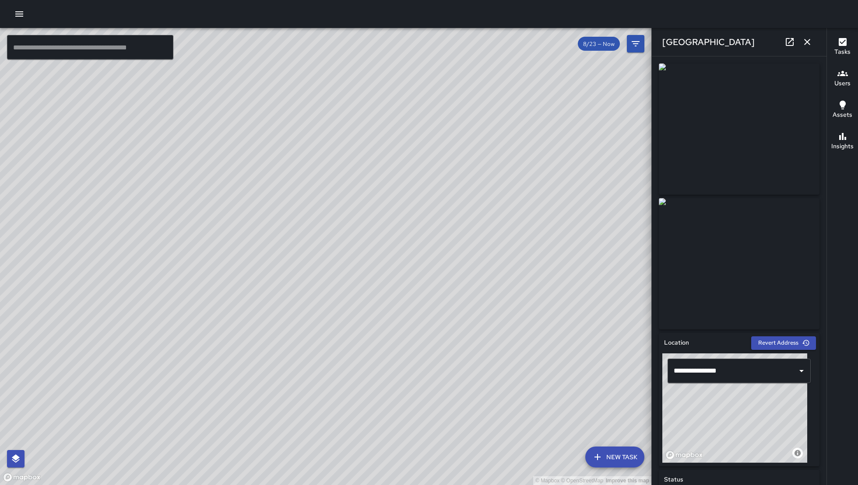
drag, startPoint x: 388, startPoint y: 336, endPoint x: 411, endPoint y: 246, distance: 92.6
click at [393, 302] on div "© Mapbox © OpenStreetMap Improve this map" at bounding box center [325, 256] width 651 height 457
click at [411, 246] on div "© Mapbox © OpenStreetMap Improve this map" at bounding box center [325, 256] width 651 height 457
click at [412, 245] on div "© Mapbox © OpenStreetMap Improve this map" at bounding box center [325, 256] width 651 height 457
click at [266, 298] on div "© Mapbox © OpenStreetMap Improve this map JB Joe Bankhead 1186 Folsom Street Co…" at bounding box center [325, 256] width 651 height 457
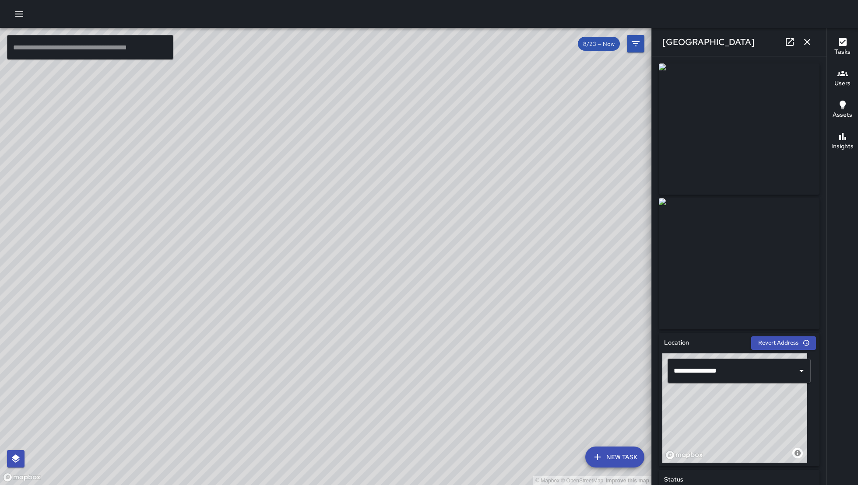
click at [266, 298] on div "© Mapbox © OpenStreetMap Improve this map JB Joe Bankhead 1186 Folsom Street Co…" at bounding box center [325, 256] width 651 height 457
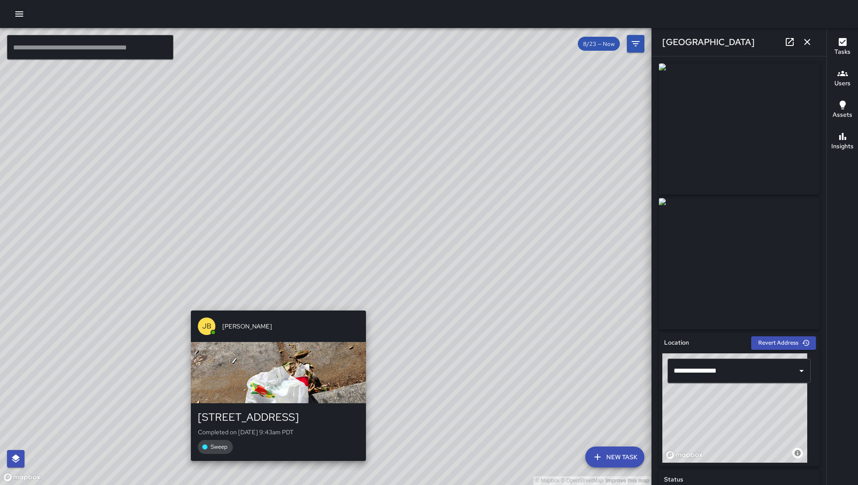
click at [270, 298] on div "© Mapbox © OpenStreetMap Improve this map JB Joe Bankhead 1186 Folsom Street Co…" at bounding box center [325, 256] width 651 height 457
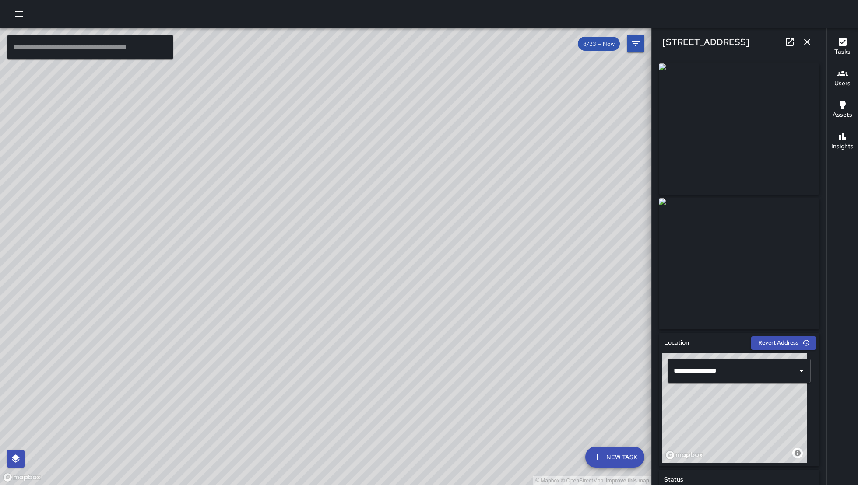
click at [501, 364] on div "© Mapbox © OpenStreetMap Improve this map" at bounding box center [325, 256] width 651 height 457
click at [479, 343] on div "© Mapbox © OpenStreetMap Improve this map" at bounding box center [325, 256] width 651 height 457
drag, startPoint x: 542, startPoint y: 331, endPoint x: 582, endPoint y: 334, distance: 39.9
click at [582, 334] on div "© Mapbox © OpenStreetMap Improve this map" at bounding box center [325, 256] width 651 height 457
drag, startPoint x: 497, startPoint y: 376, endPoint x: 435, endPoint y: 363, distance: 63.9
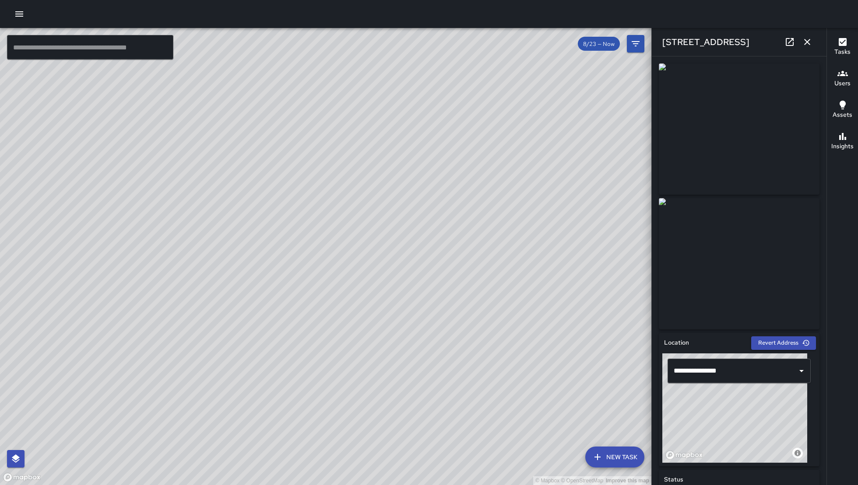
click at [453, 368] on div "© Mapbox © OpenStreetMap Improve this map" at bounding box center [325, 256] width 651 height 457
click at [363, 334] on div "© Mapbox © OpenStreetMap Improve this map" at bounding box center [325, 256] width 651 height 457
click at [337, 318] on div "© Mapbox © OpenStreetMap Improve this map" at bounding box center [325, 256] width 651 height 457
drag, startPoint x: 209, startPoint y: 230, endPoint x: 190, endPoint y: 194, distance: 40.7
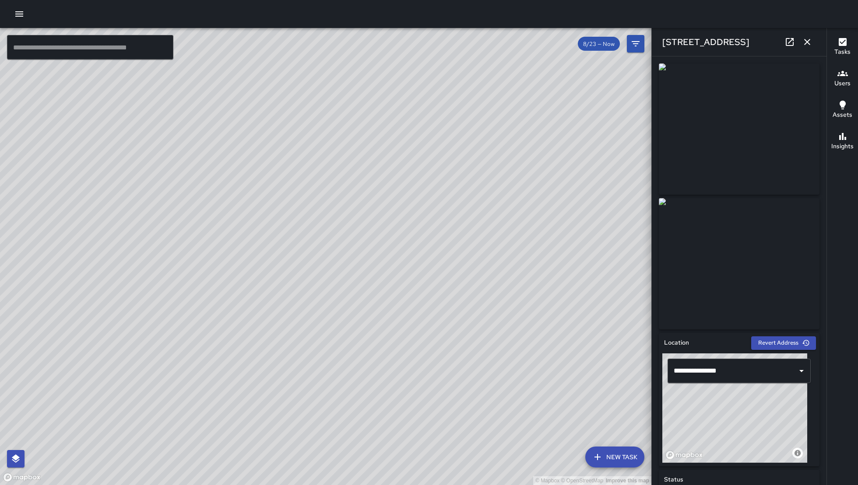
click at [190, 194] on div "© Mapbox © OpenStreetMap Improve this map" at bounding box center [325, 256] width 651 height 457
click at [446, 355] on div "© Mapbox © OpenStreetMap Improve this map" at bounding box center [325, 256] width 651 height 457
click at [439, 306] on div "© Mapbox © OpenStreetMap Improve this map" at bounding box center [325, 256] width 651 height 457
click at [324, 319] on div "© Mapbox © OpenStreetMap Improve this map" at bounding box center [325, 256] width 651 height 457
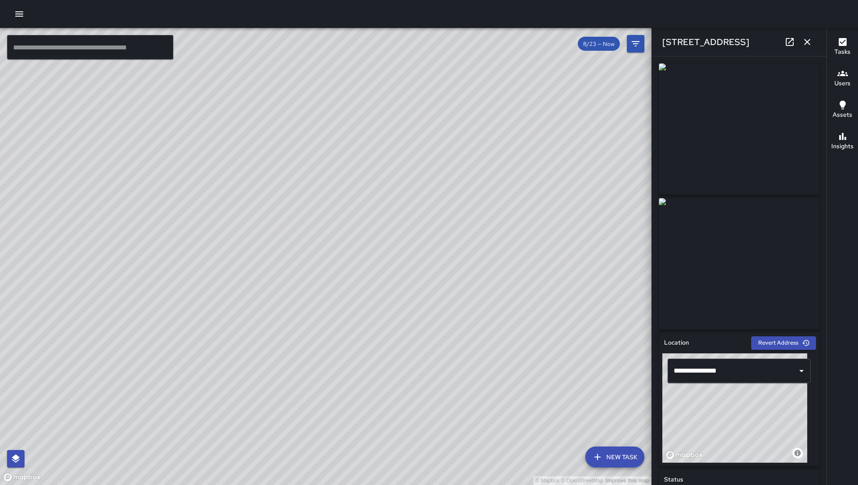
drag, startPoint x: 450, startPoint y: 245, endPoint x: 448, endPoint y: 250, distance: 5.7
click at [448, 249] on div "© Mapbox © OpenStreetMap Improve this map" at bounding box center [325, 256] width 651 height 457
drag, startPoint x: 523, startPoint y: 364, endPoint x: 381, endPoint y: 241, distance: 187.7
click at [381, 241] on div "© Mapbox © OpenStreetMap Improve this map" at bounding box center [325, 256] width 651 height 457
click at [115, 61] on div "© Mapbox © OpenStreetMap Improve this map" at bounding box center [325, 256] width 651 height 457
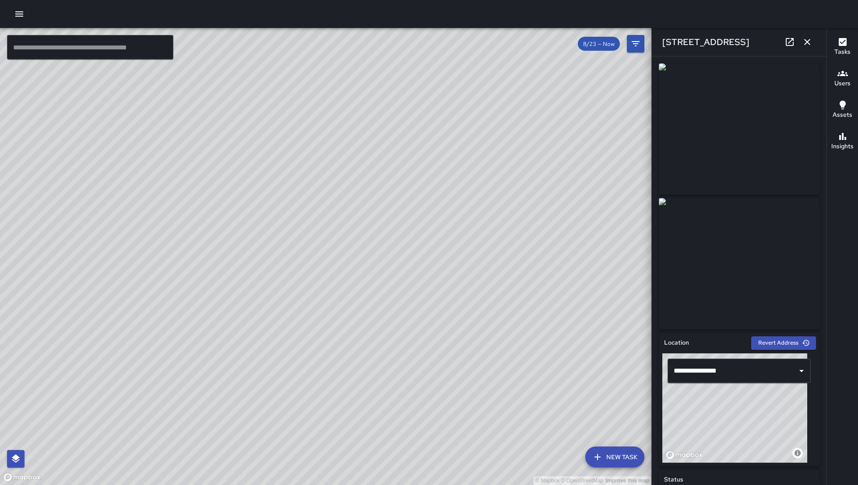
click at [115, 61] on div "© Mapbox © OpenStreetMap Improve this map" at bounding box center [325, 256] width 651 height 457
click at [115, 55] on input "text" at bounding box center [90, 47] width 166 height 25
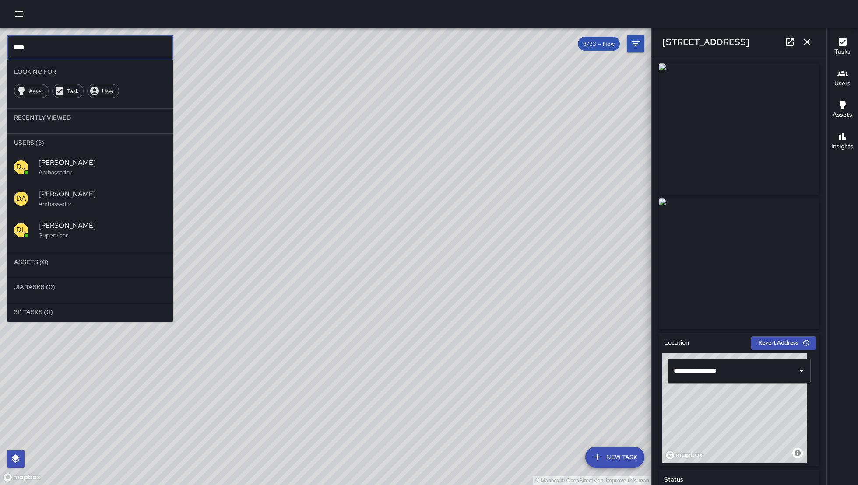
type input "****"
click at [60, 159] on span "[PERSON_NAME]" at bounding box center [103, 163] width 128 height 11
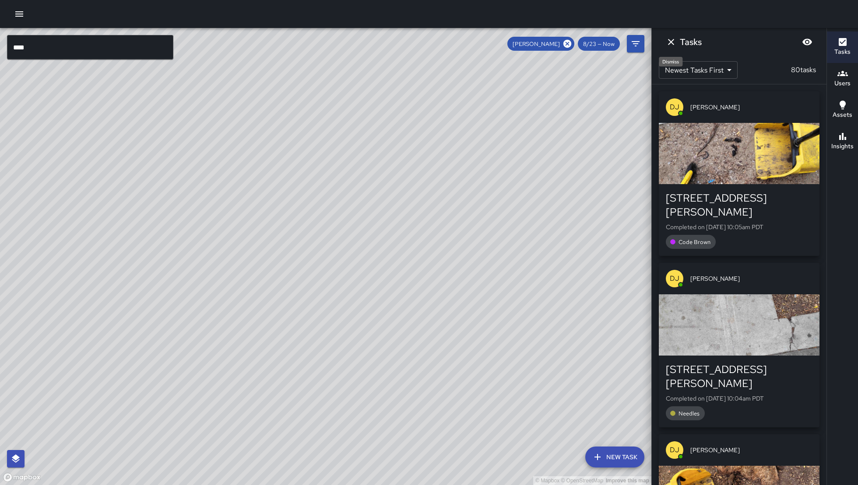
click at [669, 39] on icon "Dismiss" at bounding box center [671, 42] width 11 height 11
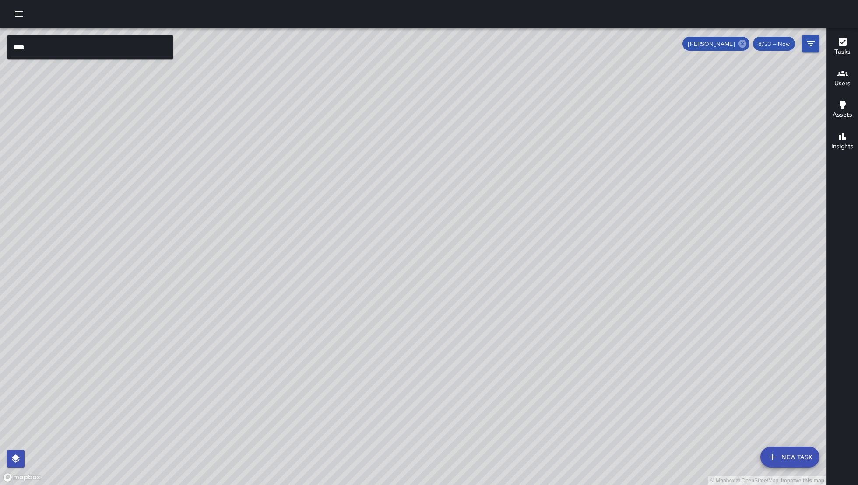
click at [741, 42] on icon at bounding box center [742, 44] width 8 height 8
drag, startPoint x: 579, startPoint y: 382, endPoint x: 565, endPoint y: 291, distance: 91.1
click at [566, 299] on div "© Mapbox © OpenStreetMap Improve this map" at bounding box center [413, 256] width 826 height 457
click at [328, 359] on div "© Mapbox © OpenStreetMap Improve this map" at bounding box center [413, 256] width 826 height 457
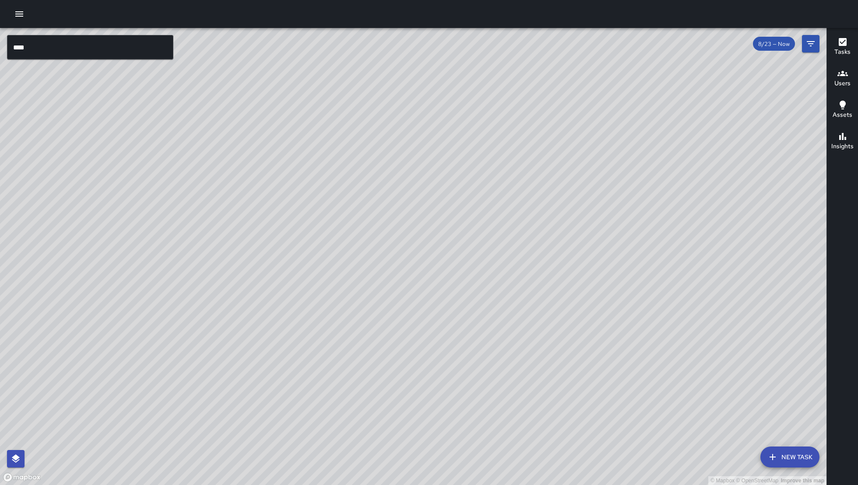
drag, startPoint x: 328, startPoint y: 359, endPoint x: 340, endPoint y: 356, distance: 12.2
click at [340, 356] on div "© Mapbox © OpenStreetMap Improve this map" at bounding box center [413, 256] width 826 height 457
drag, startPoint x: 332, startPoint y: 316, endPoint x: 315, endPoint y: 299, distance: 24.5
click at [355, 345] on div "© Mapbox © OpenStreetMap Improve this map" at bounding box center [413, 256] width 826 height 457
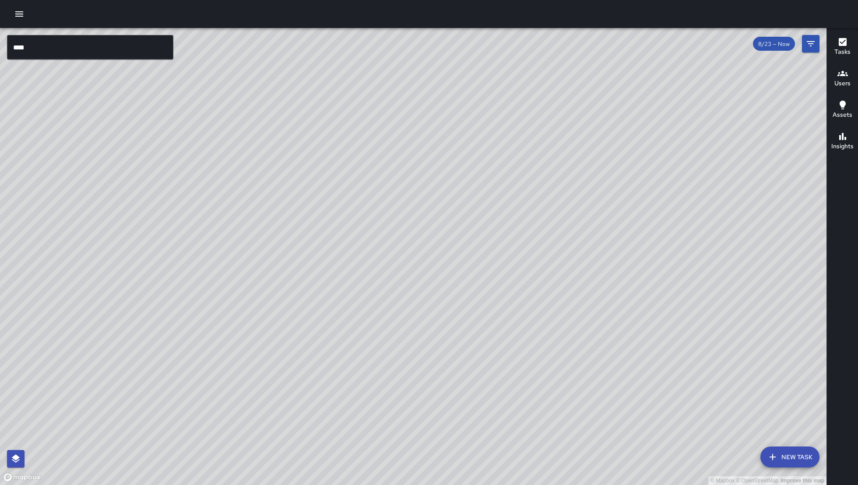
drag, startPoint x: 297, startPoint y: 273, endPoint x: 299, endPoint y: 291, distance: 18.6
click at [299, 291] on div "© Mapbox © OpenStreetMap Improve this map" at bounding box center [413, 256] width 826 height 457
click at [326, 287] on div "© Mapbox © OpenStreetMap Improve this map DJ Davis Jones 1180 Howard Street Com…" at bounding box center [413, 256] width 826 height 457
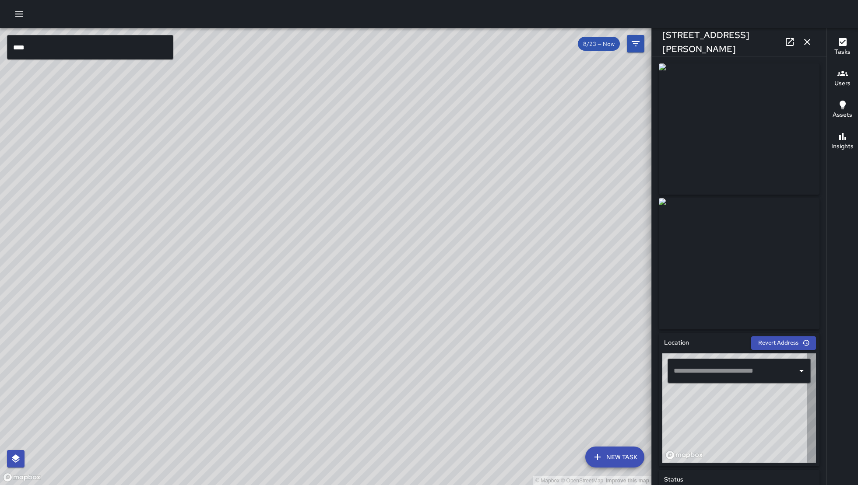
type input "**********"
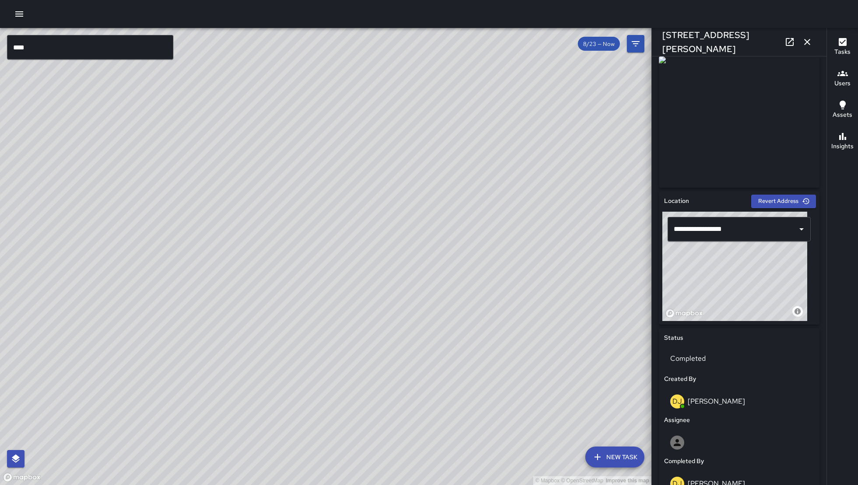
scroll to position [419, 0]
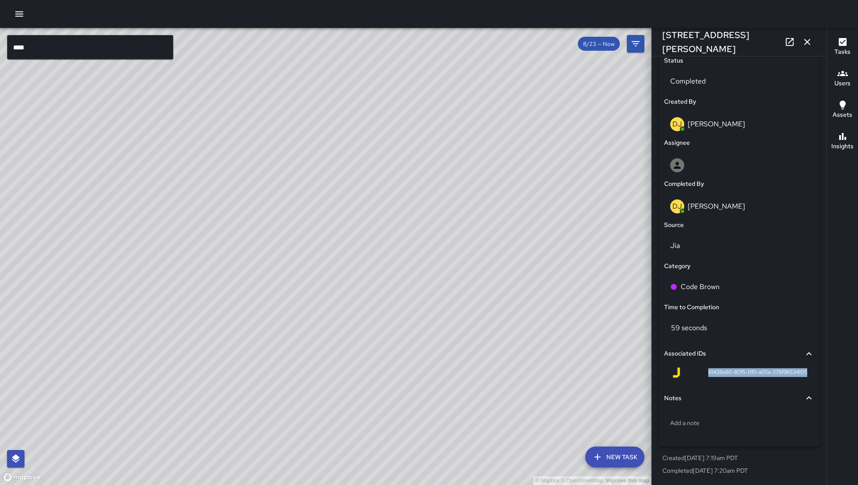
drag, startPoint x: 698, startPoint y: 372, endPoint x: 776, endPoint y: 379, distance: 77.7
click at [776, 379] on div "61428e60-80f5-11f0-a05a-276f96534105" at bounding box center [739, 374] width 150 height 21
drag, startPoint x: 798, startPoint y: 372, endPoint x: 698, endPoint y: 372, distance: 100.2
click at [698, 372] on div "61428e60-80f5-11f0-a05a-276f96534105" at bounding box center [739, 374] width 150 height 21
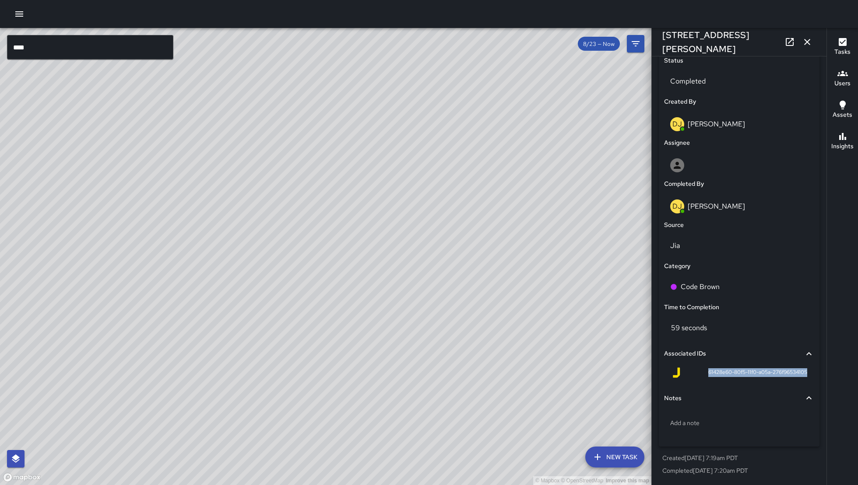
copy span "61428e60-80f5-11f0-a05a-276f96534105"
click at [262, 360] on div "© Mapbox © OpenStreetMap Improve this map" at bounding box center [325, 256] width 651 height 457
drag, startPoint x: 217, startPoint y: 419, endPoint x: 374, endPoint y: 290, distance: 203.6
click at [374, 290] on div "© Mapbox © OpenStreetMap Improve this map" at bounding box center [325, 256] width 651 height 457
click at [373, 295] on div "© Mapbox © OpenStreetMap Improve this map" at bounding box center [325, 256] width 651 height 457
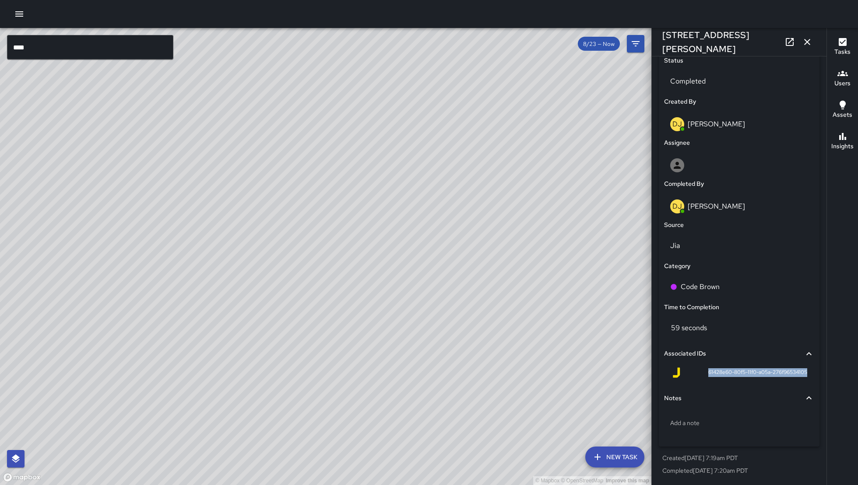
drag, startPoint x: 293, startPoint y: 379, endPoint x: 399, endPoint y: 333, distance: 115.6
click at [339, 351] on div "© Mapbox © OpenStreetMap Improve this map" at bounding box center [325, 256] width 651 height 457
click at [394, 334] on div "© Mapbox © OpenStreetMap Improve this map" at bounding box center [325, 256] width 651 height 457
click at [400, 333] on div "© Mapbox © OpenStreetMap Improve this map" at bounding box center [325, 256] width 651 height 457
click at [202, 289] on div "© Mapbox © OpenStreetMap Improve this map" at bounding box center [325, 256] width 651 height 457
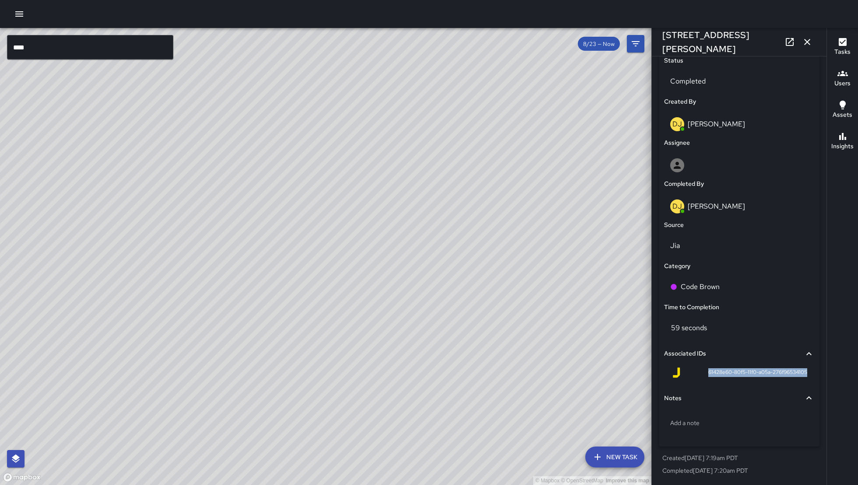
drag, startPoint x: 400, startPoint y: 254, endPoint x: 348, endPoint y: 284, distance: 61.0
click at [362, 276] on div "© Mapbox © OpenStreetMap Improve this map" at bounding box center [325, 256] width 651 height 457
drag, startPoint x: 492, startPoint y: 243, endPoint x: 375, endPoint y: 346, distance: 156.0
click at [376, 344] on div "© Mapbox © OpenStreetMap Improve this map" at bounding box center [325, 256] width 651 height 457
click at [375, 346] on div "© Mapbox © OpenStreetMap Improve this map" at bounding box center [325, 256] width 651 height 457
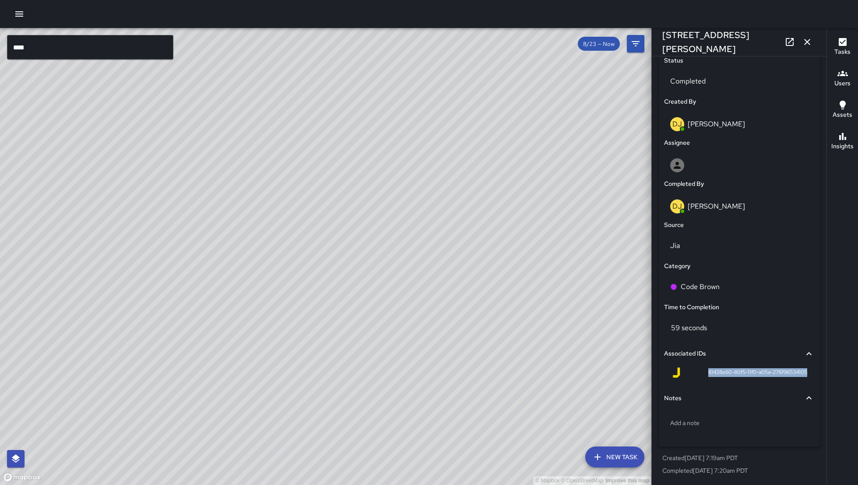
drag, startPoint x: 344, startPoint y: 318, endPoint x: 204, endPoint y: 404, distance: 165.0
click at [204, 404] on div "© Mapbox © OpenStreetMap Improve this map" at bounding box center [325, 256] width 651 height 457
drag, startPoint x: 204, startPoint y: 404, endPoint x: 206, endPoint y: 376, distance: 28.5
click at [204, 394] on div "© Mapbox © OpenStreetMap Improve this map" at bounding box center [325, 256] width 651 height 457
drag, startPoint x: 361, startPoint y: 271, endPoint x: 334, endPoint y: 274, distance: 27.7
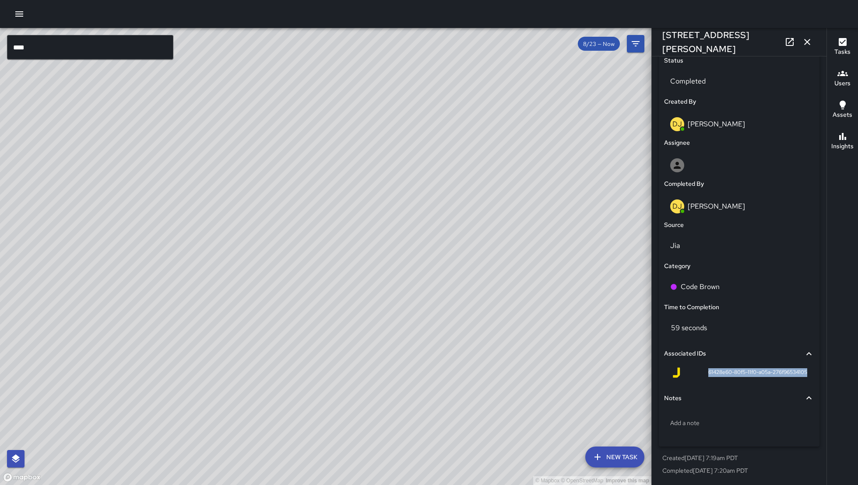
click at [330, 301] on div "© Mapbox © OpenStreetMap Improve this map" at bounding box center [325, 256] width 651 height 457
click at [17, 9] on icon "button" at bounding box center [19, 14] width 11 height 11
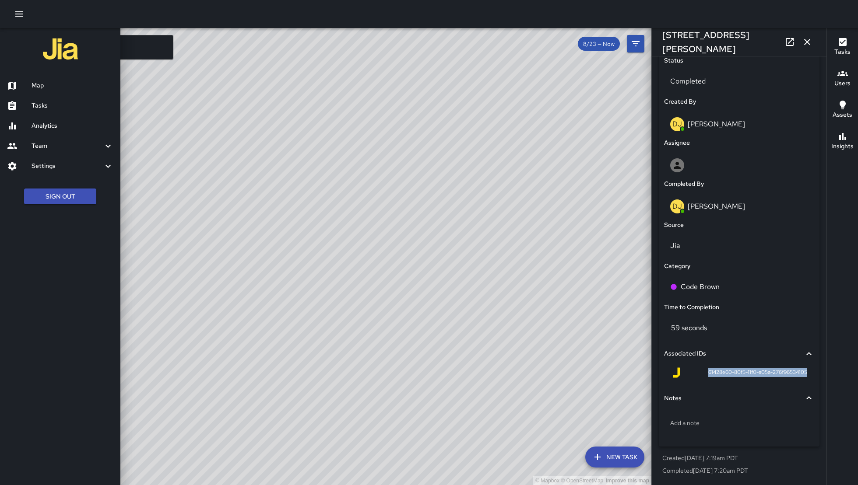
click at [70, 148] on h6 "Team" at bounding box center [67, 146] width 71 height 10
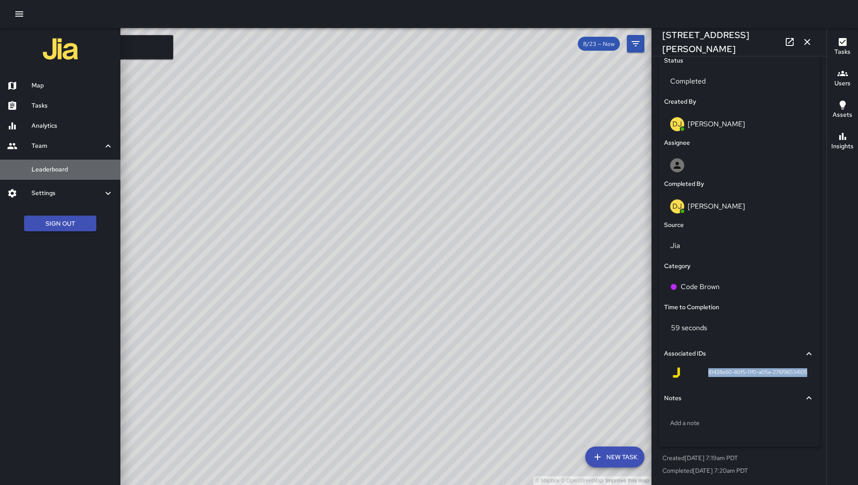
click at [69, 166] on h6 "Leaderboard" at bounding box center [73, 170] width 82 height 10
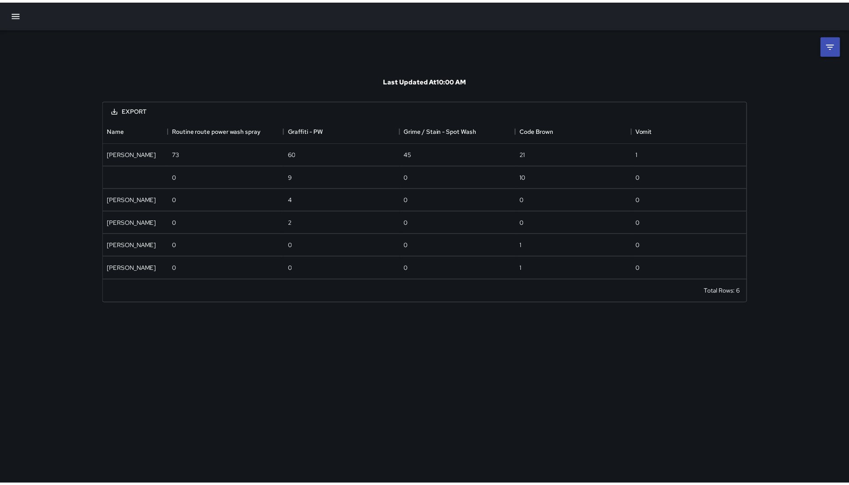
scroll to position [152, 642]
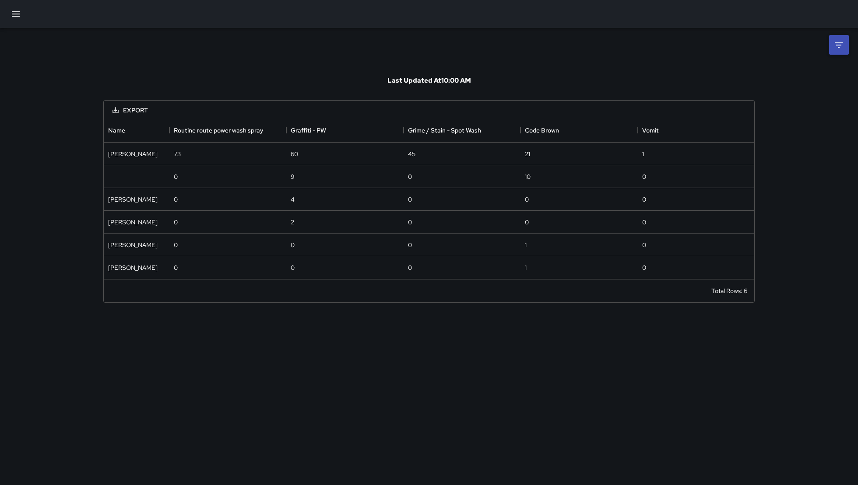
click at [841, 45] on icon at bounding box center [838, 45] width 11 height 11
click at [703, 80] on body "**********" at bounding box center [429, 242] width 858 height 485
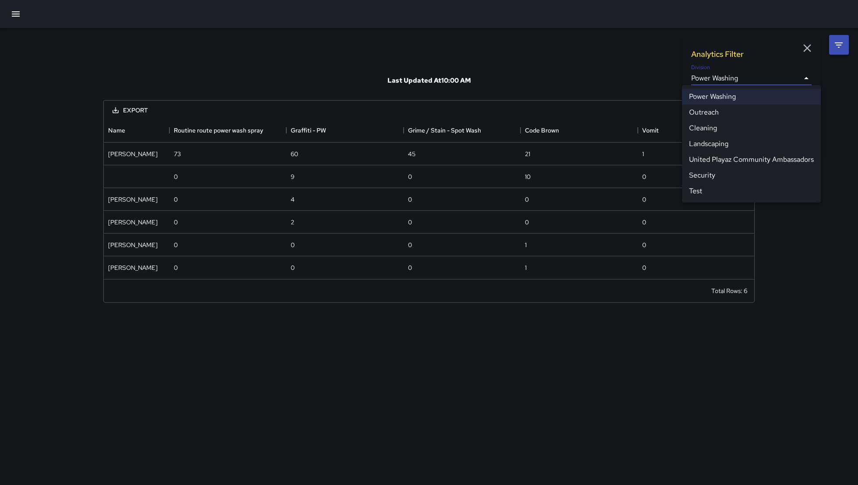
click at [704, 132] on li "Cleaning" at bounding box center [751, 128] width 139 height 16
type input "**********"
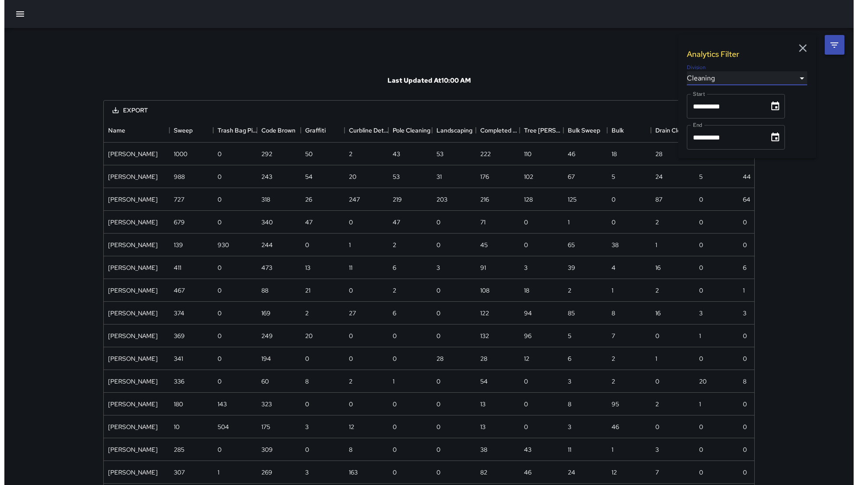
scroll to position [730, 642]
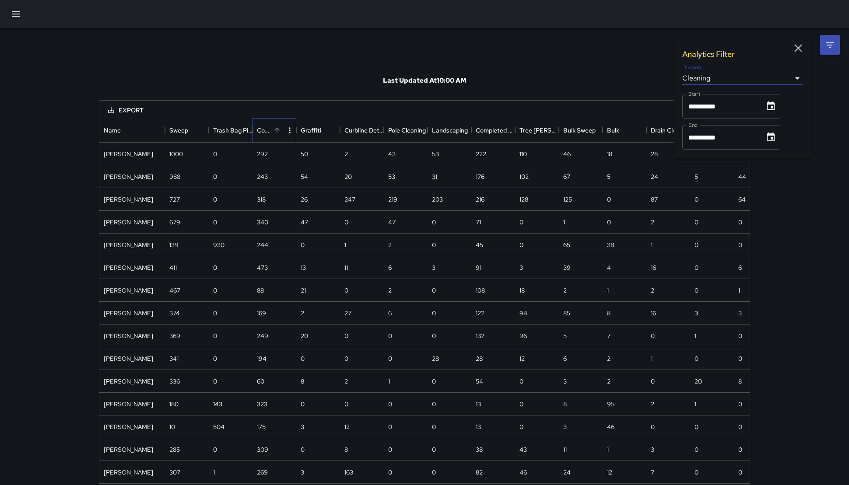
click at [270, 133] on div "Code Brown" at bounding box center [264, 130] width 14 height 25
click at [20, 15] on icon "button" at bounding box center [16, 14] width 11 height 11
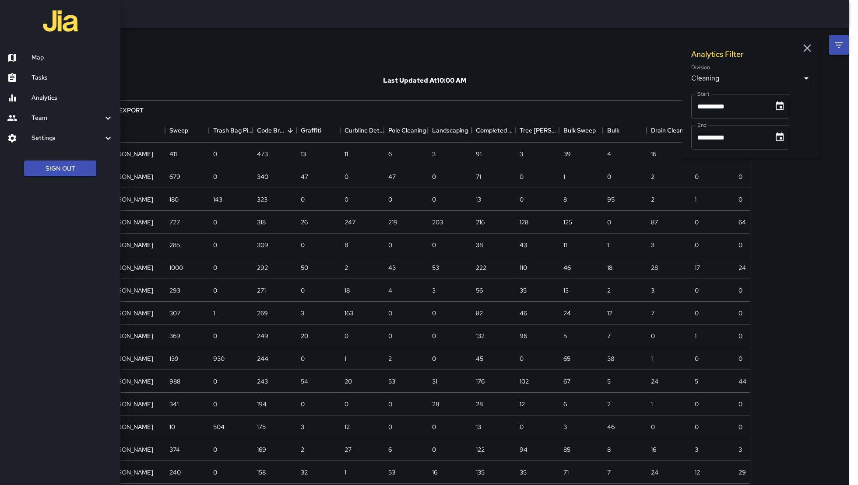
click at [64, 56] on h6 "Map" at bounding box center [73, 58] width 82 height 10
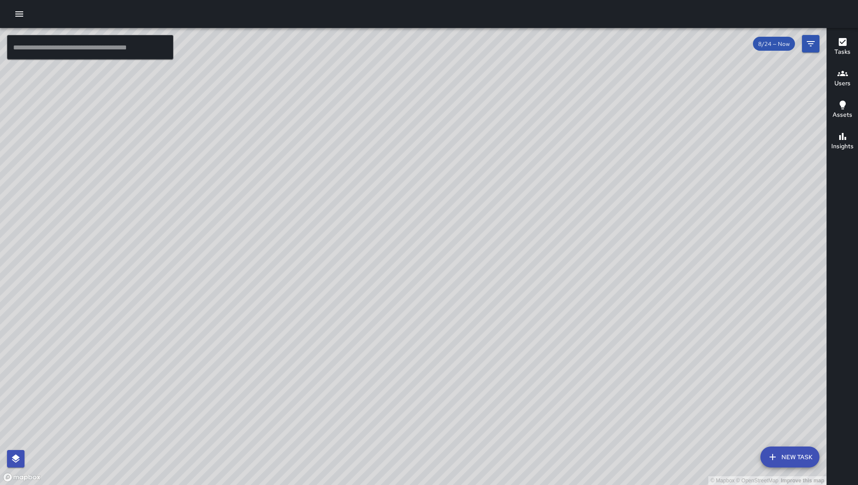
click at [408, 376] on div "© Mapbox © OpenStreetMap Improve this map" at bounding box center [413, 256] width 826 height 457
click at [321, 397] on div "© Mapbox © OpenStreetMap Improve this map" at bounding box center [413, 256] width 826 height 457
drag, startPoint x: 372, startPoint y: 383, endPoint x: 361, endPoint y: 392, distance: 13.7
click at [361, 392] on div "© Mapbox © OpenStreetMap Improve this map" at bounding box center [413, 256] width 826 height 457
drag, startPoint x: 434, startPoint y: 362, endPoint x: 422, endPoint y: 368, distance: 13.1
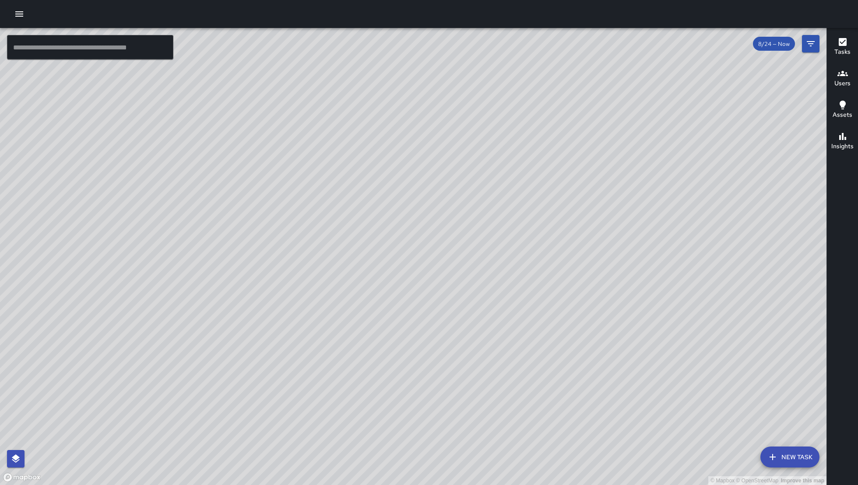
click at [422, 368] on div "© Mapbox © OpenStreetMap Improve this map" at bounding box center [413, 256] width 826 height 457
click at [458, 333] on div "© Mapbox © OpenStreetMap Improve this map" at bounding box center [413, 256] width 826 height 457
click at [349, 254] on div "© Mapbox © OpenStreetMap Improve this map SK SEAN KELLEY 1380 Howard Street Com…" at bounding box center [413, 256] width 826 height 457
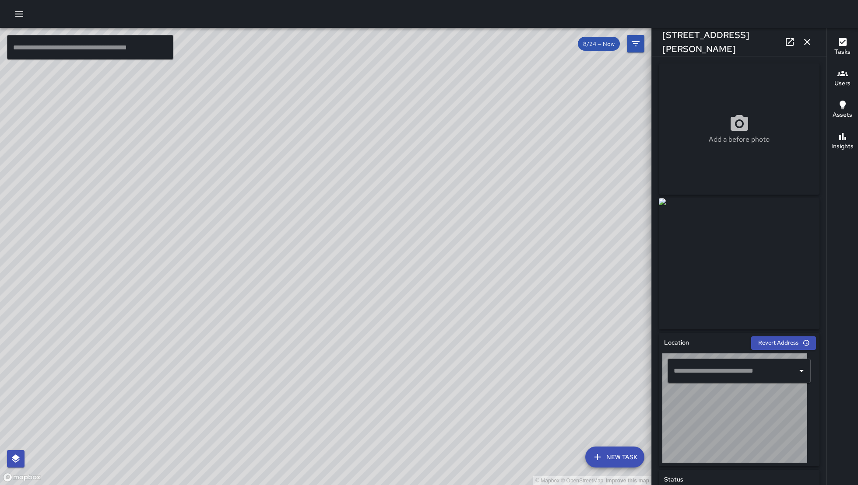
type input "**********"
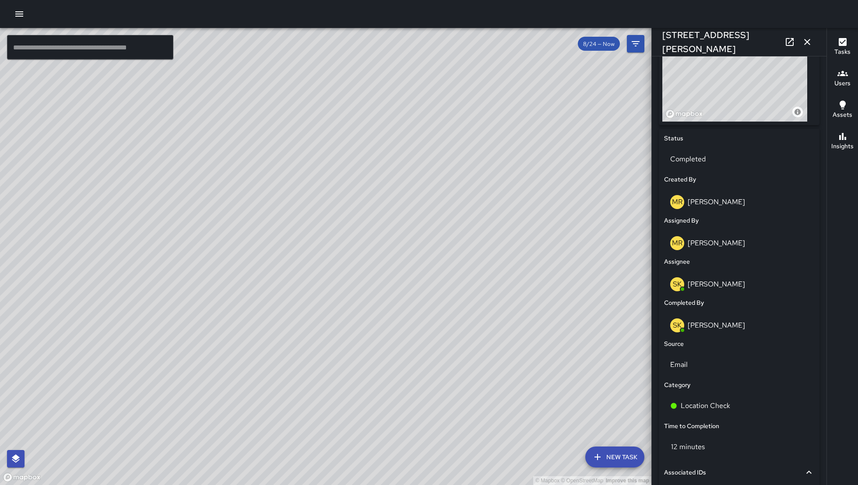
scroll to position [280, 0]
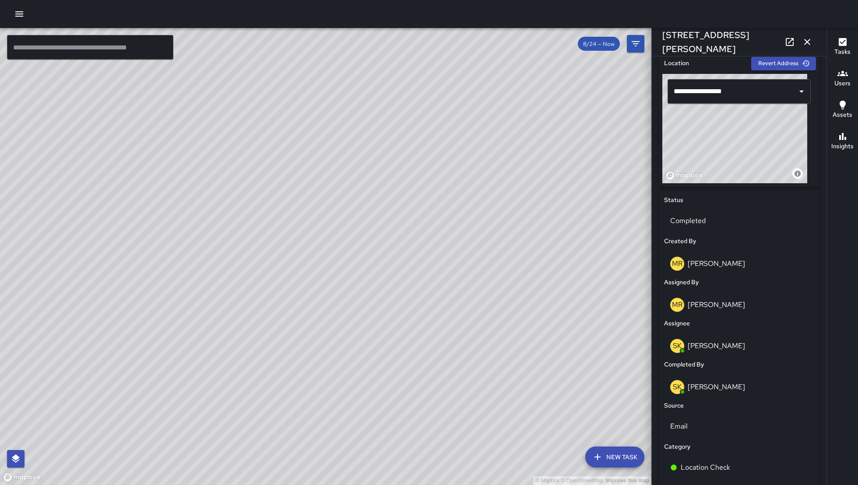
click at [807, 41] on icon "button" at bounding box center [807, 42] width 6 height 6
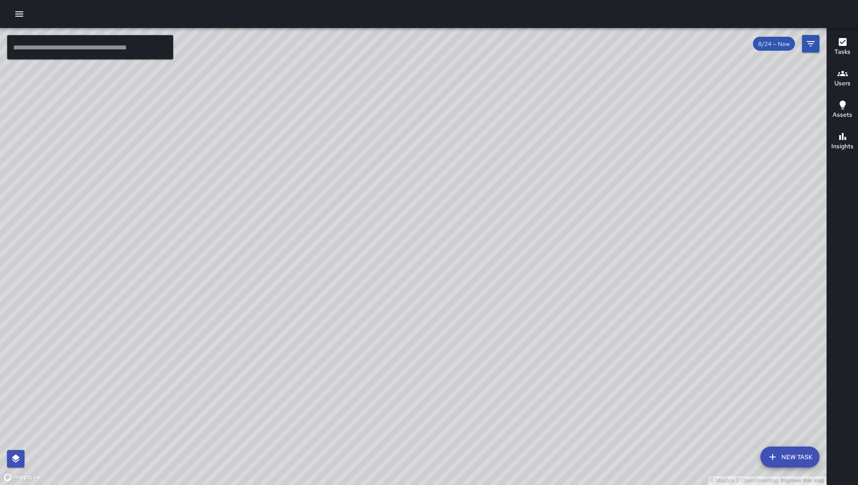
drag, startPoint x: 701, startPoint y: 311, endPoint x: 562, endPoint y: 327, distance: 140.5
click at [526, 351] on div "© Mapbox © OpenStreetMap Improve this map" at bounding box center [413, 256] width 826 height 457
drag, startPoint x: 587, startPoint y: 235, endPoint x: 493, endPoint y: 327, distance: 131.5
click at [493, 327] on div "© Mapbox © OpenStreetMap Improve this map" at bounding box center [413, 256] width 826 height 457
click at [430, 269] on div "© Mapbox © OpenStreetMap Improve this map" at bounding box center [413, 256] width 826 height 457
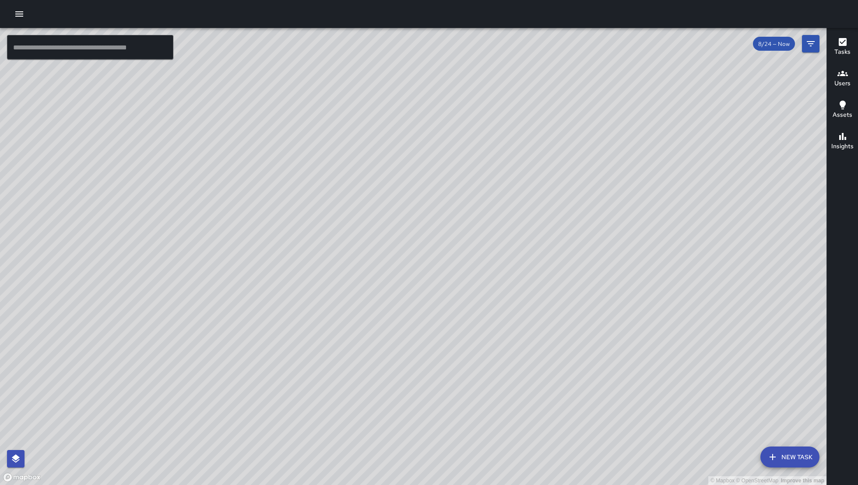
click at [441, 308] on div "© Mapbox © OpenStreetMap Improve this map SK SEAN KELLEY 1175 Folsom Street Com…" at bounding box center [413, 256] width 826 height 457
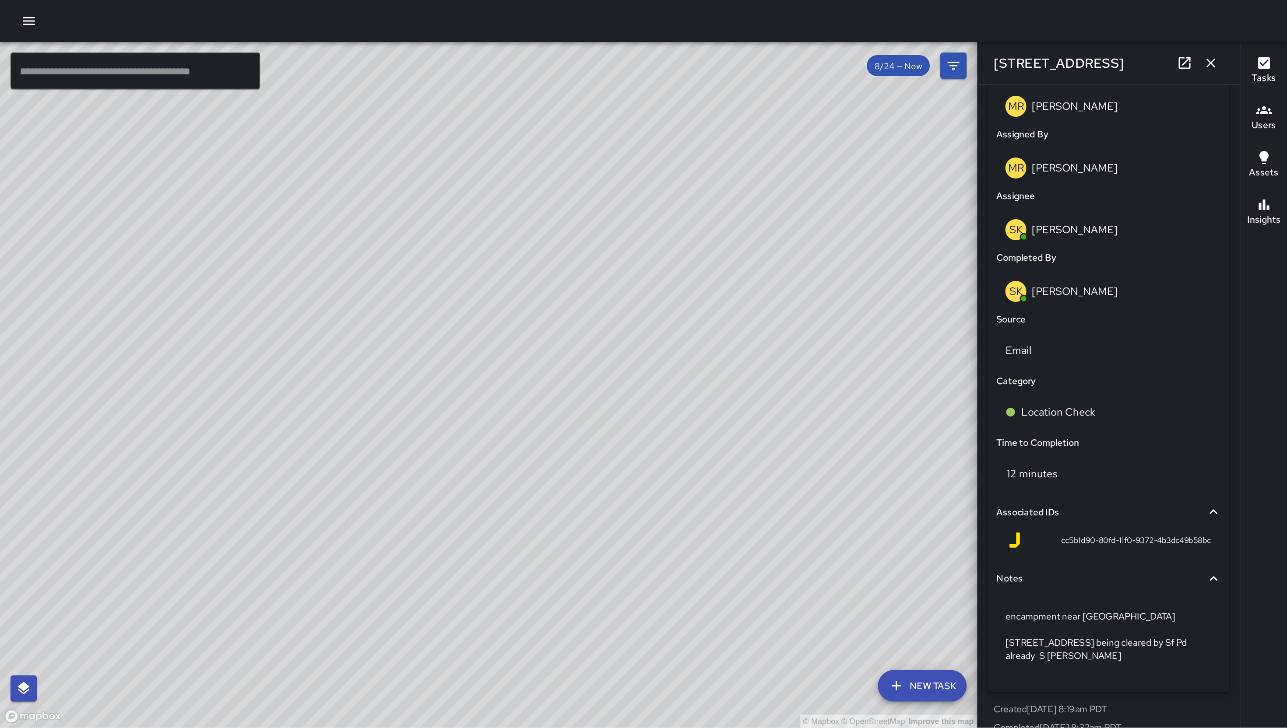
scroll to position [472, 0]
click at [788, 40] on icon at bounding box center [789, 42] width 11 height 11
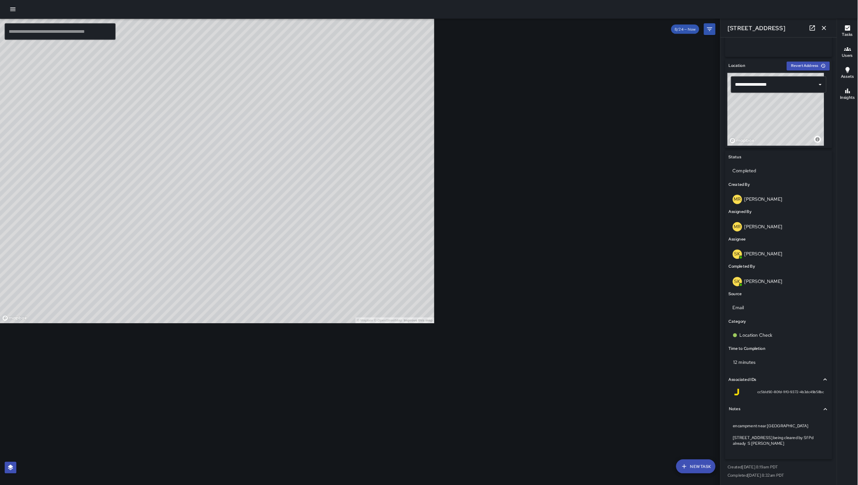
scroll to position [244, 0]
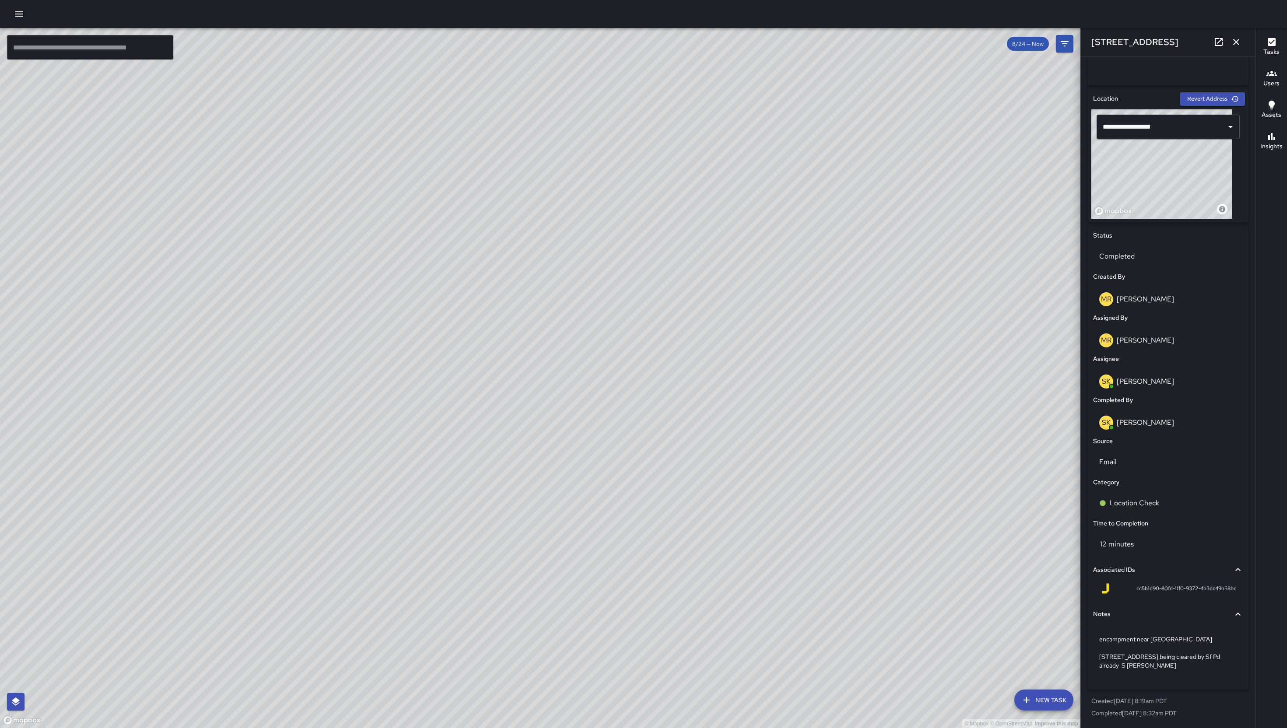
click at [857, 122] on div "© Mapbox © OpenStreetMap Improve this map" at bounding box center [540, 378] width 1080 height 700
click at [346, 466] on div "© Mapbox © OpenStreetMap Improve this map" at bounding box center [540, 378] width 1080 height 700
drag, startPoint x: 502, startPoint y: 441, endPoint x: 534, endPoint y: 424, distance: 36.2
click at [534, 424] on div "© Mapbox © OpenStreetMap Improve this map" at bounding box center [540, 378] width 1080 height 700
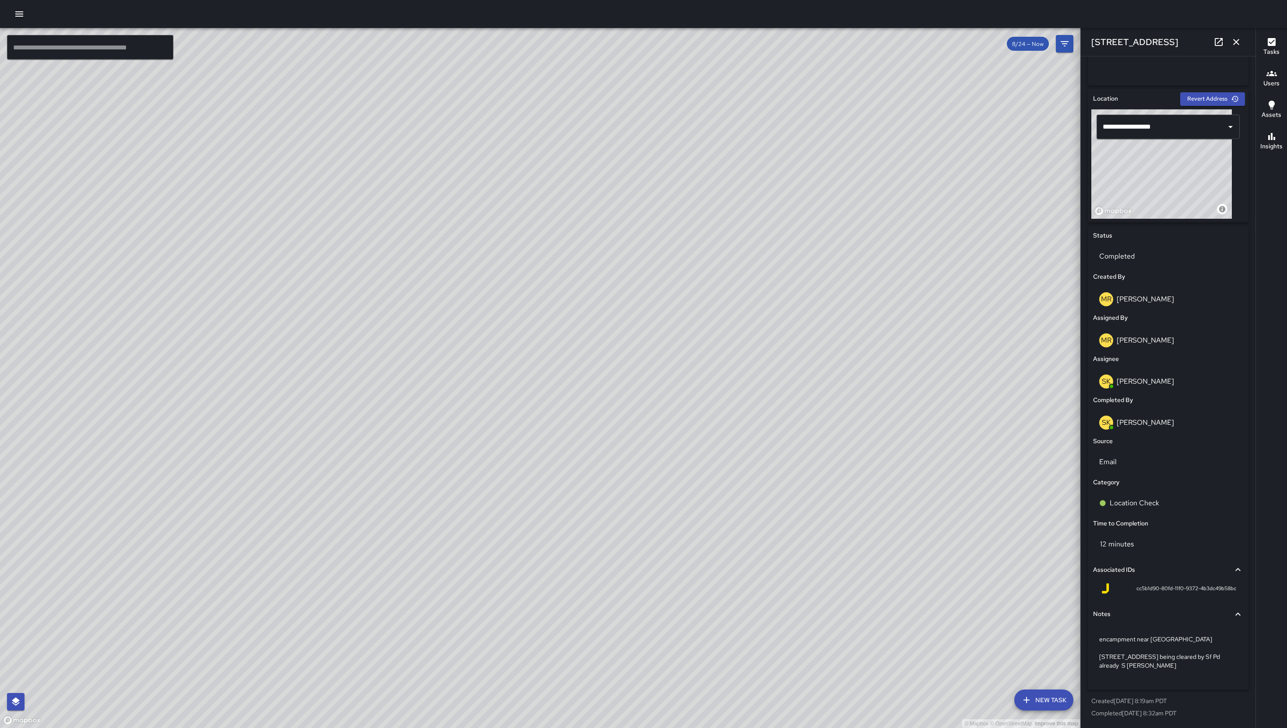
drag, startPoint x: 439, startPoint y: 467, endPoint x: 520, endPoint y: 403, distance: 103.1
click at [520, 403] on div "© Mapbox © OpenStreetMap Improve this map" at bounding box center [540, 378] width 1080 height 700
click at [857, 40] on icon "button" at bounding box center [1236, 42] width 11 height 11
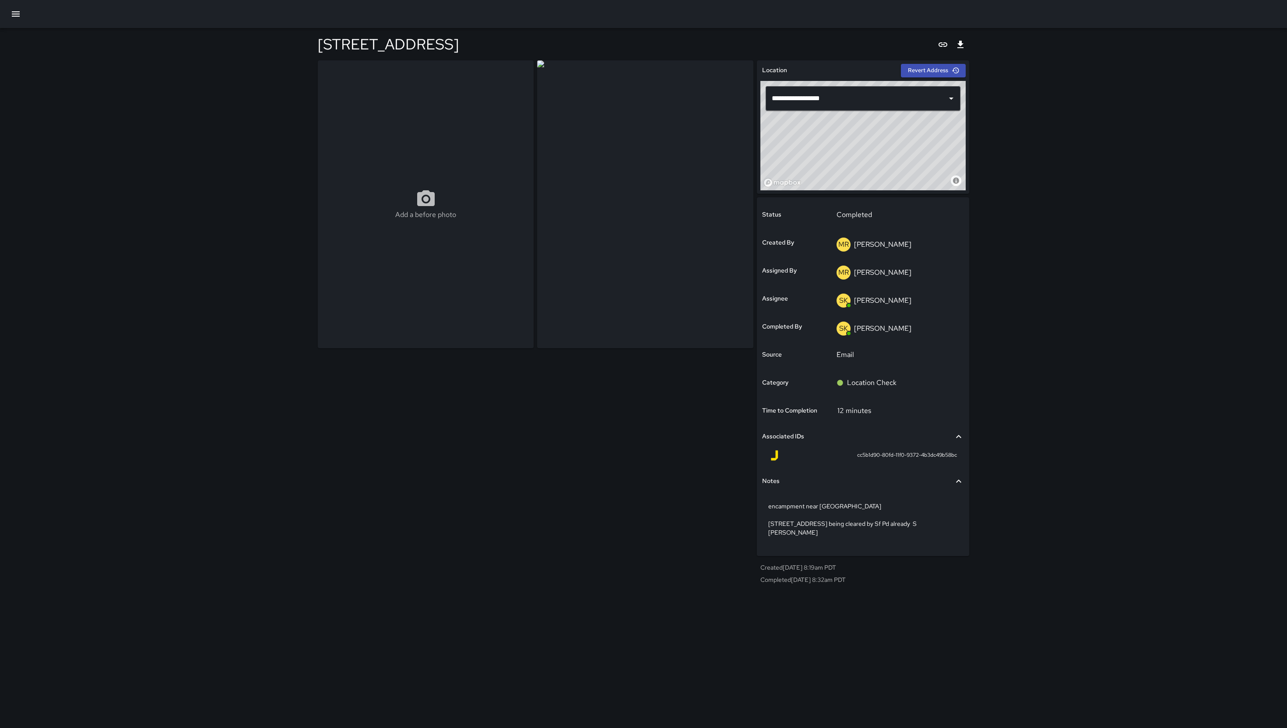
drag, startPoint x: 936, startPoint y: 621, endPoint x: 970, endPoint y: 603, distance: 39.0
click at [857, 485] on div "**********" at bounding box center [643, 364] width 1287 height 728
